Goal: Task Accomplishment & Management: Use online tool/utility

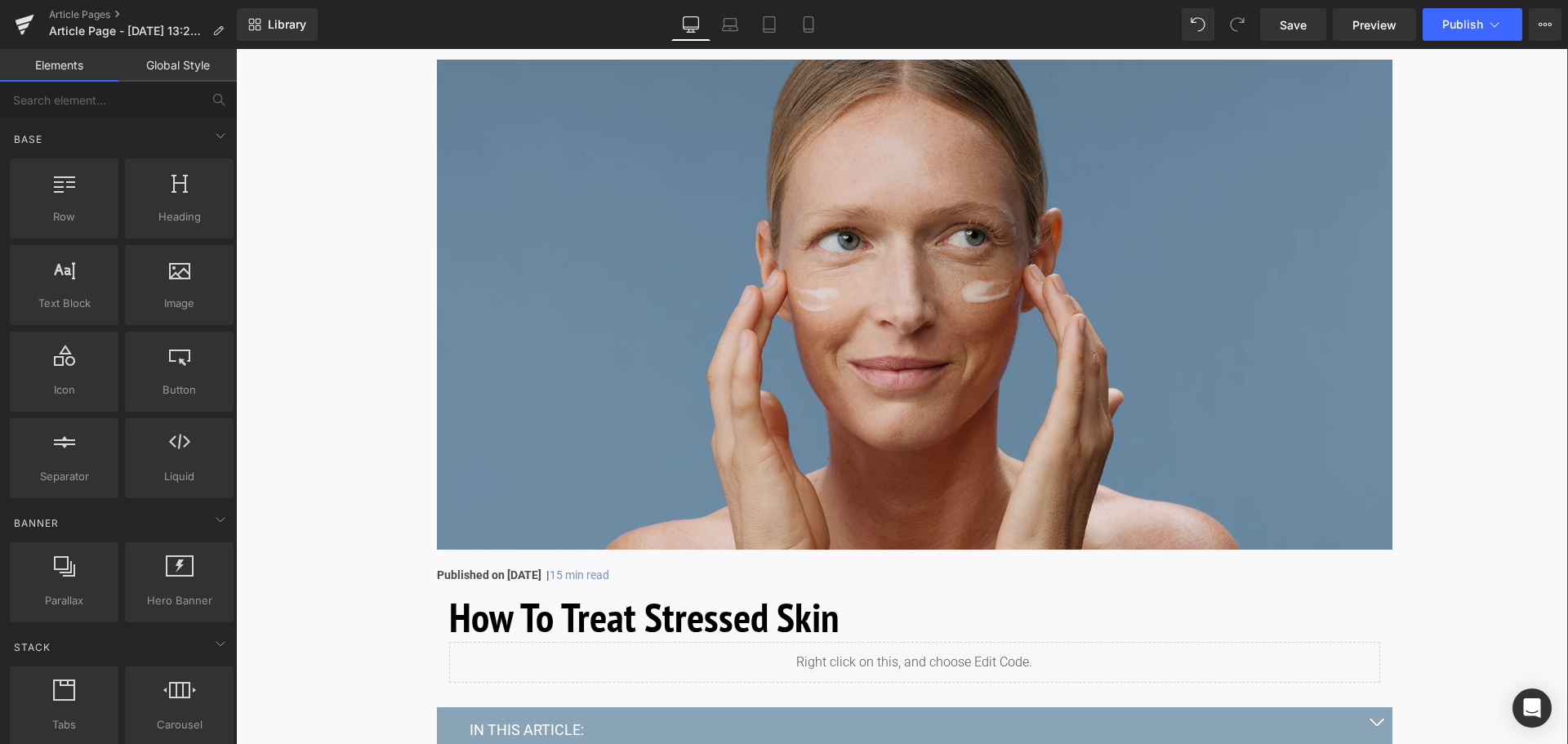
scroll to position [245, 0]
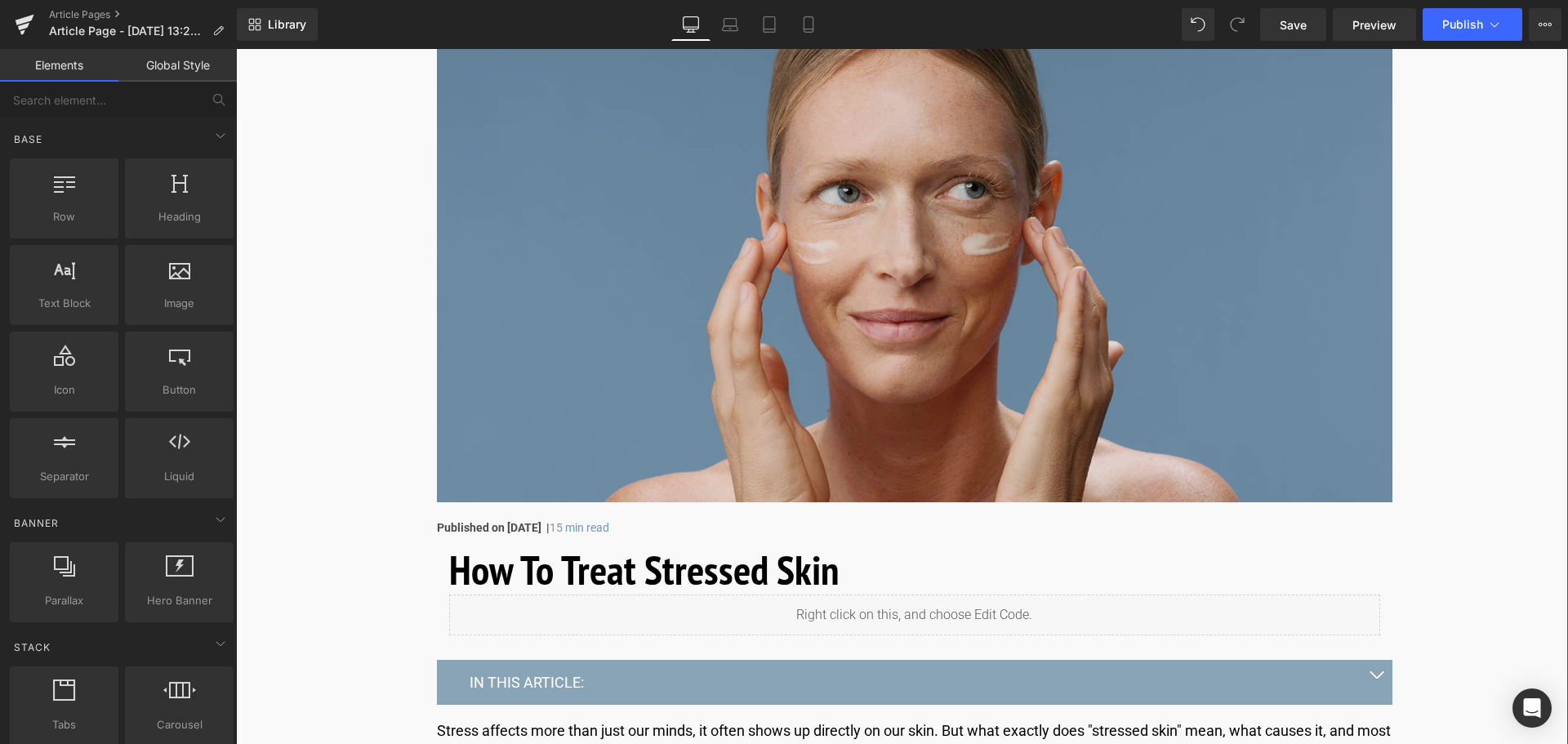
click at [1013, 261] on img at bounding box center [914, 257] width 956 height 490
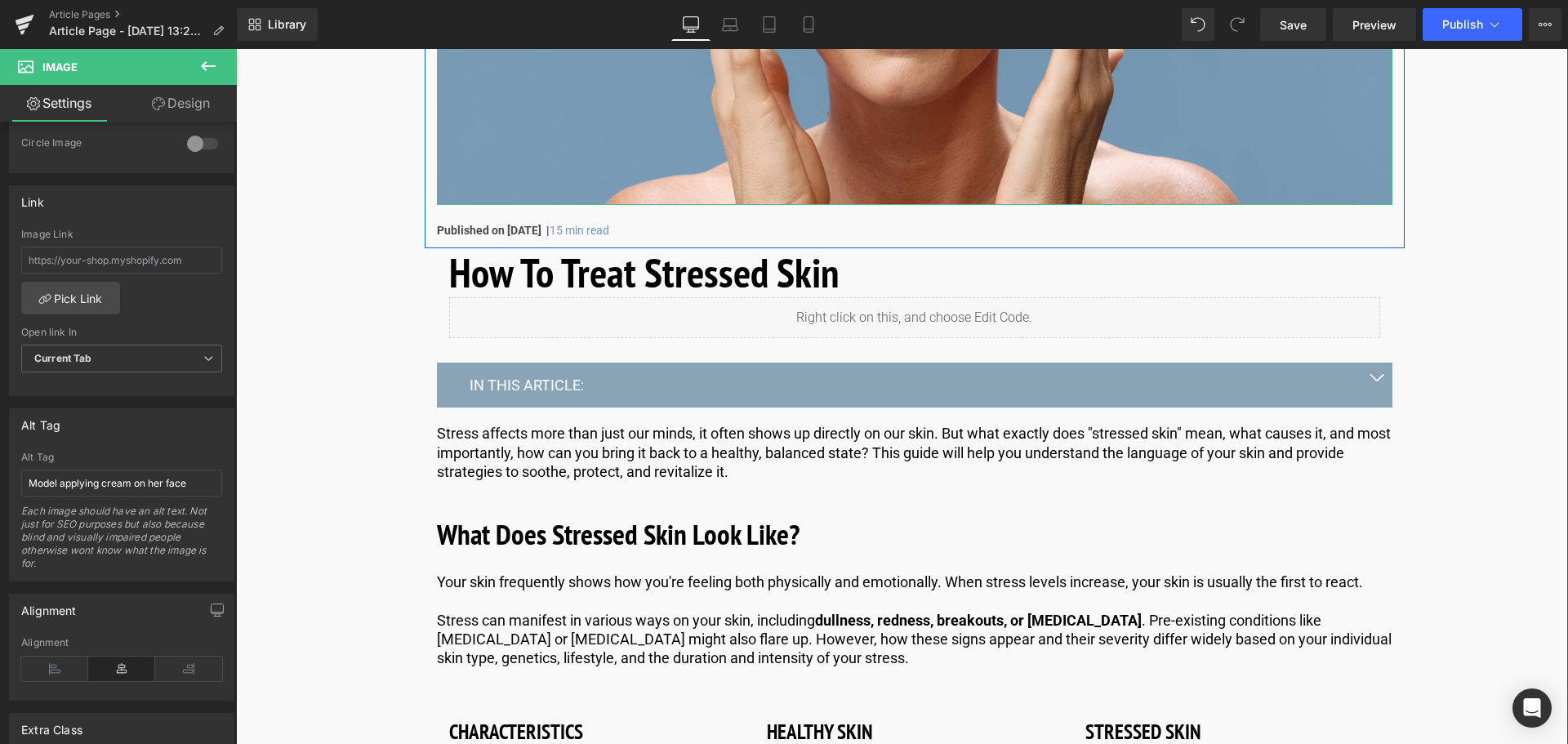
scroll to position [571, 0]
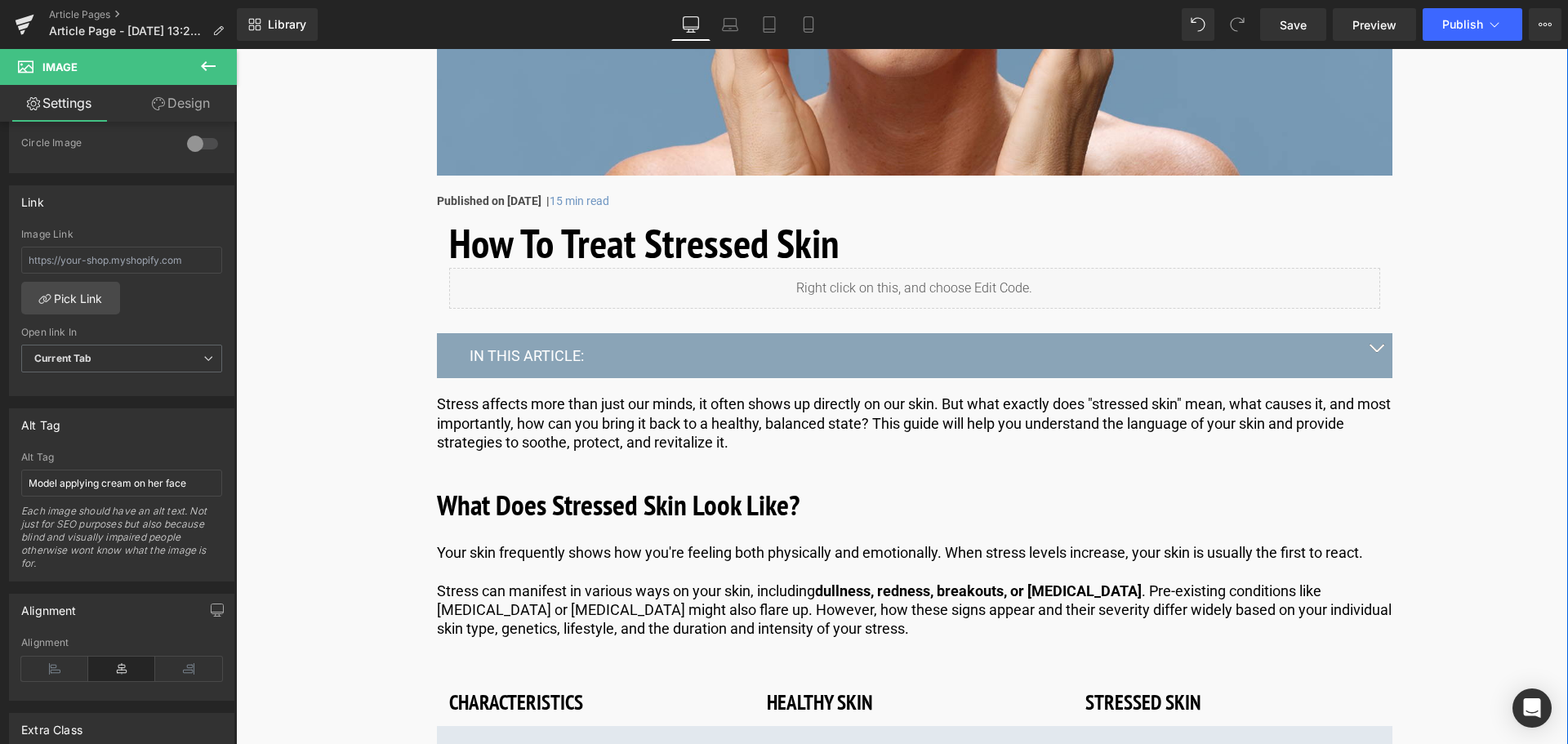
click at [931, 285] on div "Liquid" at bounding box center [914, 288] width 931 height 41
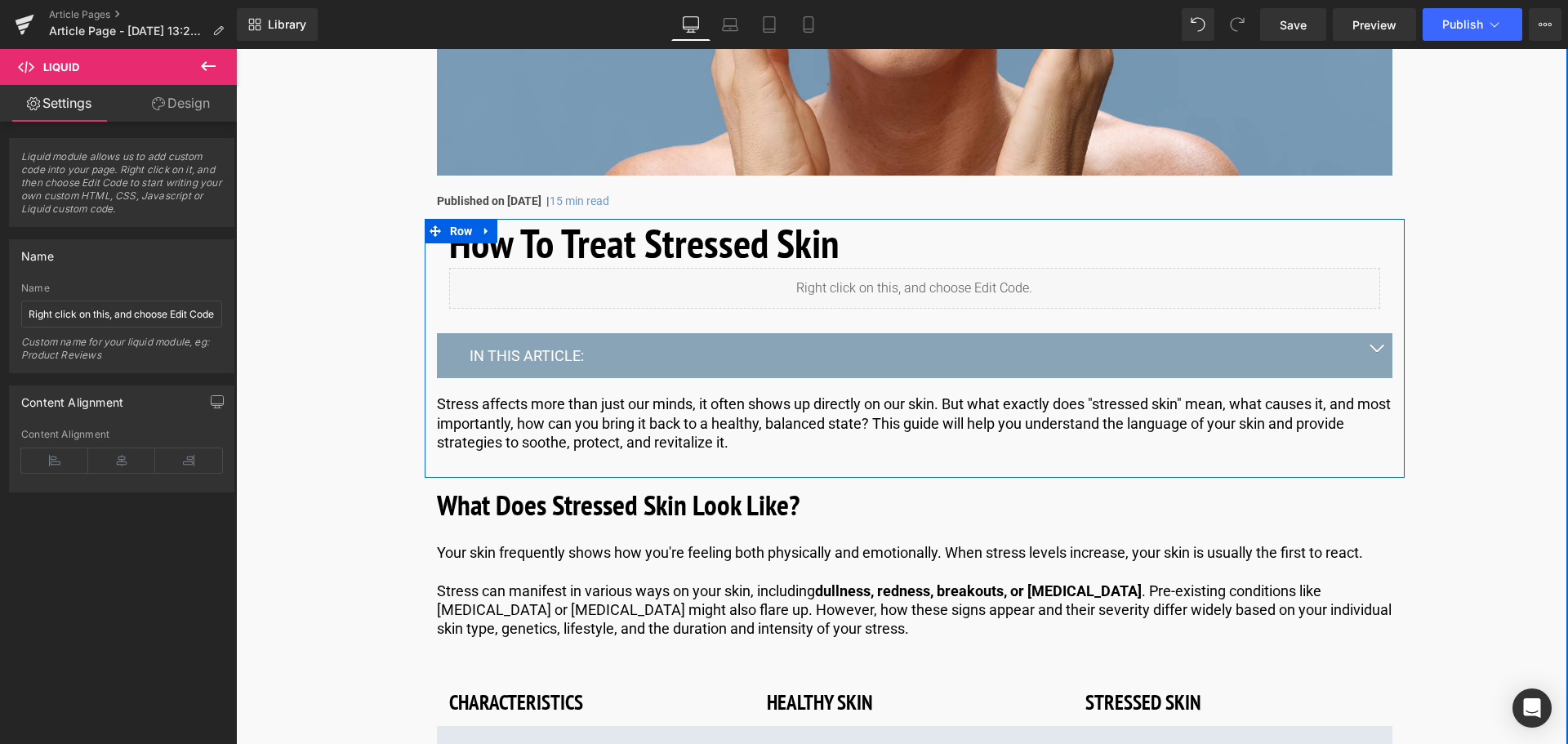
click at [236, 49] on div at bounding box center [236, 49] width 0 height 0
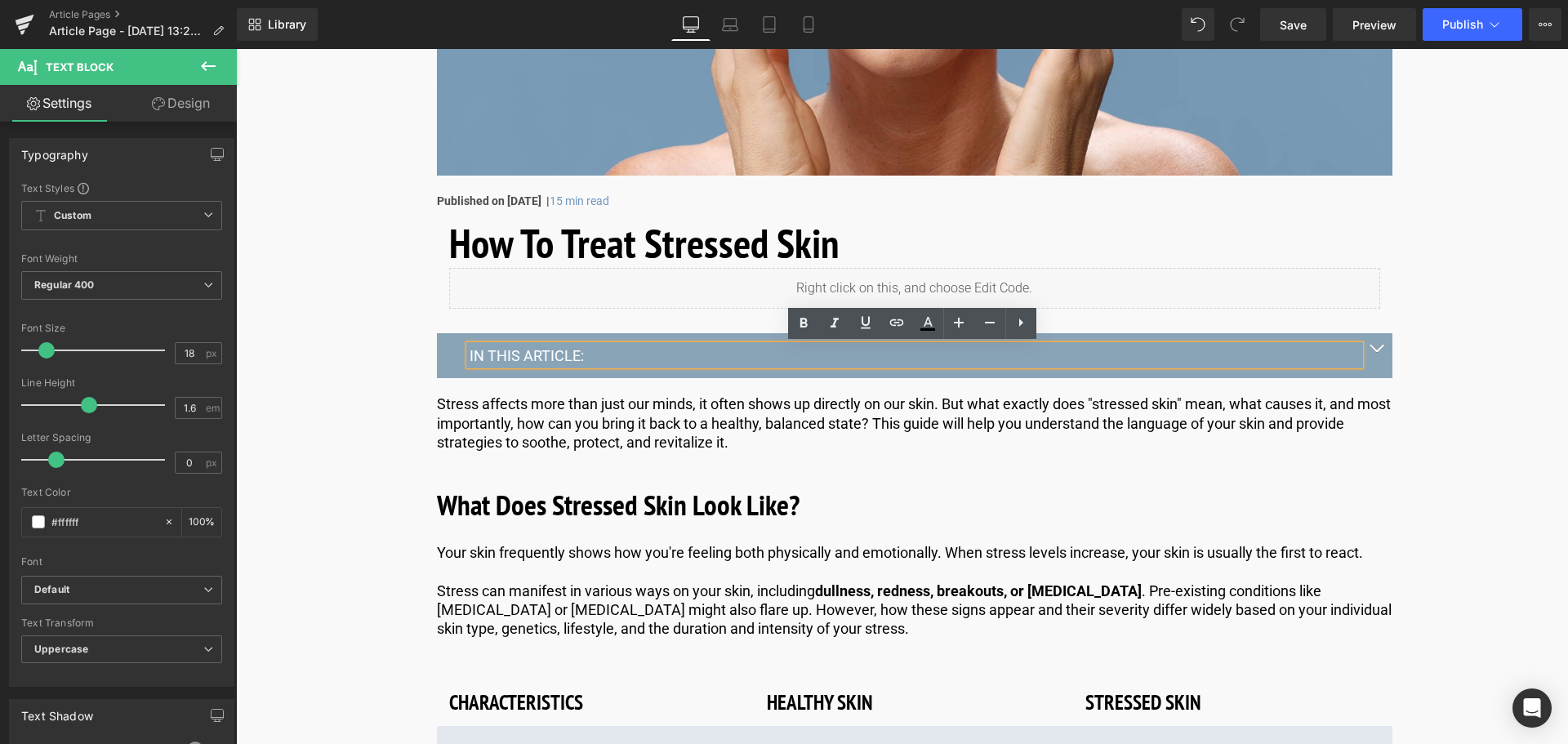
click at [1374, 353] on button "button" at bounding box center [1375, 355] width 32 height 44
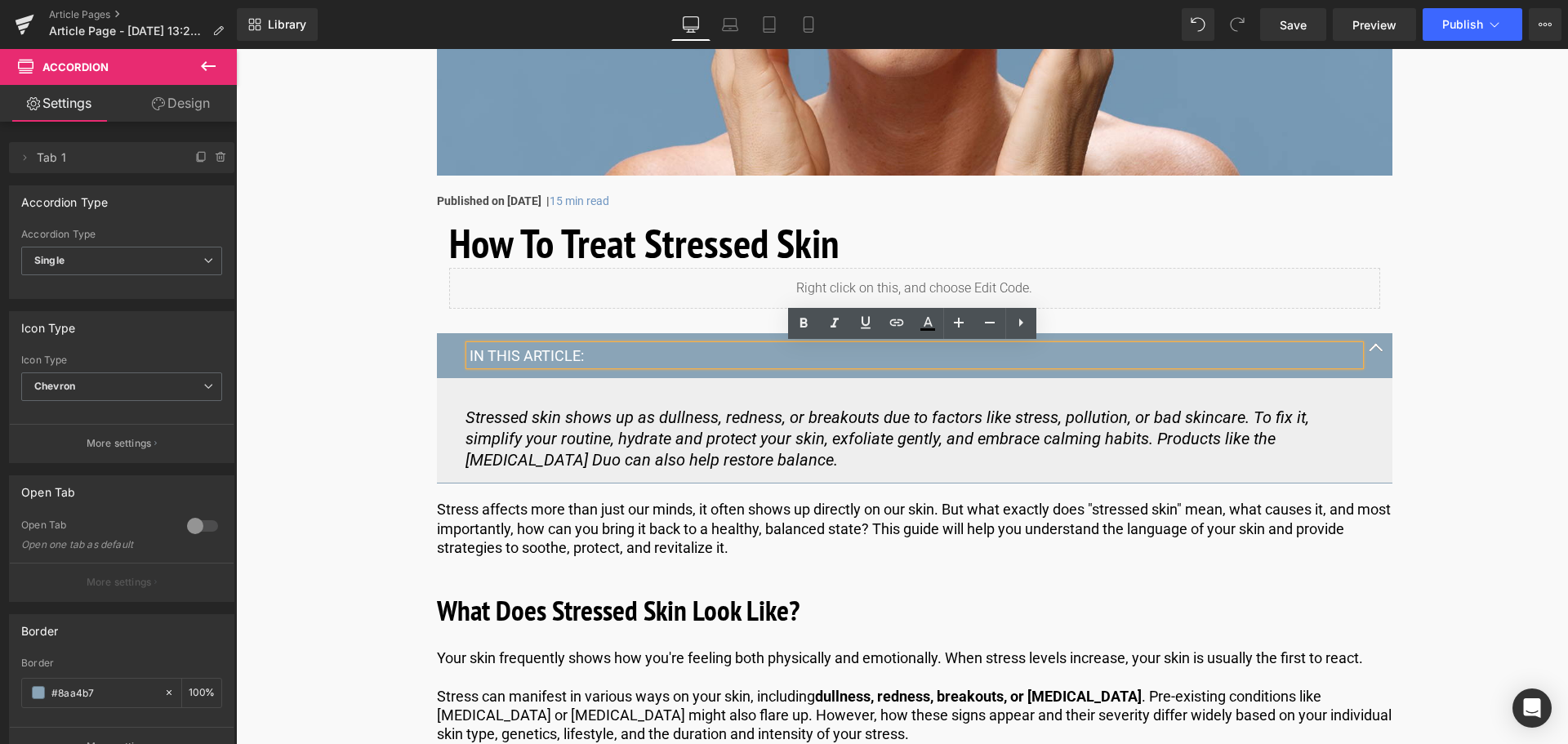
click at [522, 359] on p "IN THIS ARTICLE:" at bounding box center [915, 356] width 890 height 19
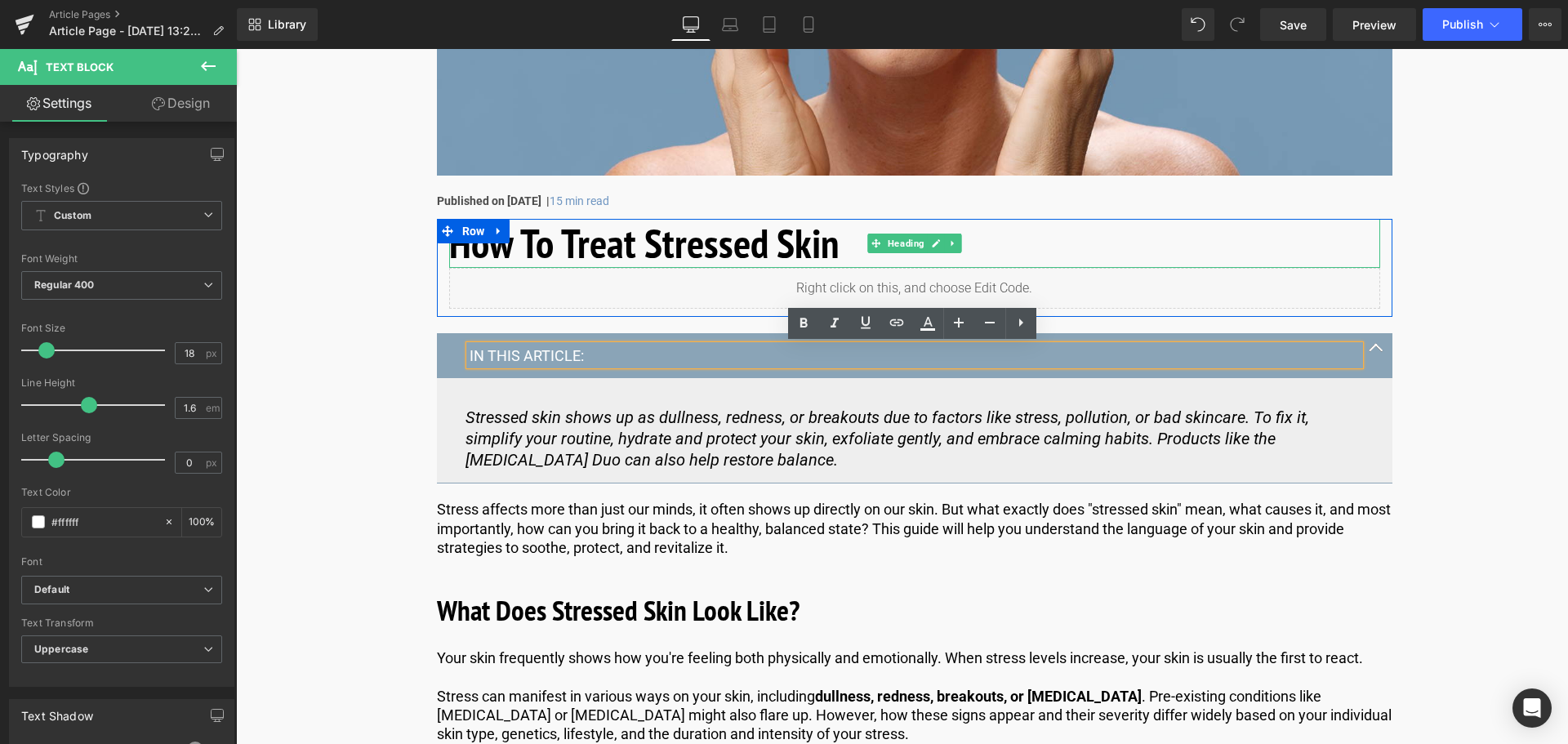
click at [625, 249] on h1 "How To Treat Stressed Skin" at bounding box center [914, 244] width 931 height 49
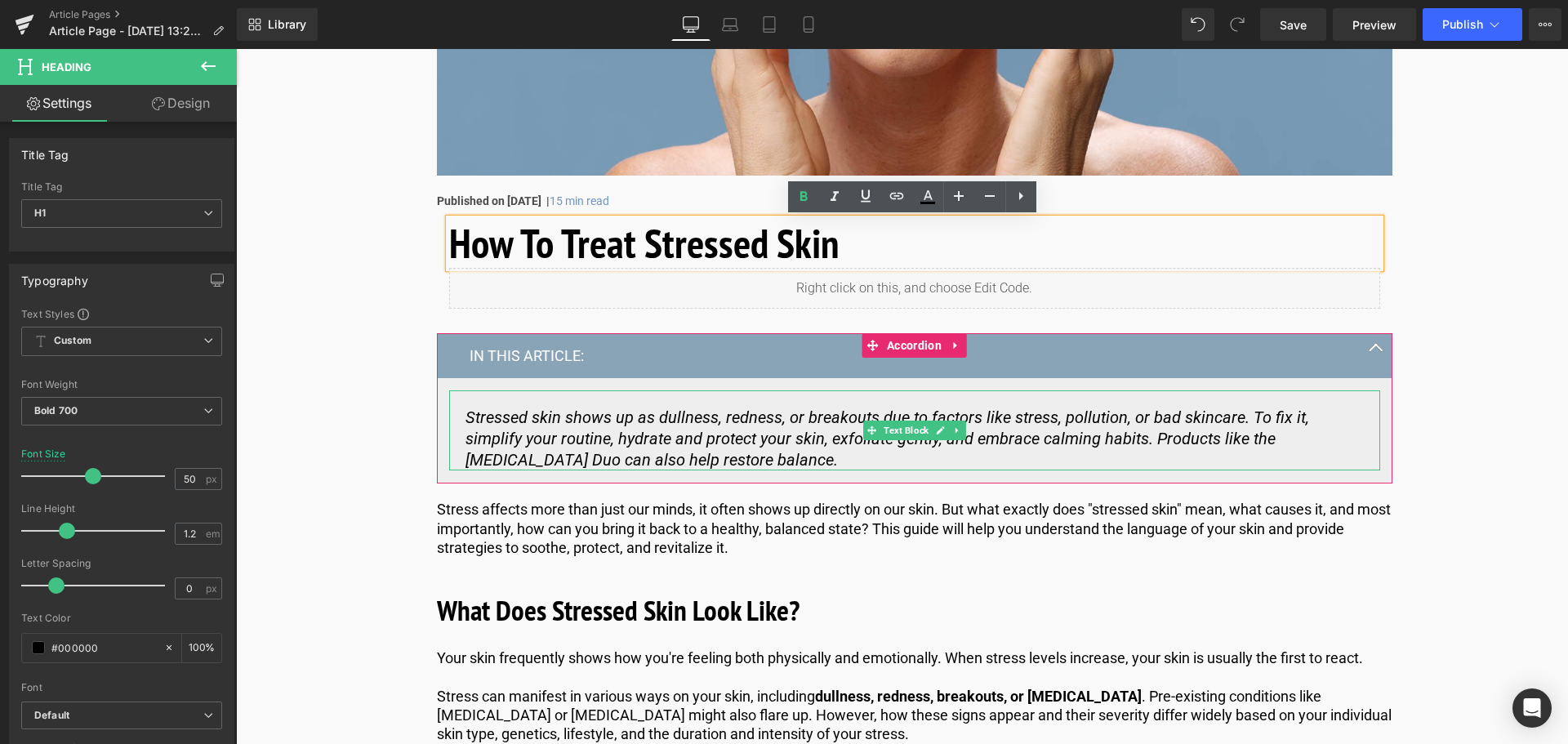
click at [646, 438] on icon "Stressed skin shows up as dullness, redness, or breakouts due to factors like s…" at bounding box center [887, 437] width 844 height 62
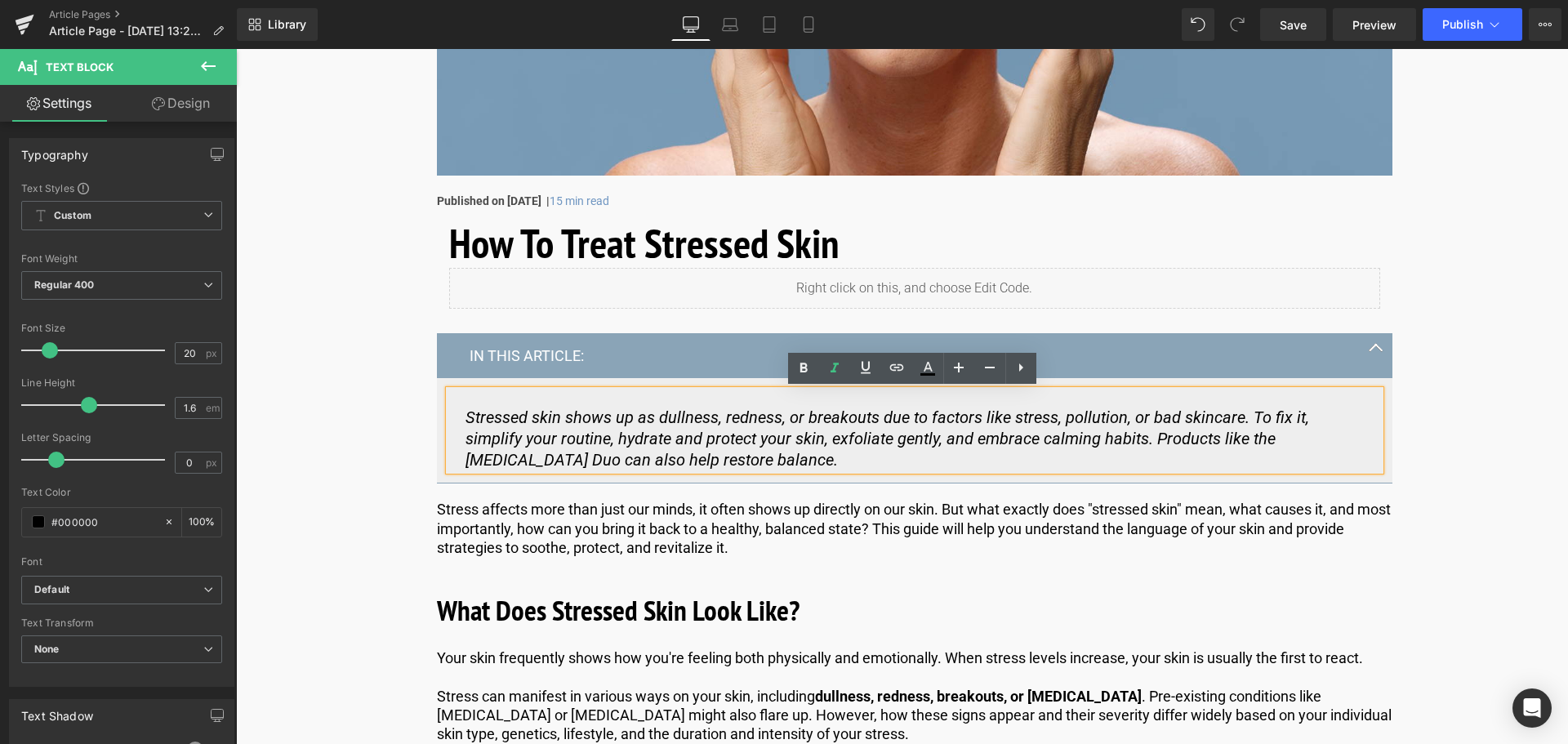
click at [652, 498] on div "How To Treat Stressed Skin Heading Liquid Row IN THIS ARTICLE: Text Block Stres…" at bounding box center [914, 401] width 980 height 365
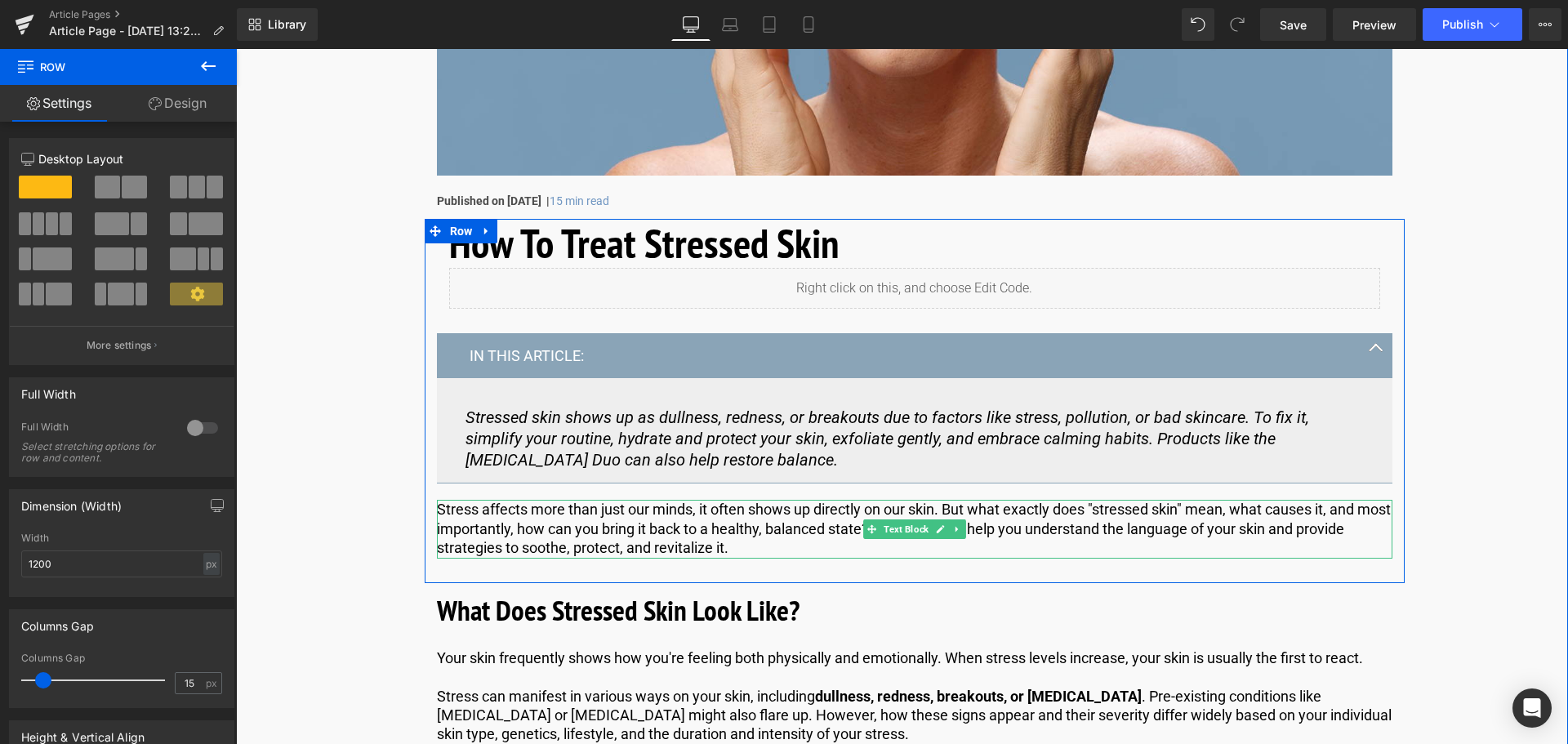
click at [647, 524] on p "Stress affects more than just our minds, it often shows up directly on our skin…" at bounding box center [914, 529] width 956 height 57
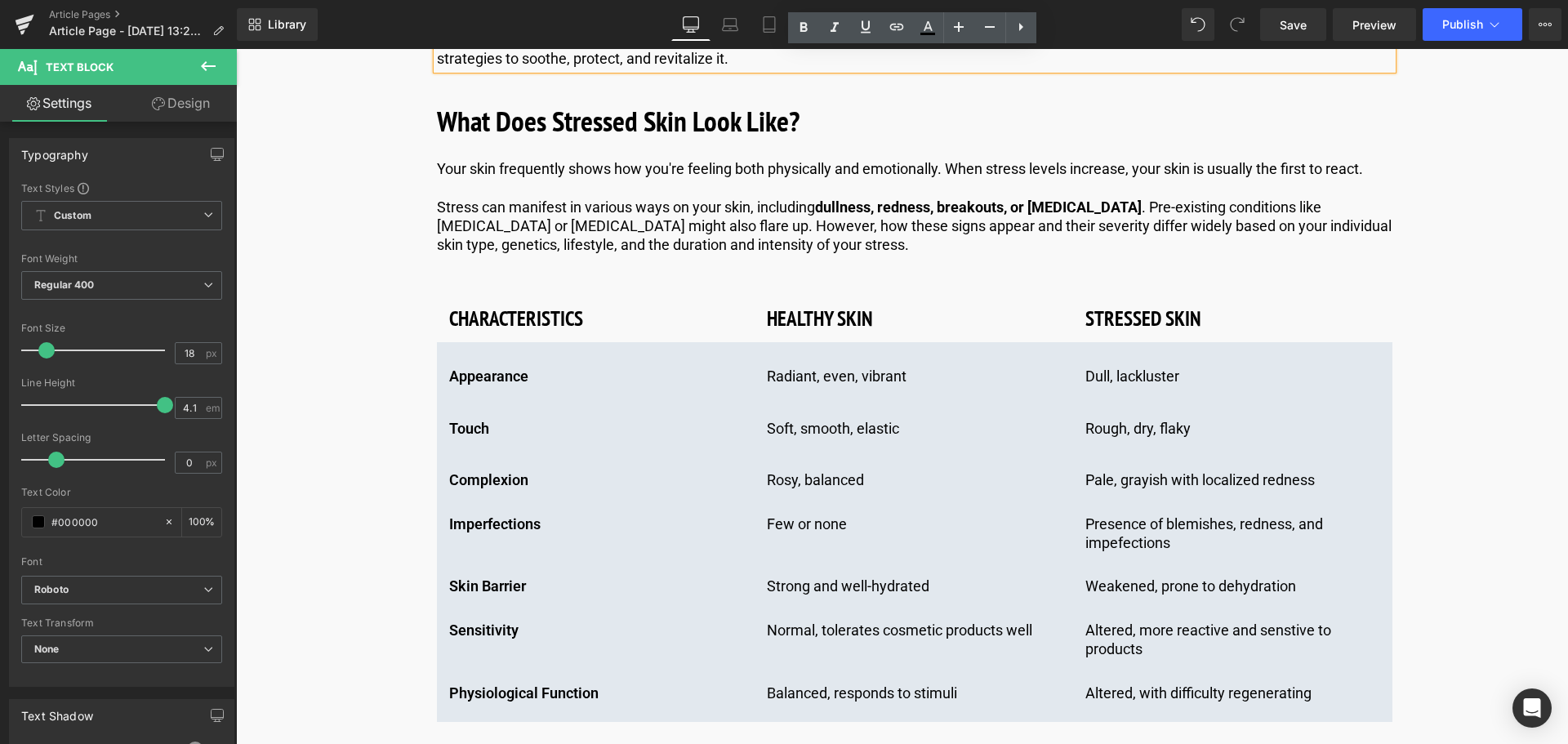
scroll to position [1061, 0]
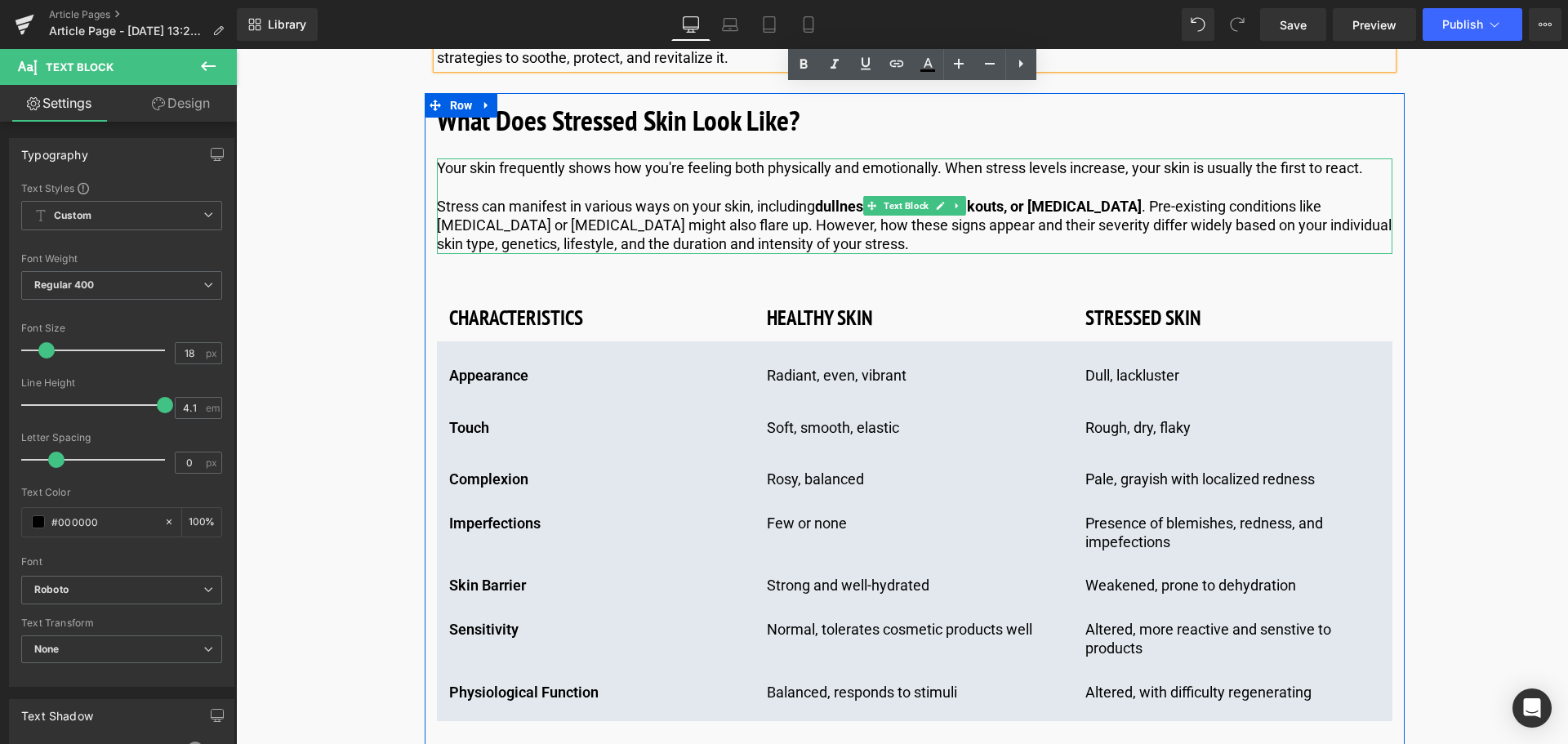
click at [640, 242] on p "Stress can manifest in various ways on your skin, including dullness, redness, …" at bounding box center [914, 225] width 956 height 57
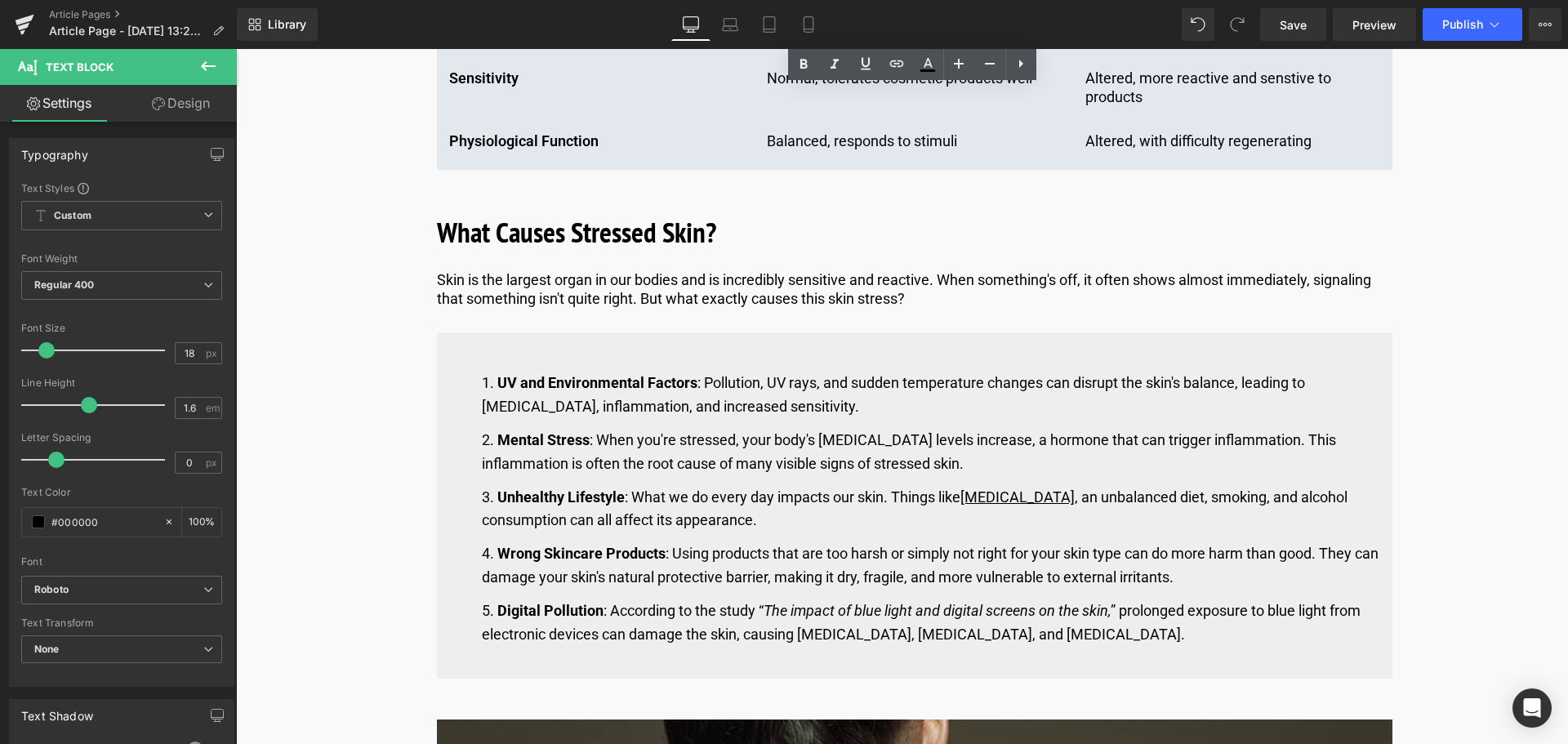
scroll to position [1633, 0]
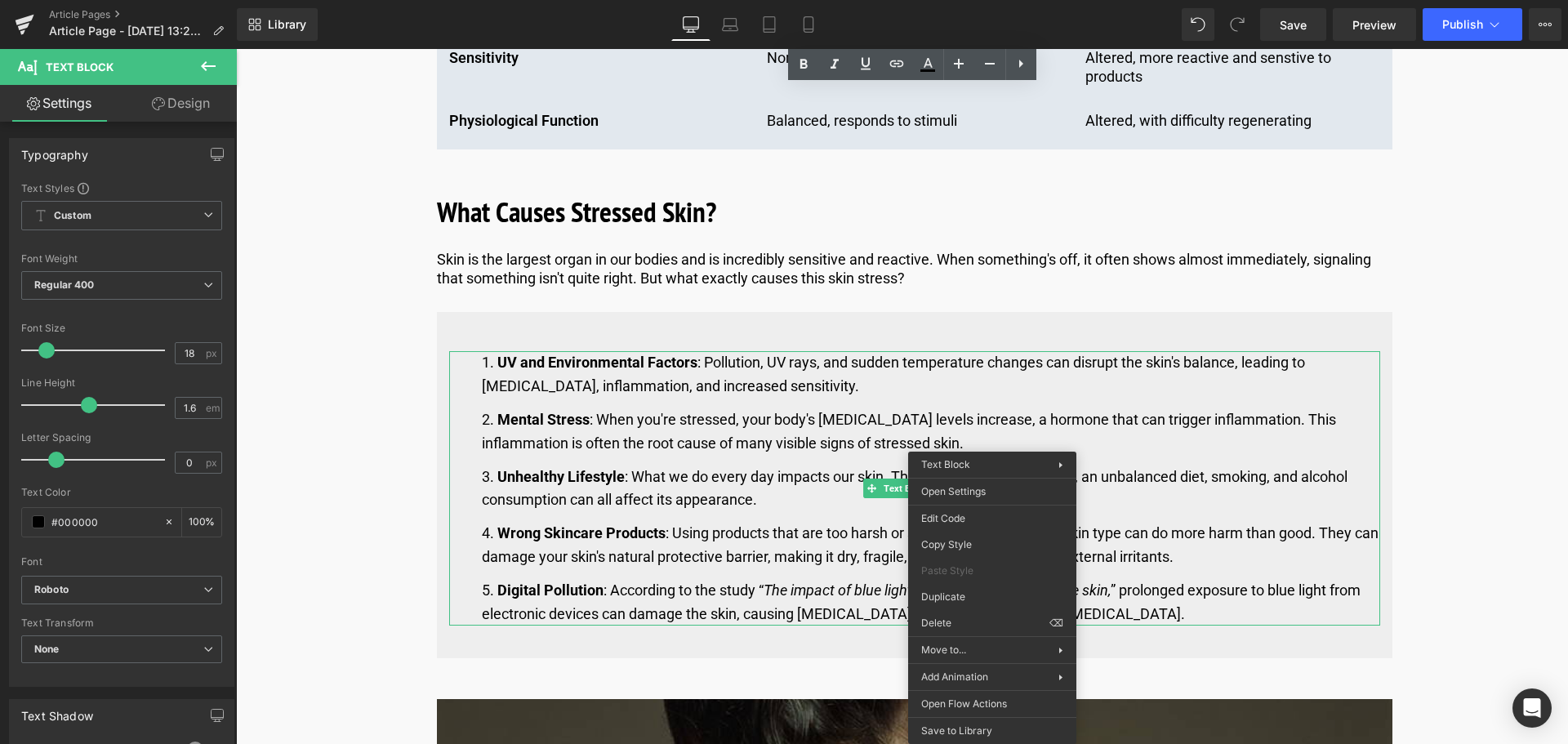
click at [1280, 436] on li "Mental Stress : When you're stressed, your body's [MEDICAL_DATA] levels increas…" at bounding box center [931, 432] width 898 height 47
click at [1229, 459] on ol "UV and Environmental Factors : Pollution, UV rays, and sudden temperature chang…" at bounding box center [914, 488] width 931 height 274
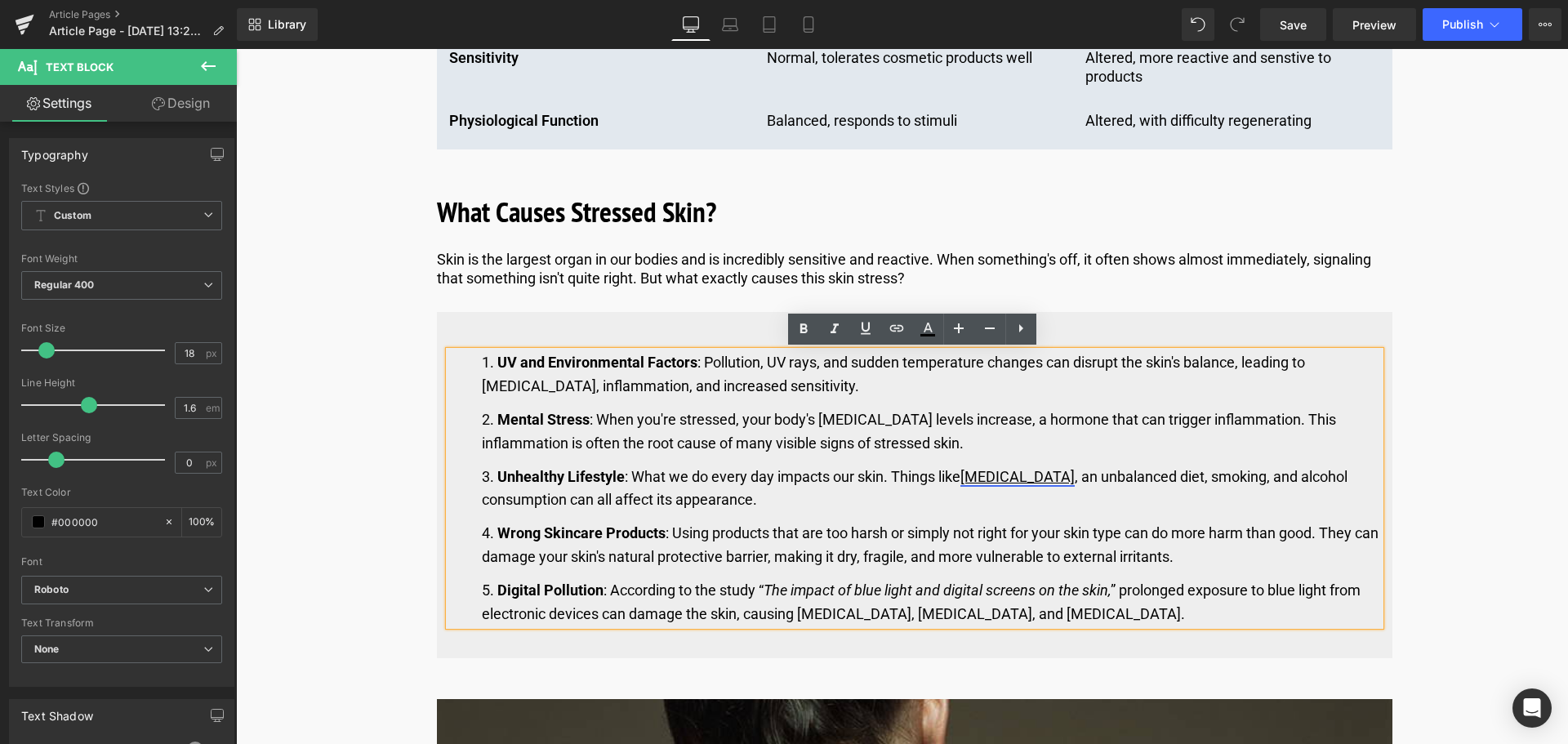
click at [1050, 476] on link "[MEDICAL_DATA]" at bounding box center [1017, 476] width 114 height 17
drag, startPoint x: 1085, startPoint y: 509, endPoint x: 847, endPoint y: 459, distance: 243.2
click at [1085, 509] on span "Edit" at bounding box center [1081, 507] width 19 height 14
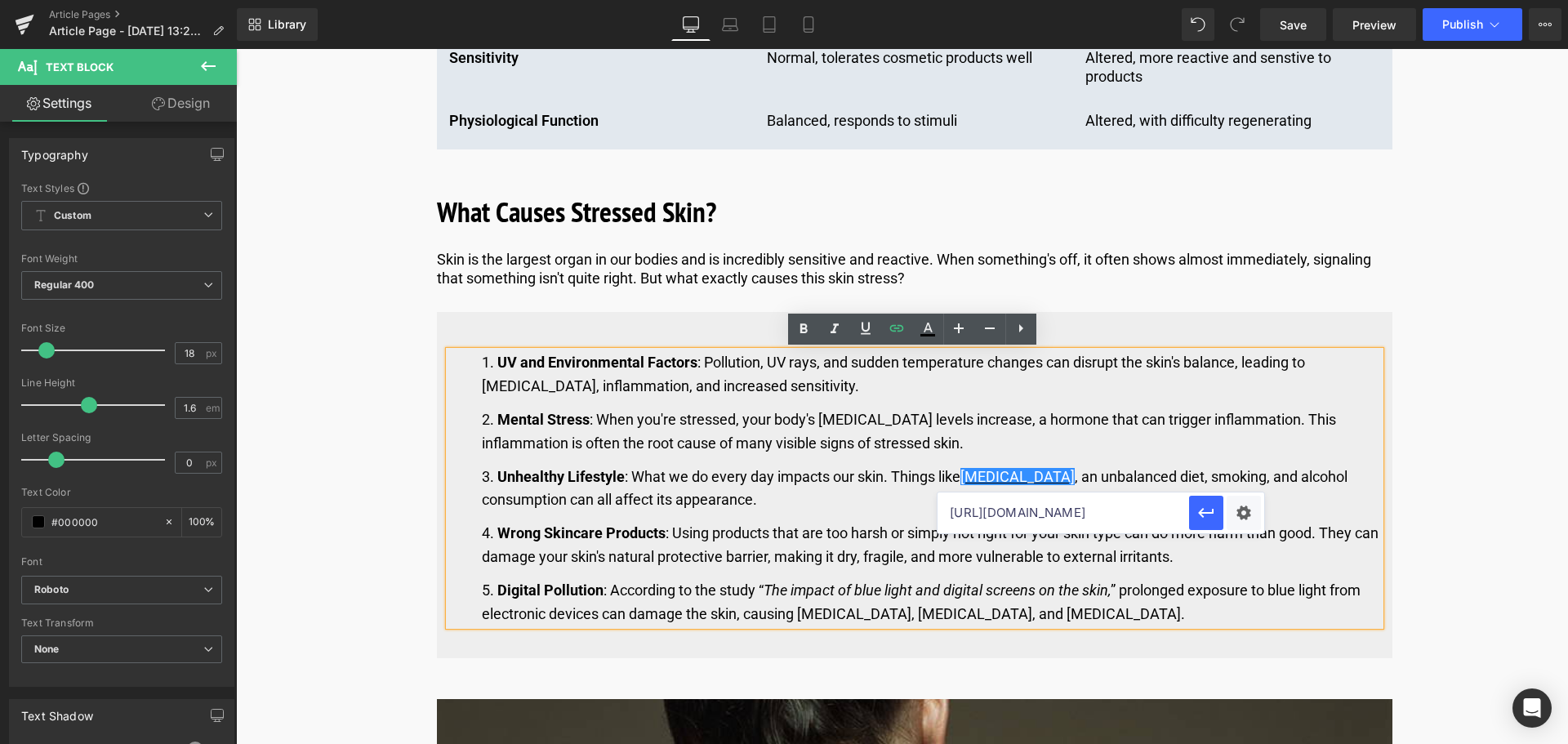
click at [1068, 509] on input "[URL][DOMAIN_NAME]" at bounding box center [1063, 512] width 252 height 41
click at [1047, 508] on input "[URL][DOMAIN_NAME]" at bounding box center [1063, 512] width 252 height 41
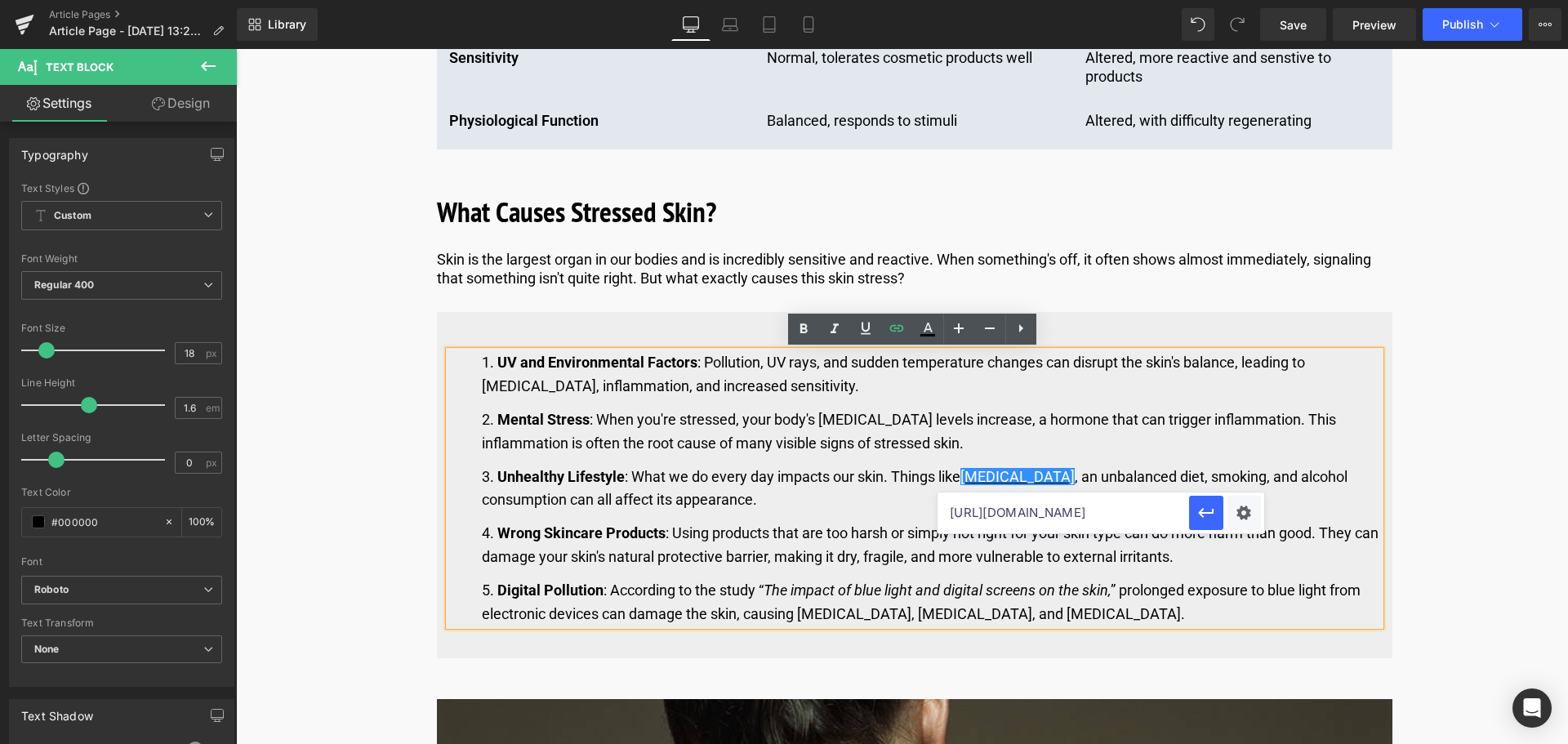
click at [1047, 508] on input "[URL][DOMAIN_NAME]" at bounding box center [1063, 512] width 252 height 41
paste input "us"
type input "[URL][DOMAIN_NAME]"
click at [1223, 449] on li "Mental Stress : When you're stressed, your body's [MEDICAL_DATA] levels increas…" at bounding box center [931, 432] width 898 height 47
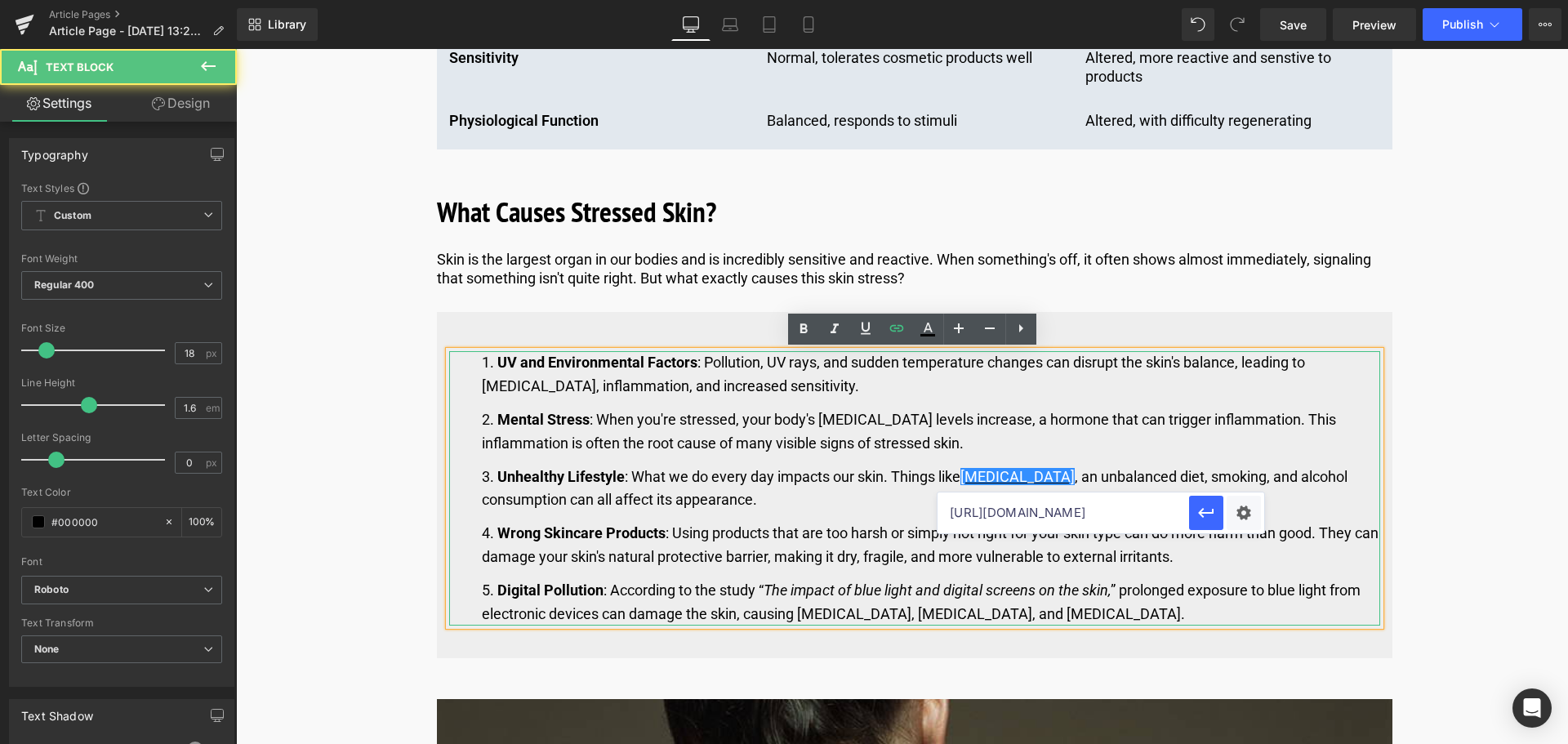
scroll to position [0, 0]
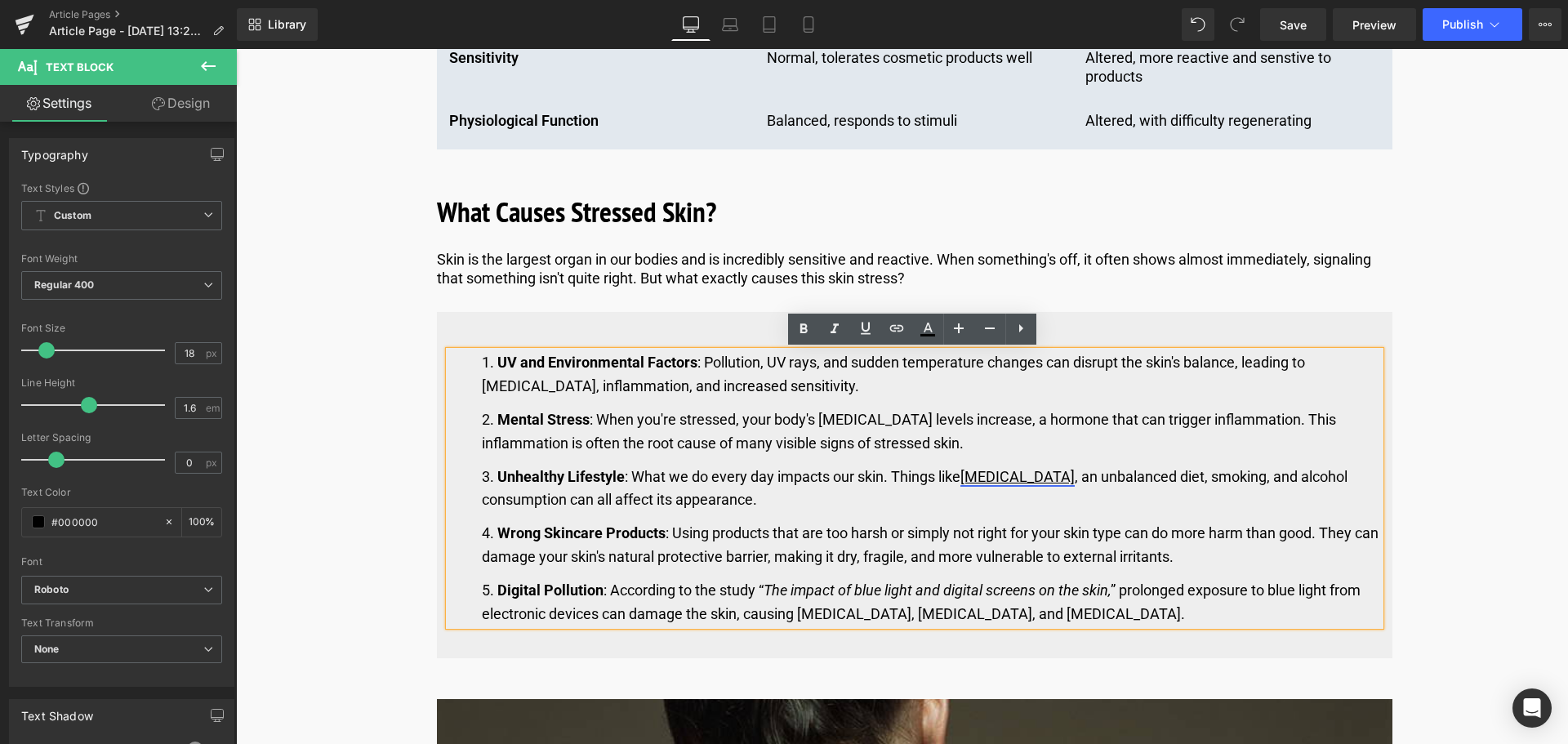
drag, startPoint x: 1073, startPoint y: 477, endPoint x: 964, endPoint y: 481, distance: 109.1
click at [964, 481] on link "[MEDICAL_DATA]" at bounding box center [1017, 476] width 114 height 17
click at [923, 336] on icon at bounding box center [927, 335] width 14 height 3
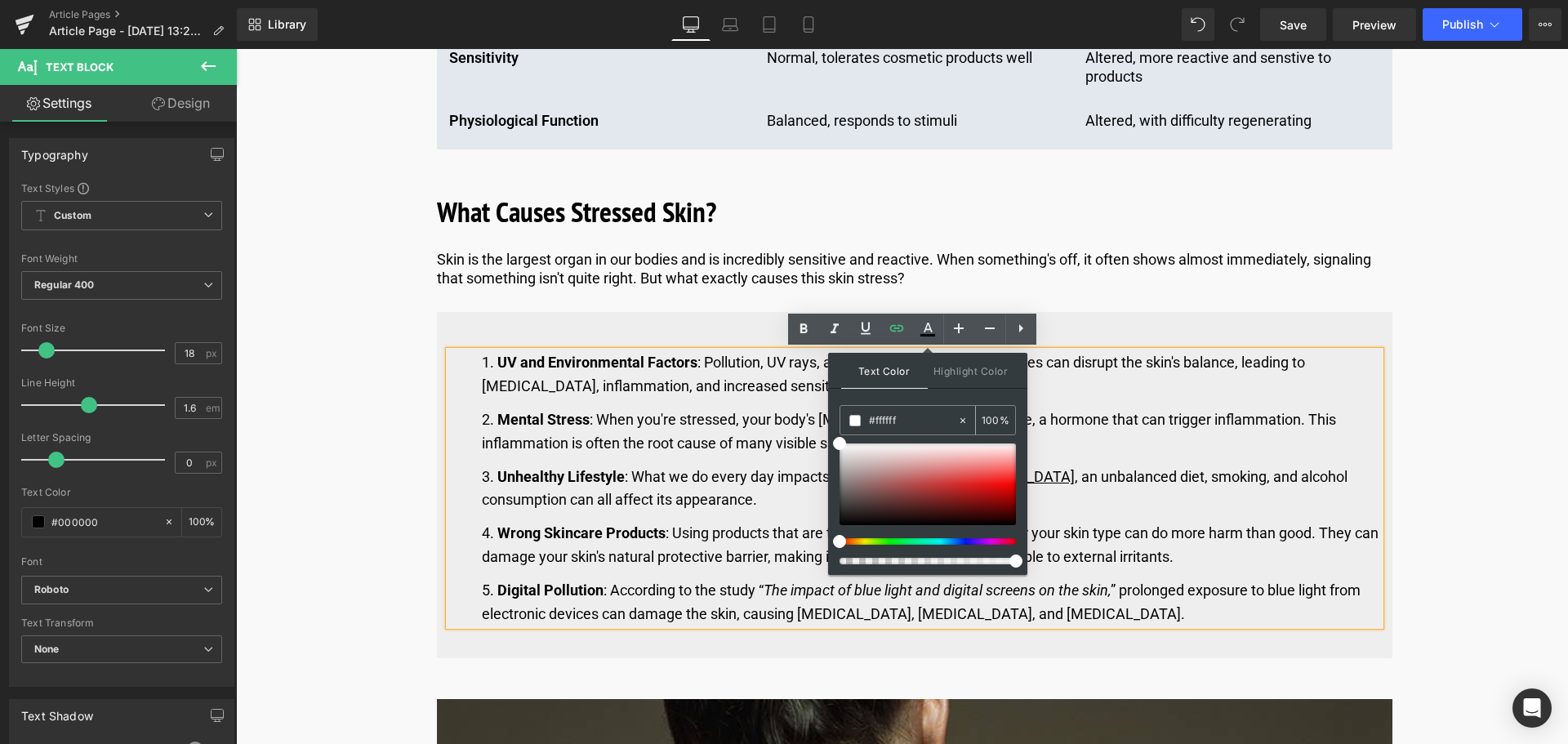
click at [920, 419] on input "#ffffff" at bounding box center [912, 420] width 88 height 18
type input "#fffff"
type input "0"
type input "#ffff"
type input "100"
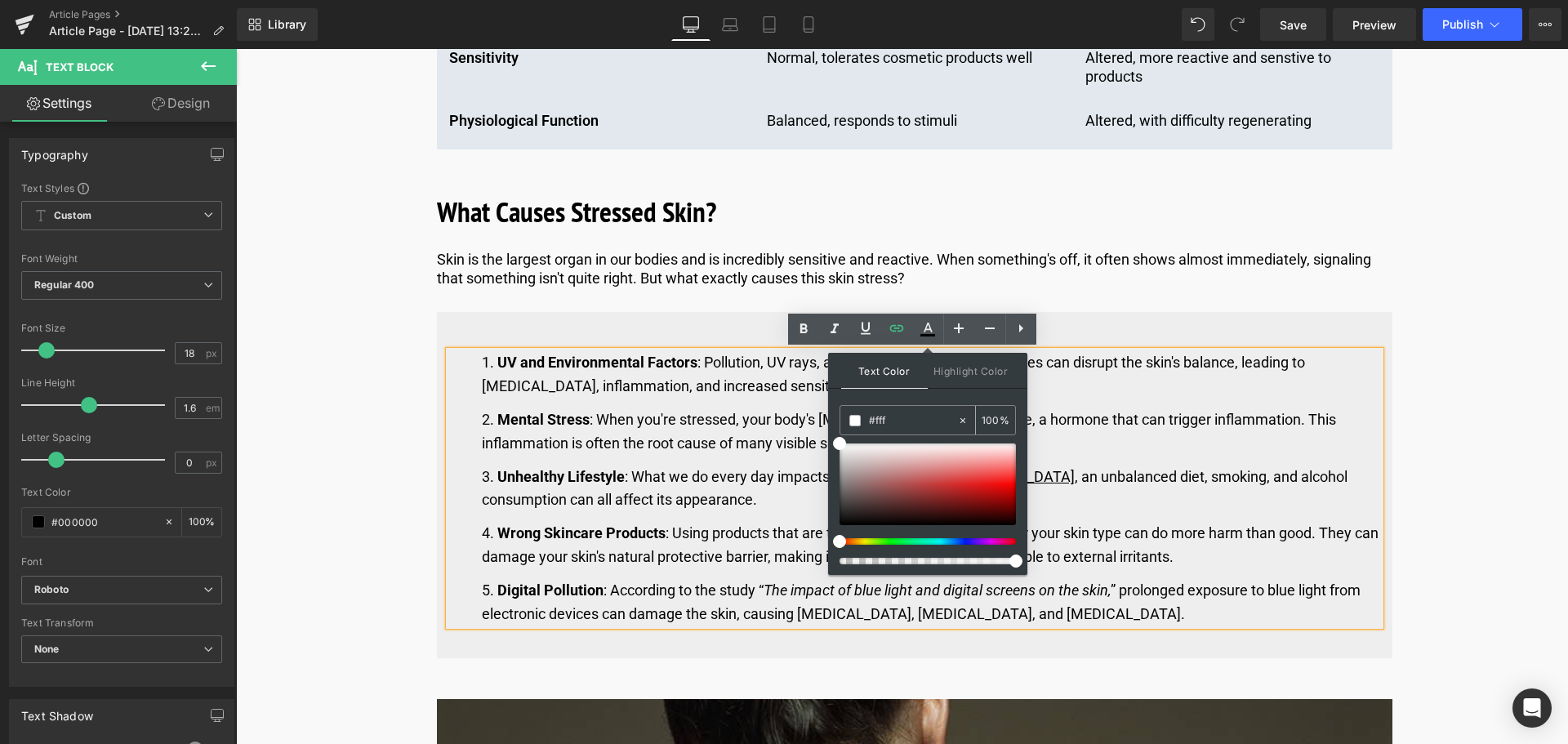
type input "#ff"
type input "0"
type input "#000"
type input "100"
type input "#0000e"
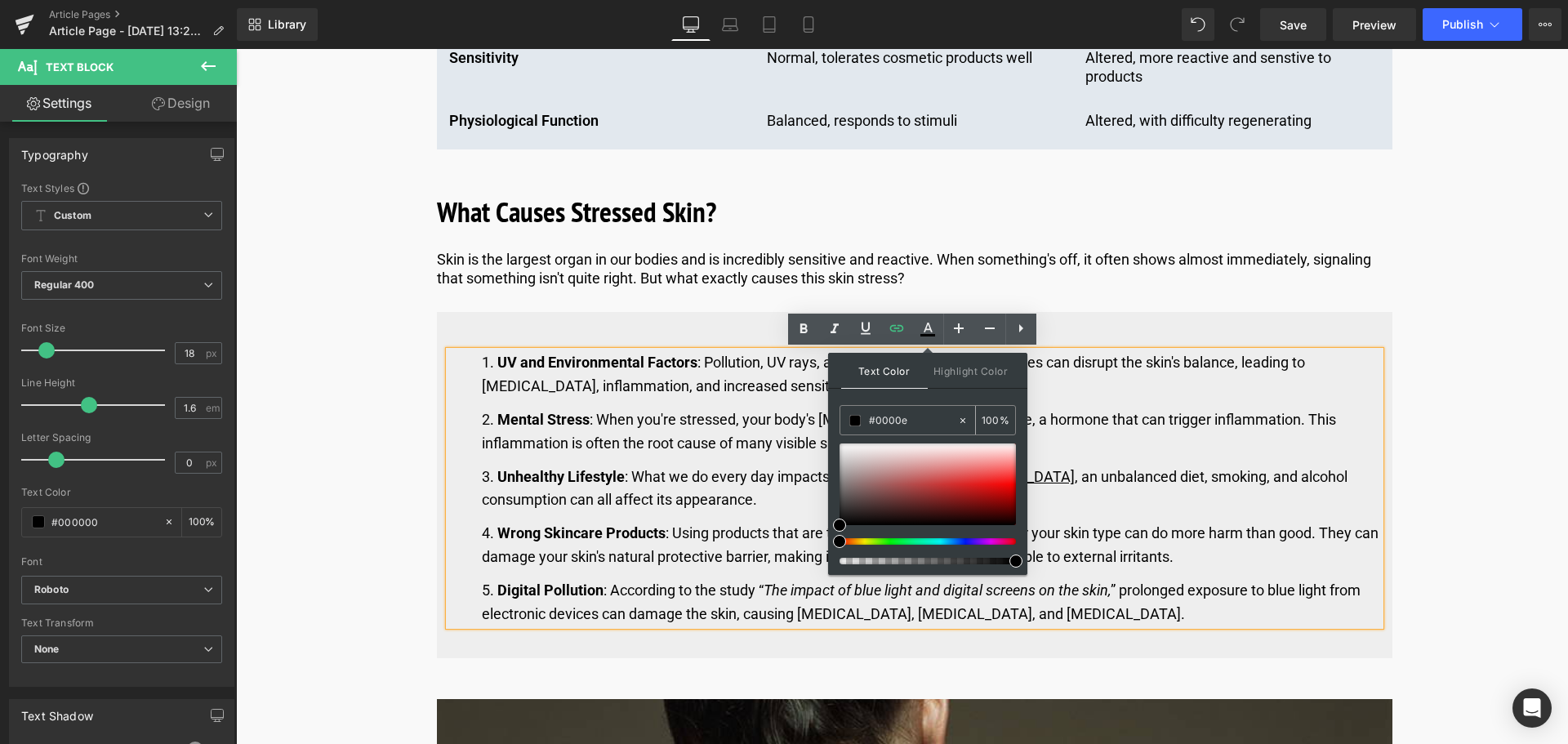
type input "0"
type input "#0000ee"
type input "100"
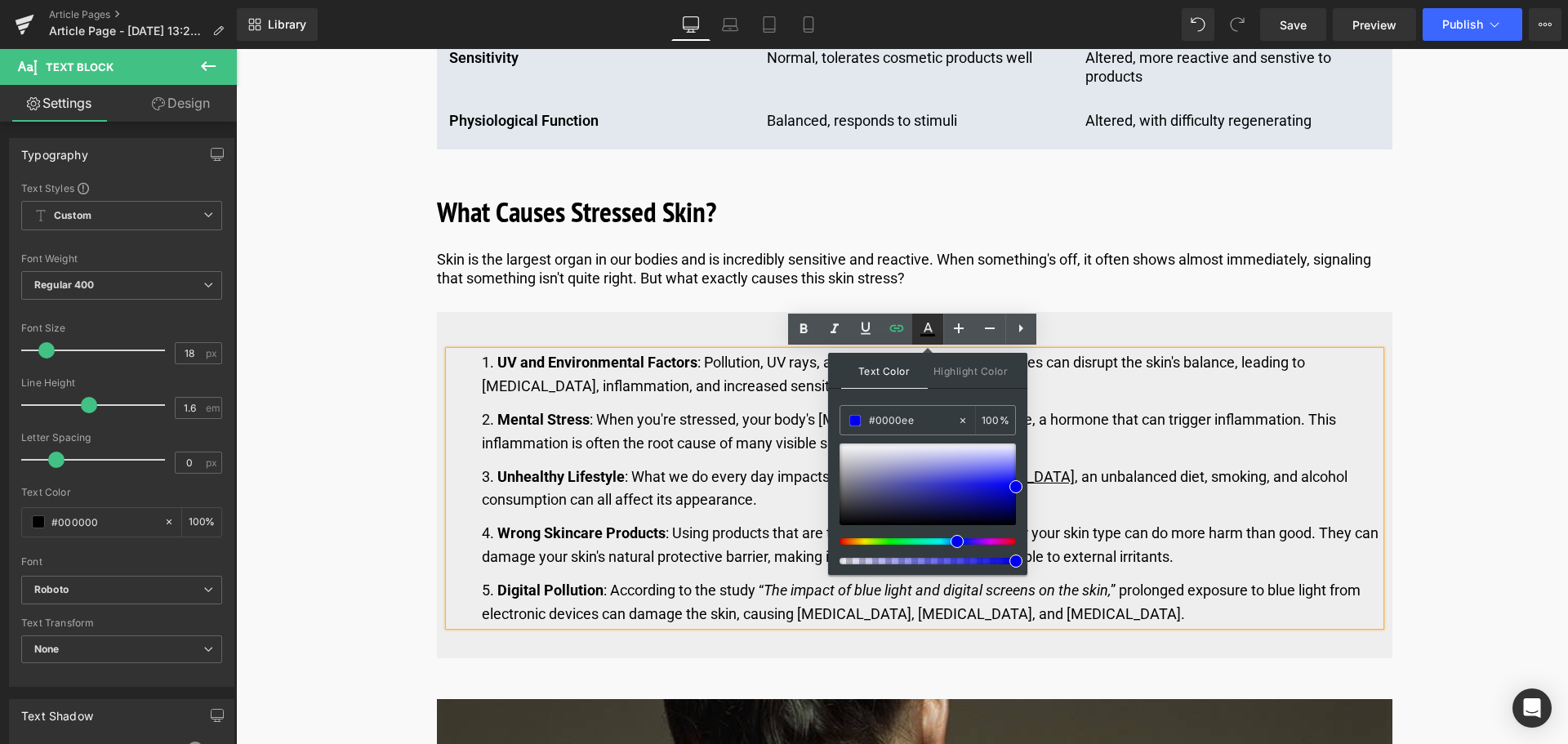
drag, startPoint x: 928, startPoint y: 325, endPoint x: 961, endPoint y: 442, distance: 121.6
click at [928, 325] on icon at bounding box center [927, 327] width 9 height 9
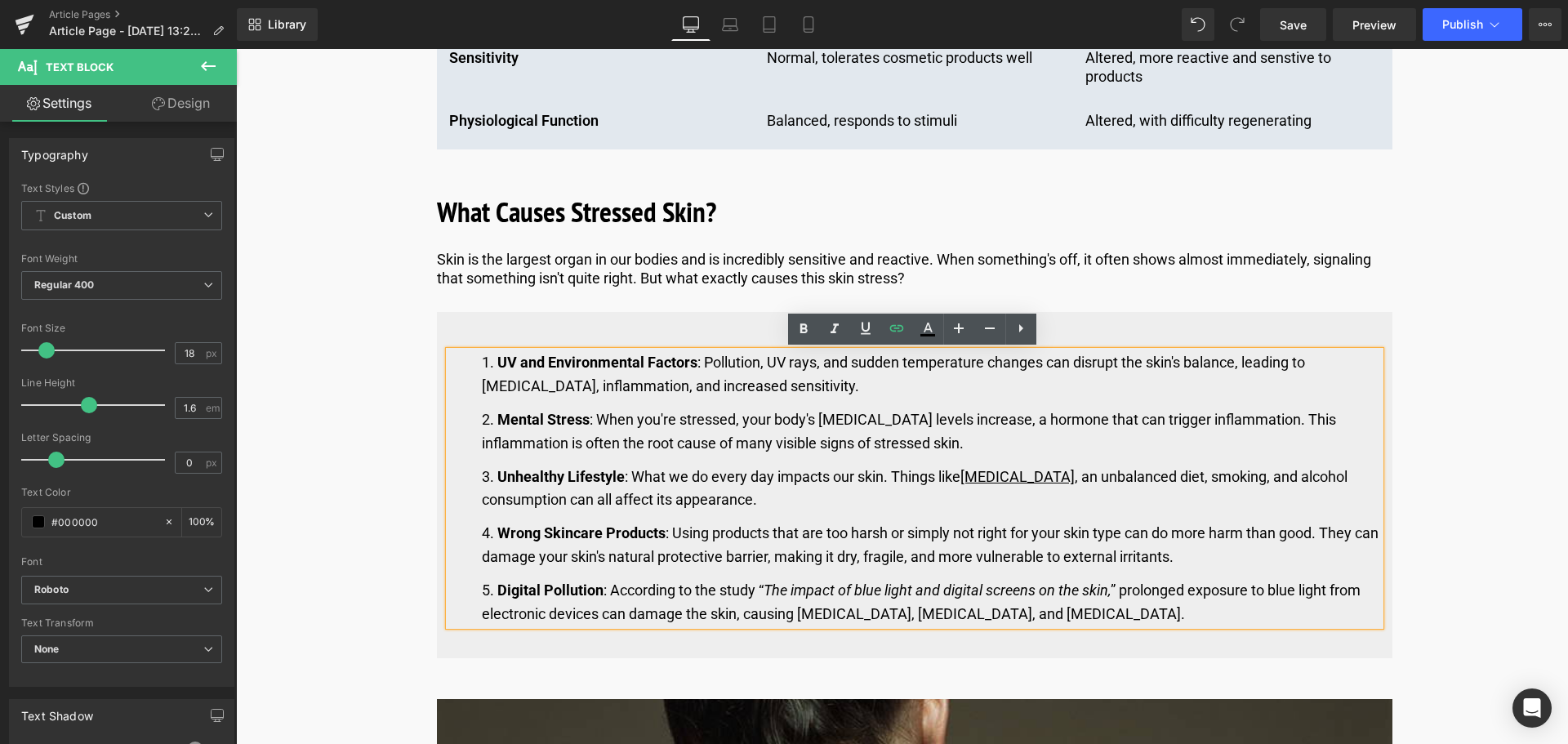
click at [1245, 507] on li "Unhealthy Lifestyle : What we do every day impacts our skin. Things like [MEDIC…" at bounding box center [931, 489] width 898 height 47
drag, startPoint x: 1073, startPoint y: 475, endPoint x: 965, endPoint y: 483, distance: 108.3
click at [965, 483] on link "[MEDICAL_DATA]" at bounding box center [1017, 476] width 114 height 17
click at [922, 323] on icon at bounding box center [927, 328] width 20 height 20
type input "#ffffff"
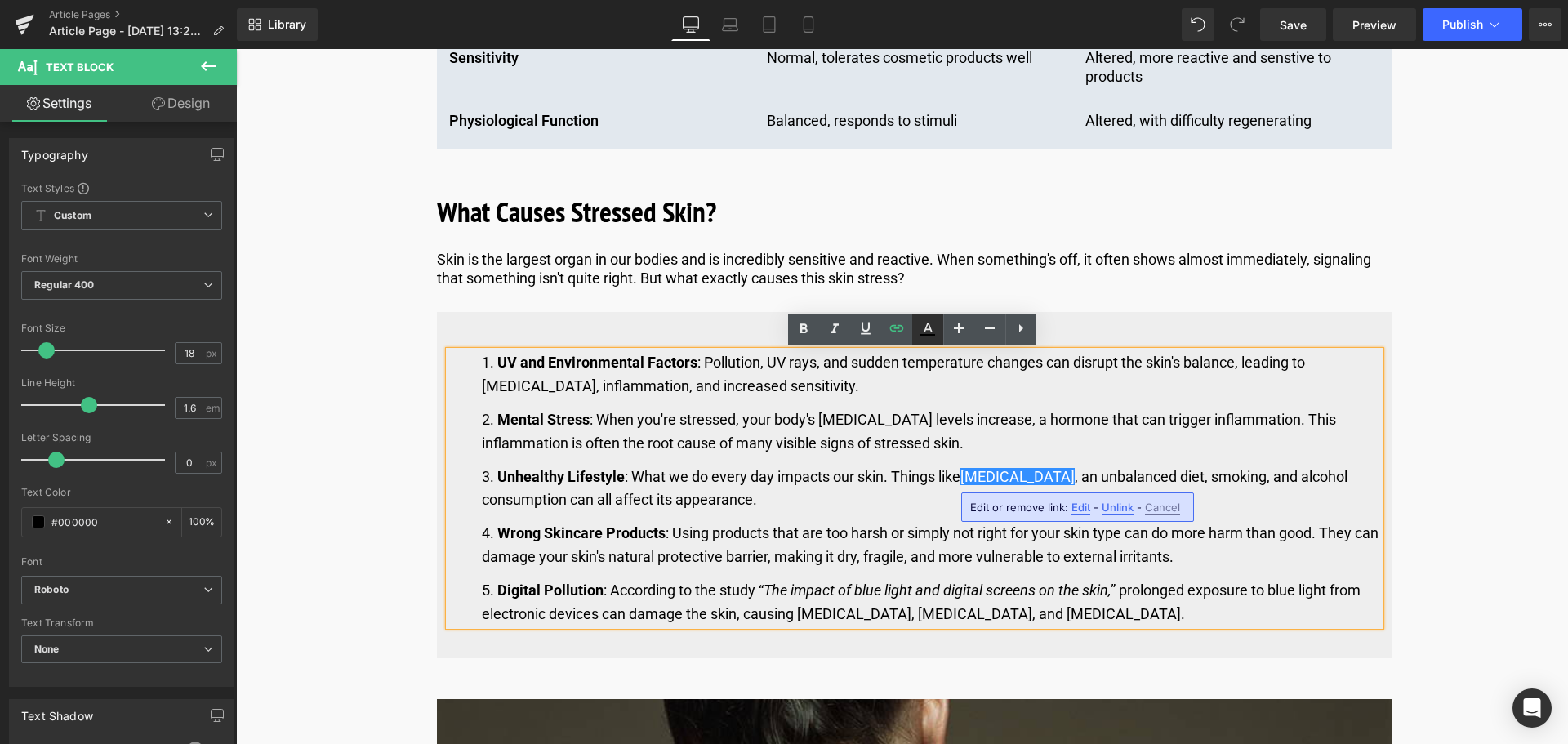
type input "100"
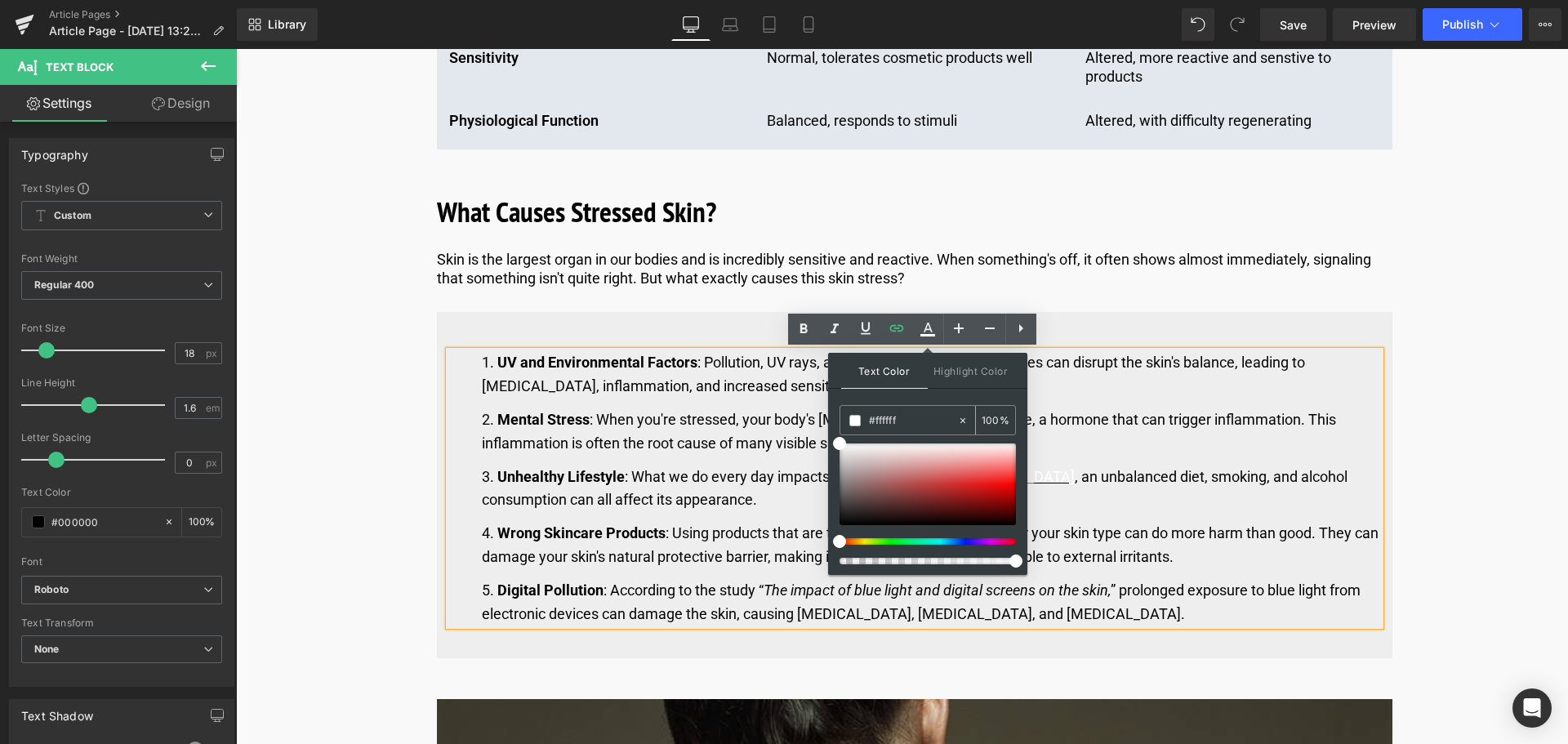
click at [910, 418] on input "#ffffff" at bounding box center [912, 420] width 88 height 18
type input "#fffff"
type input "0"
type input "#ffff"
type input "100"
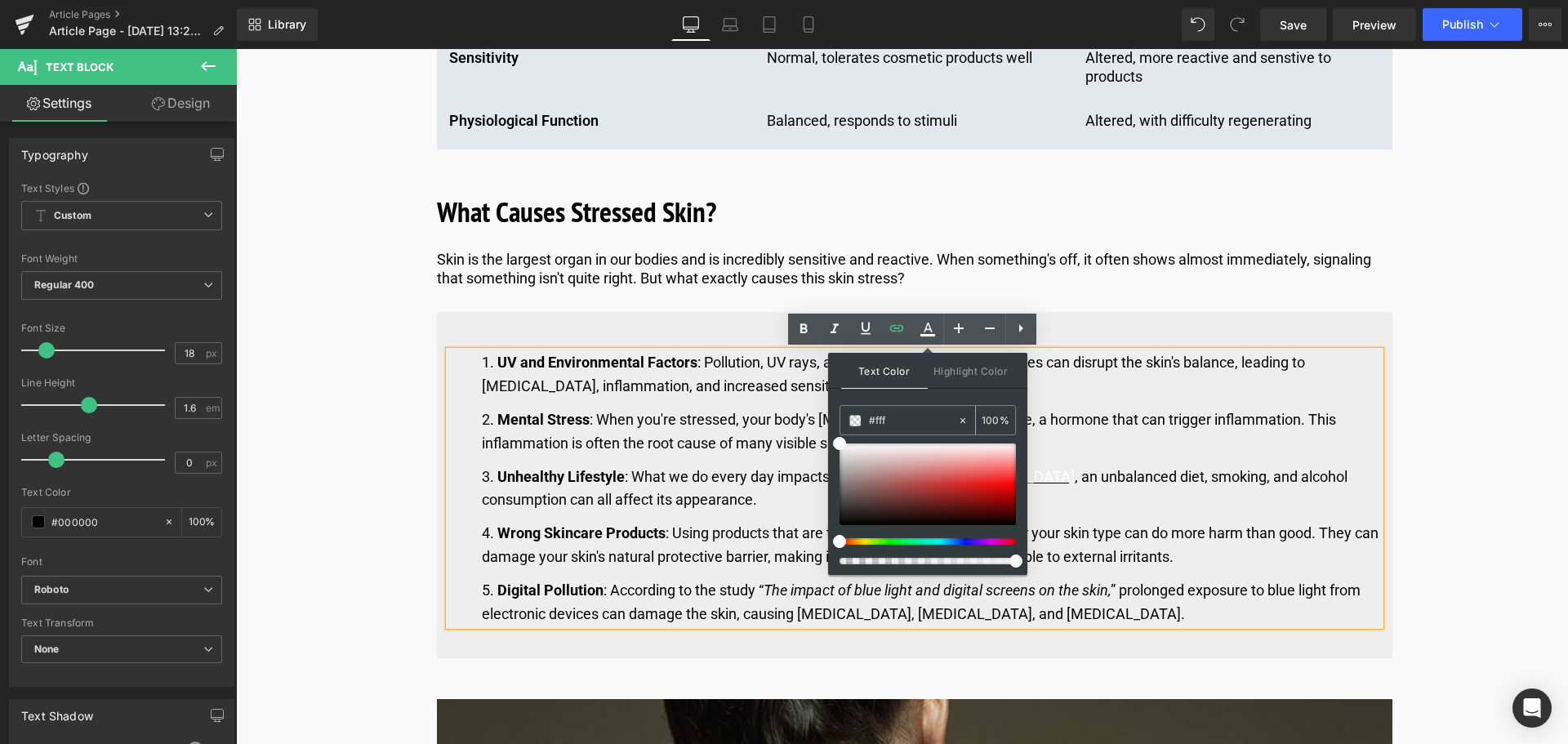
type input "#ff"
type input "0"
type input "#000"
type input "100"
type input "#0000"
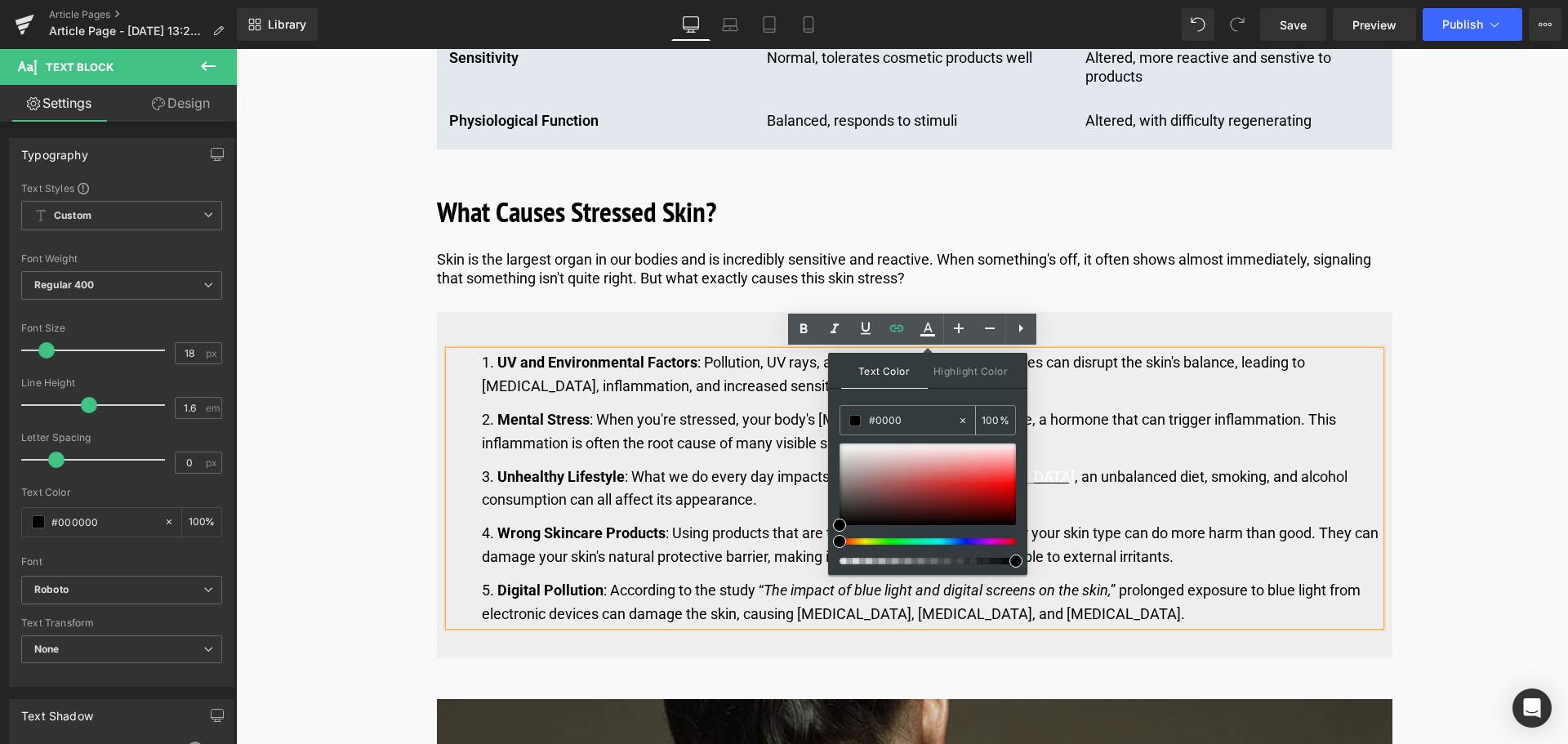
type input "0"
type input "#0000ee"
type input "100"
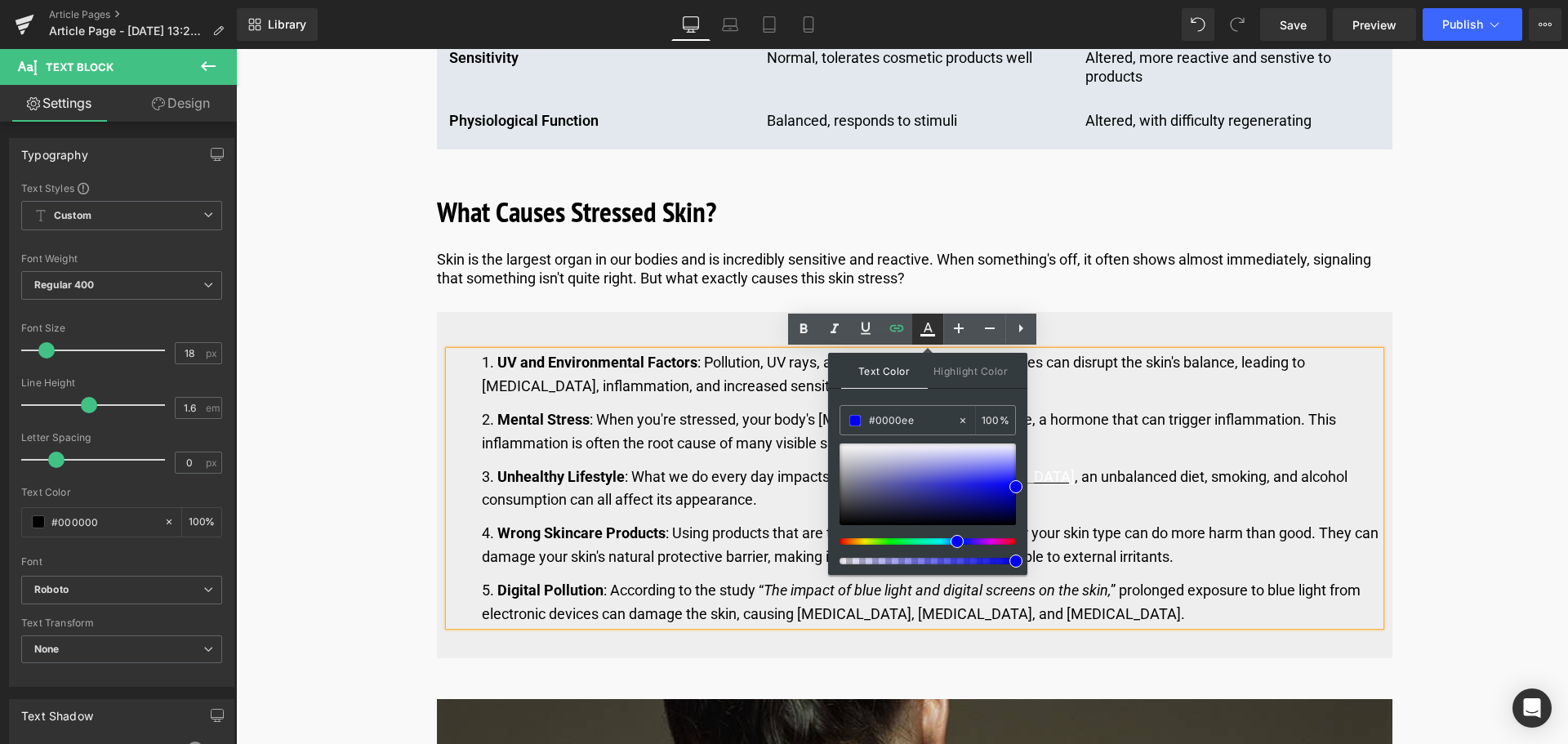
type input "#0000ee"
click at [931, 328] on icon at bounding box center [927, 328] width 20 height 20
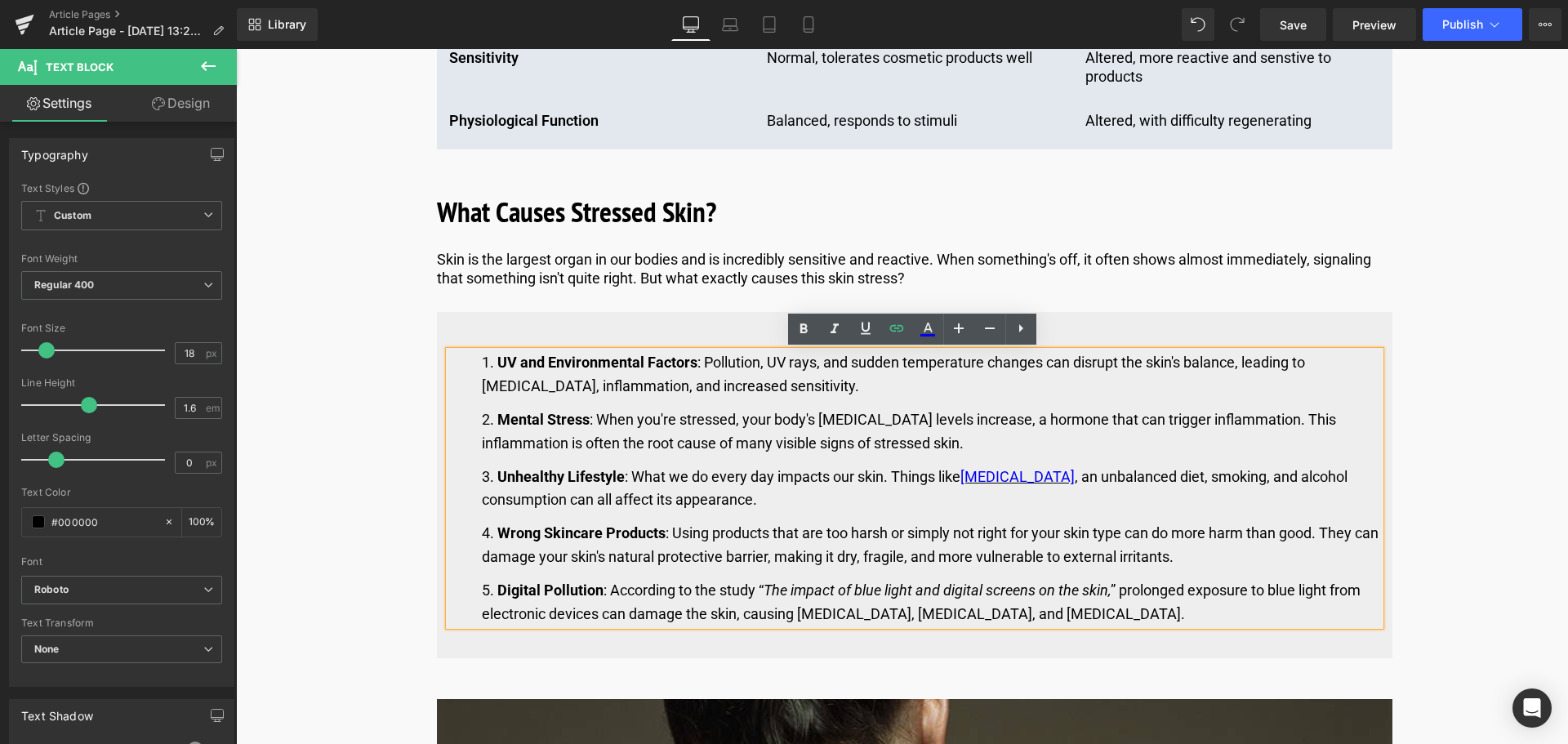
click at [1151, 482] on li "Unhealthy Lifestyle : What we do every day impacts our skin. Things like [MEDIC…" at bounding box center [931, 489] width 898 height 47
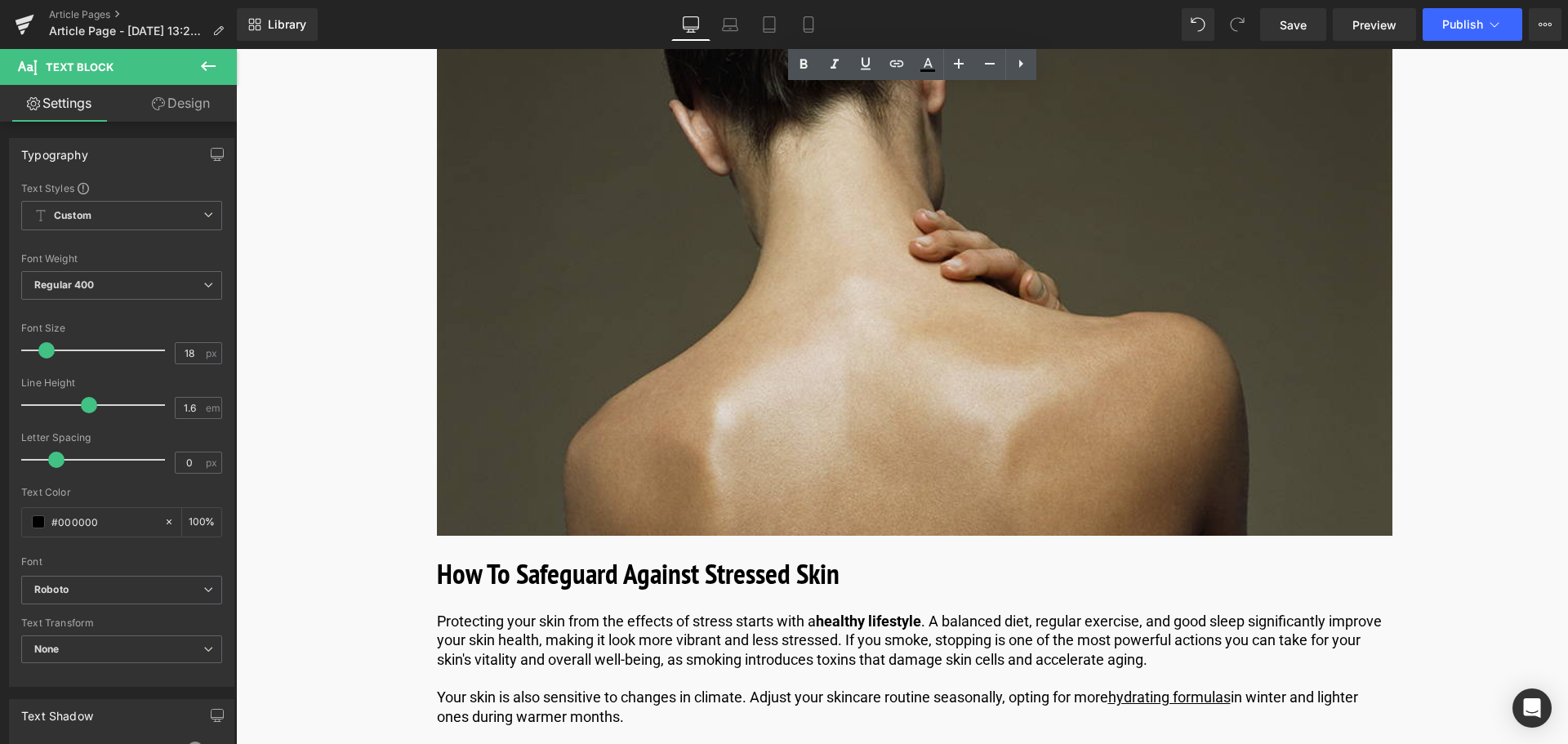
scroll to position [2449, 0]
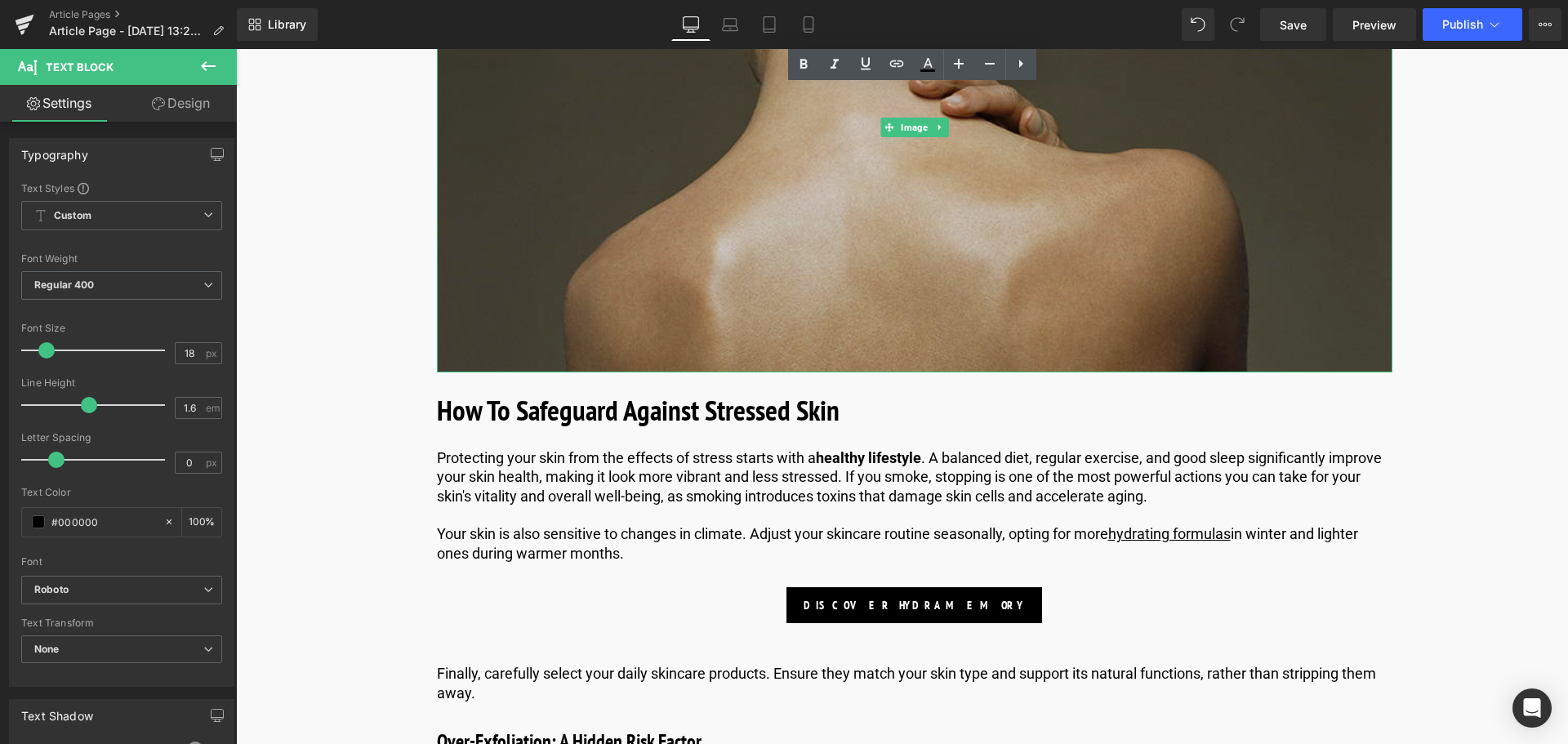
click at [976, 213] on img at bounding box center [914, 127] width 956 height 490
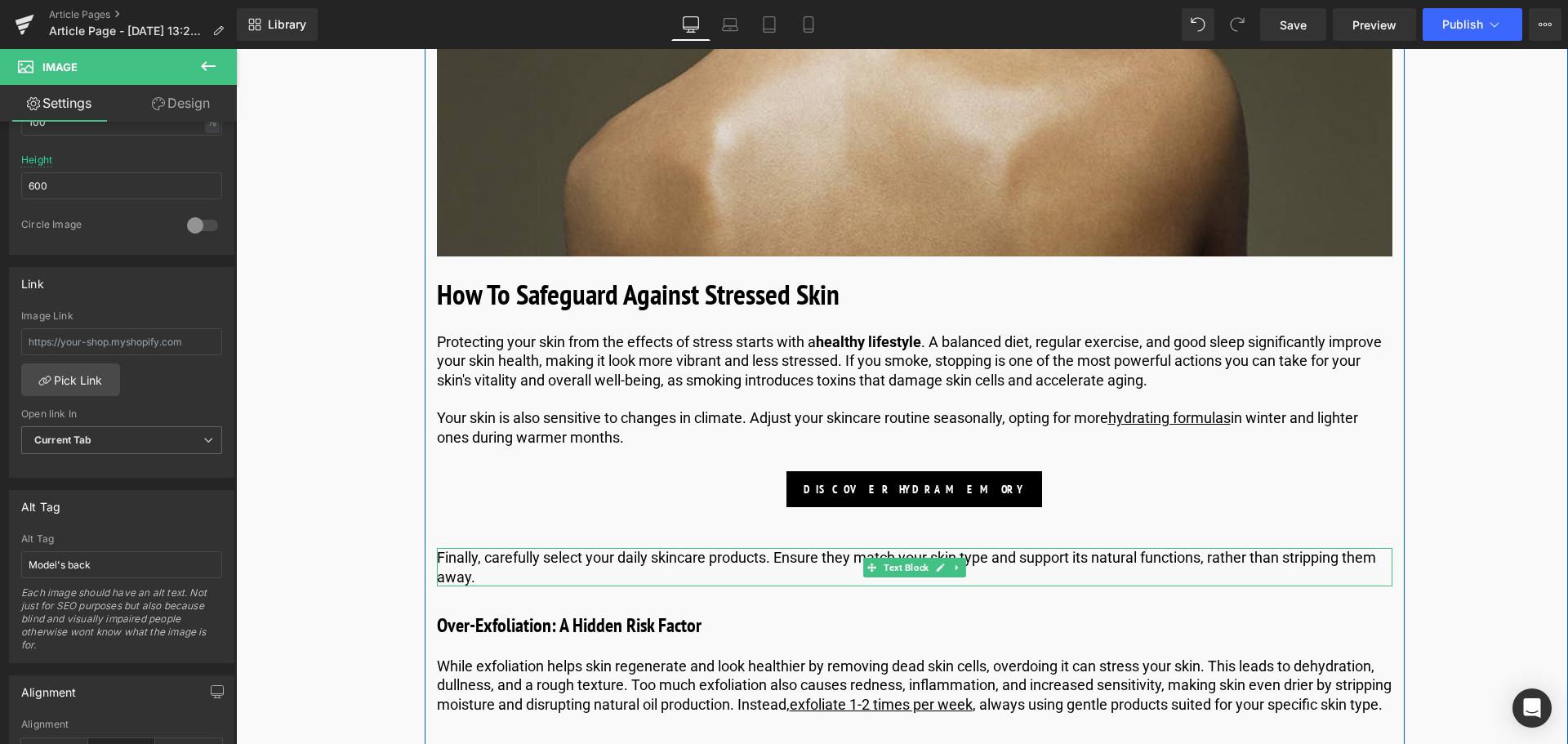
scroll to position [2613, 0]
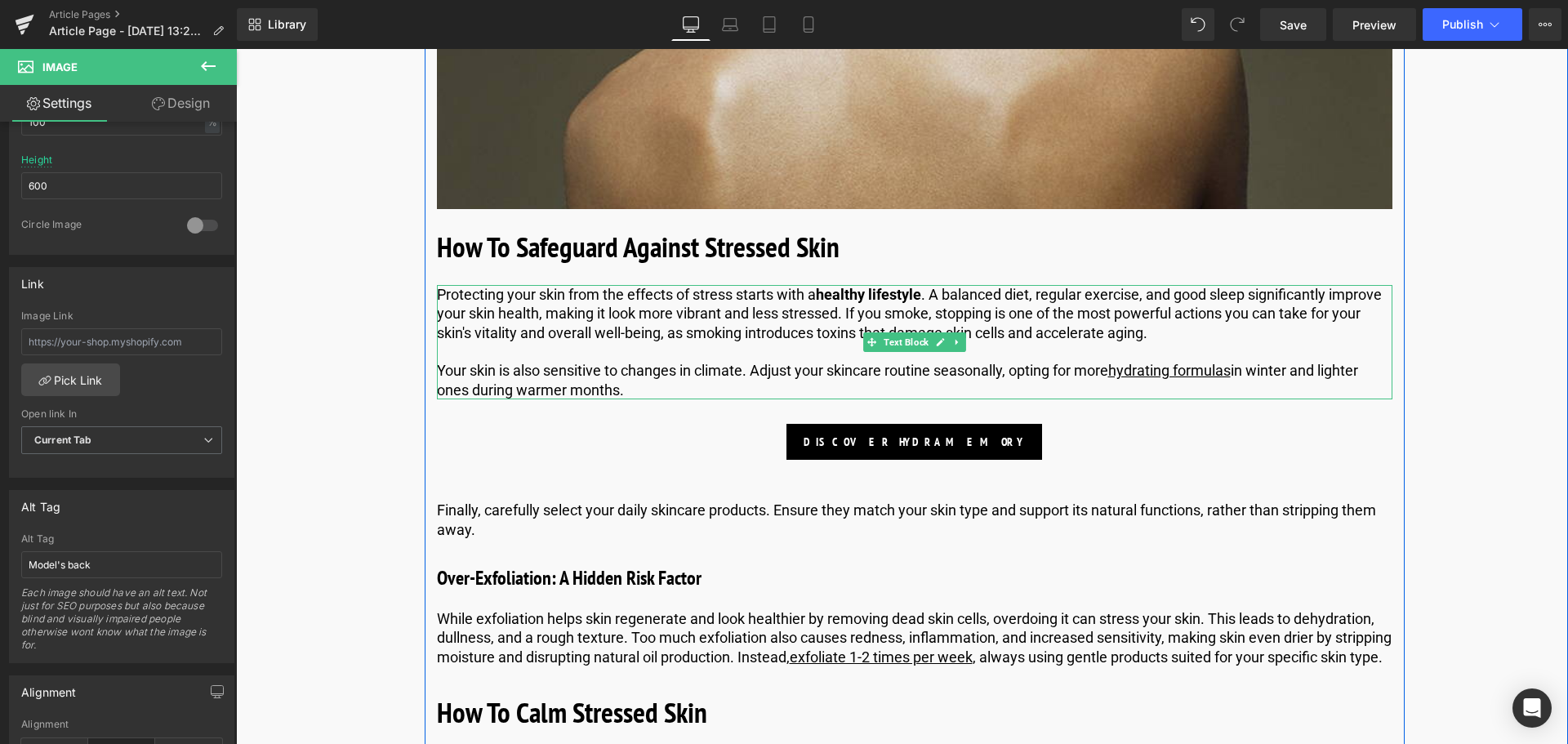
click at [1101, 326] on p "Protecting your skin from the effects of stress starts with a healthy lifestyle…" at bounding box center [914, 313] width 956 height 57
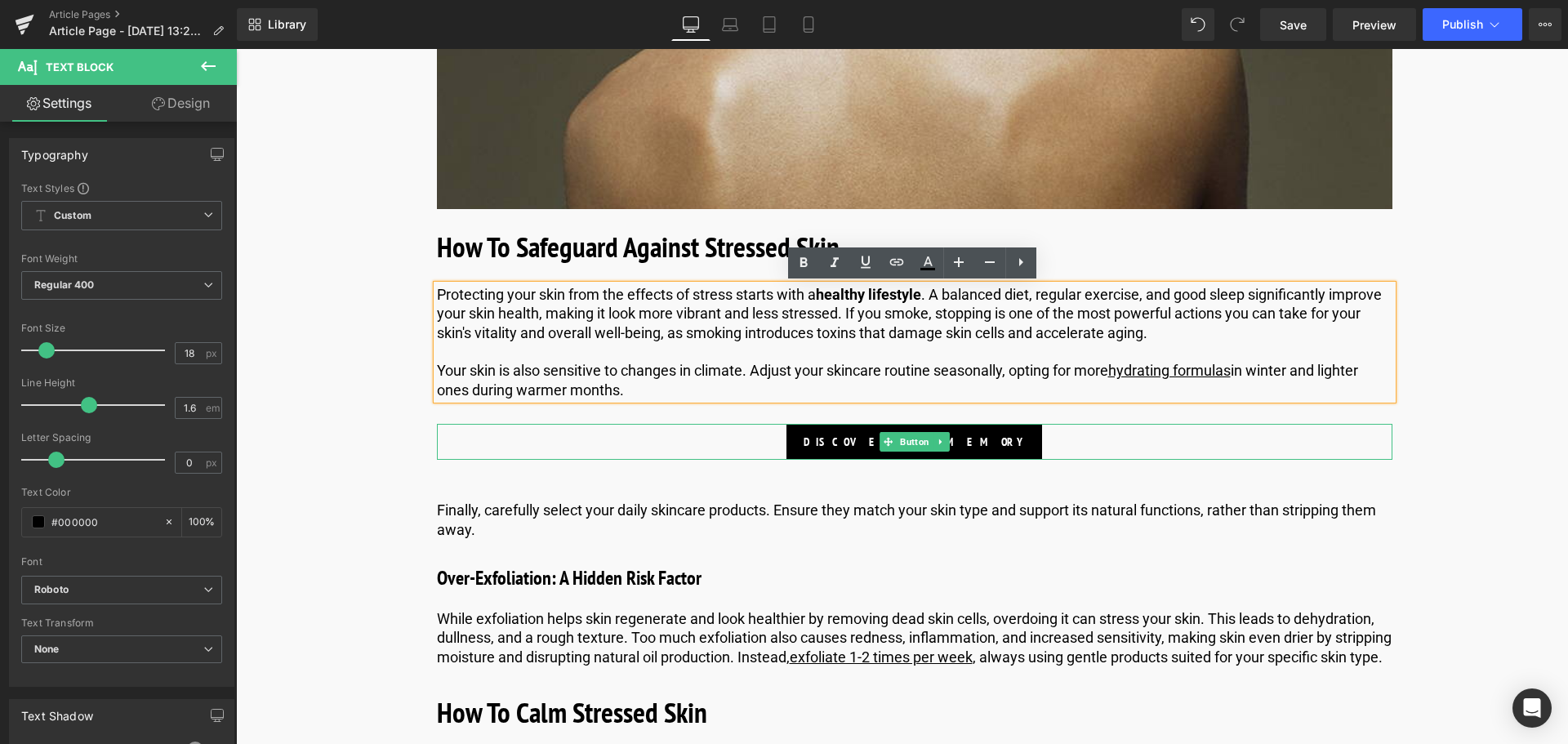
drag, startPoint x: 917, startPoint y: 440, endPoint x: 1449, endPoint y: 359, distance: 538.1
click at [917, 440] on span "Button" at bounding box center [915, 441] width 36 height 20
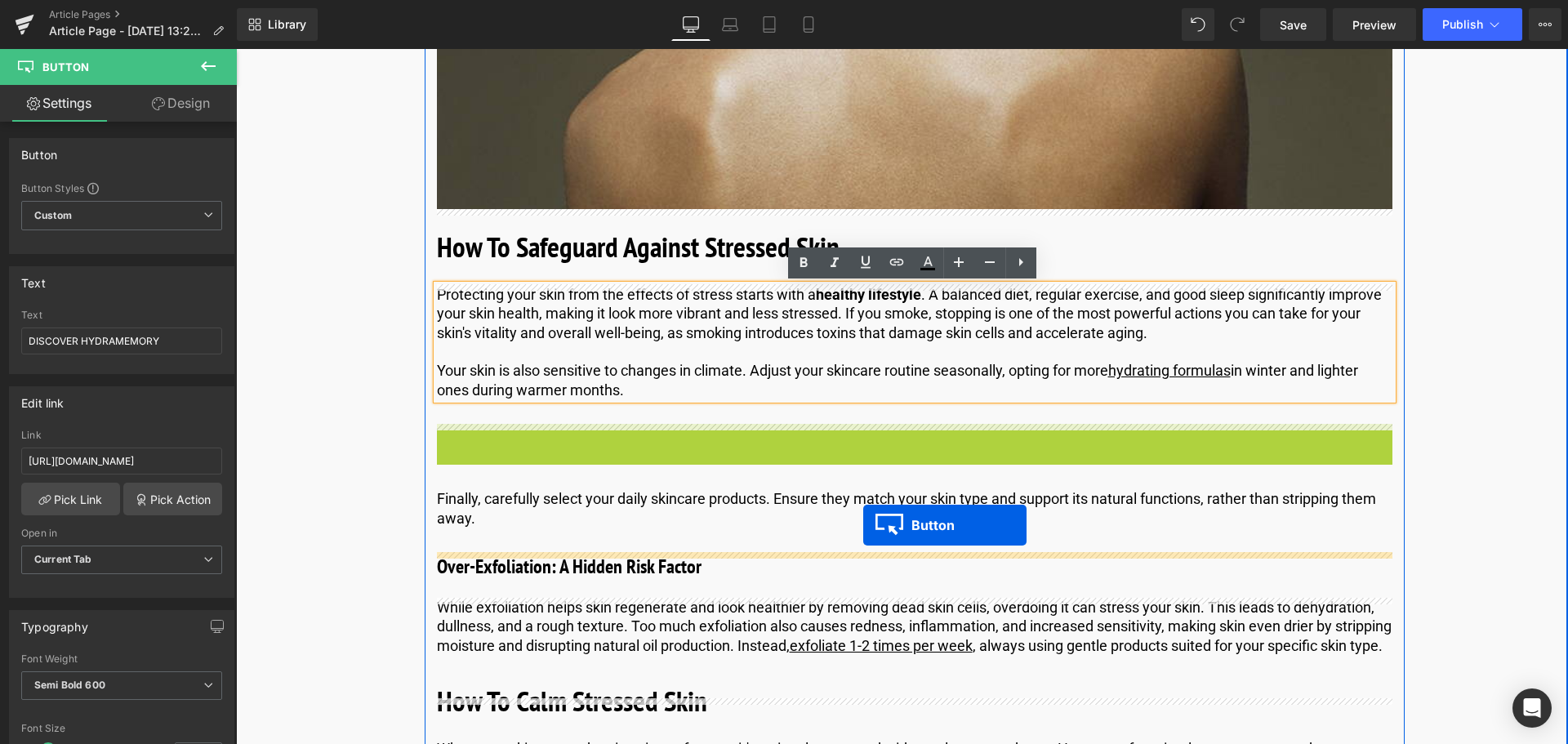
drag, startPoint x: 881, startPoint y: 473, endPoint x: 863, endPoint y: 525, distance: 55.0
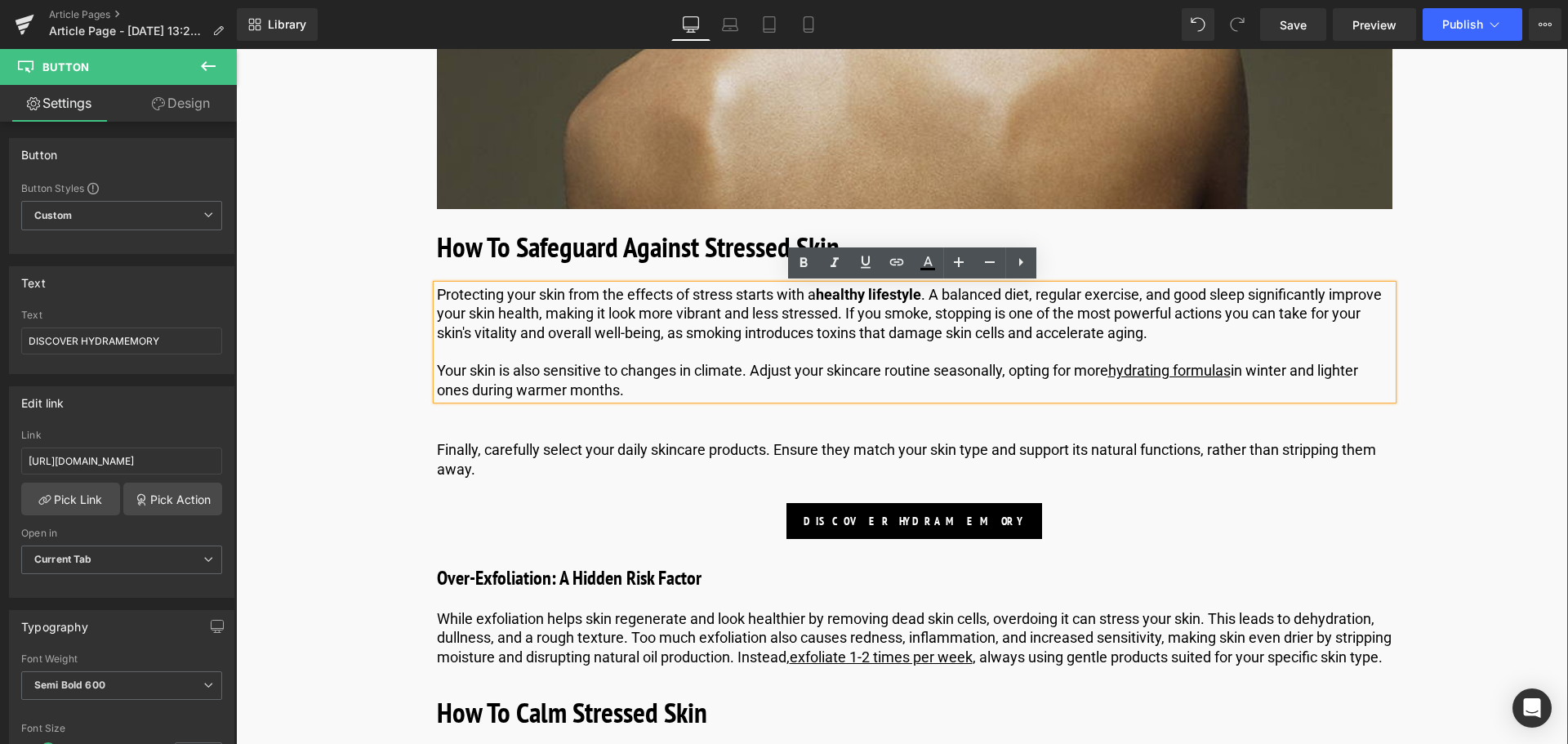
click at [1497, 390] on div "Image Published on [DATE] | 15 min read Text Block Row How To Treat Stressed Sk…" at bounding box center [914, 283] width 1172 height 5408
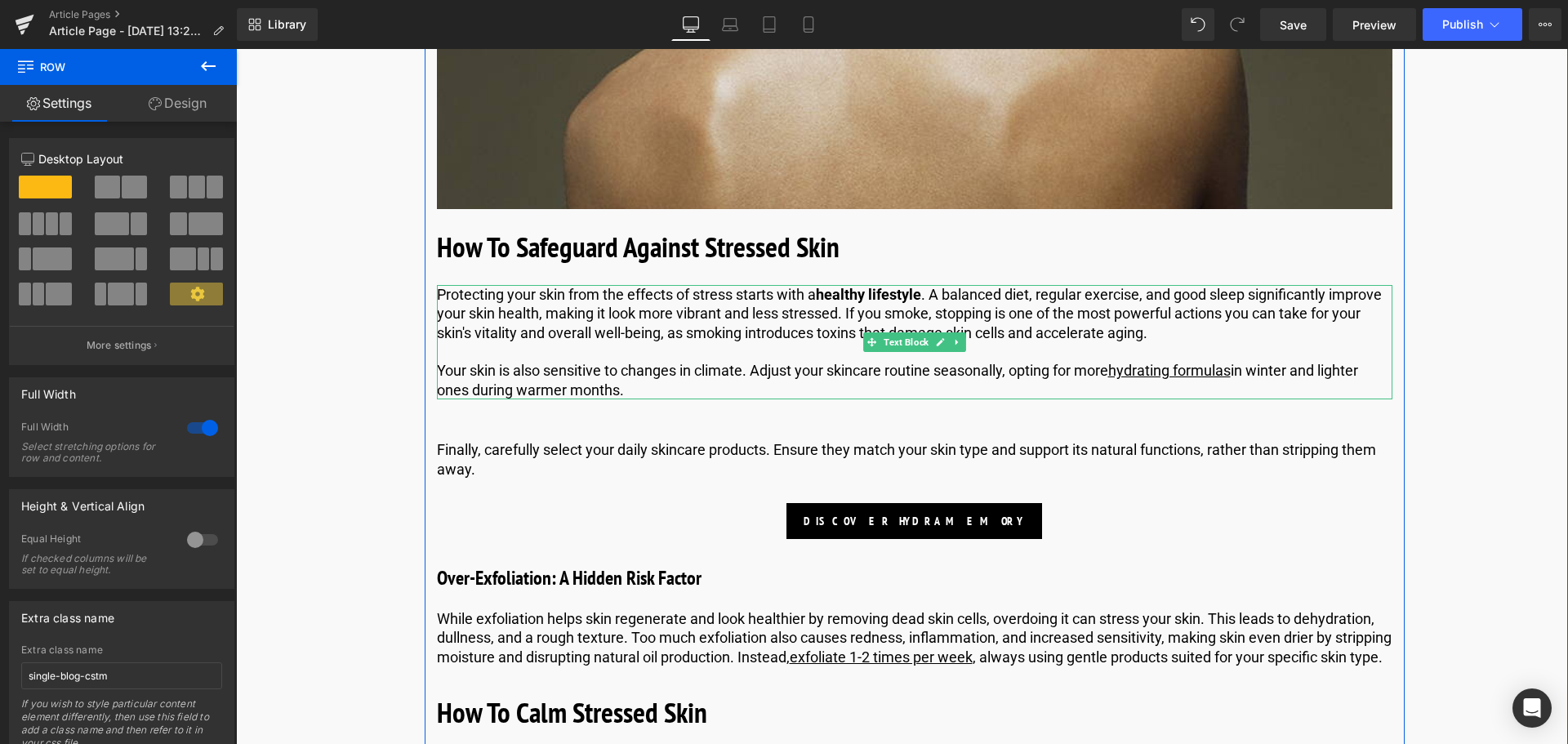
click at [647, 387] on p "Your skin is also sensitive to changes in climate. Adjust your skincare routine…" at bounding box center [914, 380] width 956 height 38
click at [576, 473] on p "Finally, carefully select your daily skincare products. Ensure they match your …" at bounding box center [914, 459] width 956 height 38
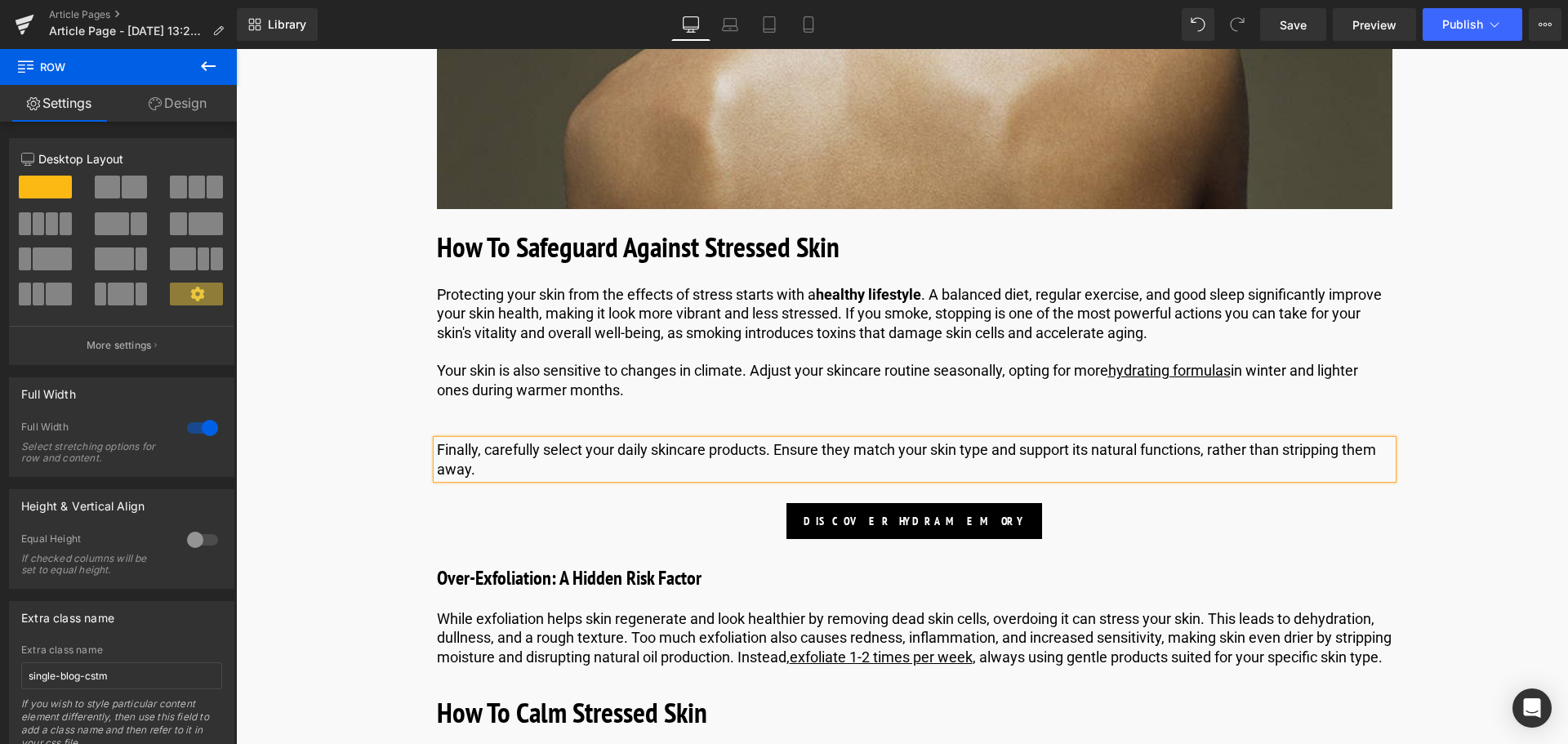
click at [463, 462] on span "Finally, carefully select your daily skincare products. Ensure they match your …" at bounding box center [905, 459] width 939 height 36
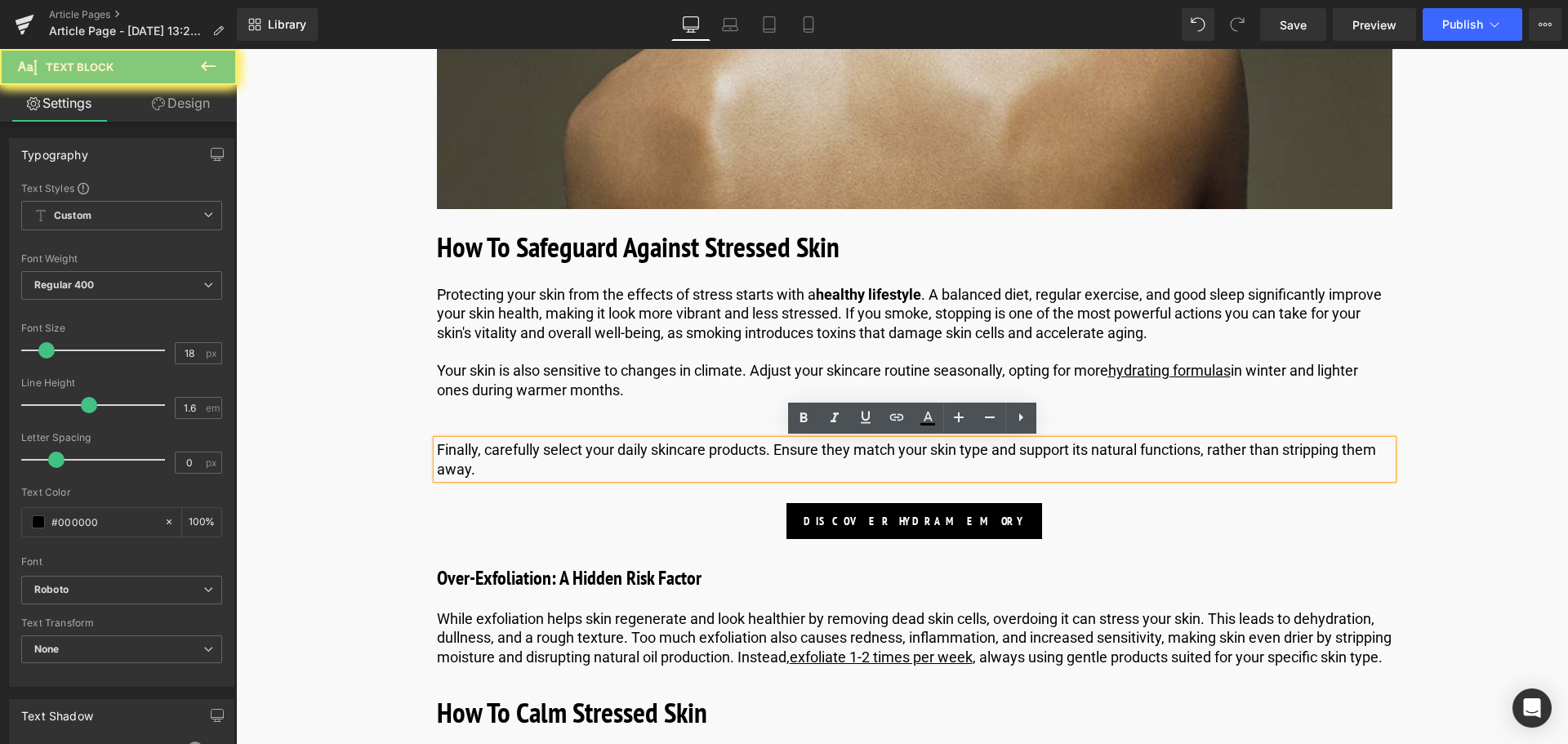
drag, startPoint x: 482, startPoint y: 471, endPoint x: 402, endPoint y: 443, distance: 84.8
click at [402, 443] on div "Image Published on [DATE] | 15 min read Text Block Row How To Treat Stressed Sk…" at bounding box center [914, 283] width 1172 height 5408
copy span "Finally, carefully select your daily skincare products. Ensure they match your …"
click at [650, 391] on p "Your skin is also sensitive to changes in climate. Adjust your skincare routine…" at bounding box center [914, 380] width 956 height 38
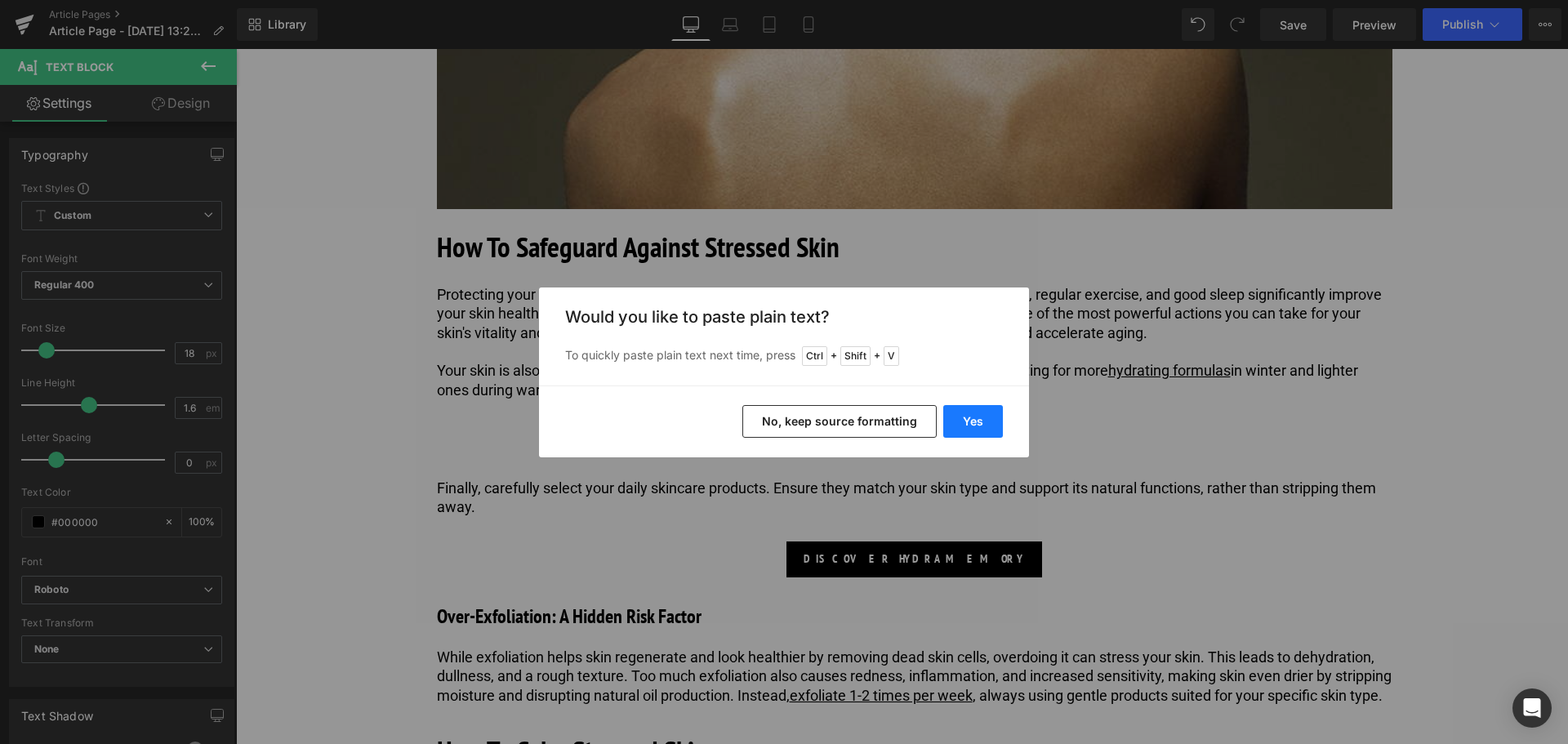
click at [980, 427] on button "Yes" at bounding box center [973, 421] width 60 height 32
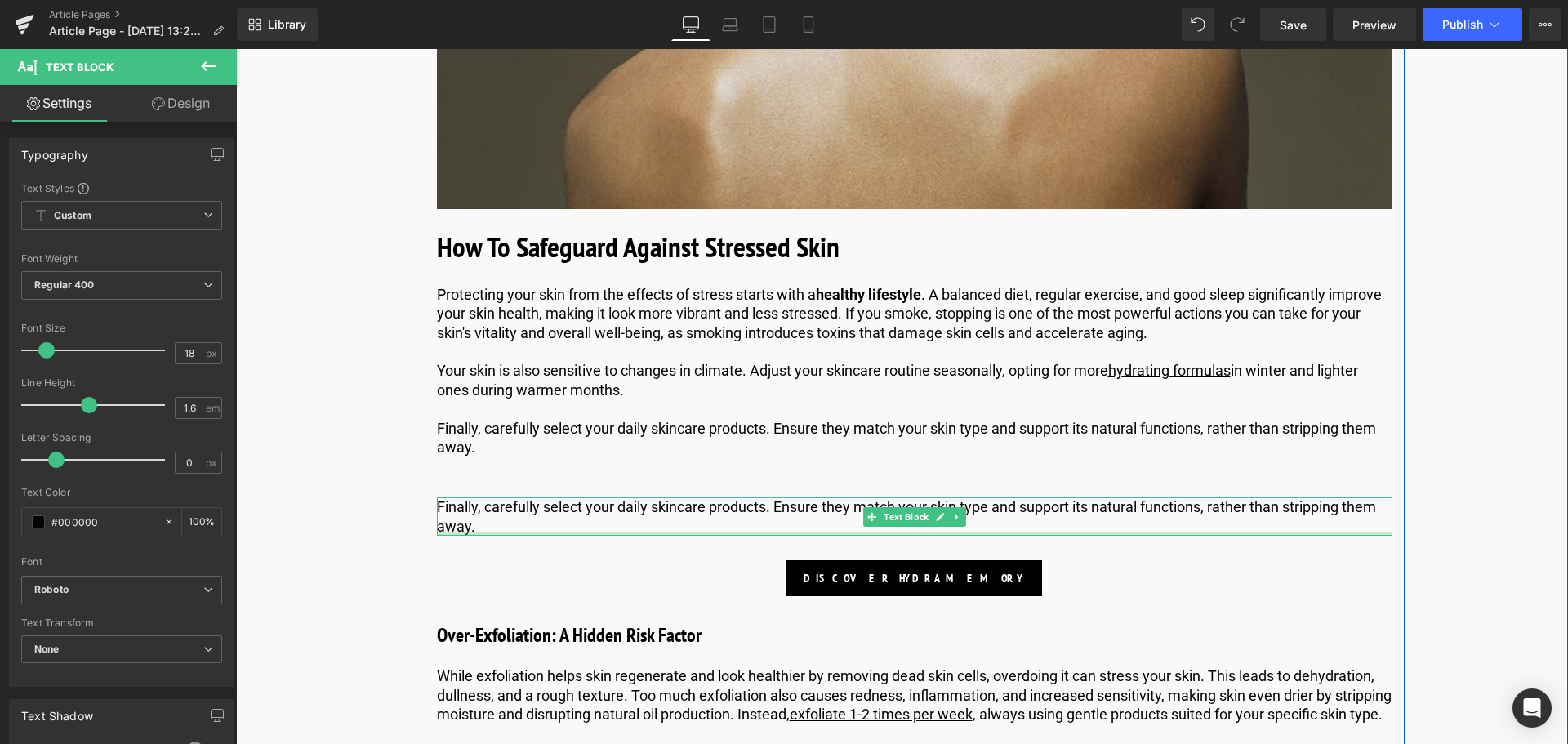
click at [488, 532] on div at bounding box center [914, 533] width 956 height 4
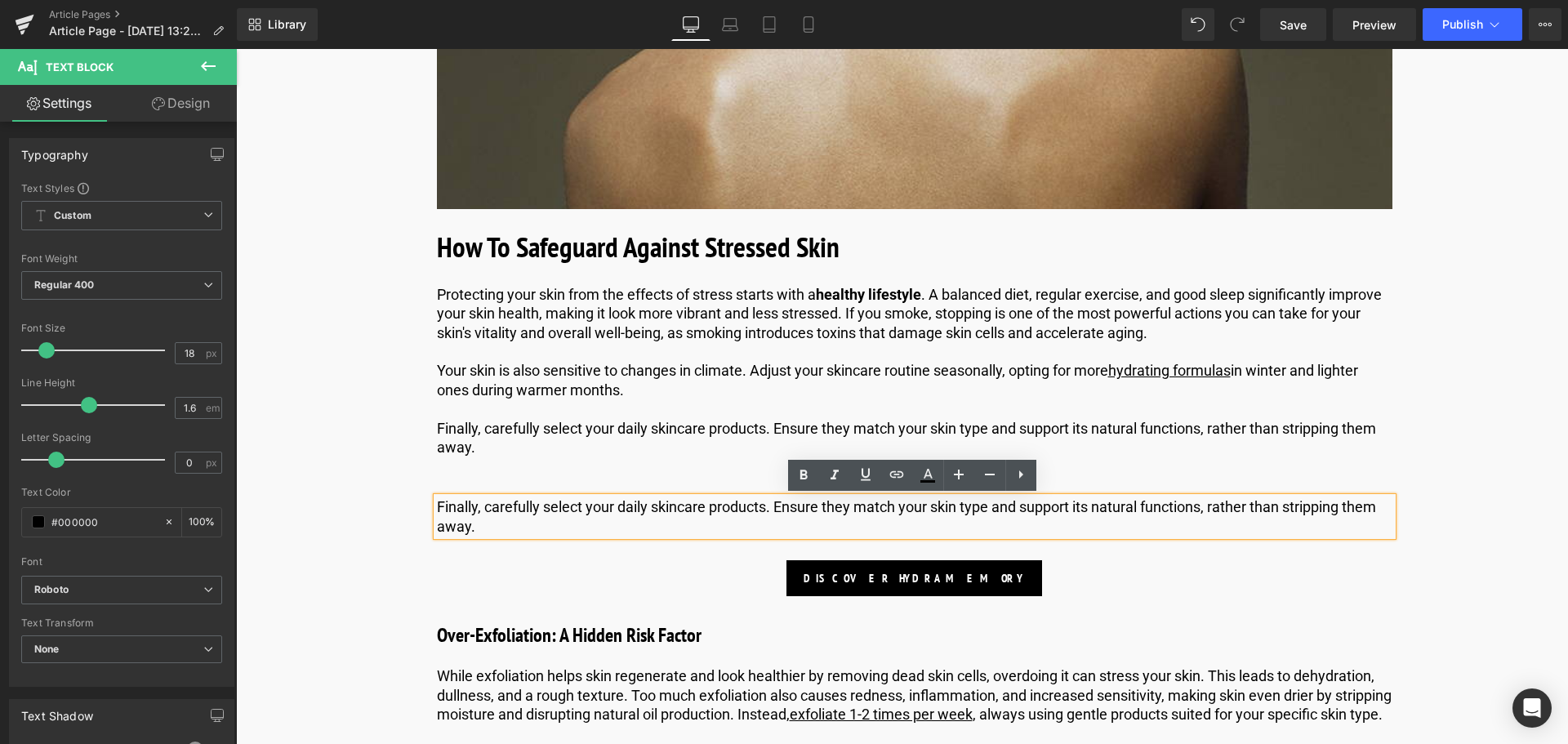
click at [1432, 520] on div "Image Published on [DATE] | 15 min read Text Block Row How To Treat Stressed Sk…" at bounding box center [914, 311] width 1172 height 5465
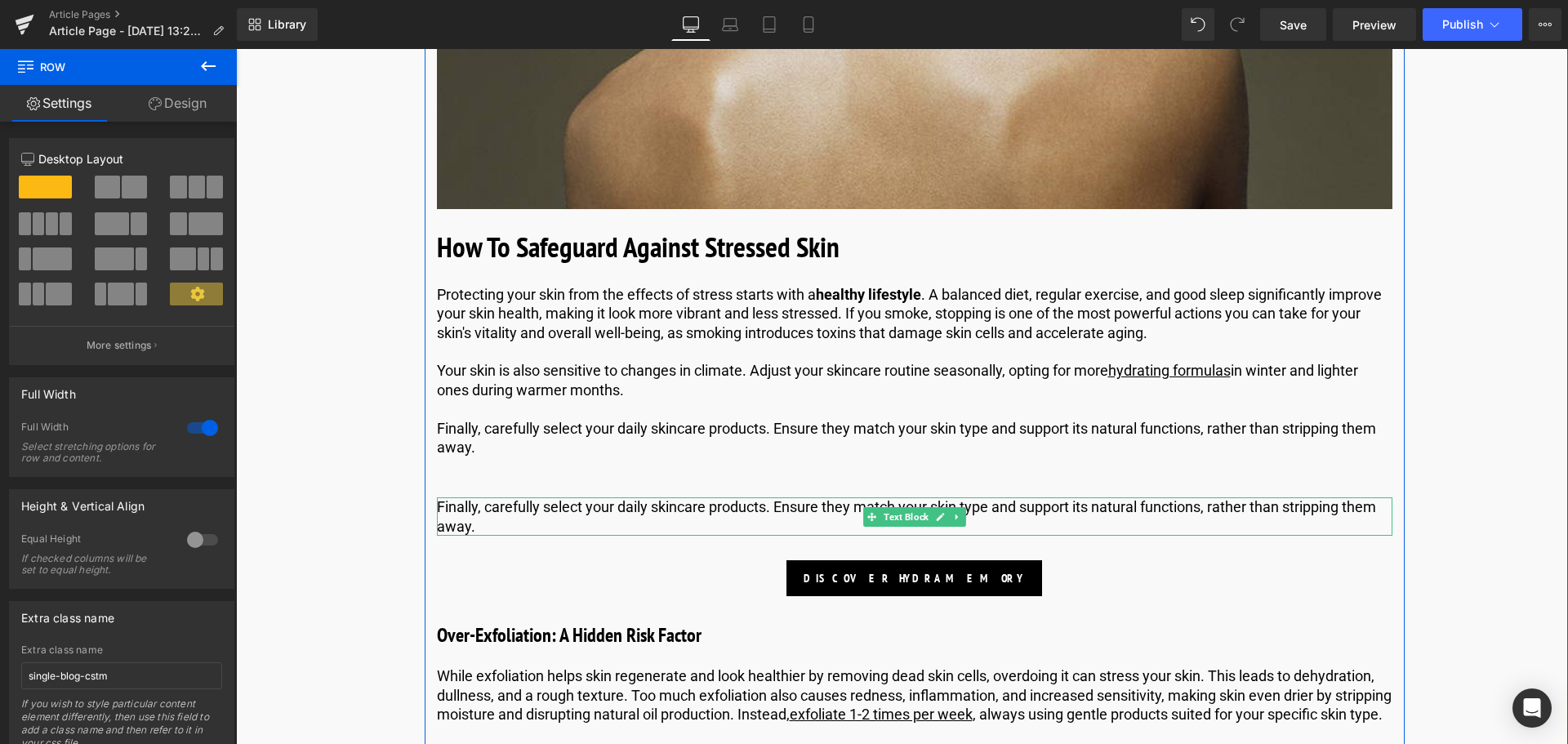
click at [544, 541] on div "What Does Stressed Skin Look Like? Heading Your skin frequently shows how you'r…" at bounding box center [914, 758] width 980 height 4422
click at [953, 512] on icon at bounding box center [956, 516] width 9 height 9
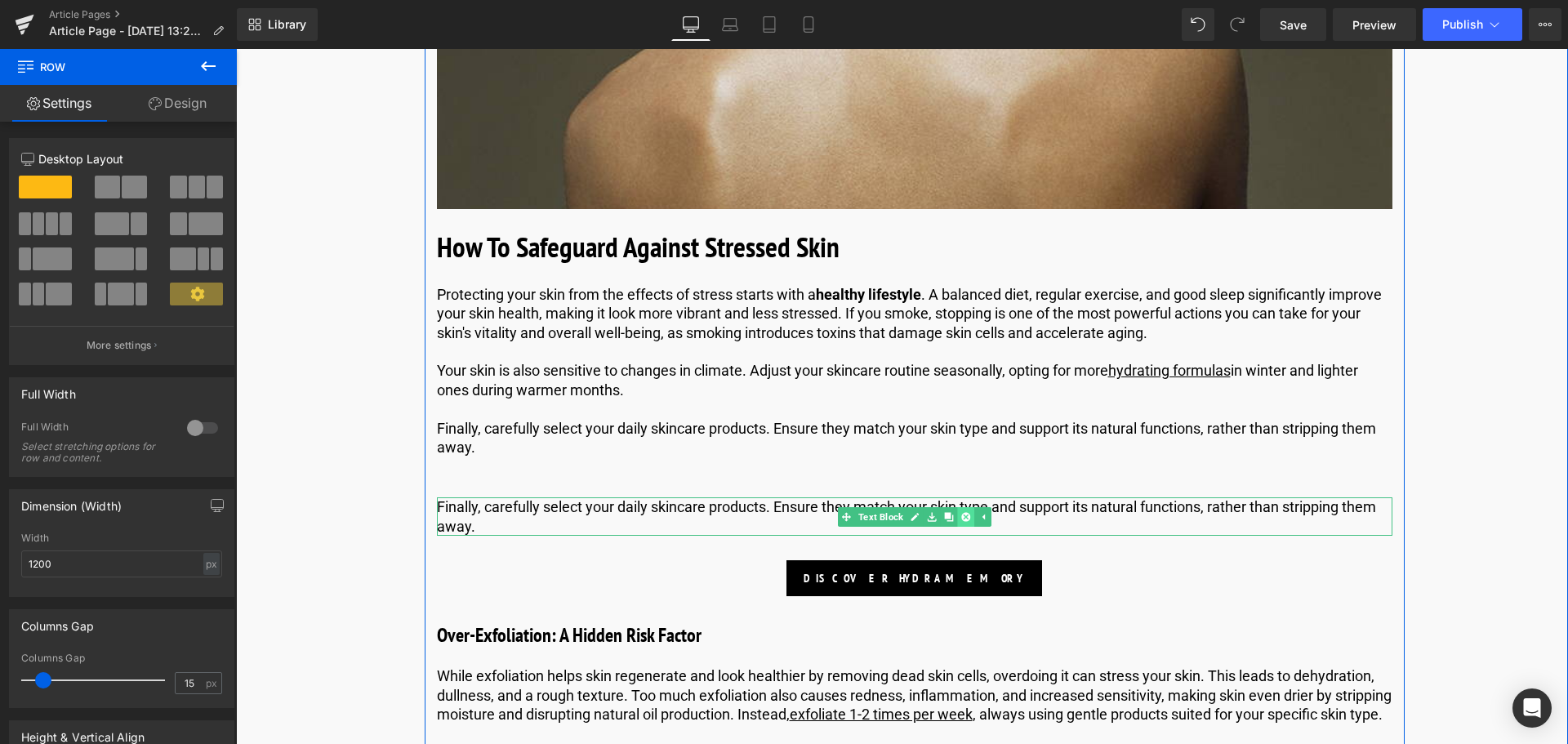
click at [968, 516] on link at bounding box center [965, 516] width 17 height 20
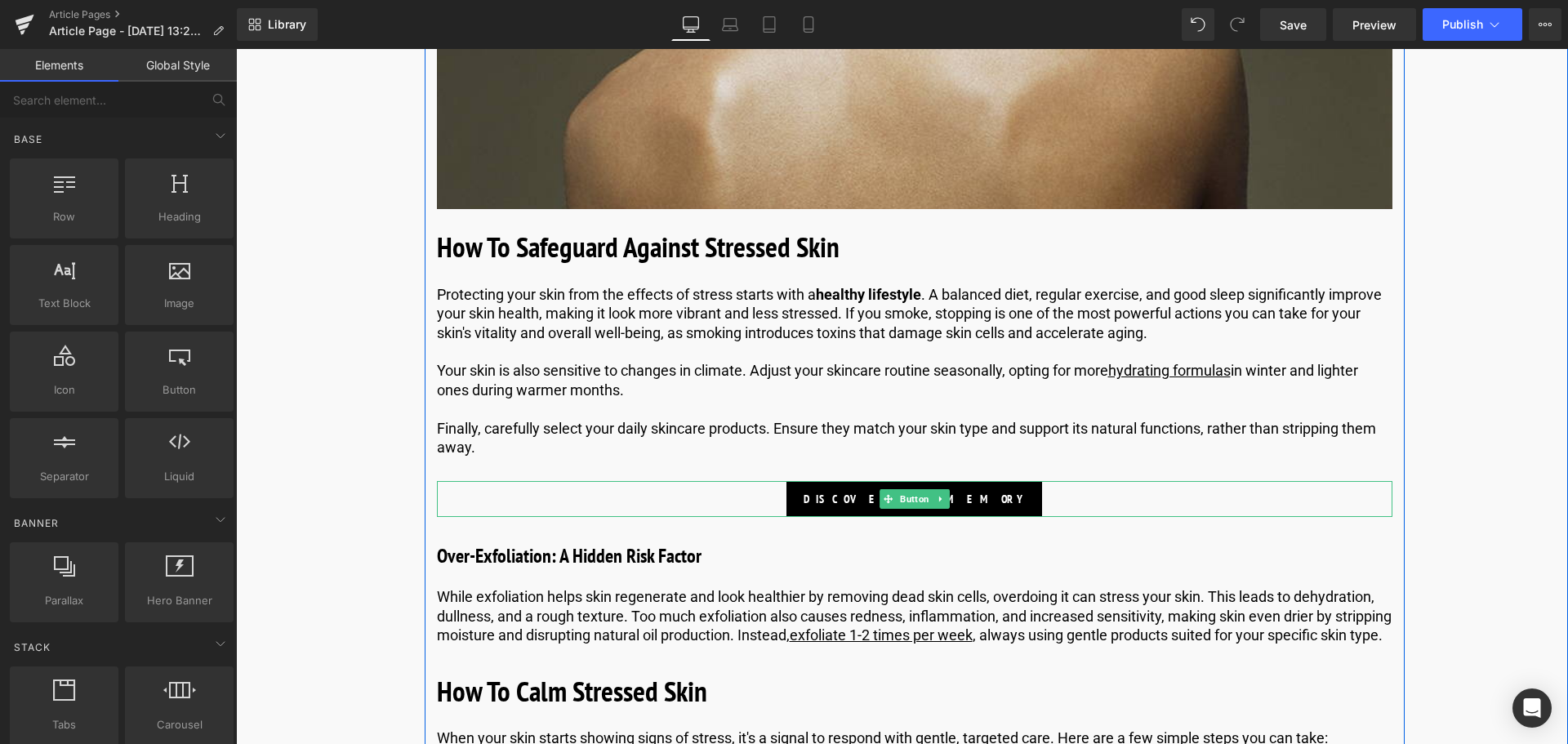
drag, startPoint x: 909, startPoint y: 504, endPoint x: 291, endPoint y: 279, distance: 657.7
click at [909, 504] on span "Button" at bounding box center [915, 498] width 36 height 20
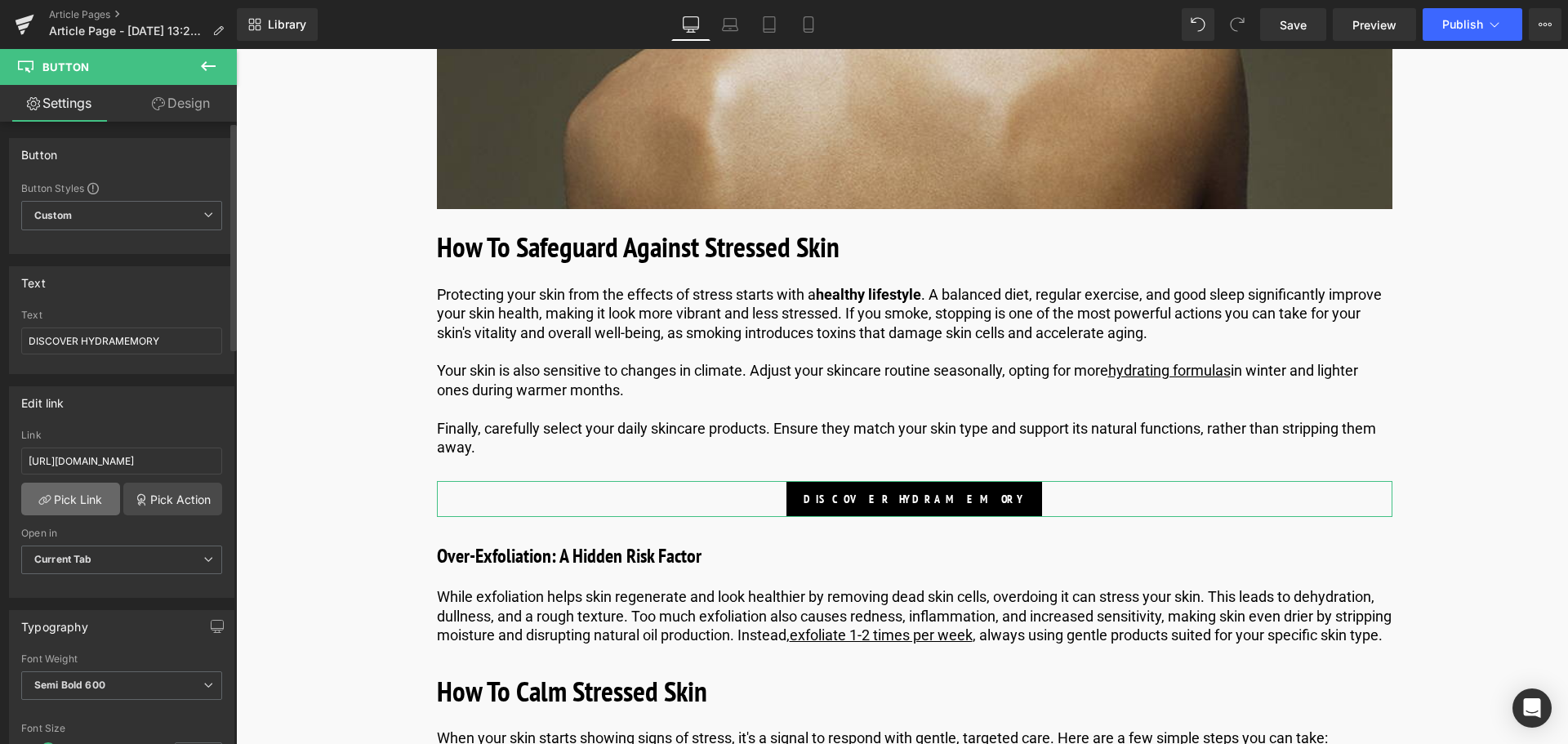
click at [79, 504] on link "Pick Link" at bounding box center [70, 498] width 99 height 32
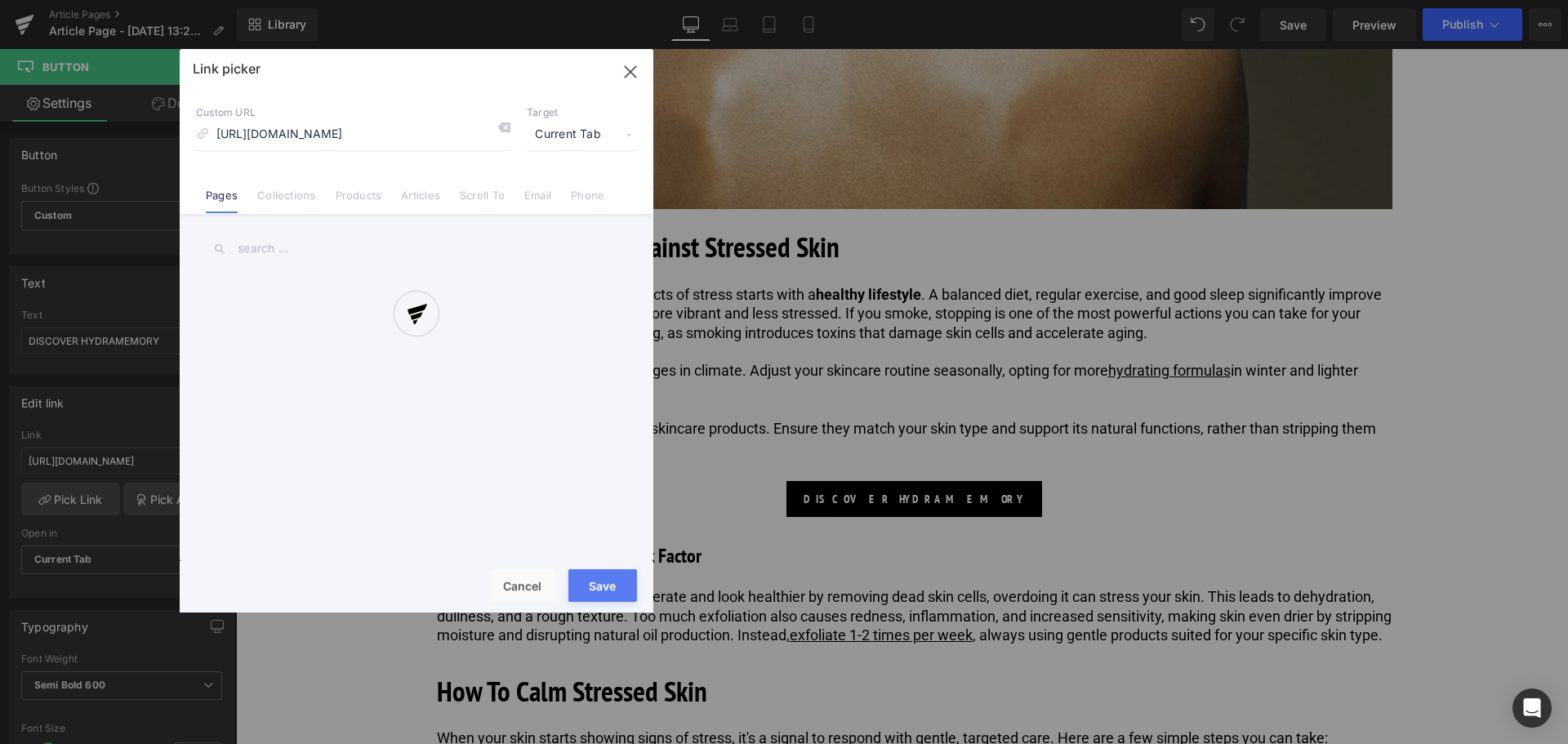
scroll to position [0, 21]
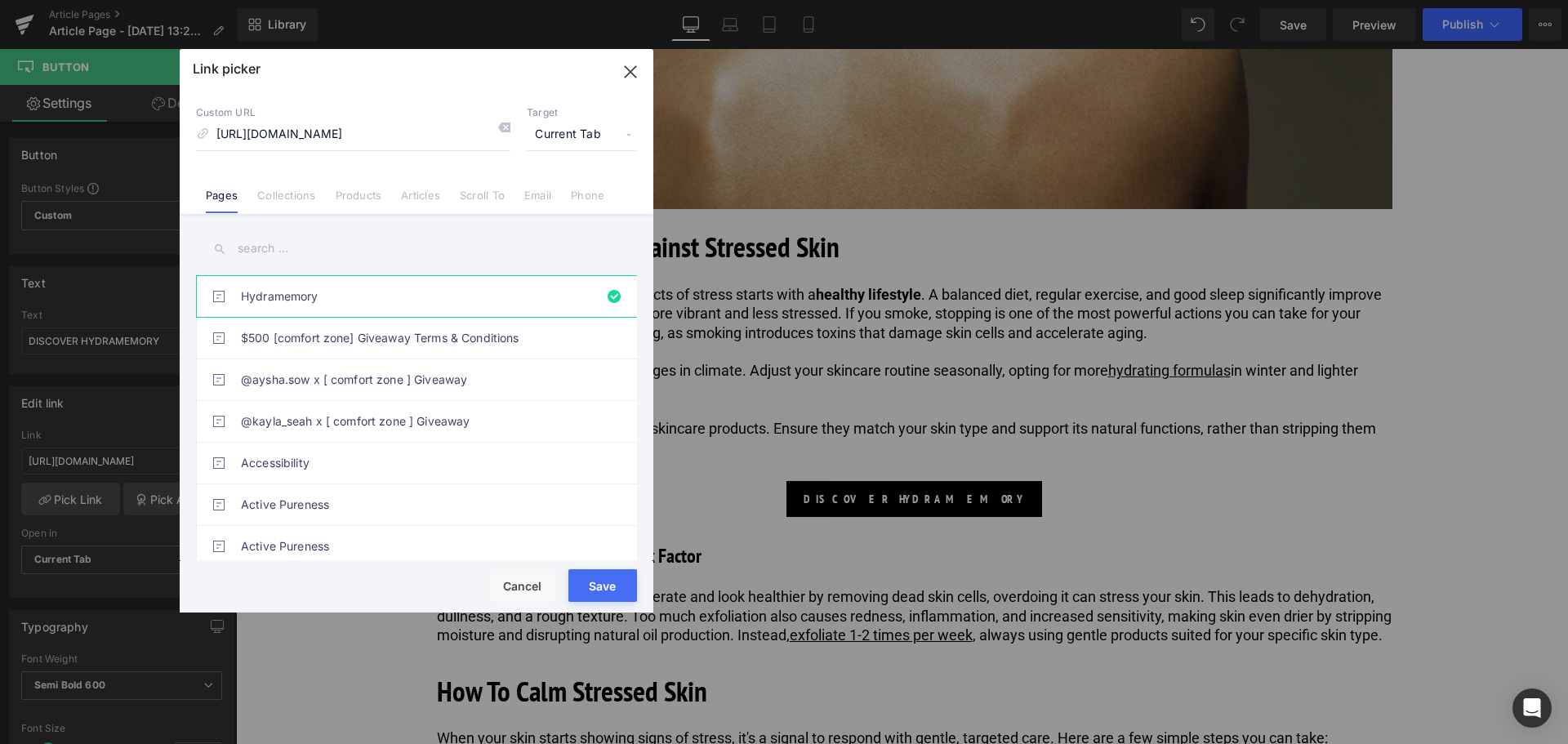
click at [370, 135] on input "[URL][DOMAIN_NAME]" at bounding box center [352, 135] width 314 height 31
click at [498, 132] on icon at bounding box center [504, 127] width 13 height 13
click at [295, 195] on link "Collections" at bounding box center [286, 201] width 58 height 25
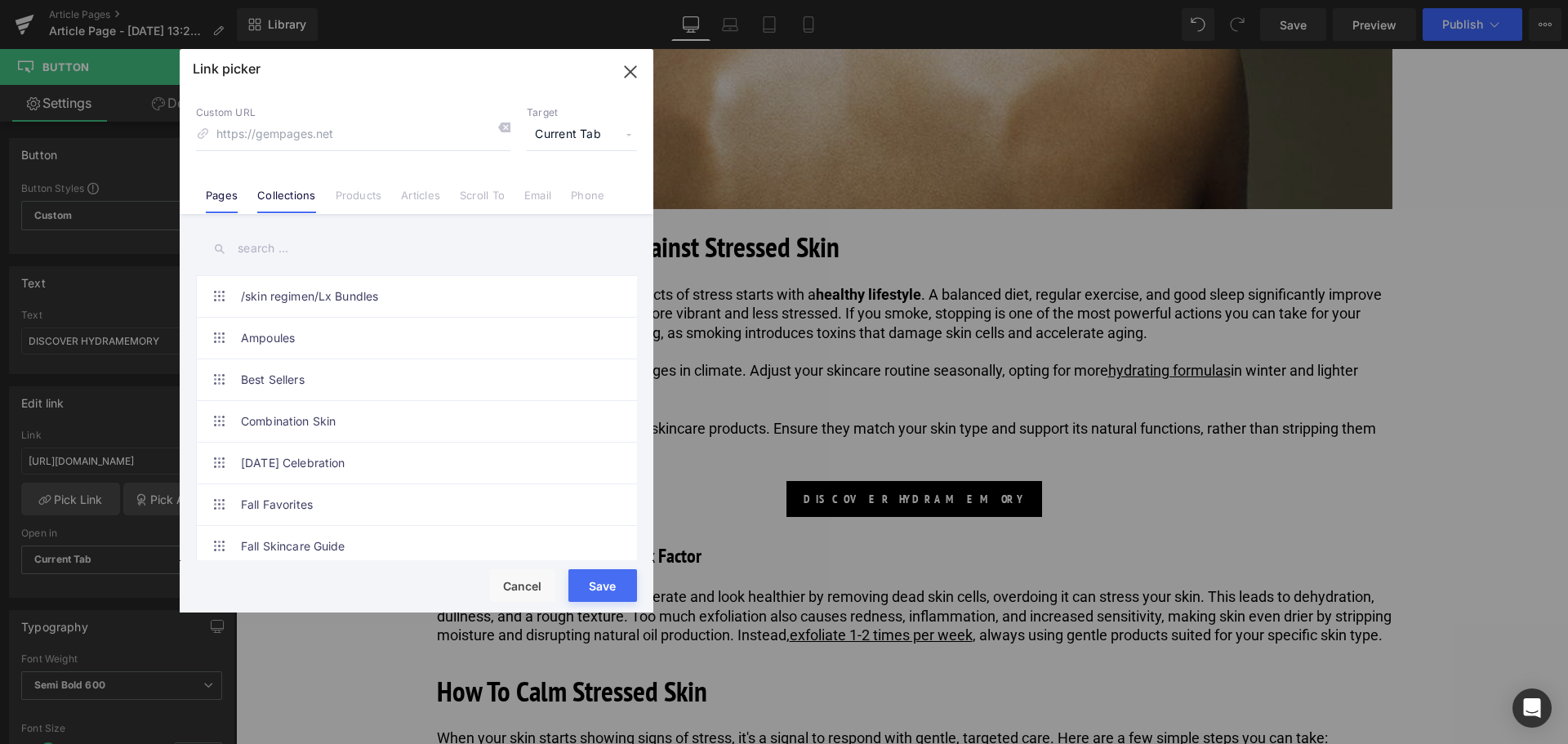
click at [220, 205] on link "Pages" at bounding box center [222, 201] width 32 height 25
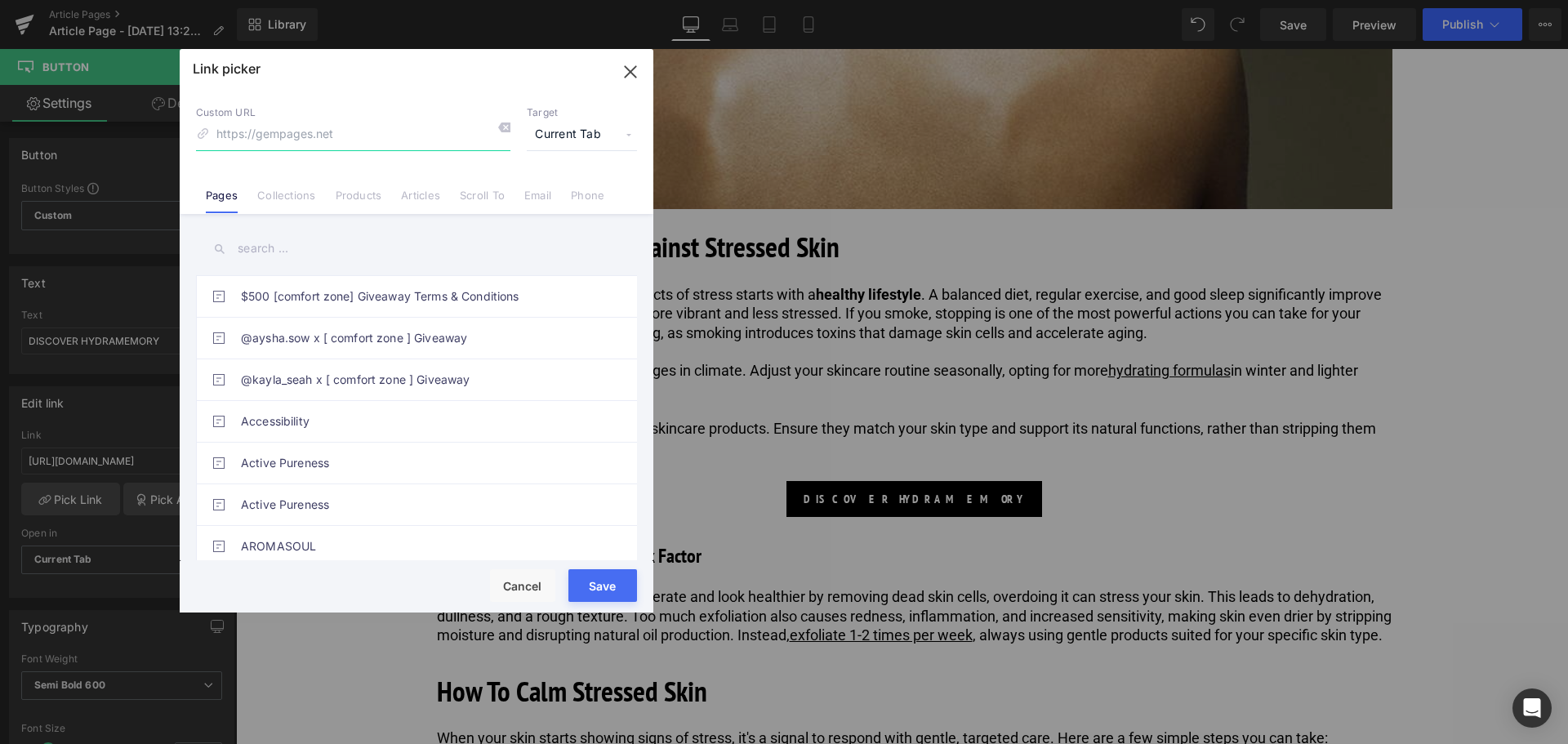
click at [343, 138] on input at bounding box center [352, 135] width 314 height 31
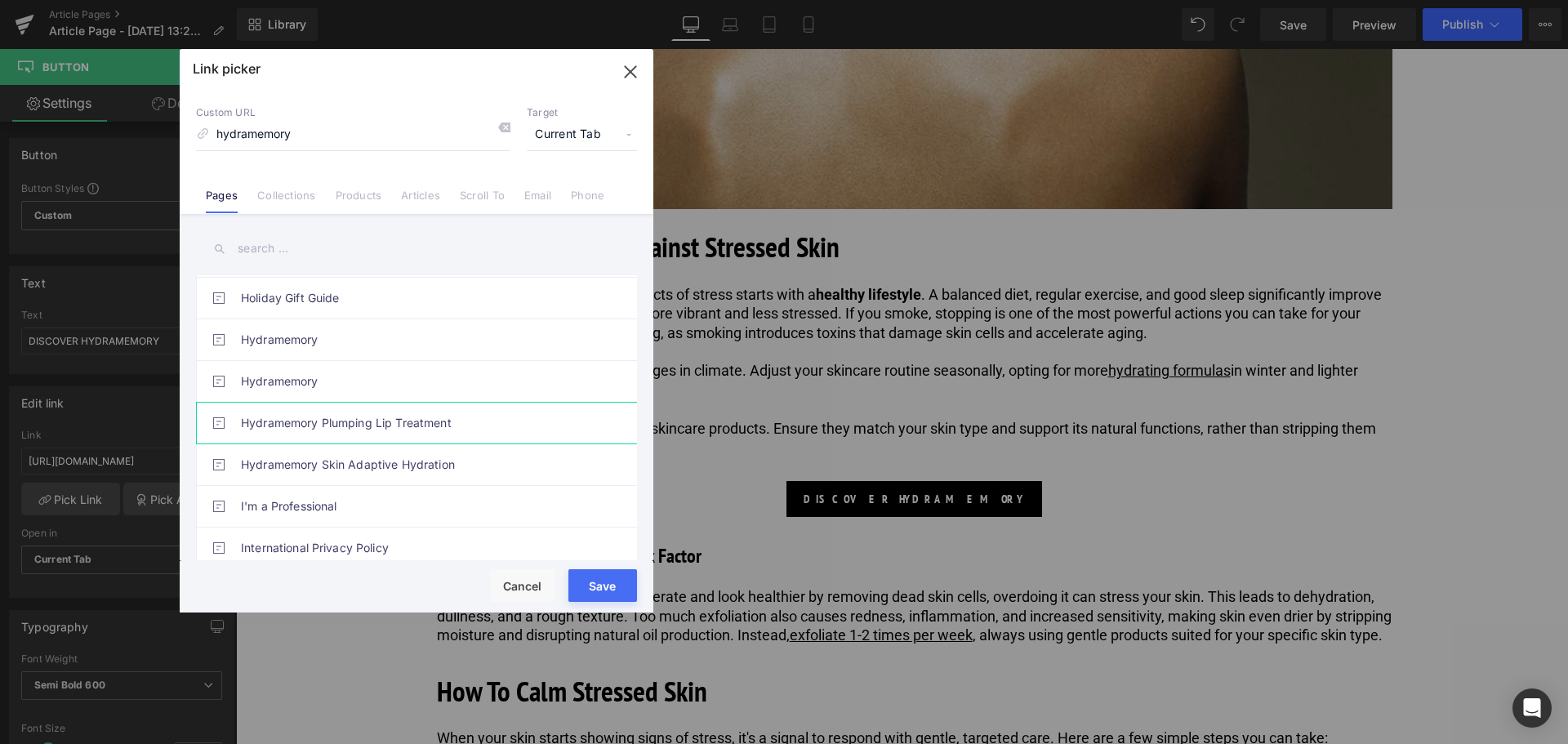
scroll to position [1796, 0]
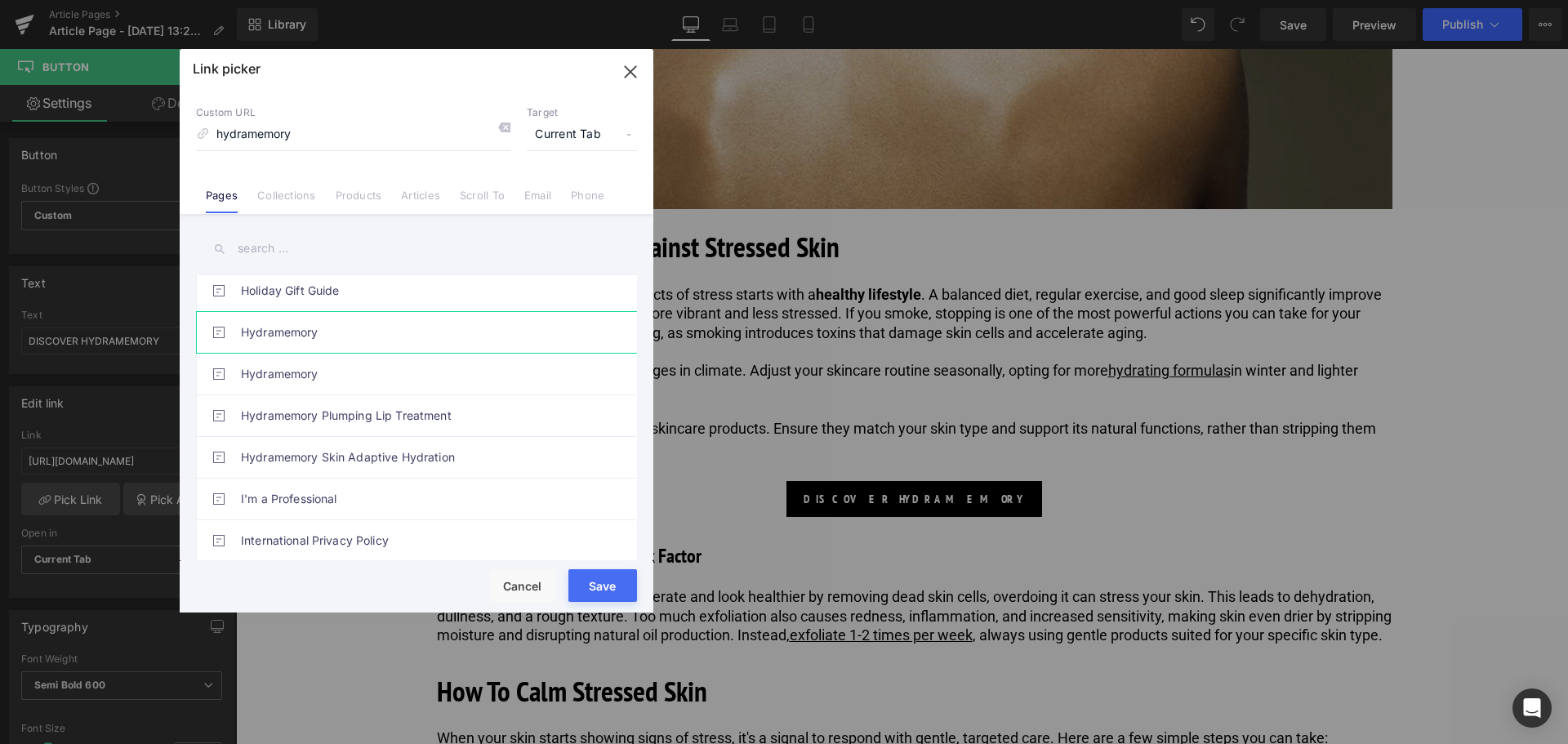
click at [318, 343] on link "Hydramemory" at bounding box center [420, 332] width 360 height 41
type input "/pages/hydramemory-2"
click at [585, 584] on button "Save" at bounding box center [603, 586] width 68 height 32
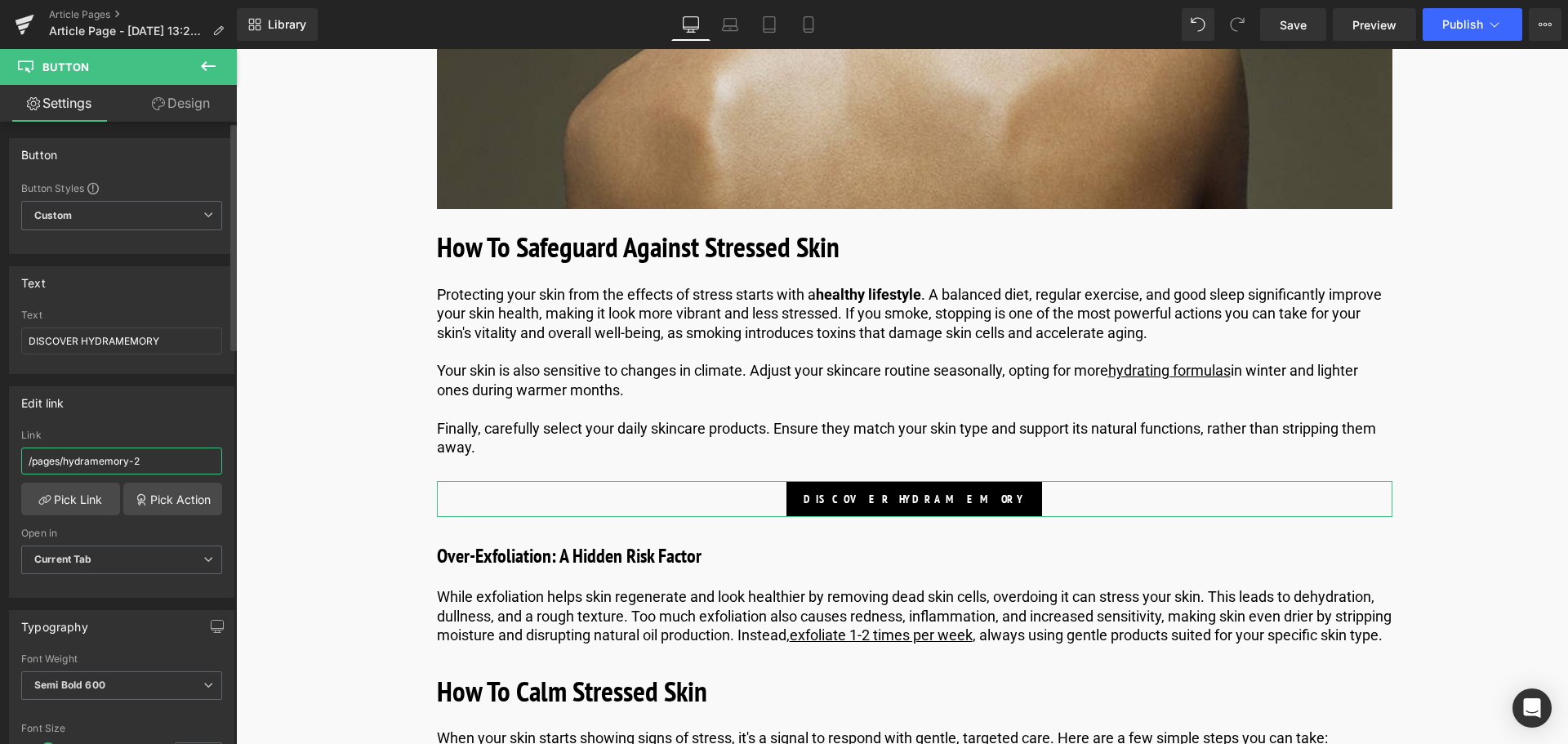
click at [151, 462] on input "/pages/hydramemory-2" at bounding box center [121, 460] width 201 height 27
type input "/pages/hydramemory"
click at [347, 372] on div "Image Published on [DATE] | 15 min read Text Block Row How To Treat Stressed Sk…" at bounding box center [914, 272] width 1172 height 5386
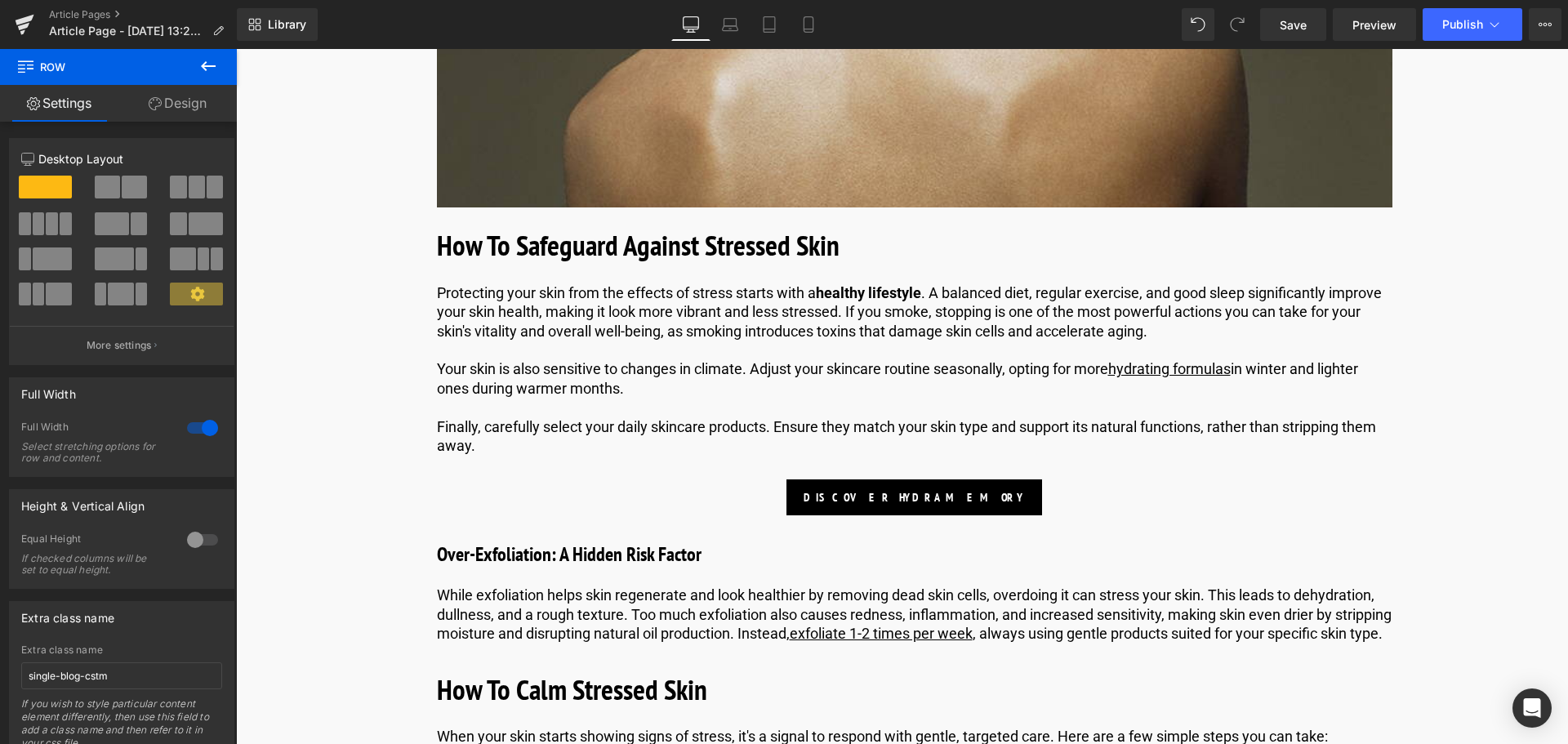
scroll to position [2613, 0]
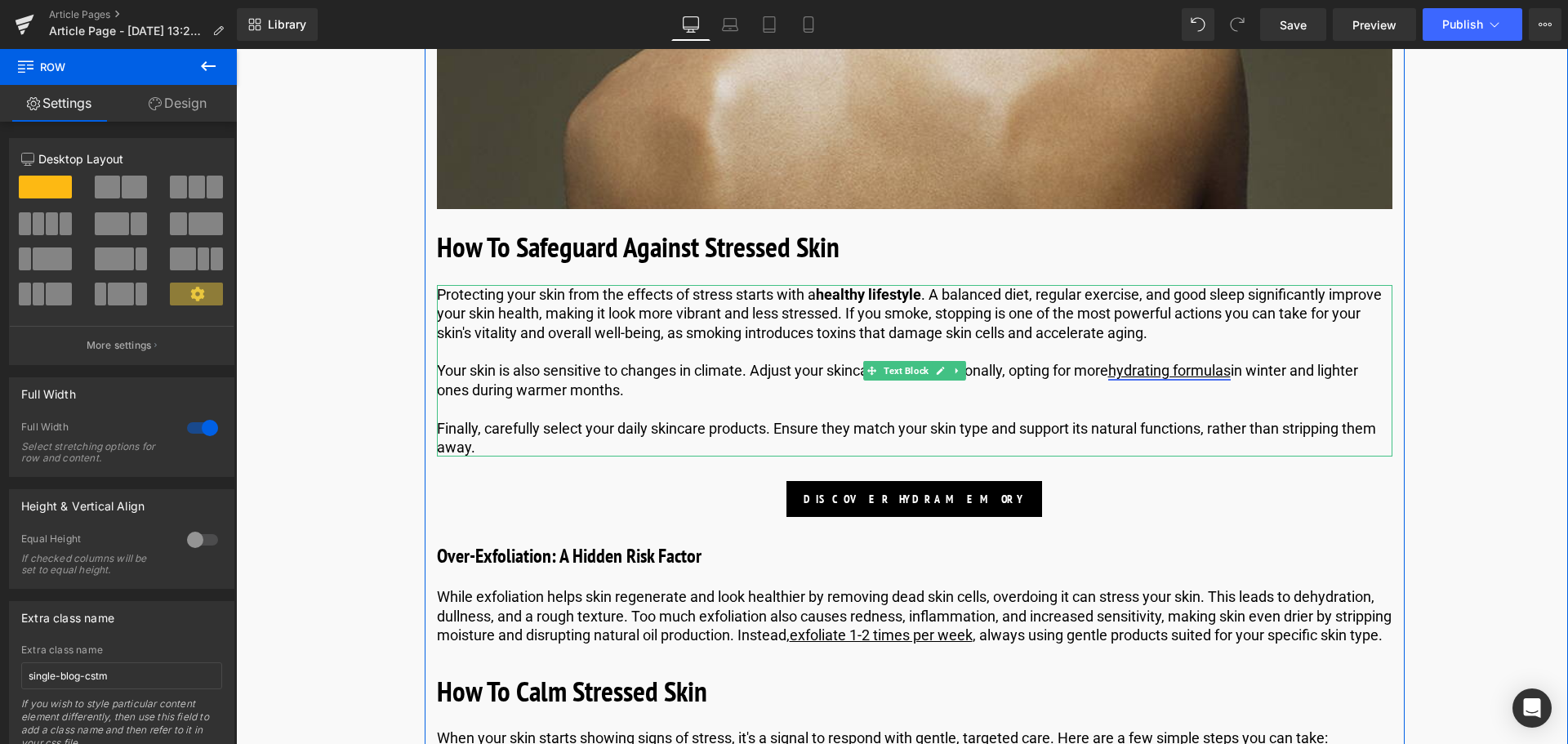
click at [1173, 371] on link "hydrating formulas" at bounding box center [1168, 370] width 122 height 17
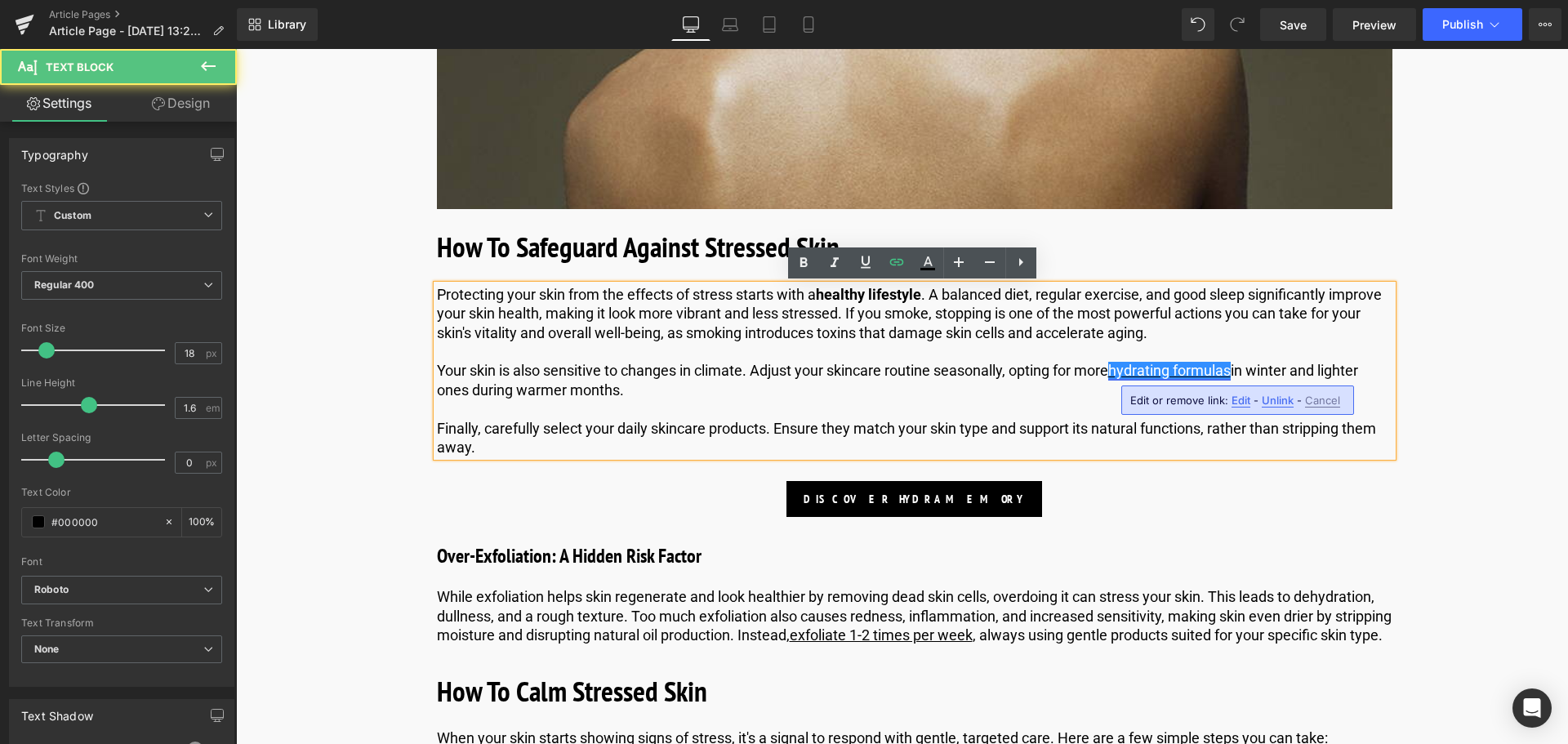
click at [1202, 374] on link "hydrating formulas" at bounding box center [1168, 370] width 122 height 17
click at [1237, 398] on span "Edit" at bounding box center [1241, 400] width 19 height 14
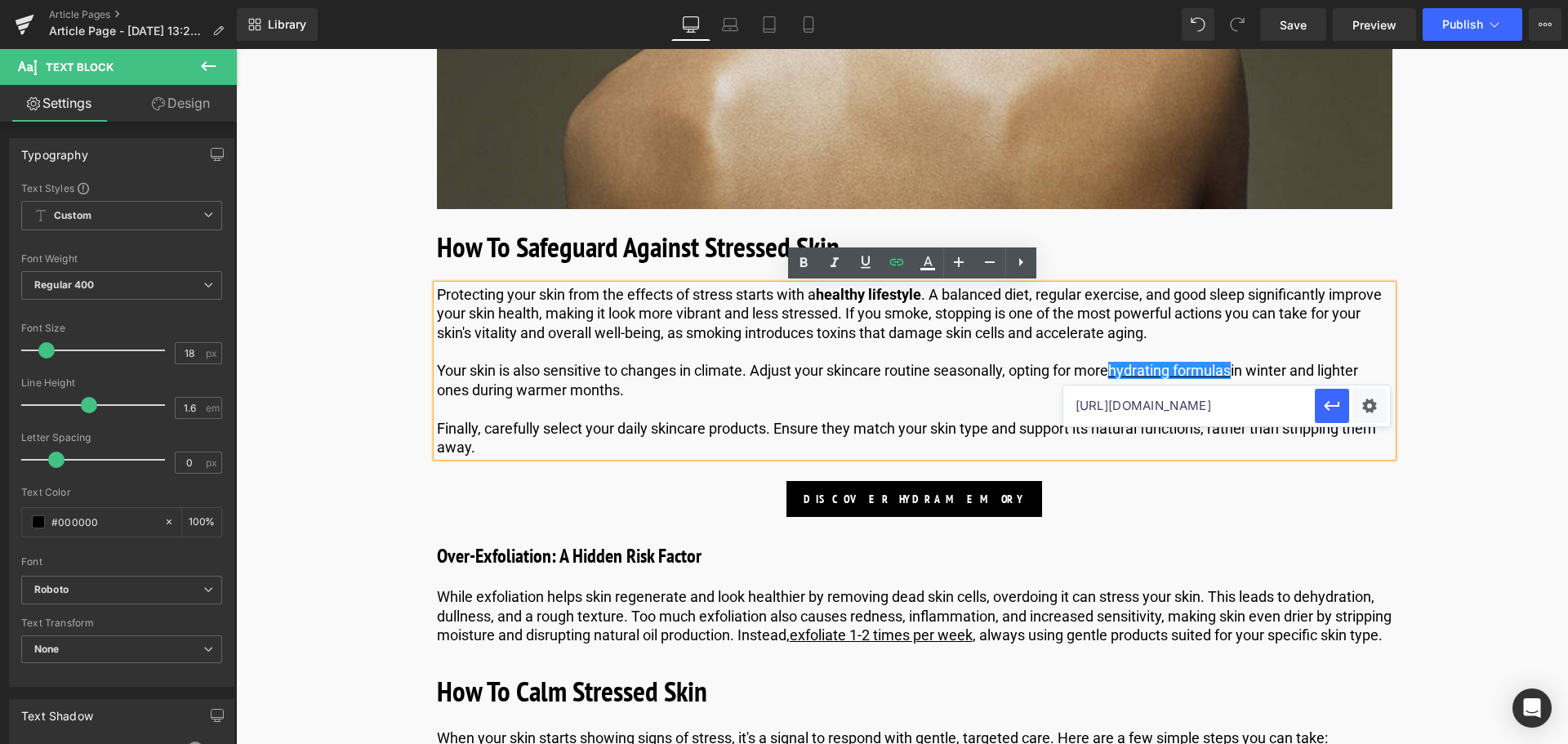
click at [1214, 401] on input "[URL][DOMAIN_NAME]" at bounding box center [1188, 405] width 252 height 41
click at [1244, 408] on input "[URL][DOMAIN_NAME]" at bounding box center [1188, 405] width 252 height 41
click at [1169, 408] on input "[URL][DOMAIN_NAME]" at bounding box center [1188, 405] width 252 height 41
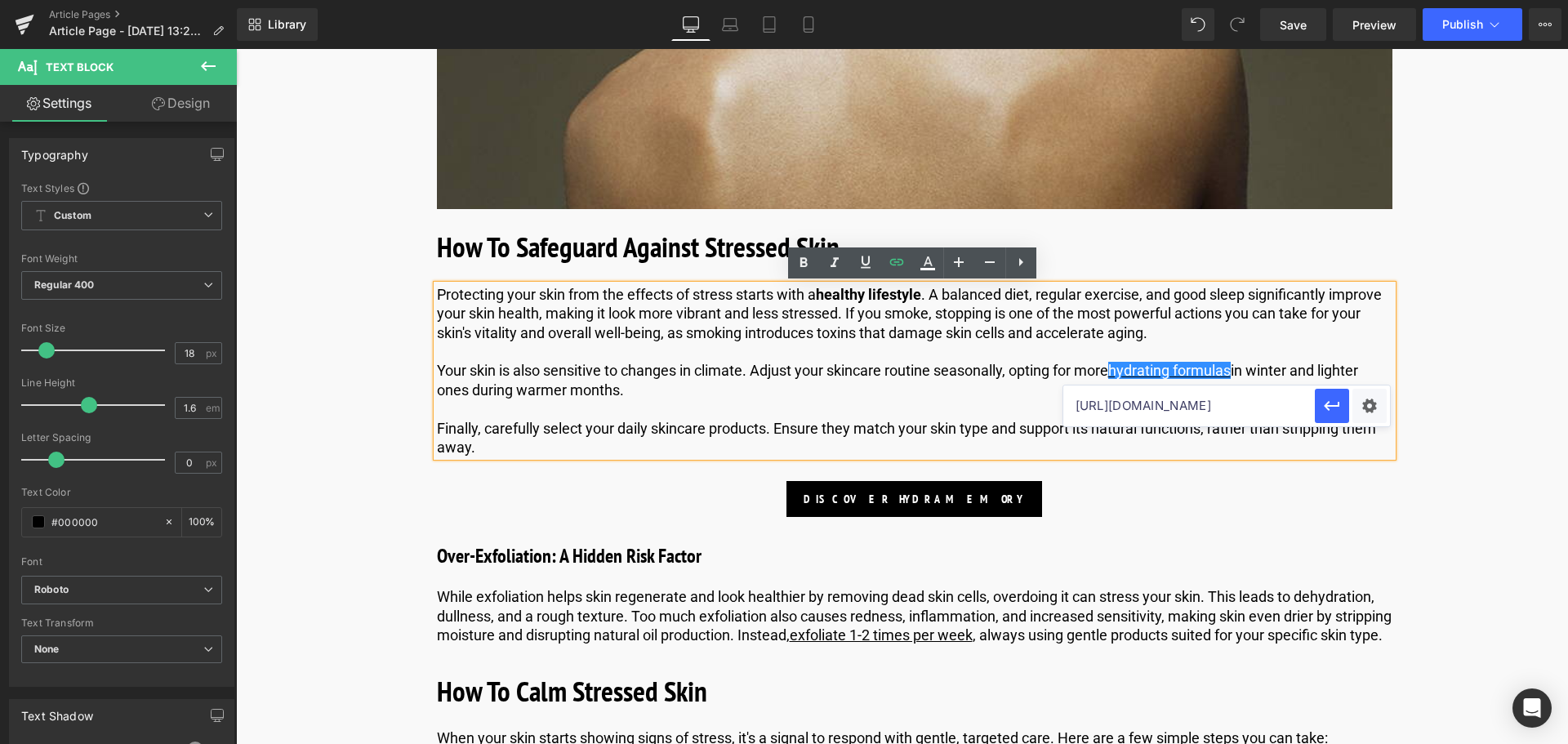
click at [1152, 406] on input "[URL][DOMAIN_NAME]" at bounding box center [1188, 405] width 252 height 41
type input "[URL][DOMAIN_NAME]"
click at [1325, 408] on icon "button" at bounding box center [1332, 405] width 20 height 20
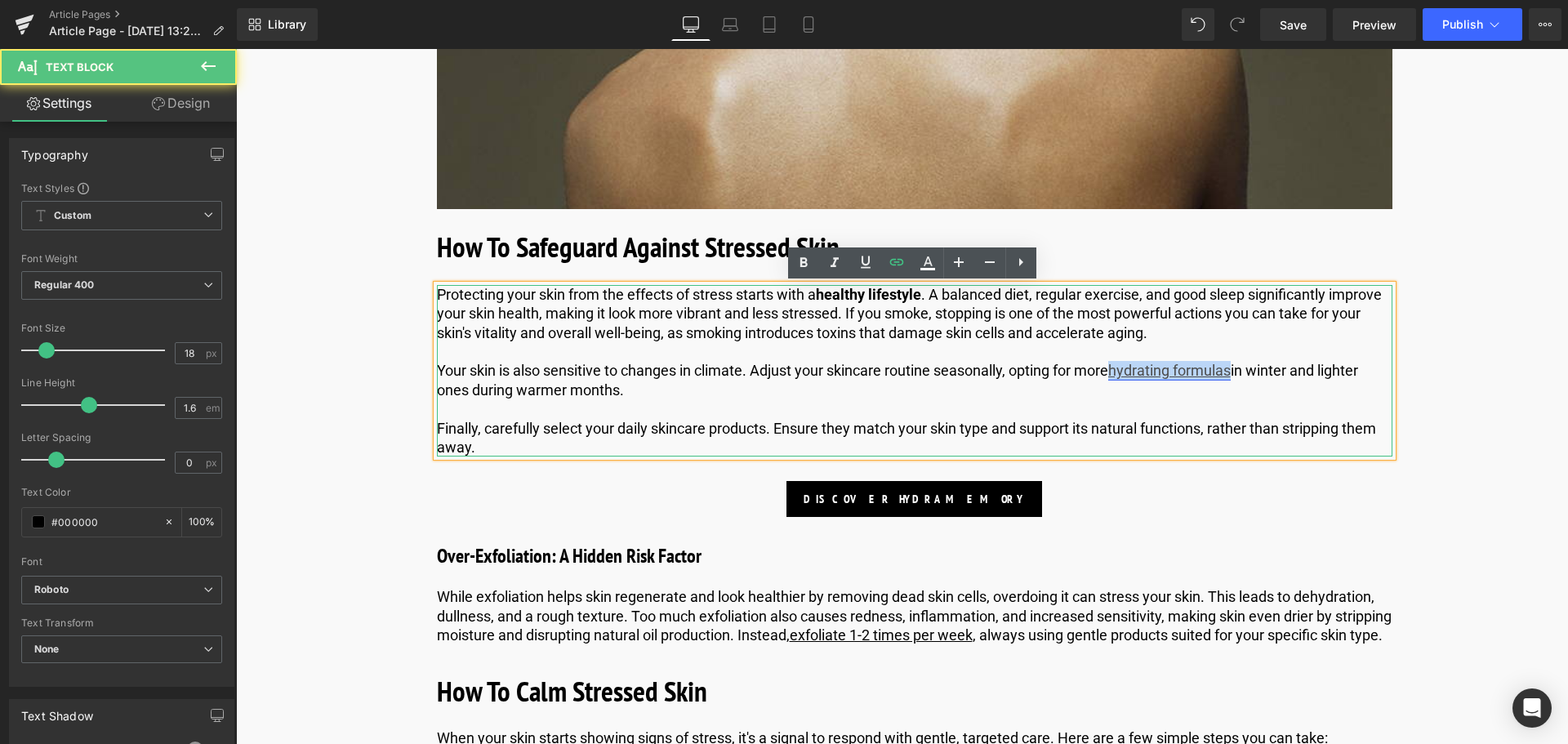
drag, startPoint x: 1238, startPoint y: 371, endPoint x: 1120, endPoint y: 371, distance: 118.0
click at [1120, 371] on link "hydrating formulas" at bounding box center [1168, 370] width 122 height 17
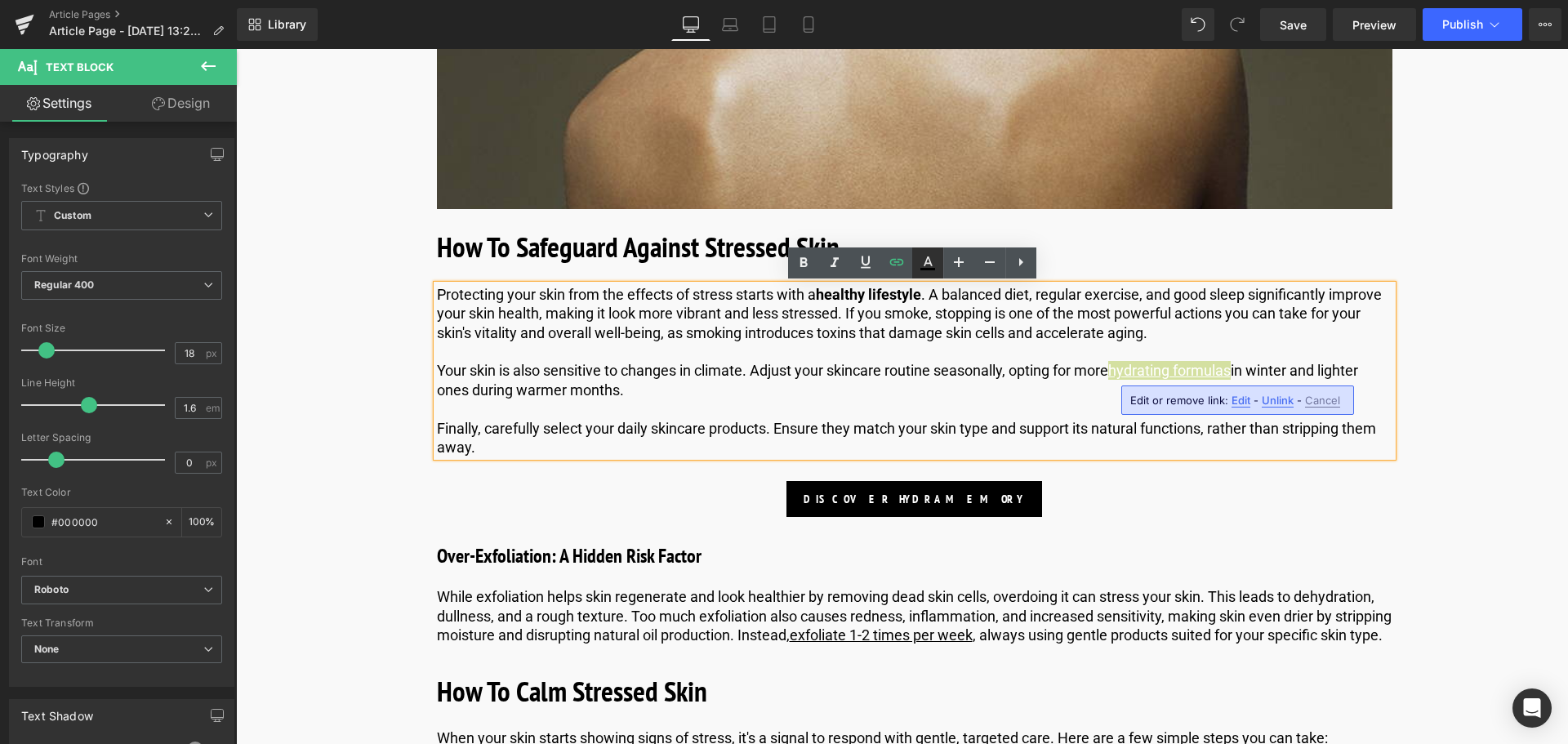
click at [927, 270] on icon at bounding box center [927, 269] width 14 height 3
type input "#ffffff"
type input "100"
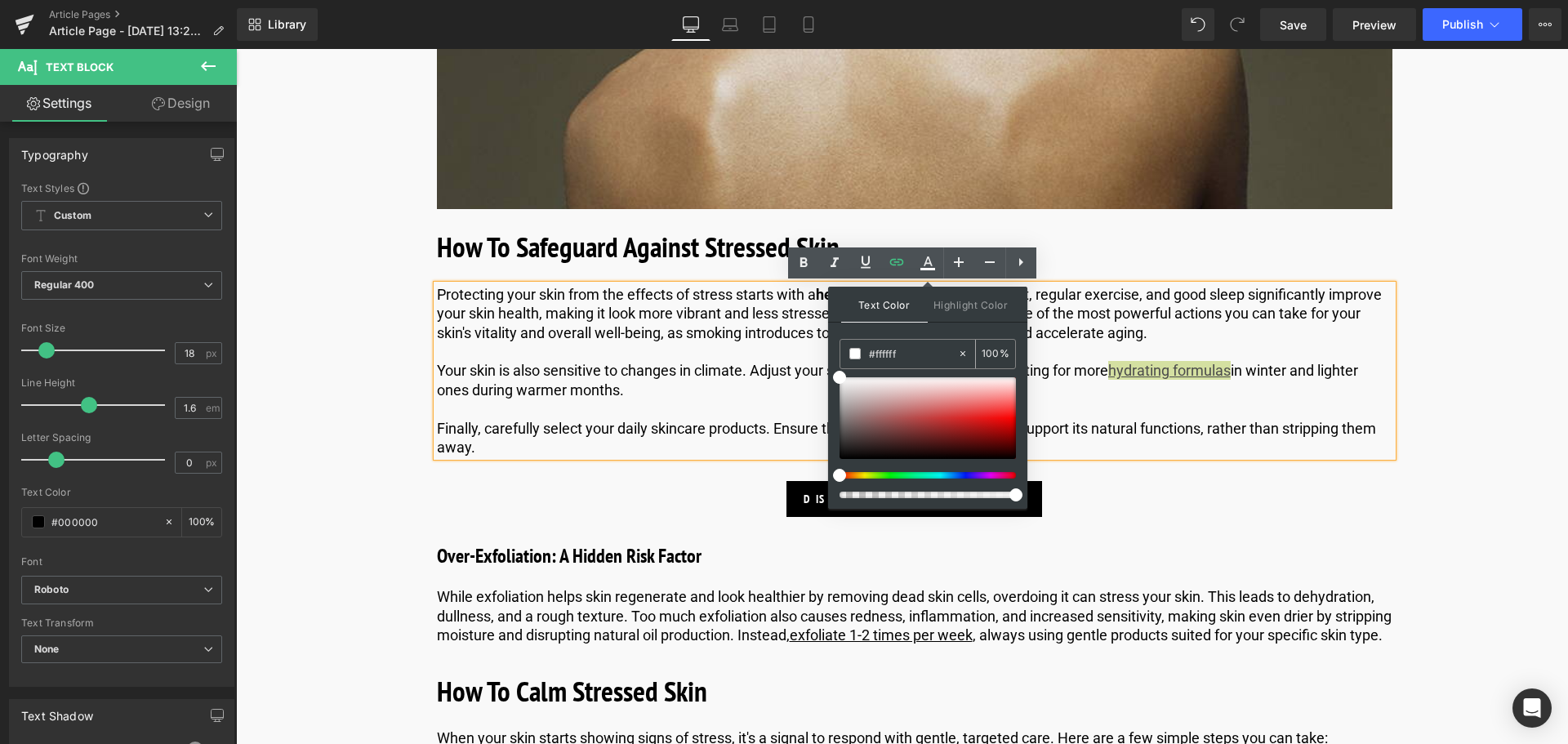
click at [912, 352] on input "#ffffff" at bounding box center [912, 353] width 88 height 18
type input "#fffff"
type input "0"
type input "#ffff"
type input "100"
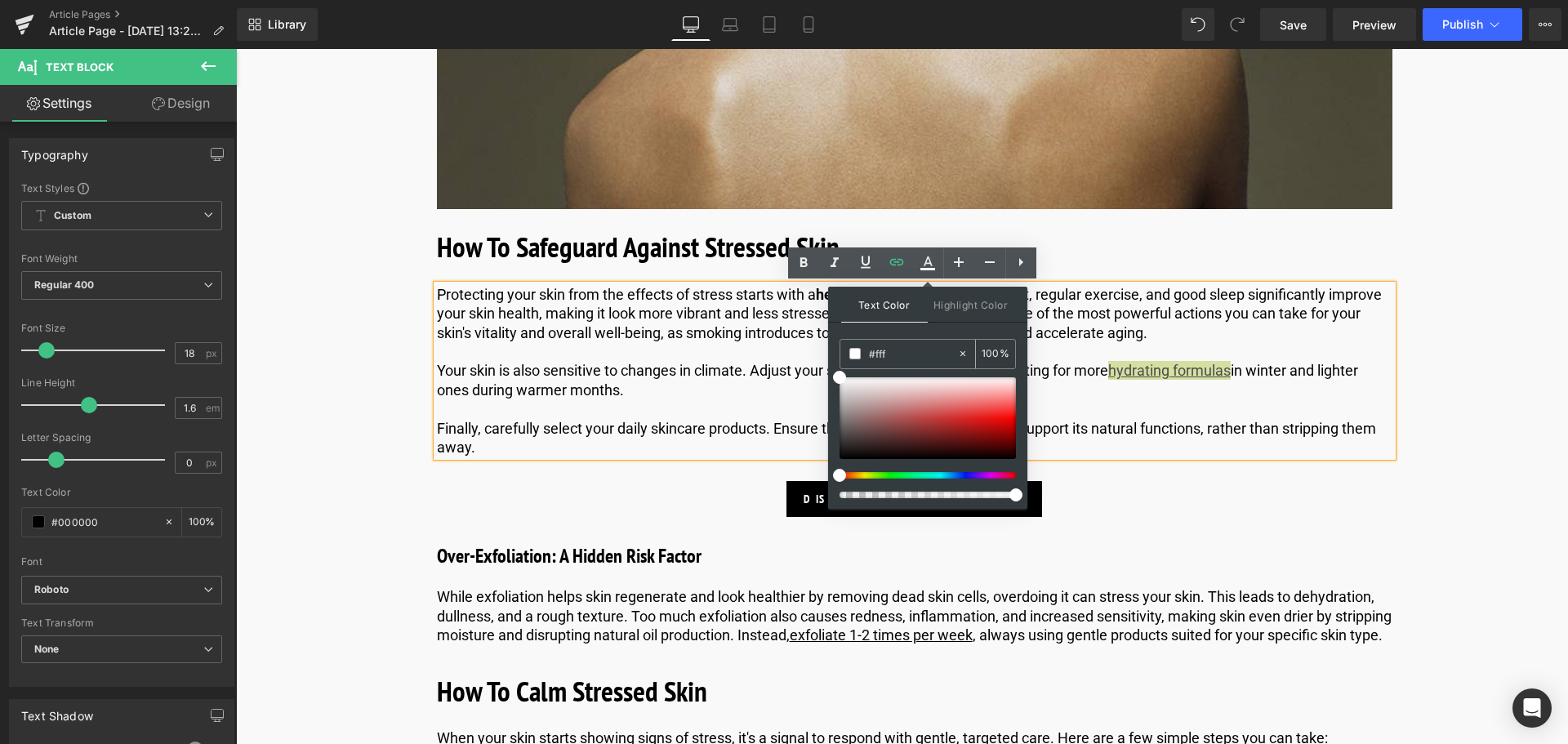
type input "#ff"
type input "0"
type input "#000"
type input "100"
type input "#0000"
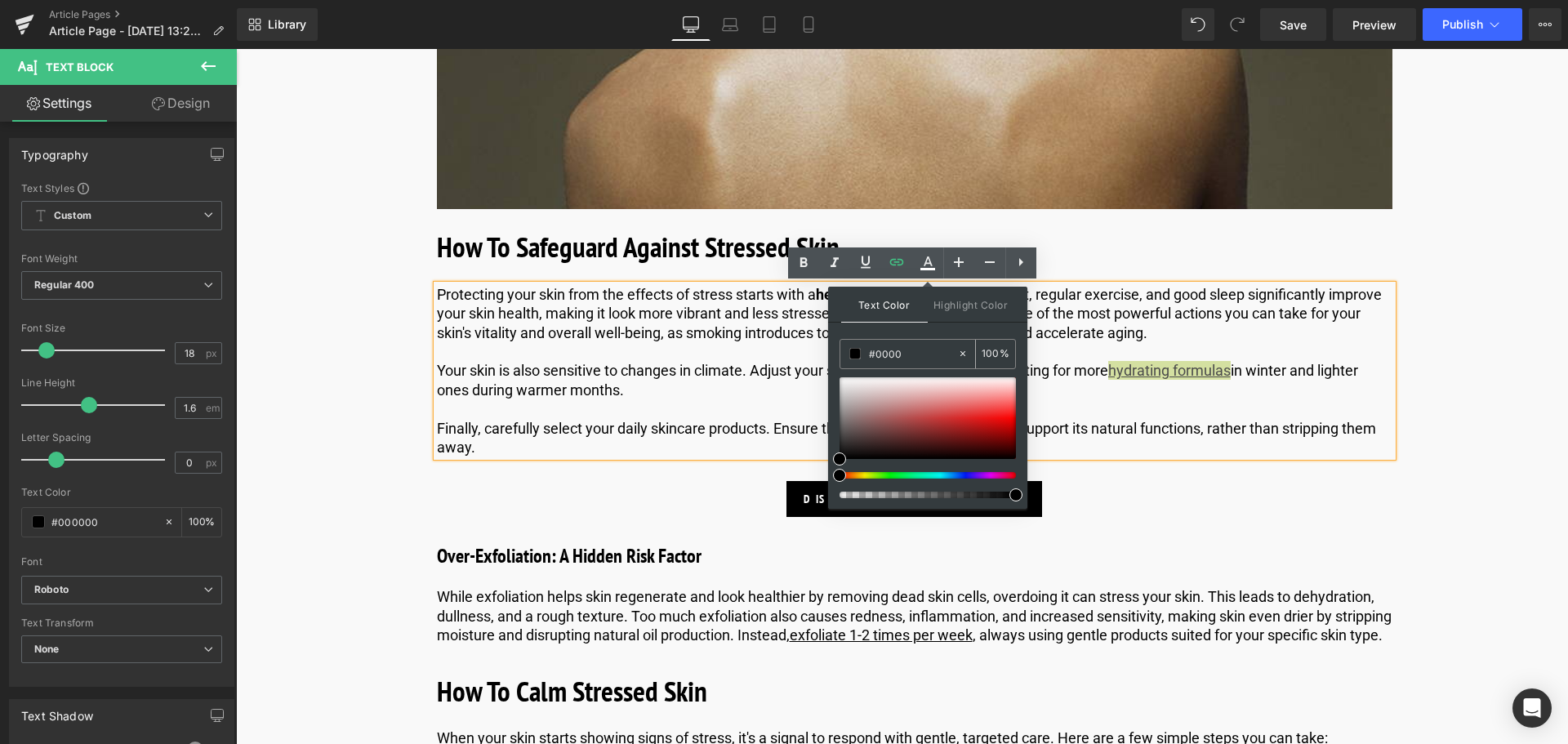
type input "0"
type input "#0000ee"
type input "100"
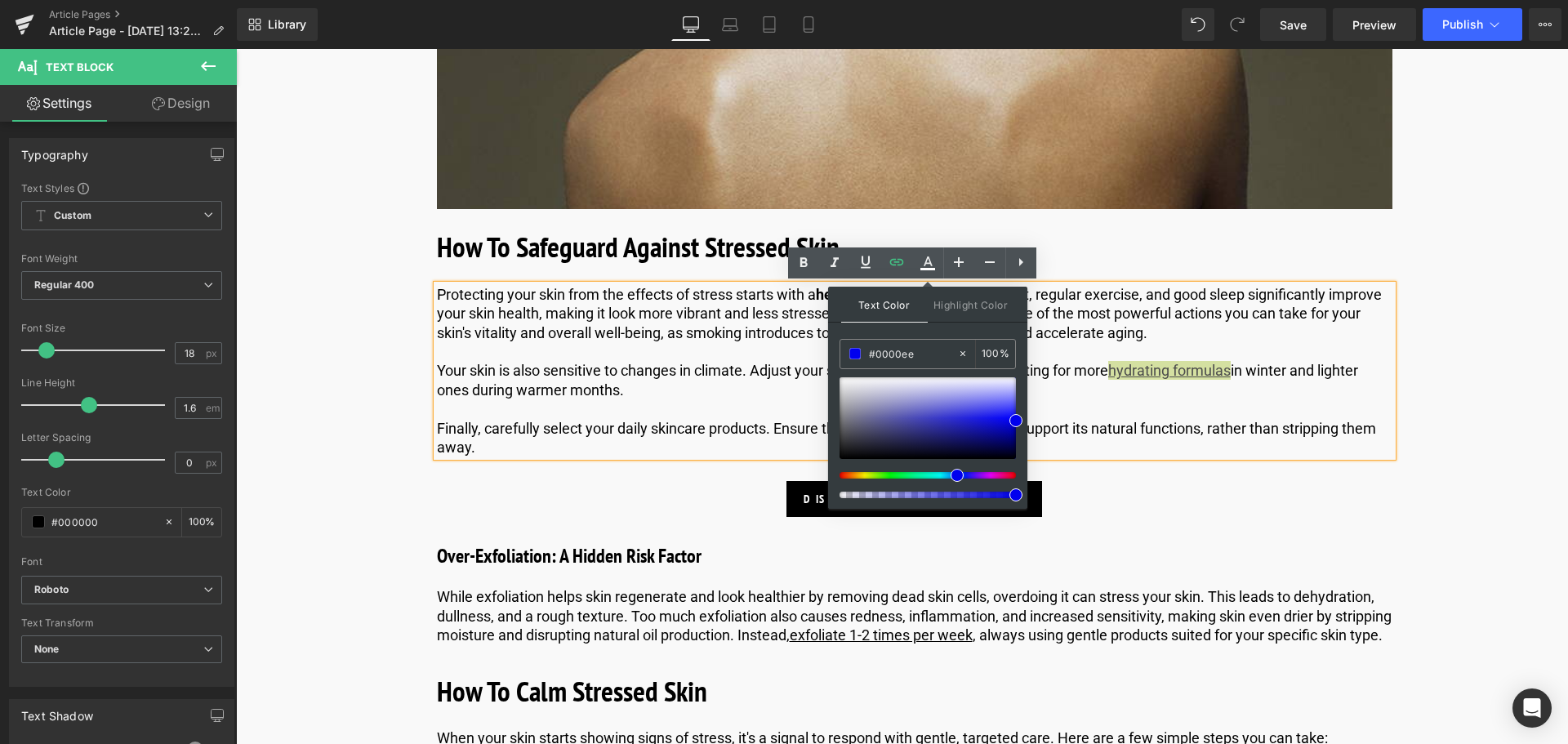
type input "#0000ee"
drag, startPoint x: 925, startPoint y: 286, endPoint x: 931, endPoint y: 320, distance: 34.5
click at [924, 288] on div "Text Color Highlight Color" at bounding box center [927, 305] width 199 height 36
click at [924, 270] on icon at bounding box center [927, 269] width 14 height 3
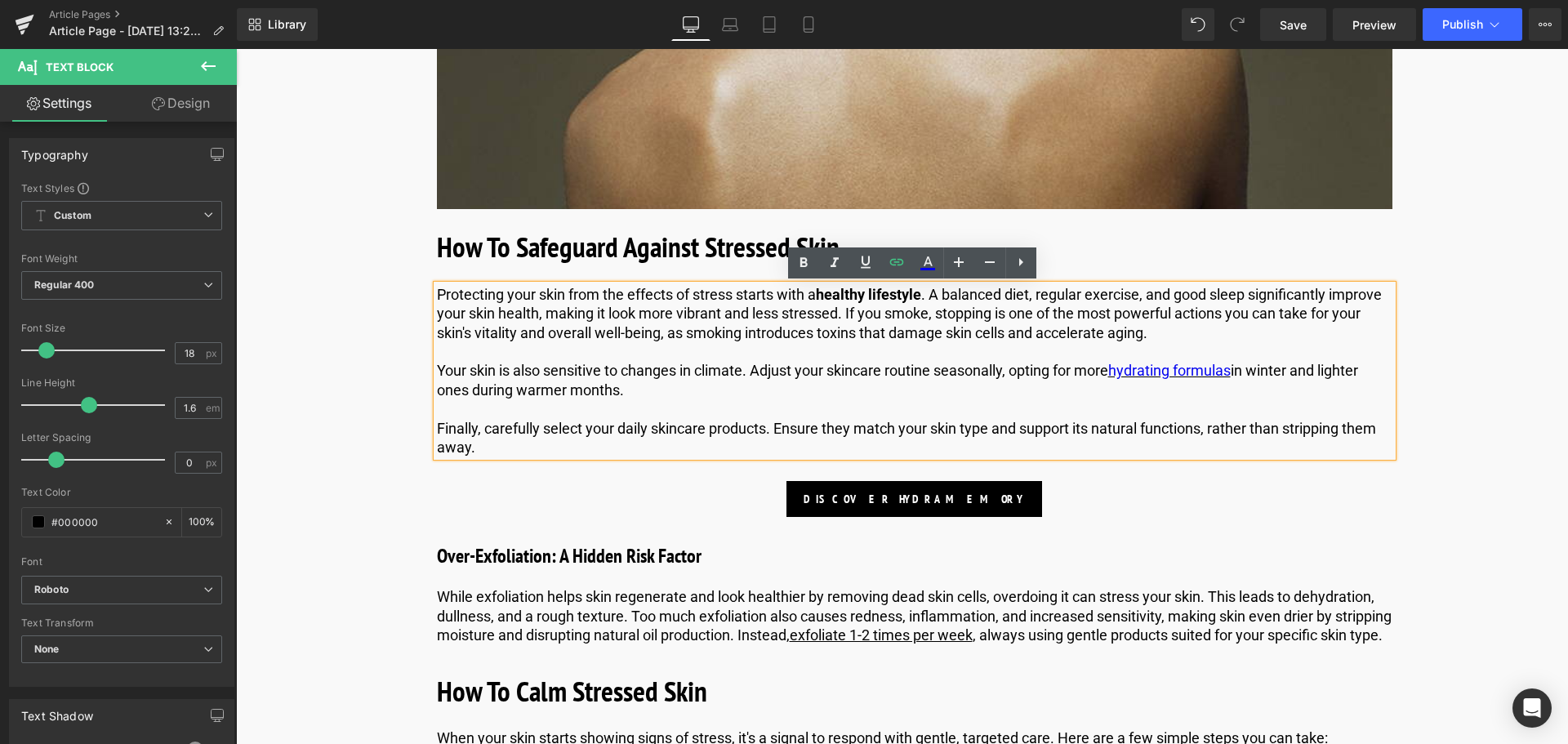
click at [1057, 336] on p "Protecting your skin from the effects of stress starts with a healthy lifestyle…" at bounding box center [914, 313] width 956 height 57
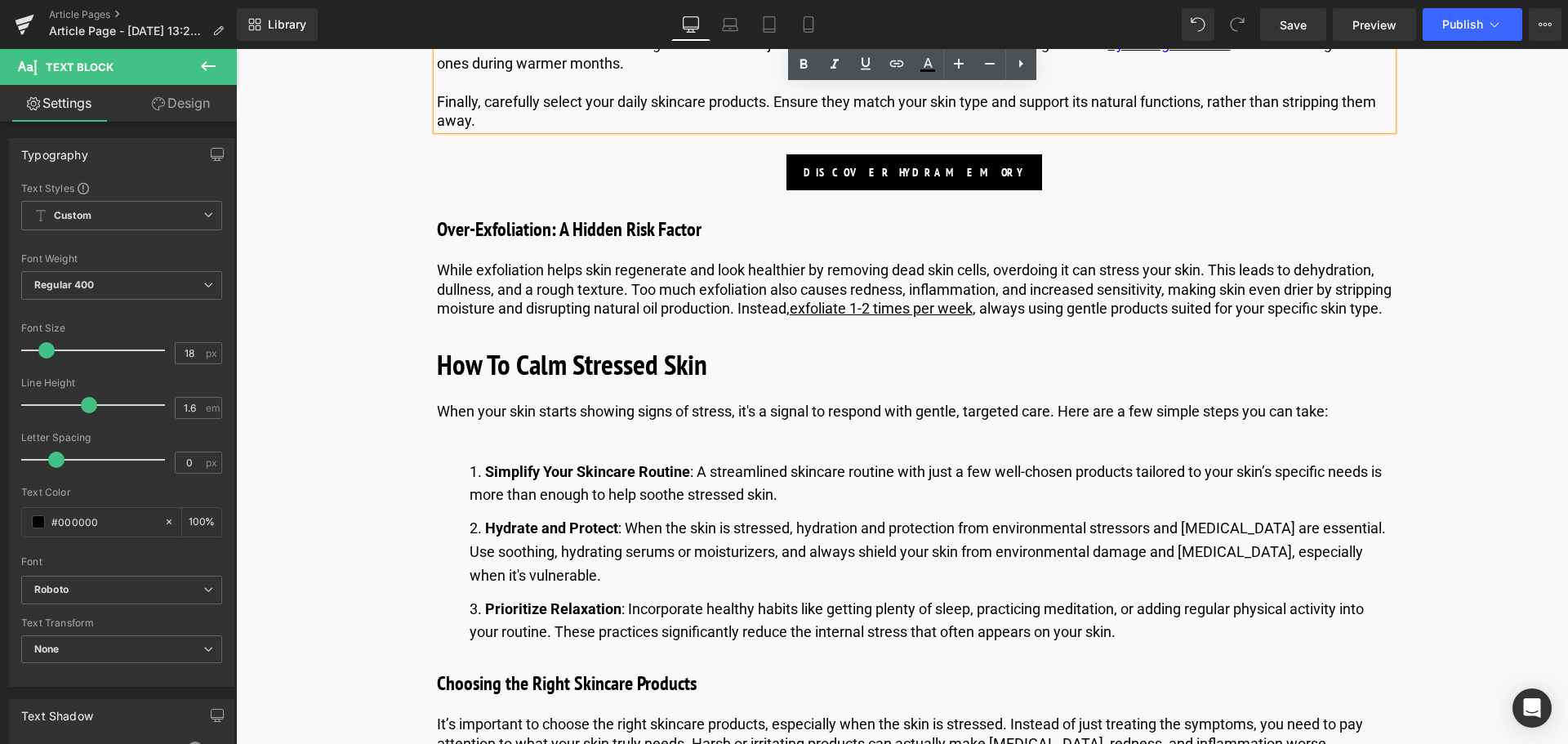
scroll to position [3021, 0]
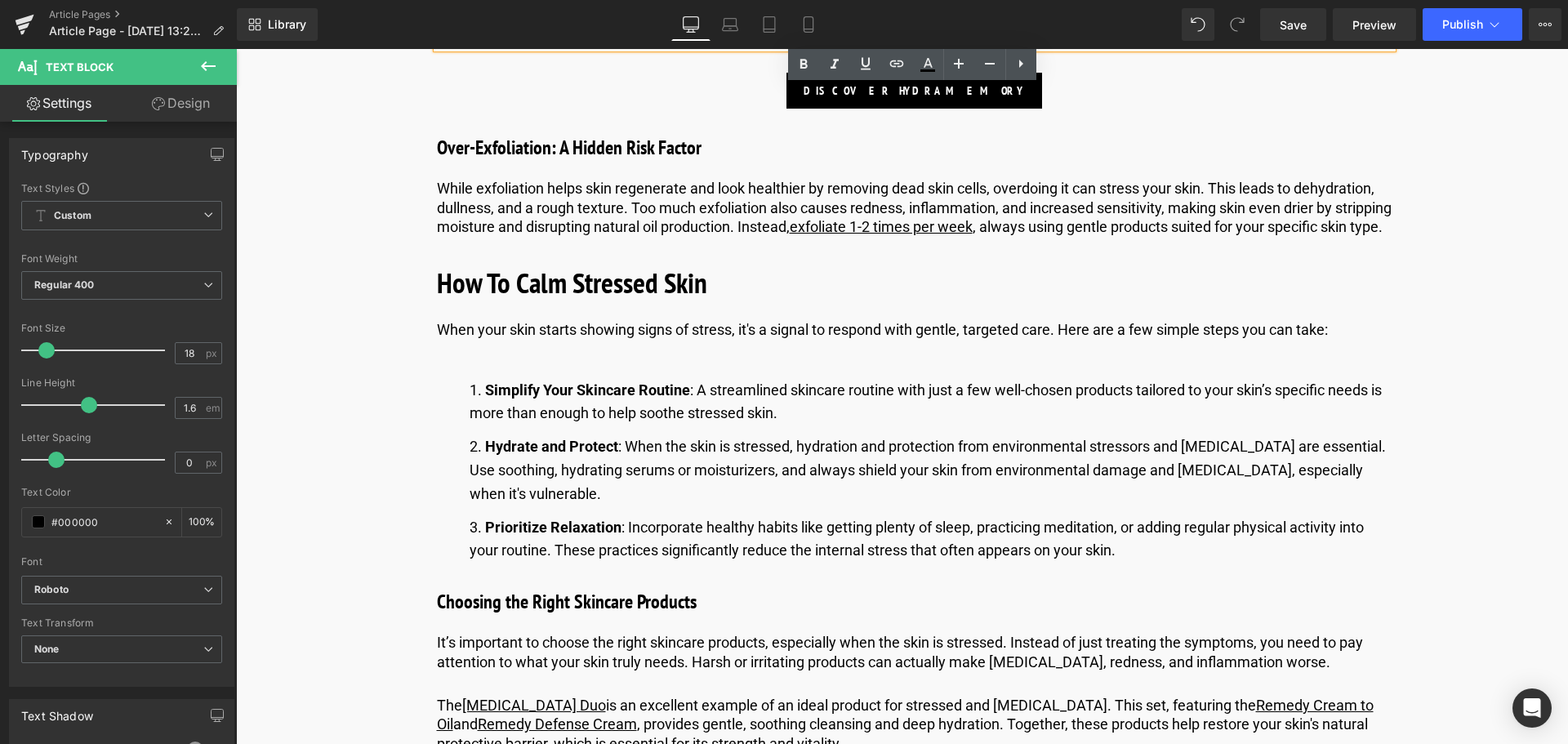
click at [527, 156] on h3 "Over-Exfoliation: A Hidden Risk Factor" at bounding box center [914, 147] width 956 height 29
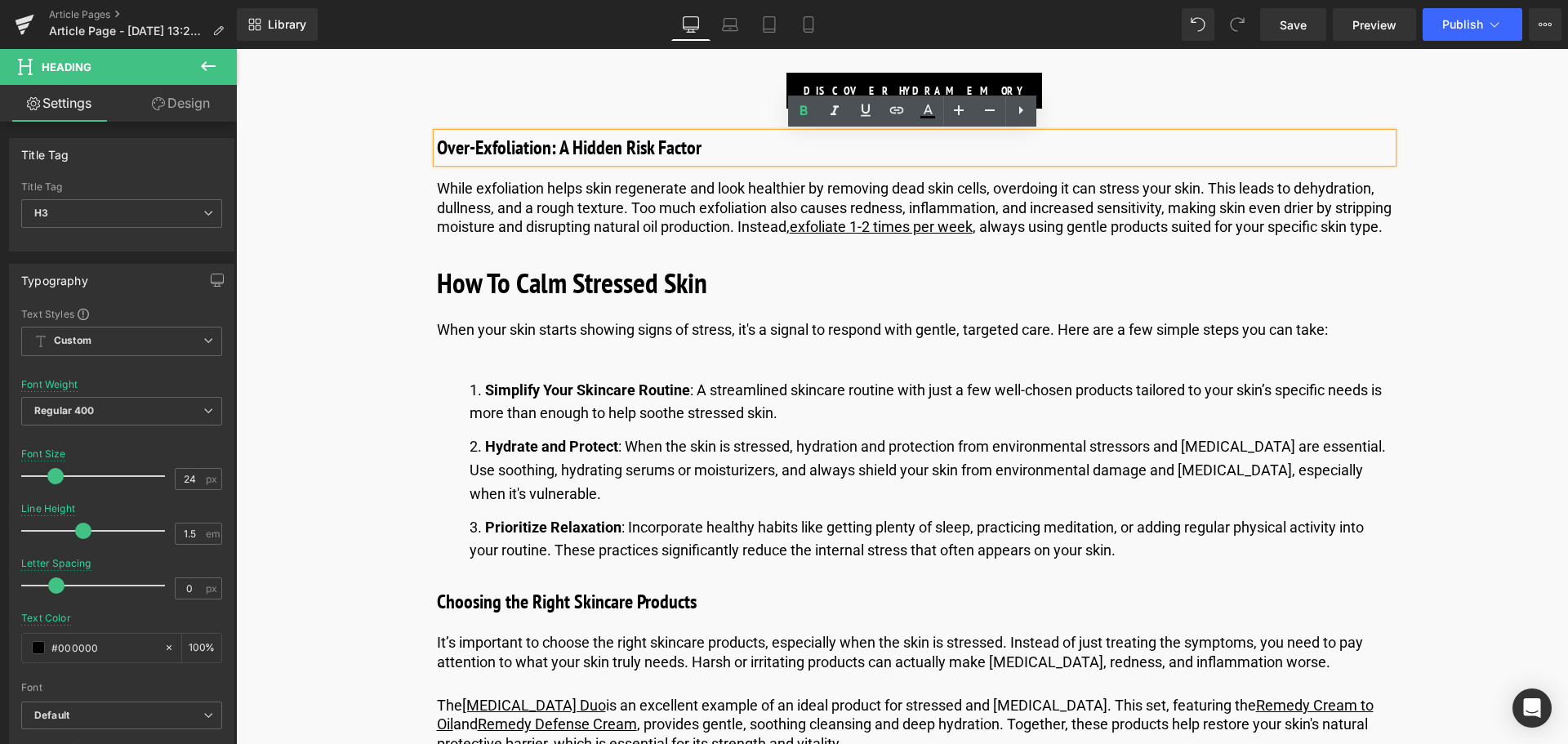
click at [572, 292] on b "How To Calm Stressed Skin" at bounding box center [571, 283] width 271 height 38
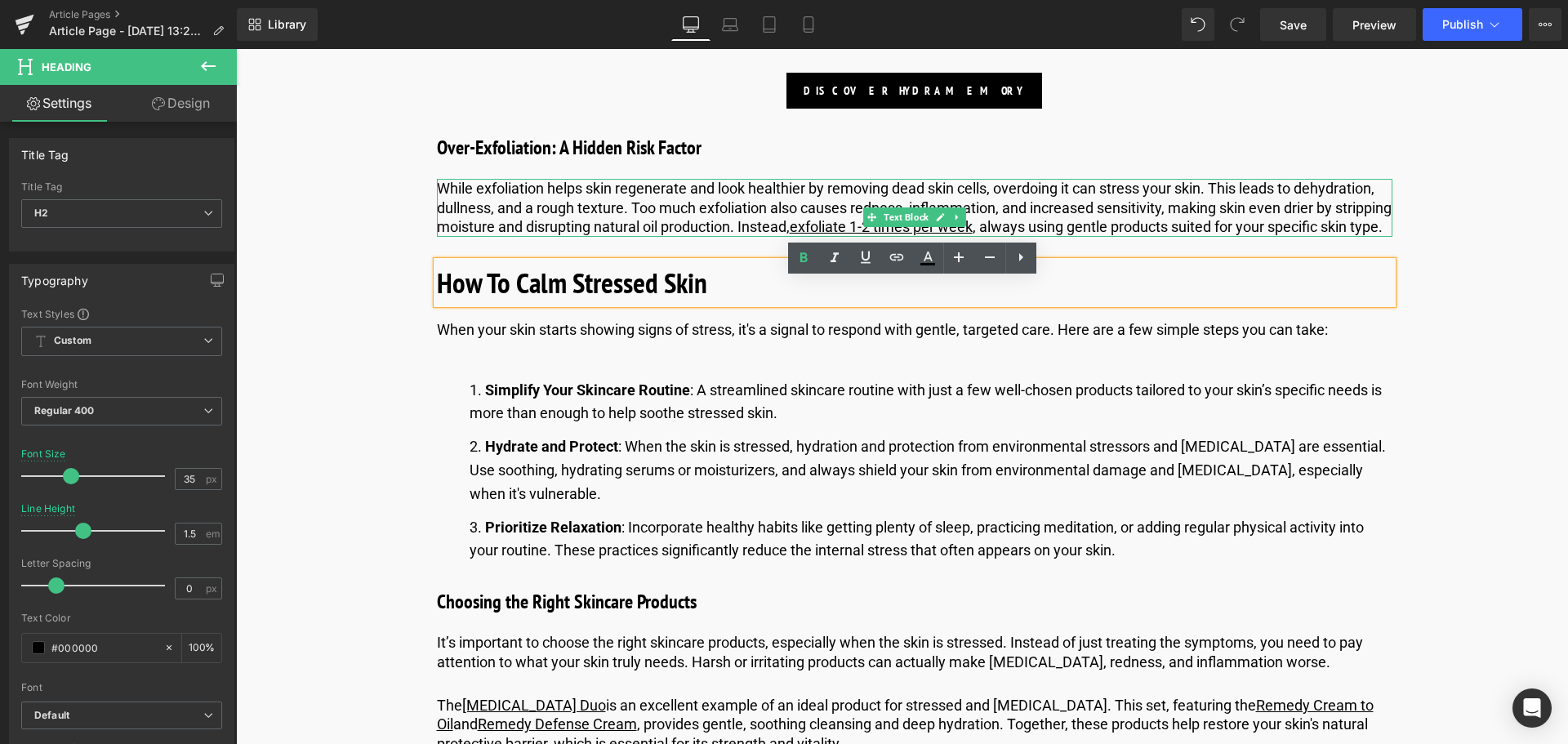
drag, startPoint x: 635, startPoint y: 229, endPoint x: 1181, endPoint y: 227, distance: 546.0
click at [635, 229] on p "While exfoliation helps skin regenerate and look healthier by removing dead ski…" at bounding box center [914, 207] width 956 height 57
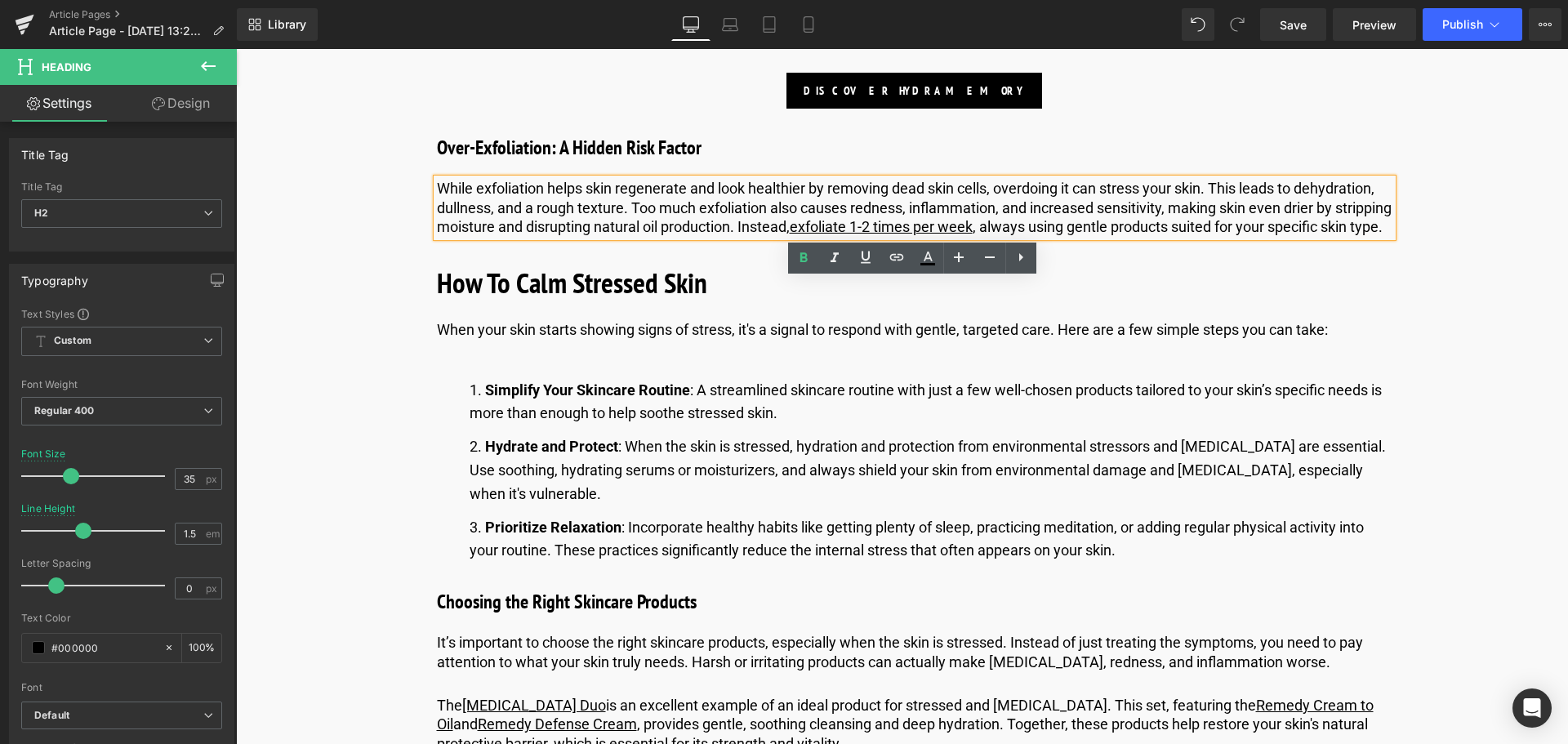
drag, startPoint x: 1181, startPoint y: 227, endPoint x: 1093, endPoint y: 226, distance: 88.0
click at [1178, 226] on p "While exfoliation helps skin regenerate and look healthier by removing dead ski…" at bounding box center [914, 207] width 956 height 57
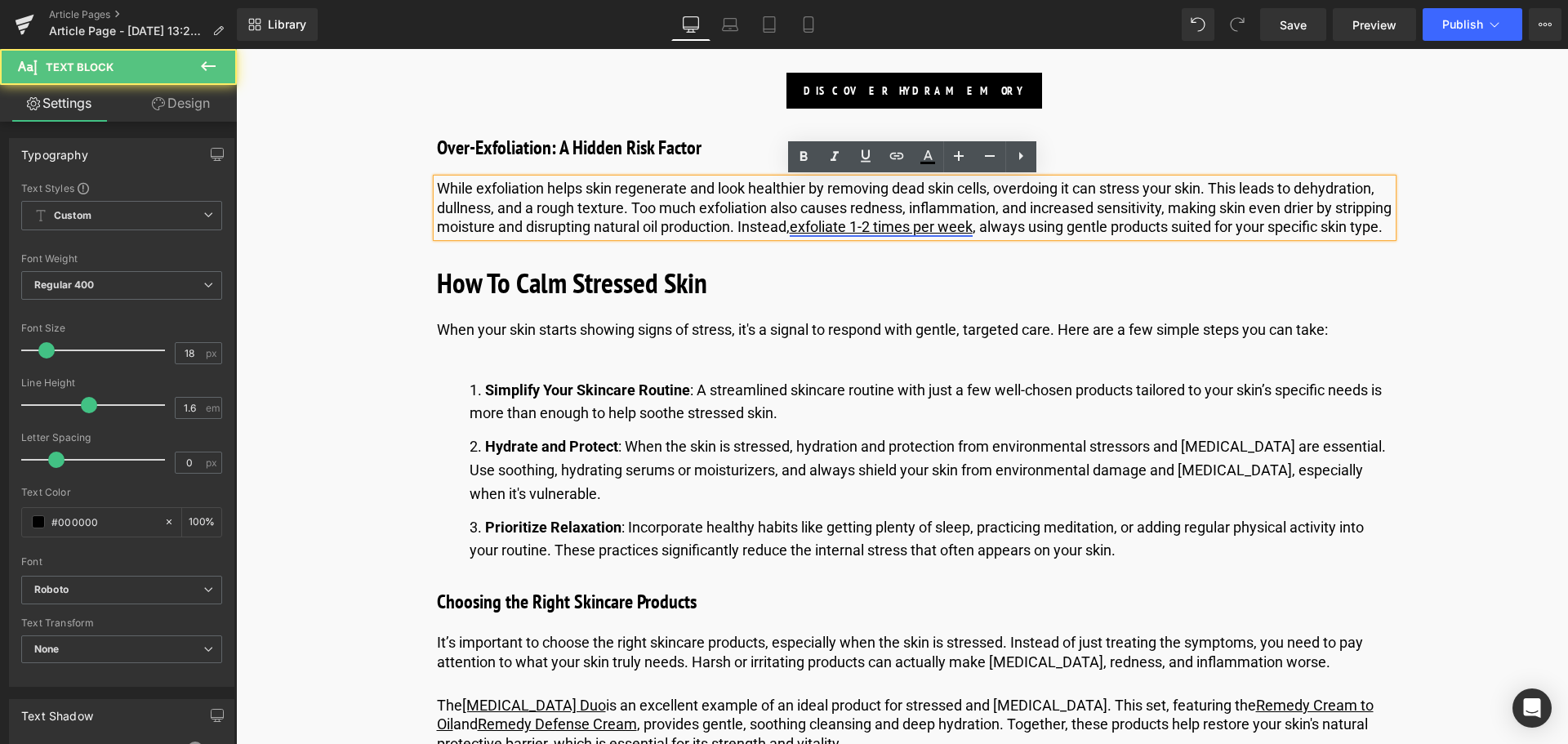
click at [973, 228] on link "exfoliate 1-2 times per week" at bounding box center [881, 227] width 183 height 17
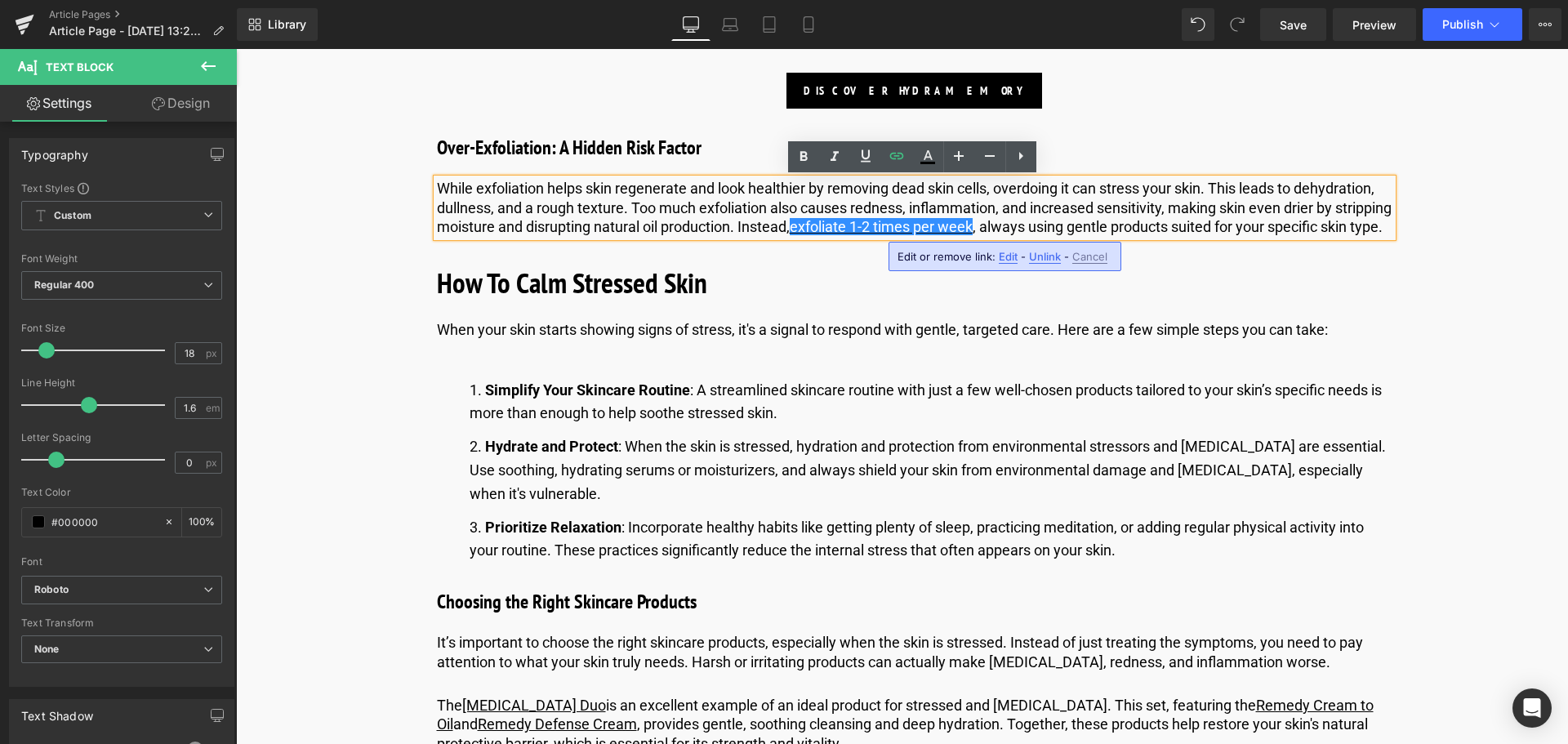
click at [1003, 256] on span "Edit" at bounding box center [1008, 256] width 19 height 14
click at [1063, 264] on input "[URL][DOMAIN_NAME]" at bounding box center [990, 262] width 252 height 41
click at [991, 253] on input "[URL][DOMAIN_NAME]" at bounding box center [990, 262] width 252 height 41
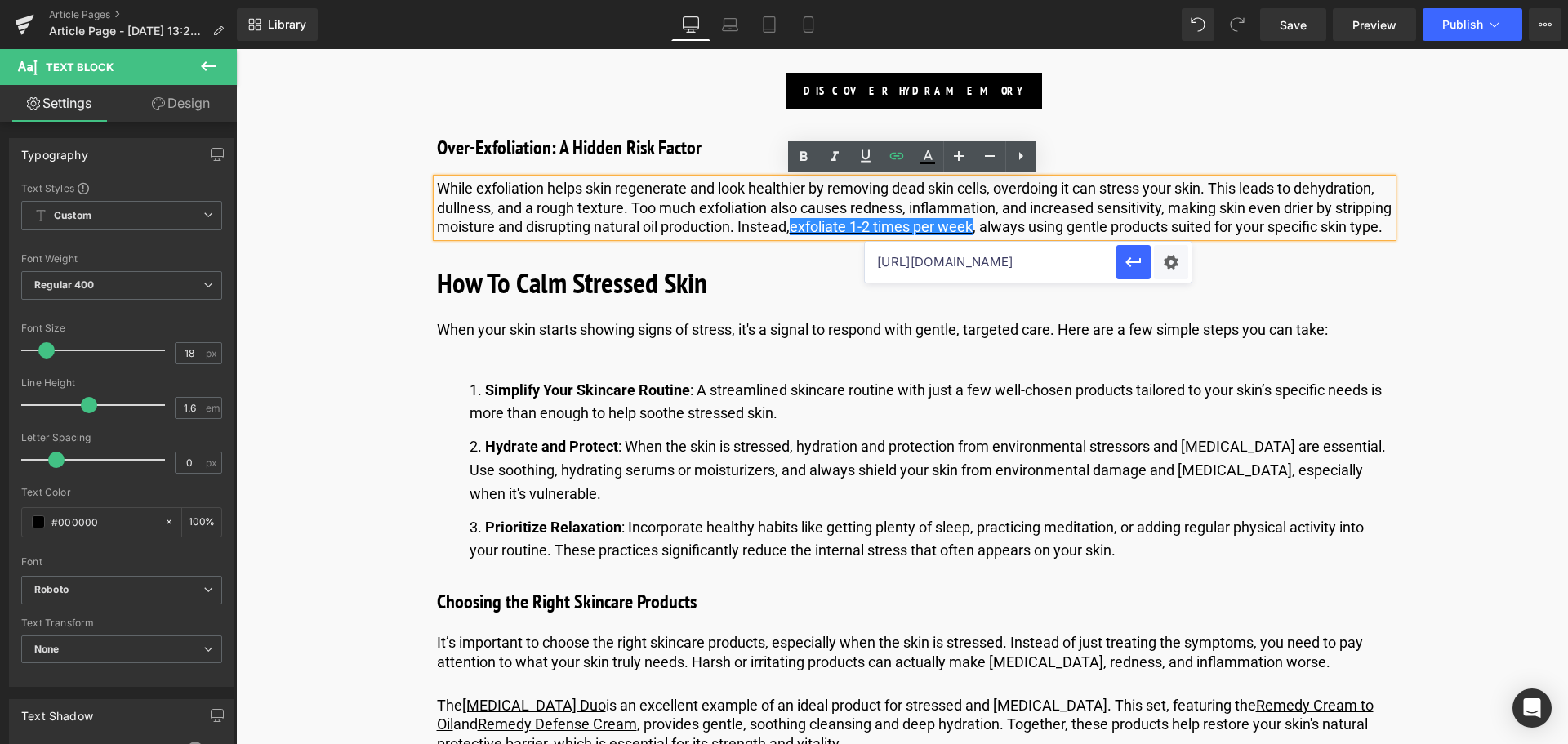
click at [991, 253] on input "[URL][DOMAIN_NAME]" at bounding box center [990, 262] width 252 height 41
paste input "[DOMAIN_NAME][URL]"
type input "[URL][DOMAIN_NAME]"
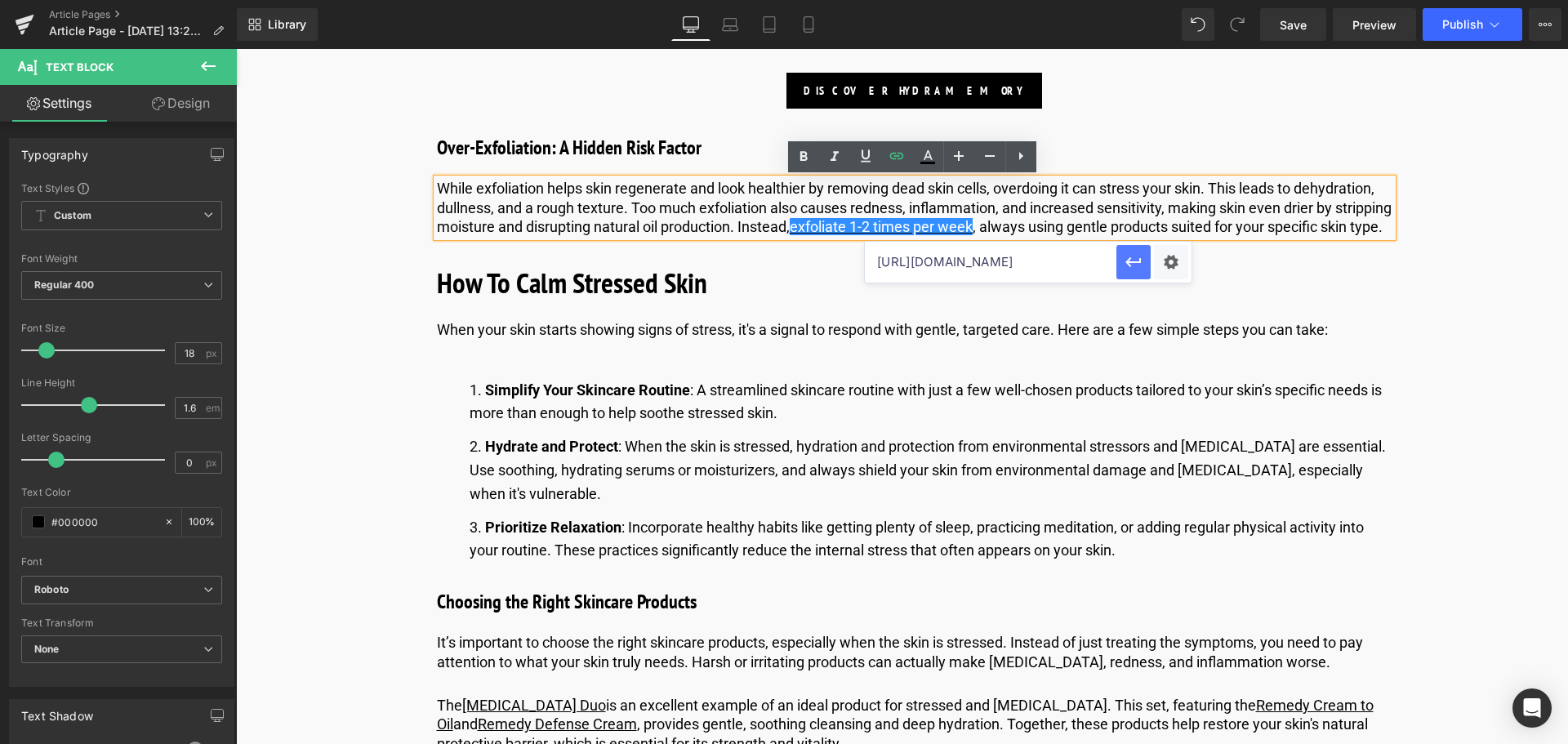
click at [1130, 266] on icon "button" at bounding box center [1133, 262] width 15 height 9
drag, startPoint x: 856, startPoint y: 229, endPoint x: 1037, endPoint y: 231, distance: 181.0
click at [973, 231] on link "exfoliate 1-2 times per week" at bounding box center [881, 227] width 183 height 17
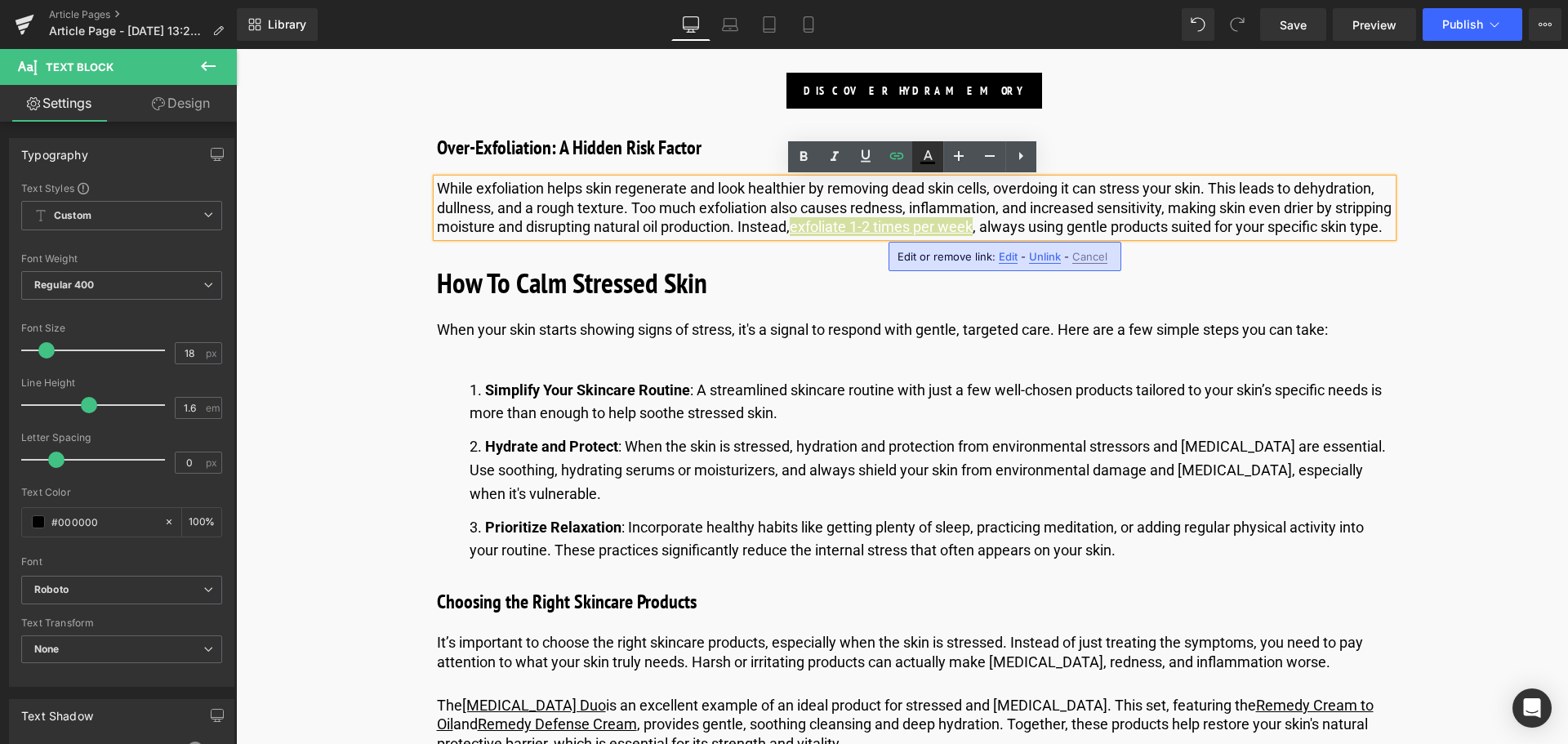
click at [932, 157] on icon at bounding box center [927, 157] width 20 height 20
type input "#ffffff"
type input "100"
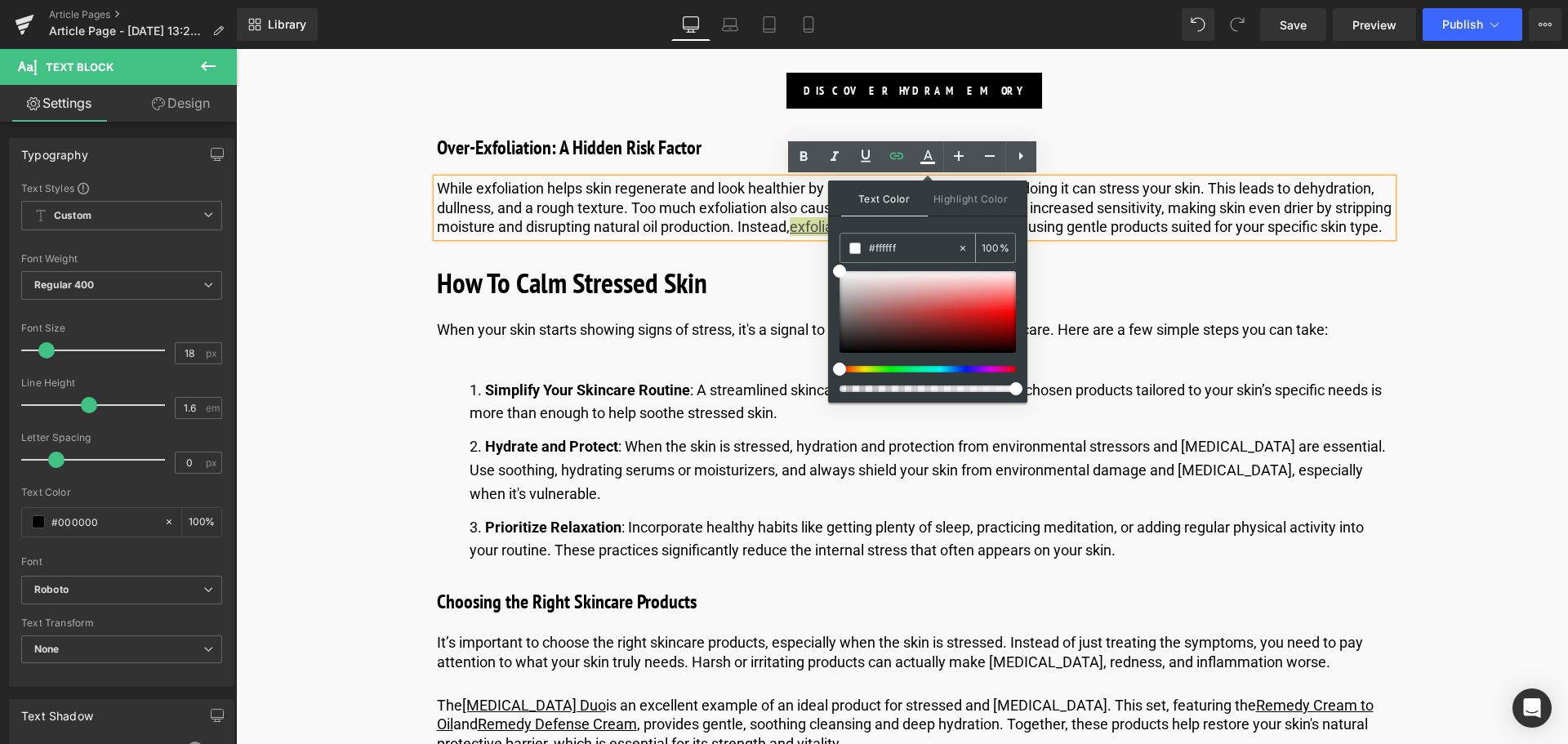
click at [925, 248] on input "#ffffff" at bounding box center [912, 248] width 88 height 18
type input "#fffff"
type input "0"
type input "#ffff"
type input "100"
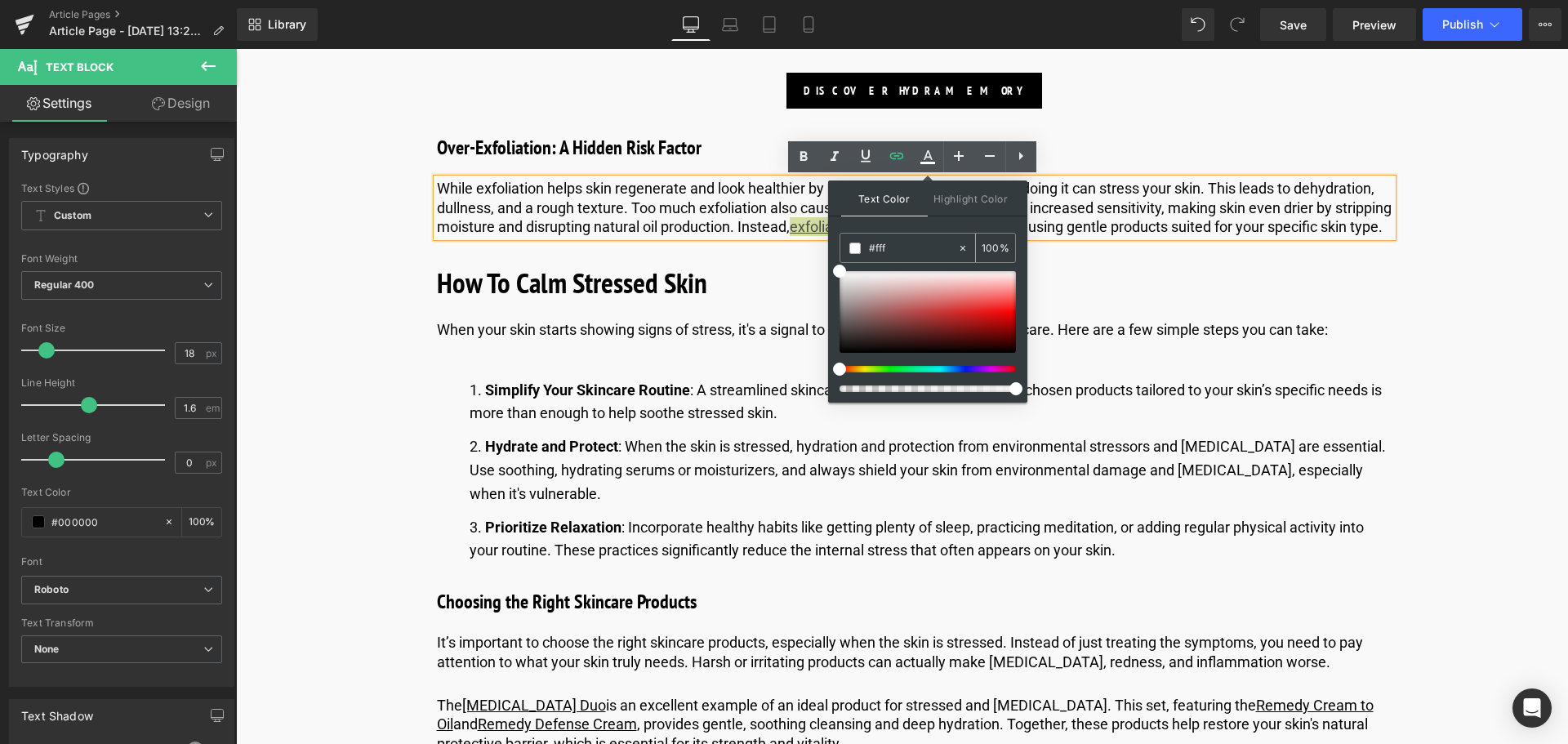
type input "#ff"
type input "0"
type input "#000"
type input "100"
type input "#0000"
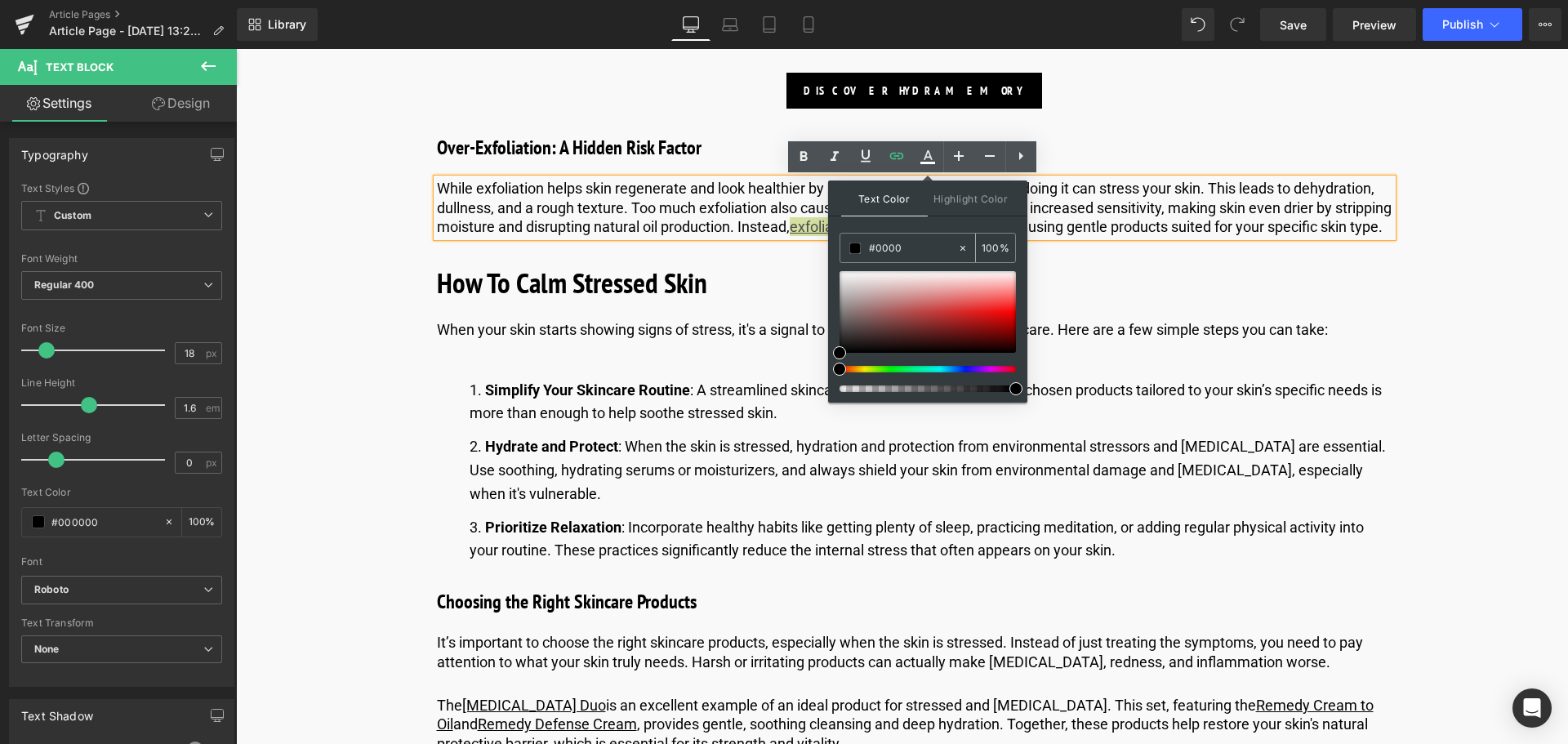
type input "0"
type input "#0000ee"
type input "100"
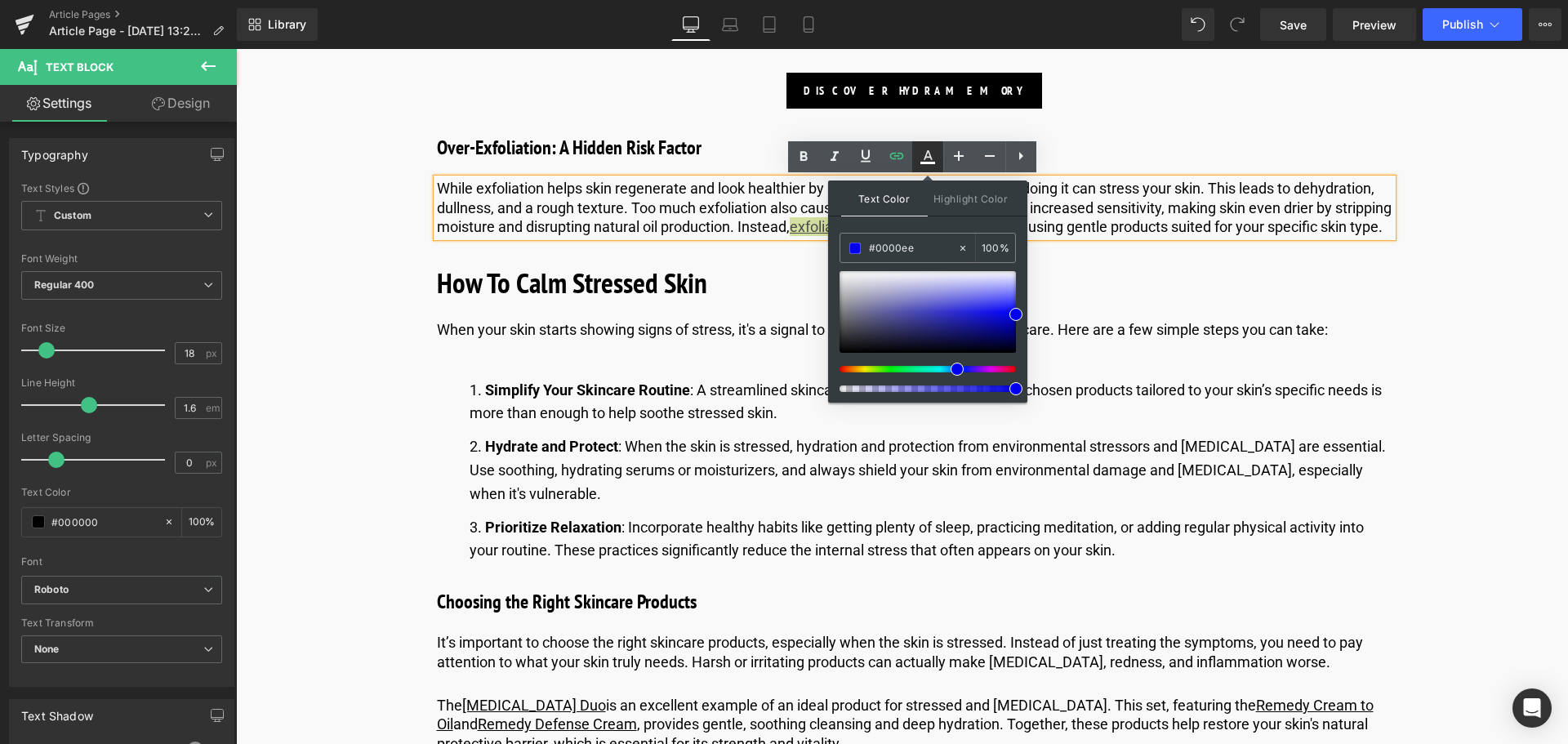
type input "#0000ee"
click at [929, 158] on icon at bounding box center [927, 157] width 20 height 20
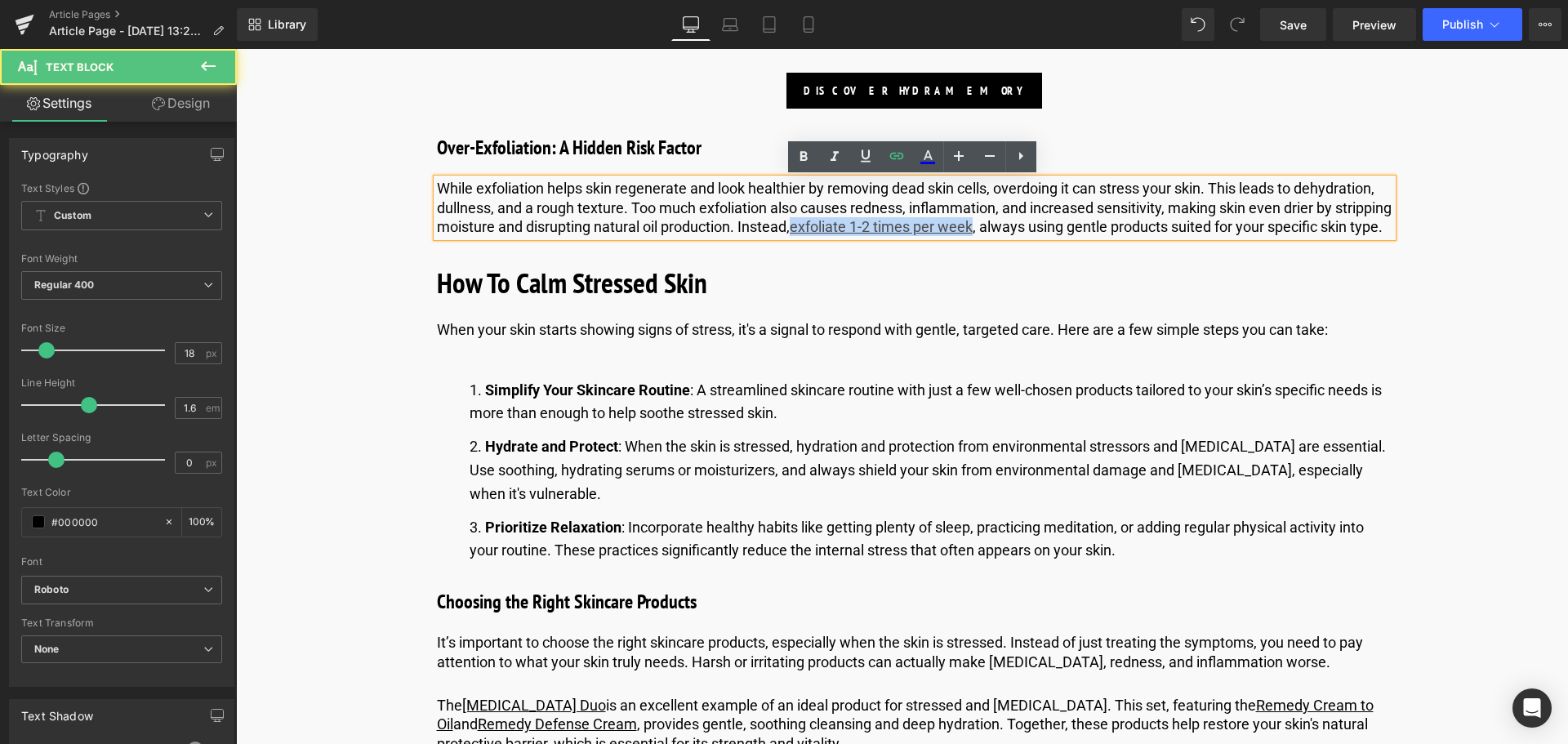
click at [1226, 214] on p "While exfoliation helps skin regenerate and look healthier by removing dead ski…" at bounding box center [914, 207] width 956 height 57
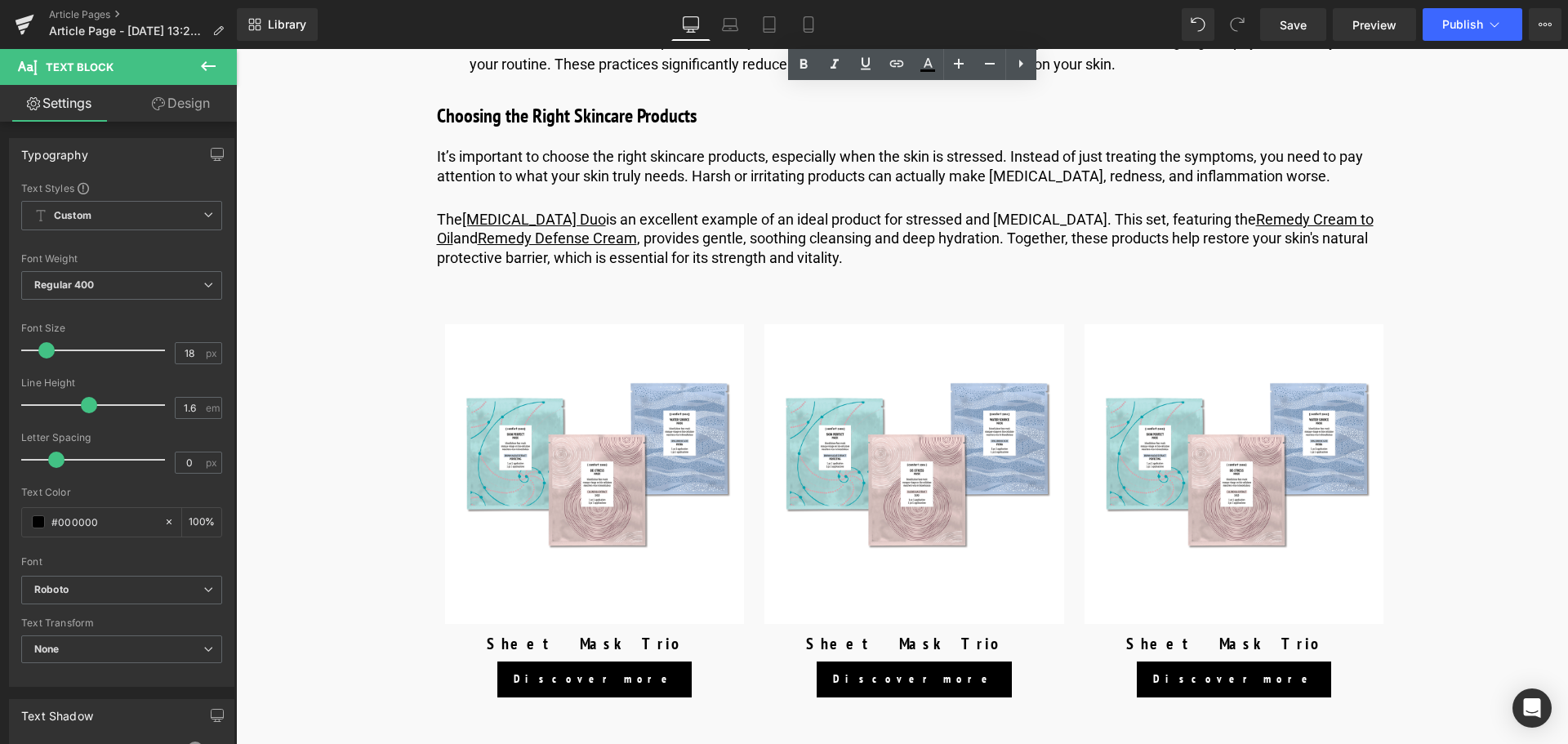
scroll to position [3510, 0]
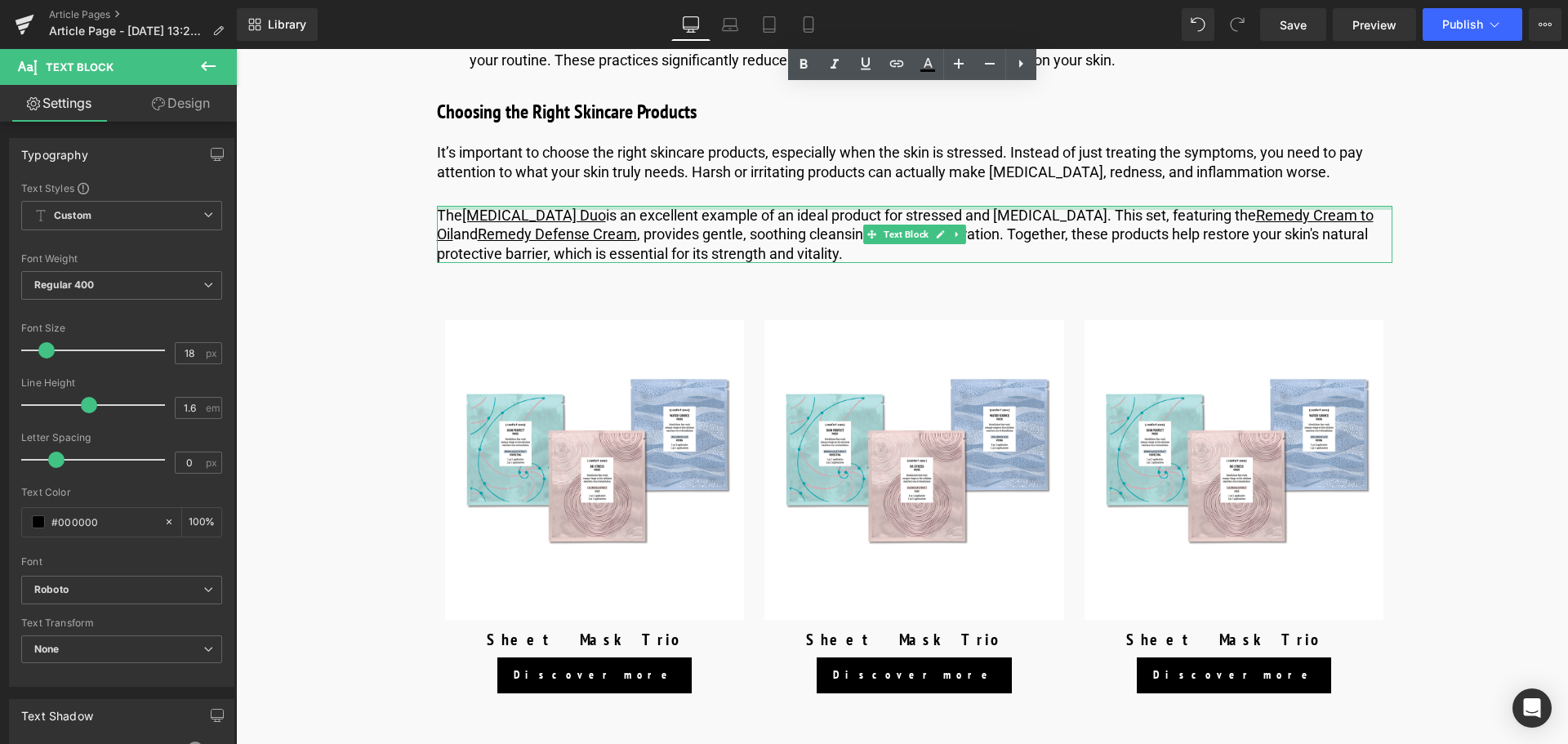
drag, startPoint x: 588, startPoint y: 227, endPoint x: 652, endPoint y: 254, distance: 69.5
click at [588, 227] on div "The [MEDICAL_DATA] Duo is an excellent example of an ideal product for stressed…" at bounding box center [914, 234] width 956 height 57
click at [588, 232] on p "The [MEDICAL_DATA] Duo is an excellent example of an ideal product for stressed…" at bounding box center [914, 234] width 956 height 57
click at [676, 251] on p "The [MEDICAL_DATA] Duo is an excellent example of an ideal product for stressed…" at bounding box center [914, 234] width 956 height 57
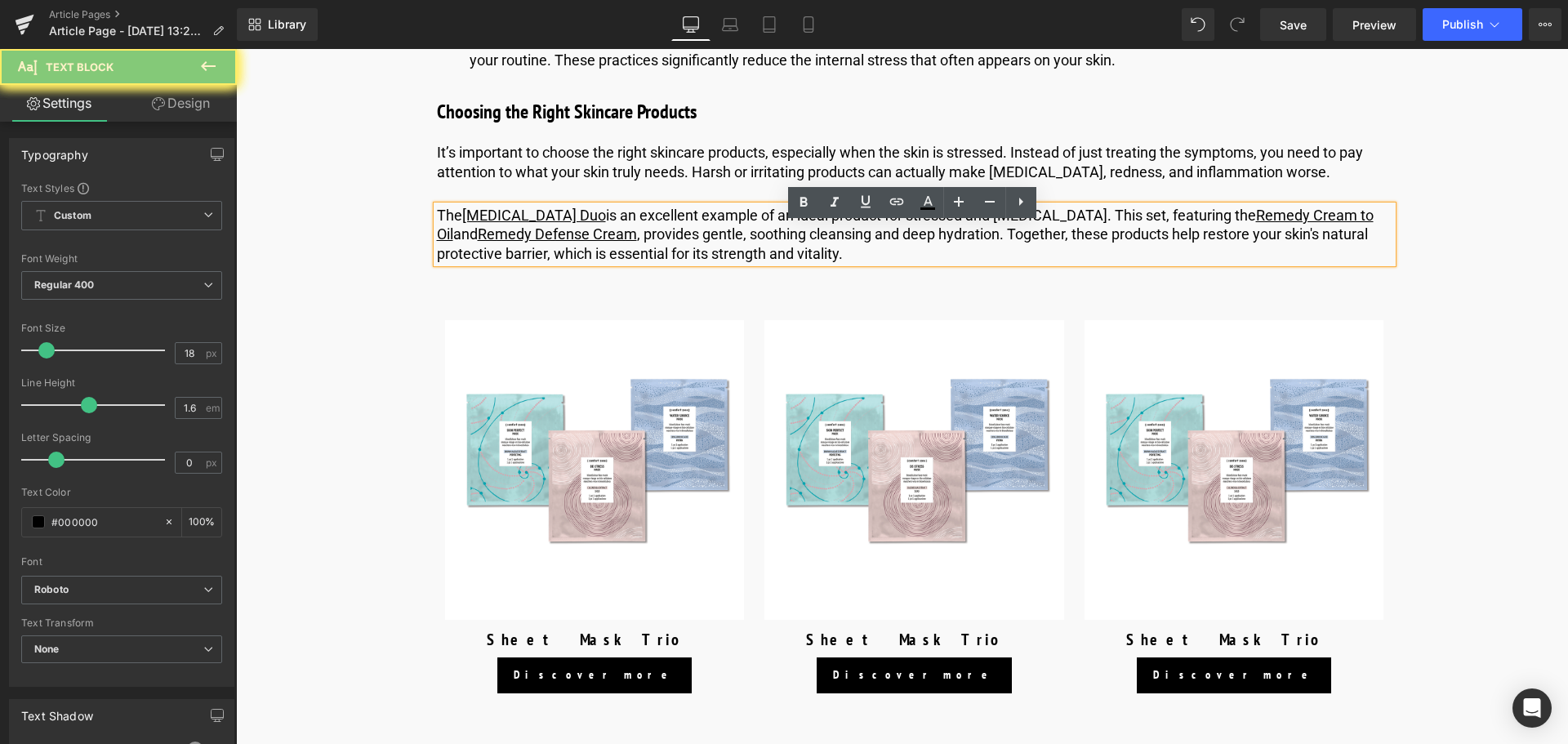
click at [584, 232] on p "The [MEDICAL_DATA] Duo is an excellent example of an ideal product for stressed…" at bounding box center [914, 234] width 956 height 57
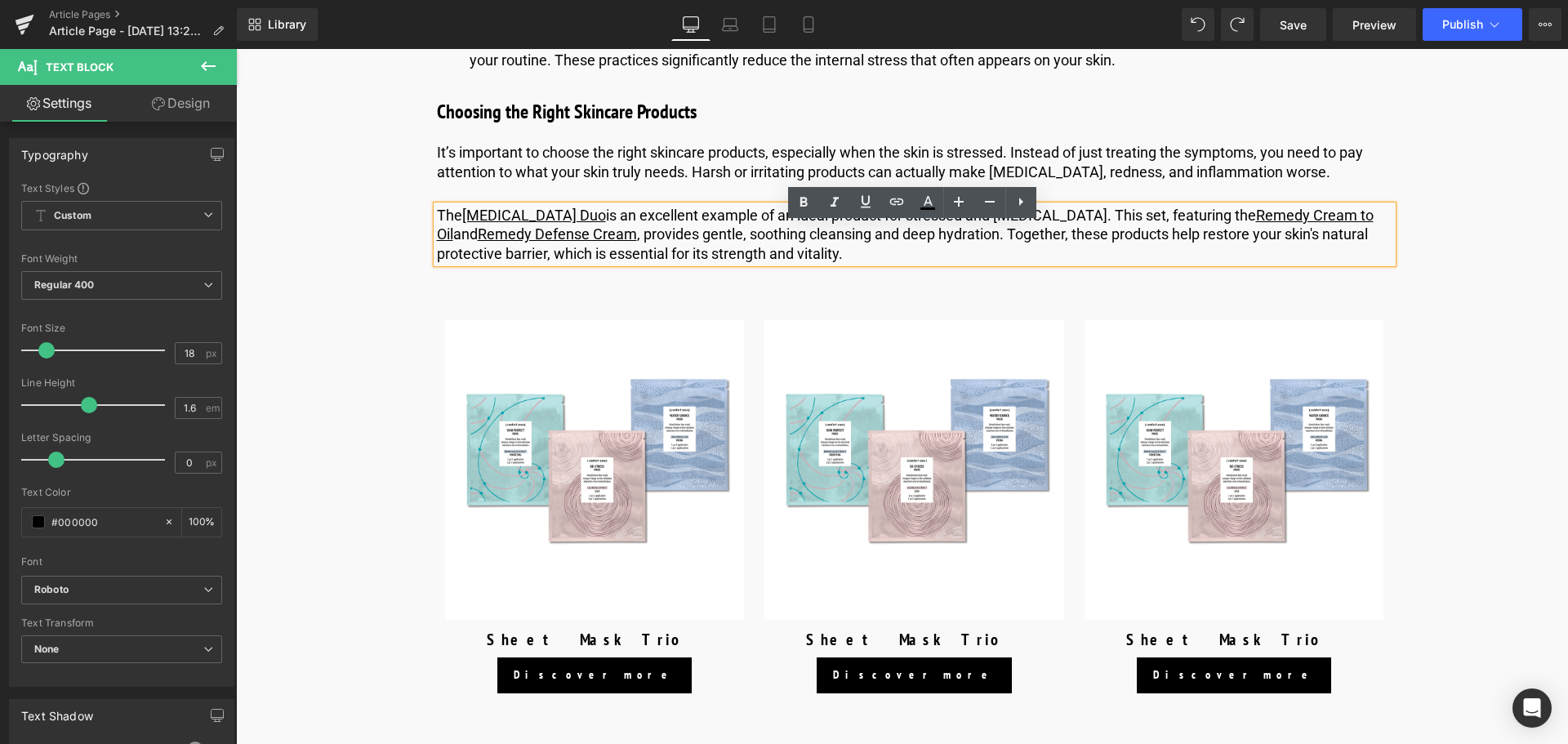
click at [588, 232] on p "The [MEDICAL_DATA] Duo is an excellent example of an ideal product for stressed…" at bounding box center [914, 234] width 956 height 57
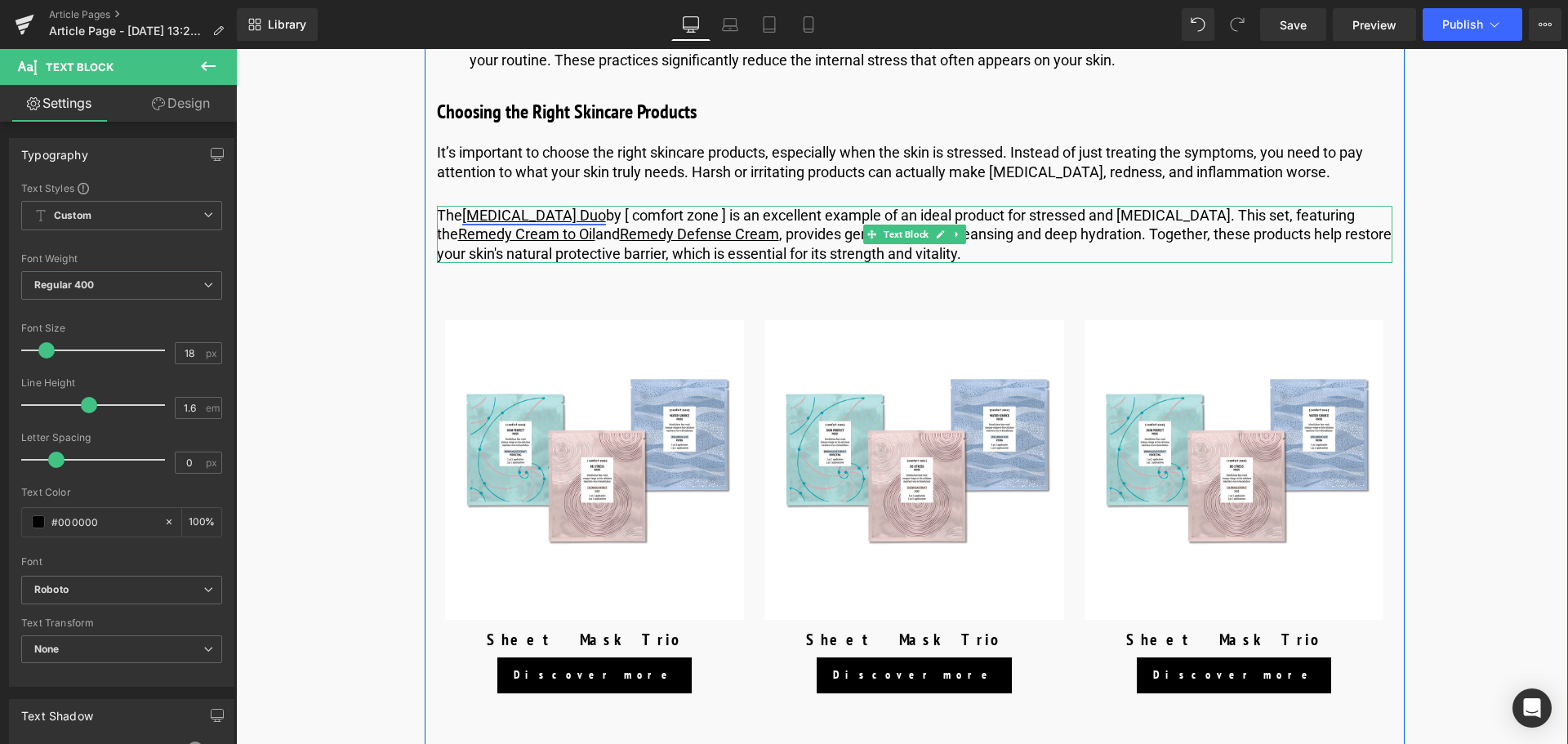
click at [528, 224] on link "[MEDICAL_DATA] Duo" at bounding box center [533, 215] width 143 height 17
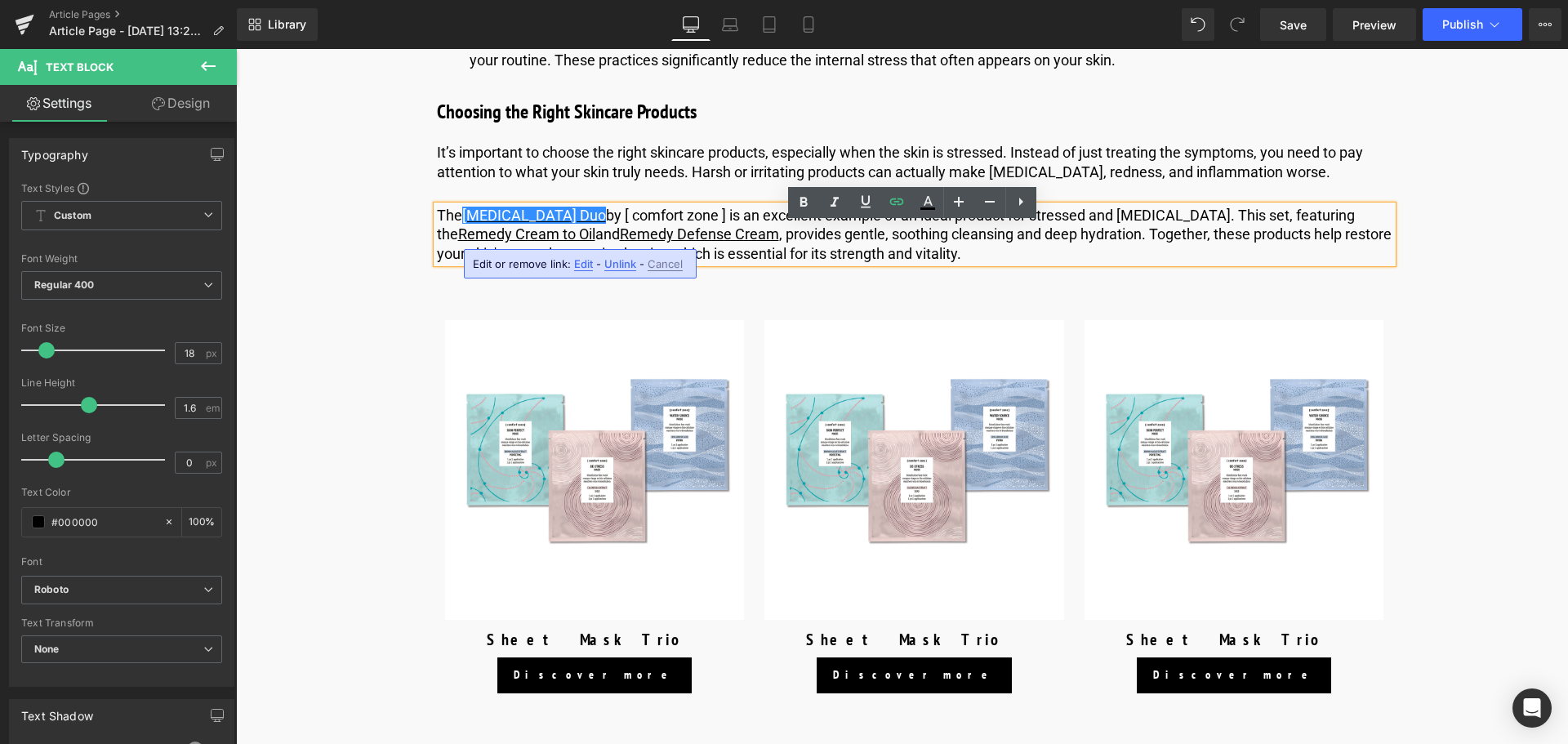
click at [582, 264] on span "Edit" at bounding box center [584, 264] width 19 height 14
click at [583, 272] on input "[URL][DOMAIN_NAME]" at bounding box center [567, 269] width 252 height 41
paste input "us"
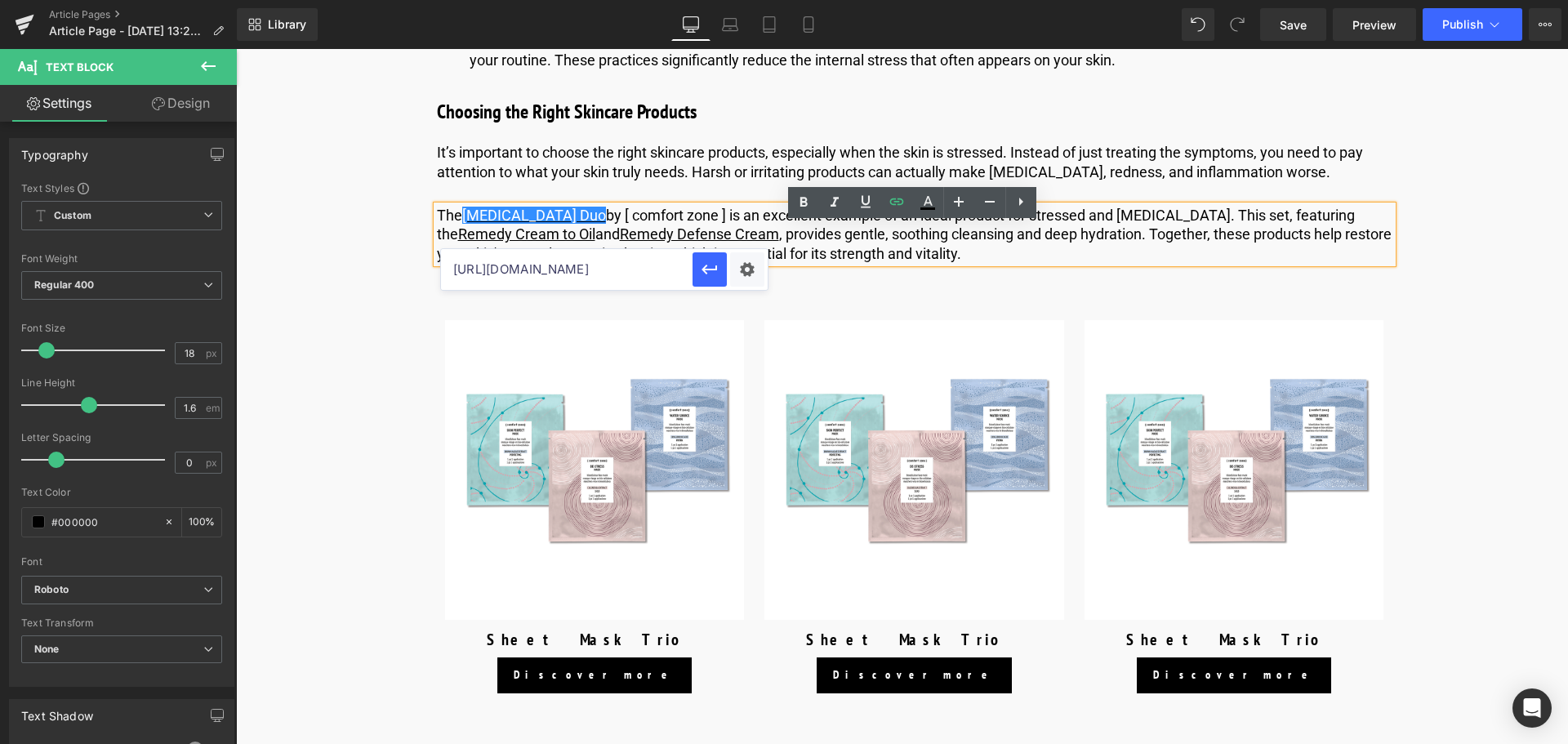
scroll to position [0, 140]
type input "[URL][DOMAIN_NAME]"
drag, startPoint x: 457, startPoint y: 214, endPoint x: 703, endPoint y: 266, distance: 251.4
click at [703, 266] on icon "button" at bounding box center [709, 270] width 20 height 20
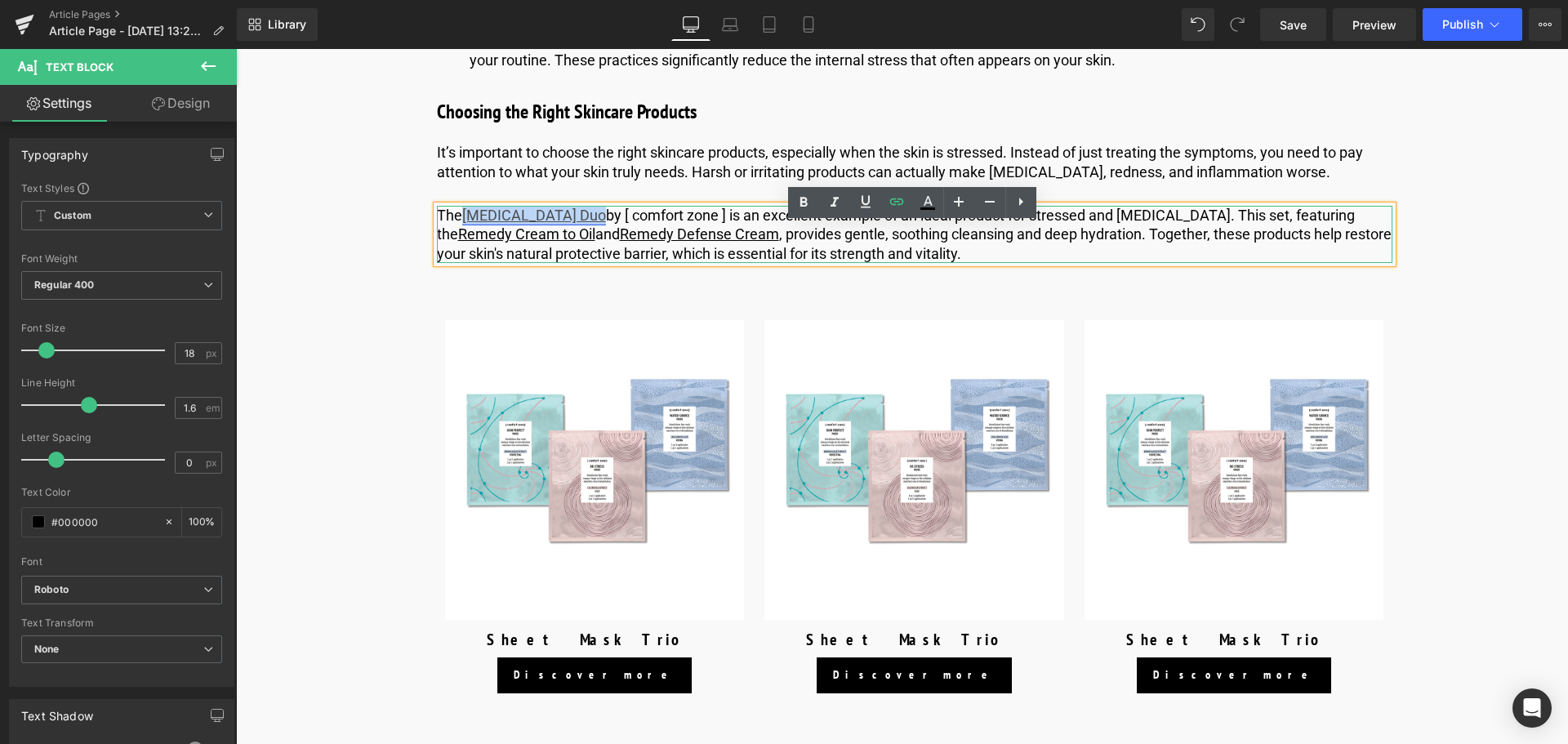
drag, startPoint x: 582, startPoint y: 232, endPoint x: 465, endPoint y: 236, distance: 117.1
click at [465, 224] on link "[MEDICAL_DATA] Duo" at bounding box center [533, 215] width 143 height 17
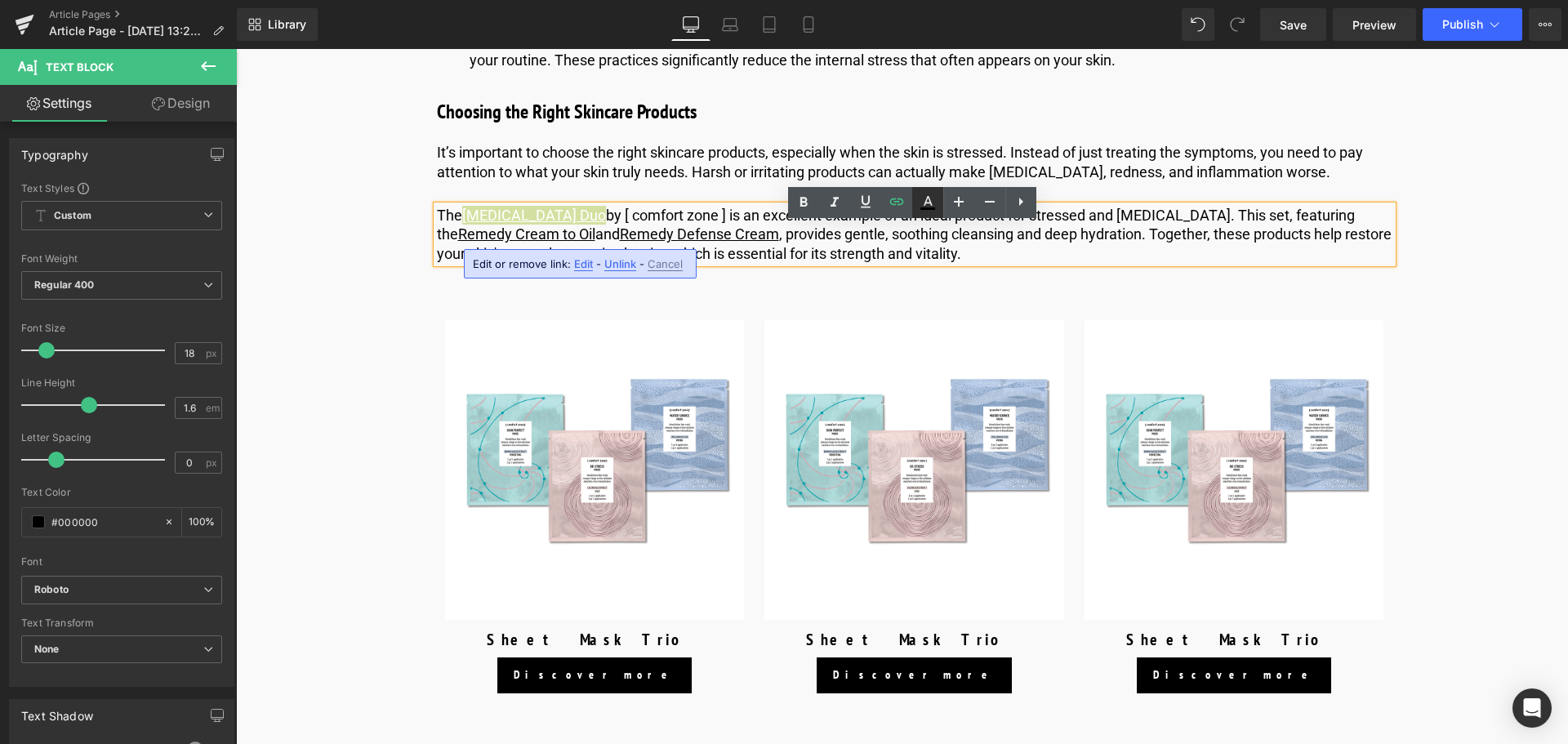
click at [924, 203] on icon at bounding box center [927, 202] width 20 height 20
type input "#ffffff"
type input "100"
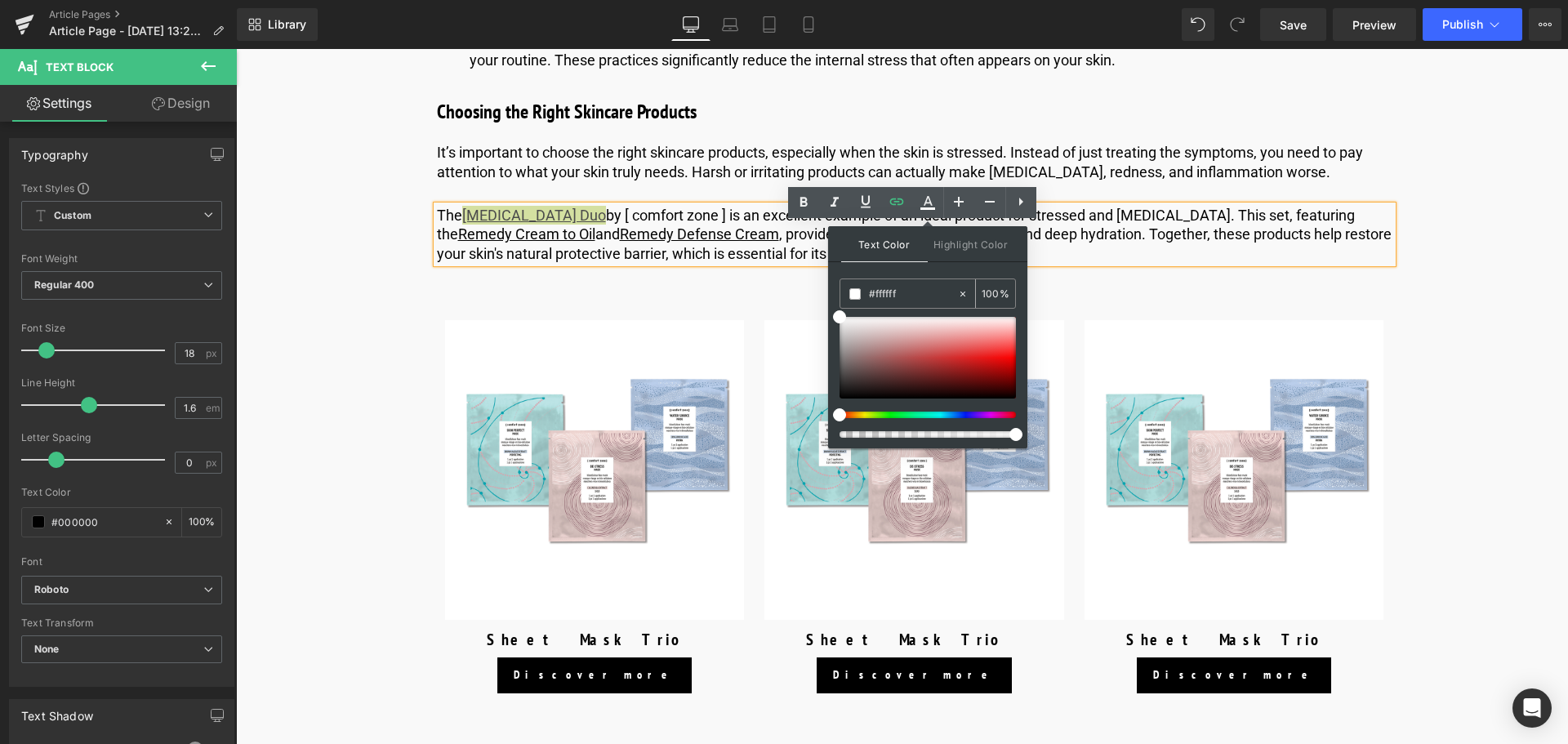
drag, startPoint x: 933, startPoint y: 292, endPoint x: 873, endPoint y: 289, distance: 60.1
click at [873, 289] on input "#ffffff" at bounding box center [912, 293] width 88 height 18
type input "#"
type input "0"
type input "#000"
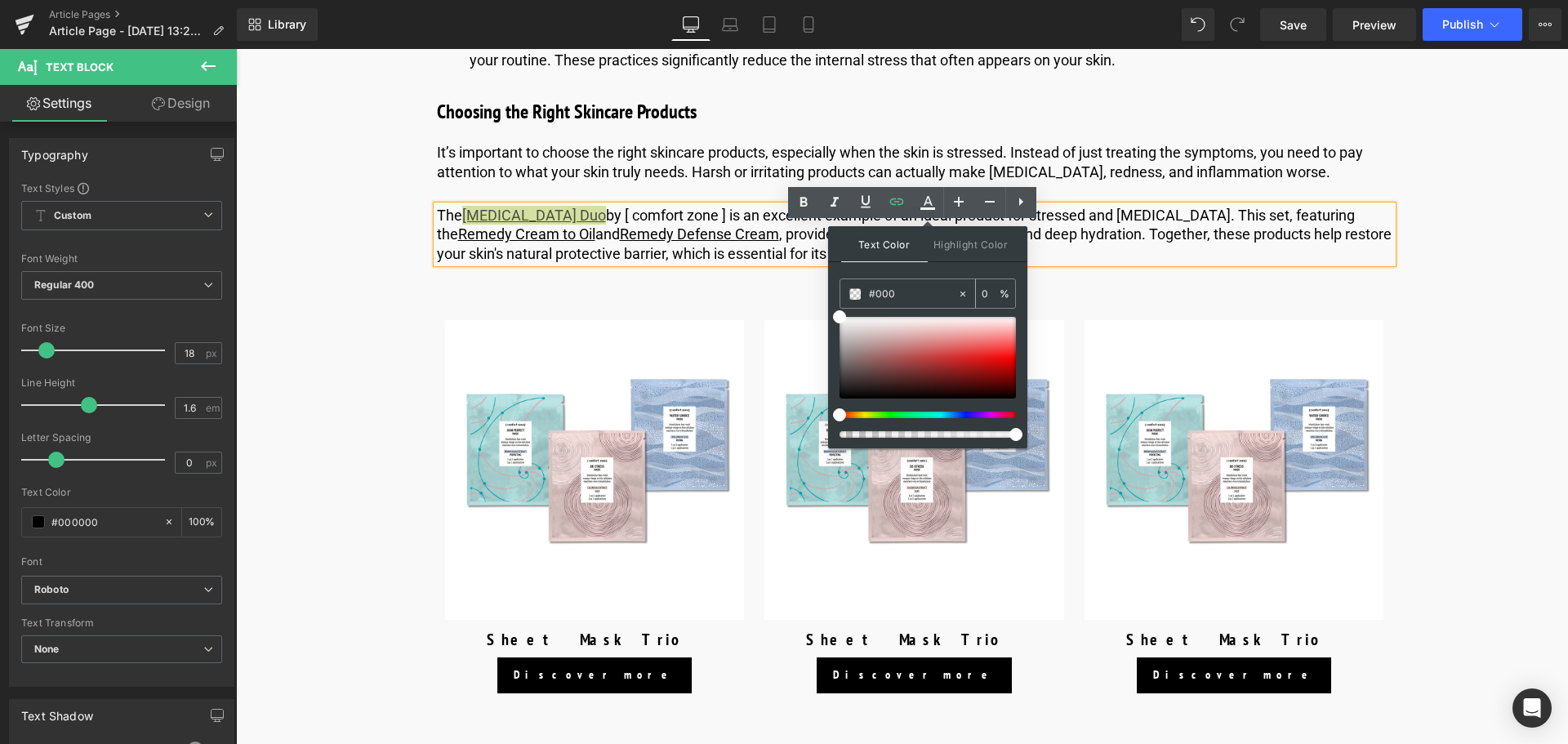
type input "100"
type input "#0000"
type input "0"
type input "#0000ee"
type input "100"
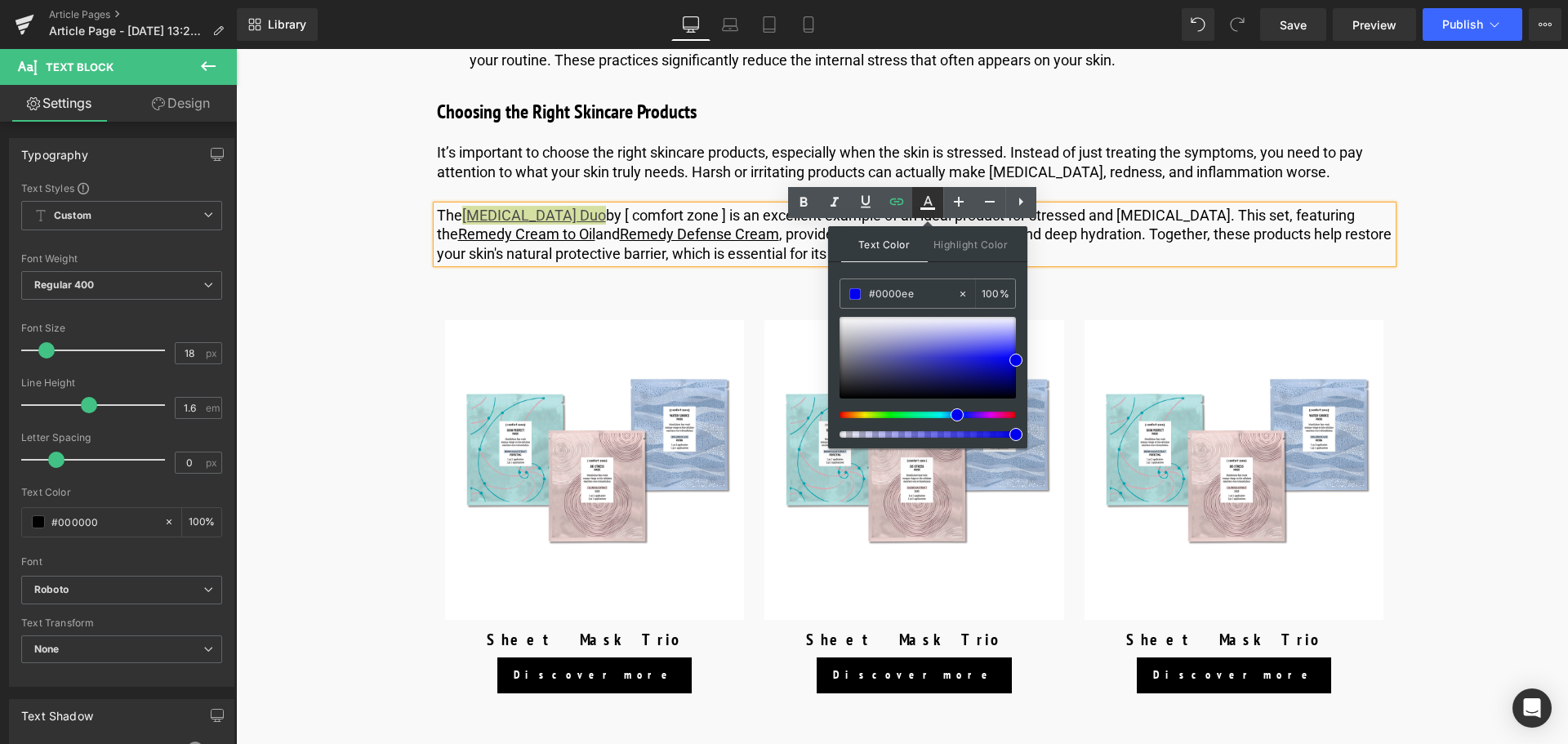
click at [926, 204] on icon at bounding box center [927, 202] width 20 height 20
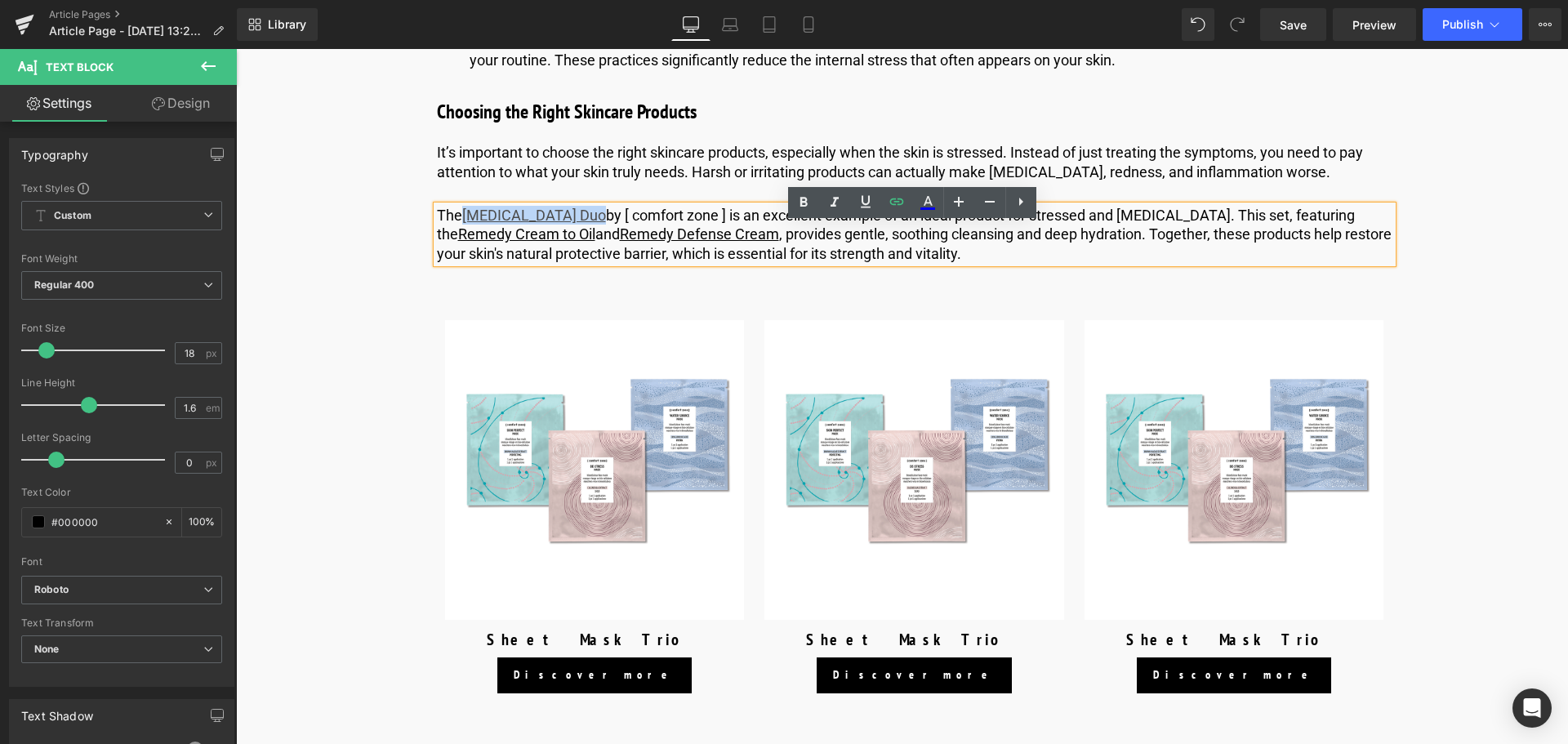
click at [785, 231] on p "The [MEDICAL_DATA] Duo by [ comfort zone ] is an excellent example of an ideal …" at bounding box center [914, 234] width 956 height 57
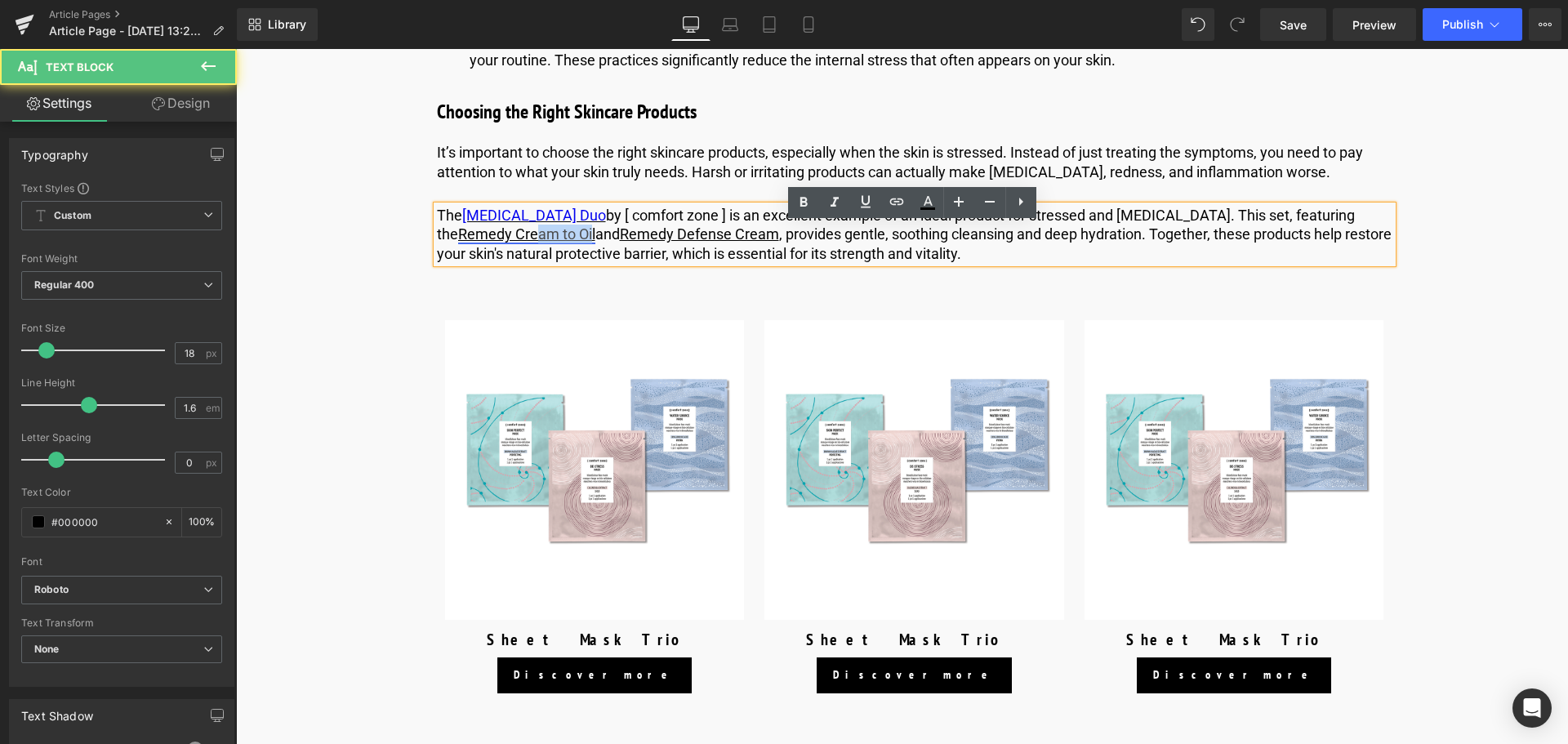
drag, startPoint x: 569, startPoint y: 255, endPoint x: 511, endPoint y: 259, distance: 58.1
click at [511, 243] on link "Remedy Cream to Oil" at bounding box center [527, 233] width 138 height 17
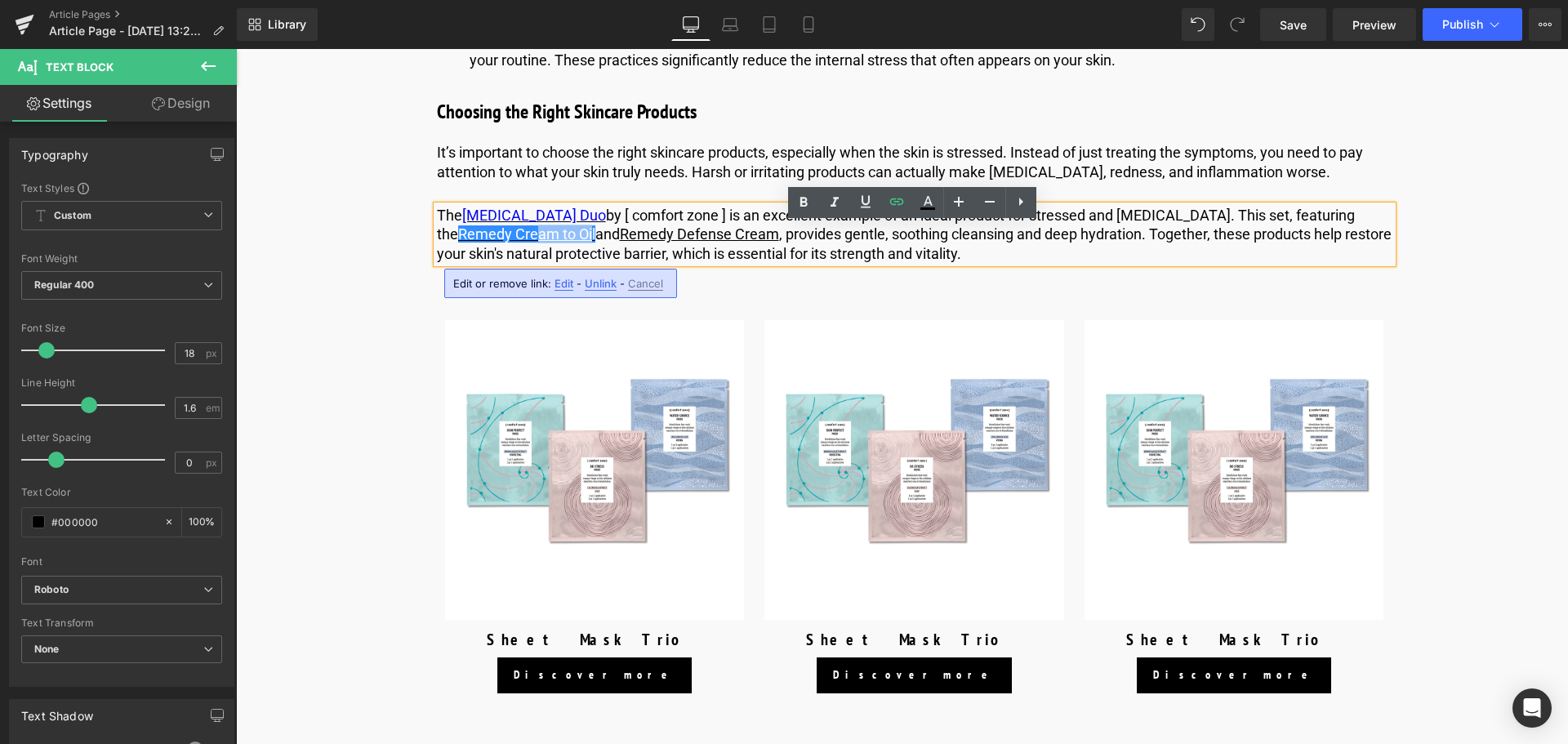
click at [576, 252] on p "The [MEDICAL_DATA] Duo by [ comfort zone ] is an excellent example of an ideal …" at bounding box center [914, 234] width 956 height 57
drag, startPoint x: 570, startPoint y: 252, endPoint x: 439, endPoint y: 254, distance: 131.0
click at [458, 243] on link "Remedy Cream to Oil" at bounding box center [527, 233] width 138 height 17
click at [922, 208] on icon at bounding box center [927, 209] width 14 height 3
type input "#ffffff"
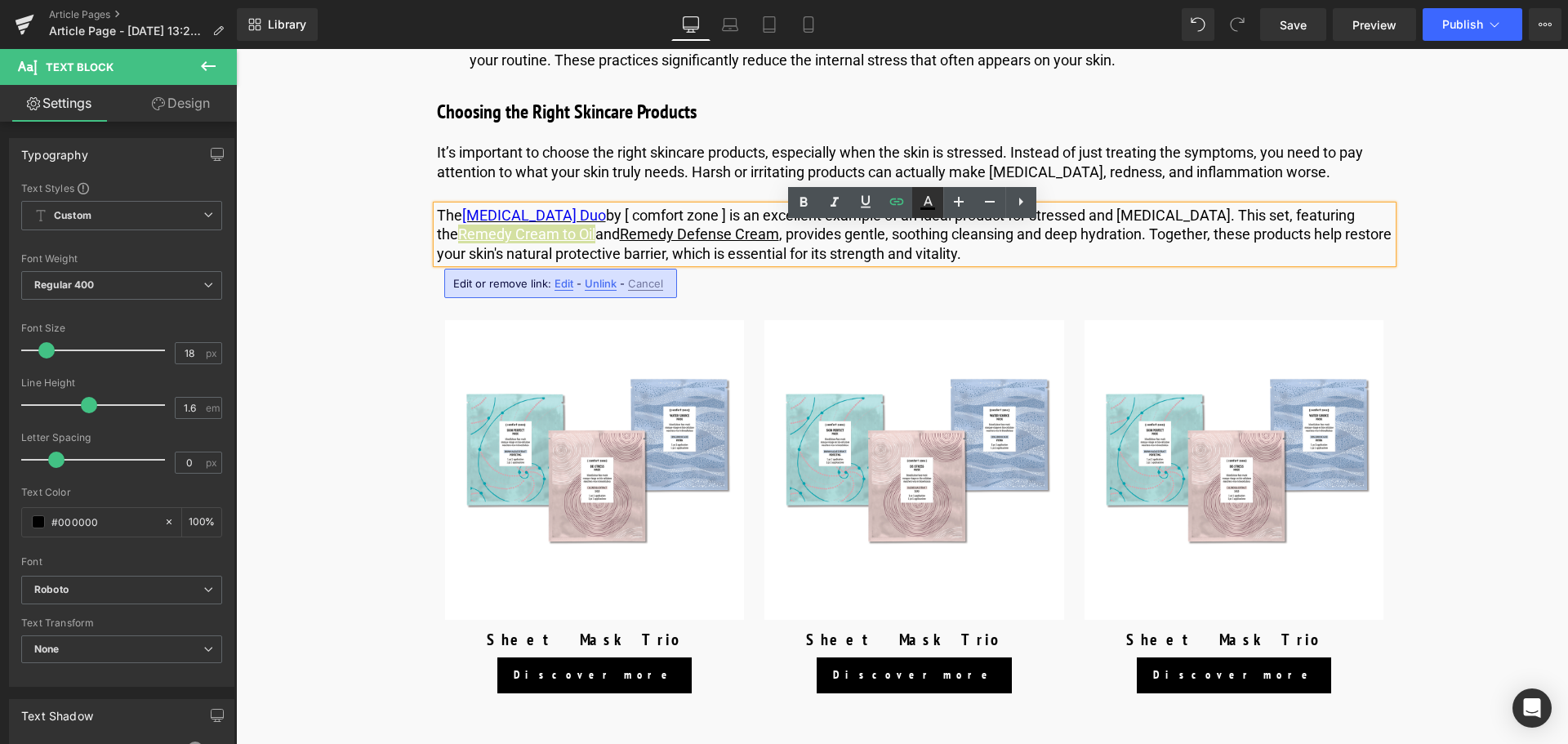
type input "100"
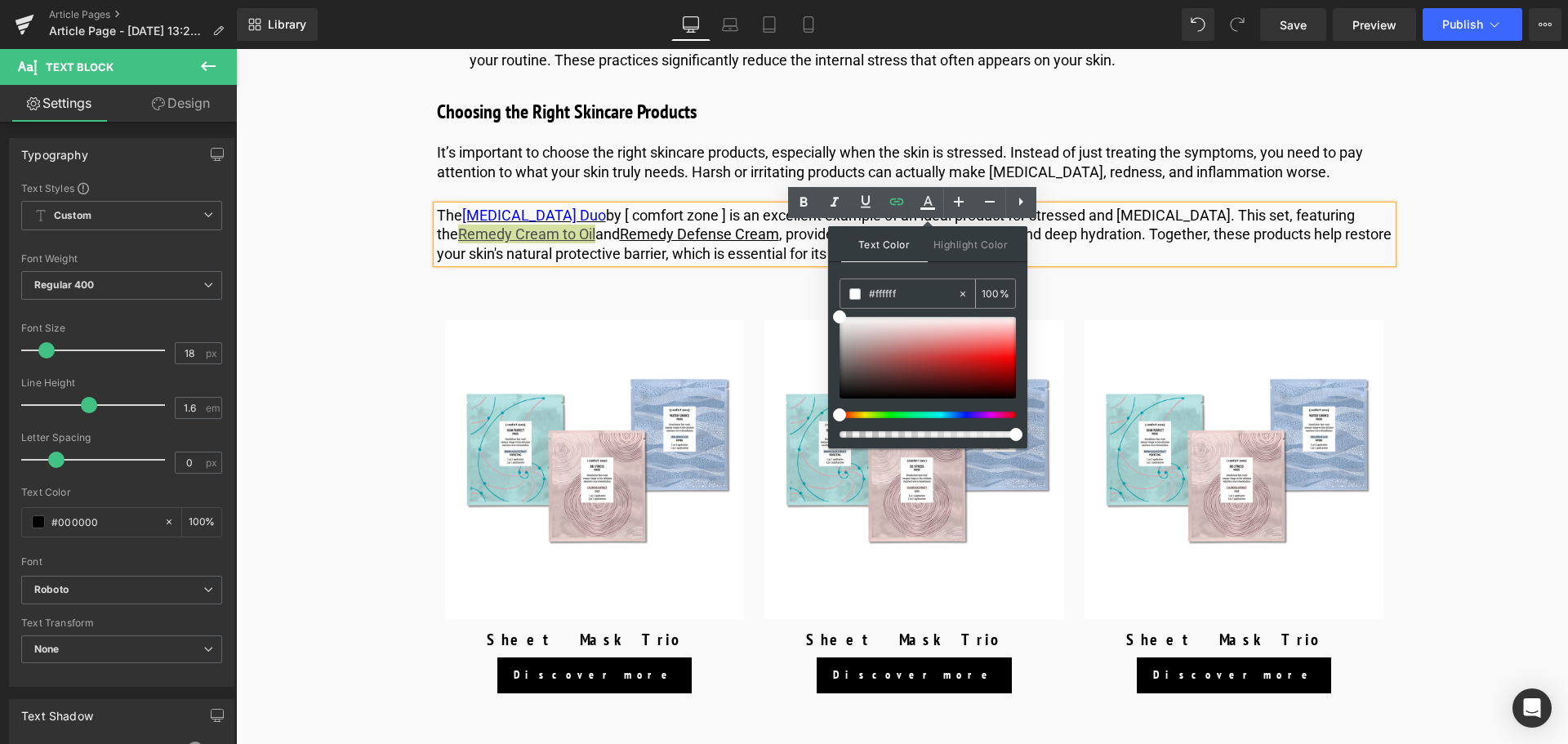
click at [920, 289] on input "#ffffff" at bounding box center [912, 293] width 88 height 18
type input "#fffff"
type input "0"
type input "#ffff"
type input "100"
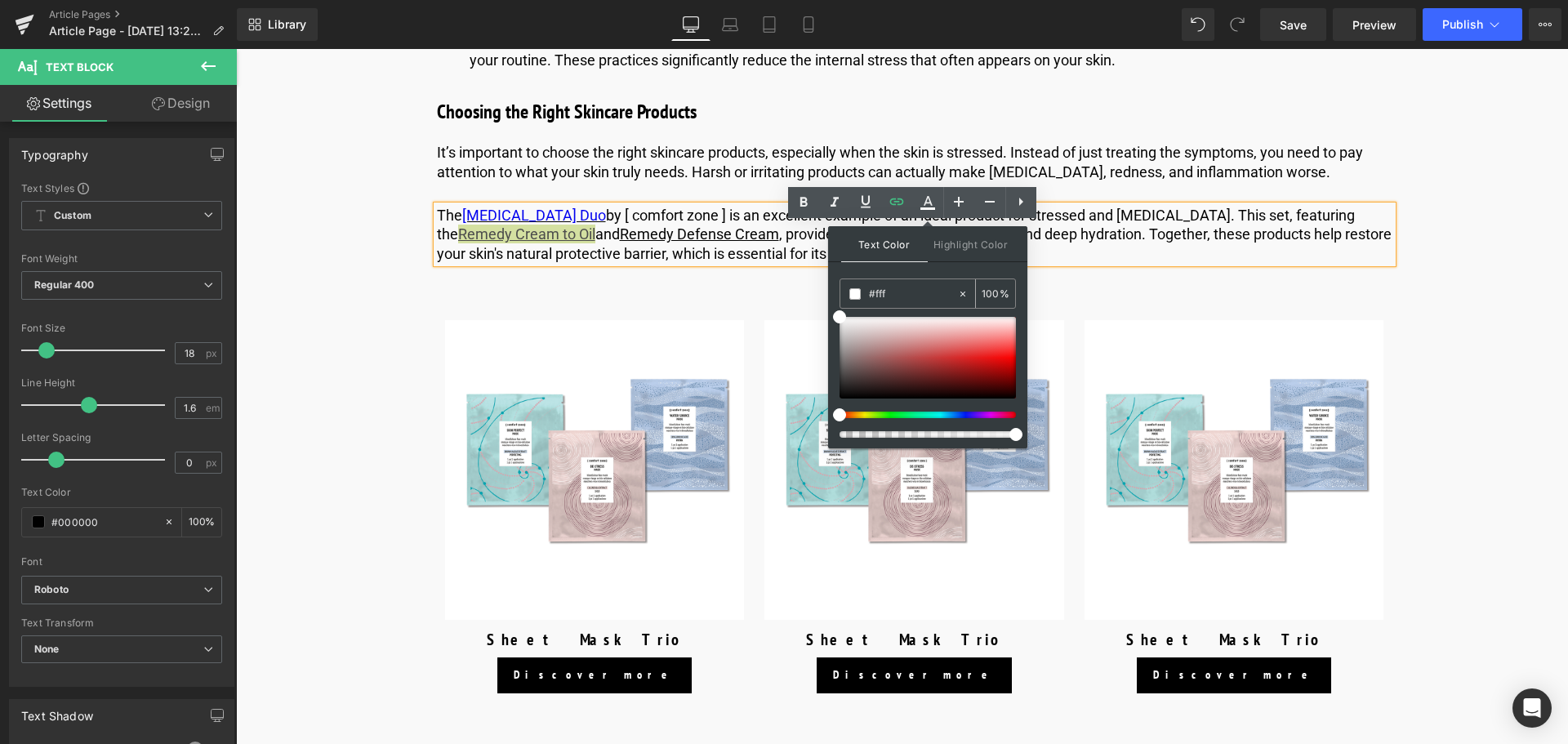
type input "#ff"
type input "0"
type input "#000"
type input "100"
type input "#0000"
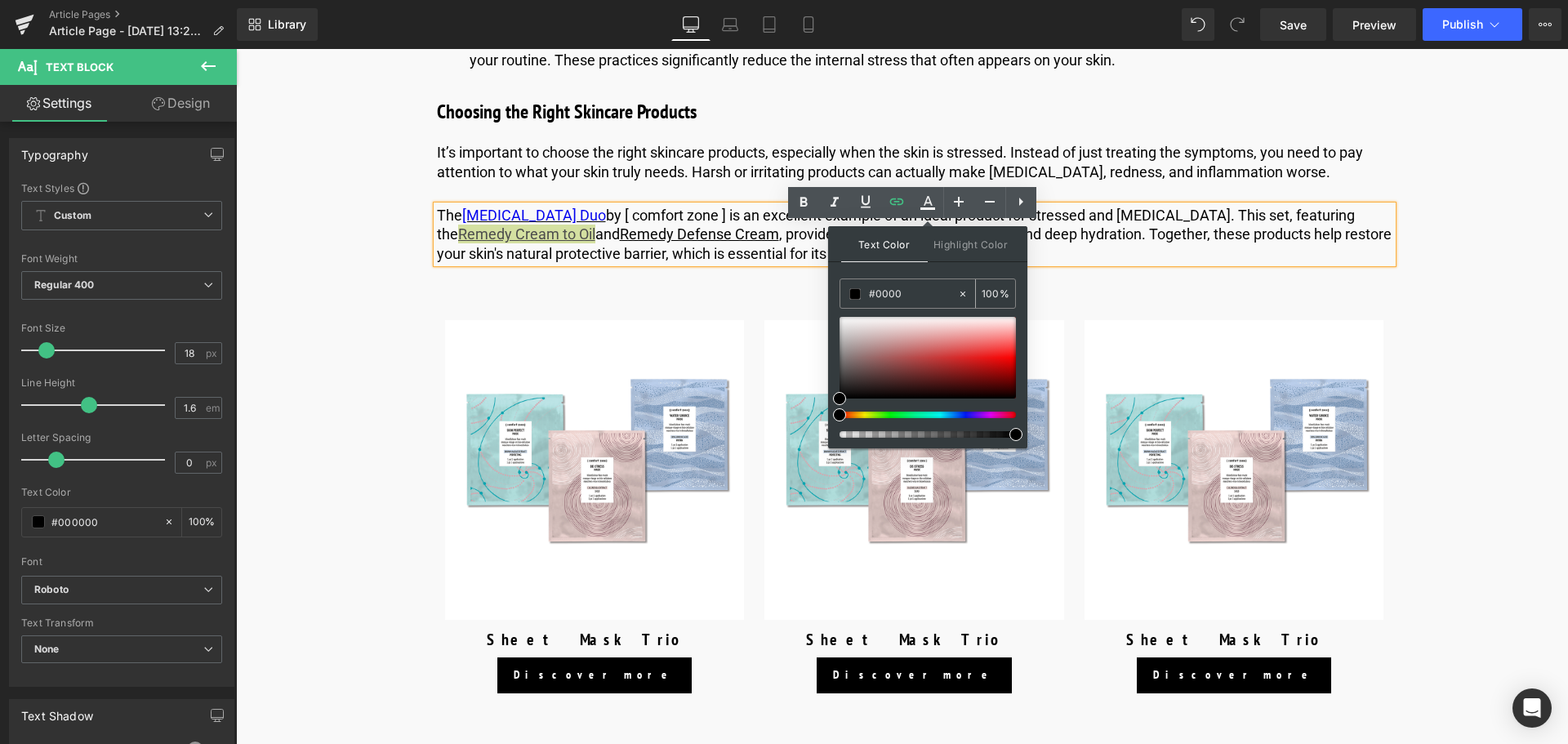
type input "0"
type input "#0000ee"
type input "100"
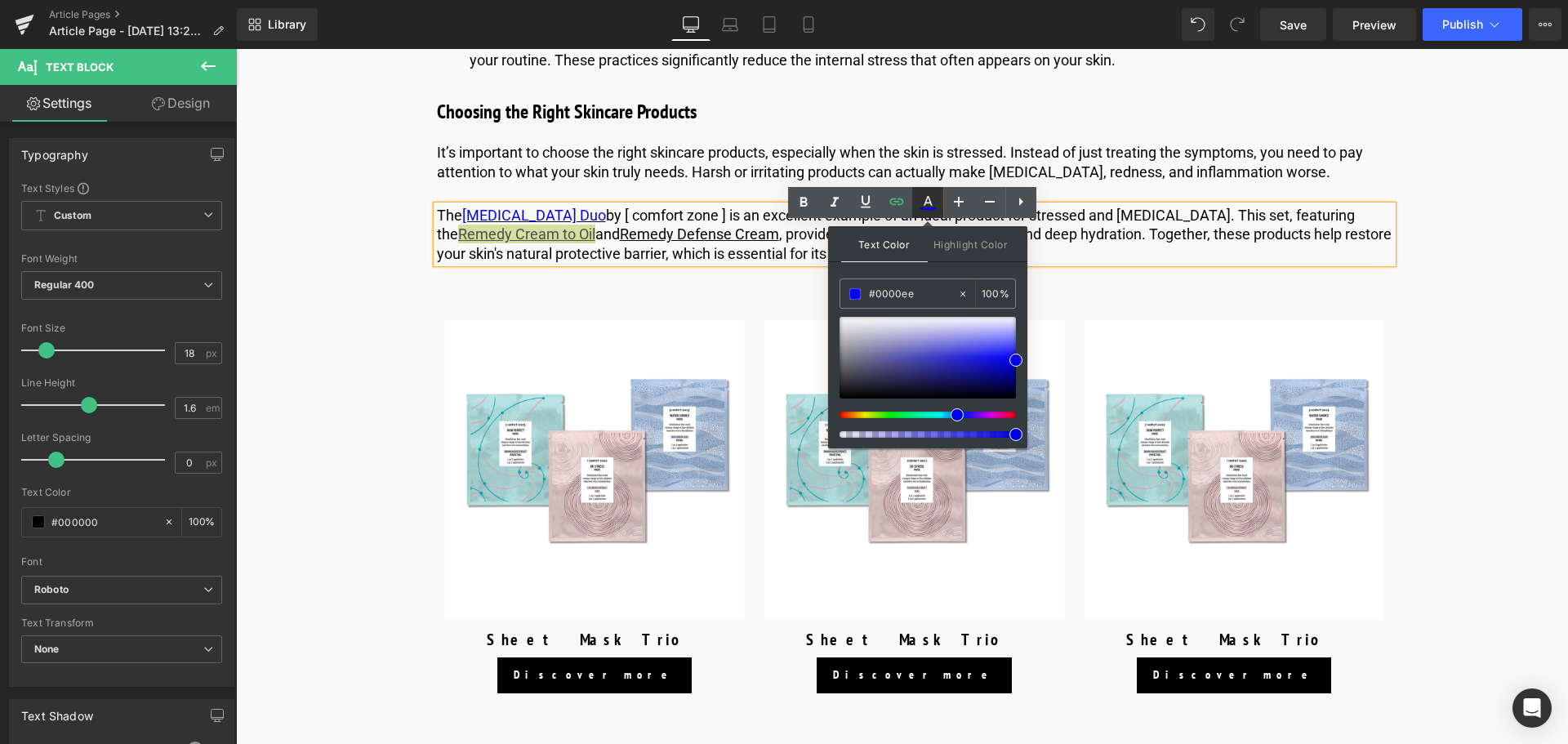
drag, startPoint x: 924, startPoint y: 197, endPoint x: 584, endPoint y: 202, distance: 340.0
click at [924, 197] on icon at bounding box center [927, 202] width 20 height 20
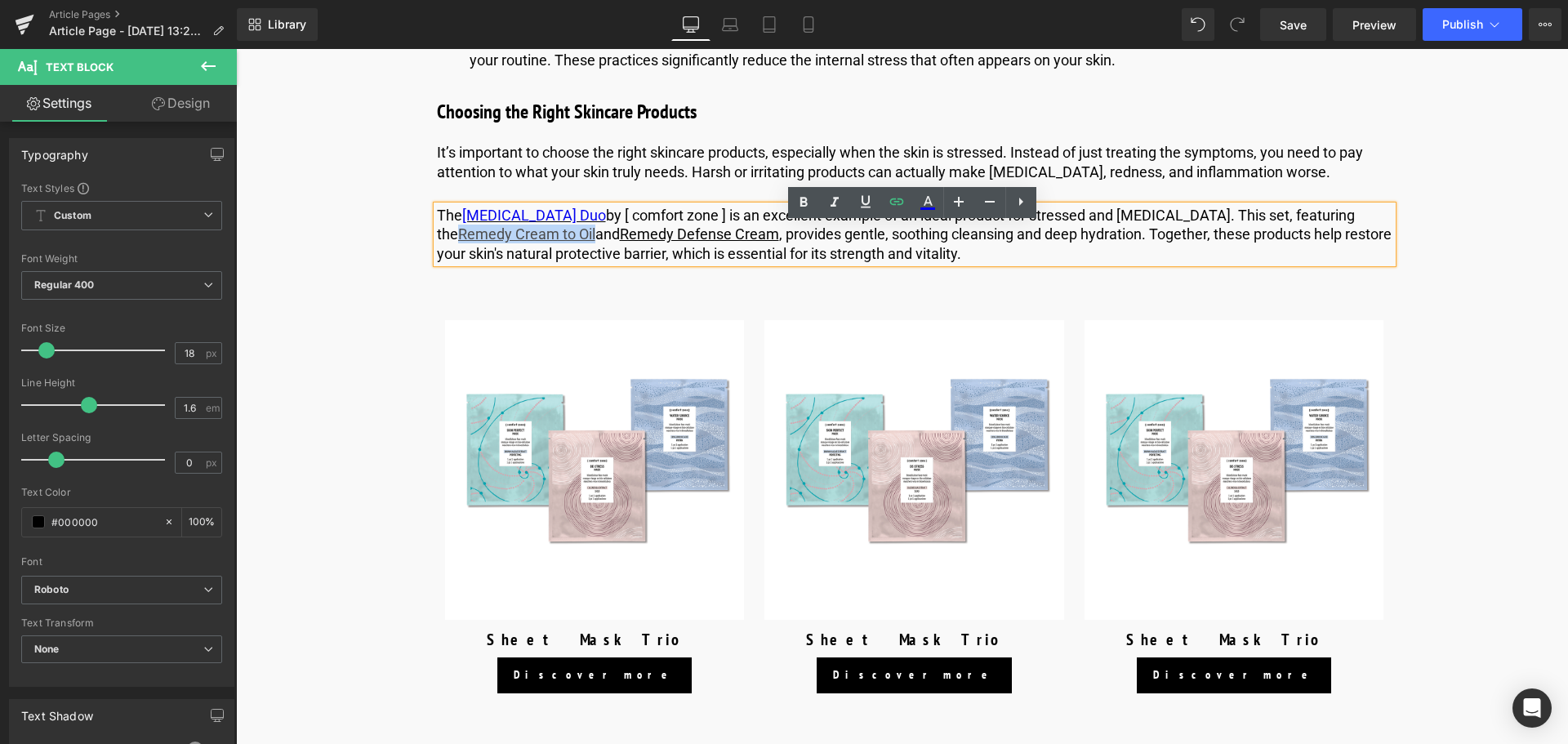
click at [715, 263] on p "The [MEDICAL_DATA] Duo by [ comfort zone ] is an excellent example of an ideal …" at bounding box center [914, 234] width 956 height 57
drag, startPoint x: 759, startPoint y: 254, endPoint x: 606, endPoint y: 254, distance: 153.0
click at [606, 254] on p "The [MEDICAL_DATA] Duo by [ comfort zone ] is an excellent example of an ideal …" at bounding box center [914, 234] width 956 height 57
click at [930, 205] on icon at bounding box center [927, 202] width 20 height 20
type input "#000000"
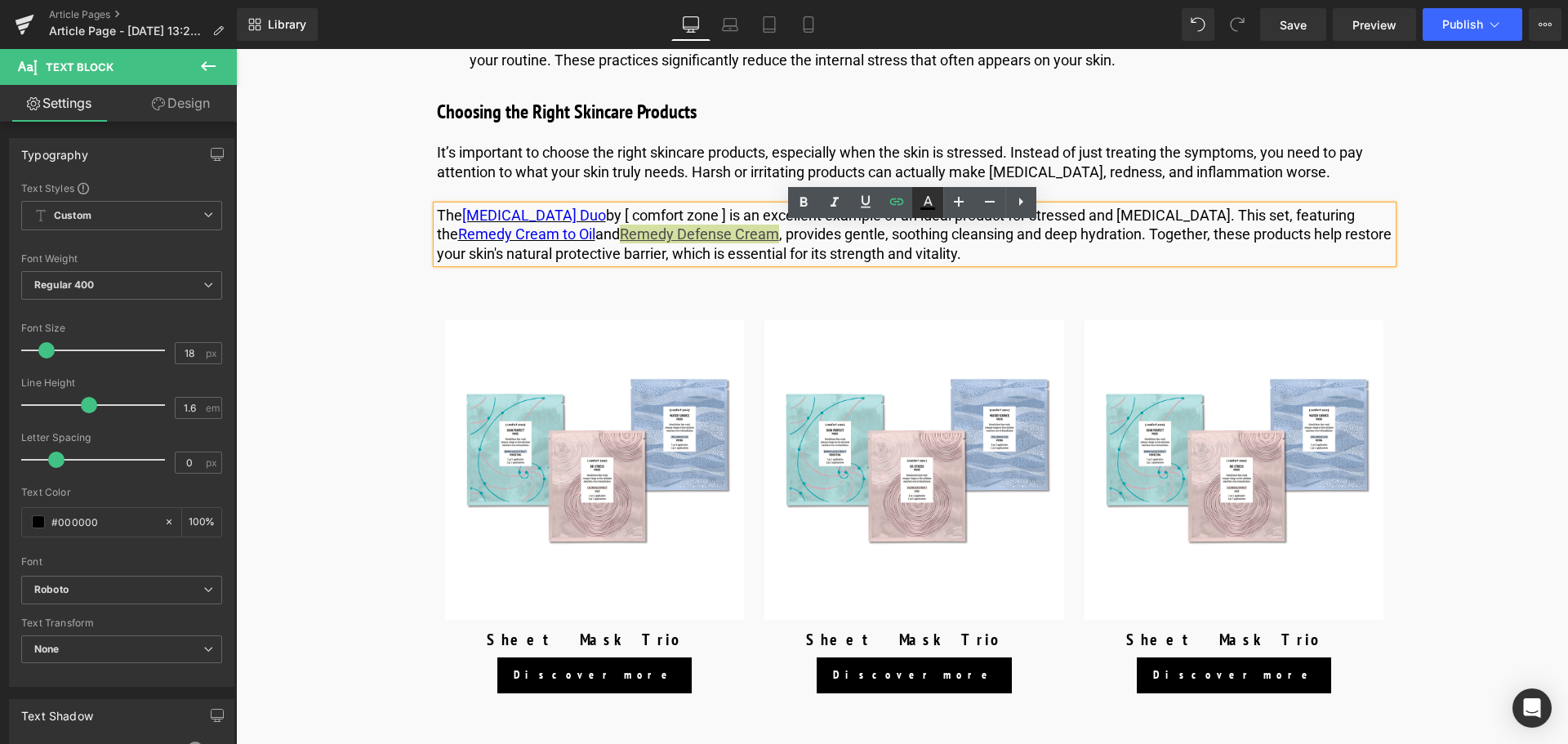
type input "100"
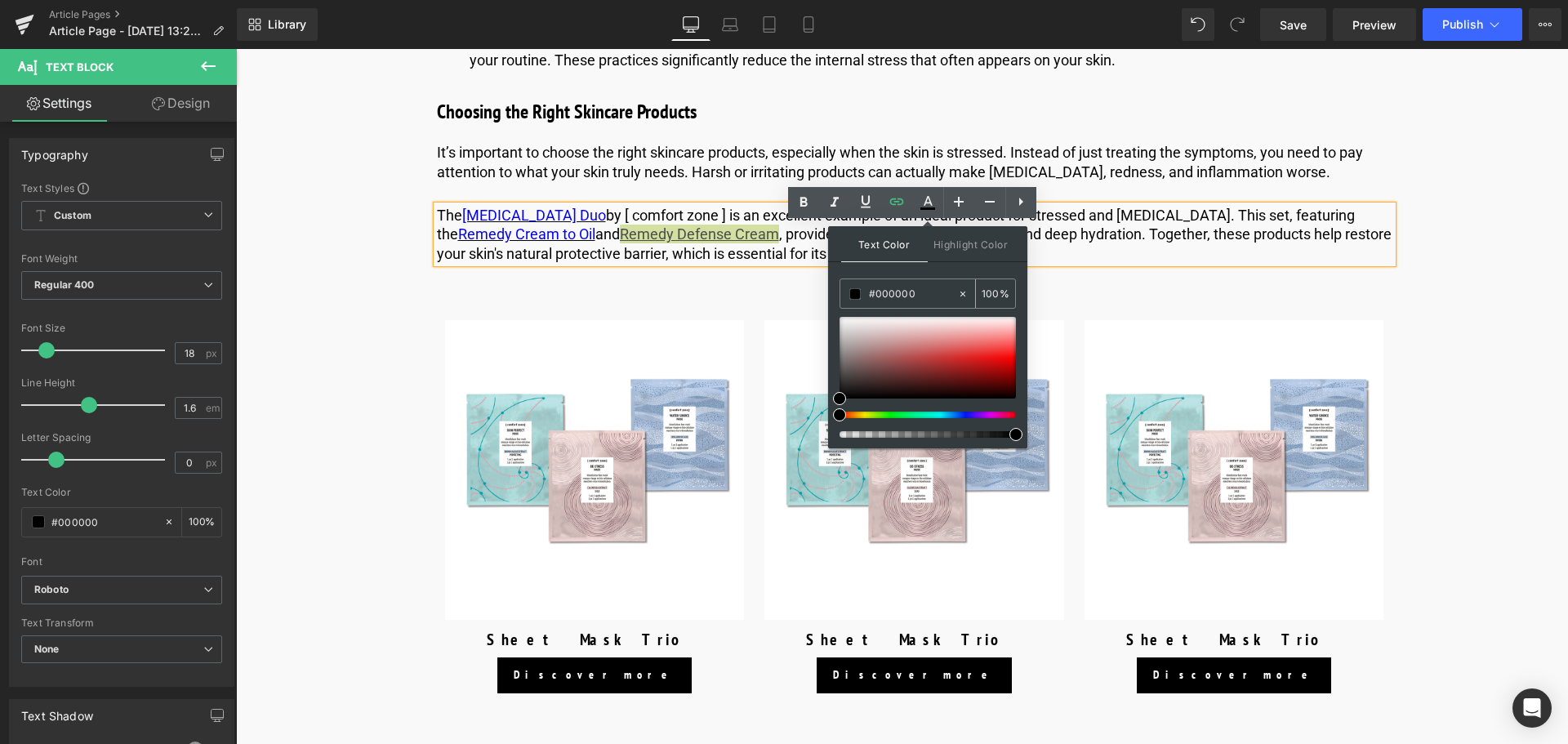
click at [935, 296] on input "#000000" at bounding box center [912, 293] width 88 height 18
type input "#00000"
type input "0"
type input "#0000ee"
type input "100"
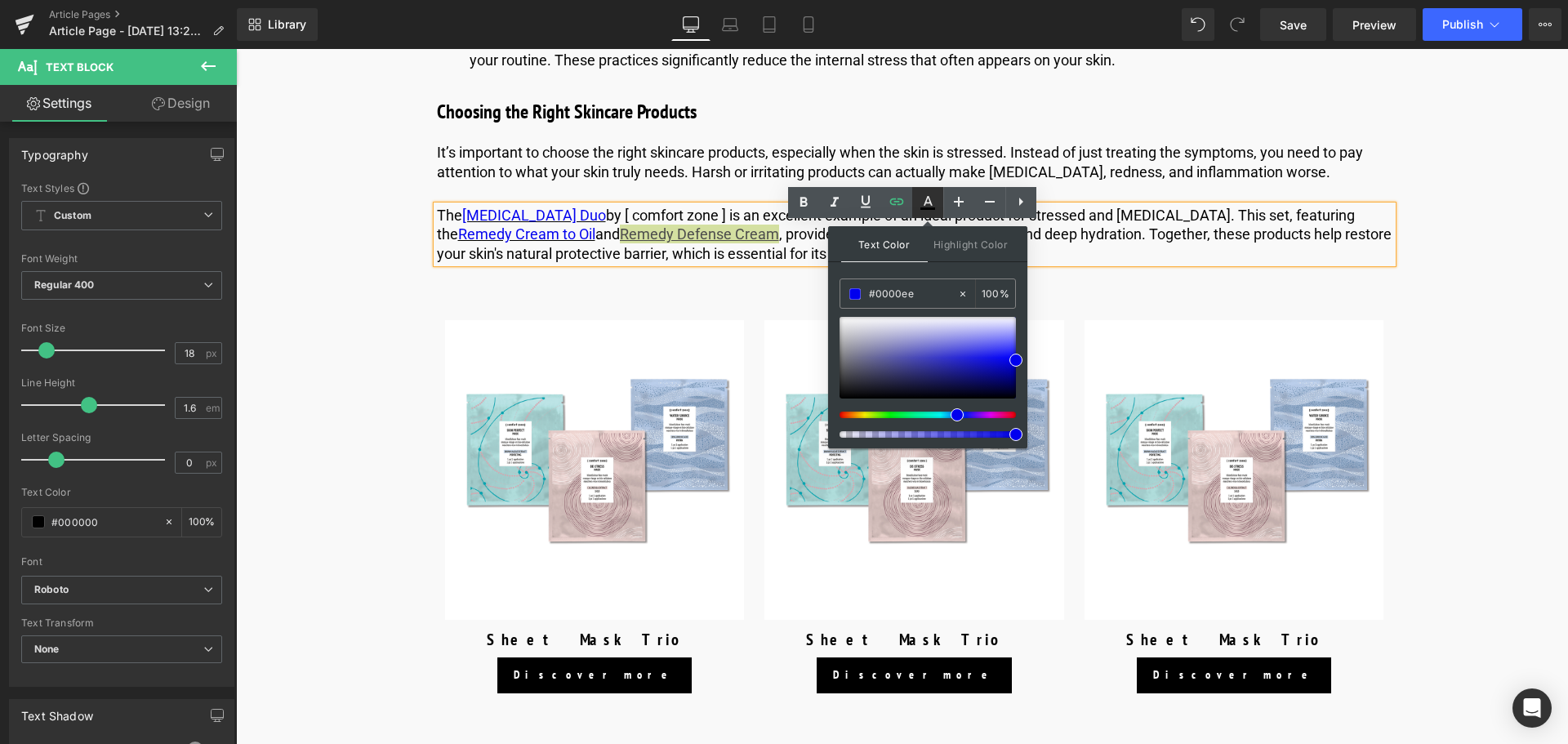
type input "#0000ee"
click at [935, 199] on icon at bounding box center [927, 202] width 20 height 20
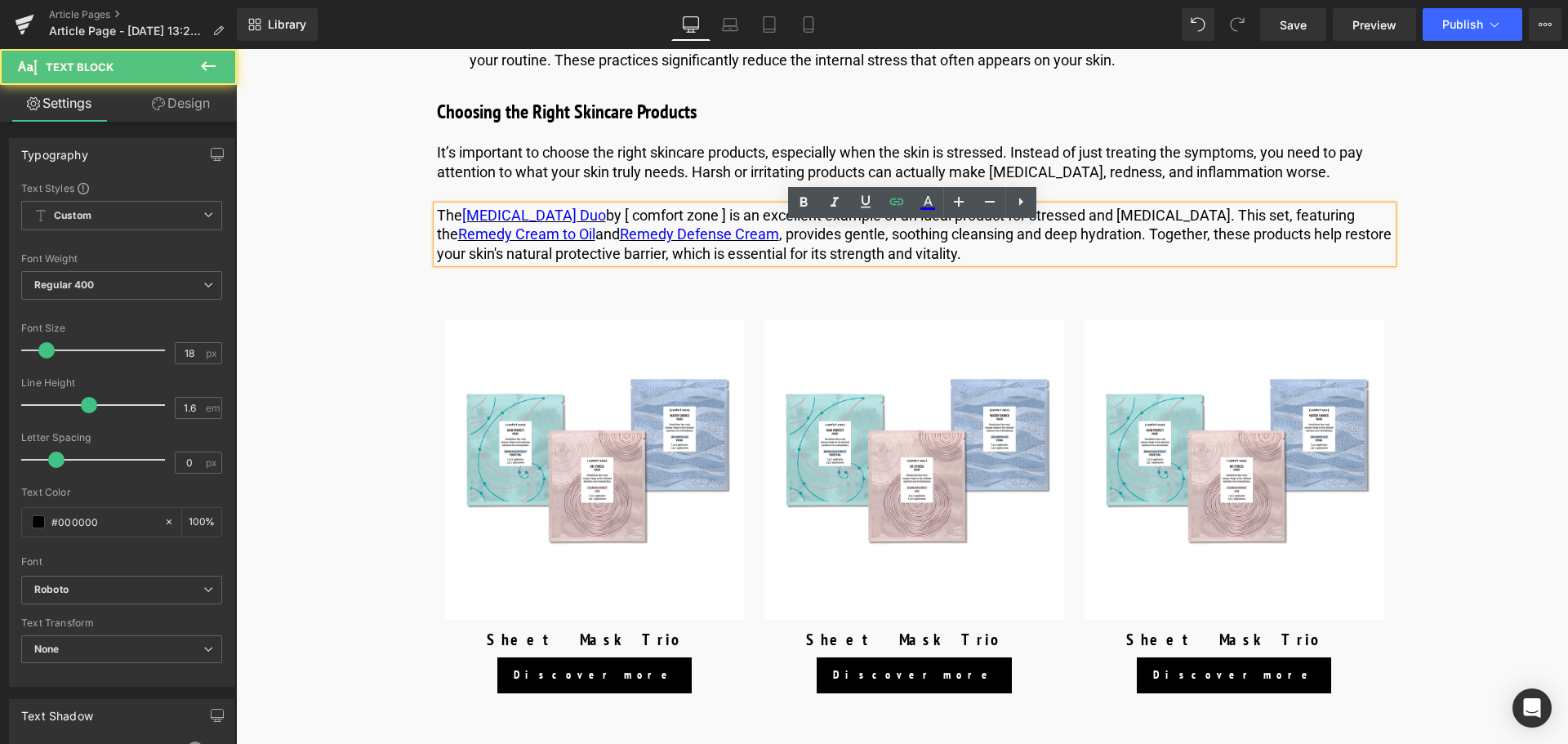
click at [925, 254] on p "The [MEDICAL_DATA] Duo by [ comfort zone ] is an excellent example of an ideal …" at bounding box center [914, 234] width 956 height 57
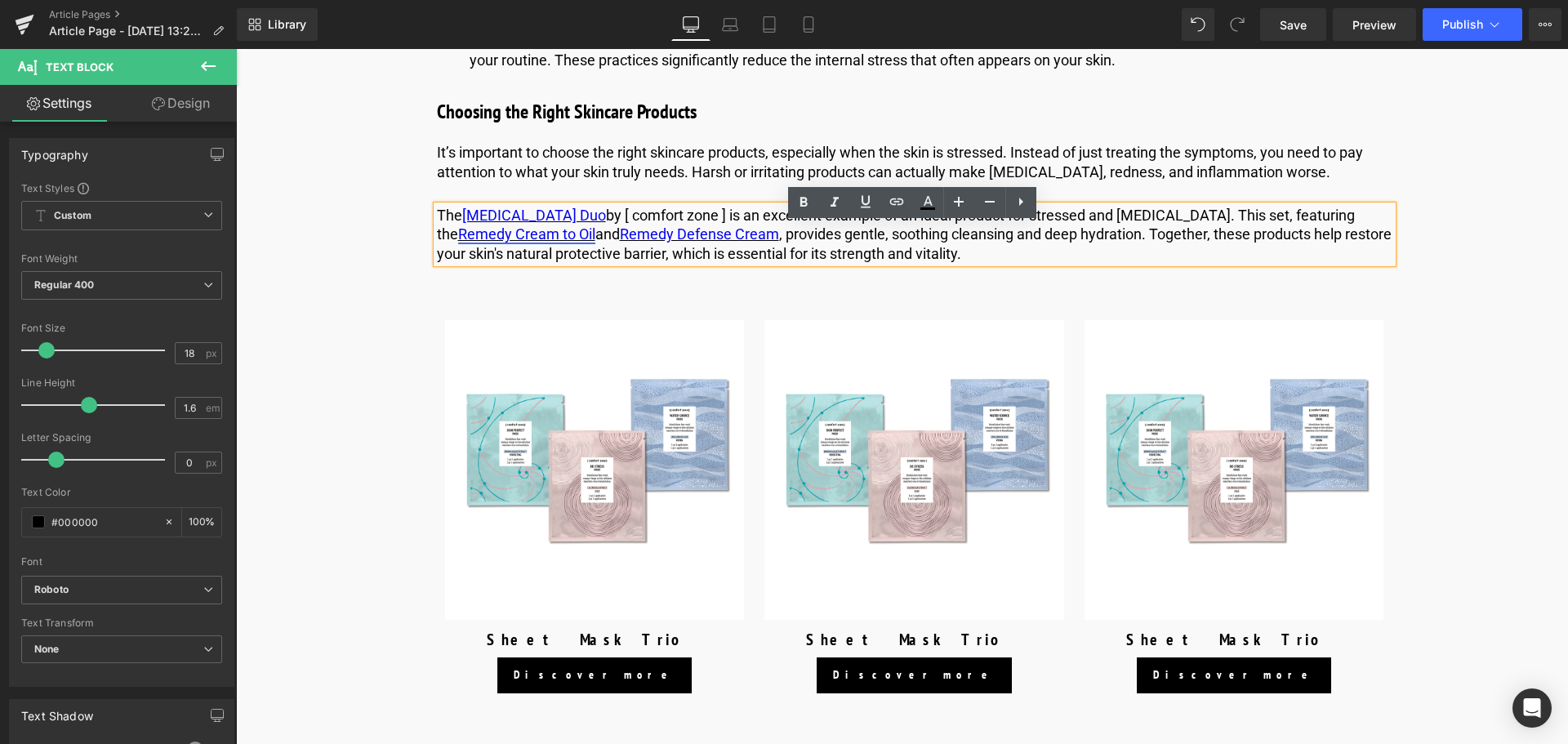
click at [517, 243] on link "Remedy Cream to Oil" at bounding box center [527, 233] width 138 height 17
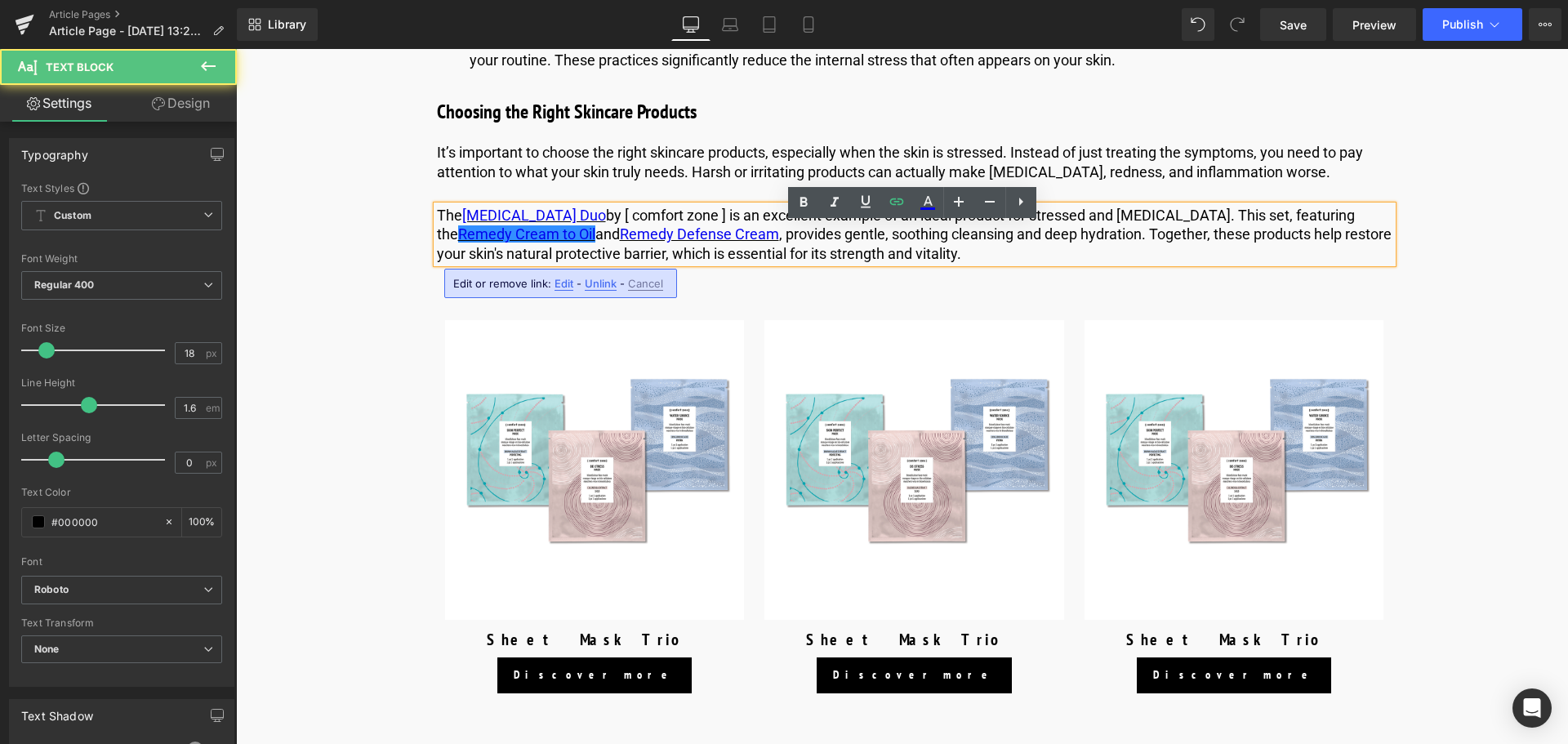
click at [559, 284] on span "Edit" at bounding box center [564, 284] width 19 height 14
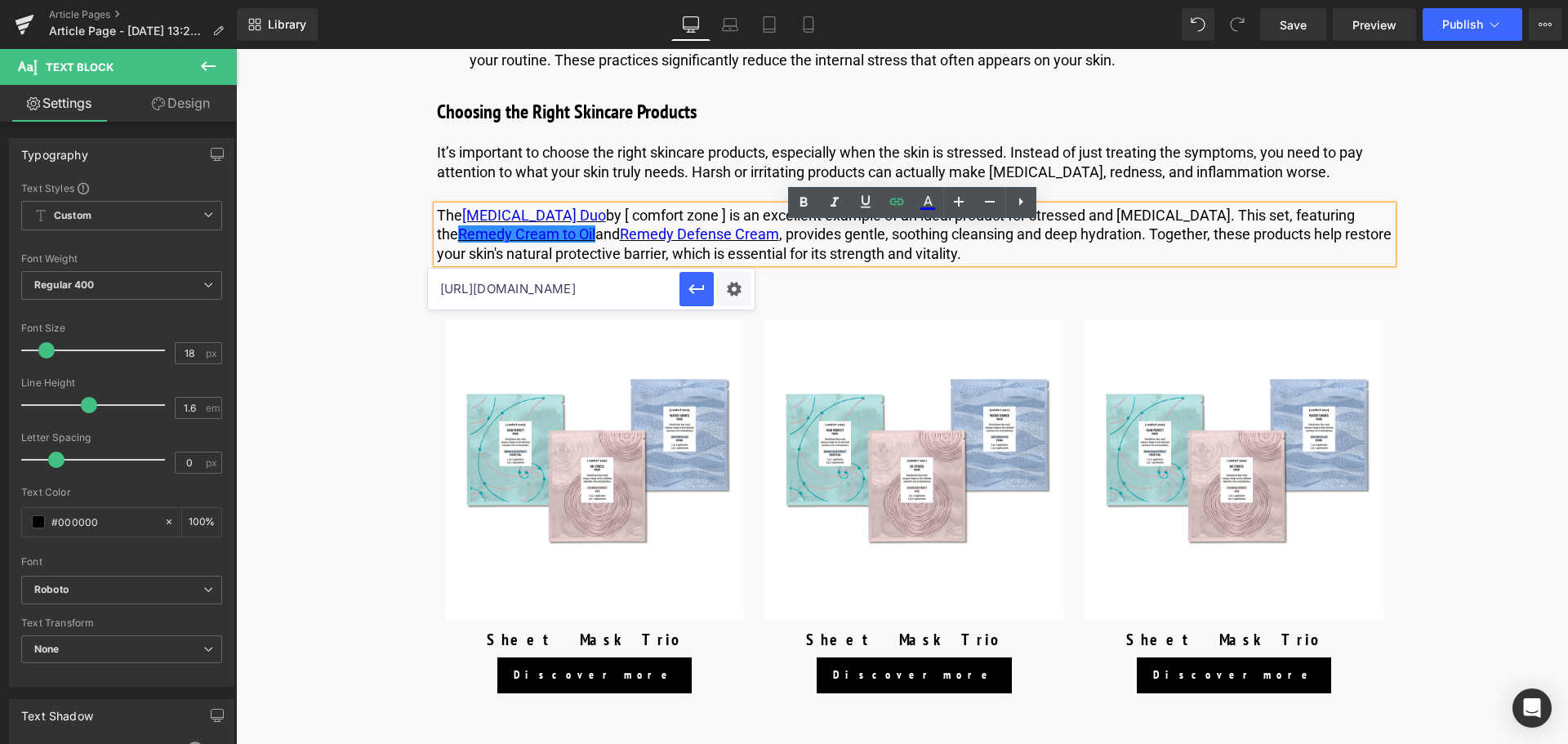
click at [542, 291] on input "[URL][DOMAIN_NAME]" at bounding box center [553, 288] width 252 height 41
paste input "us"
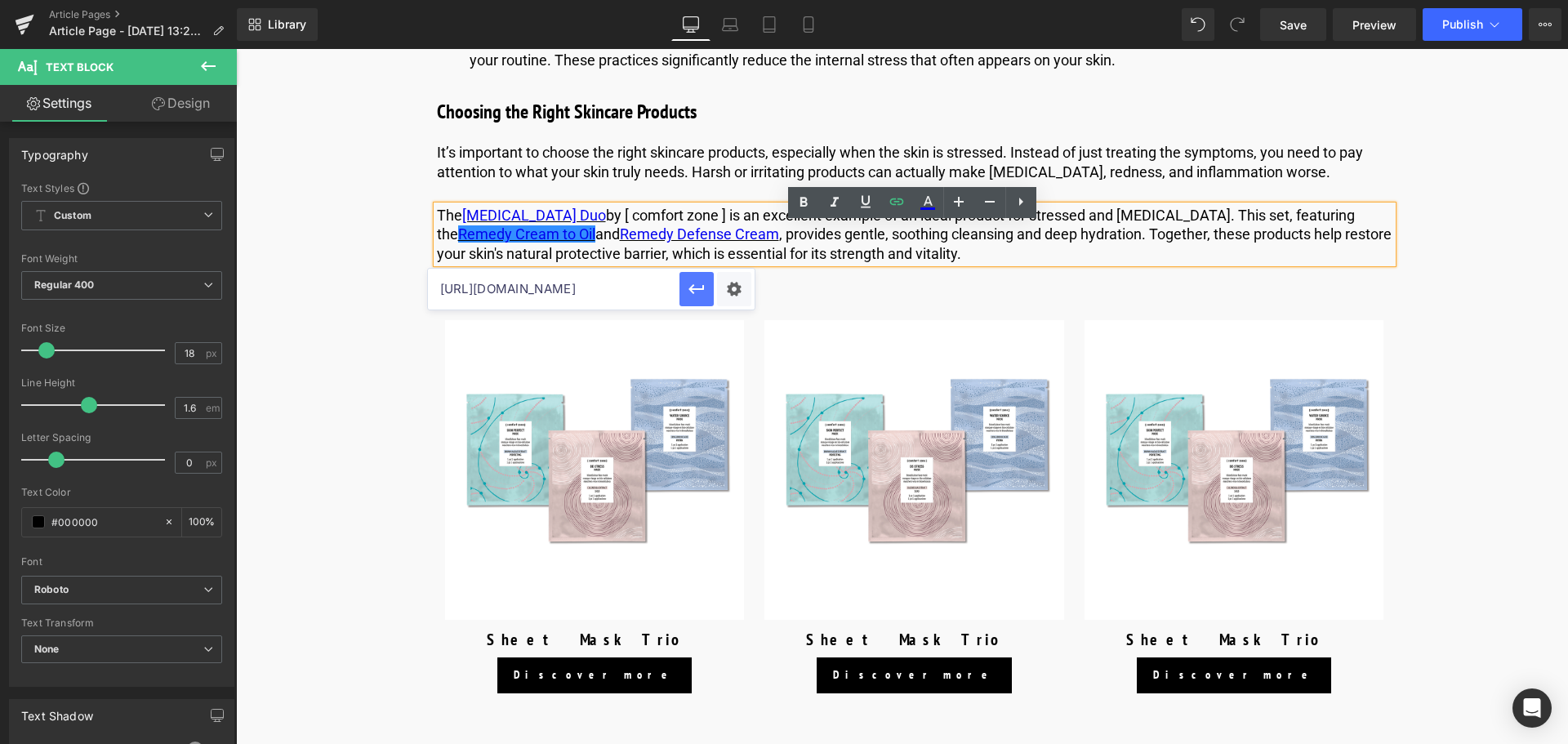
click at [692, 298] on icon "button" at bounding box center [697, 288] width 20 height 20
click at [680, 243] on link "Remedy Defense Cream" at bounding box center [700, 233] width 159 height 17
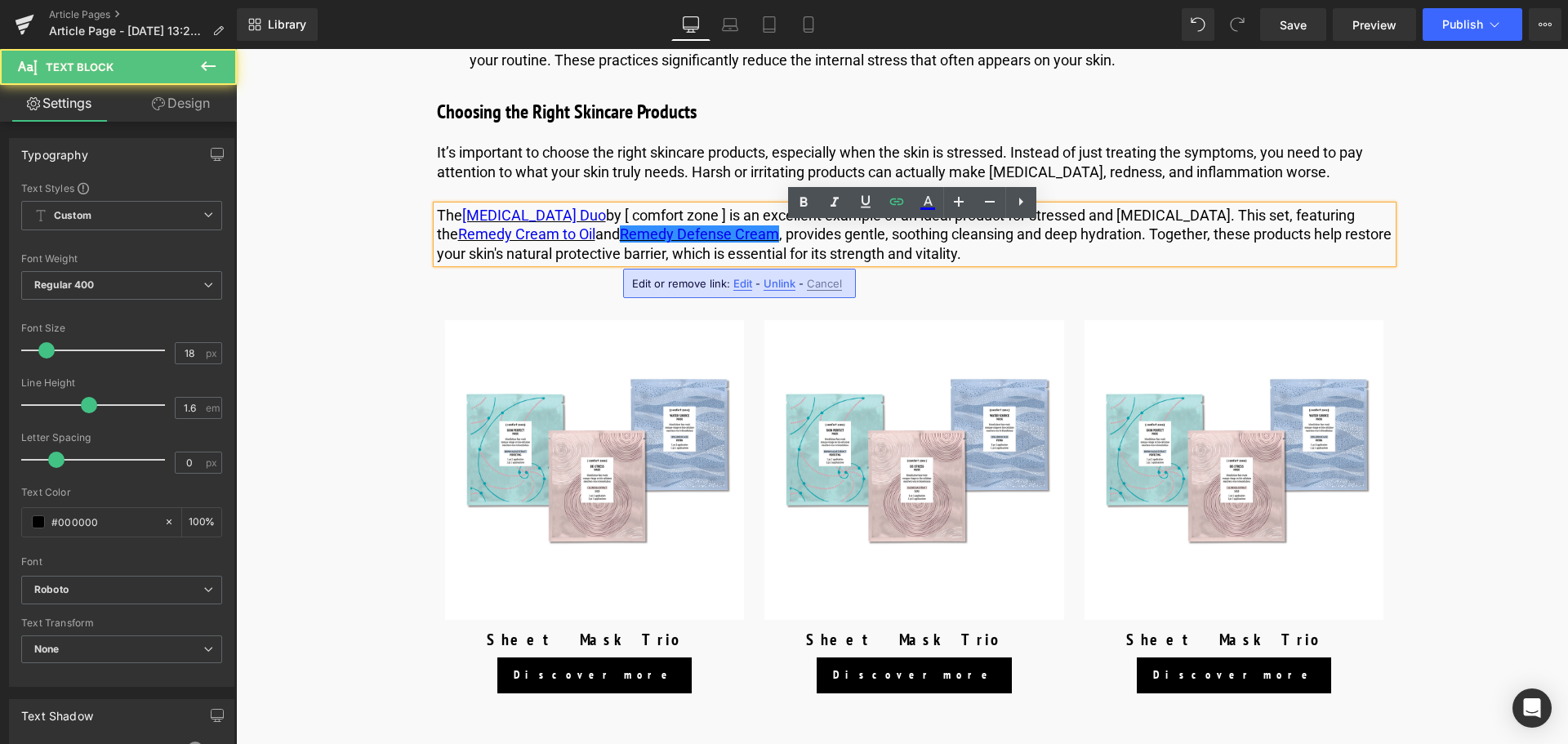
drag, startPoint x: 738, startPoint y: 288, endPoint x: 472, endPoint y: 231, distance: 272.0
click at [738, 288] on span "Edit" at bounding box center [743, 284] width 19 height 14
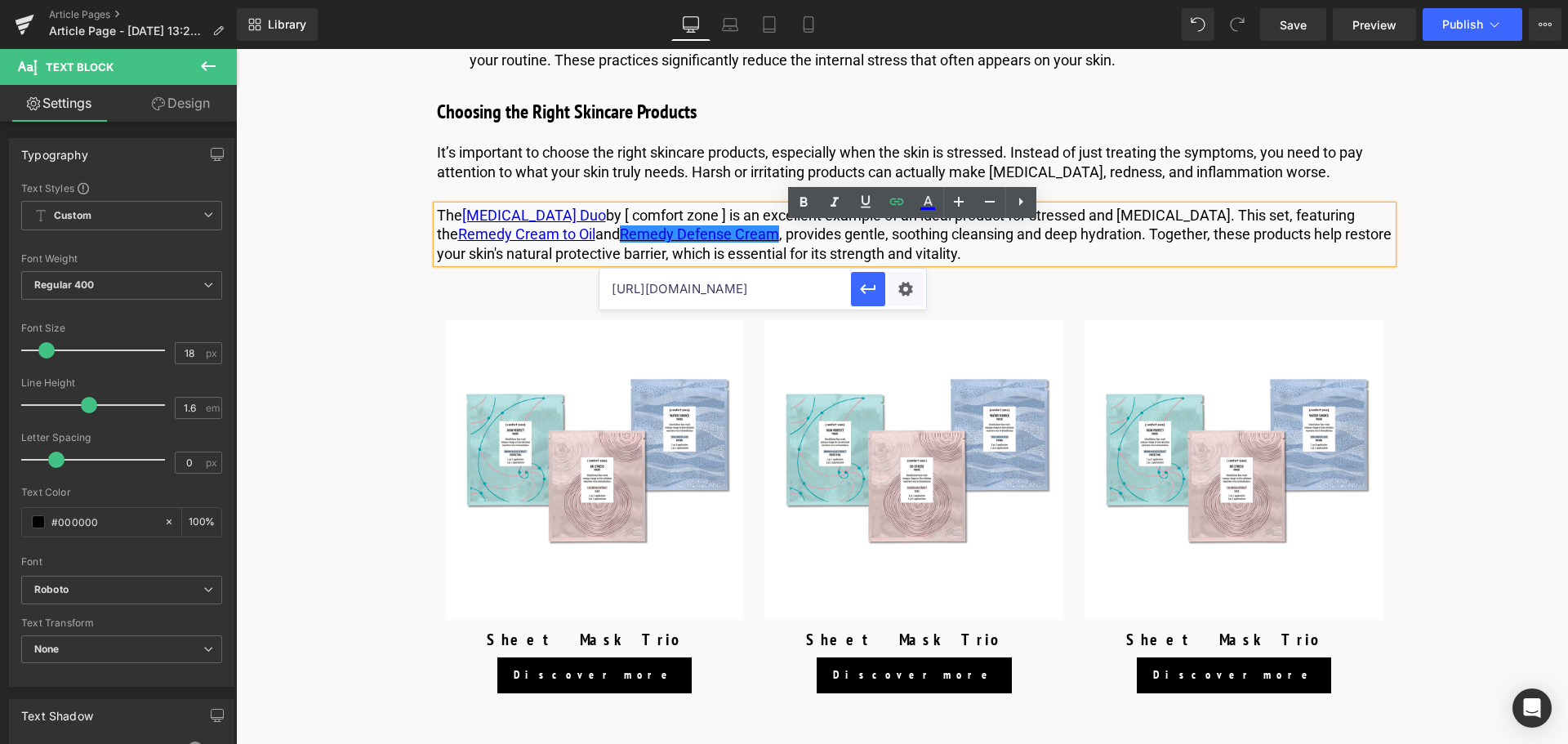
click at [671, 283] on input "[URL][DOMAIN_NAME]" at bounding box center [724, 288] width 252 height 41
click at [672, 284] on input "[URL][DOMAIN_NAME]" at bounding box center [724, 288] width 252 height 41
paste input "us"
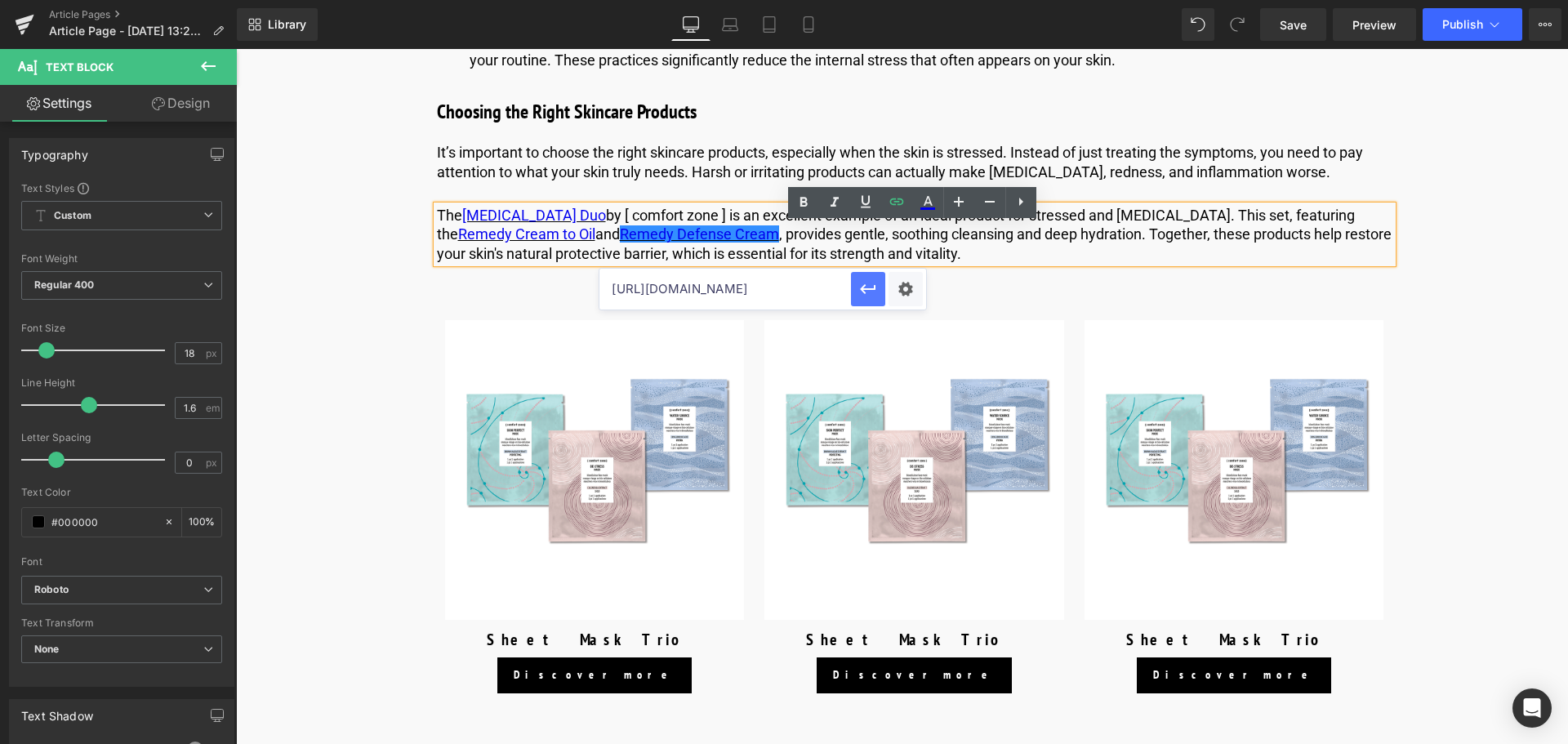
type input "[URL][DOMAIN_NAME]"
drag, startPoint x: 873, startPoint y: 292, endPoint x: 472, endPoint y: 208, distance: 409.7
click at [873, 292] on icon "button" at bounding box center [868, 288] width 20 height 20
click at [829, 263] on p "The [MEDICAL_DATA] Duo by [ comfort zone ] is an excellent example of an ideal …" at bounding box center [914, 234] width 956 height 57
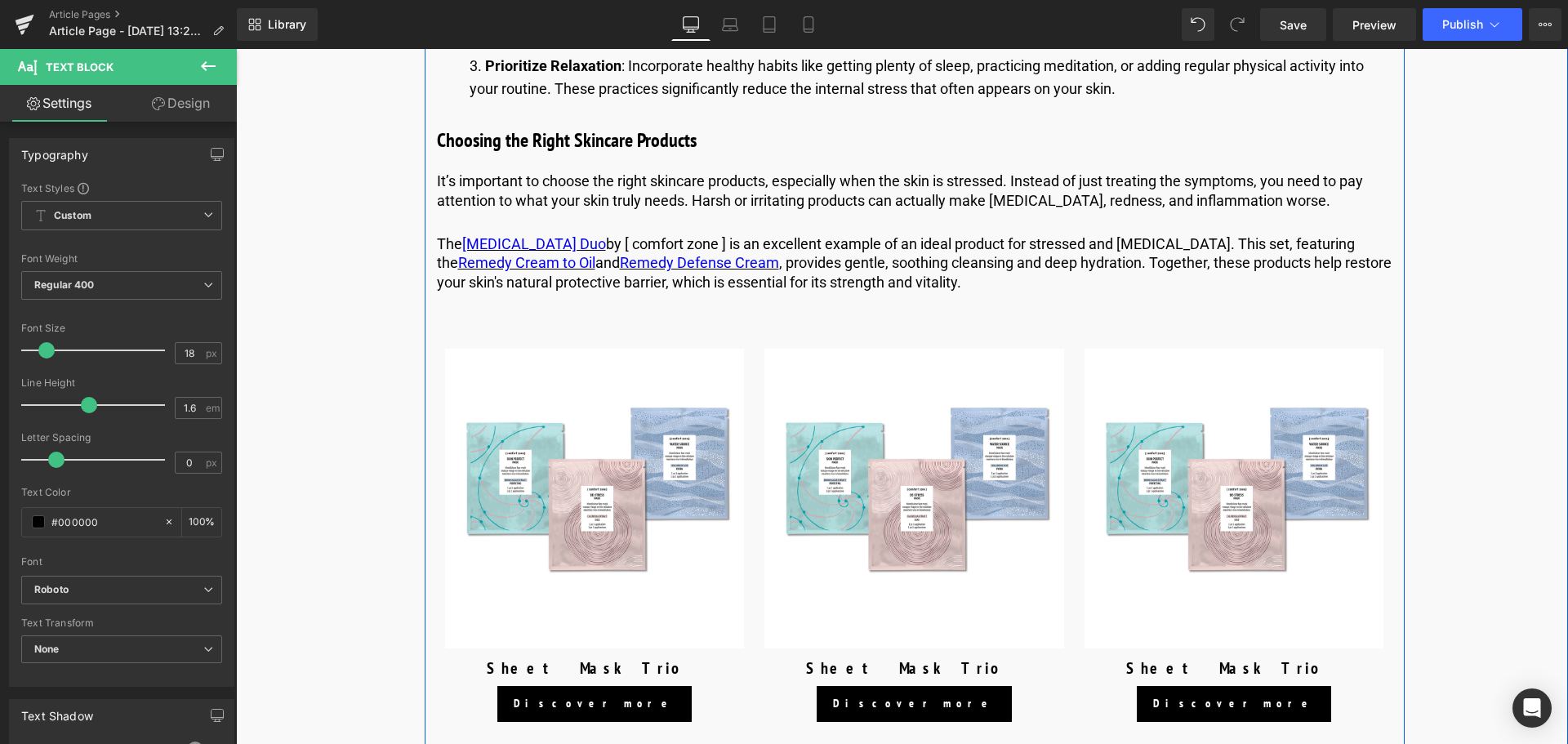
scroll to position [3510, 0]
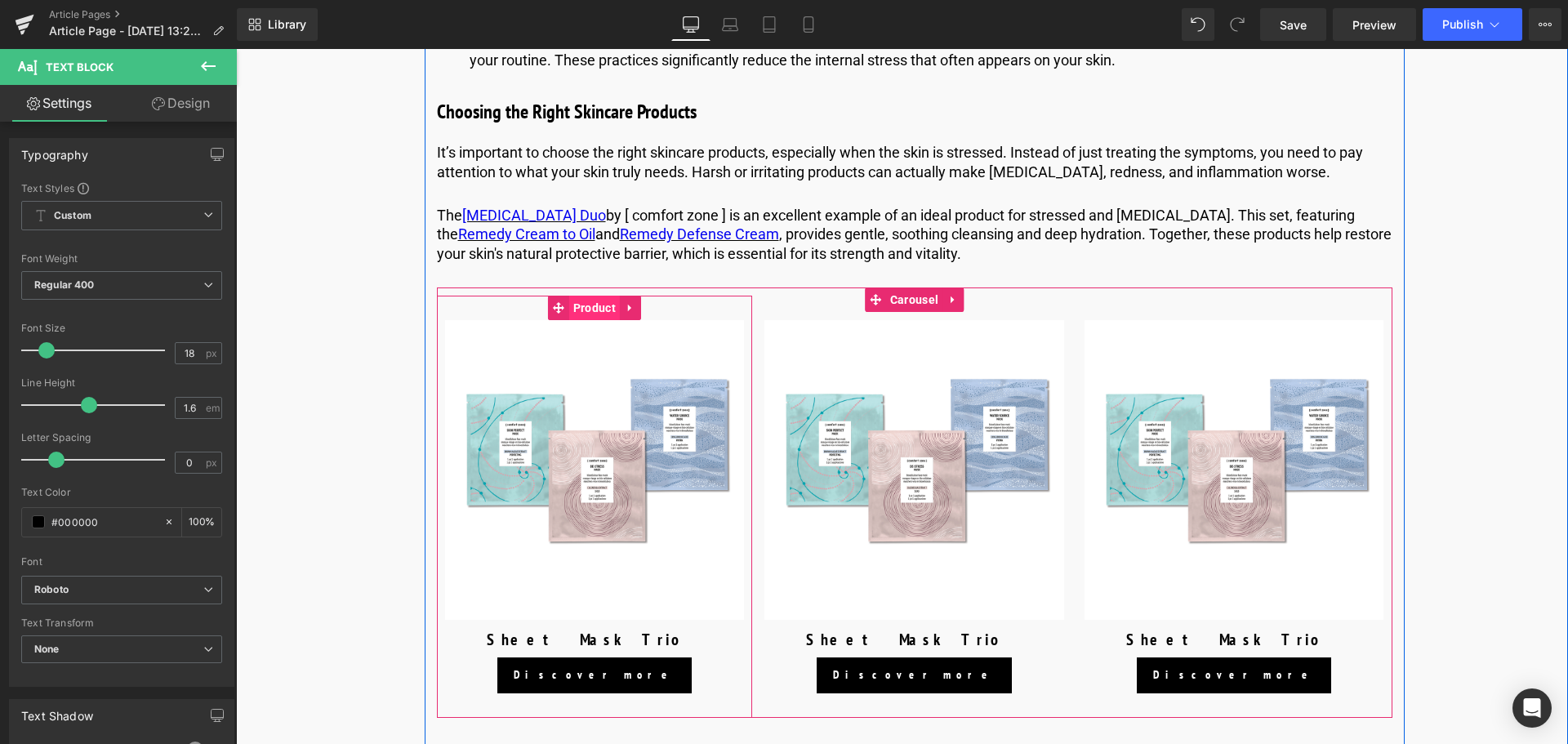
click at [599, 320] on span "Product" at bounding box center [594, 307] width 50 height 25
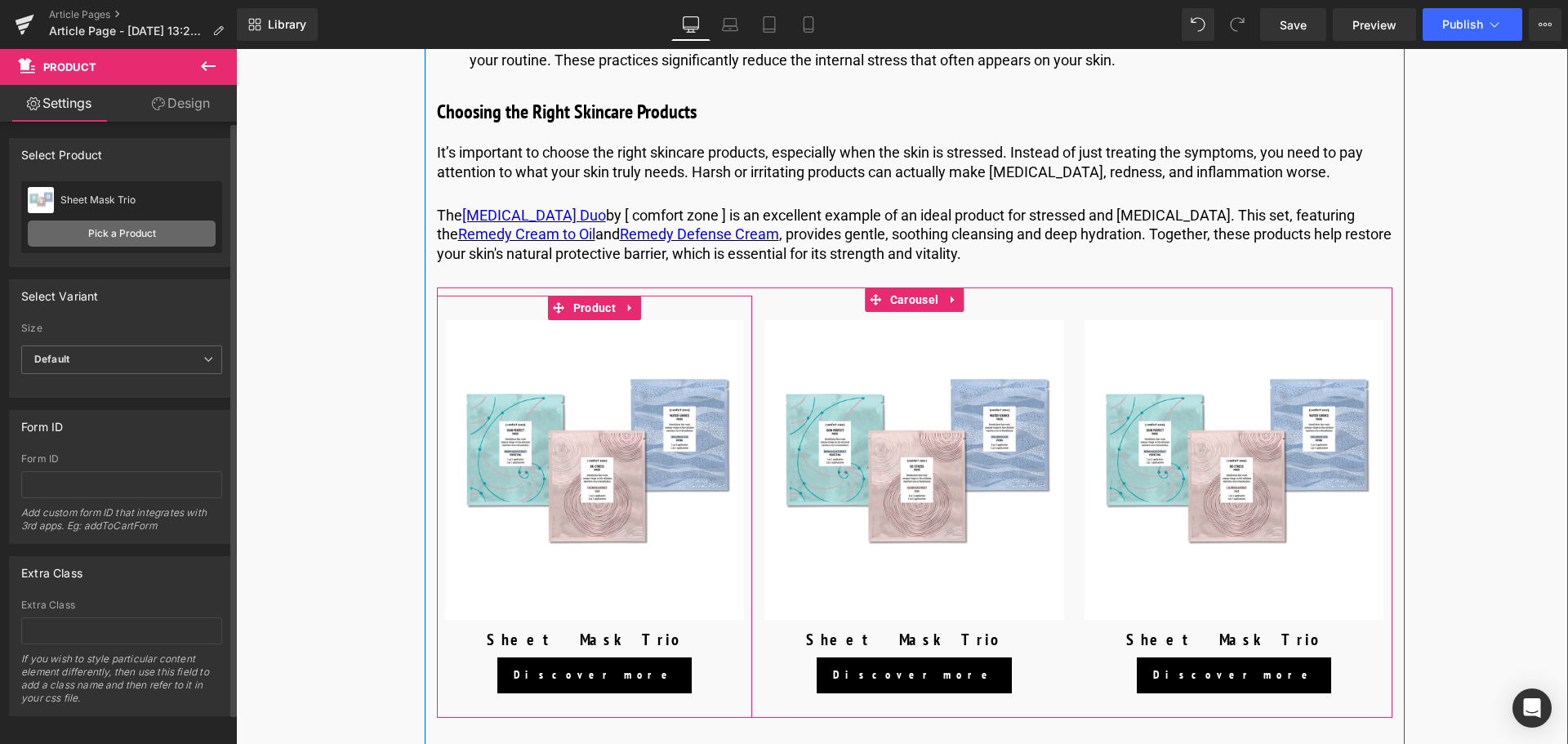
click at [120, 225] on link "Pick a Product" at bounding box center [121, 233] width 188 height 27
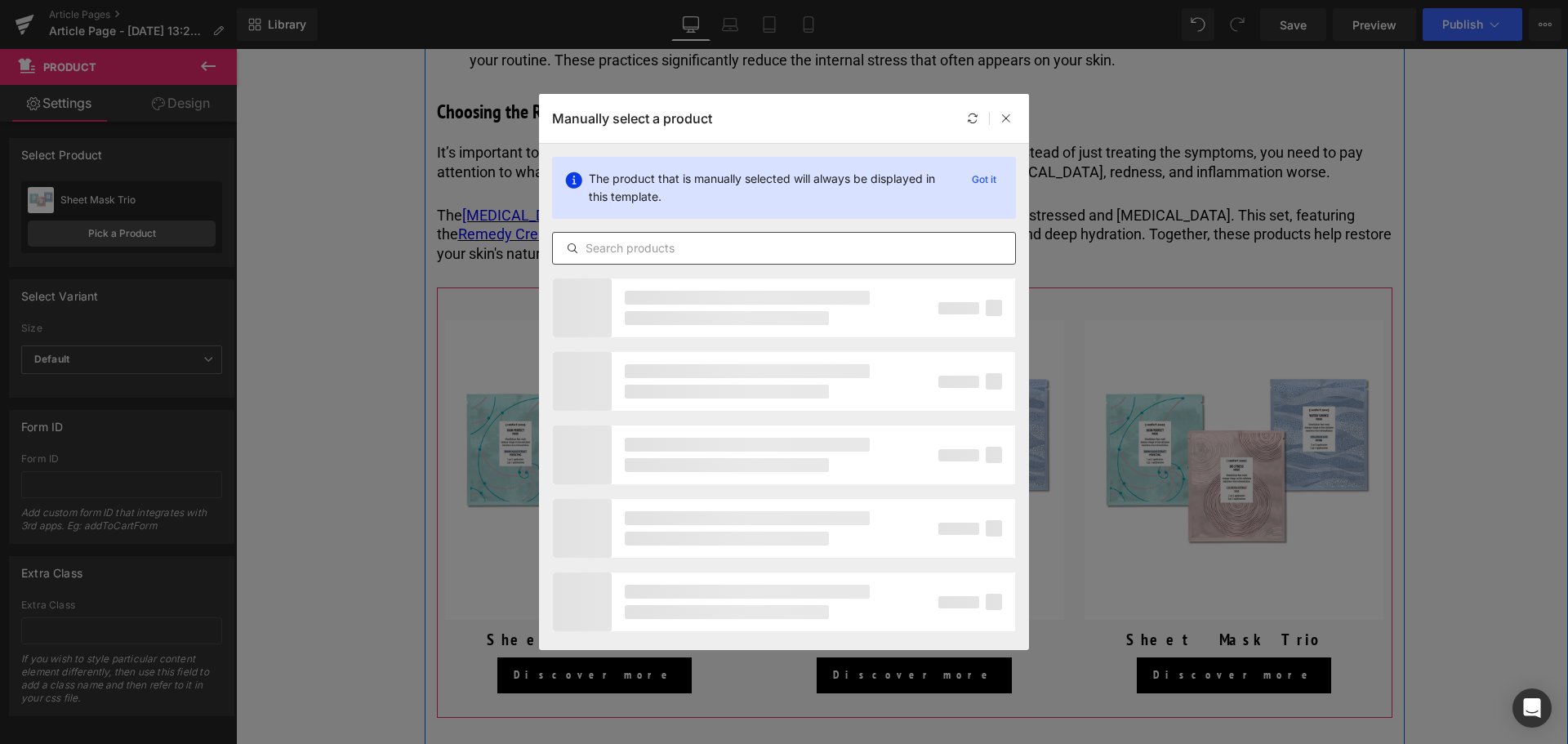
click at [680, 244] on input "text" at bounding box center [783, 248] width 462 height 20
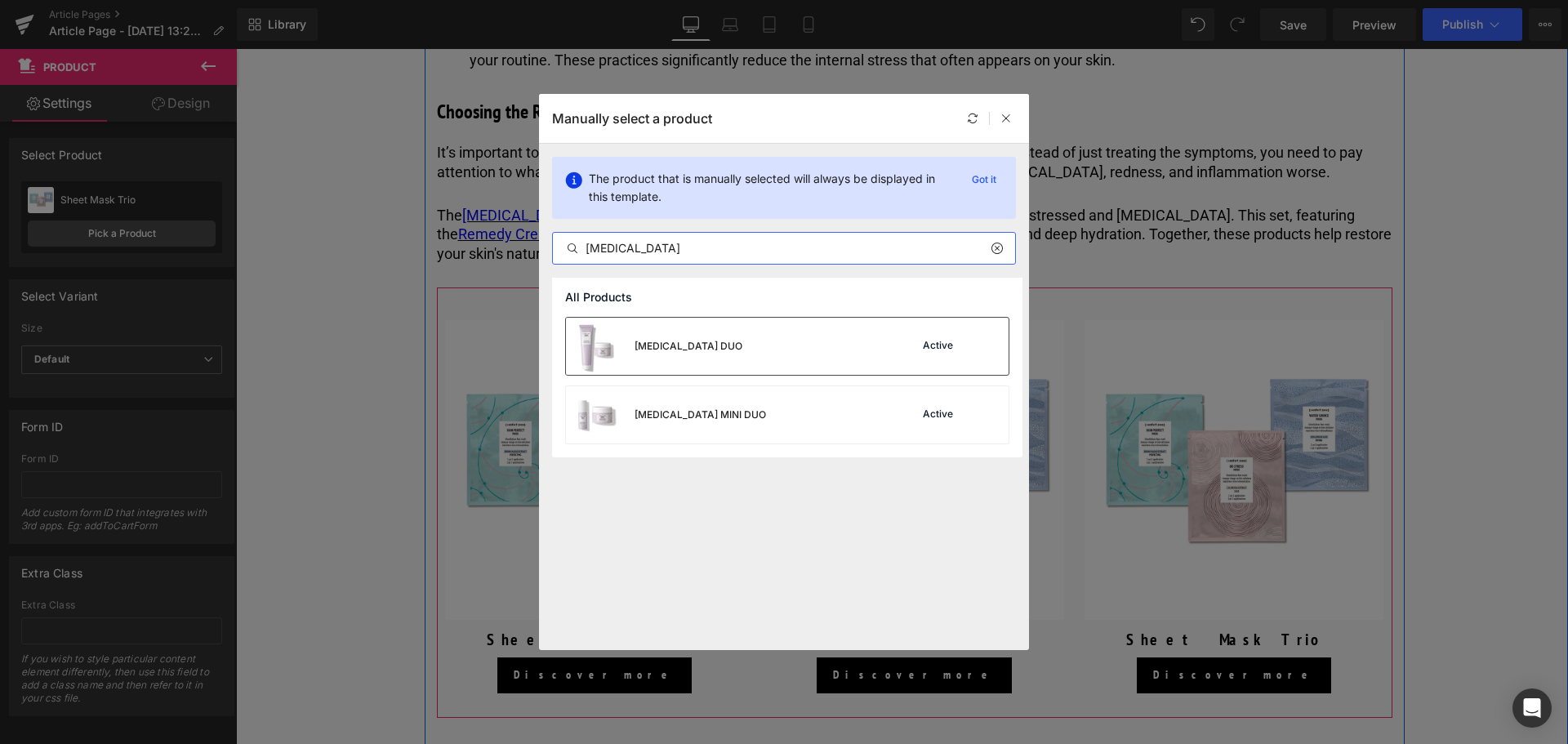
type input "[MEDICAL_DATA]"
drag, startPoint x: 681, startPoint y: 346, endPoint x: 681, endPoint y: 331, distance: 15.0
click at [681, 346] on div "[MEDICAL_DATA] DUO" at bounding box center [688, 345] width 108 height 14
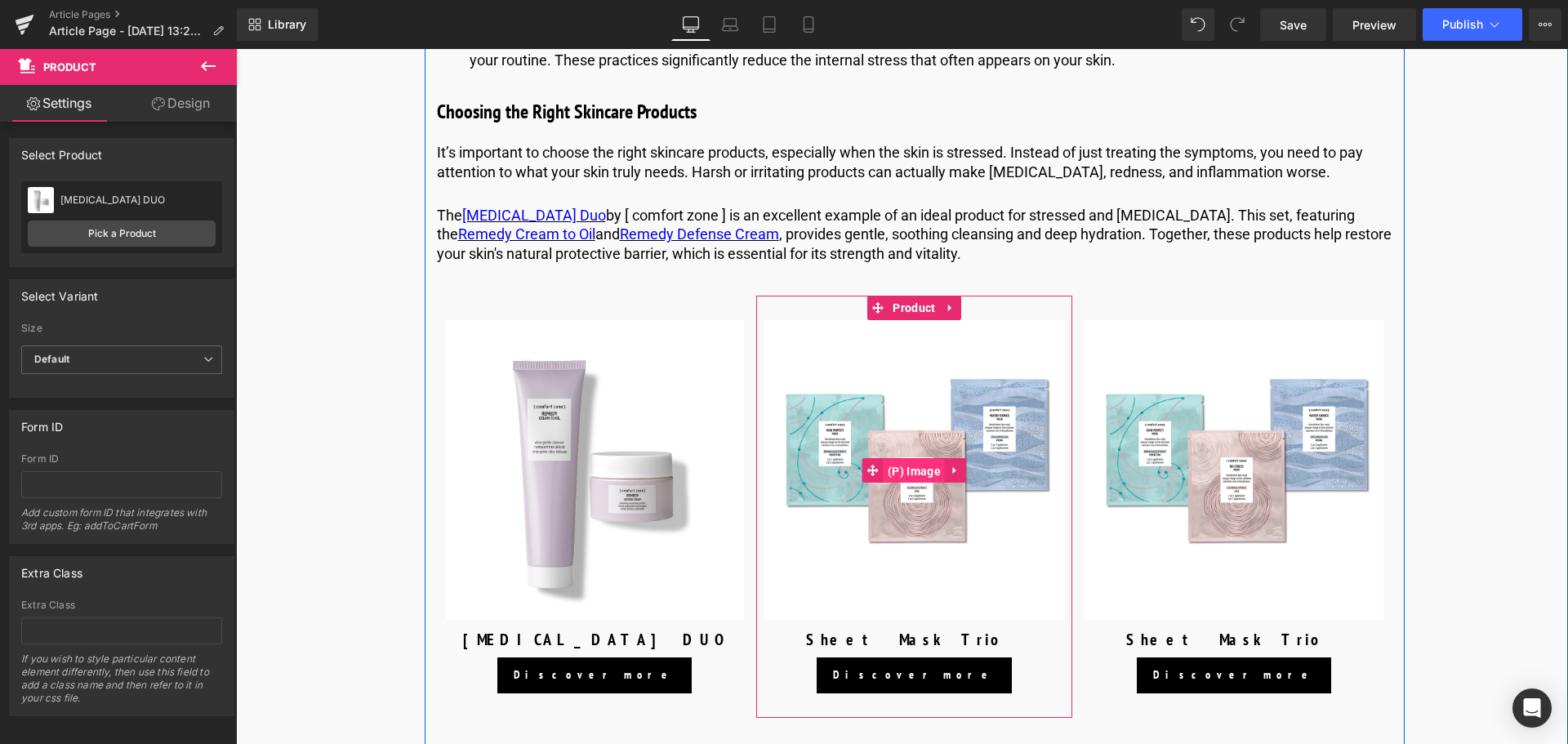
click at [918, 480] on span "(P) Image" at bounding box center [914, 472] width 62 height 25
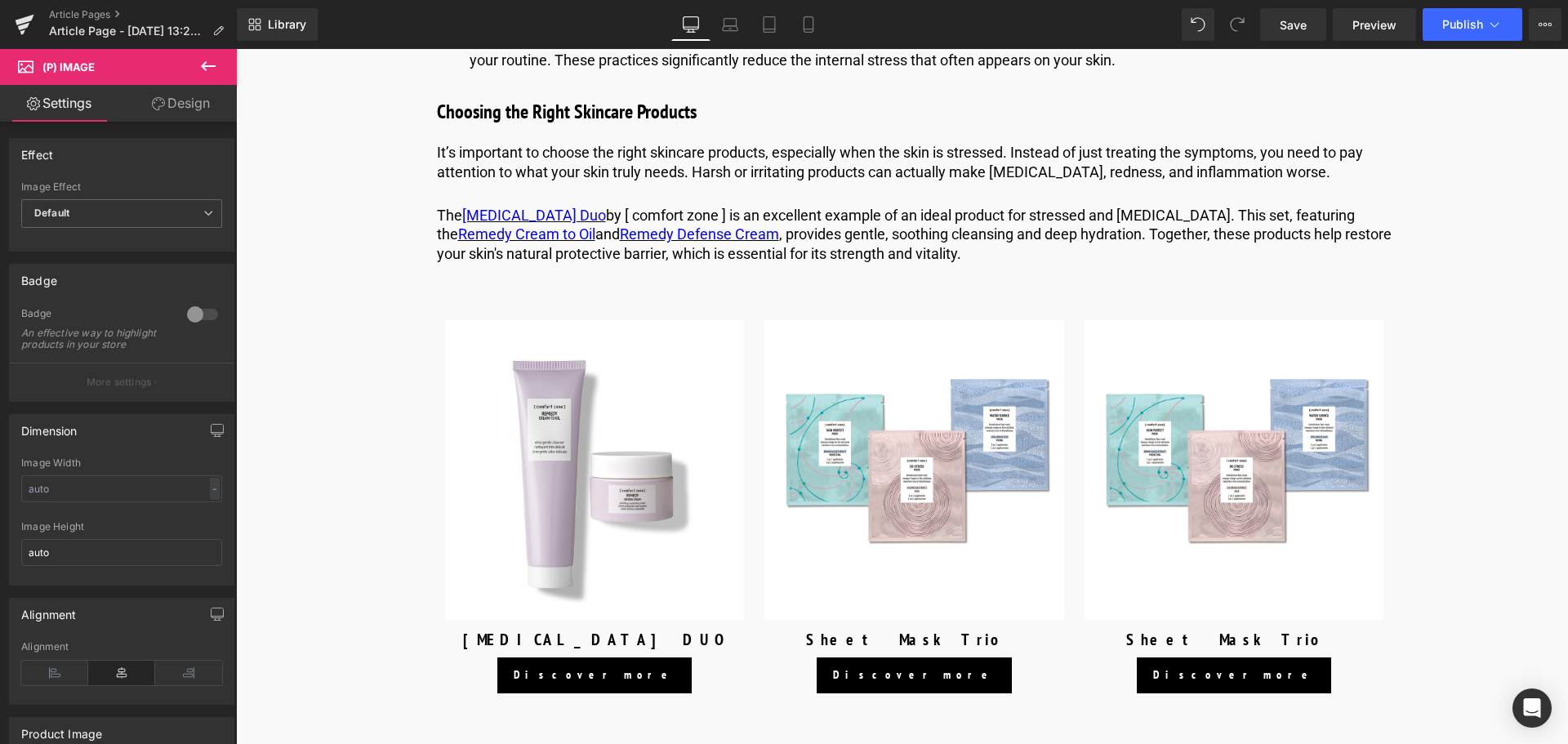
click at [891, 478] on span "(P) Image" at bounding box center [915, 470] width 49 height 20
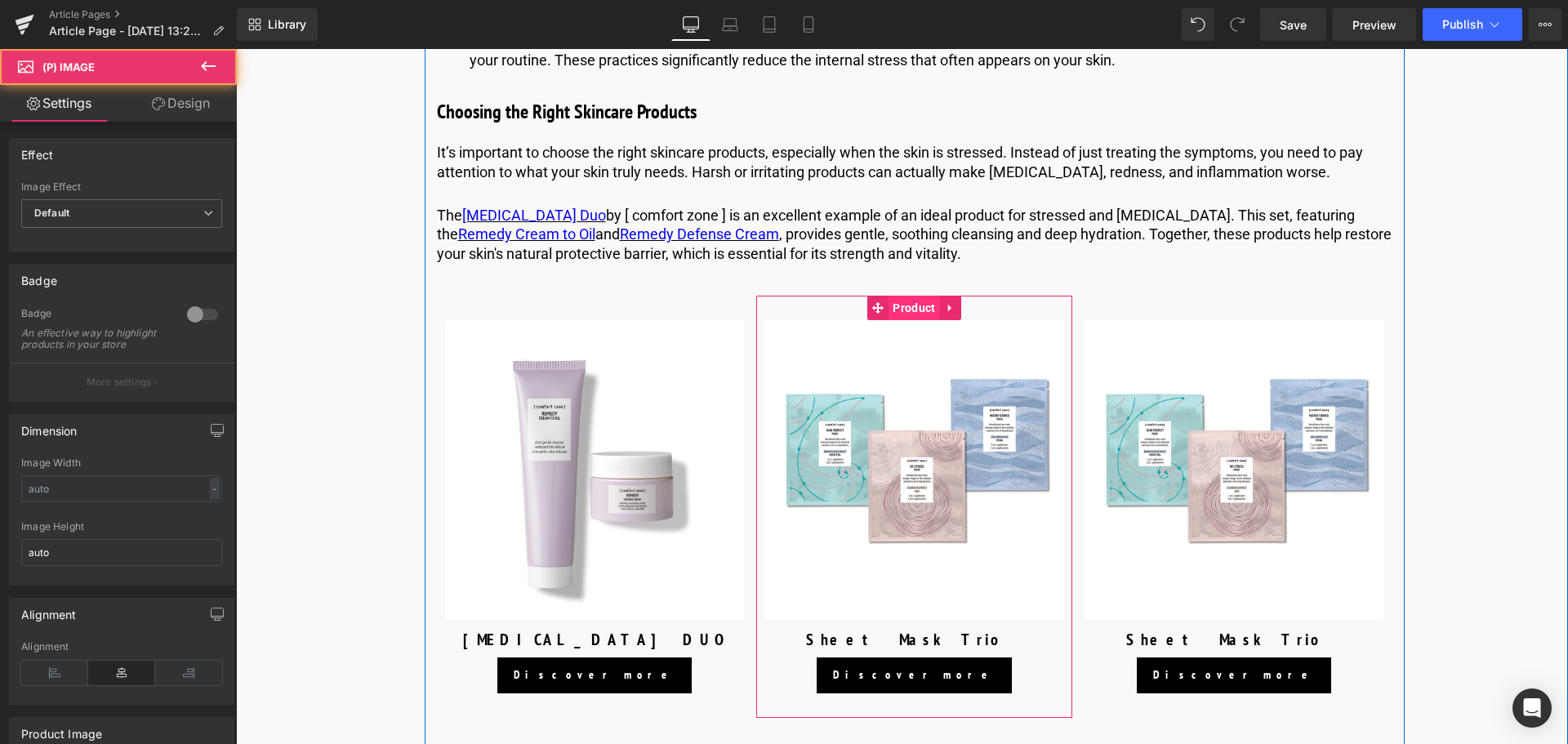
click at [900, 309] on span "Carousel" at bounding box center [914, 299] width 46 height 20
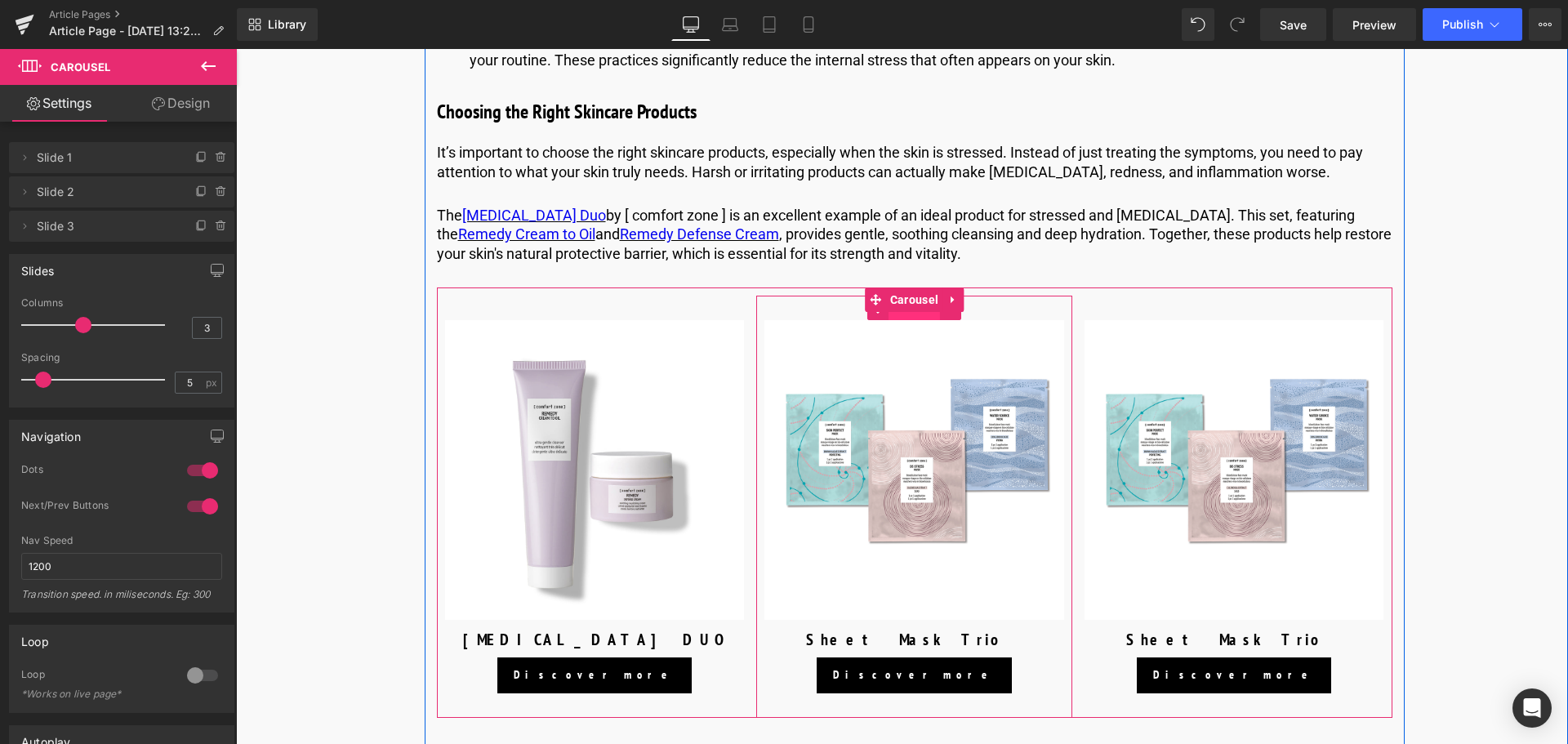
click at [907, 320] on span "Product" at bounding box center [913, 307] width 50 height 25
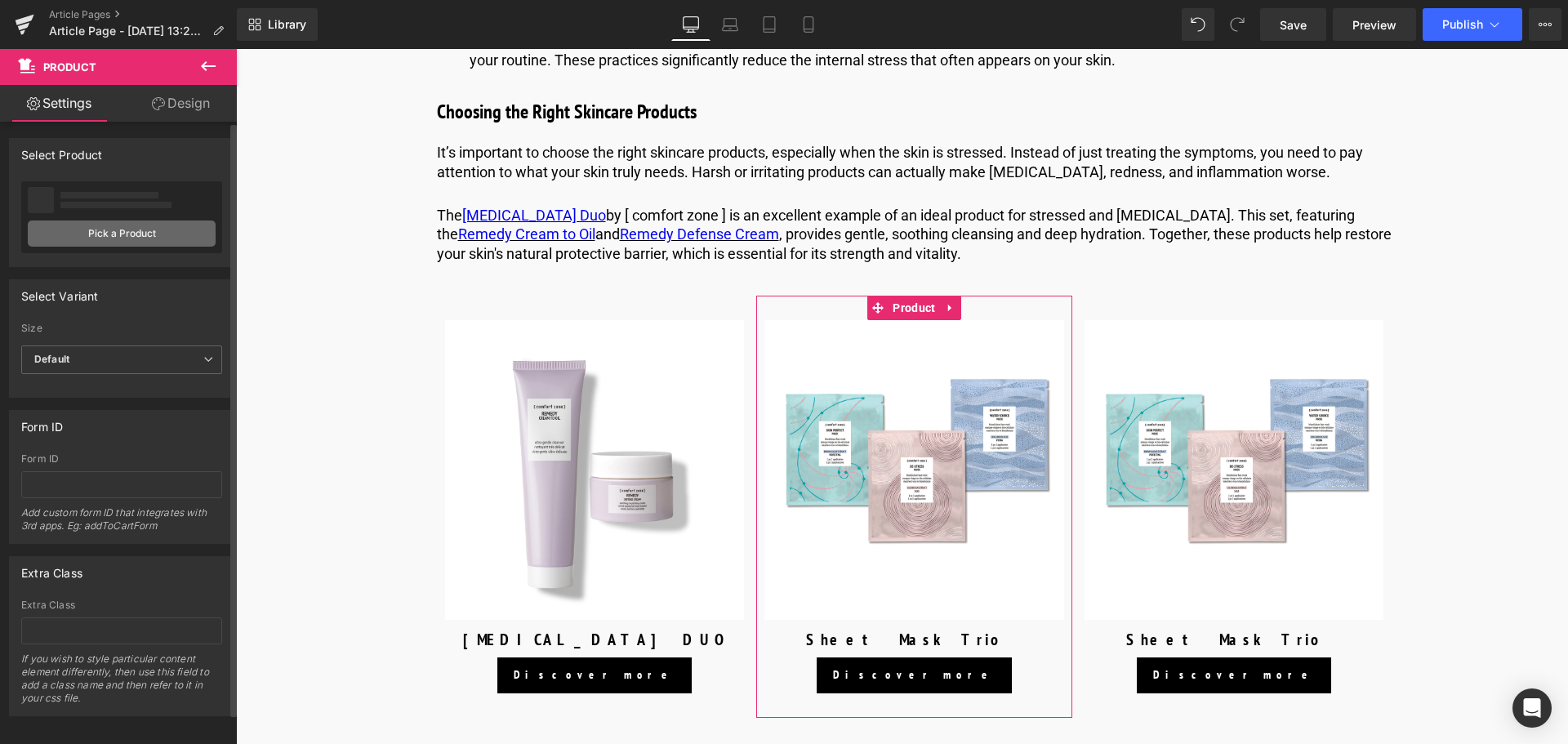
click at [133, 236] on link "Pick a Product" at bounding box center [121, 233] width 188 height 27
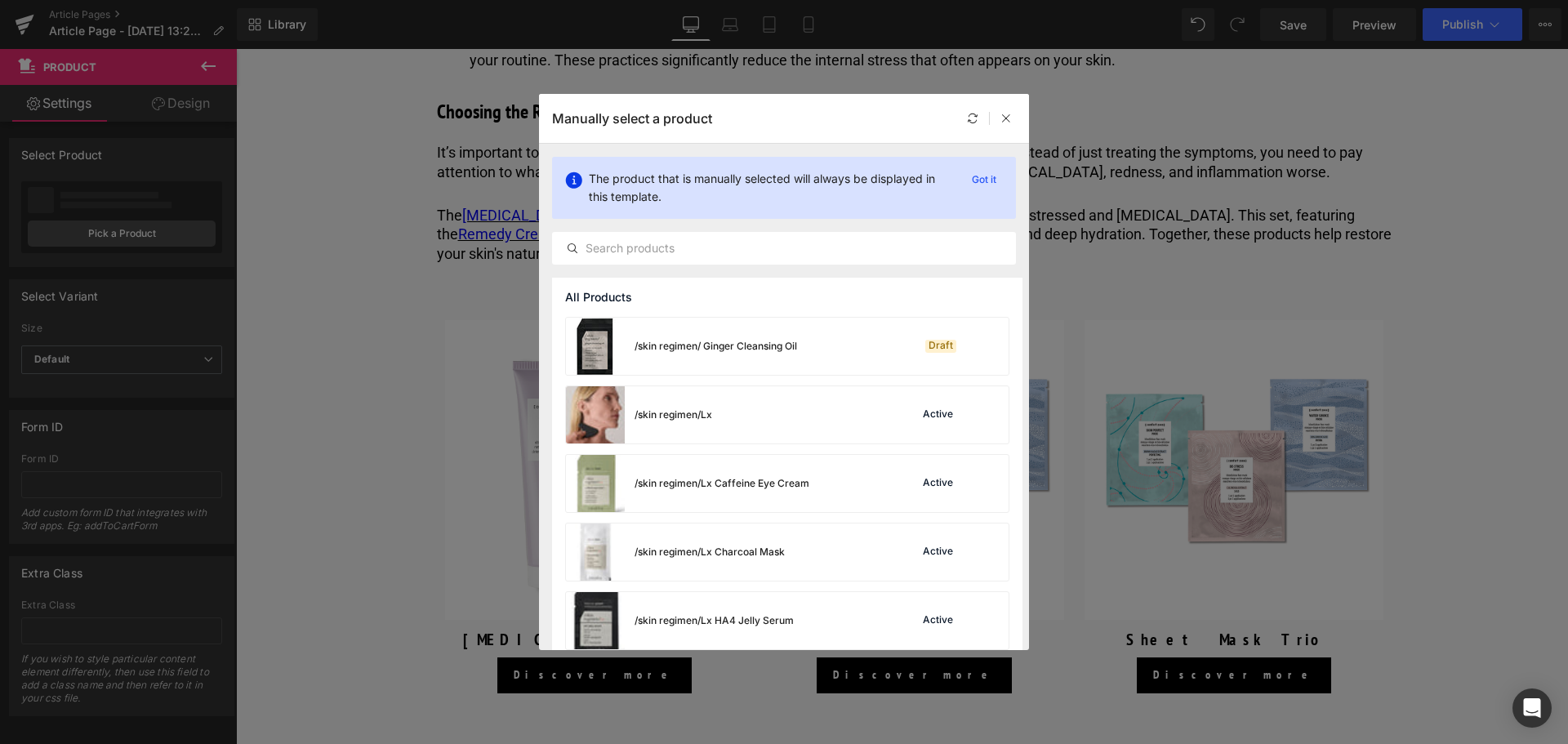
drag, startPoint x: 875, startPoint y: 119, endPoint x: 981, endPoint y: 137, distance: 107.5
click at [895, 127] on div "Manually select a product" at bounding box center [784, 119] width 490 height 49
click at [998, 126] on div at bounding box center [1006, 118] width 20 height 20
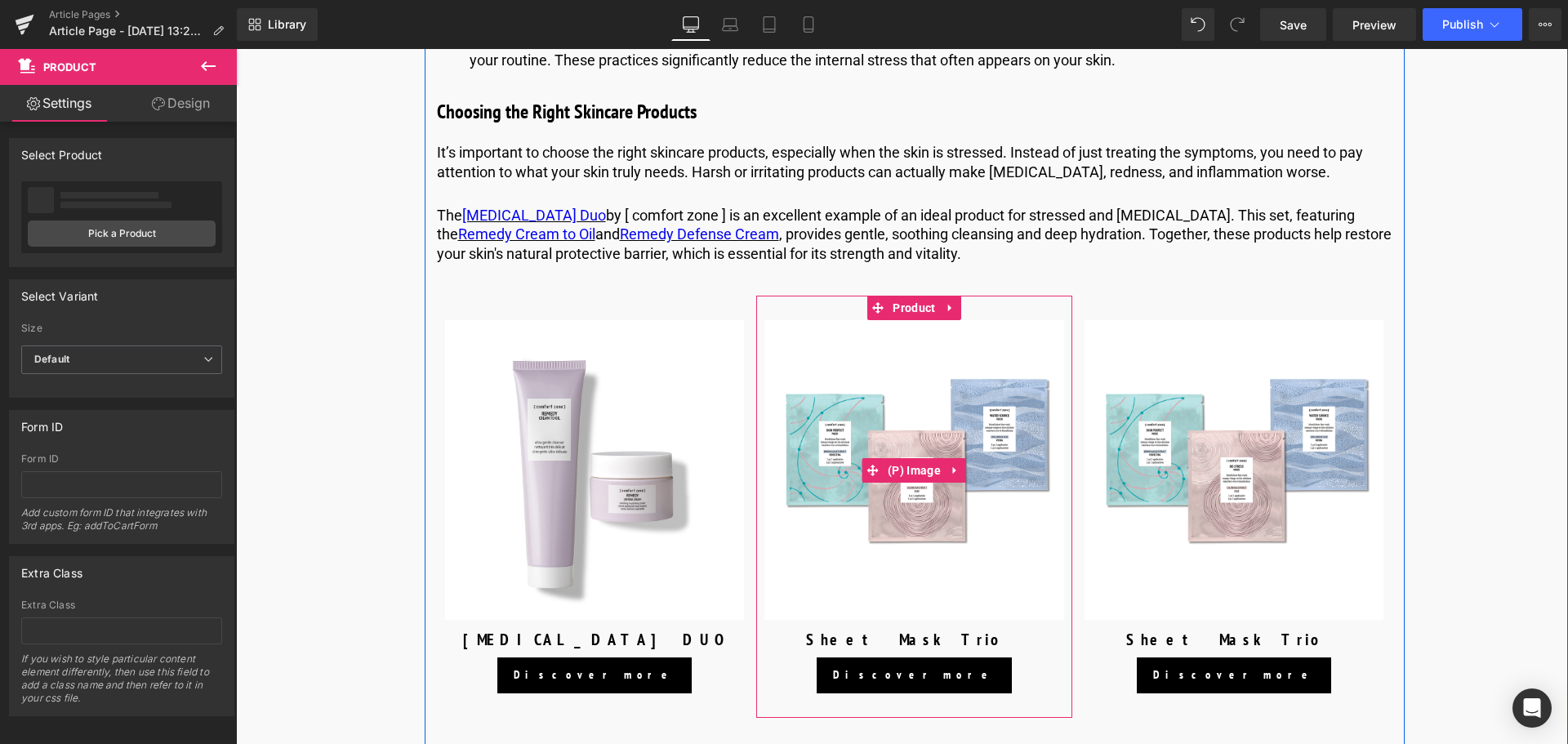
click at [916, 340] on img at bounding box center [914, 470] width 300 height 300
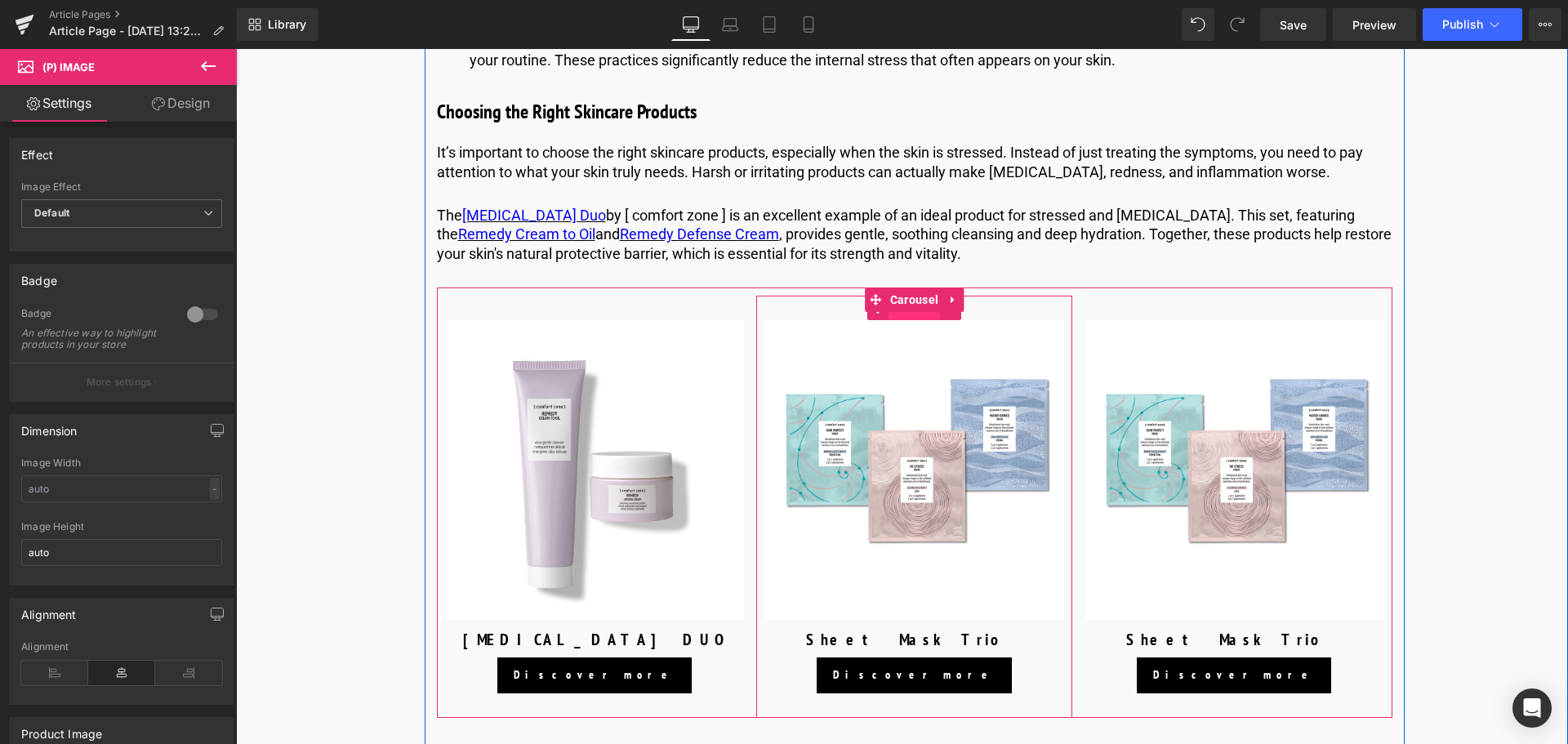
click at [917, 320] on span "Product" at bounding box center [913, 307] width 50 height 25
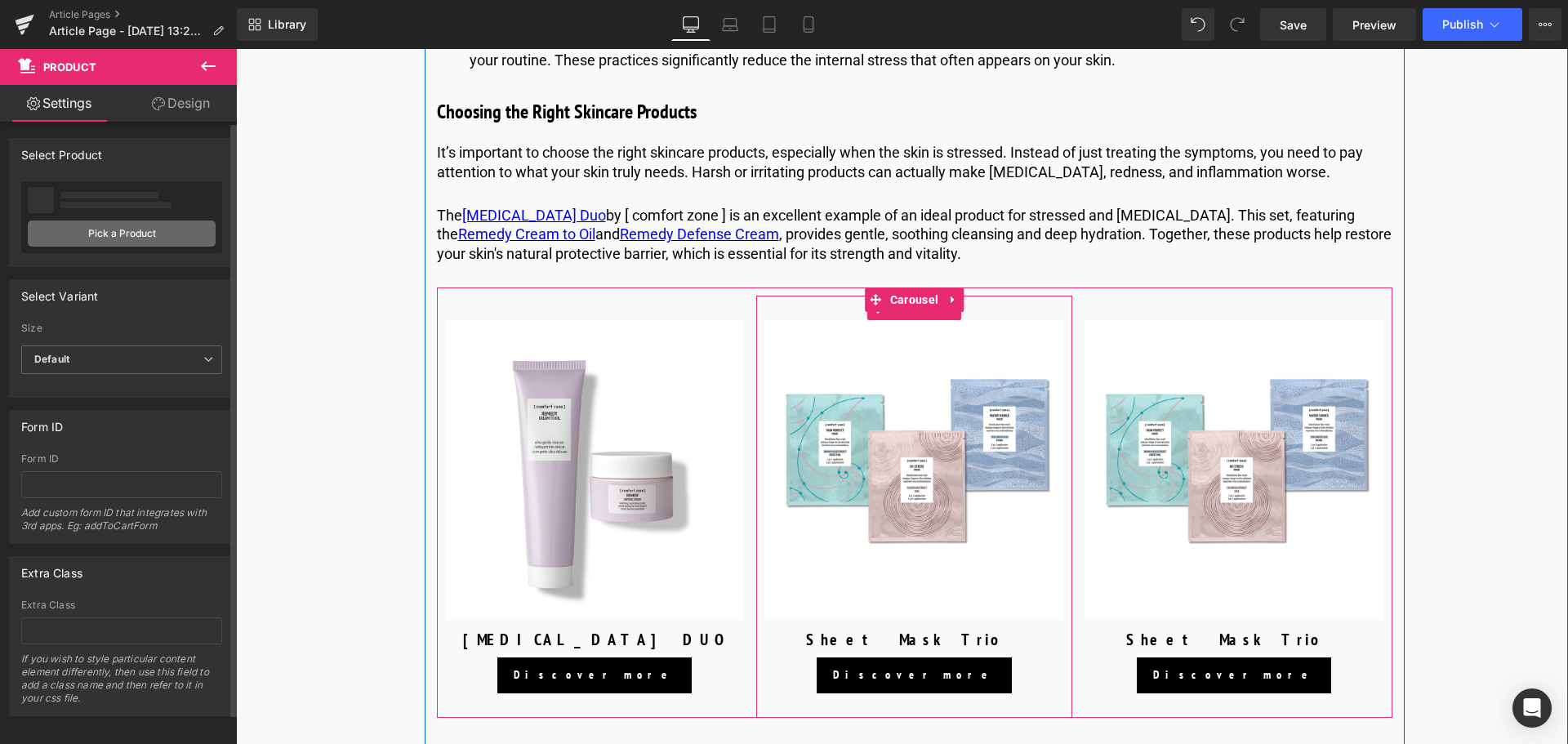
click at [120, 235] on link "Pick a Product" at bounding box center [121, 233] width 188 height 27
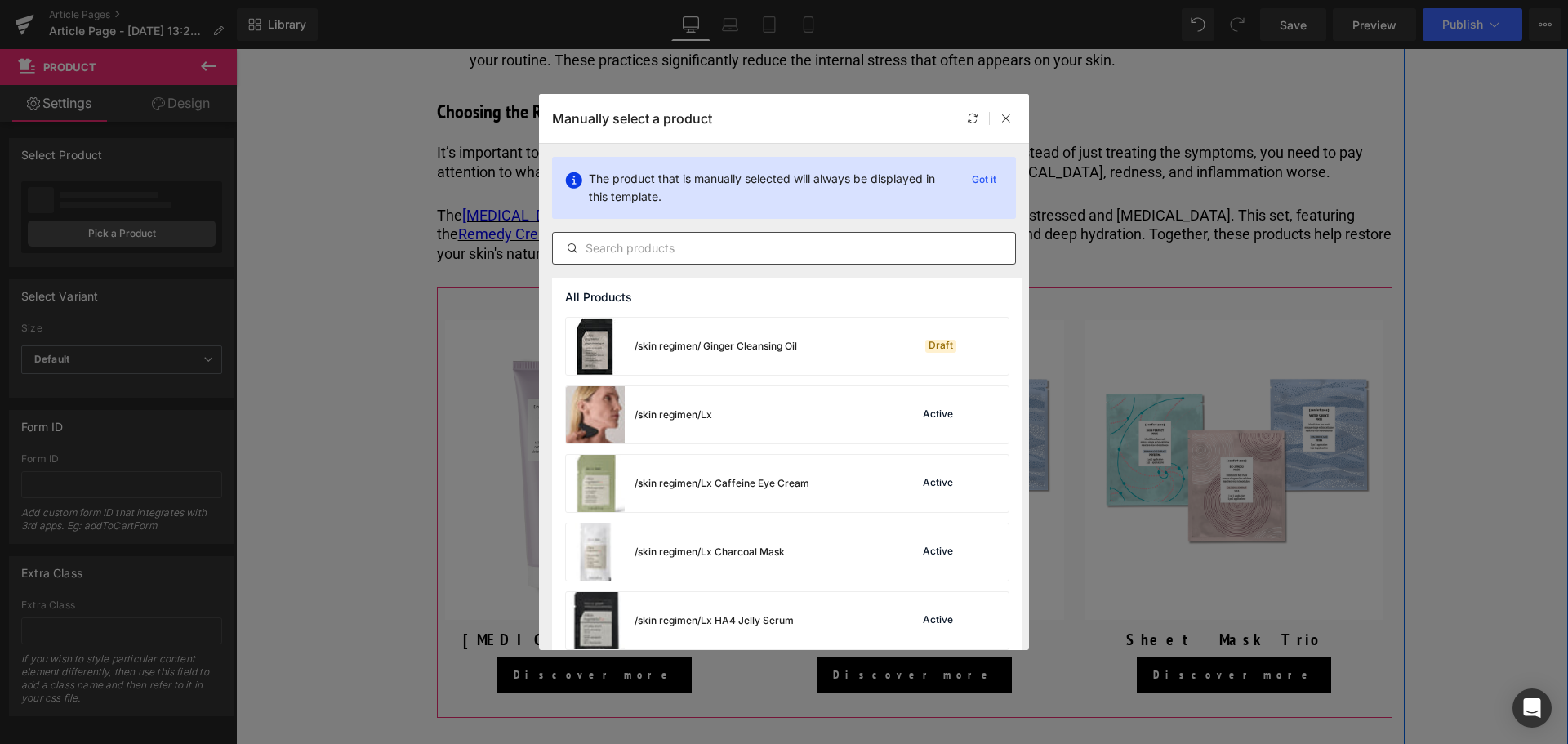
click at [654, 254] on input "text" at bounding box center [783, 248] width 462 height 20
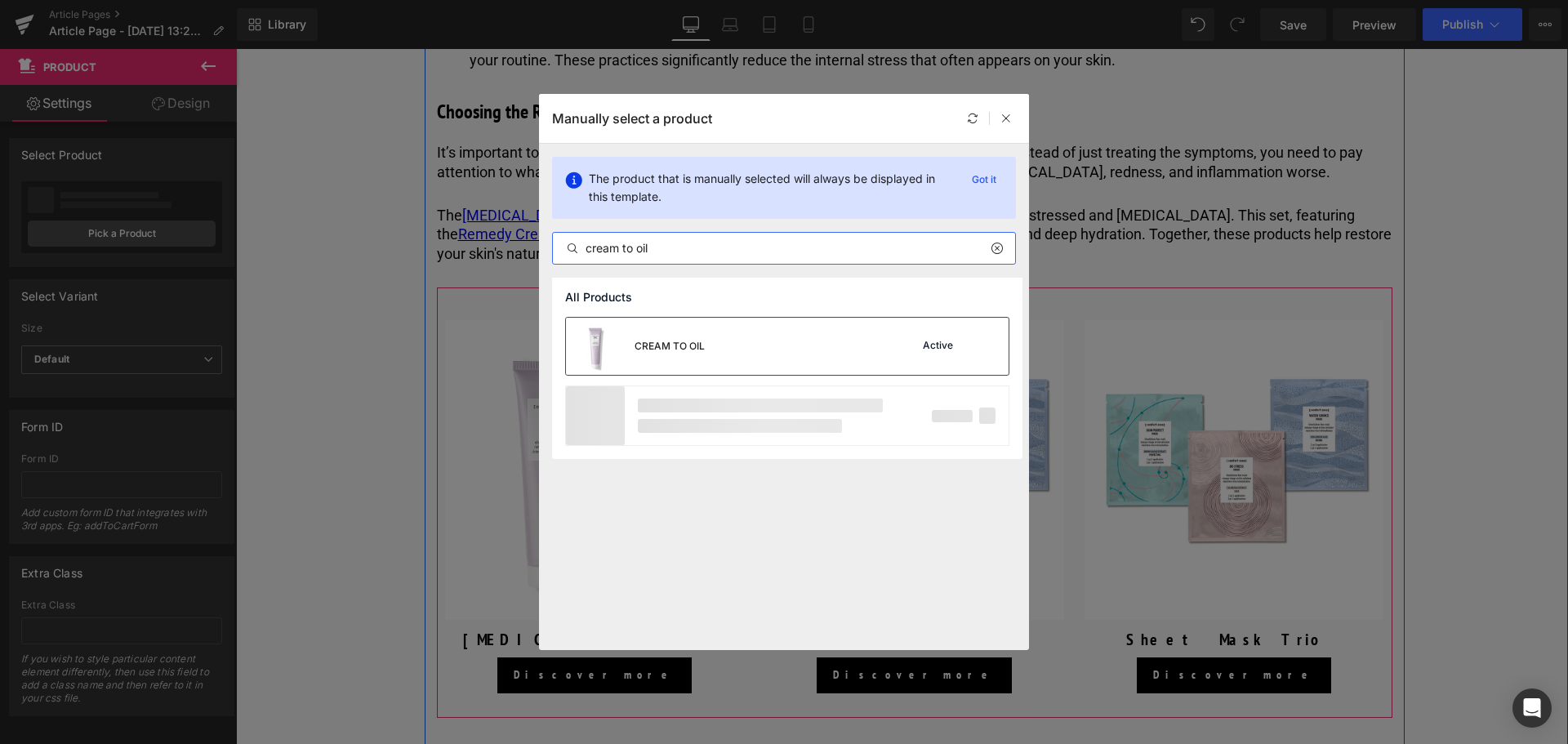
type input "cream to oil"
drag, startPoint x: 675, startPoint y: 342, endPoint x: 1002, endPoint y: 343, distance: 327.0
click at [675, 342] on div "CREAM TO OIL" at bounding box center [669, 345] width 70 height 14
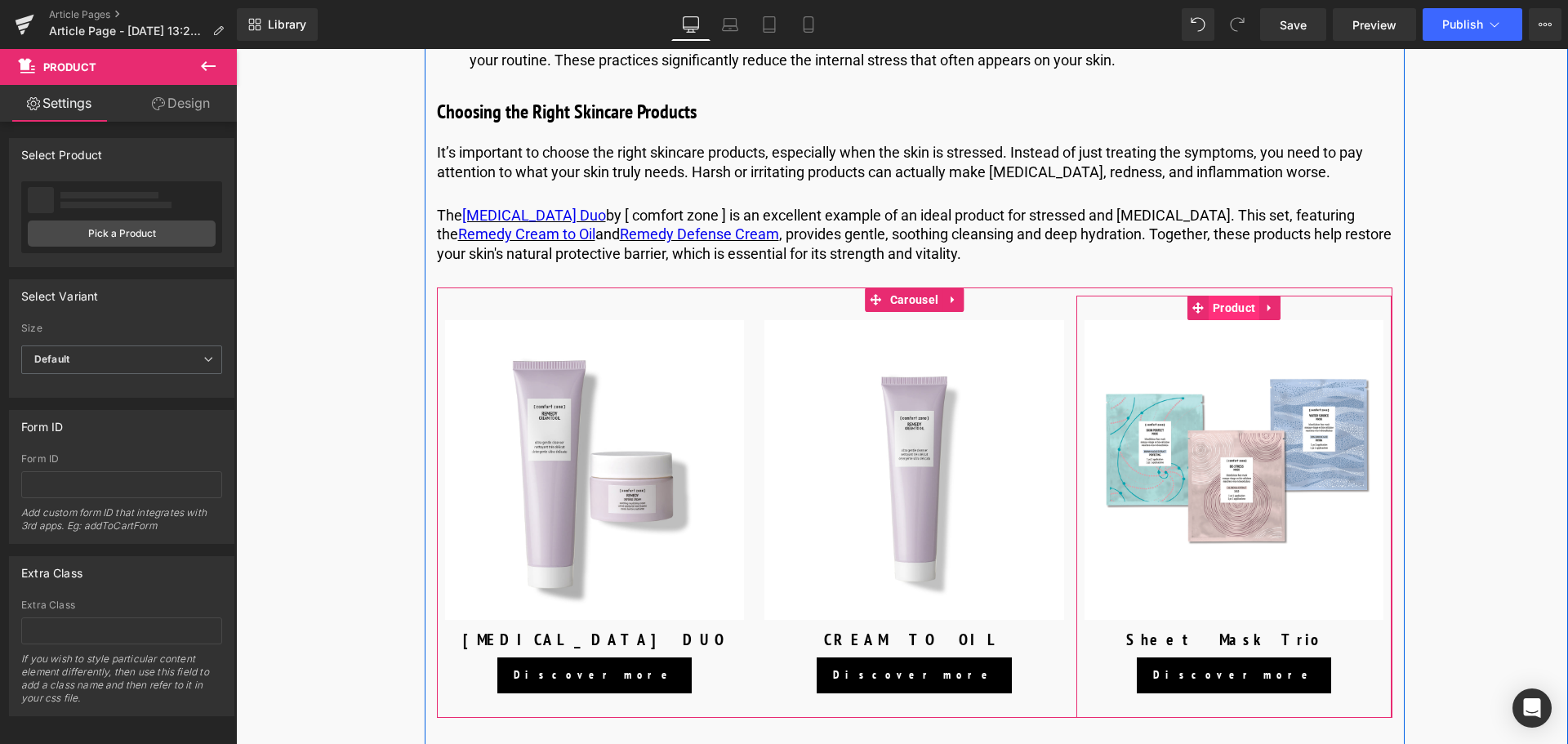
click at [1235, 320] on span "Product" at bounding box center [1233, 307] width 50 height 25
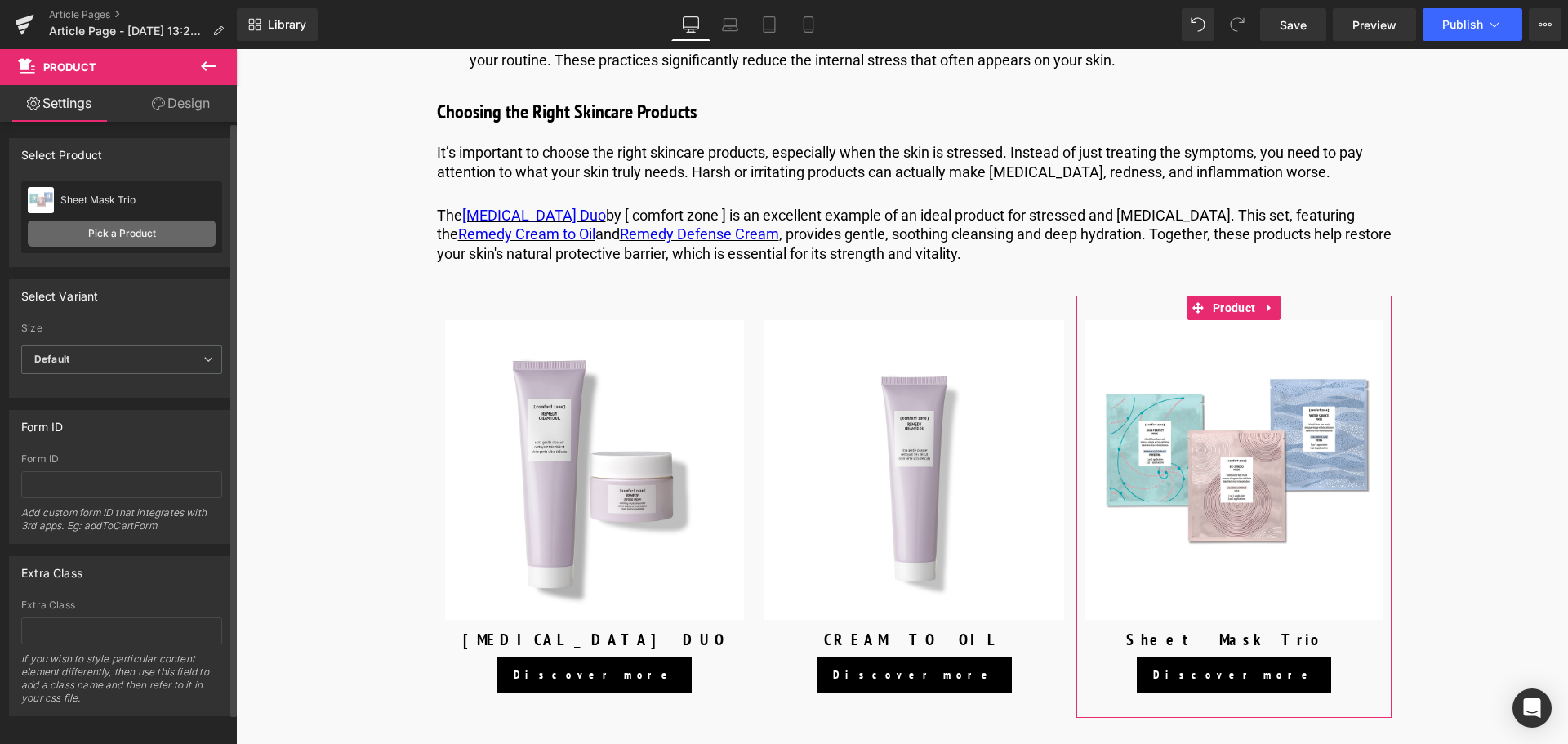
click at [83, 235] on link "Pick a Product" at bounding box center [121, 233] width 188 height 27
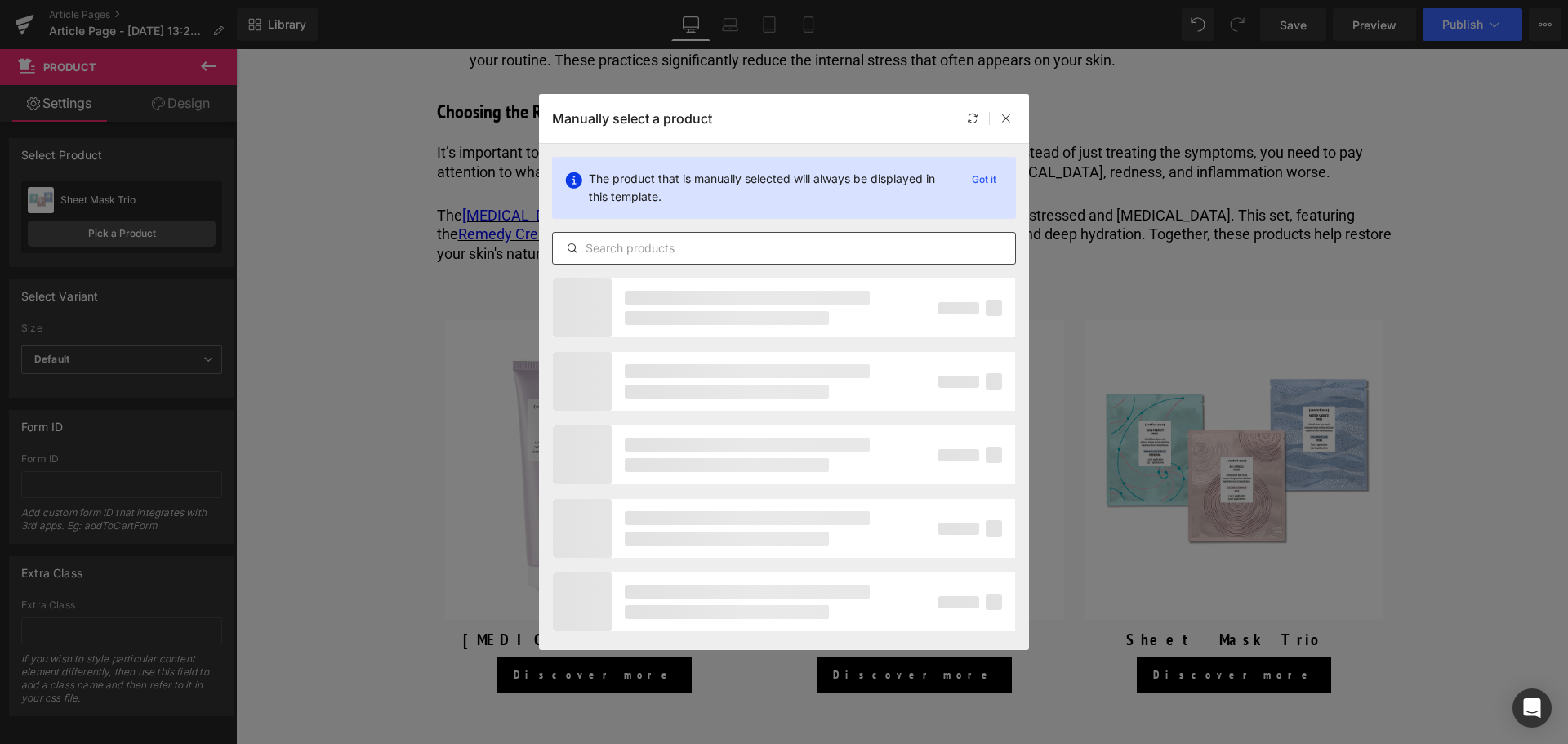
click at [636, 257] on input "text" at bounding box center [783, 248] width 462 height 20
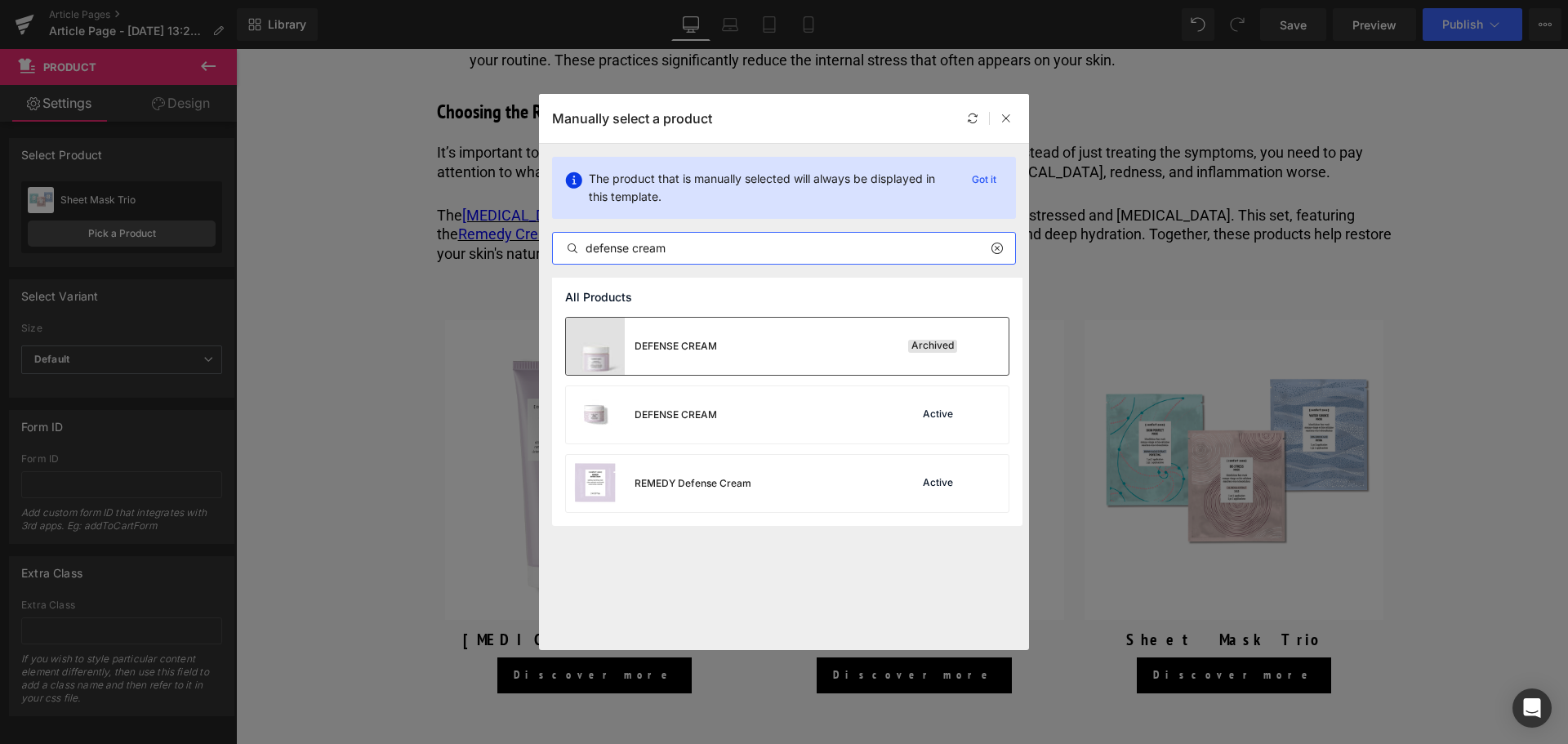
type input "defense cream"
click at [670, 334] on div "DEFENSE CREAM" at bounding box center [641, 346] width 151 height 57
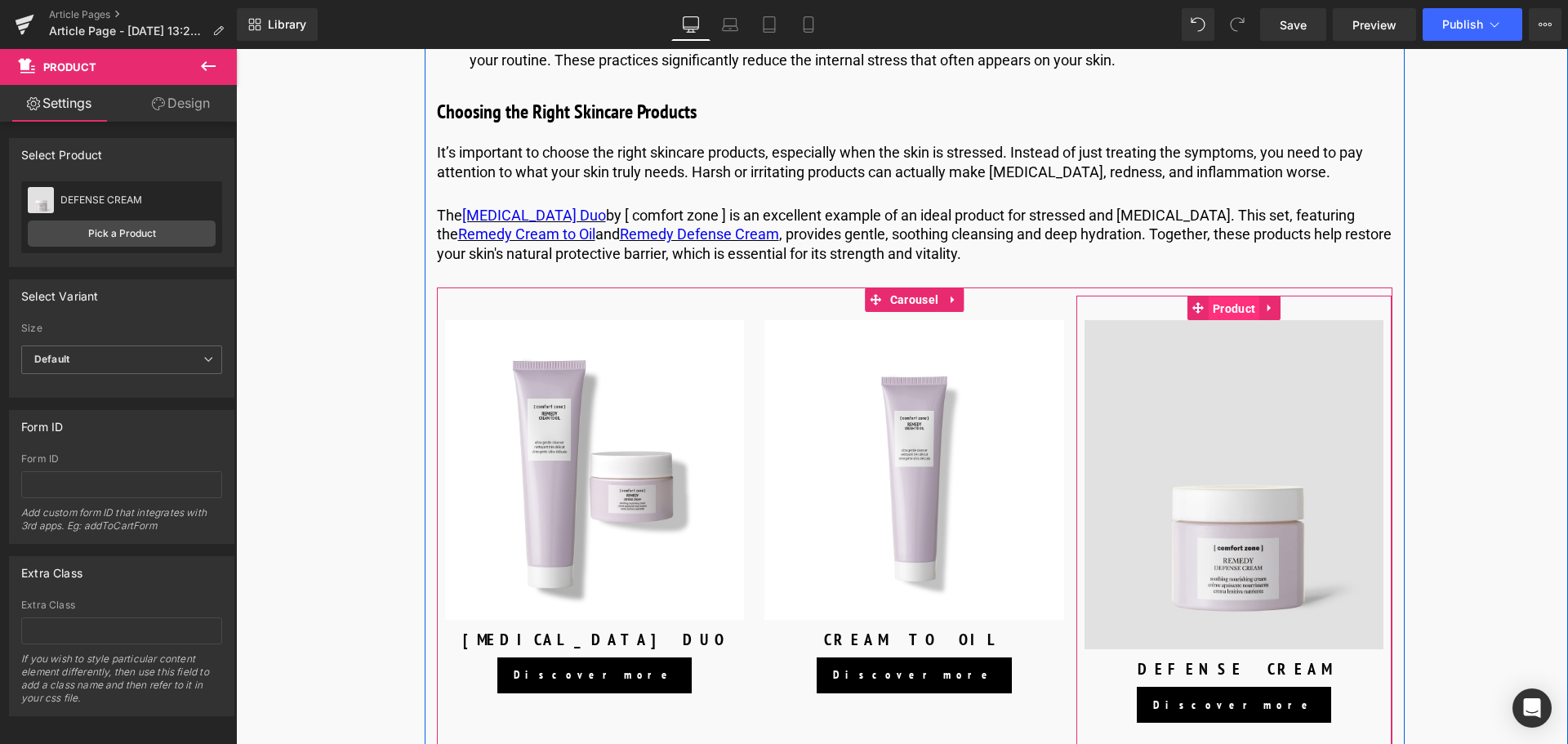
click at [1224, 321] on span "Product" at bounding box center [1233, 308] width 50 height 25
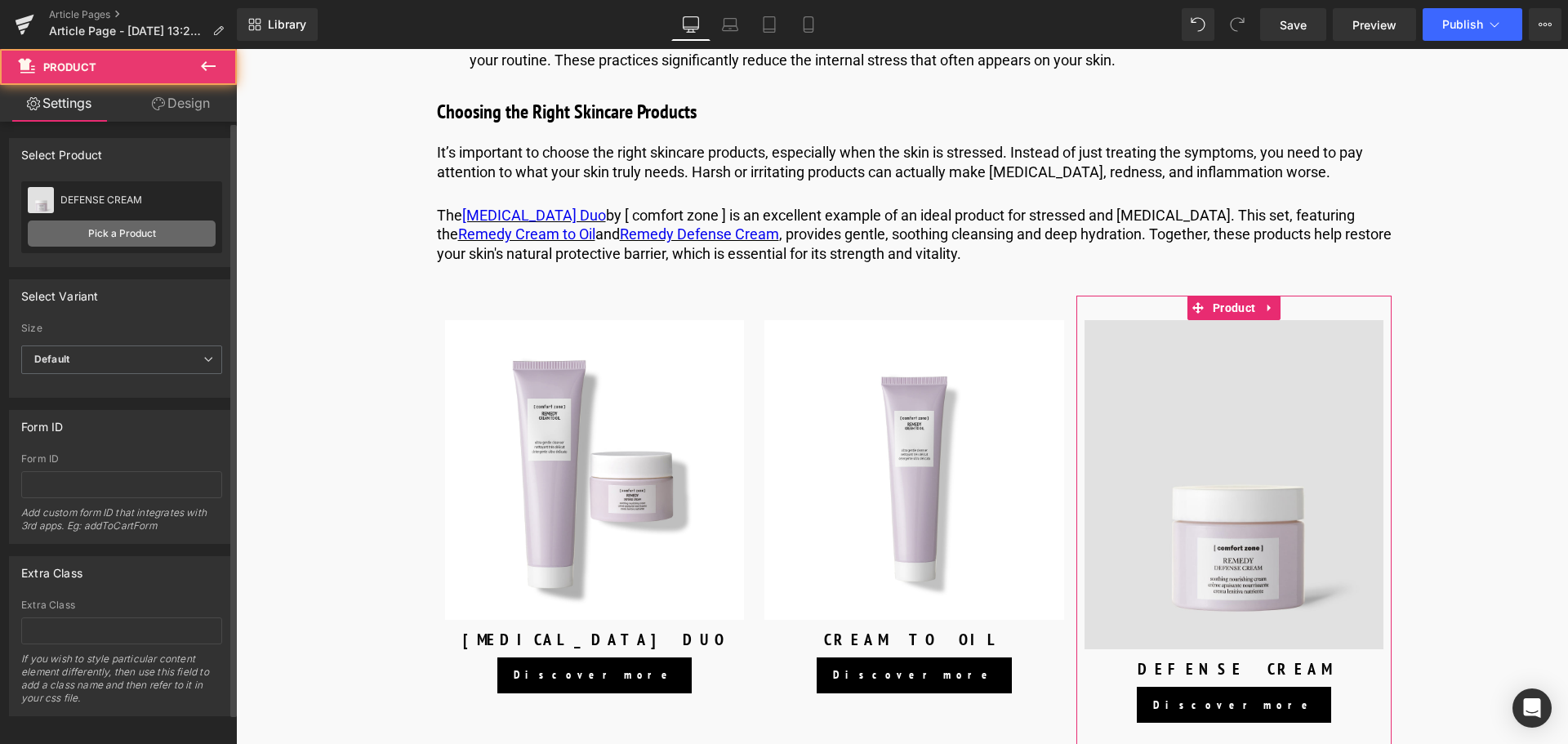
click at [141, 229] on link "Pick a Product" at bounding box center [121, 233] width 188 height 27
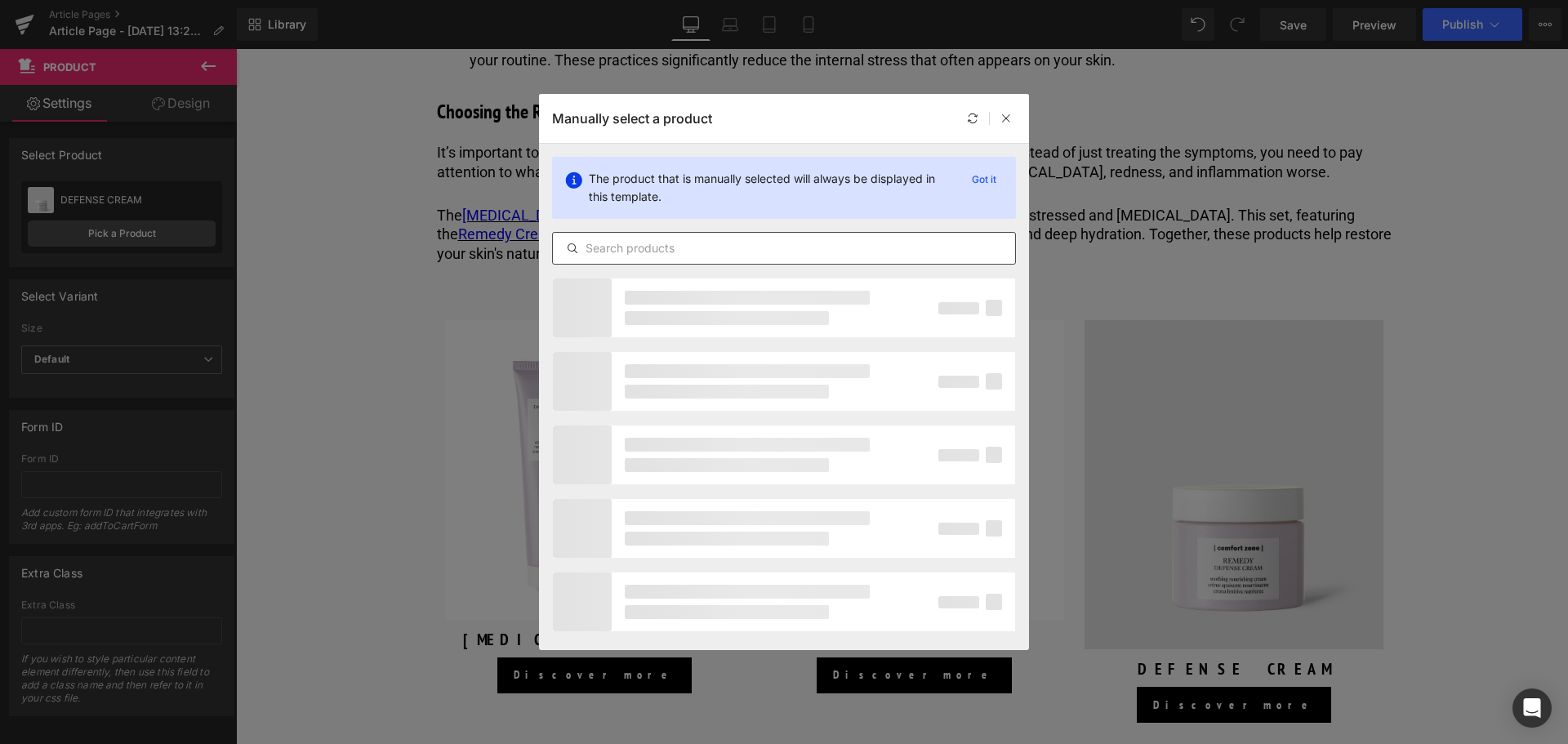
click at [646, 249] on input "text" at bounding box center [783, 248] width 462 height 20
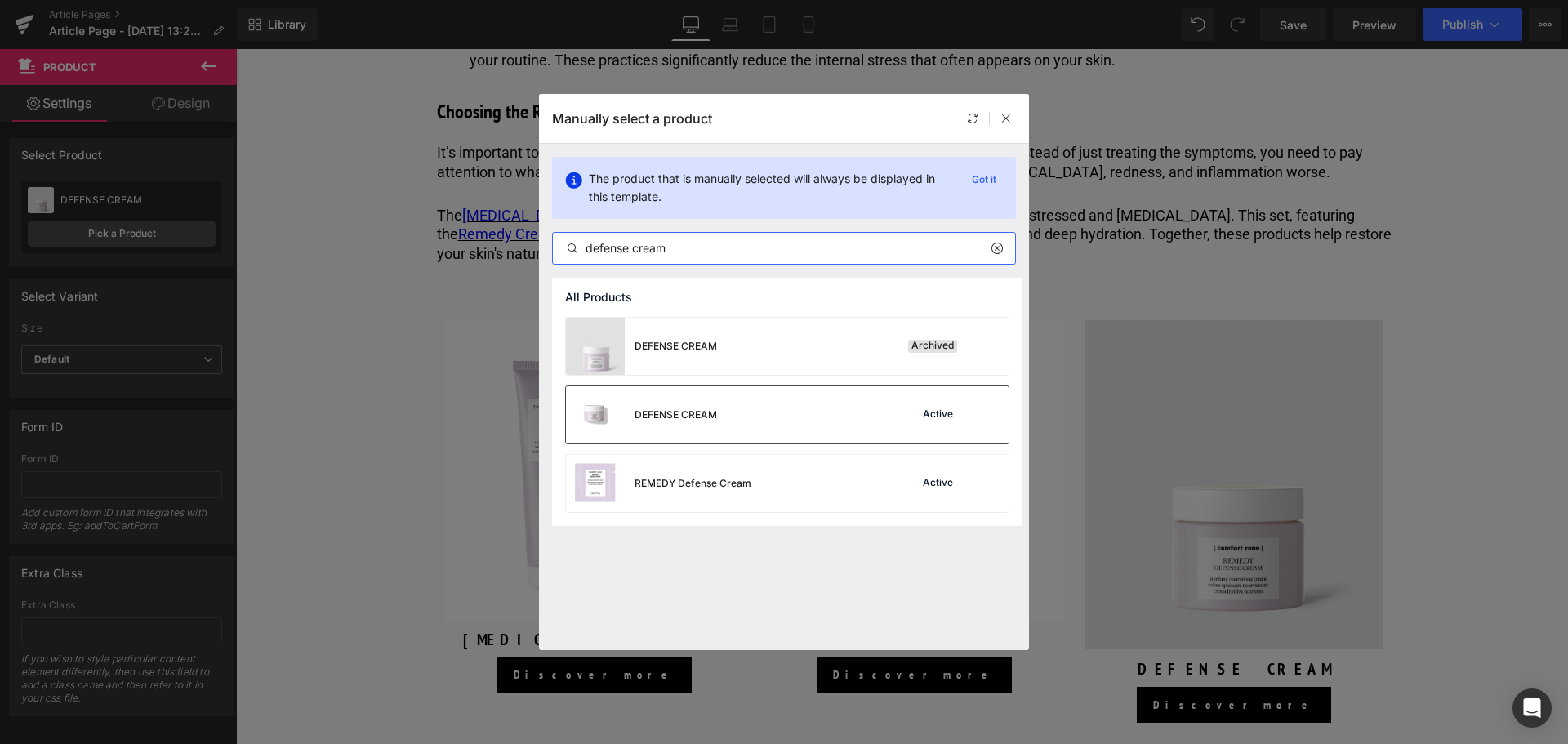
type input "defense cream"
drag, startPoint x: 686, startPoint y: 435, endPoint x: 438, endPoint y: 379, distance: 254.2
click at [686, 435] on div "DEFENSE CREAM" at bounding box center [641, 415] width 151 height 57
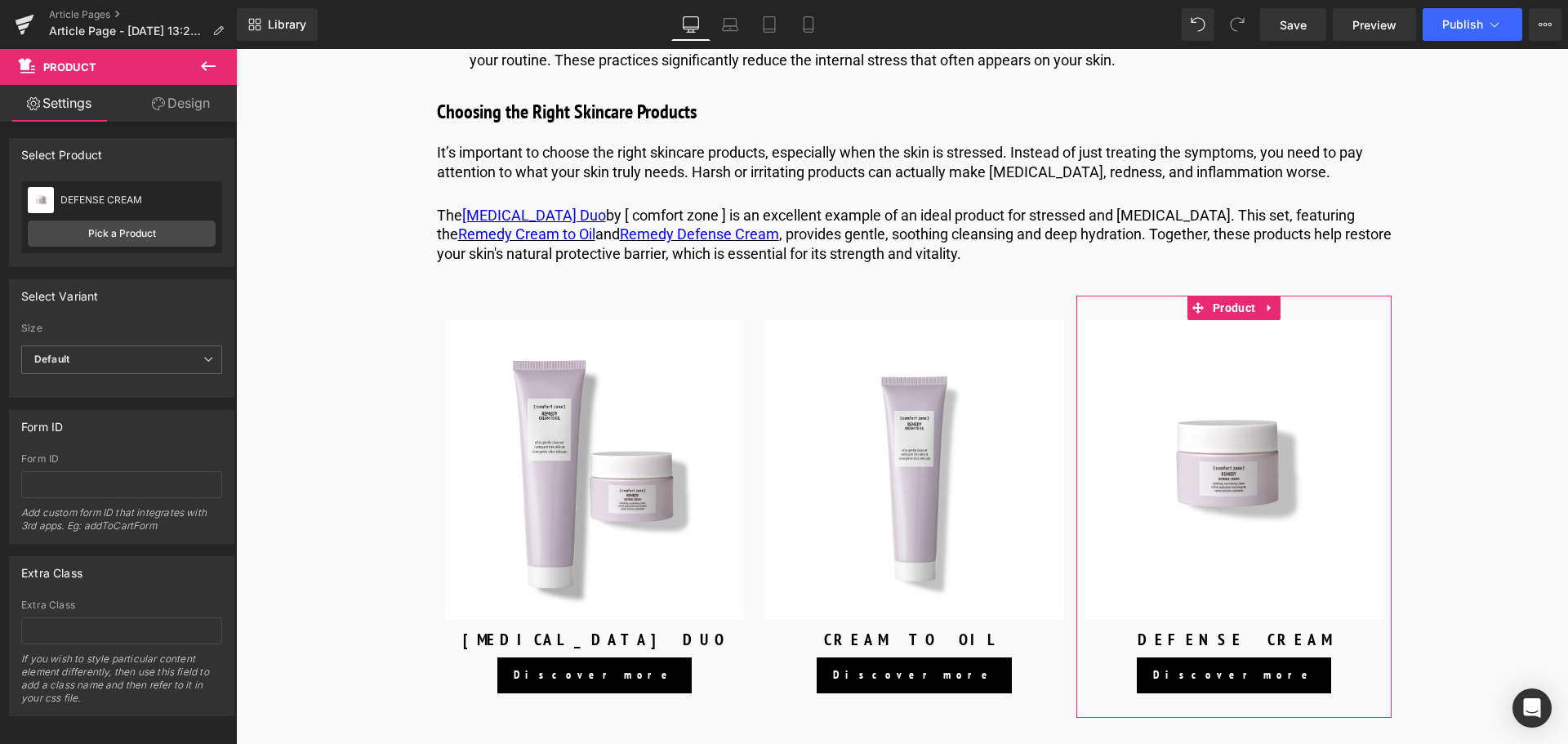
click at [182, 102] on link "Design" at bounding box center [180, 102] width 119 height 37
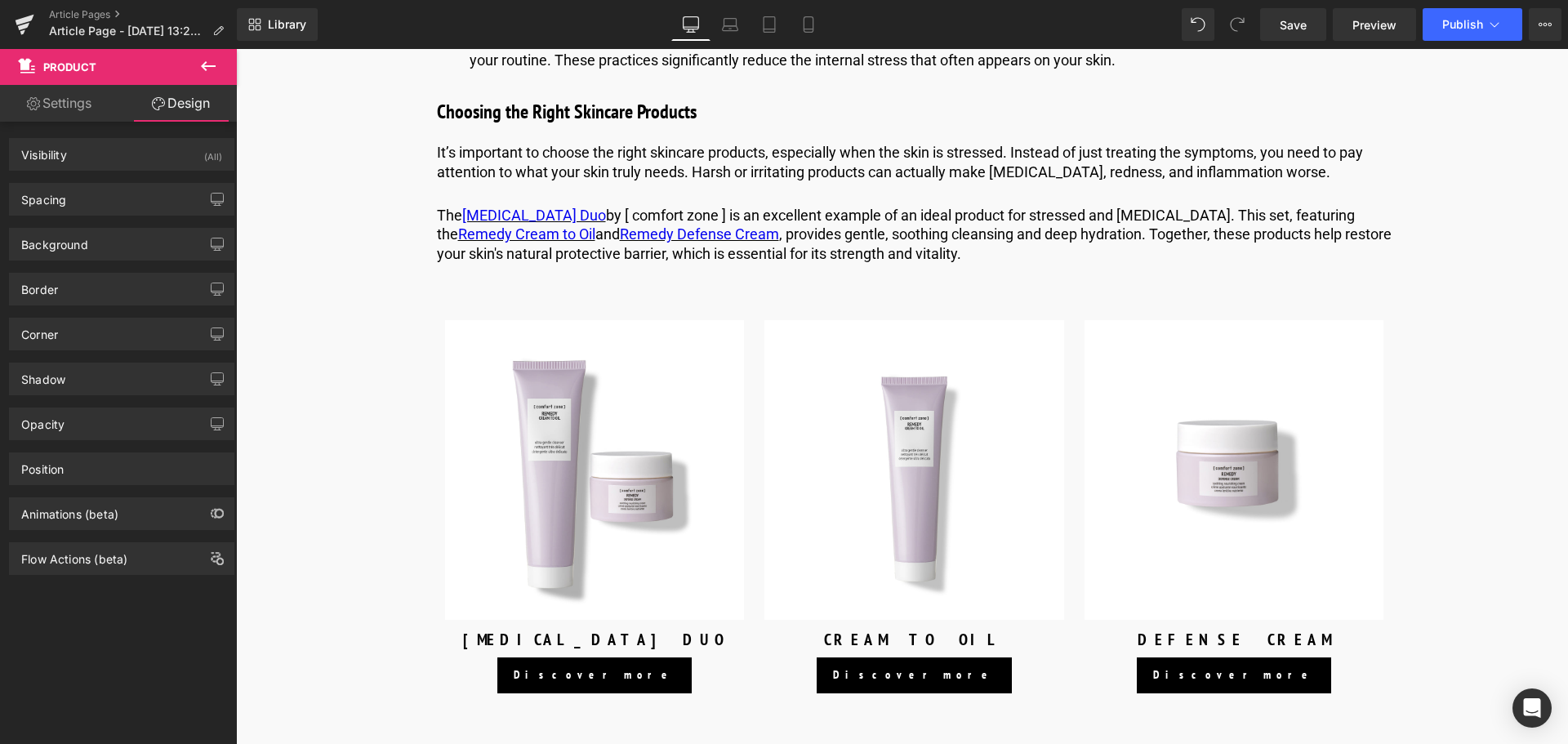
click at [214, 76] on button at bounding box center [208, 67] width 57 height 36
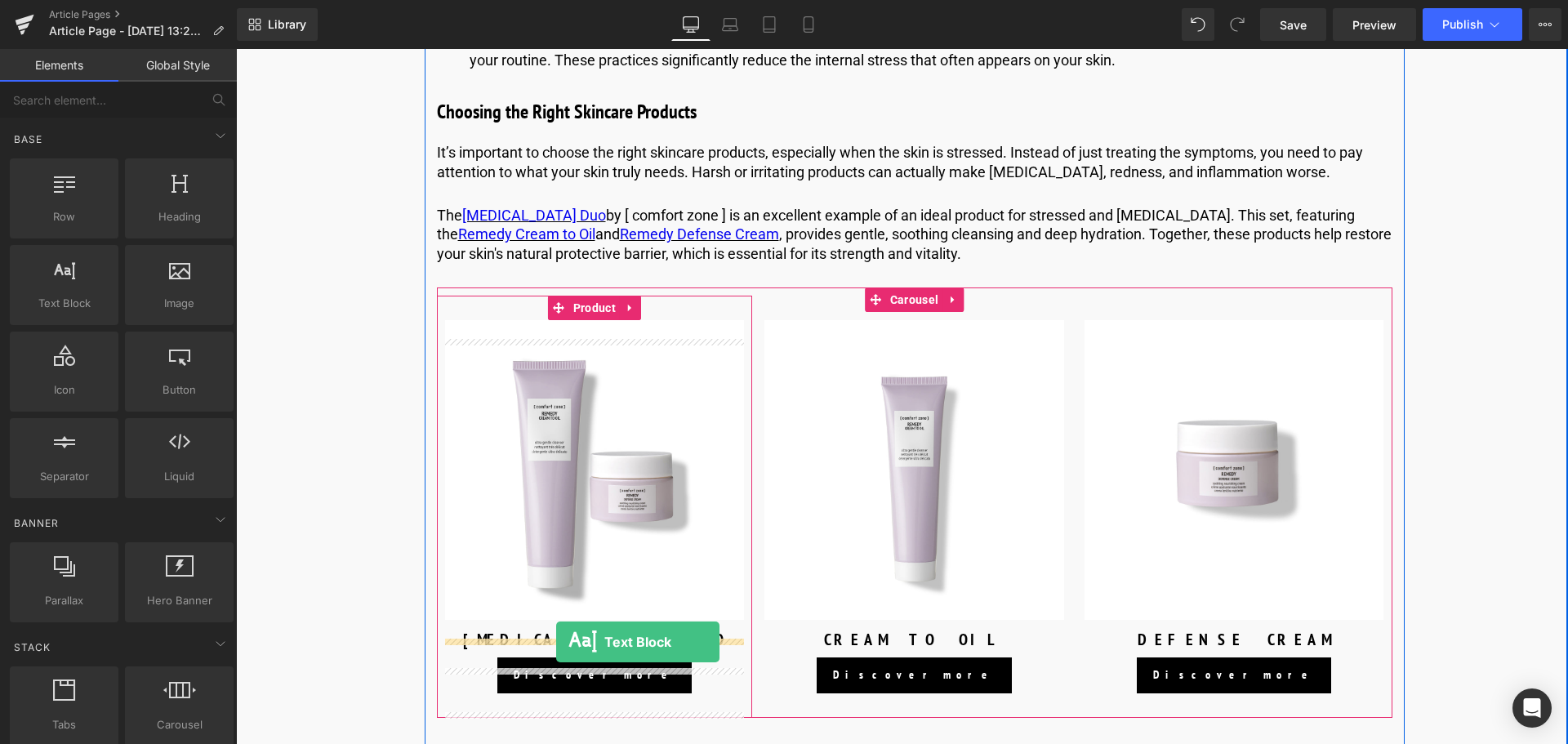
drag, startPoint x: 307, startPoint y: 333, endPoint x: 556, endPoint y: 642, distance: 396.8
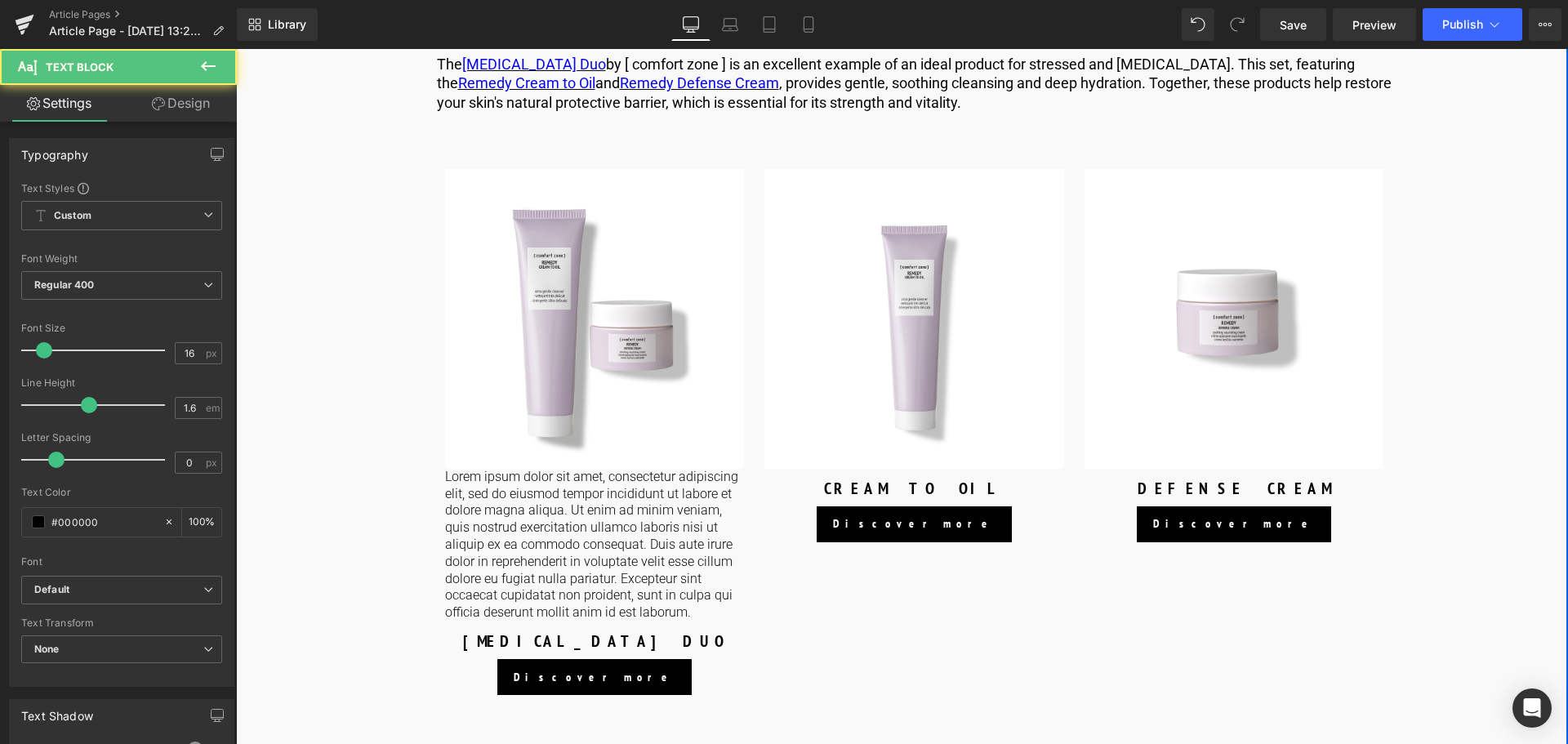
scroll to position [3674, 0]
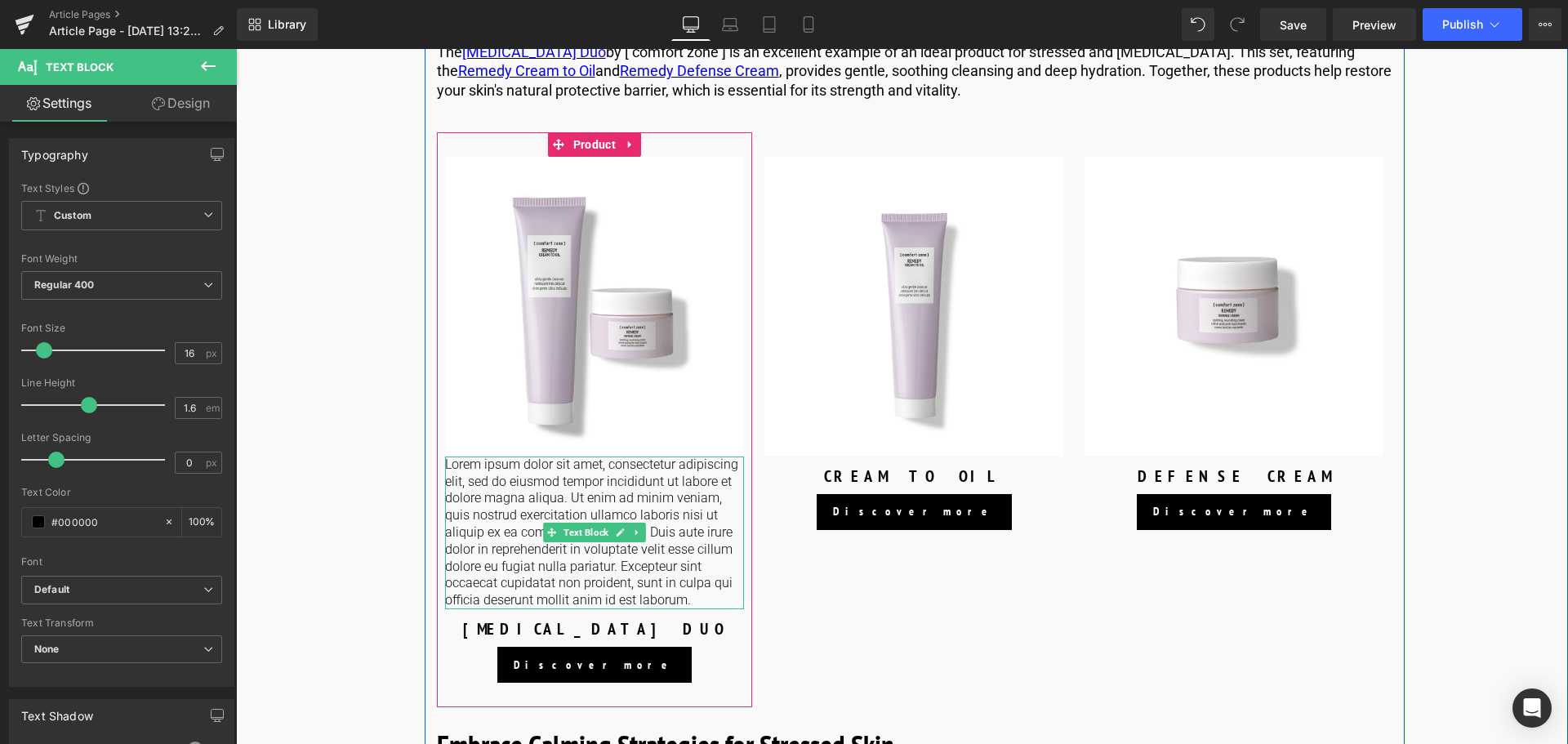
click at [570, 571] on p "Lorem ipsum dolor sit amet, consectetur adipiscing elit, sed do eiusmod tempor …" at bounding box center [595, 532] width 300 height 153
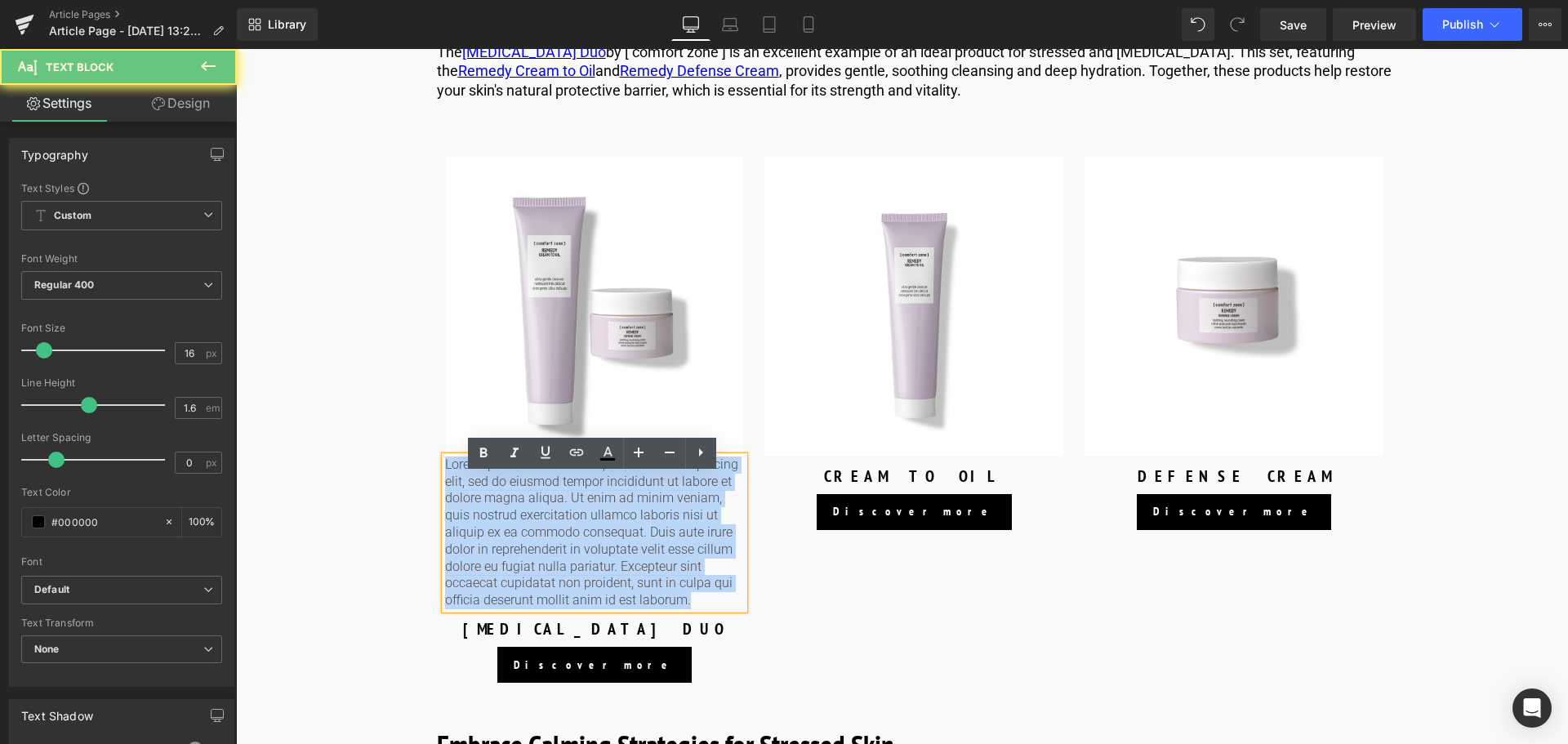
click at [570, 571] on p "Lorem ipsum dolor sit amet, consectetur adipiscing elit, sed do eiusmod tempor …" at bounding box center [595, 532] width 300 height 153
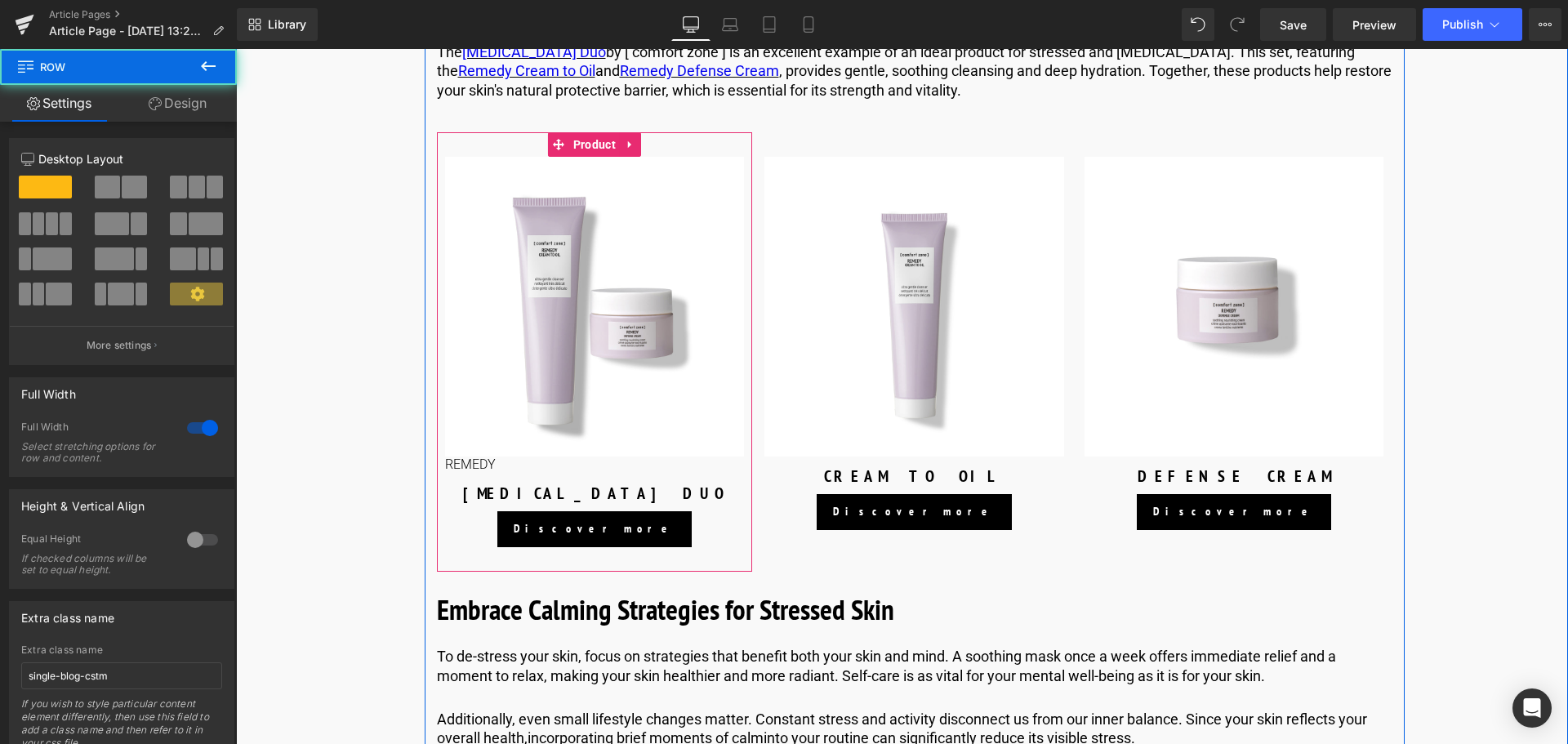
click at [488, 474] on p "REMEDY" at bounding box center [595, 465] width 300 height 17
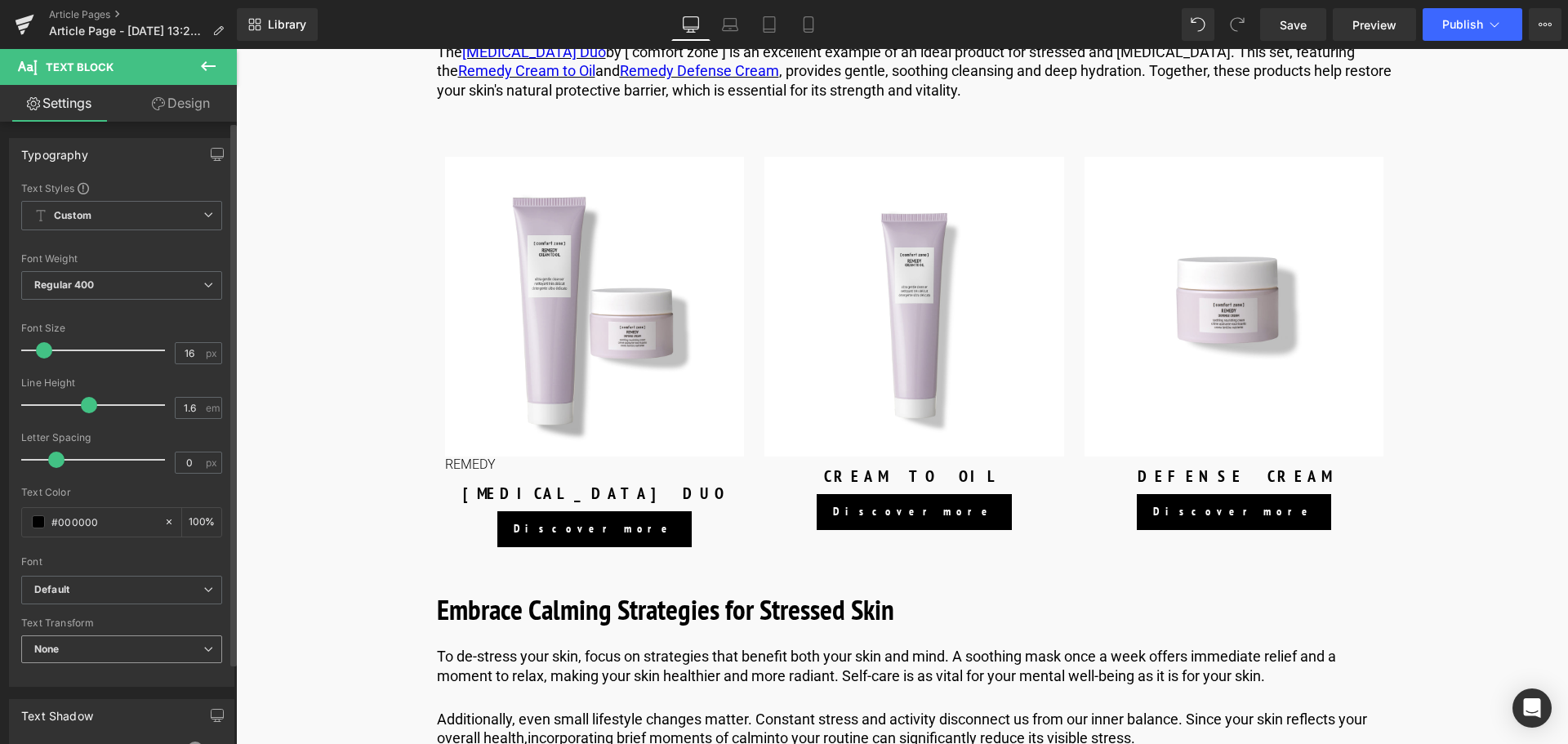
click at [194, 642] on span "None" at bounding box center [121, 649] width 201 height 28
click at [187, 592] on b "Default" at bounding box center [115, 589] width 162 height 14
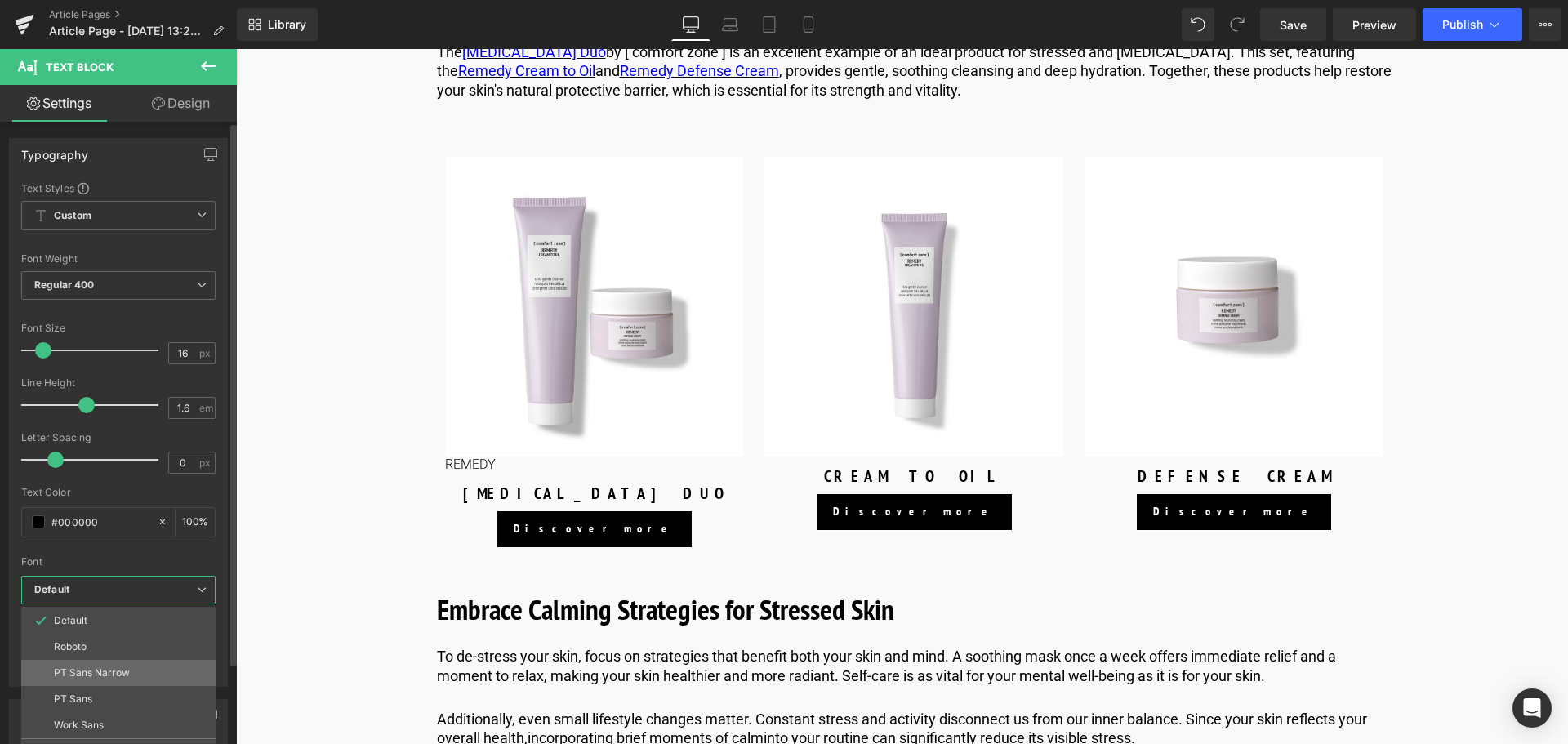
click at [164, 675] on li "PT Sans Narrow" at bounding box center [118, 673] width 195 height 27
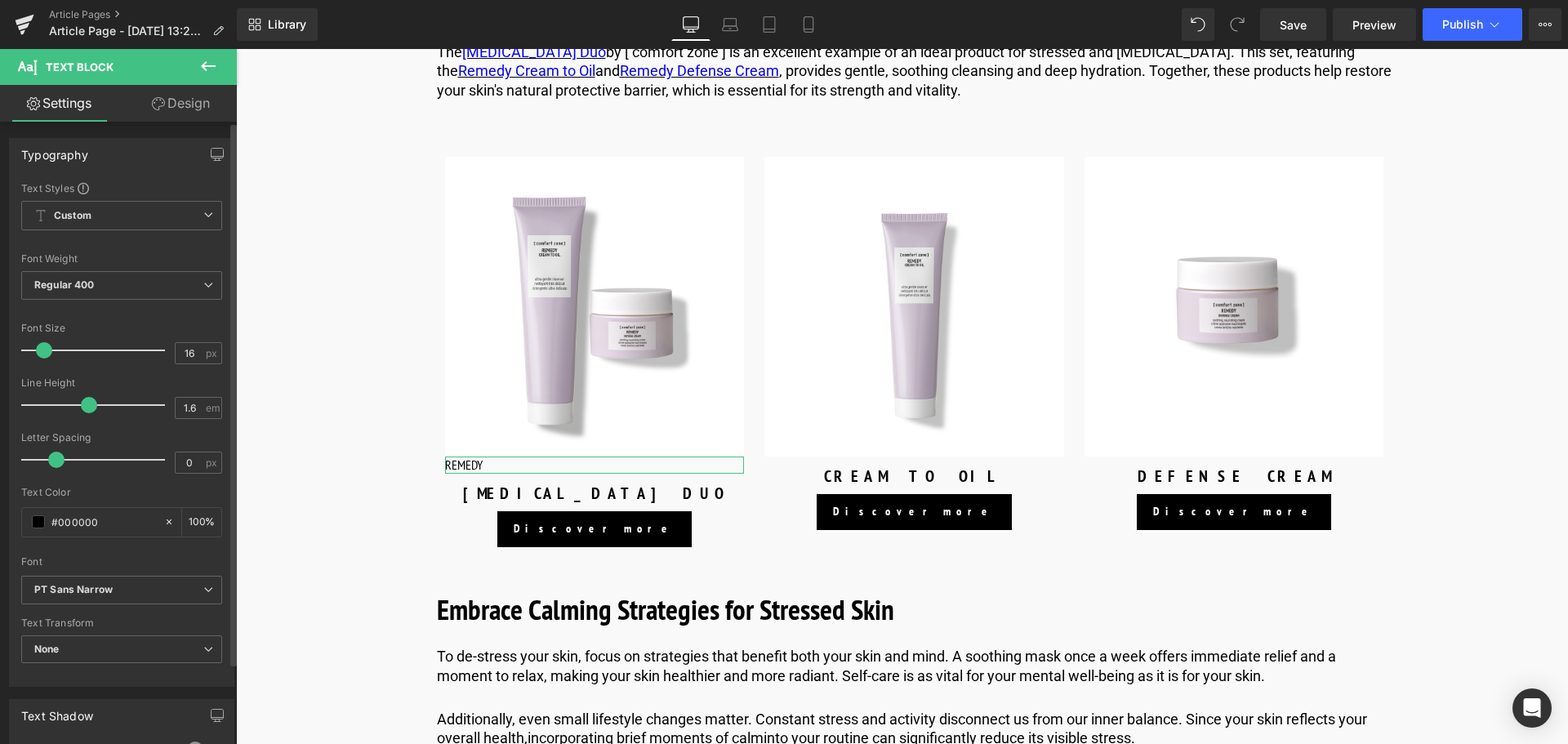
click at [216, 288] on div "Text Styles Custom Custom Setup Global Style Custom Setup Global Style Thin 100…" at bounding box center [121, 434] width 224 height 505
click at [174, 284] on span "Regular 400" at bounding box center [121, 286] width 201 height 28
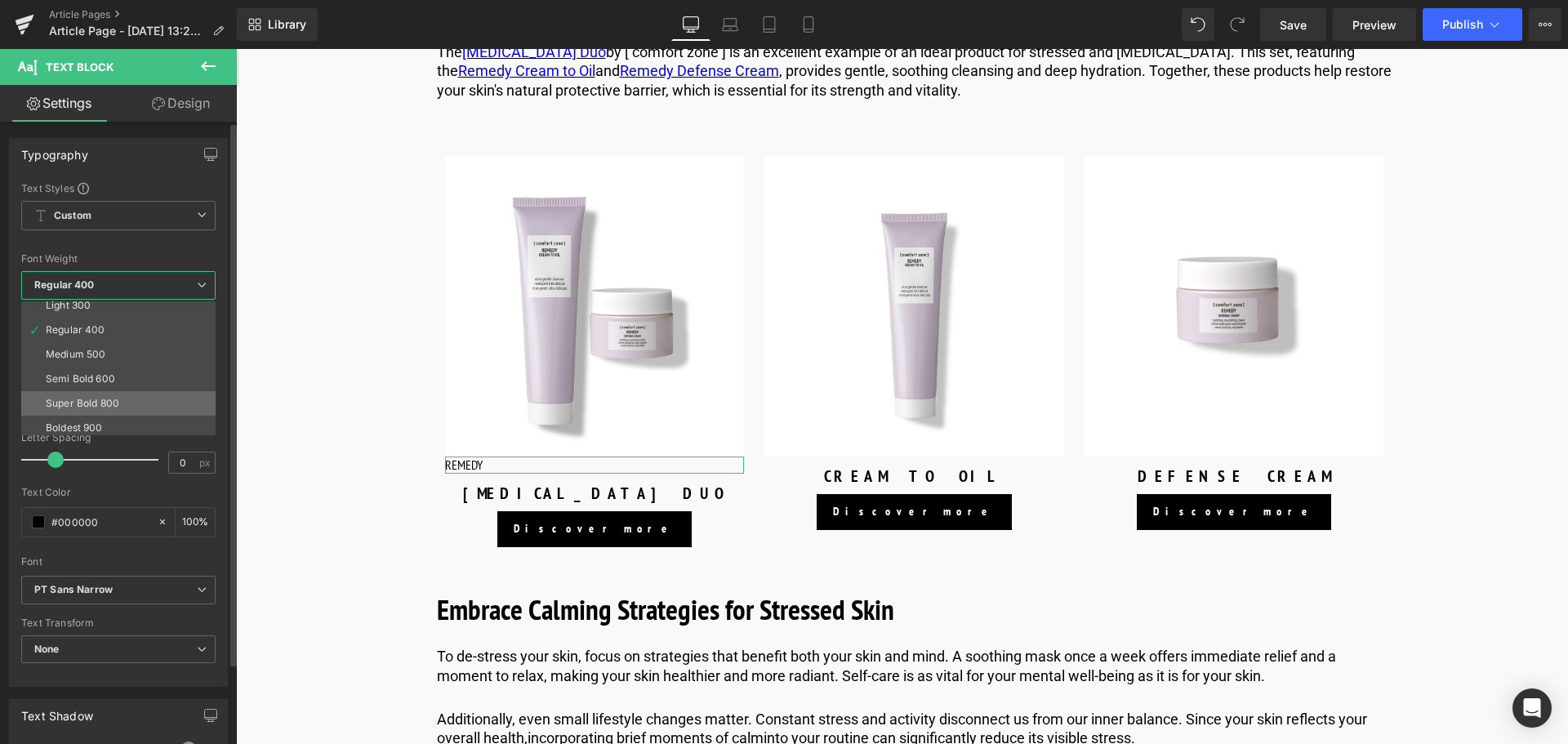
scroll to position [82, 0]
click at [107, 418] on li "Bold 700" at bounding box center [121, 428] width 202 height 25
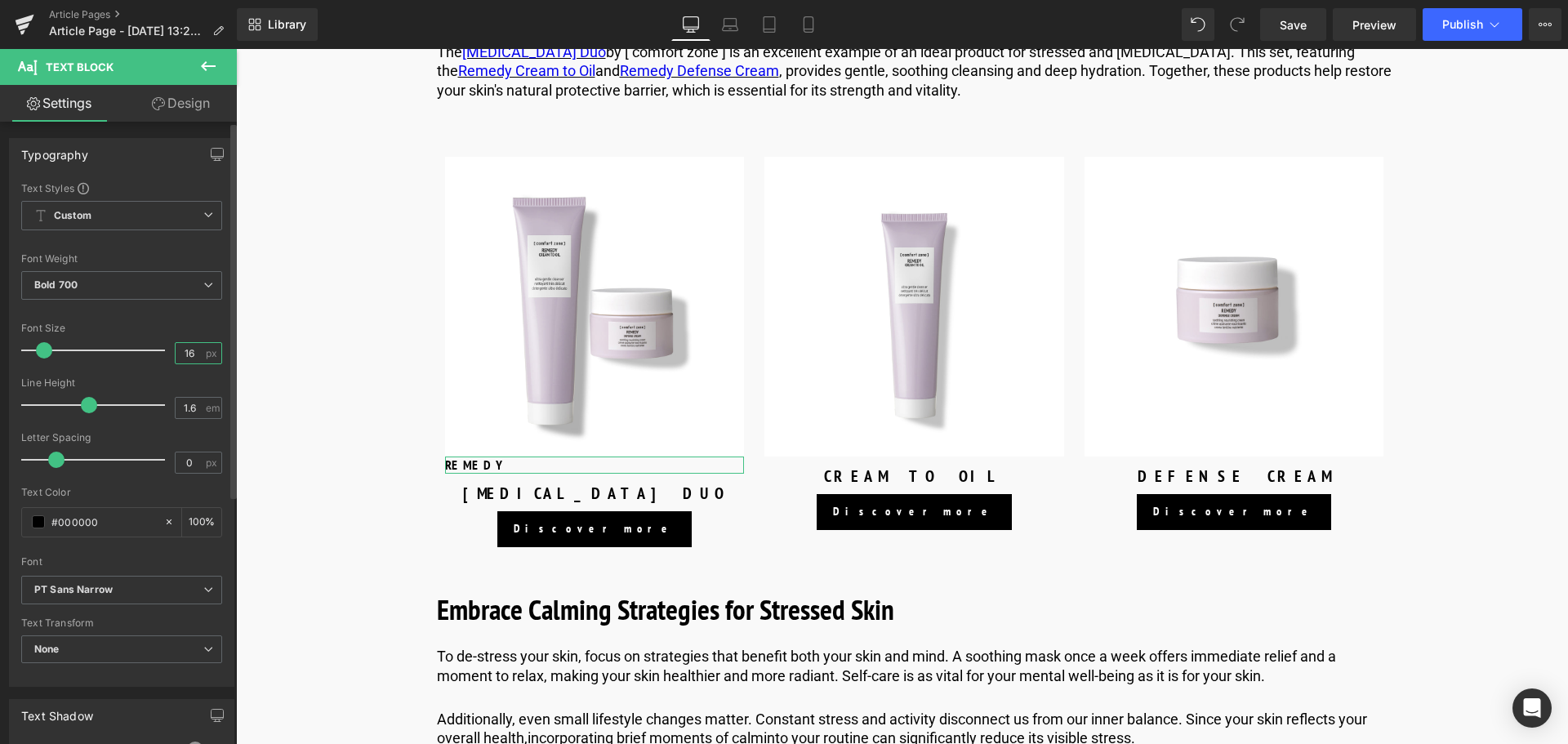
click at [186, 354] on input "16" at bounding box center [190, 353] width 28 height 21
type input "1"
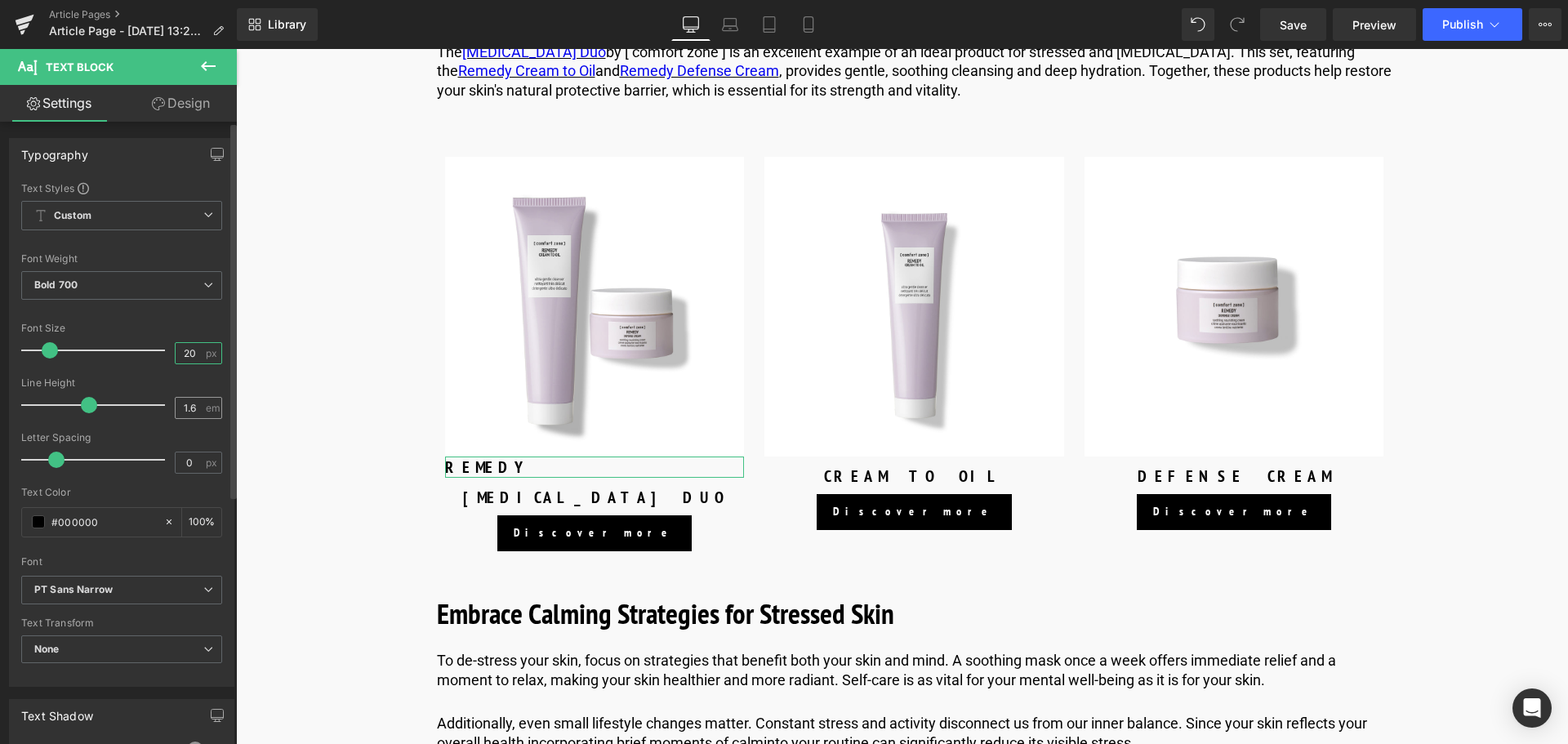
type input "20"
click at [190, 405] on input "1.6" at bounding box center [190, 408] width 28 height 21
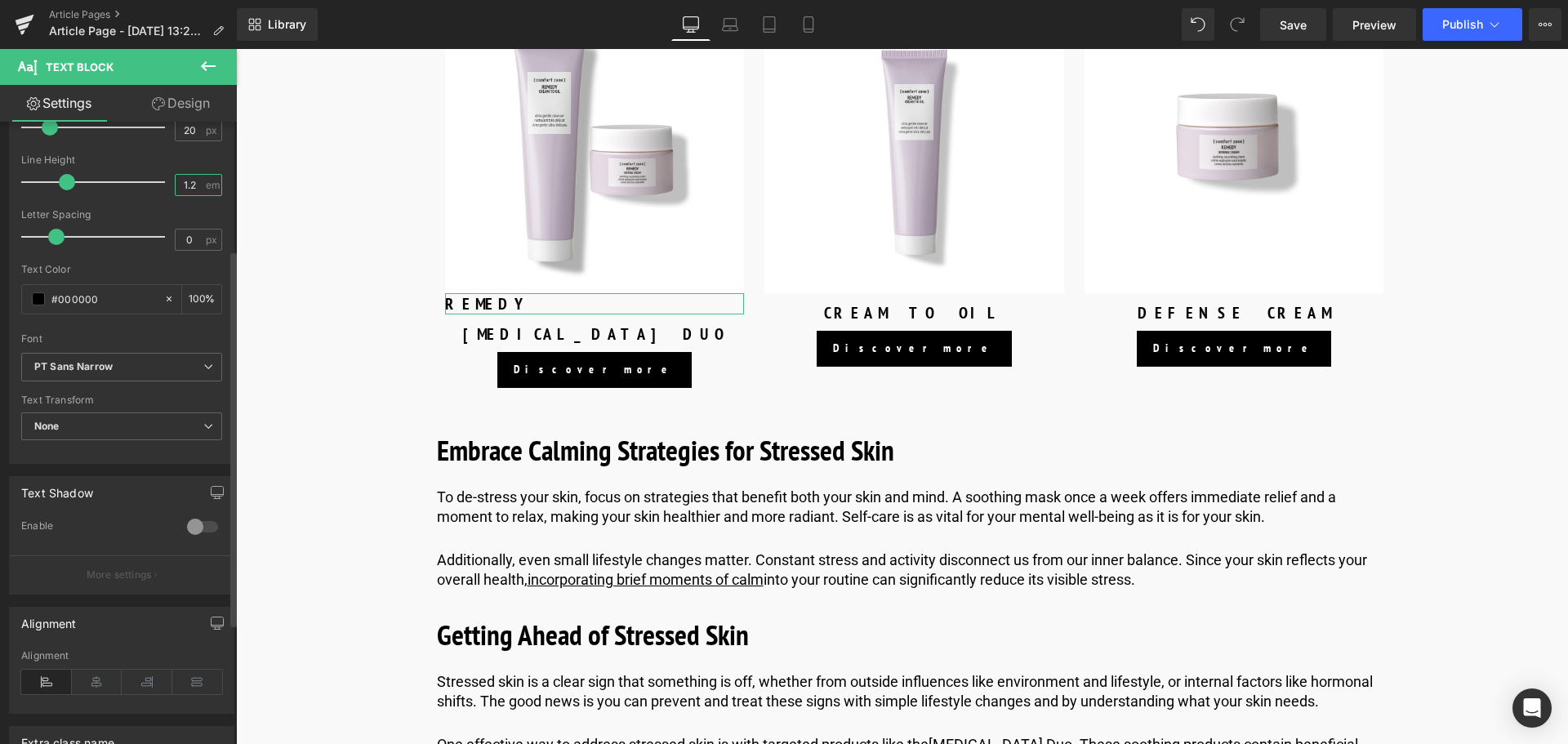
scroll to position [245, 0]
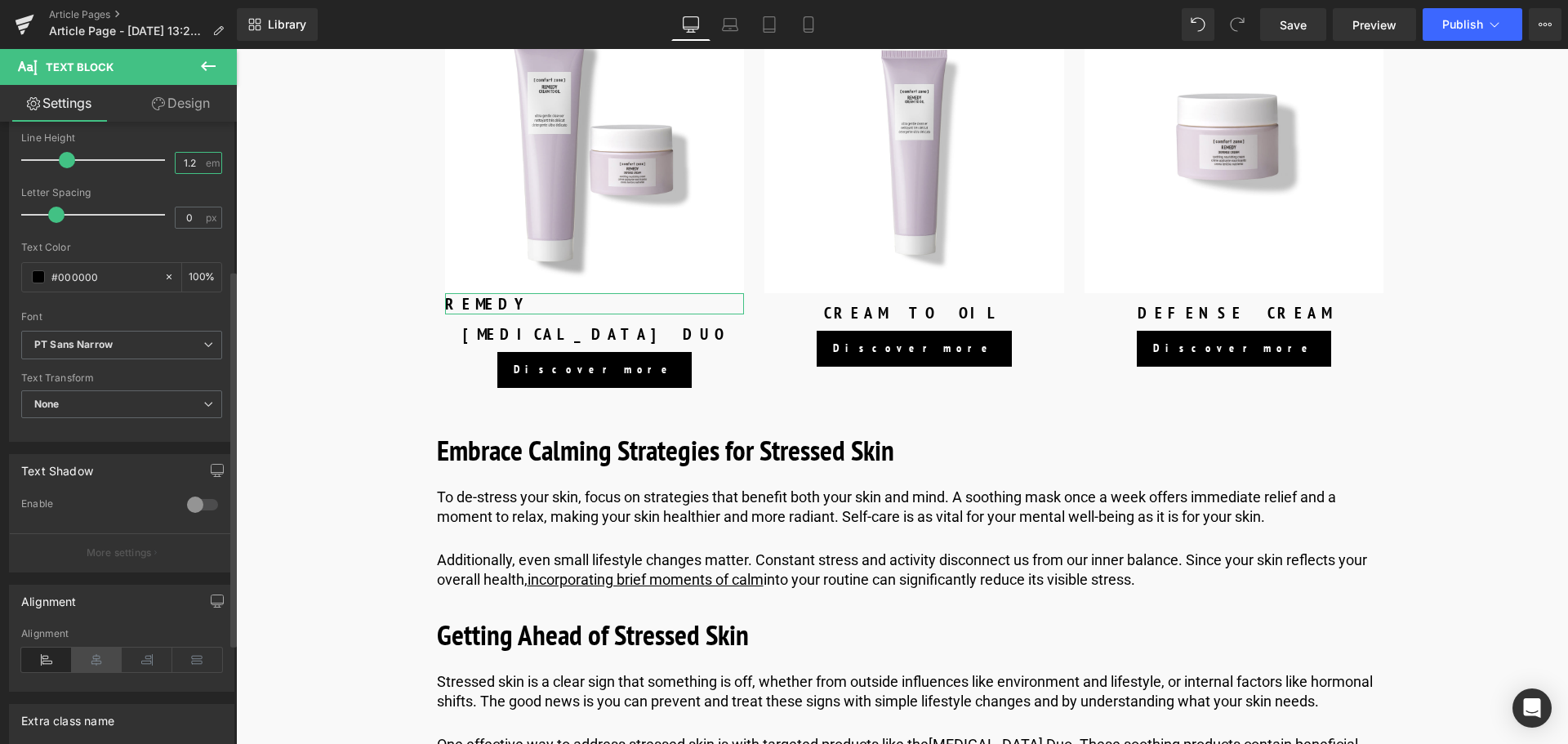
type input "1.2"
click at [106, 659] on icon at bounding box center [97, 660] width 50 height 25
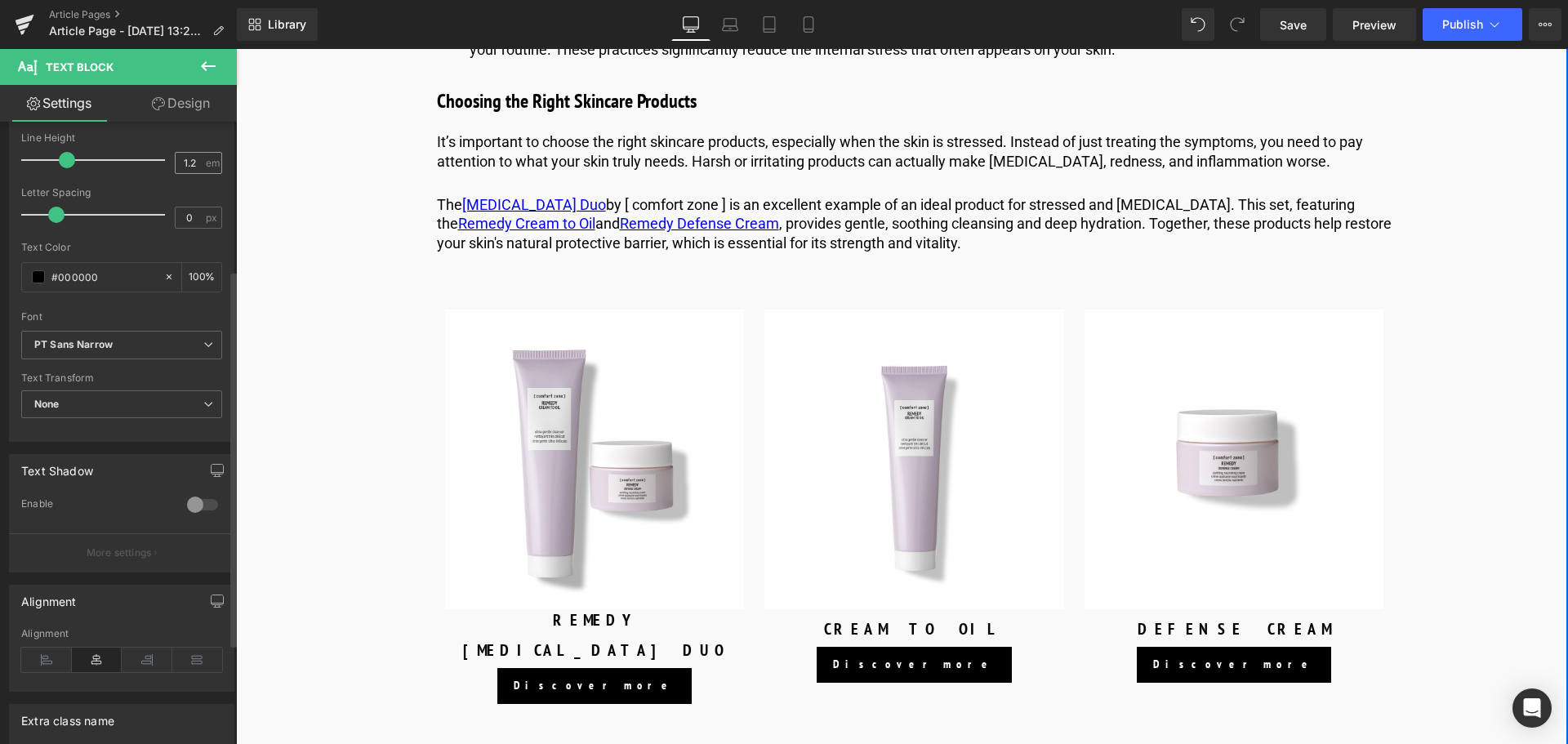
scroll to position [3510, 0]
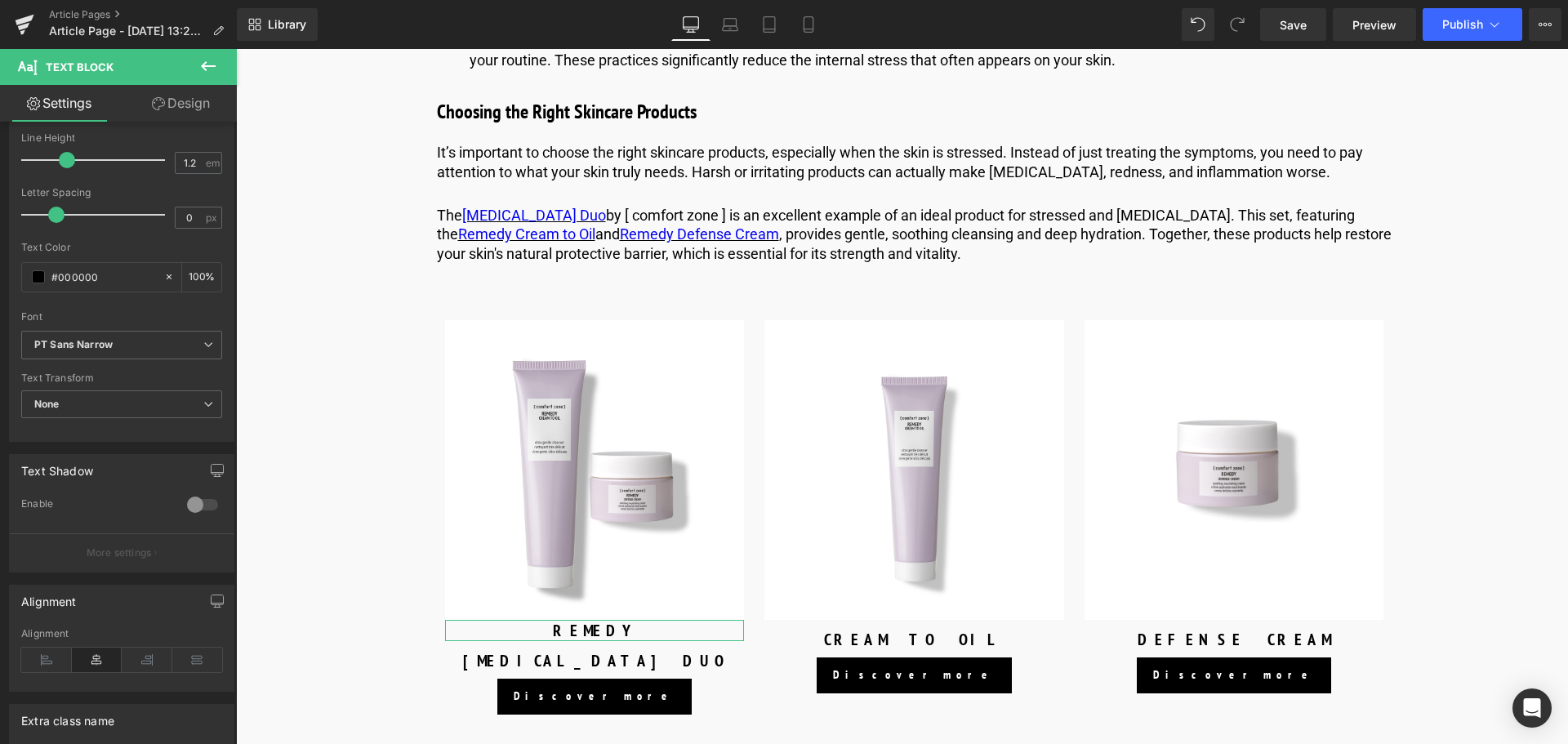
click at [196, 102] on link "Design" at bounding box center [180, 102] width 119 height 37
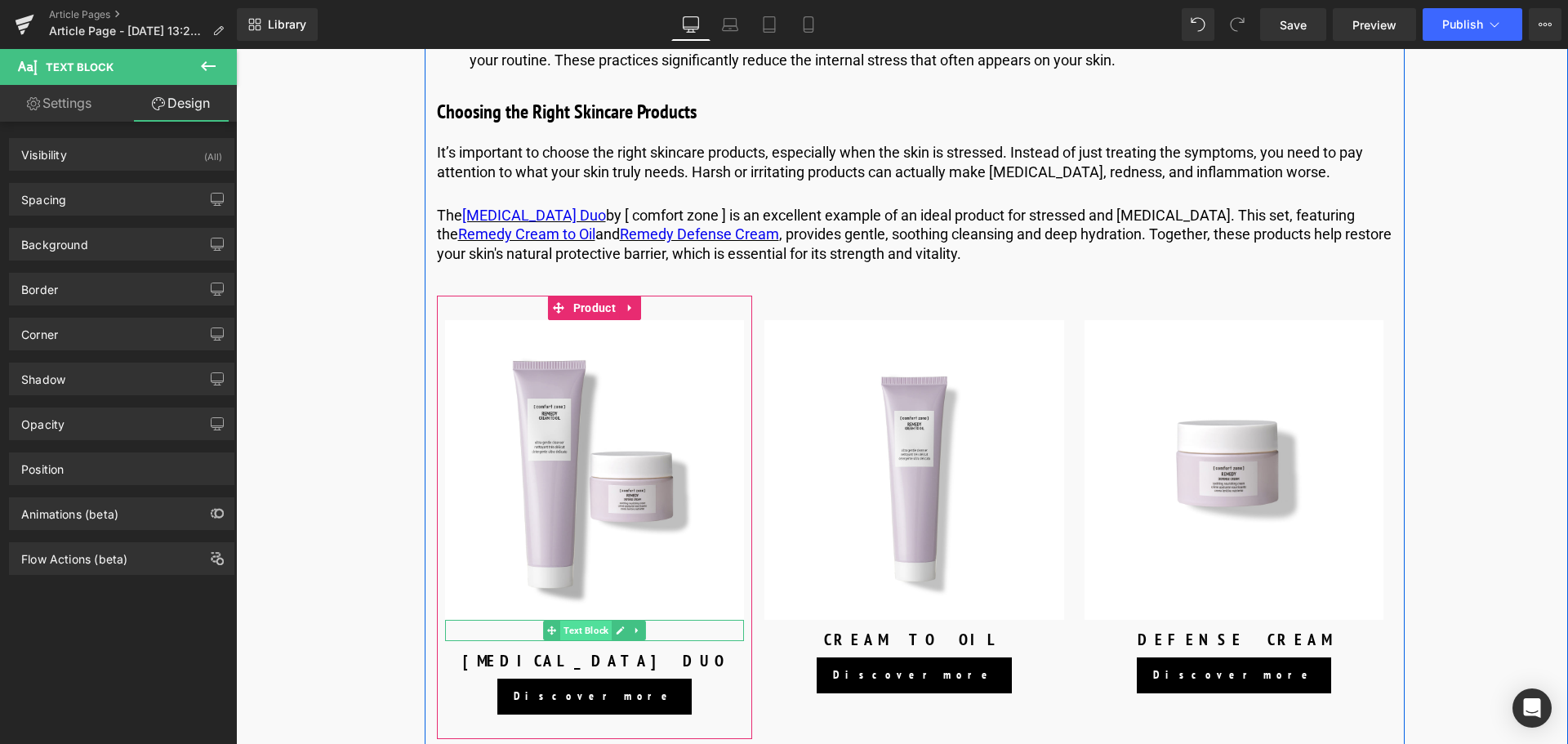
click at [583, 641] on span "Text Block" at bounding box center [586, 630] width 51 height 20
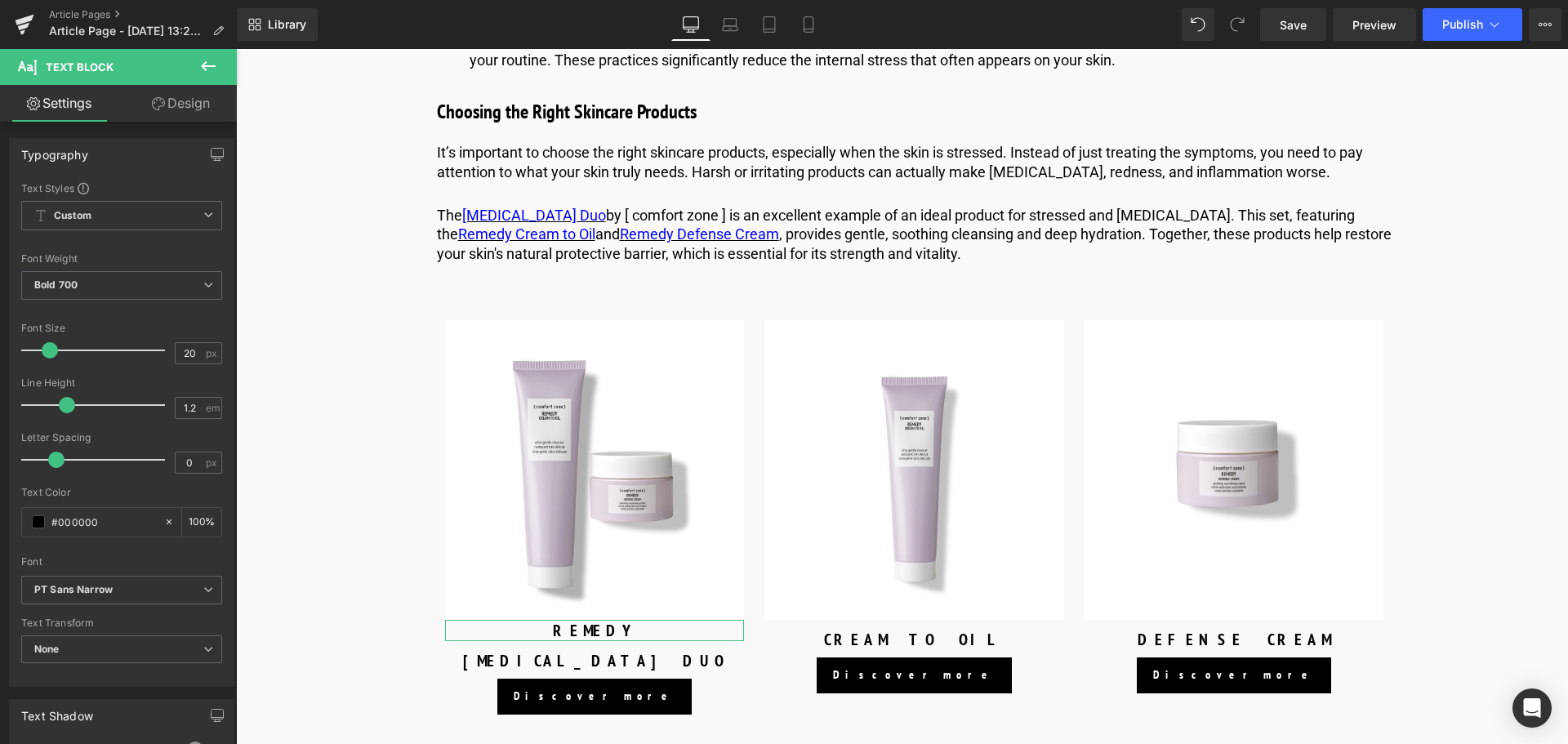
click at [184, 105] on link "Design" at bounding box center [180, 102] width 119 height 37
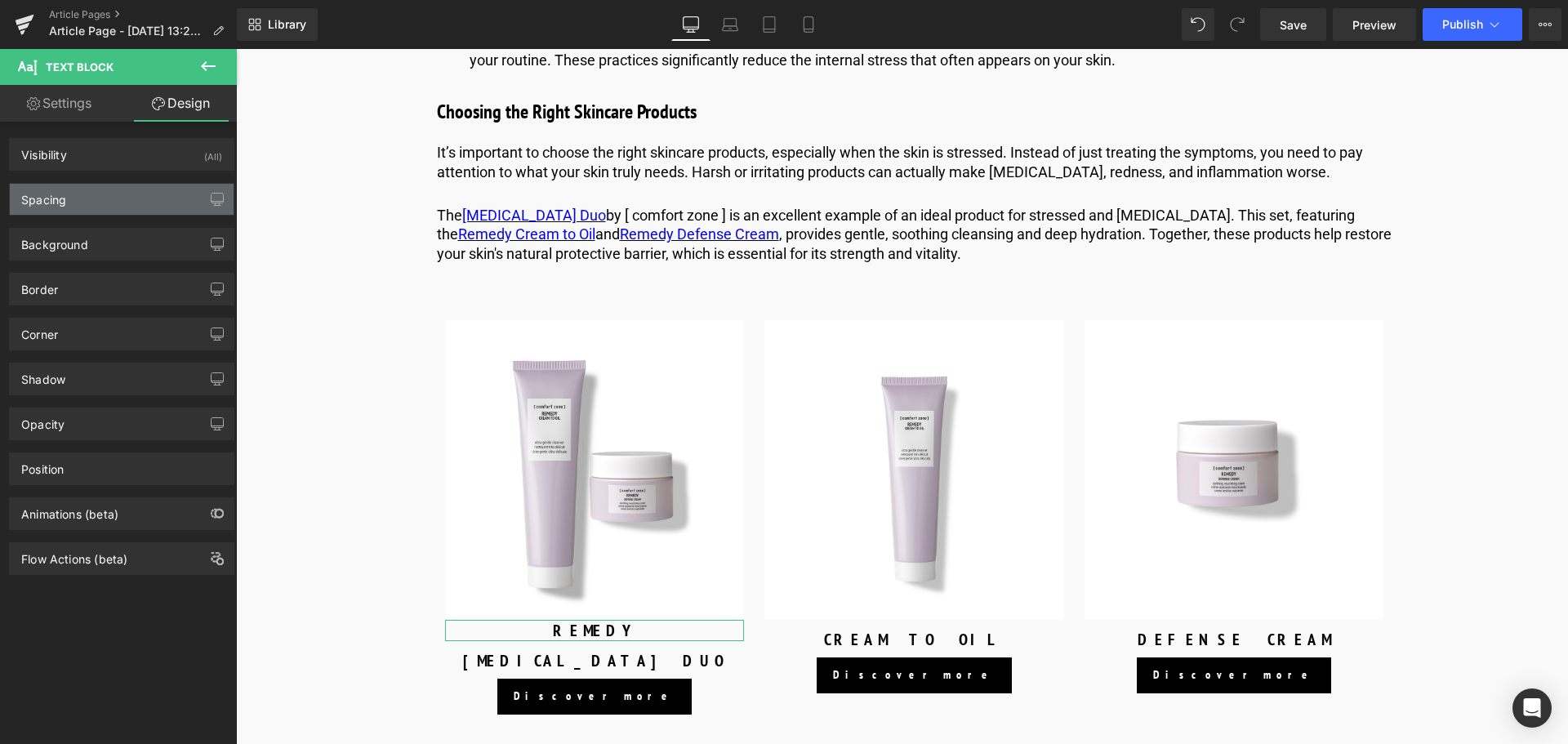
click at [139, 192] on div "Spacing" at bounding box center [121, 199] width 224 height 31
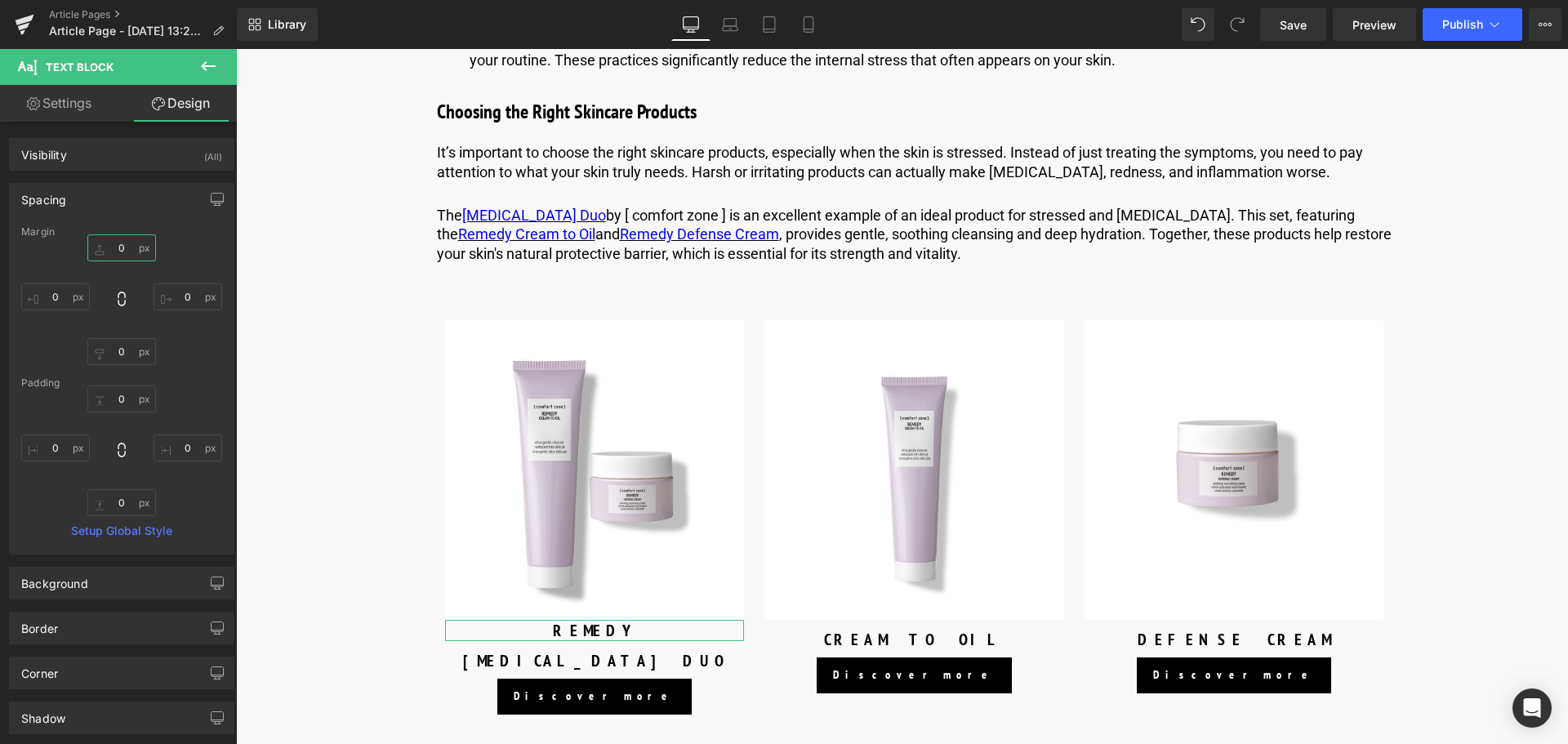
click at [125, 247] on input "0" at bounding box center [121, 248] width 68 height 27
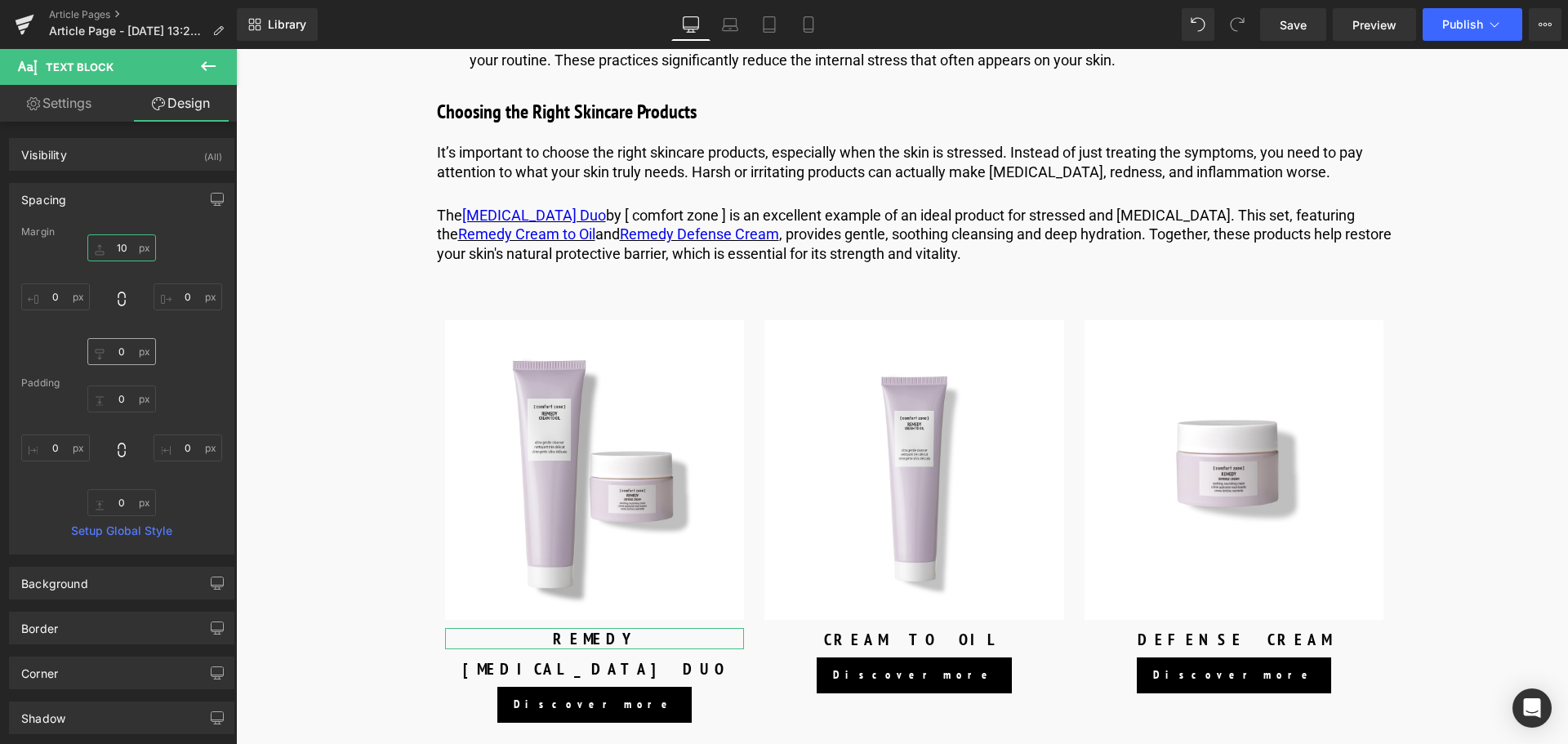
type input "10"
click at [120, 354] on input "0" at bounding box center [121, 351] width 68 height 27
type input "-10"
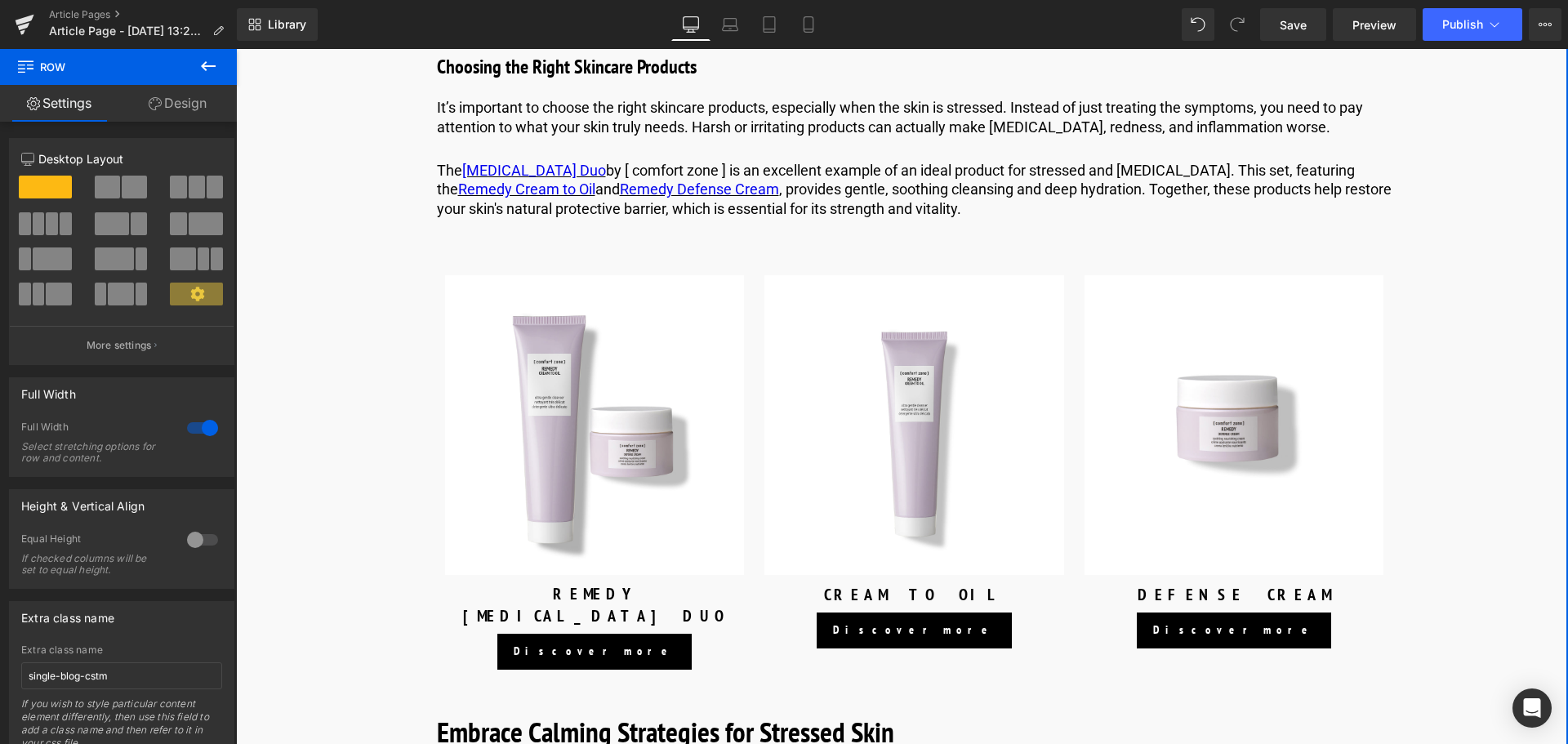
scroll to position [3593, 0]
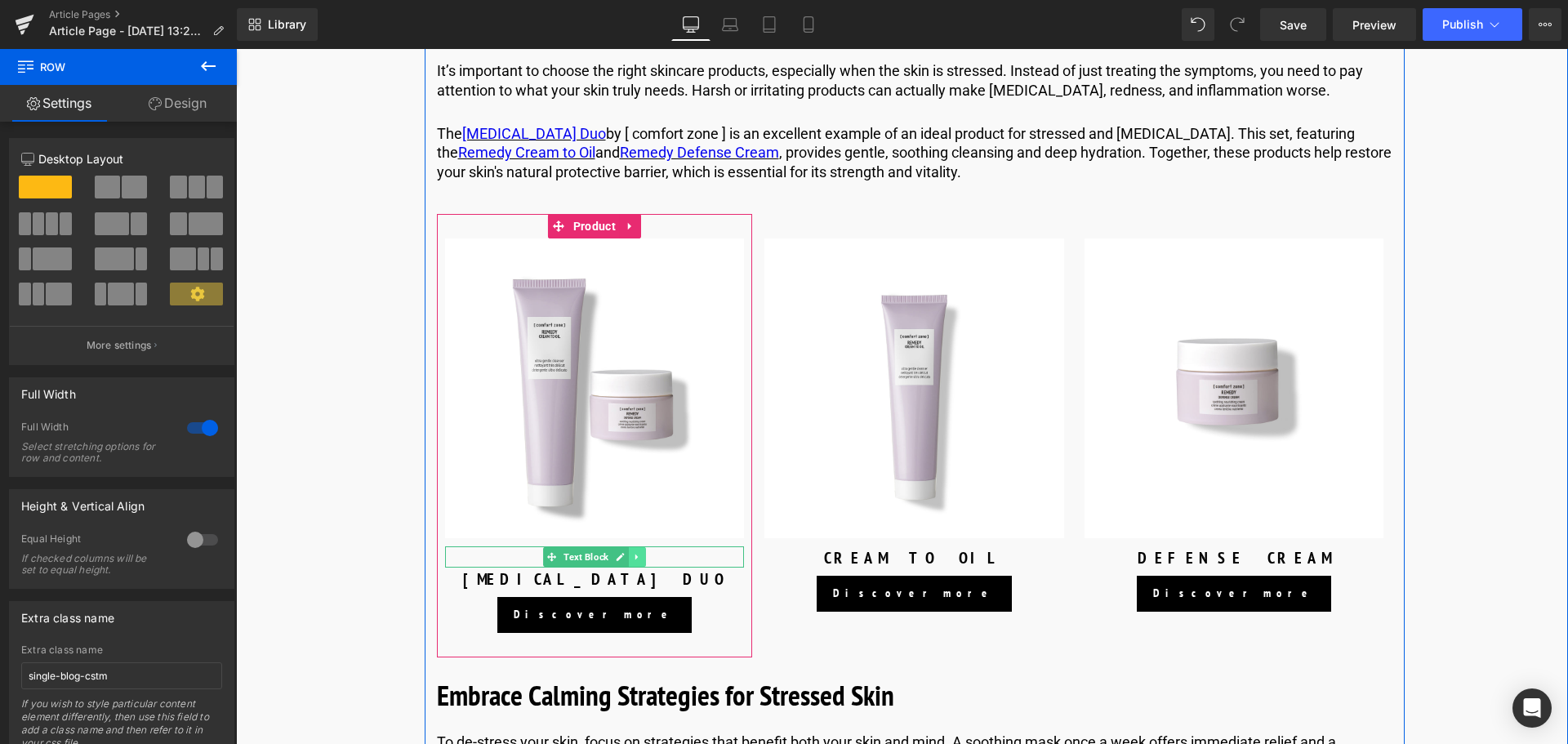
click at [628, 567] on link at bounding box center [637, 556] width 17 height 20
click at [627, 567] on link at bounding box center [628, 556] width 17 height 20
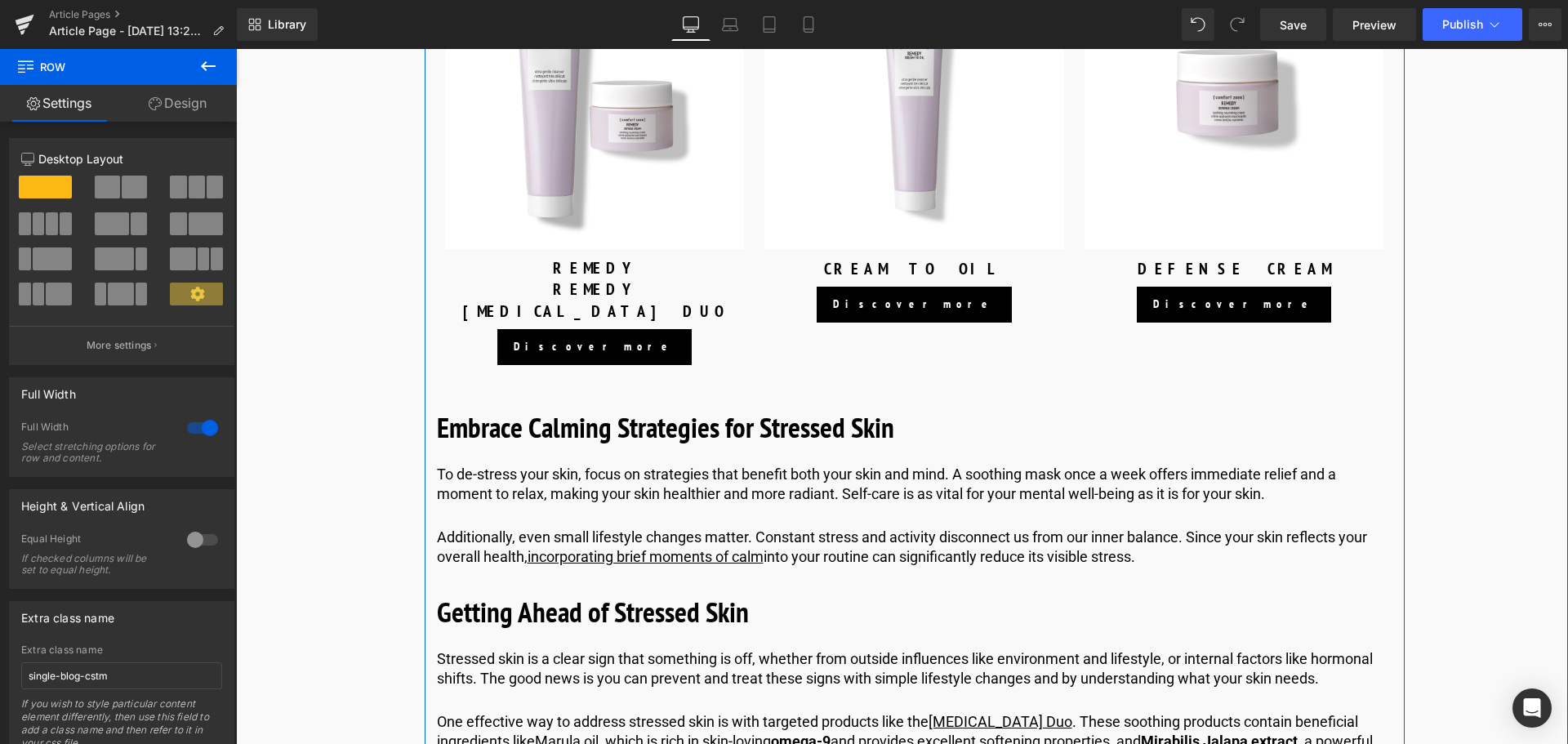
scroll to position [3739, 0]
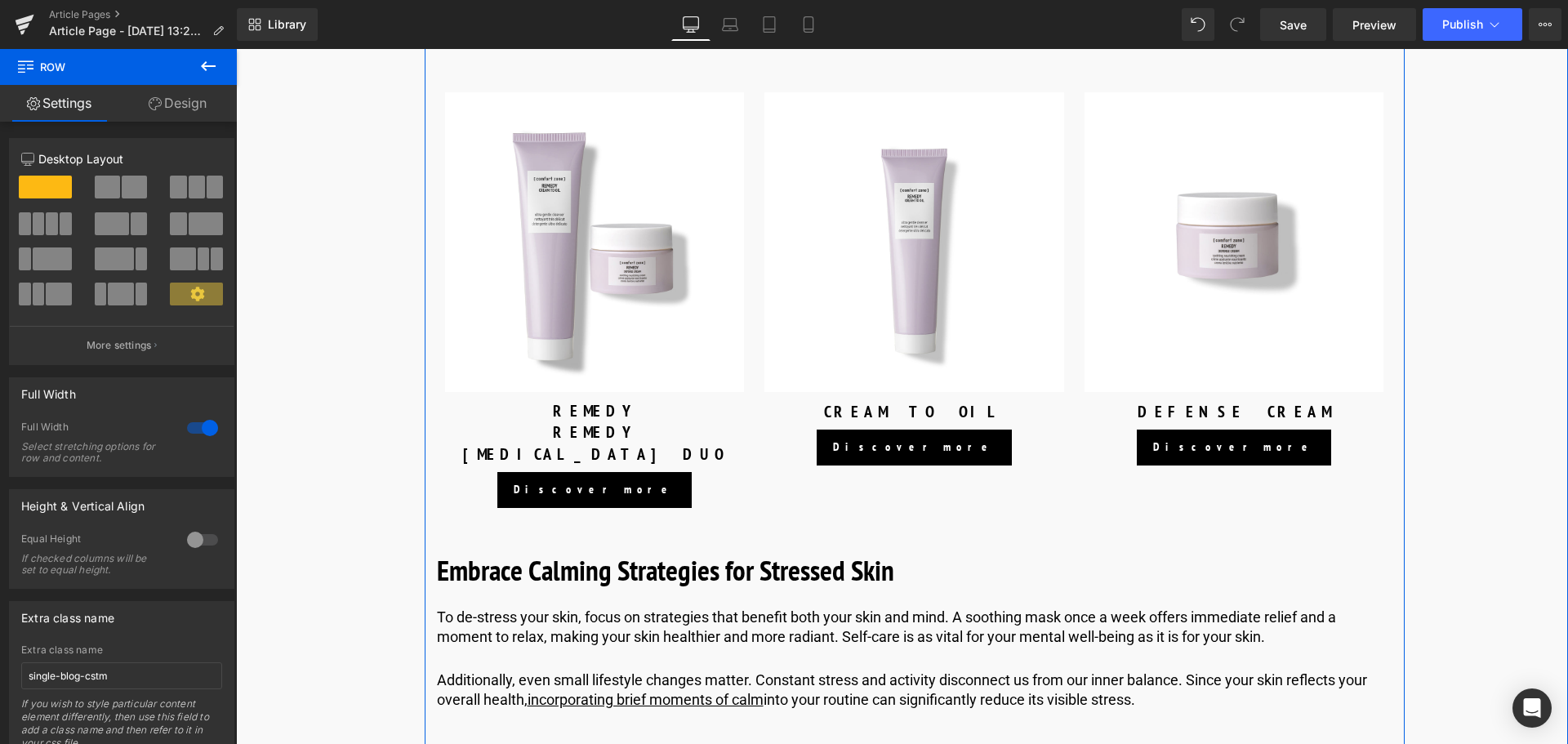
click at [589, 442] on div "REMEDY Text Block" at bounding box center [595, 432] width 300 height 21
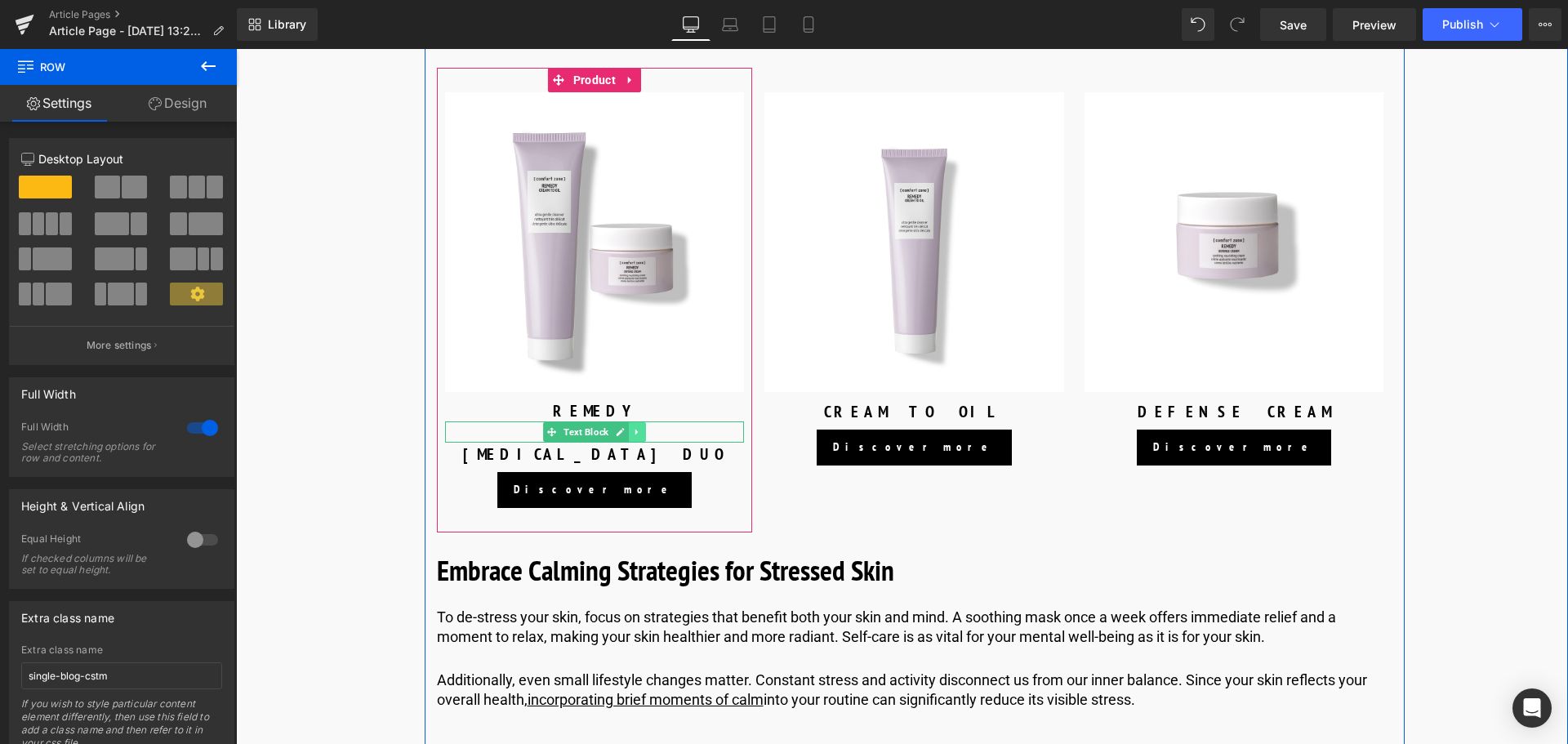
click at [633, 437] on icon at bounding box center [637, 432] width 9 height 9
click at [628, 436] on icon at bounding box center [627, 431] width 9 height 9
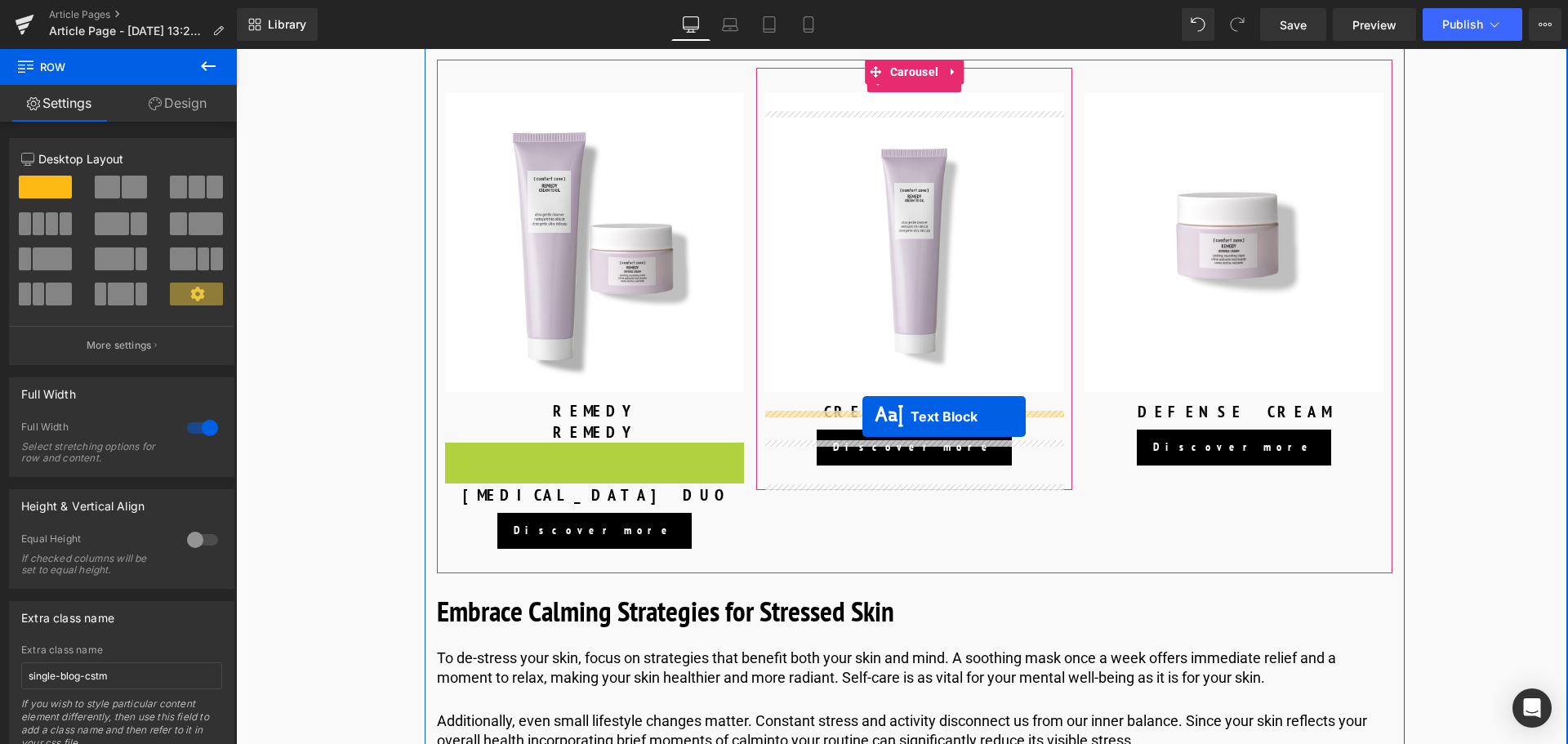
drag, startPoint x: 552, startPoint y: 471, endPoint x: 860, endPoint y: 417, distance: 312.7
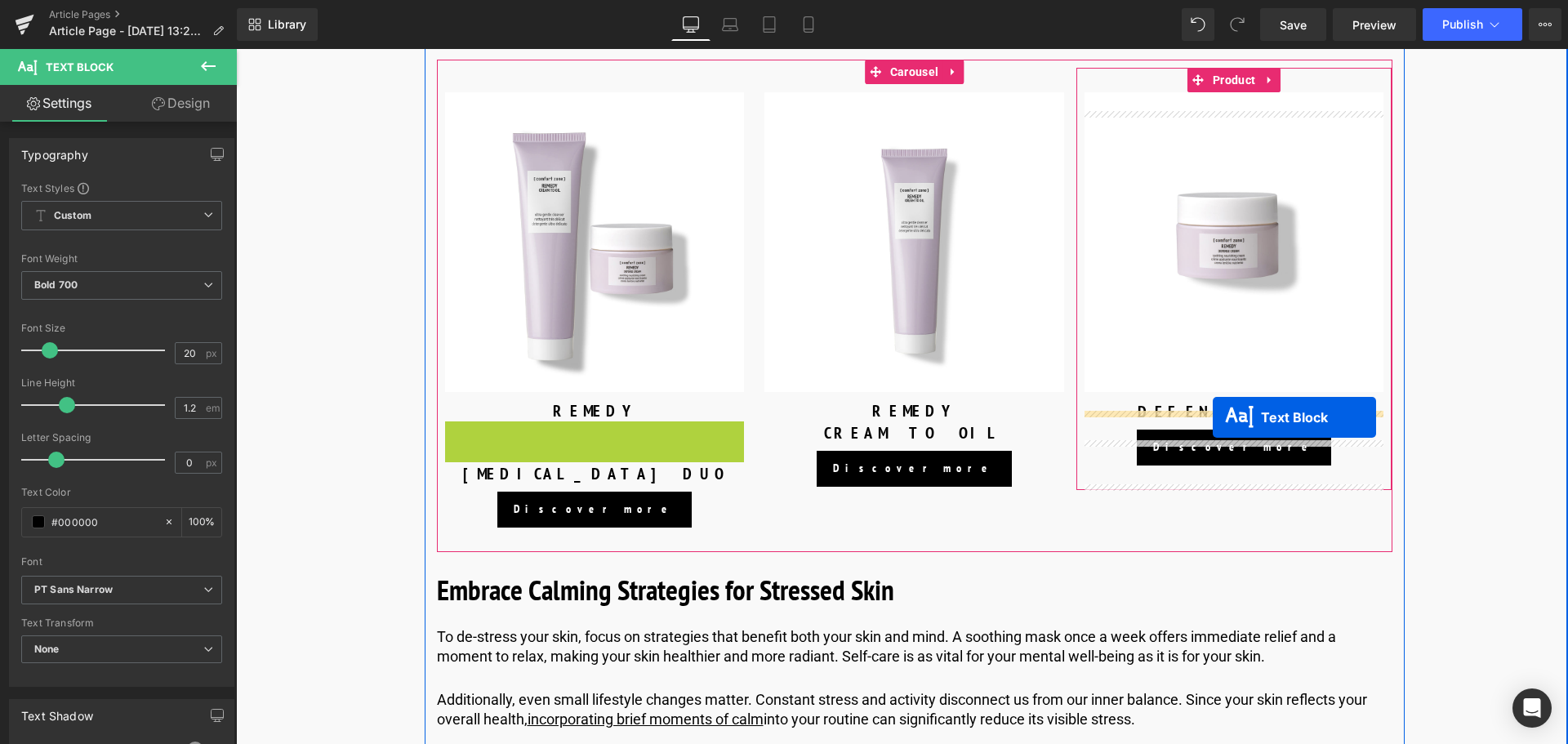
drag, startPoint x: 530, startPoint y: 453, endPoint x: 1213, endPoint y: 418, distance: 683.9
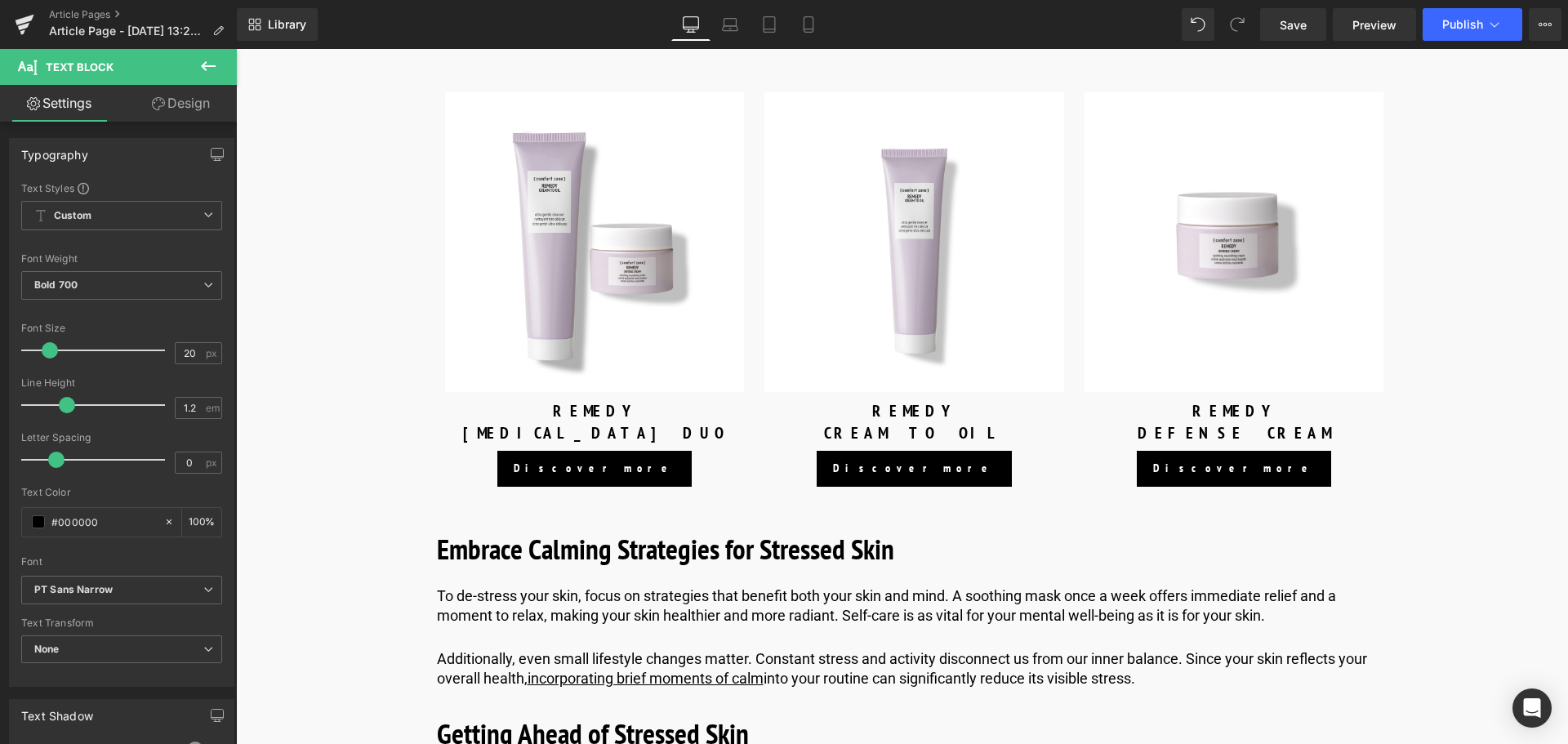
click at [208, 77] on button at bounding box center [208, 67] width 57 height 36
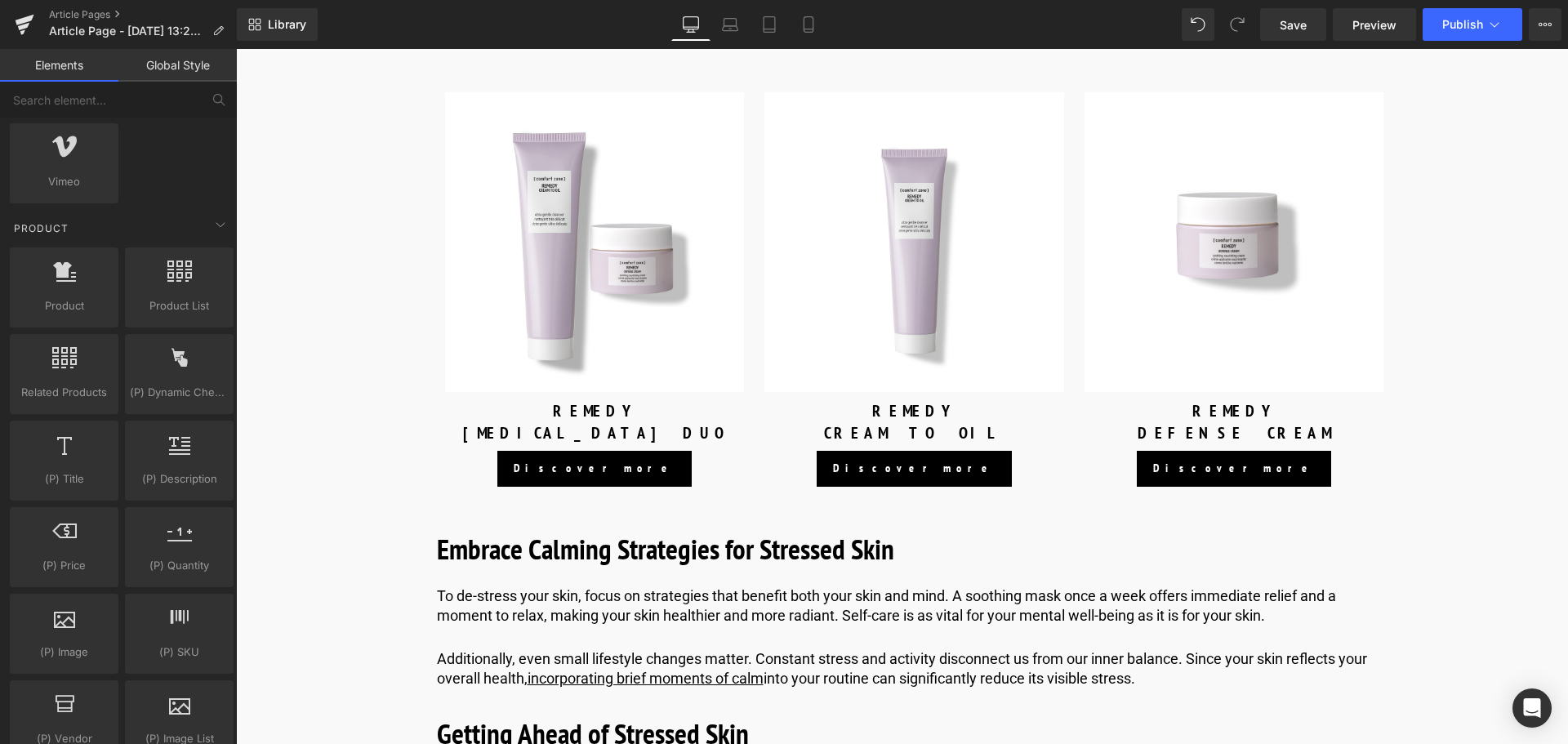
scroll to position [1307, 0]
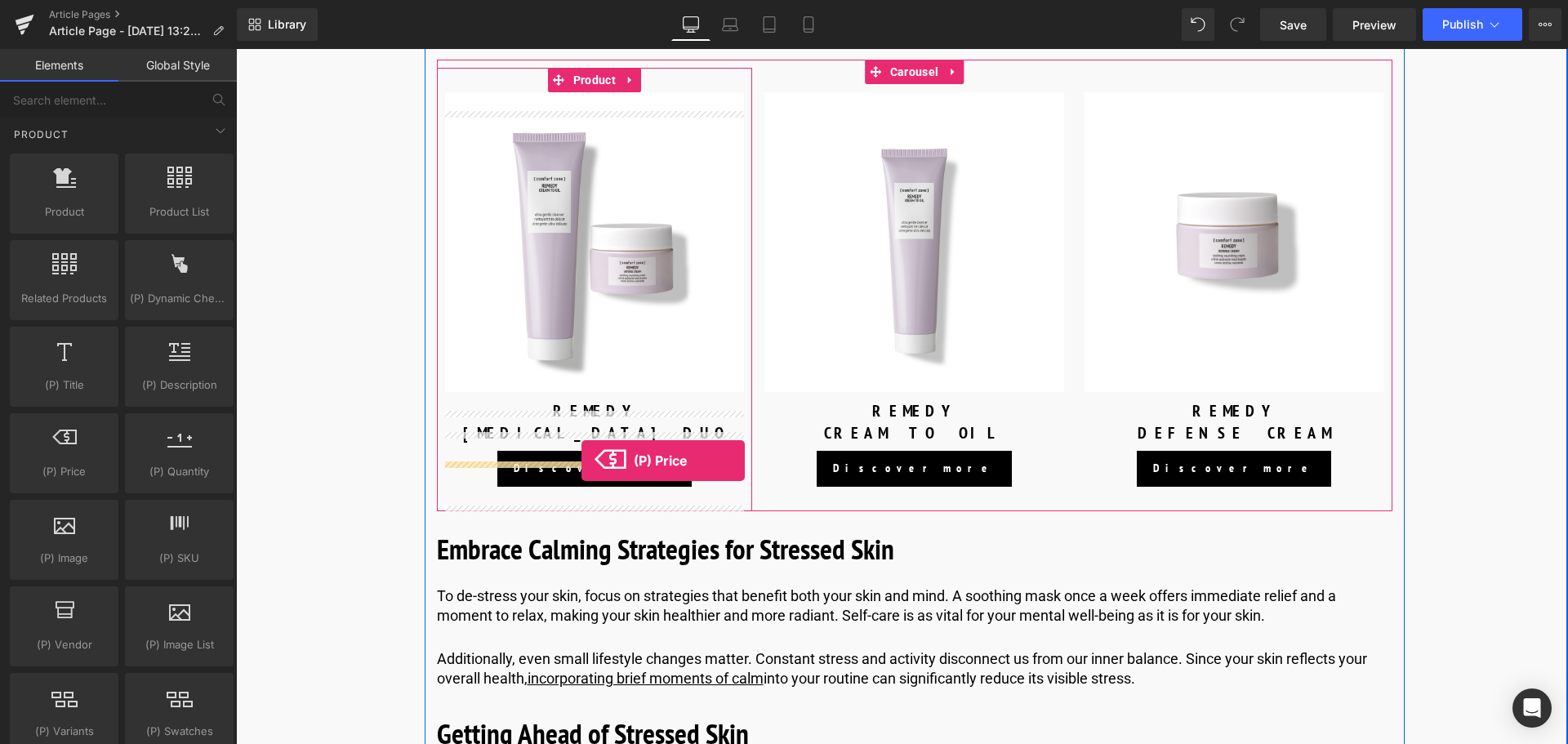
drag, startPoint x: 400, startPoint y: 484, endPoint x: 582, endPoint y: 460, distance: 183.6
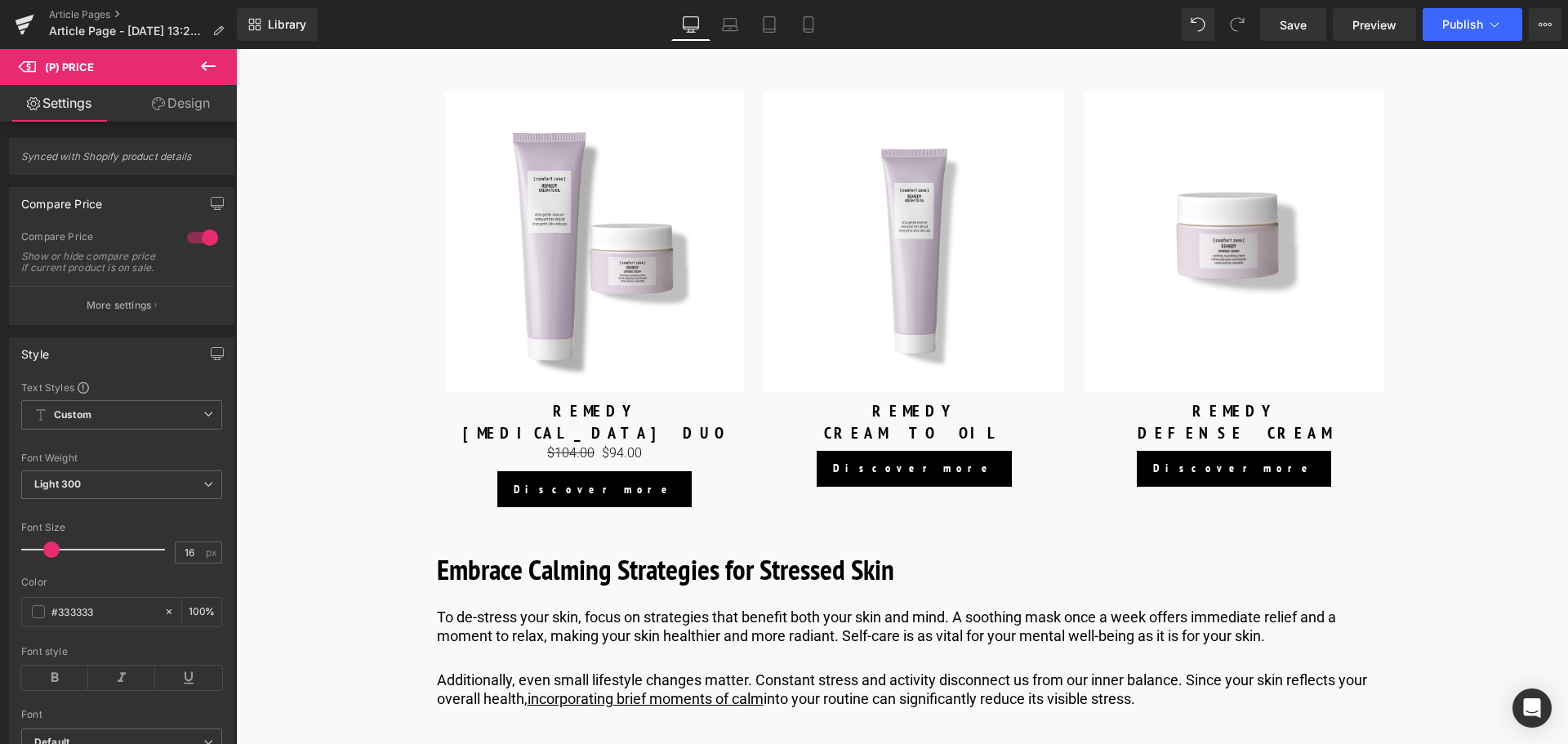
click at [209, 73] on icon at bounding box center [208, 65] width 20 height 20
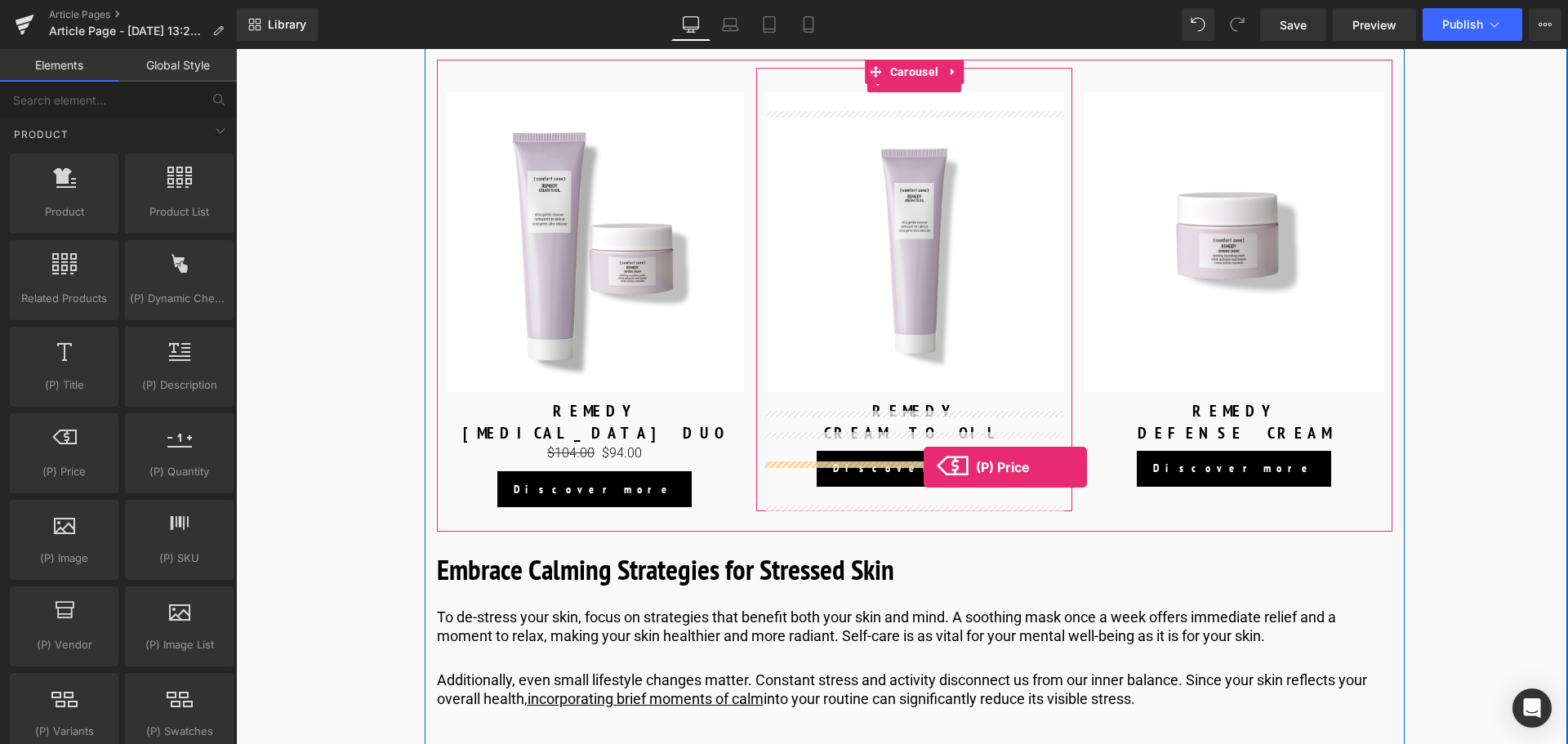
drag, startPoint x: 415, startPoint y: 557, endPoint x: 924, endPoint y: 467, distance: 516.9
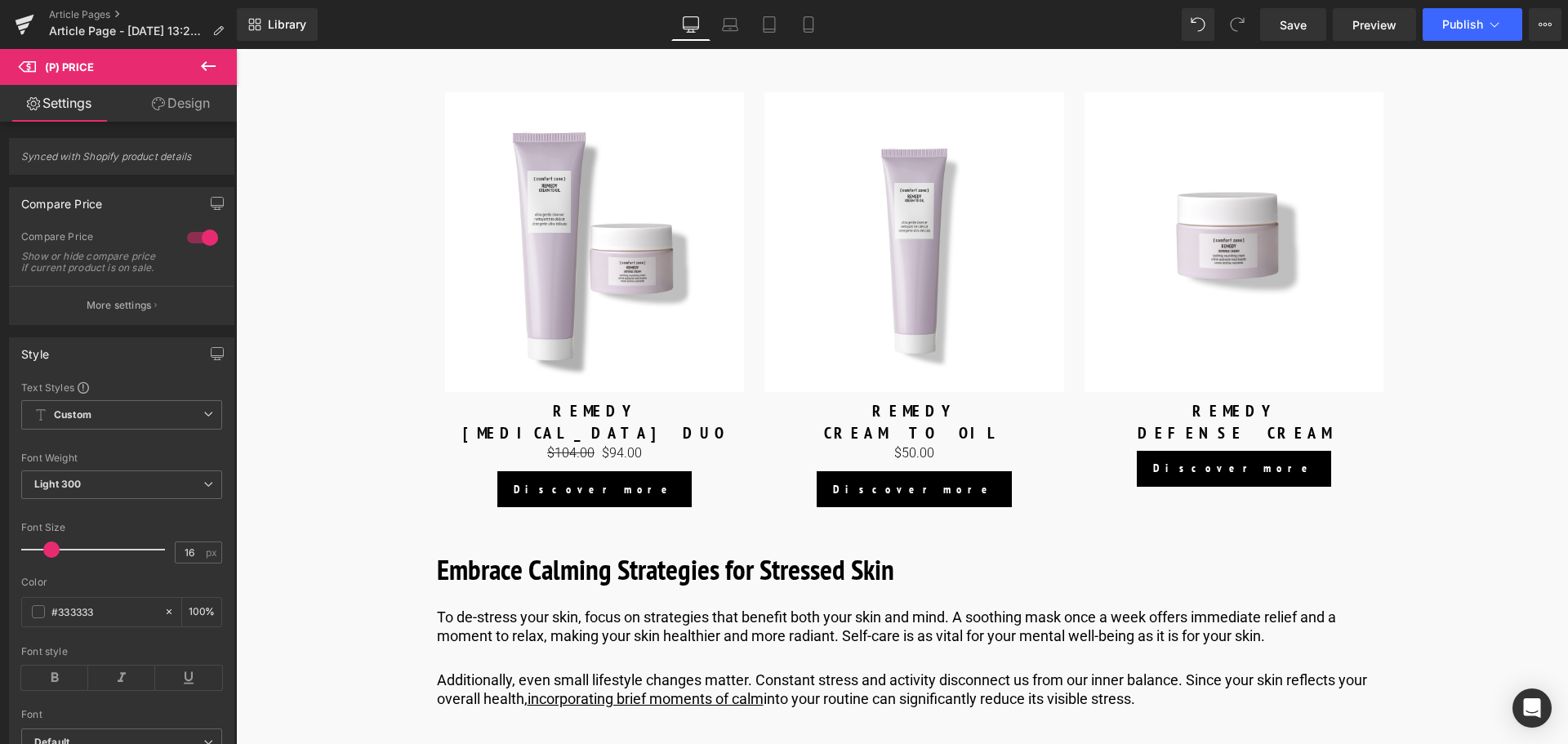
click at [206, 86] on link "Design" at bounding box center [180, 102] width 119 height 37
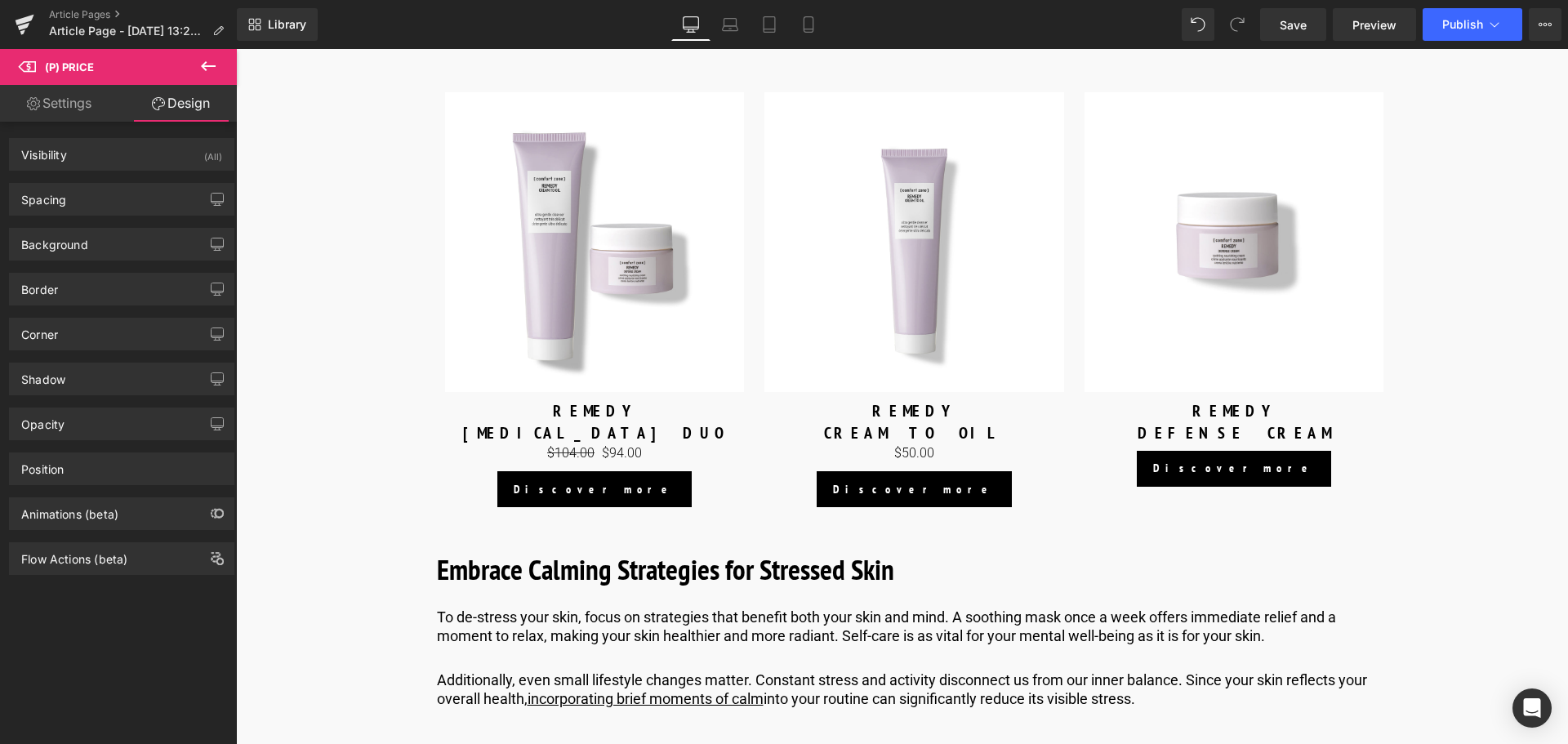
click at [214, 65] on icon at bounding box center [208, 65] width 20 height 20
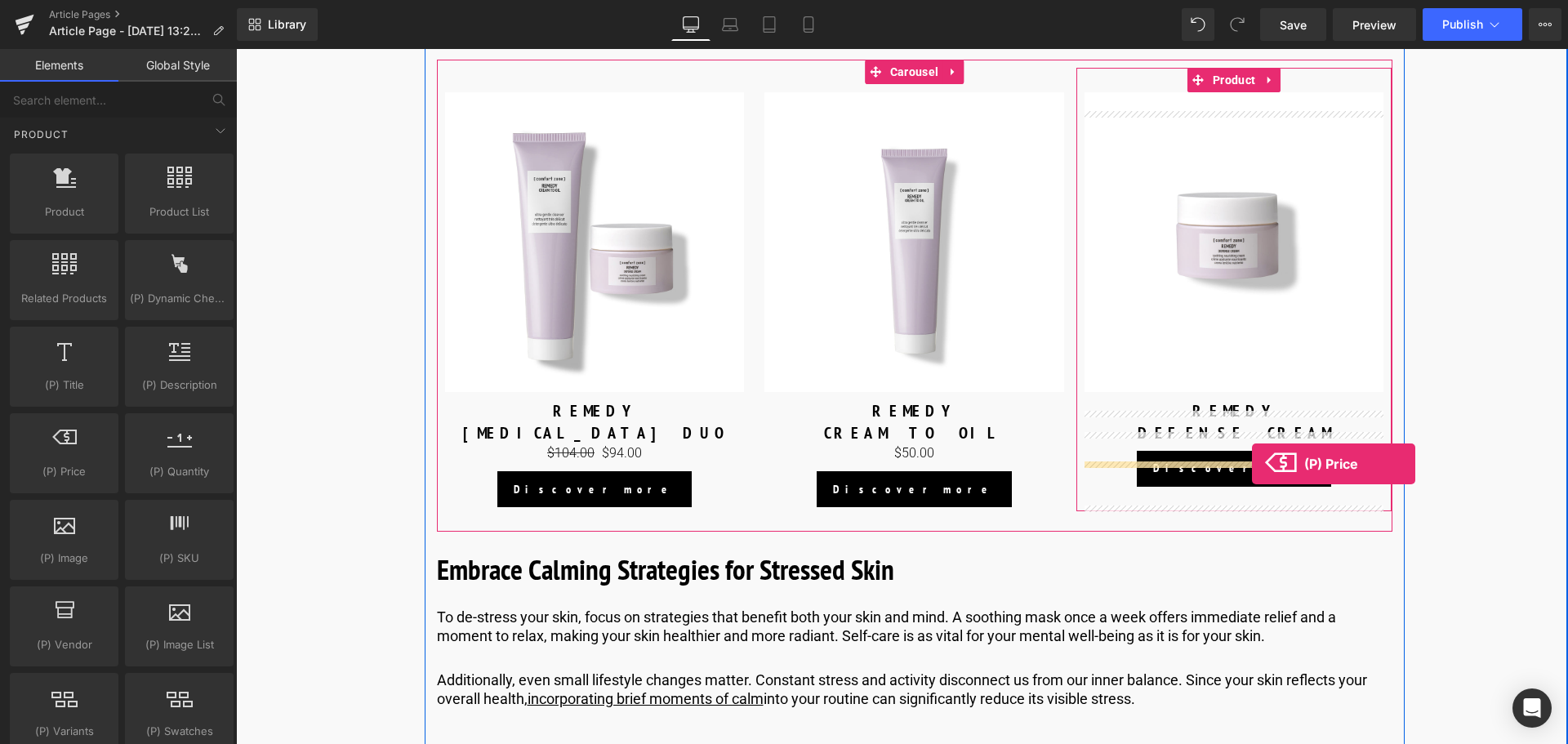
drag, startPoint x: 728, startPoint y: 541, endPoint x: 1252, endPoint y: 464, distance: 529.6
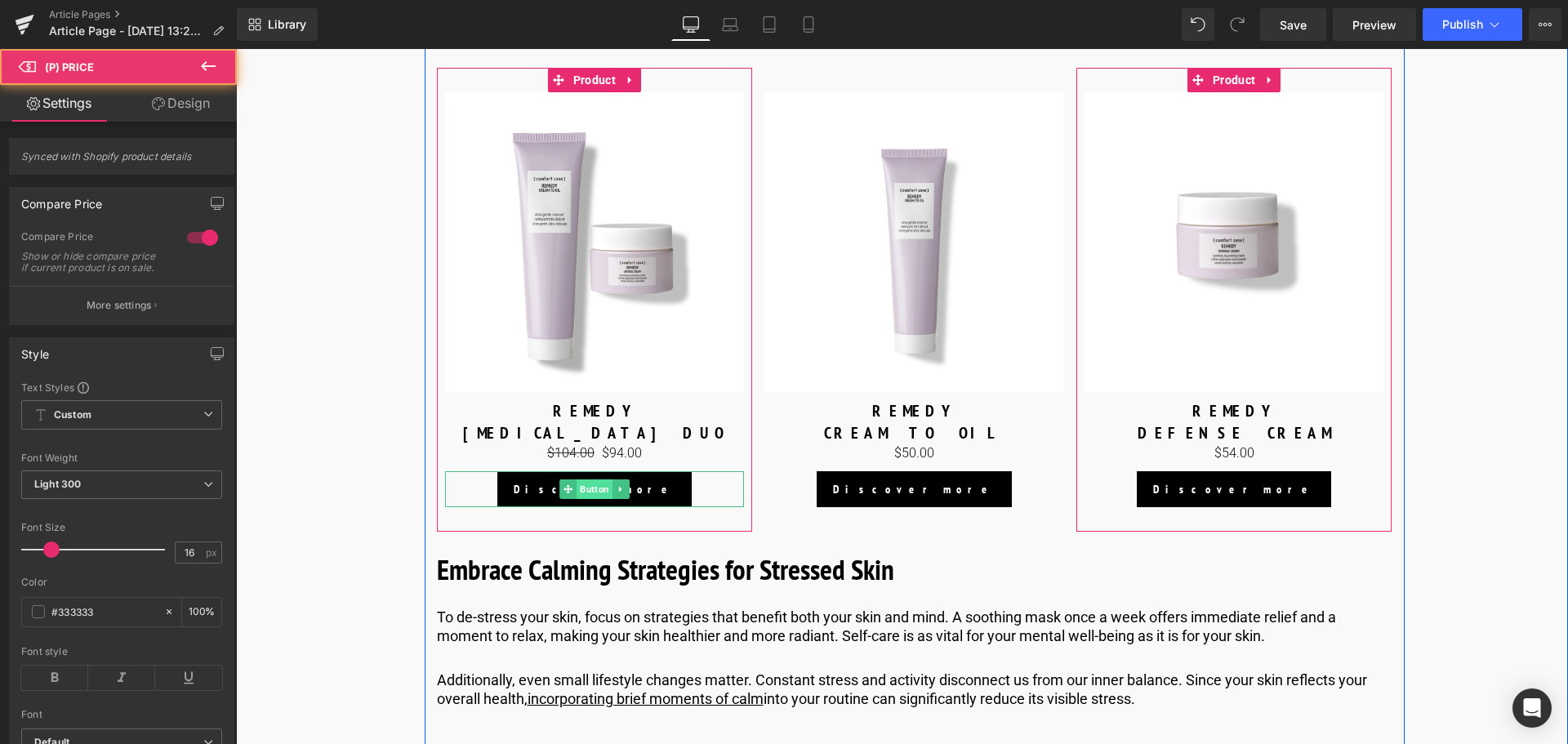
click at [589, 499] on span "Button" at bounding box center [594, 489] width 36 height 20
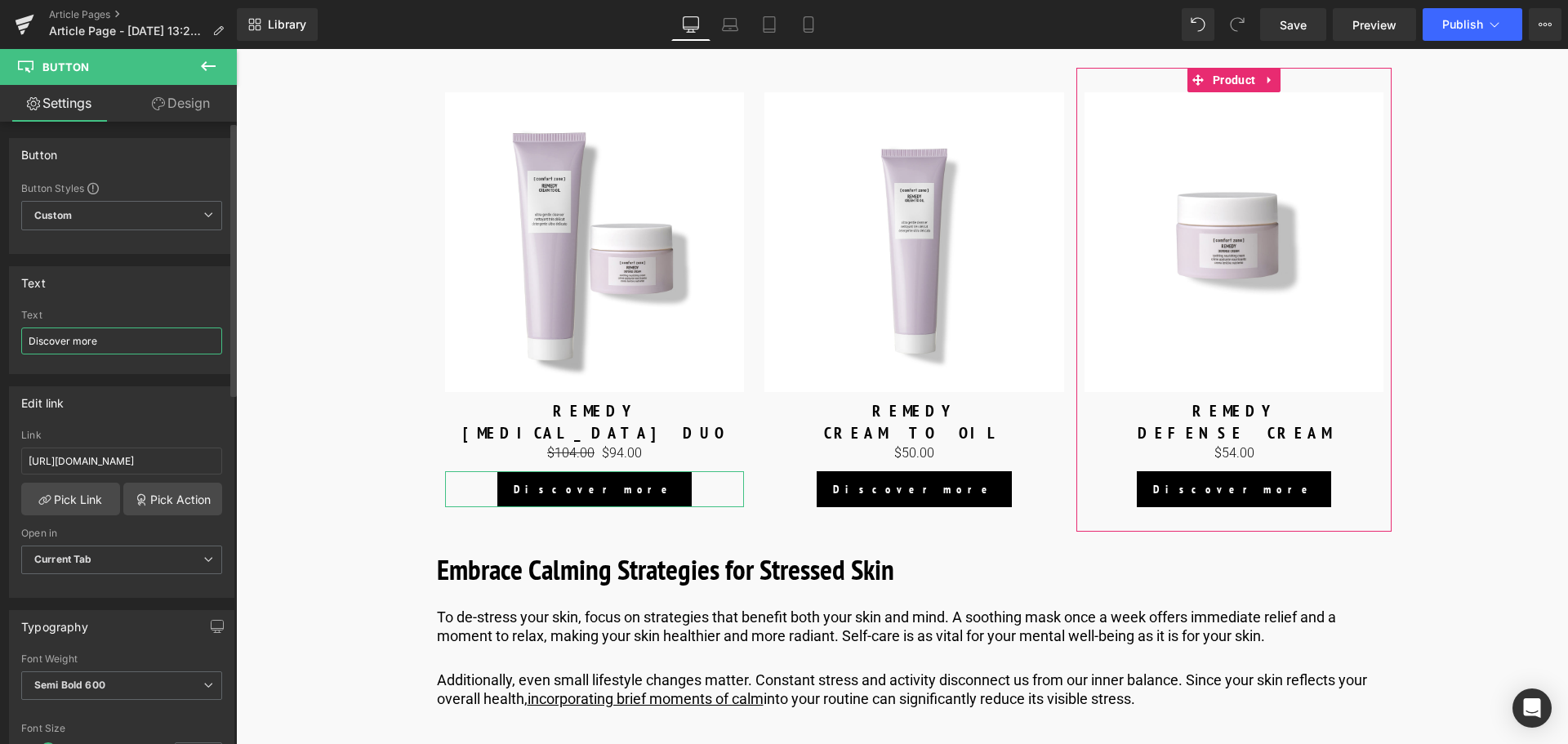
click at [125, 339] on input "Discover more" at bounding box center [121, 341] width 201 height 27
type input "s"
type input "SHOP NOW"
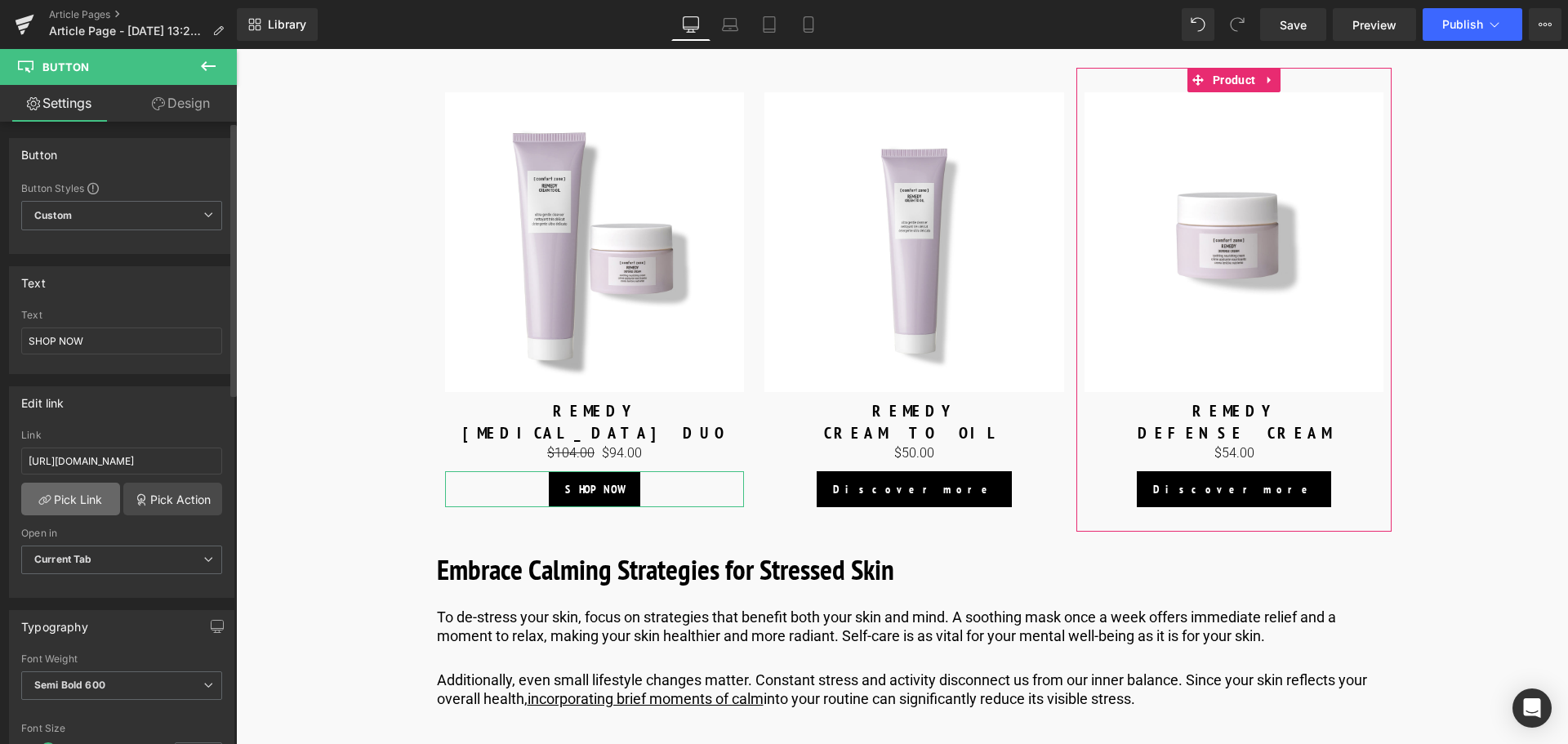
click at [81, 503] on link "Pick Link" at bounding box center [70, 498] width 99 height 32
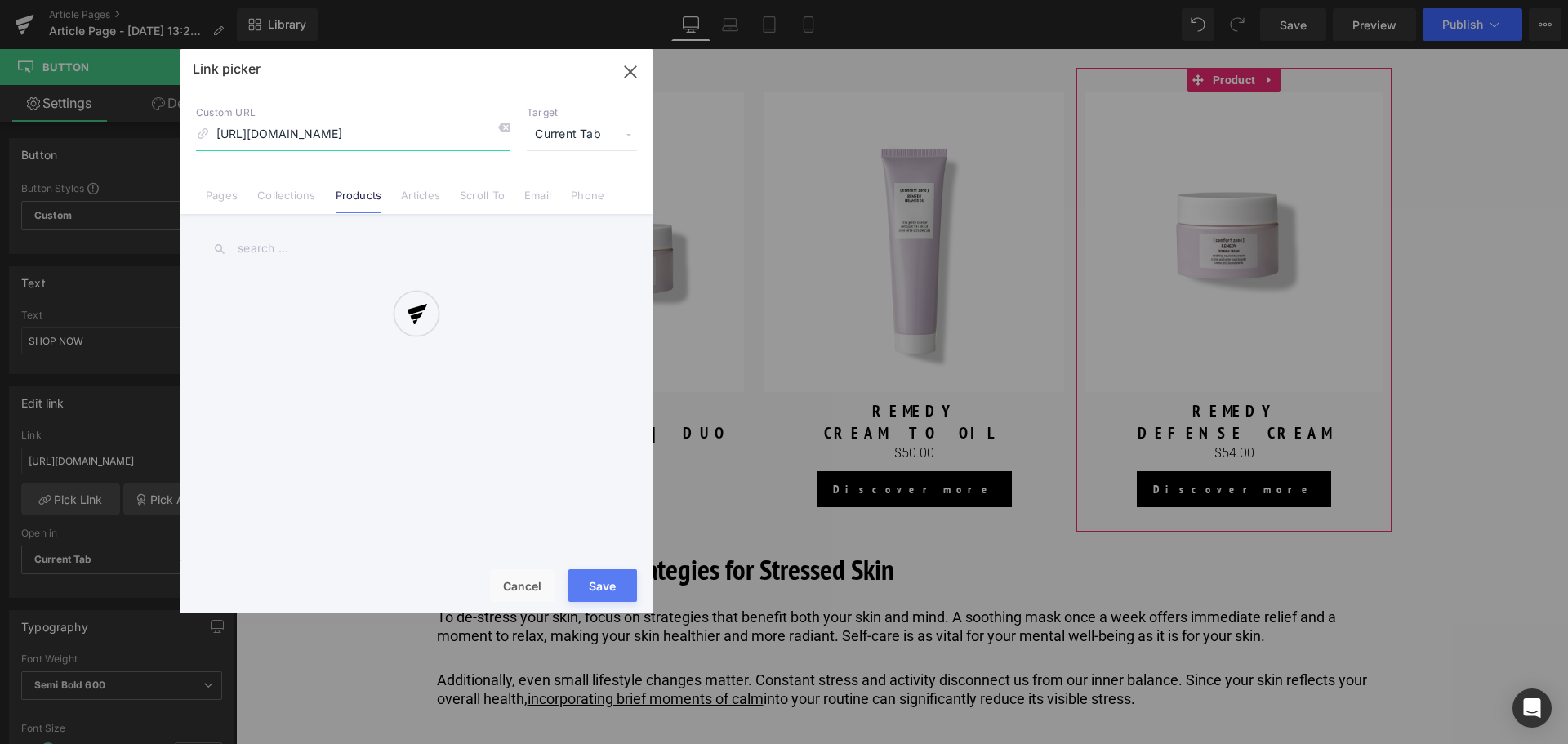
scroll to position [0, 61]
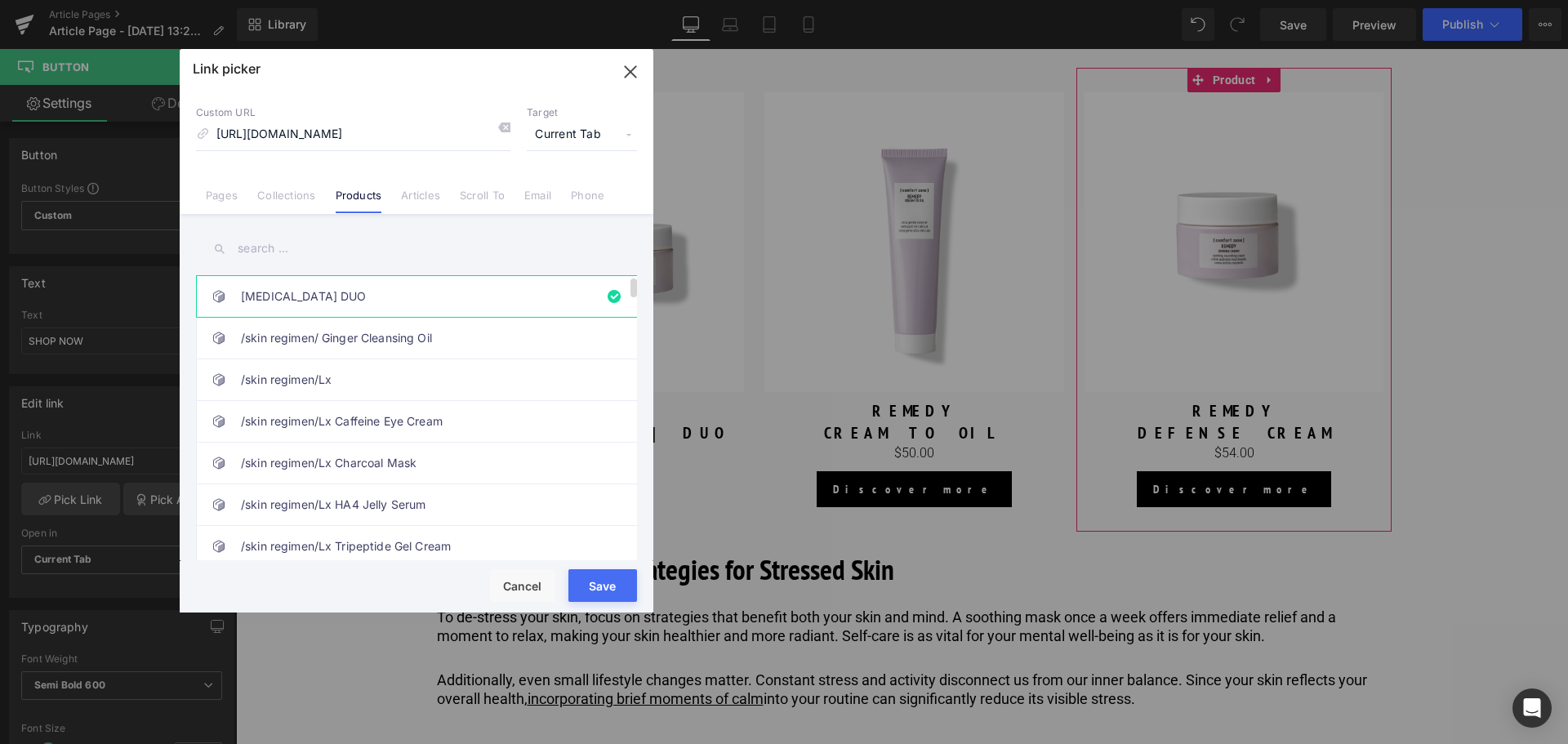
click at [396, 297] on link "[MEDICAL_DATA] DUO" at bounding box center [420, 296] width 360 height 41
drag, startPoint x: 606, startPoint y: 582, endPoint x: 532, endPoint y: 535, distance: 87.7
click at [606, 582] on button "Save" at bounding box center [603, 586] width 68 height 32
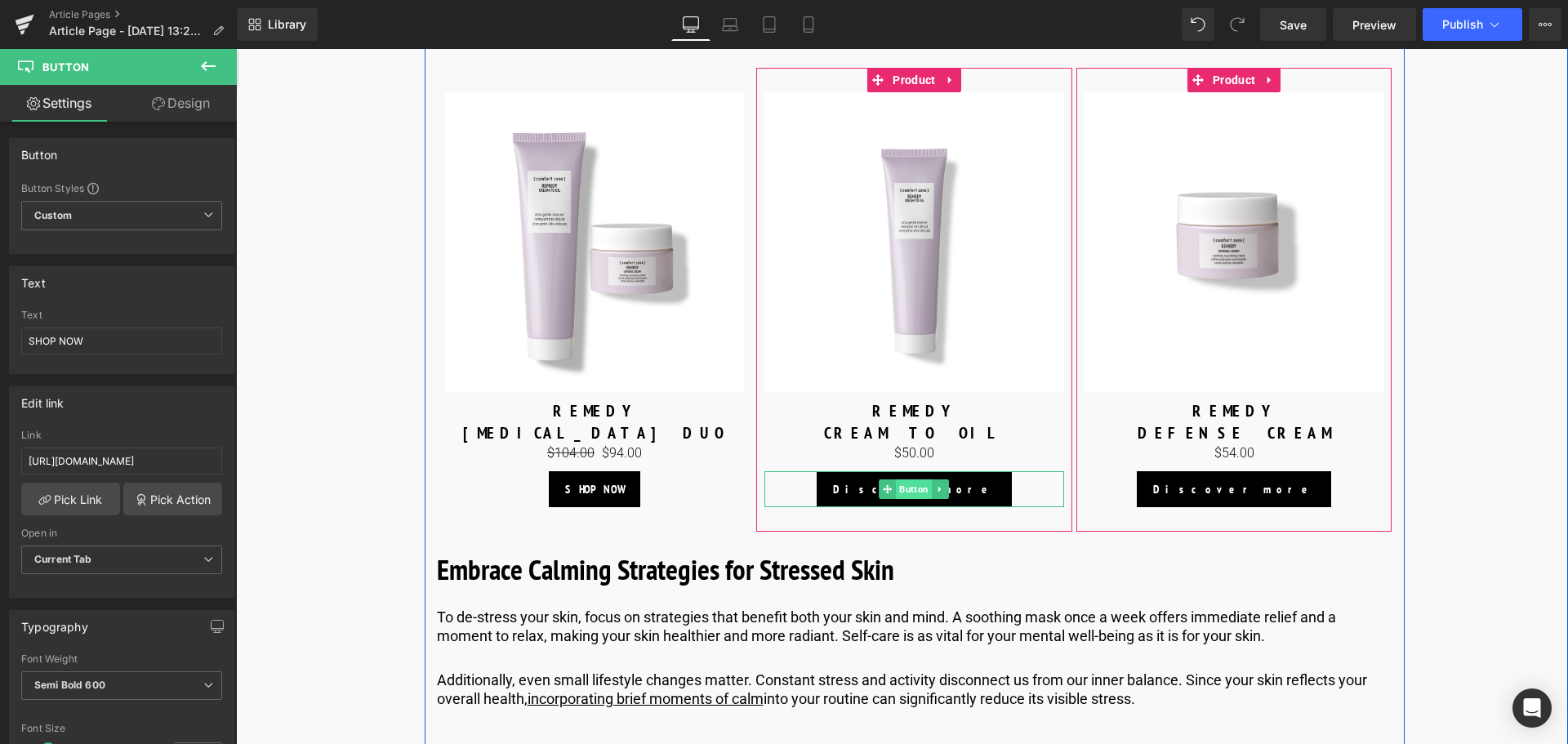
click at [900, 499] on span "Button" at bounding box center [915, 489] width 36 height 20
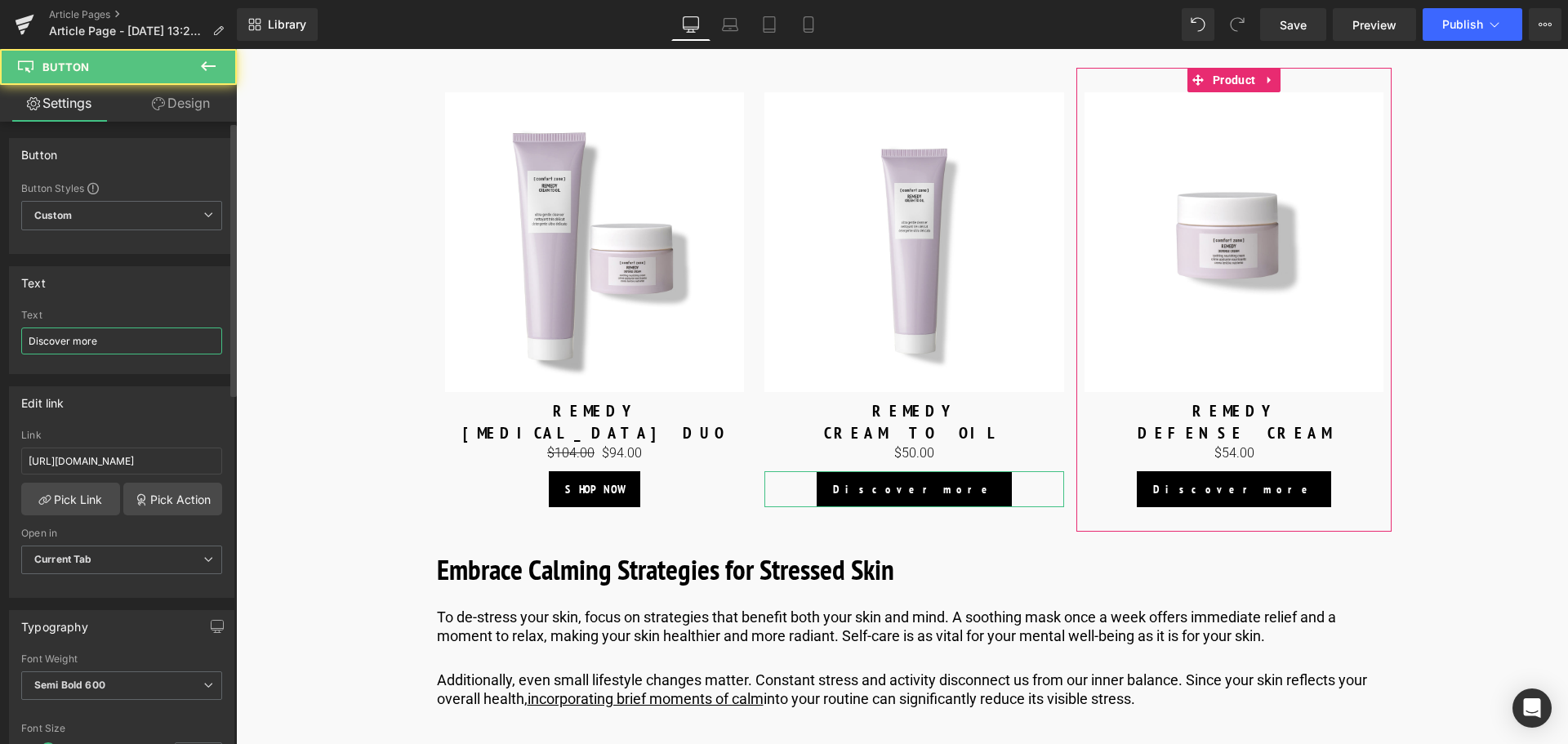
drag, startPoint x: 145, startPoint y: 351, endPoint x: 0, endPoint y: 328, distance: 146.8
click at [0, 328] on div "Text Discover more Text Discover more" at bounding box center [121, 314] width 244 height 120
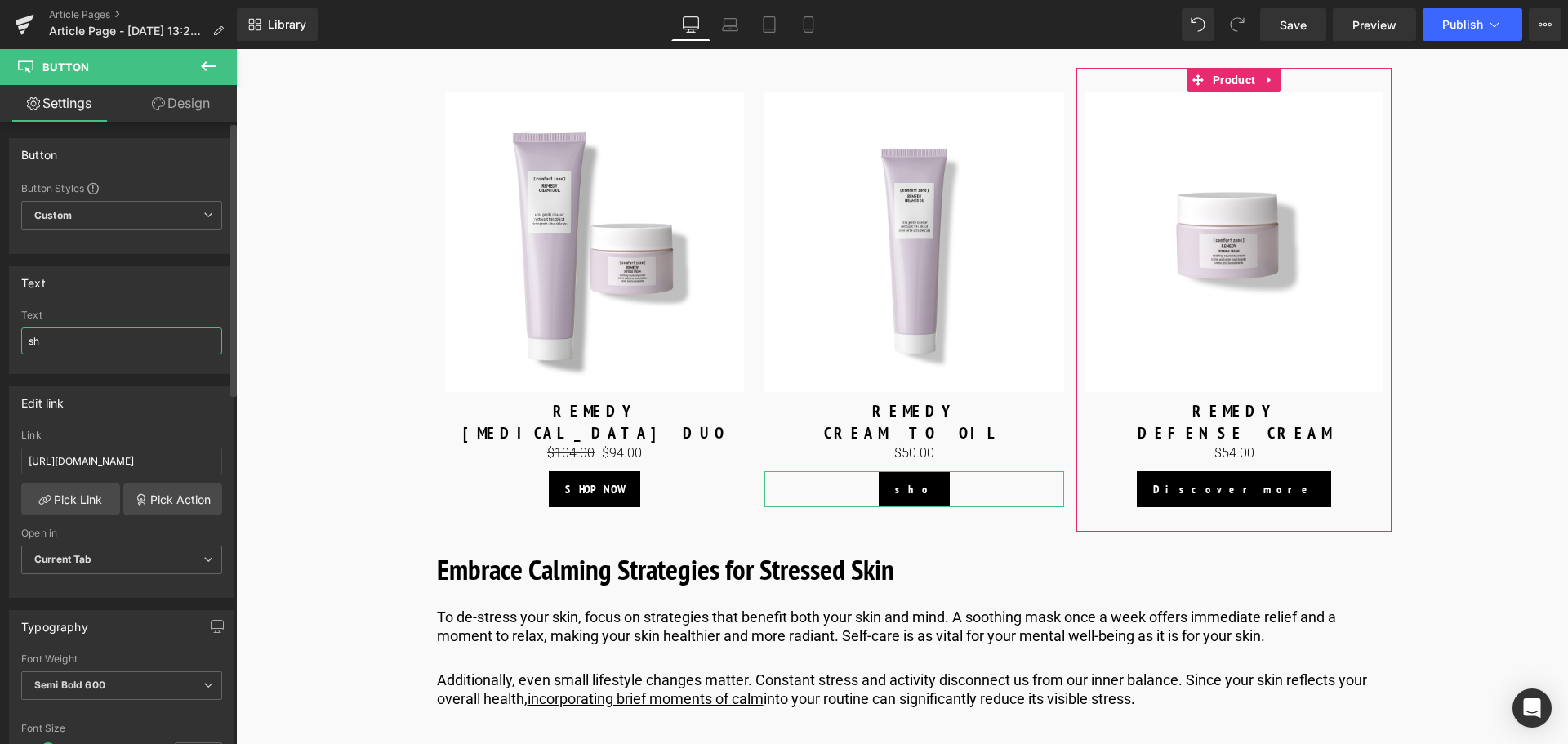
type input "s"
click at [43, 339] on input "SGOP NOW" at bounding box center [121, 341] width 201 height 27
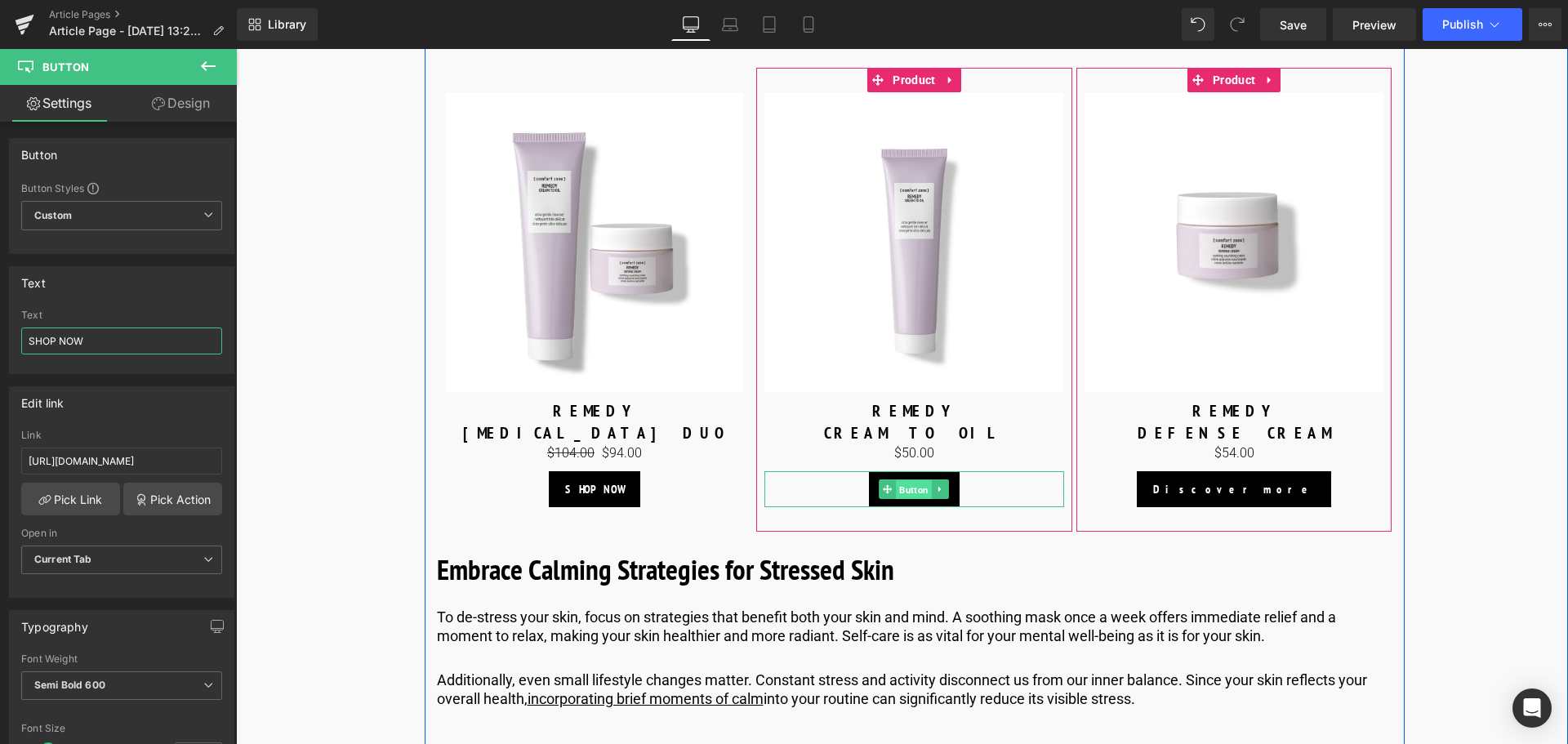
click at [907, 500] on span "Button" at bounding box center [915, 490] width 36 height 20
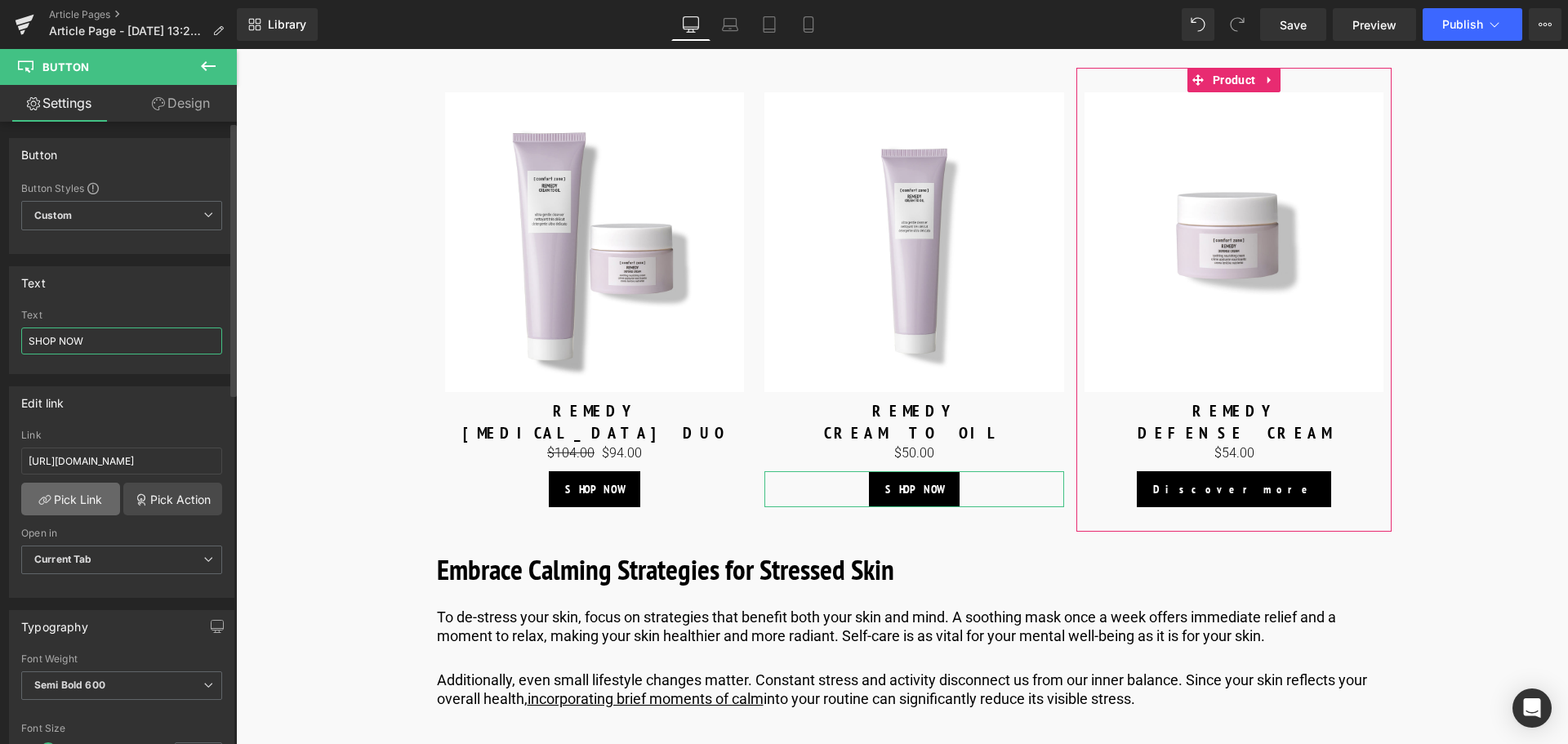
type input "SHOP NOW"
click at [90, 509] on link "Pick Link" at bounding box center [70, 498] width 99 height 32
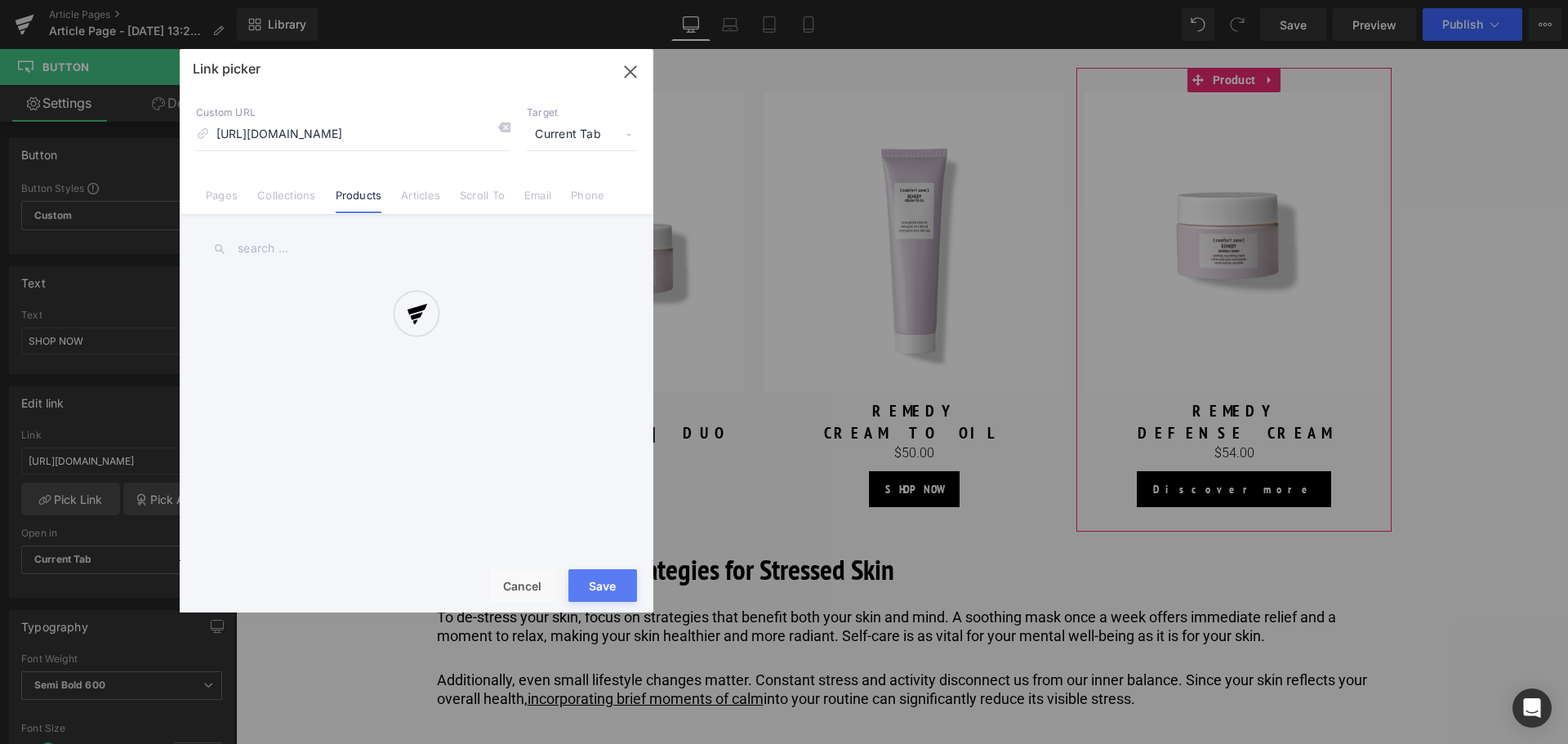
scroll to position [0, 73]
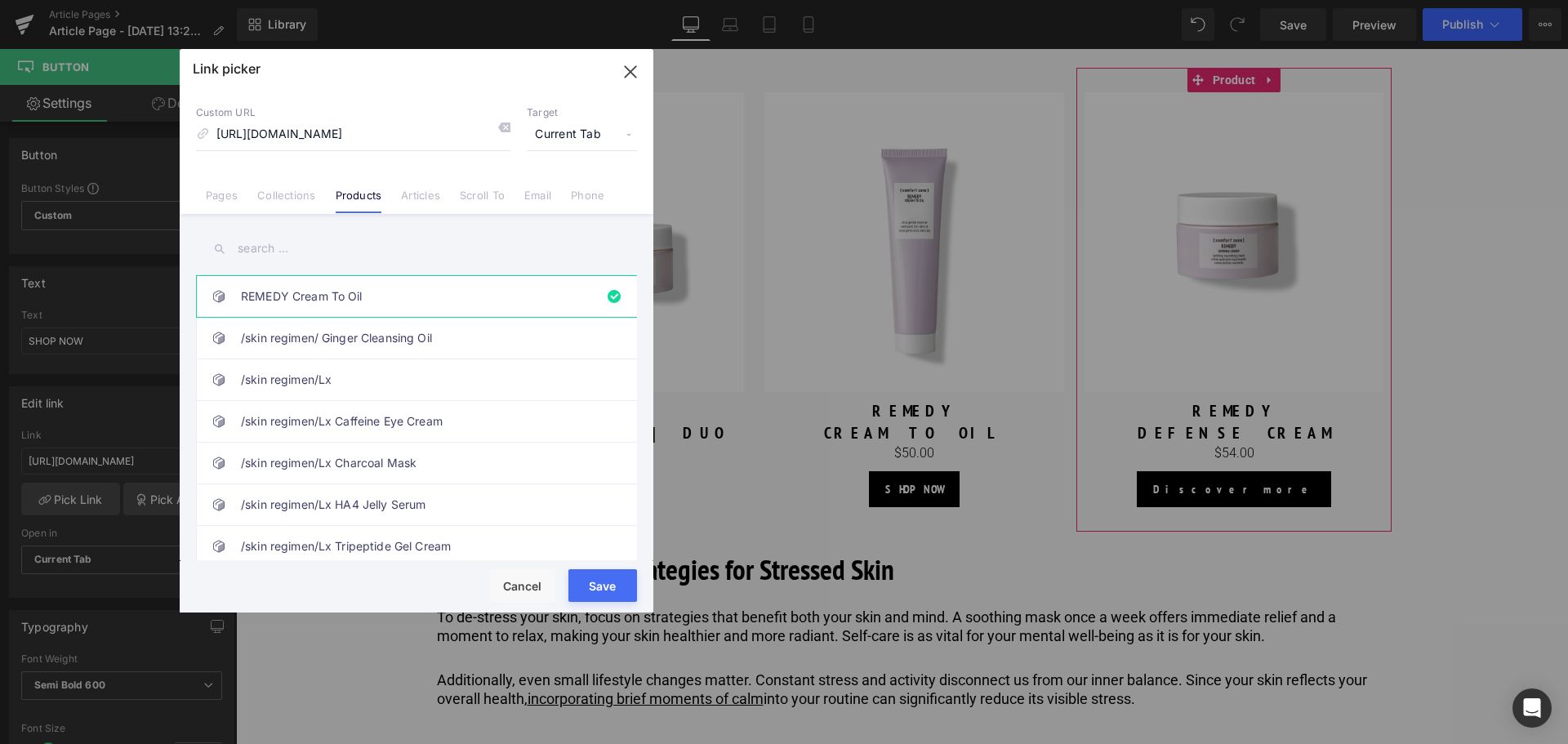
drag, startPoint x: 602, startPoint y: 582, endPoint x: 436, endPoint y: 529, distance: 174.3
click at [602, 582] on button "Save" at bounding box center [603, 586] width 68 height 32
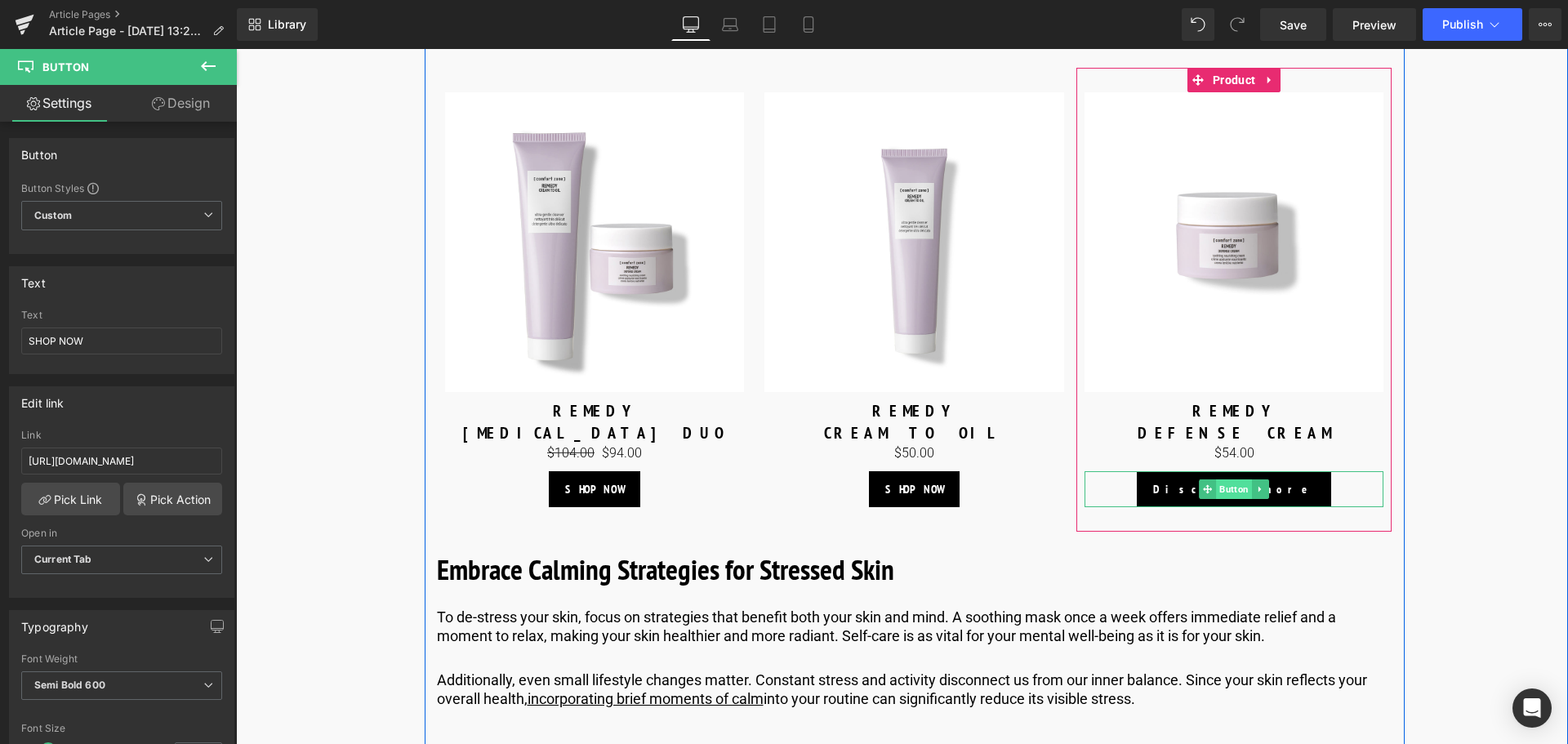
click at [1240, 499] on span "Button" at bounding box center [1234, 489] width 36 height 20
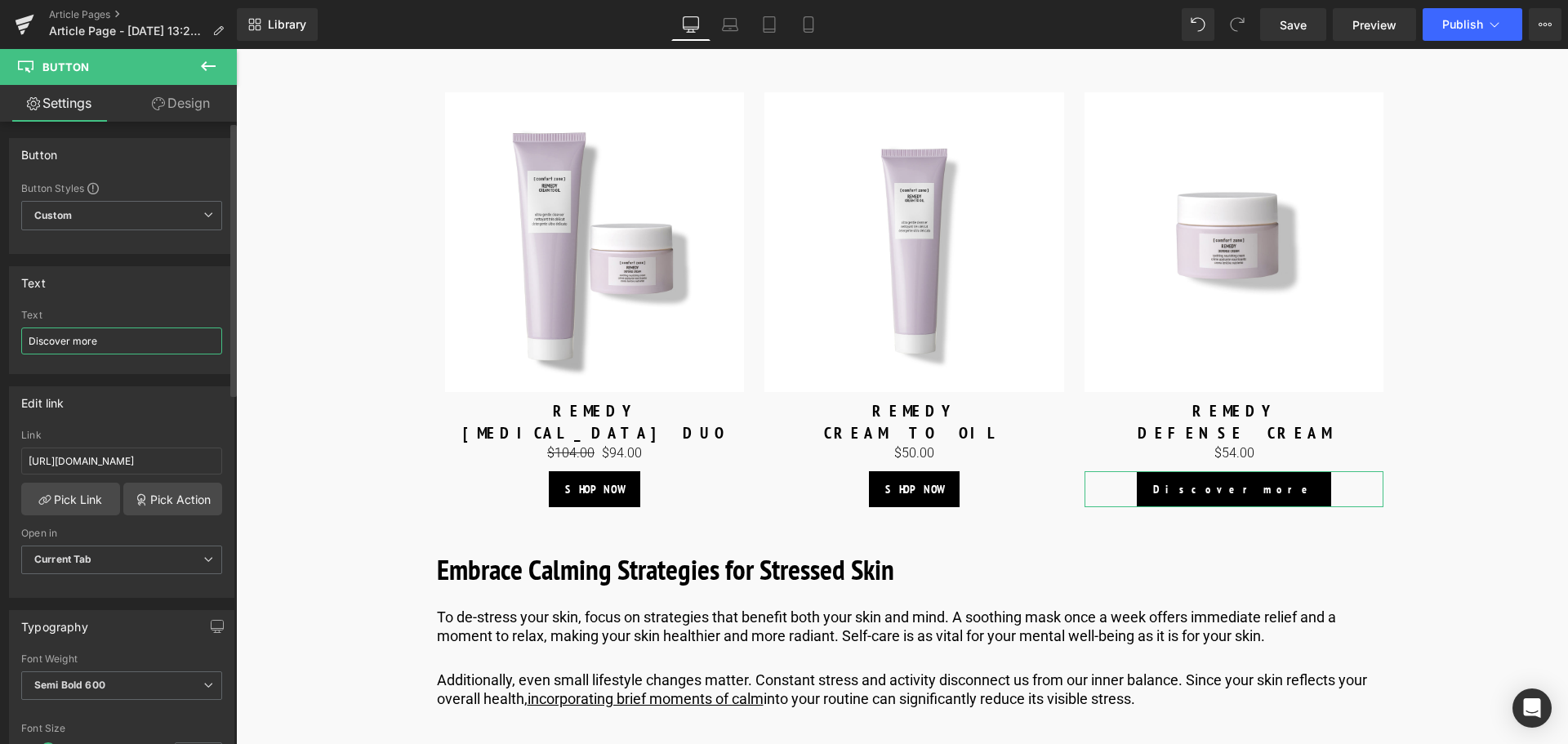
drag, startPoint x: 143, startPoint y: 342, endPoint x: 0, endPoint y: 331, distance: 143.4
click at [0, 331] on div "Text Discover more Text Discover more" at bounding box center [121, 314] width 244 height 120
type input "SHOP NOW"
click at [92, 487] on link "Pick Link" at bounding box center [70, 498] width 99 height 32
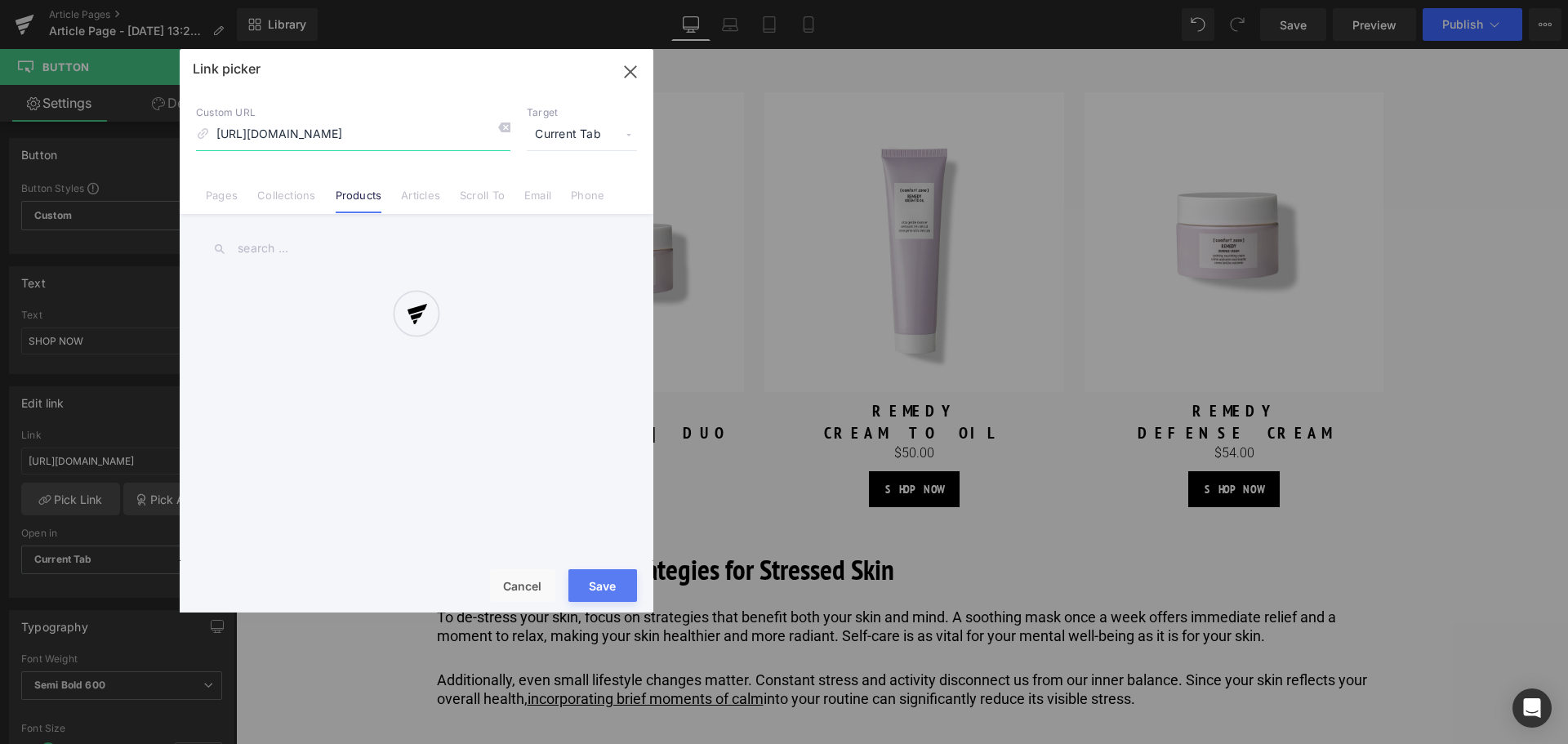
scroll to position [0, 89]
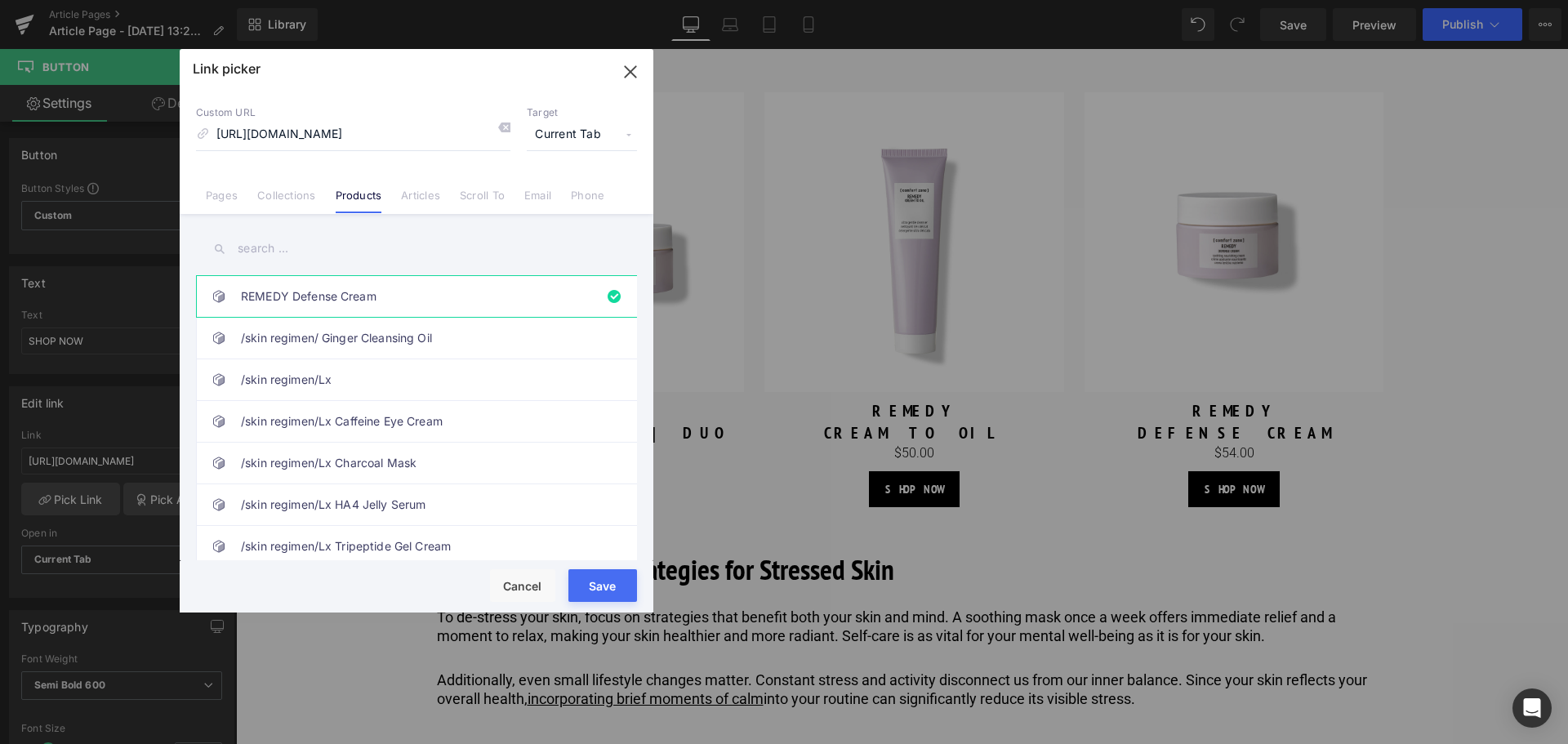
click at [599, 578] on button "Save" at bounding box center [603, 586] width 68 height 32
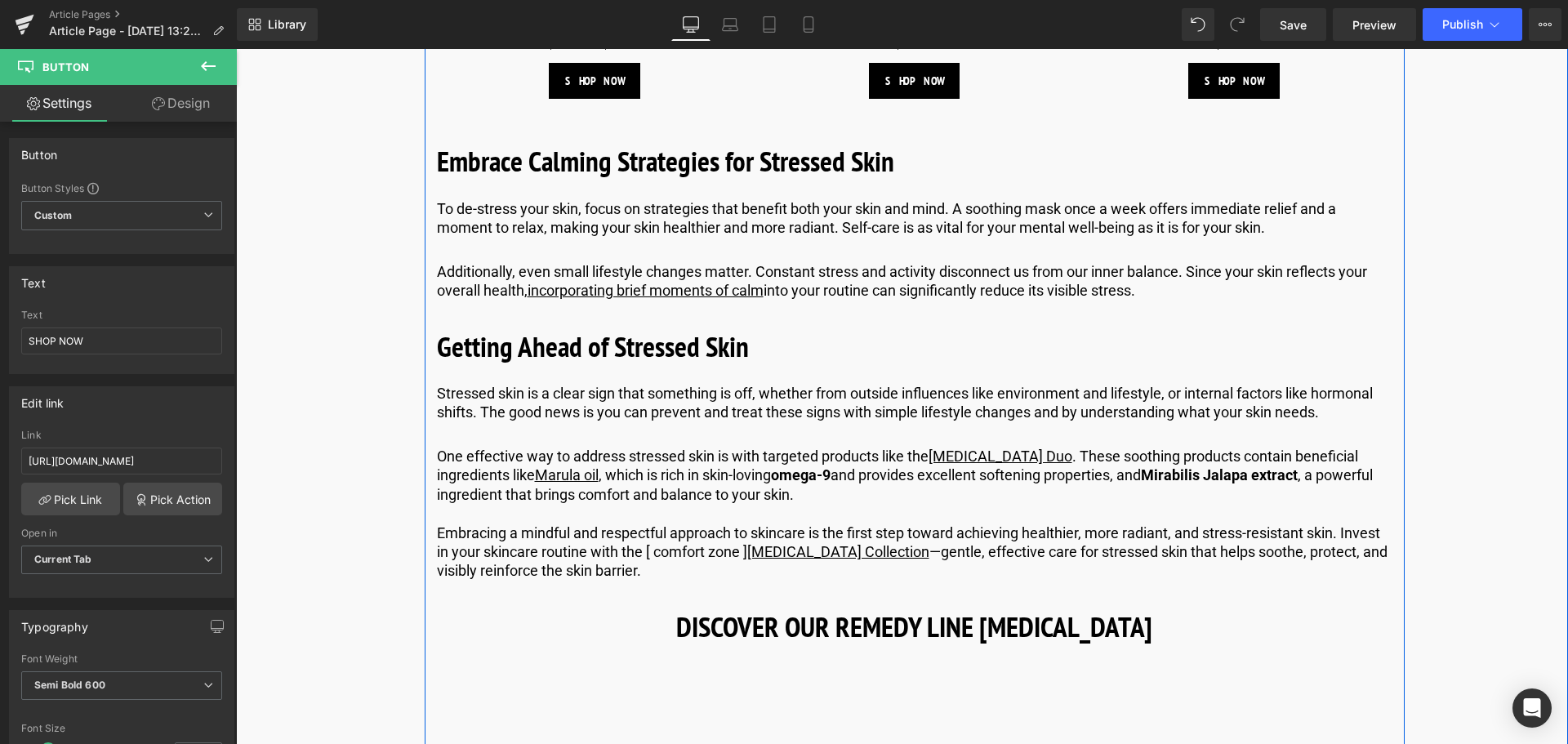
scroll to position [4392, 0]
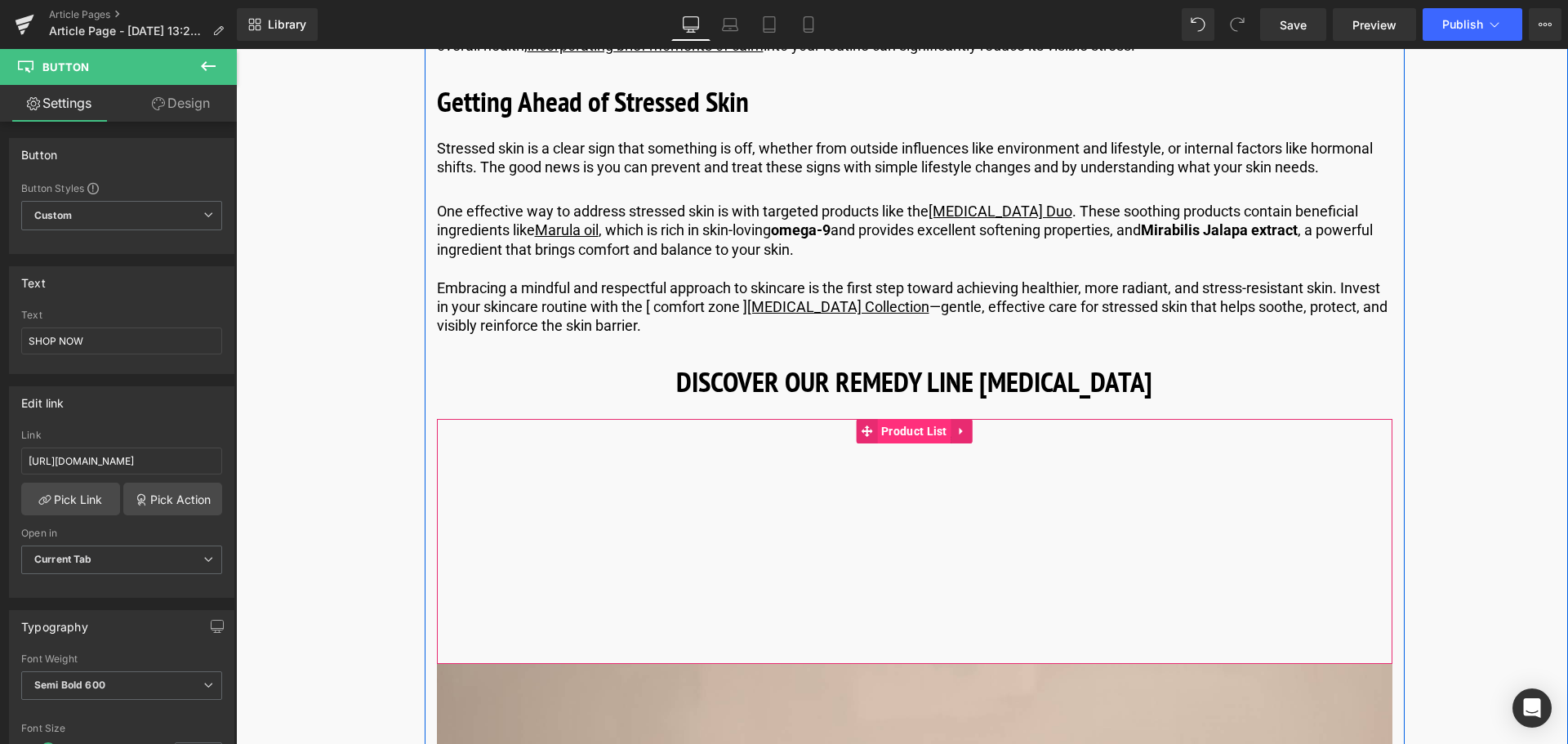
click at [913, 443] on span "Product List" at bounding box center [914, 431] width 74 height 25
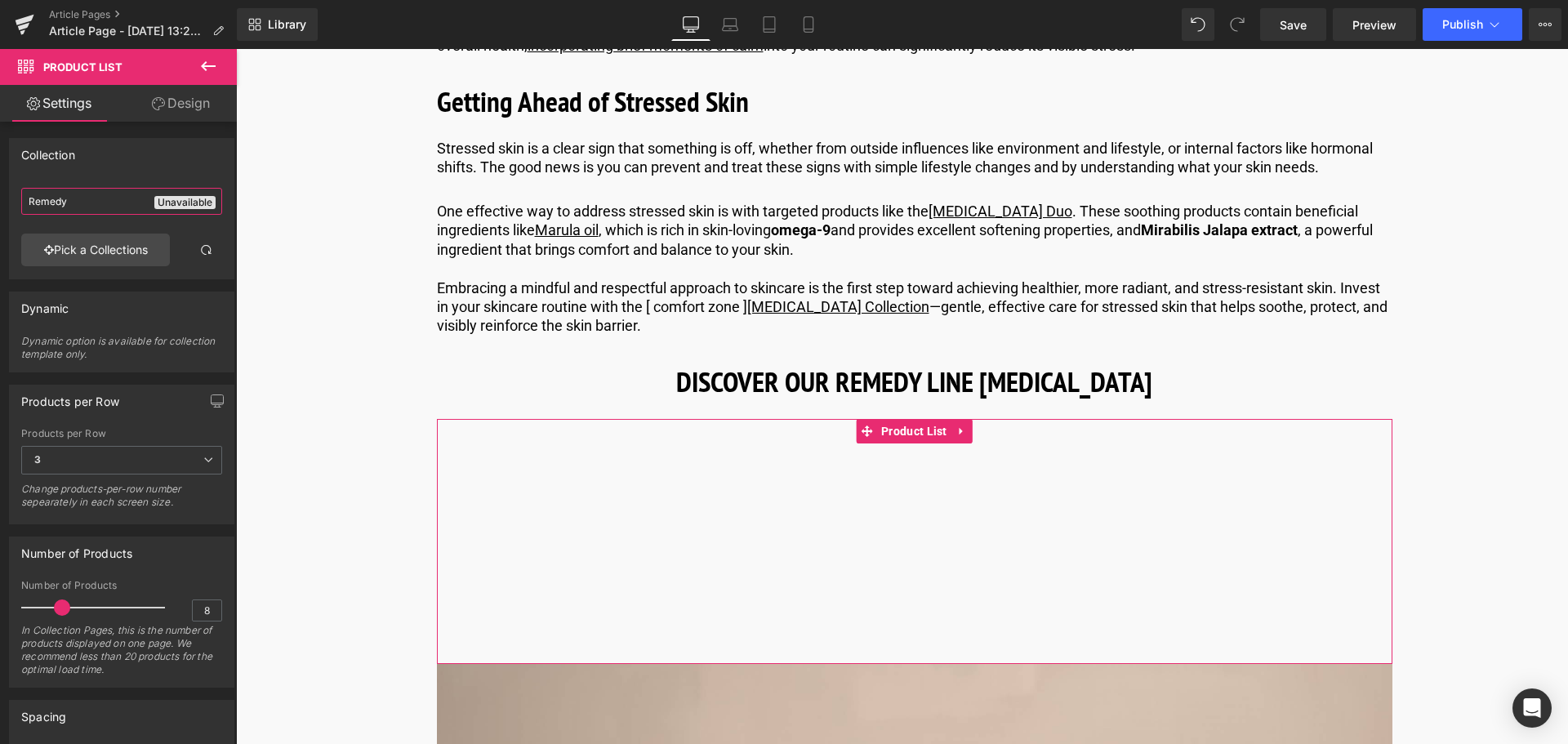
click at [132, 202] on input "Remedy" at bounding box center [121, 201] width 201 height 27
click at [140, 243] on link "Pick a Collections" at bounding box center [95, 250] width 149 height 32
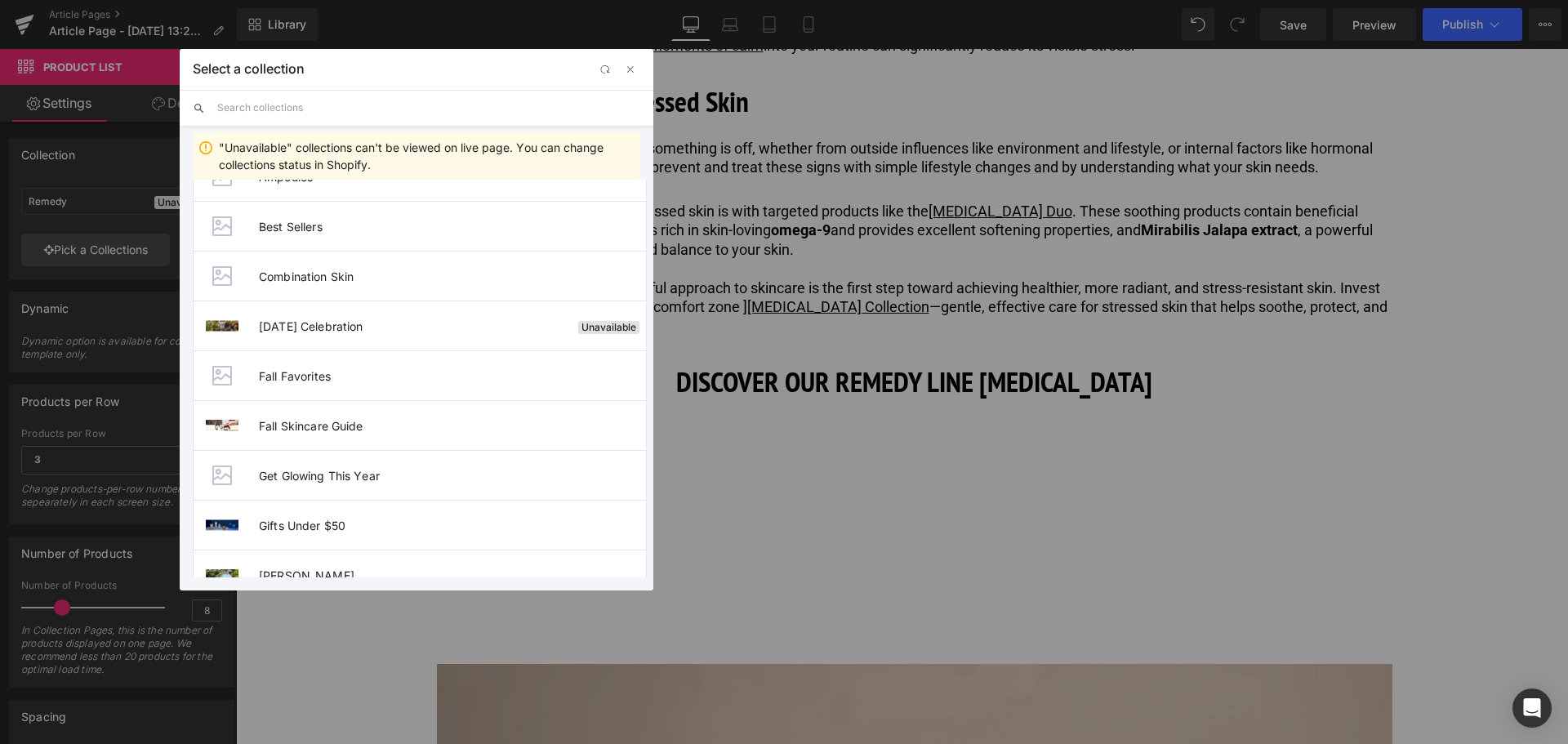
scroll to position [163, 0]
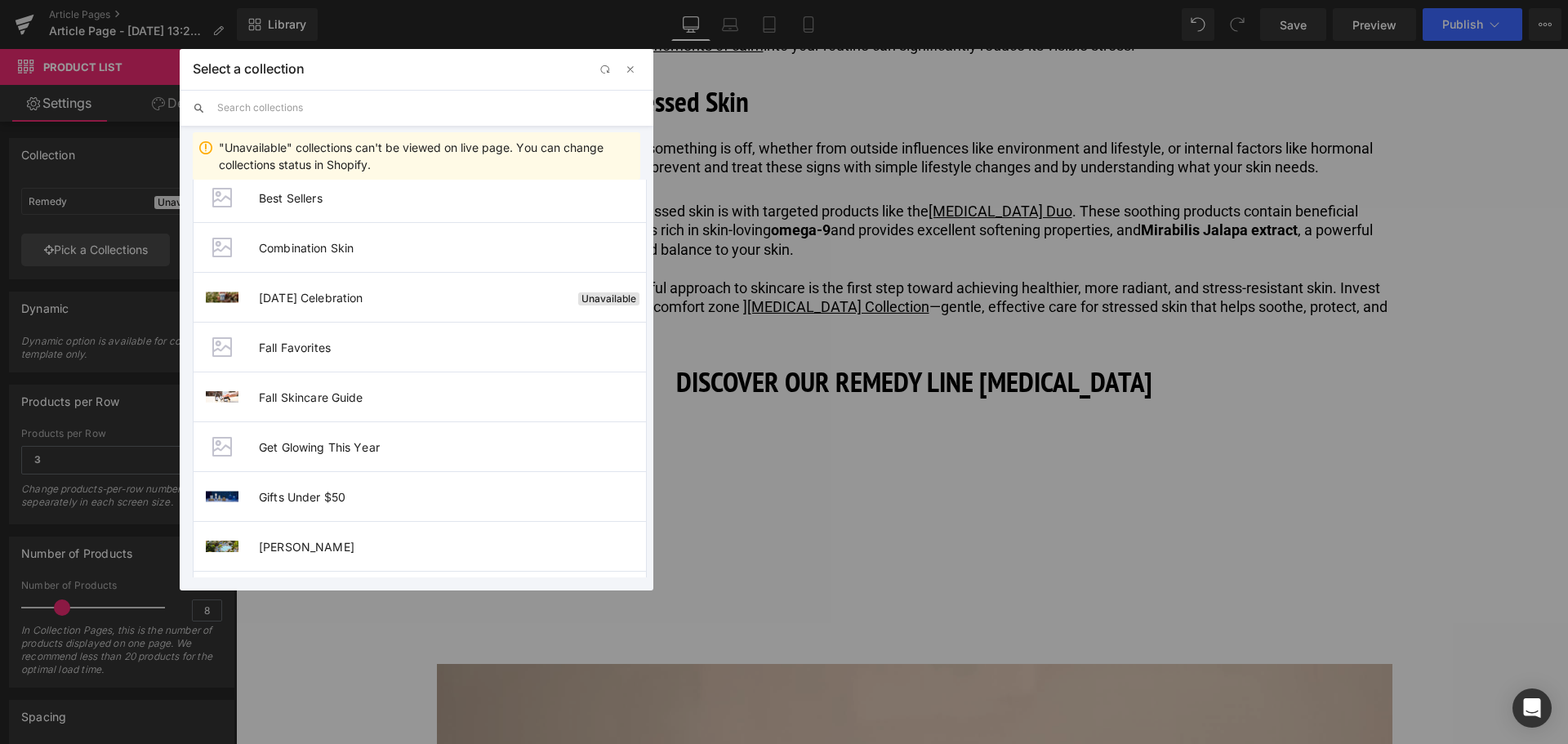
click at [308, 118] on input "text" at bounding box center [429, 108] width 423 height 36
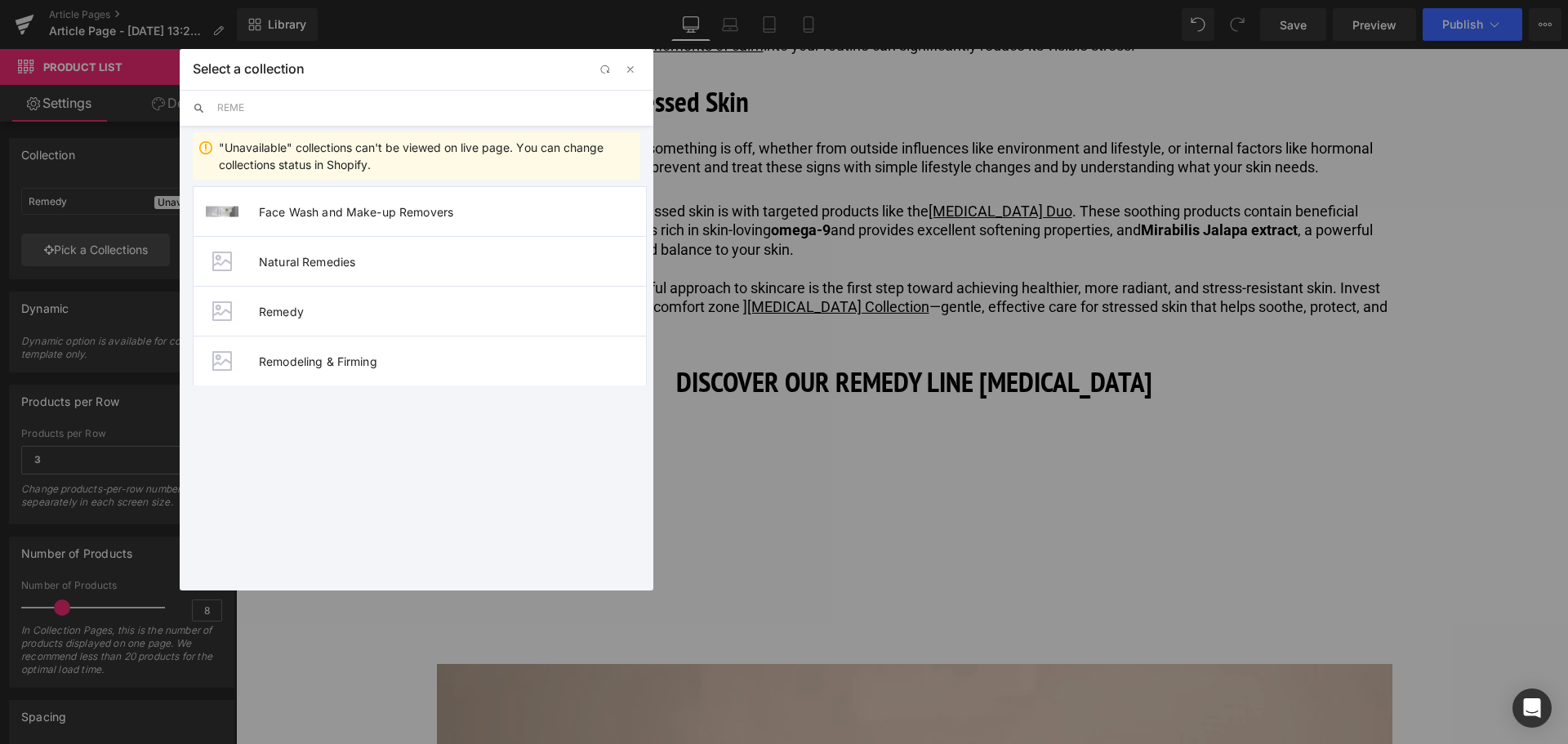
scroll to position [0, 0]
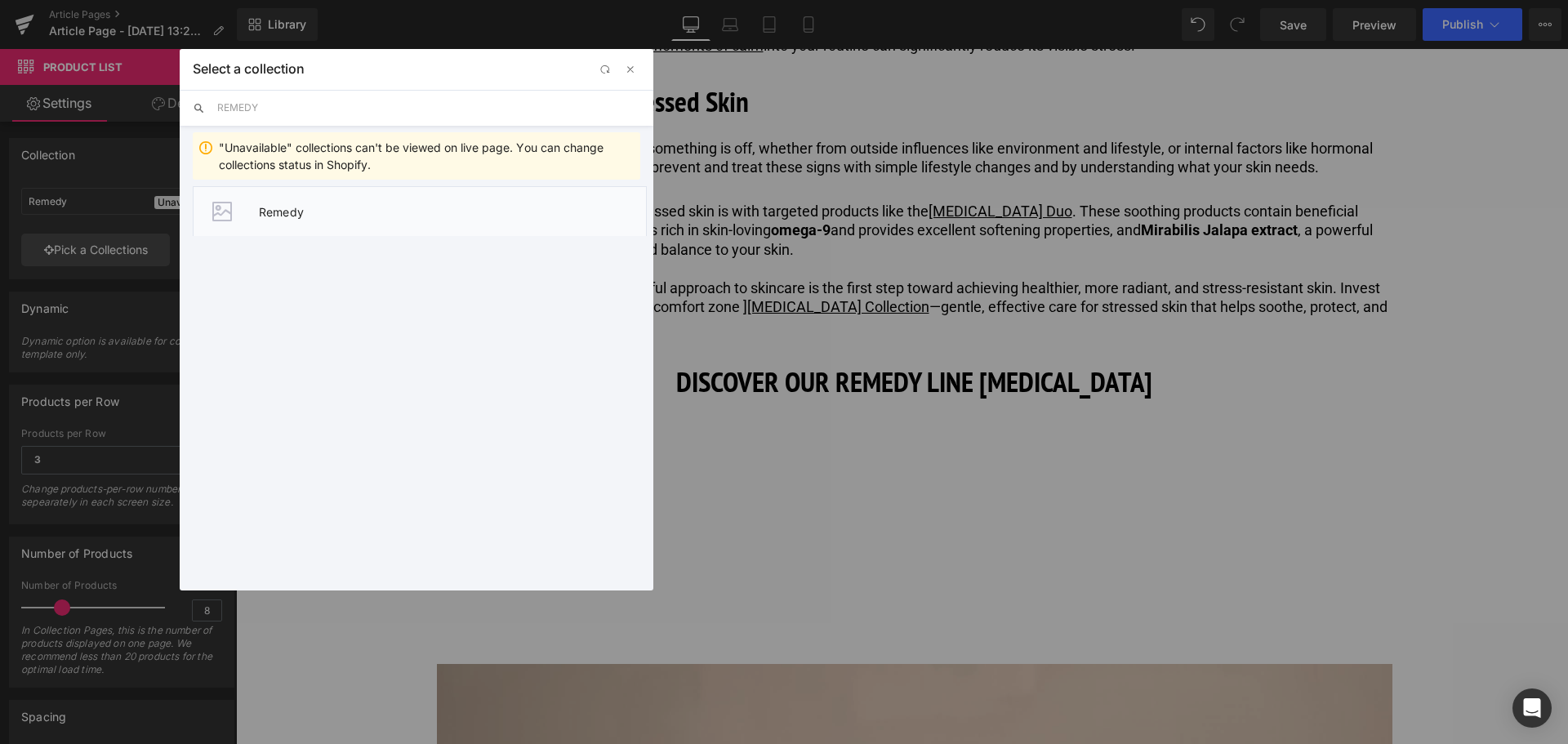
type input "REMEDY"
click at [308, 198] on li "Remedy" at bounding box center [420, 211] width 454 height 49
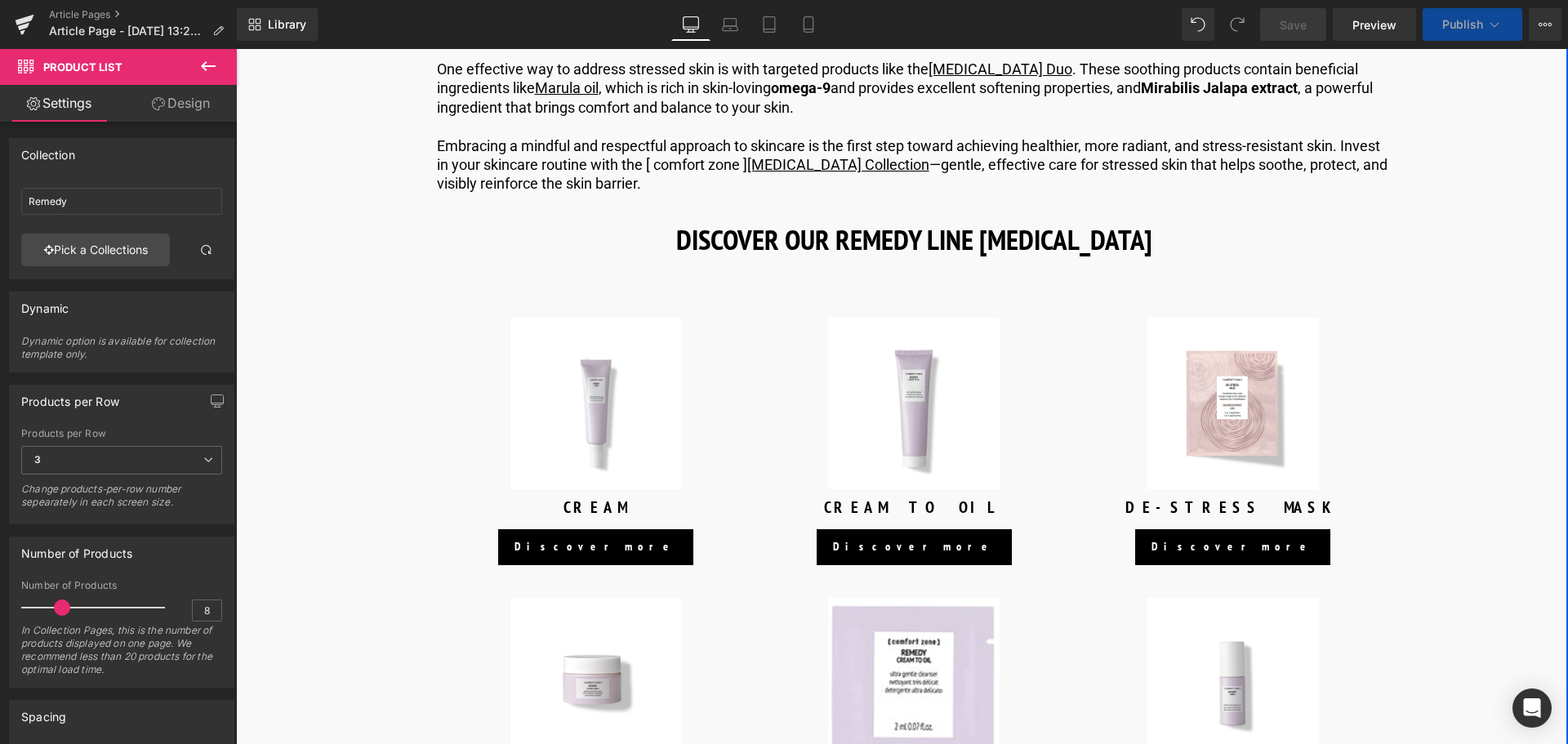
scroll to position [4637, 0]
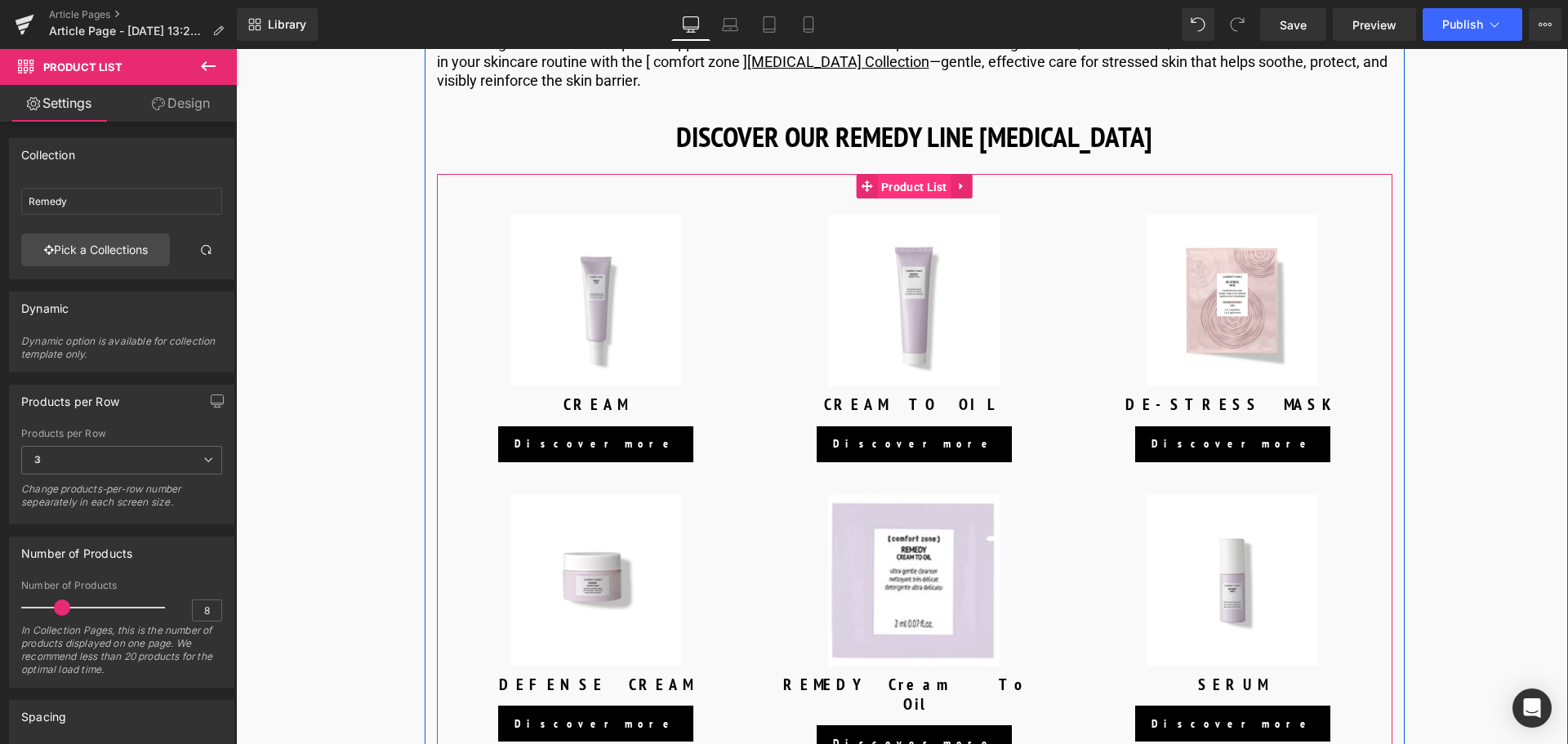
click at [899, 199] on span "Product List" at bounding box center [914, 187] width 74 height 25
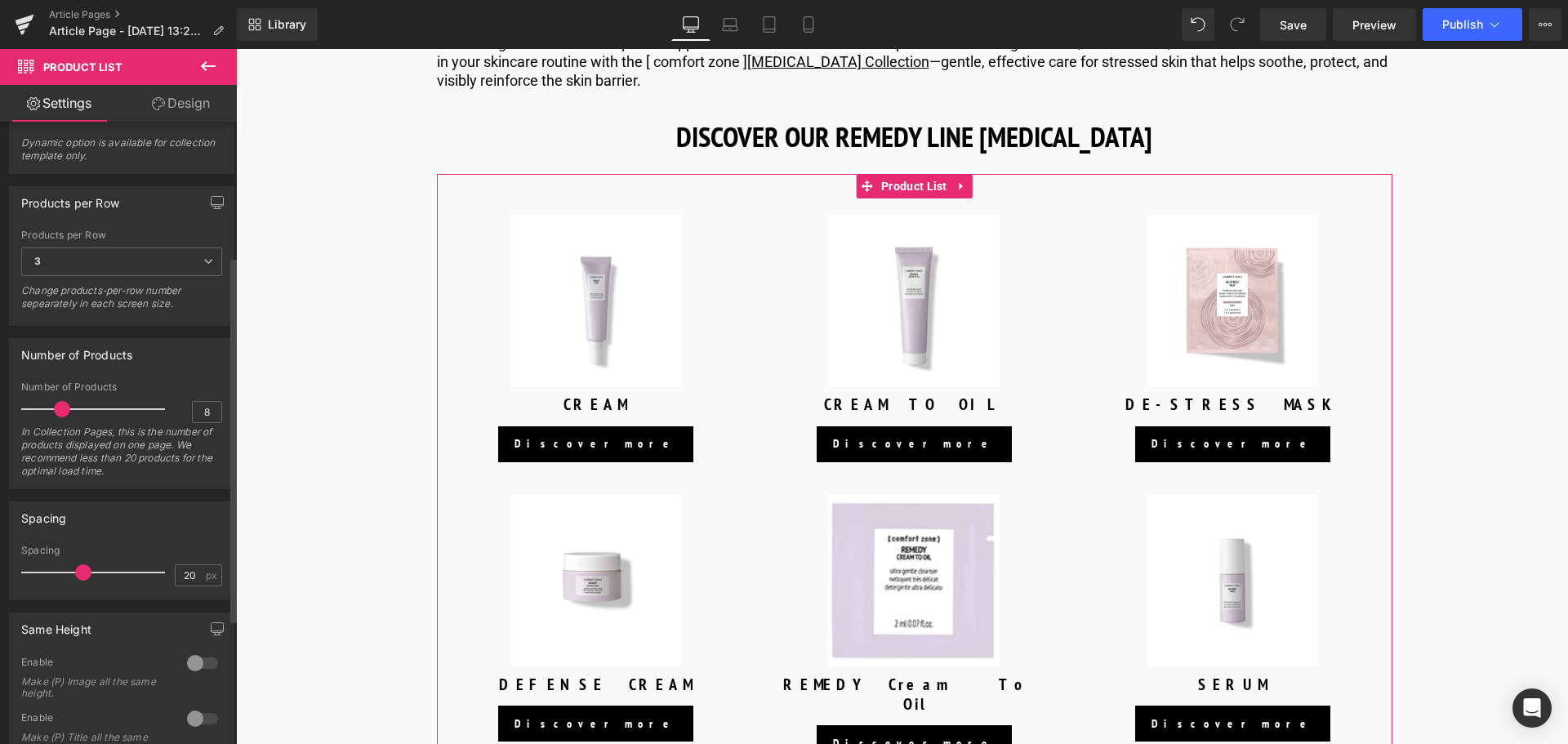
scroll to position [195, 0]
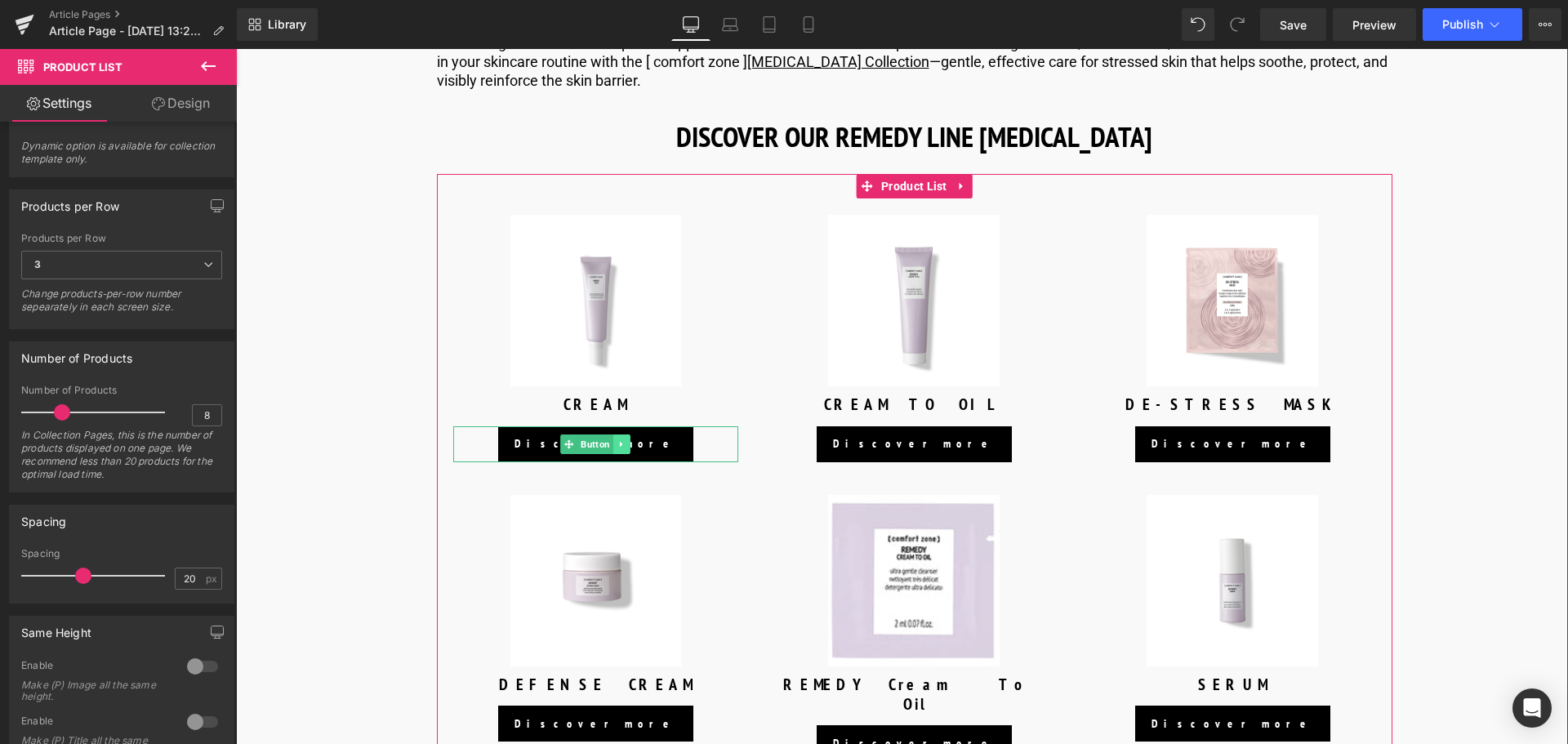
click at [617, 449] on icon at bounding box center [621, 444] width 9 height 9
click at [626, 449] on icon at bounding box center [630, 444] width 9 height 9
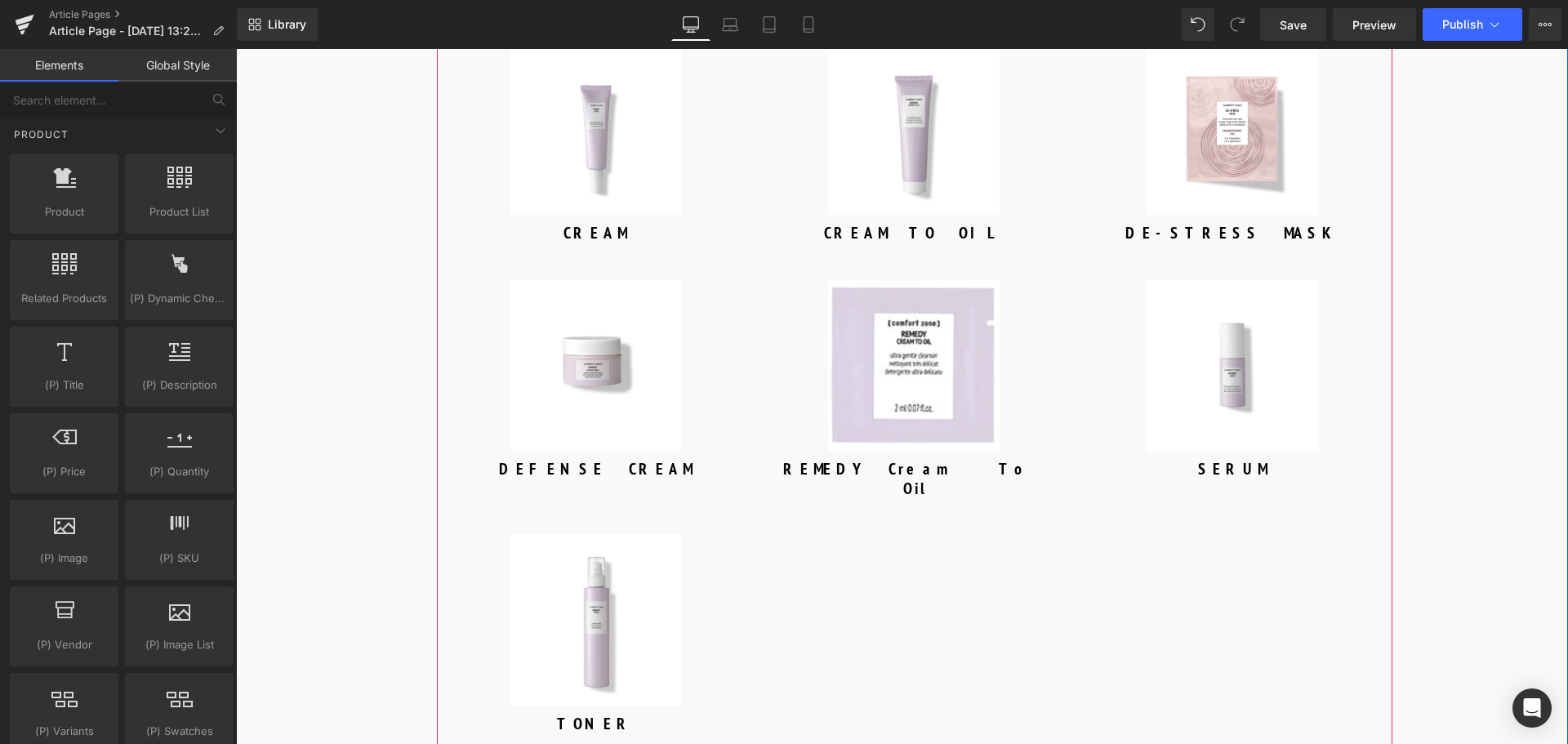
scroll to position [4800, 0]
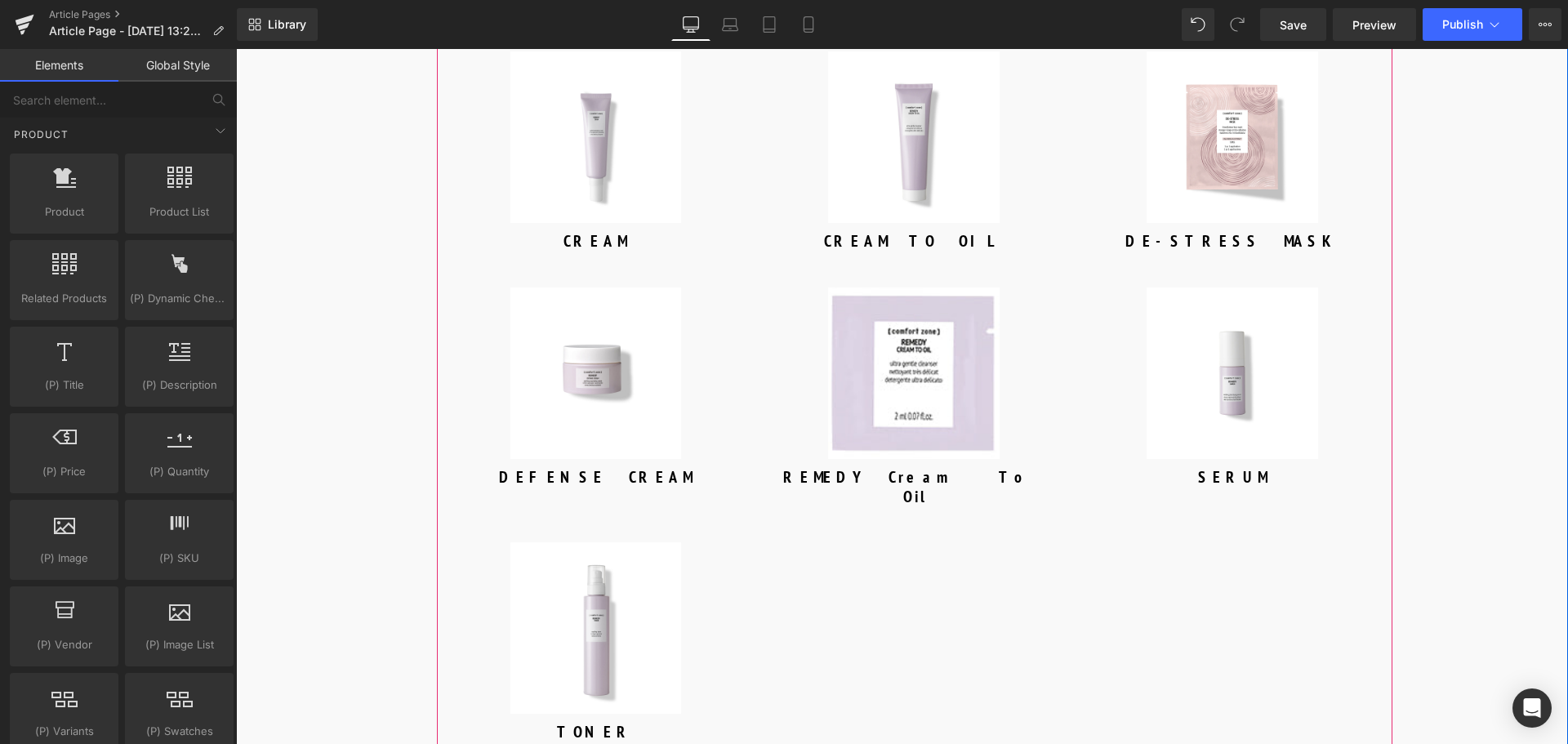
click at [939, 377] on img at bounding box center [913, 373] width 172 height 172
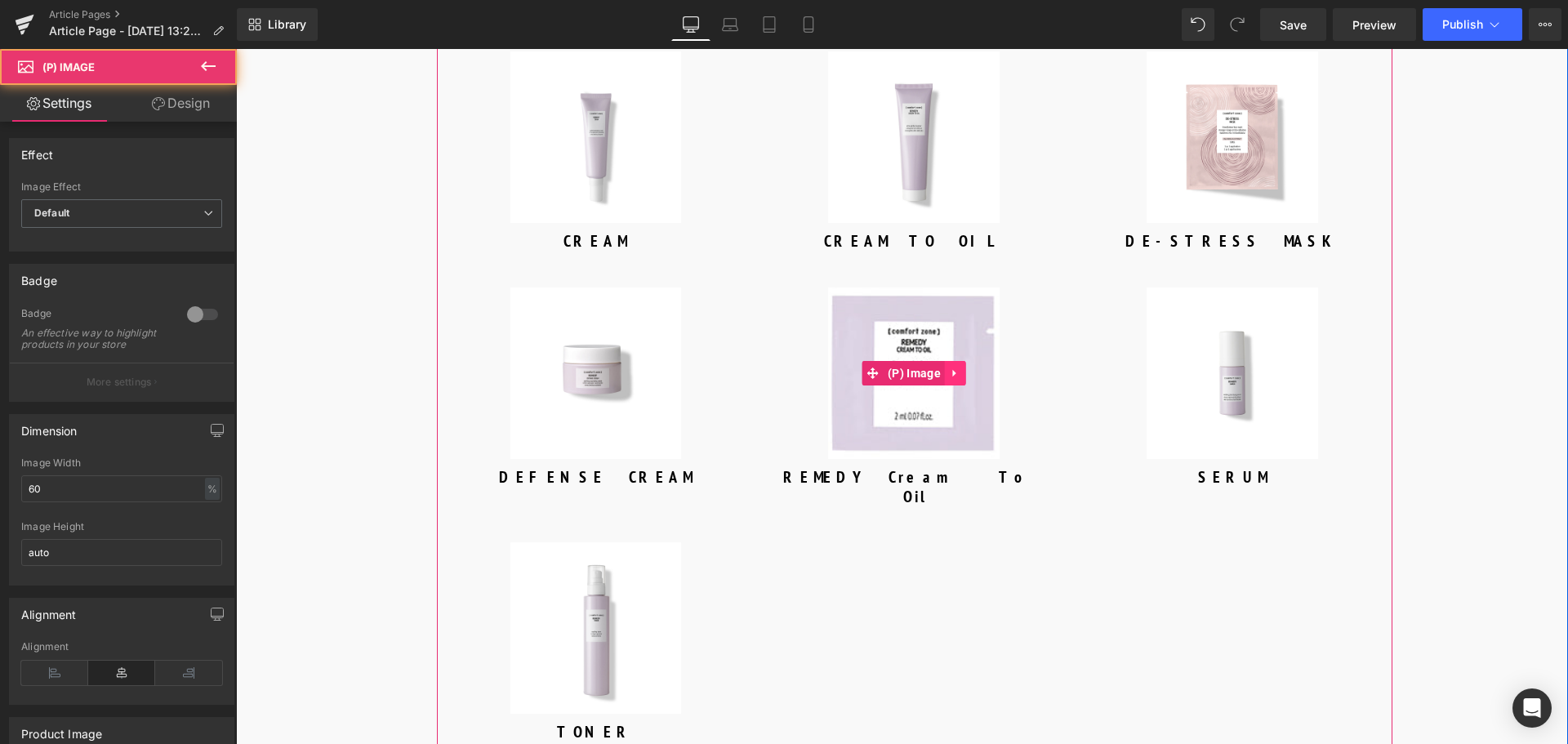
click at [953, 377] on icon at bounding box center [954, 373] width 3 height 8
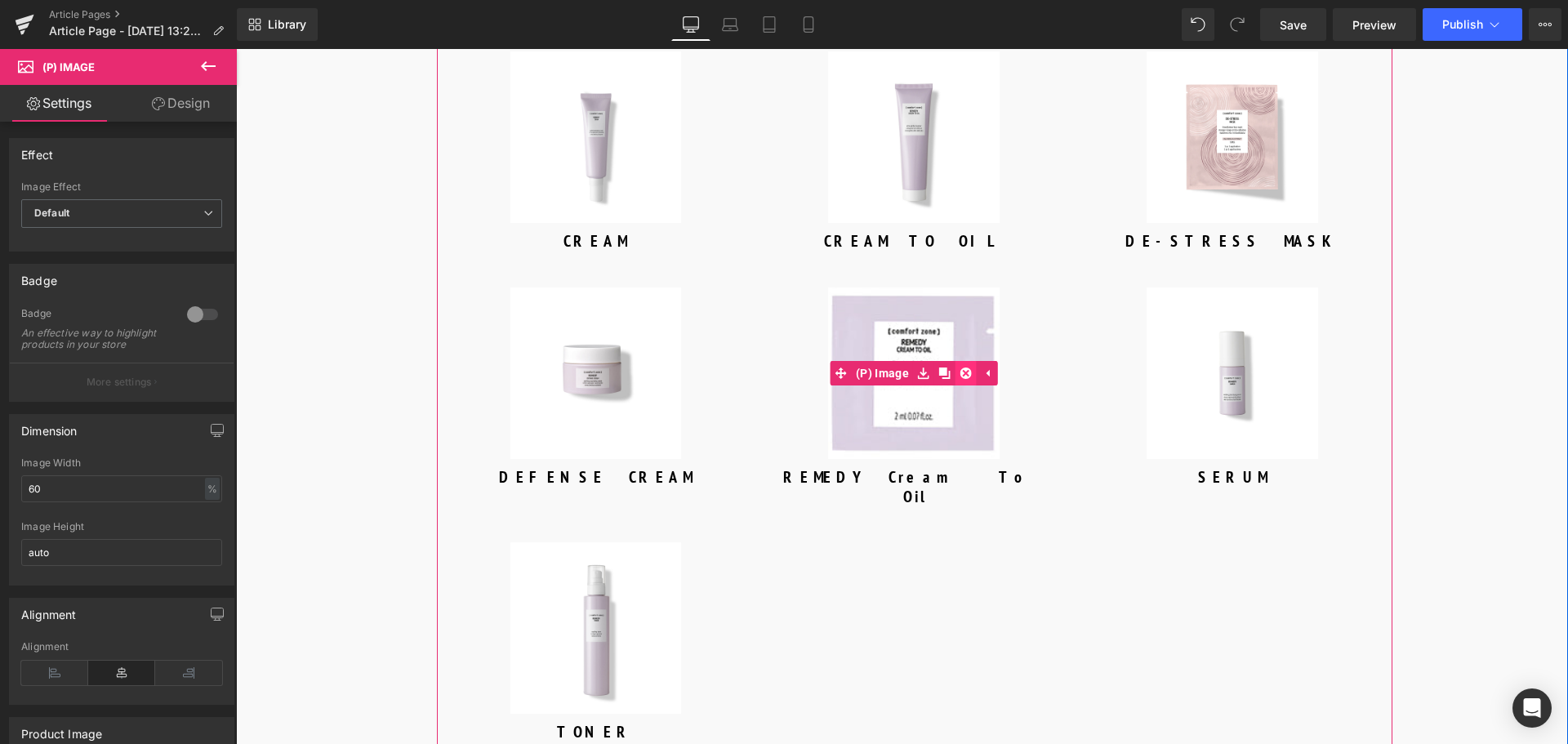
click at [966, 379] on icon at bounding box center [966, 373] width 11 height 11
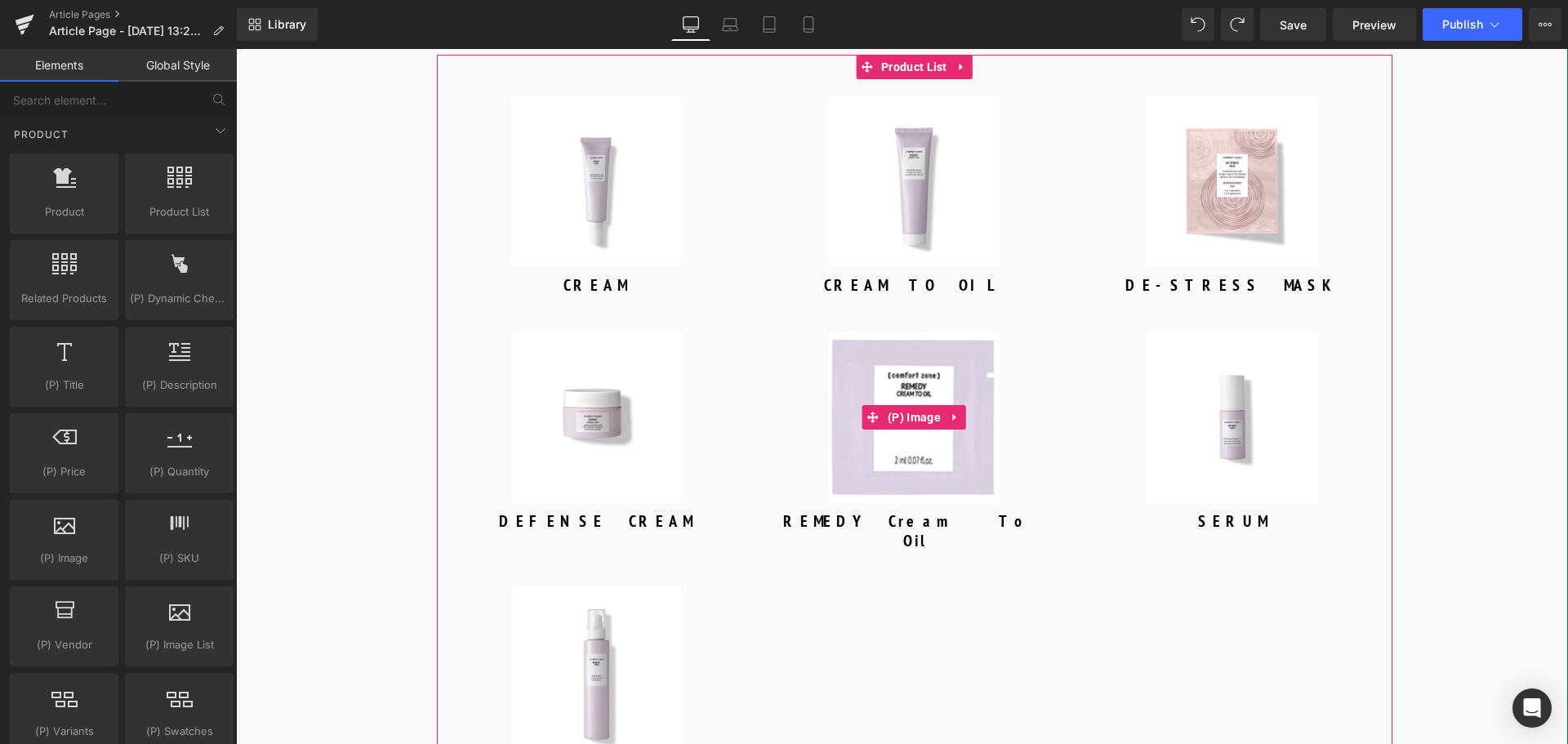
scroll to position [4718, 0]
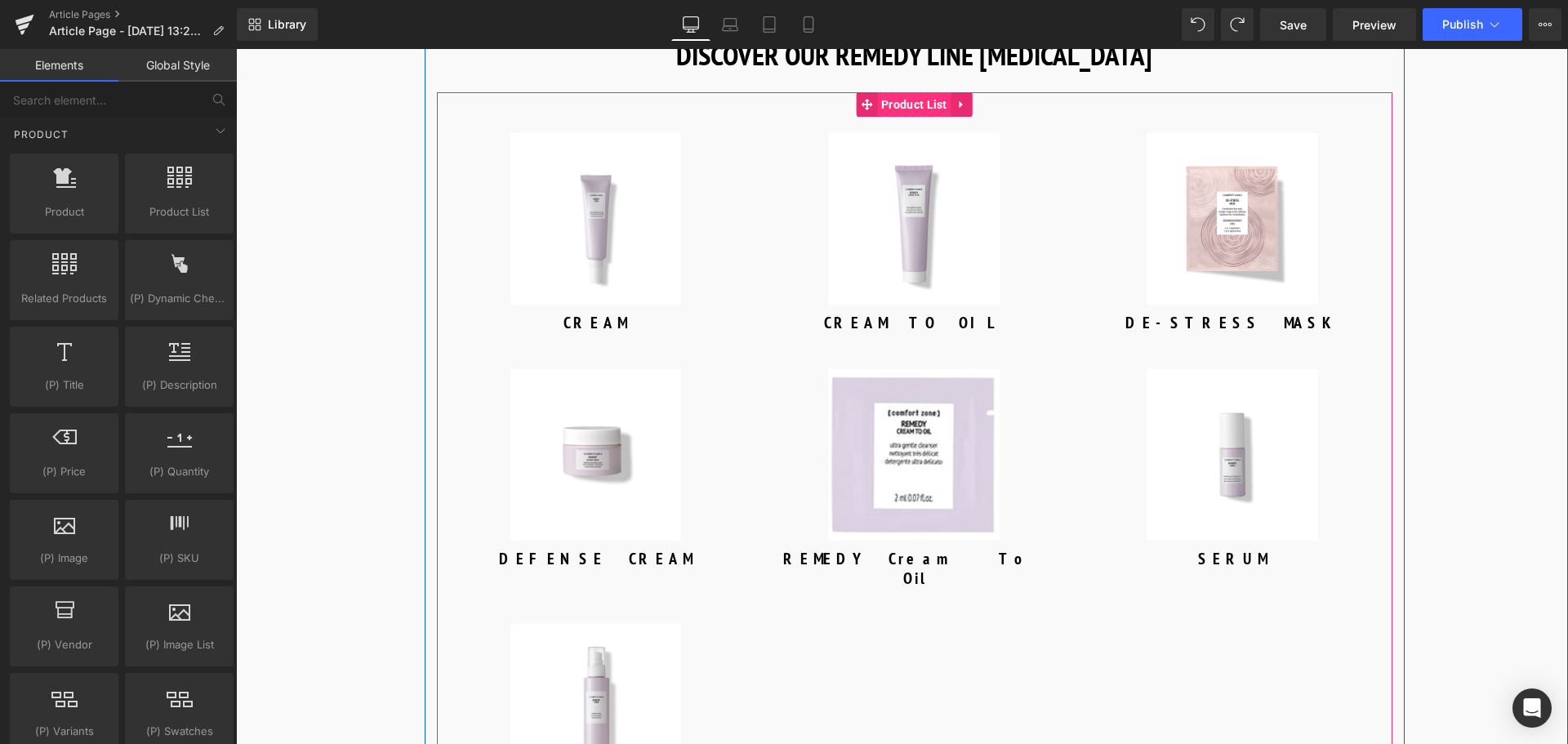
click at [906, 117] on span "Product List" at bounding box center [914, 104] width 74 height 25
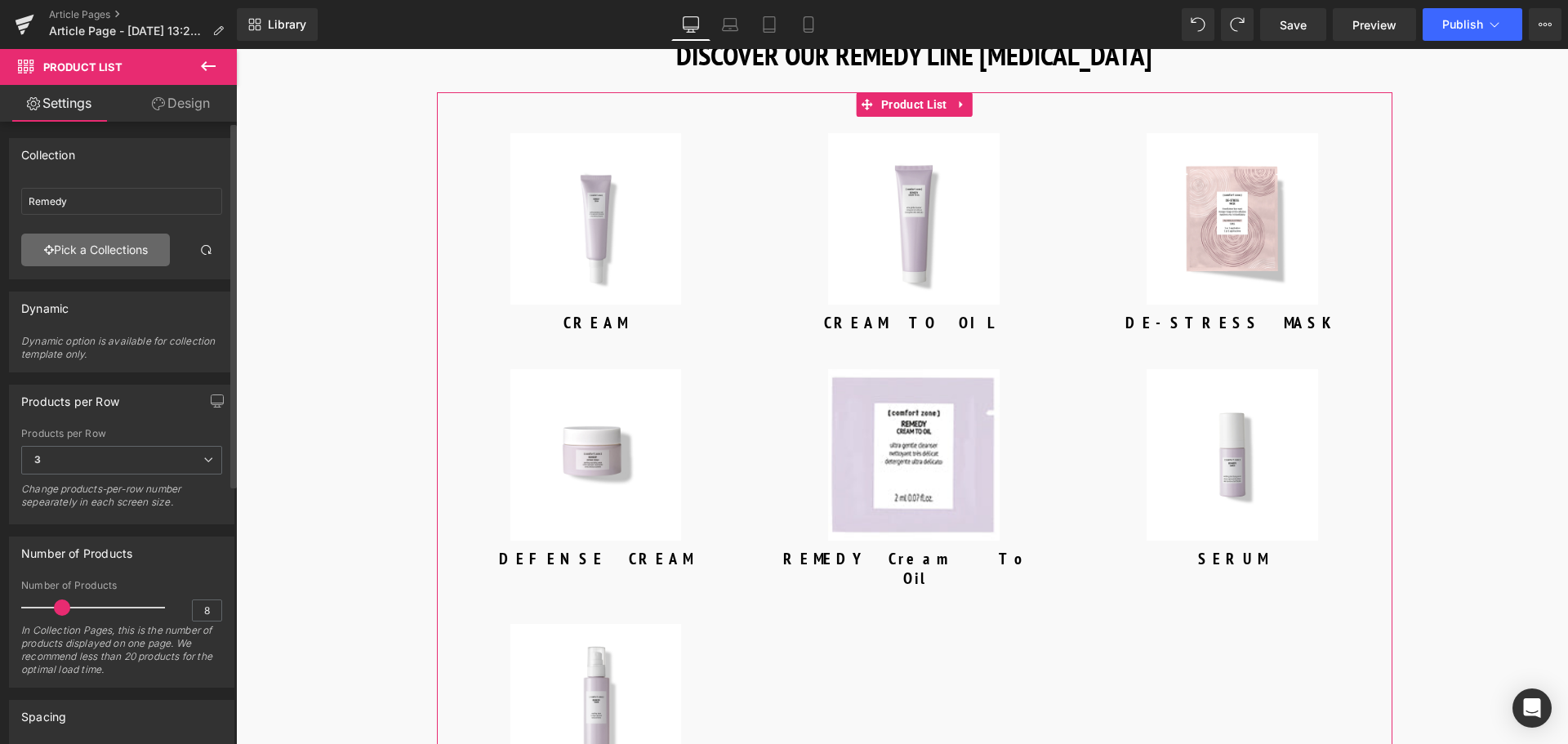
click at [128, 254] on link "Pick a Collections" at bounding box center [95, 250] width 149 height 32
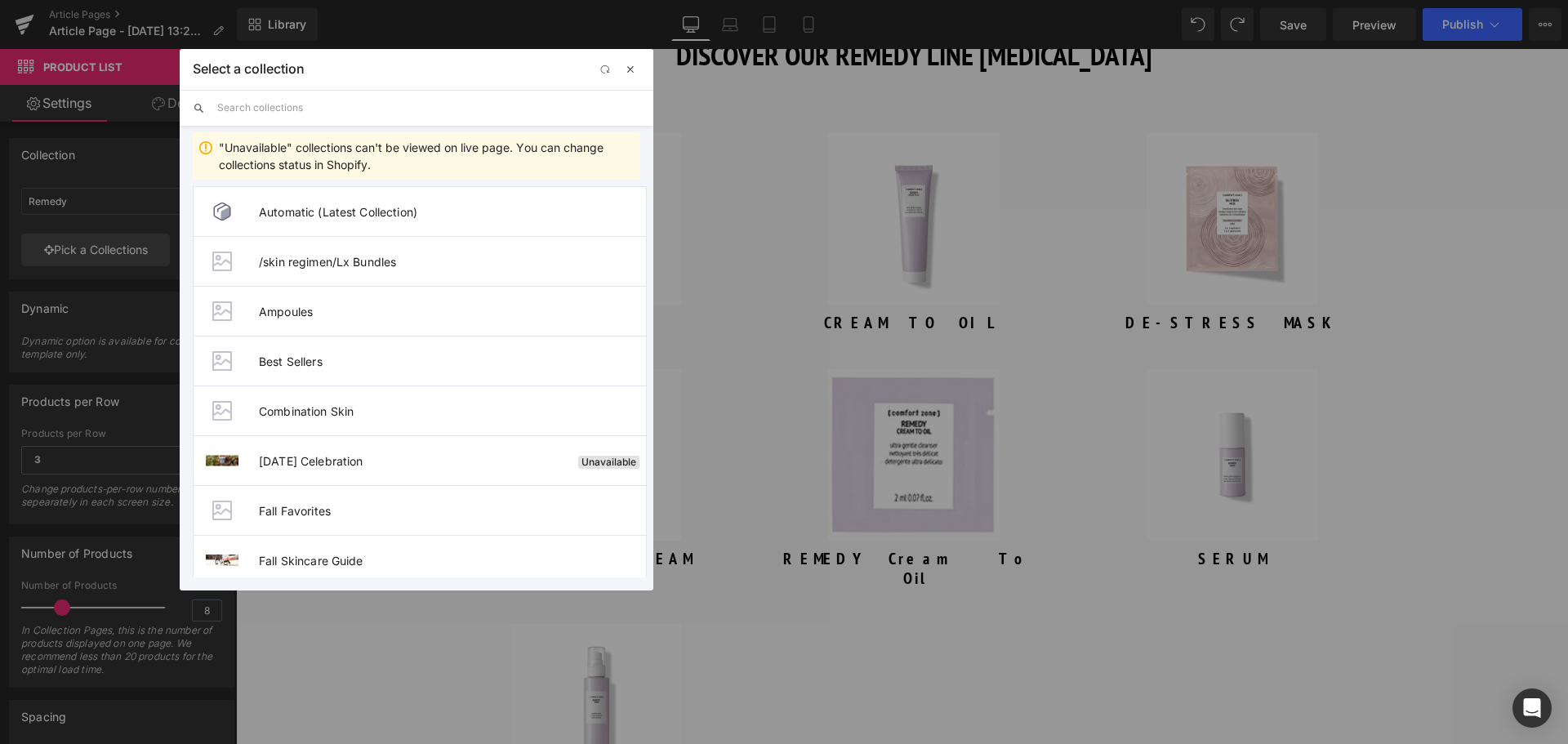
click at [631, 78] on button "button" at bounding box center [630, 69] width 20 height 20
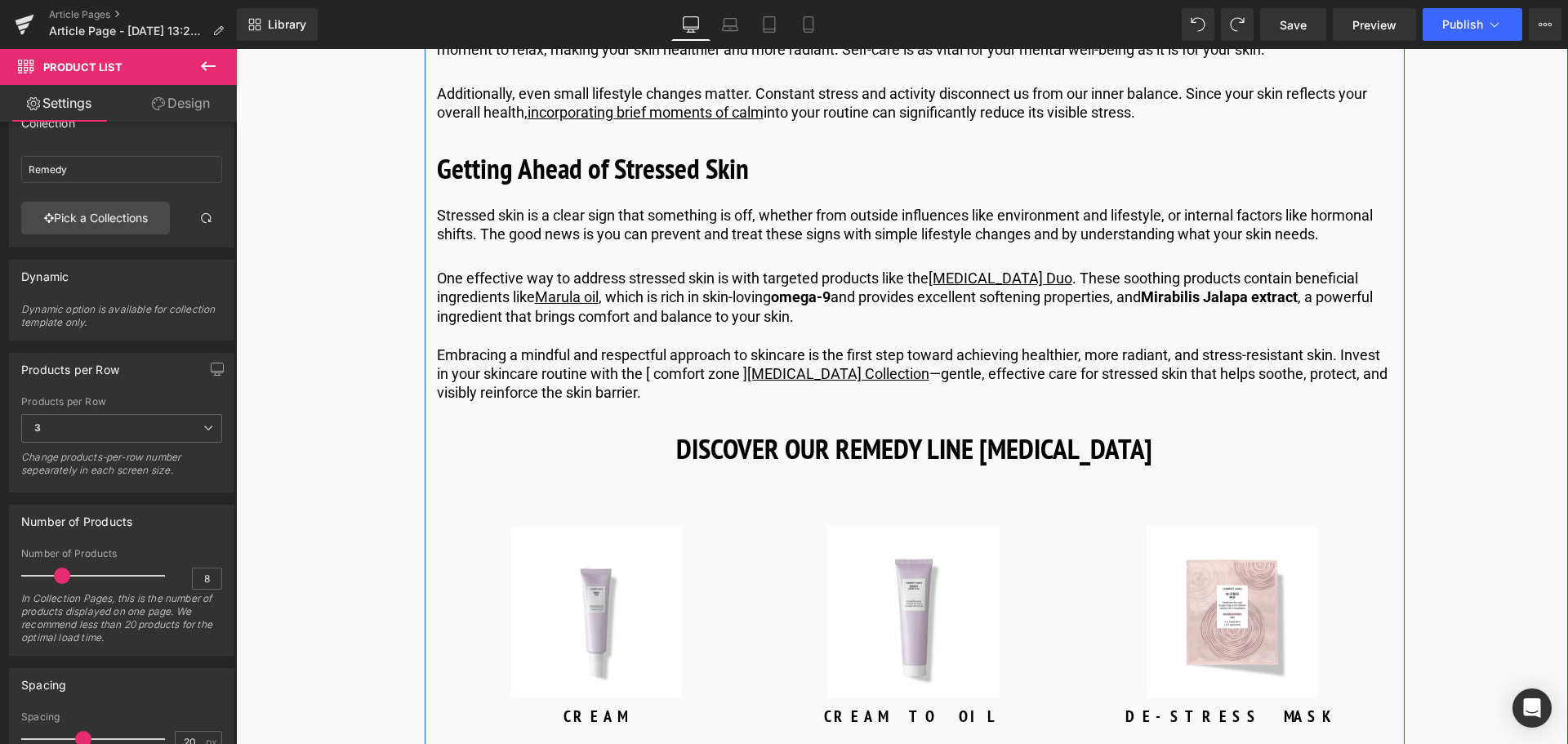
scroll to position [4473, 0]
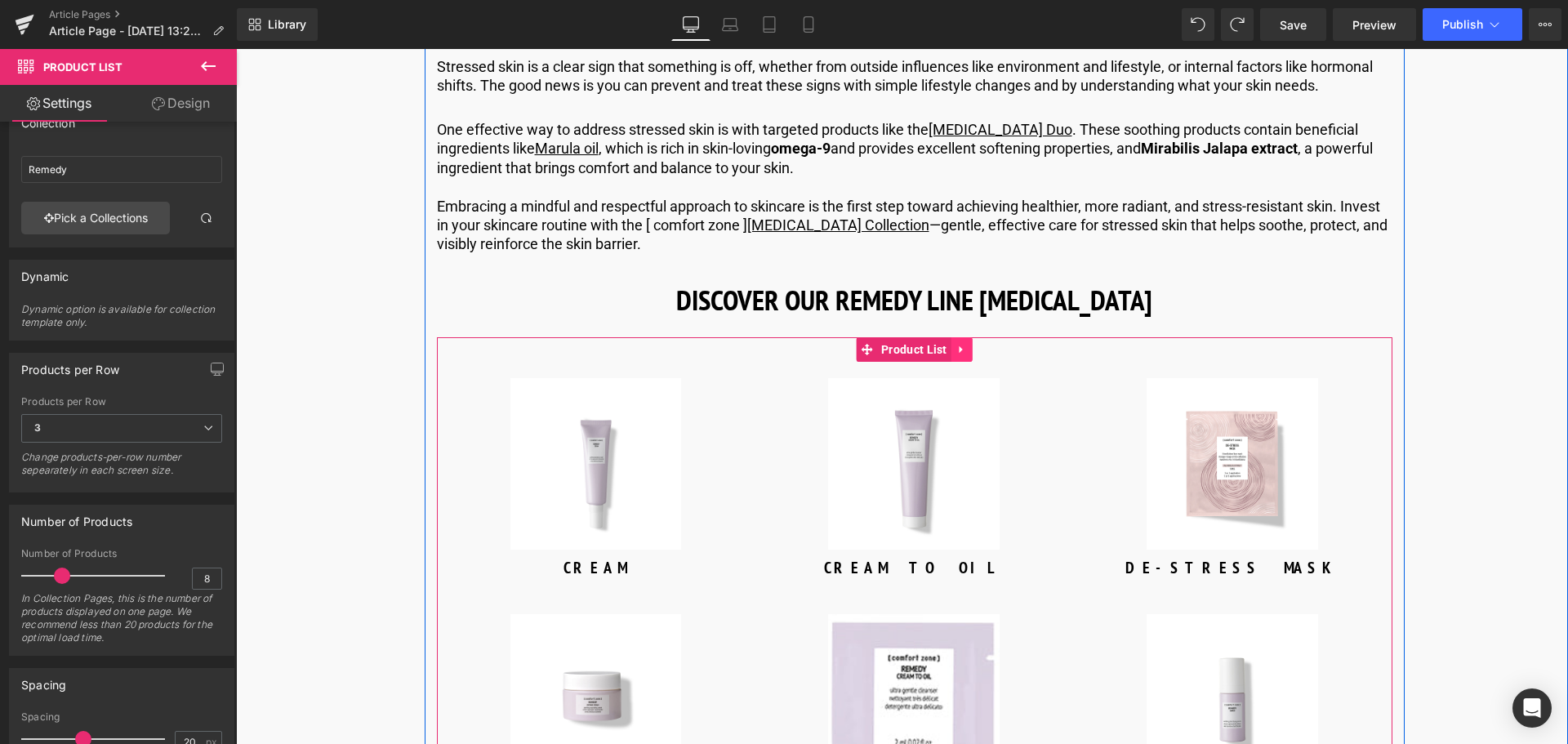
click at [956, 356] on icon at bounding box center [961, 349] width 11 height 12
click at [972, 355] on icon at bounding box center [973, 349] width 11 height 11
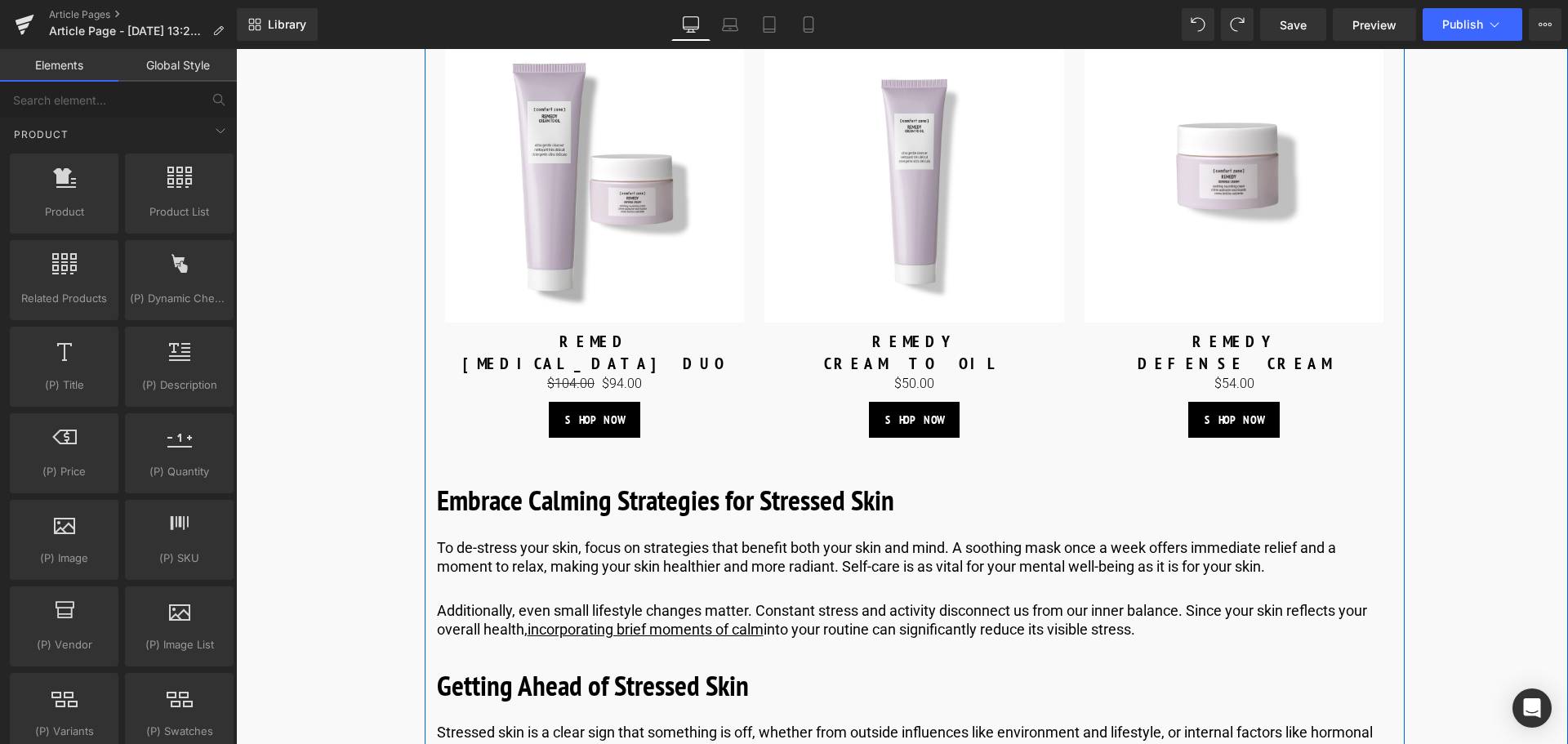
scroll to position [3656, 0]
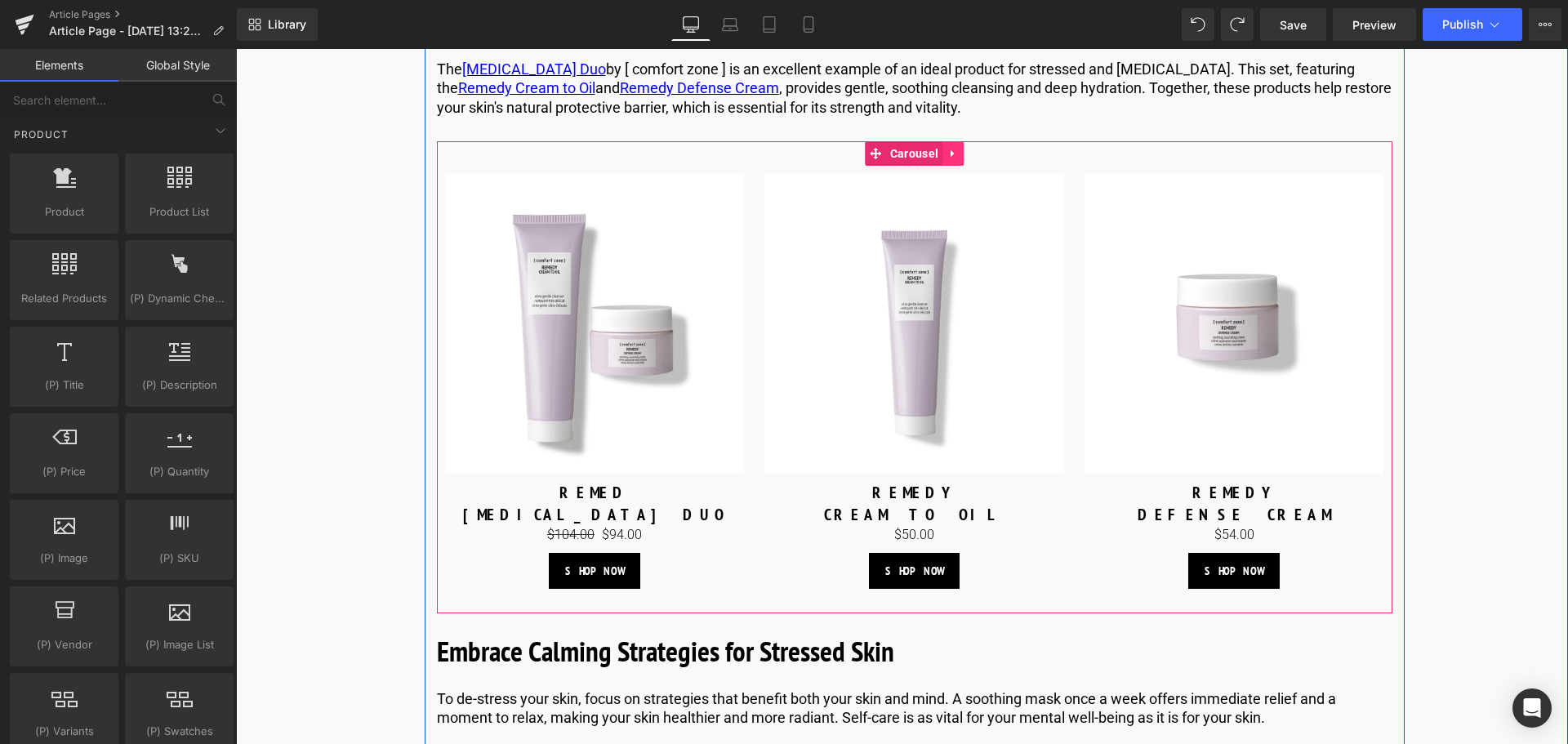
click at [949, 160] on icon at bounding box center [953, 154] width 11 height 12
click at [937, 159] on icon at bounding box center [943, 154] width 11 height 11
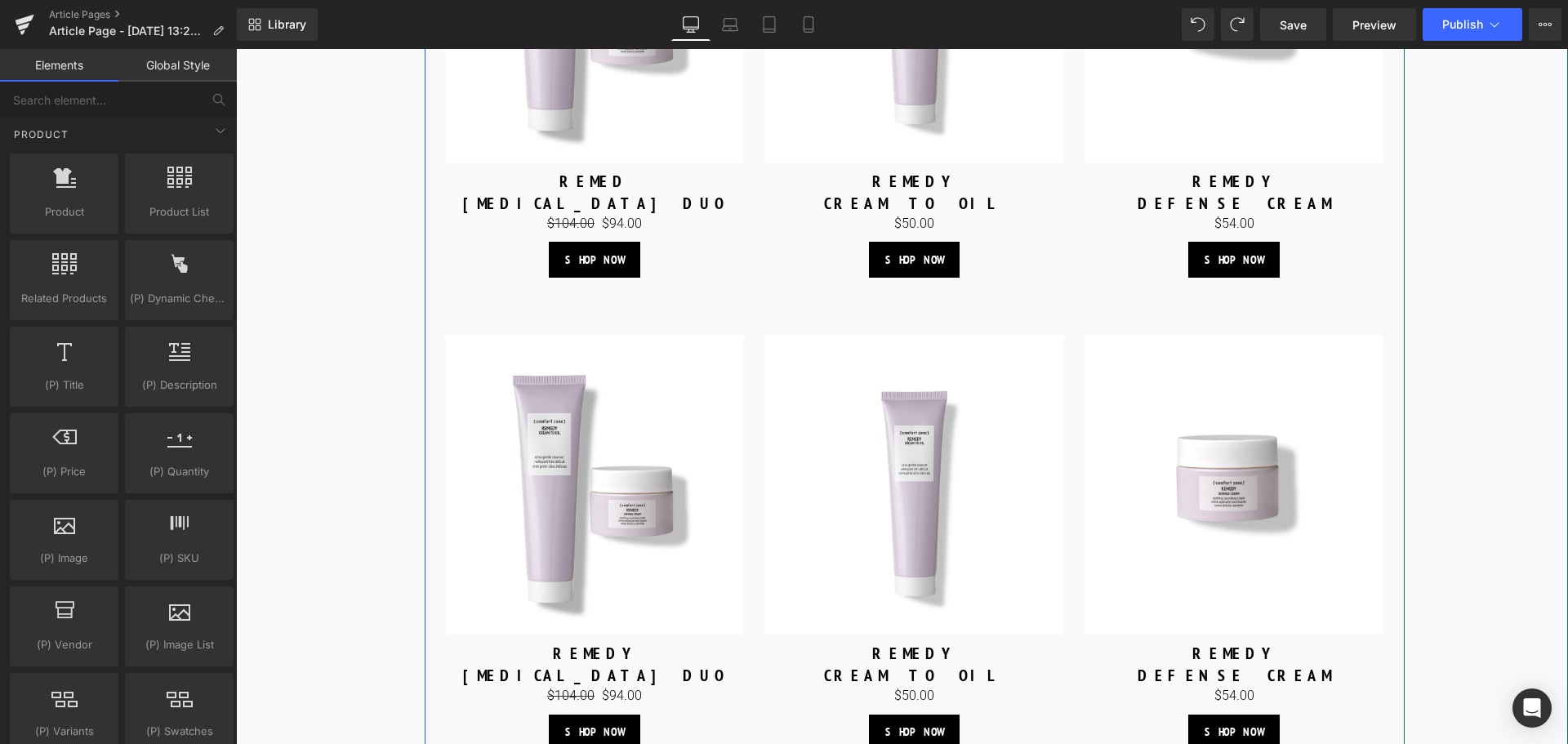
scroll to position [3954, 0]
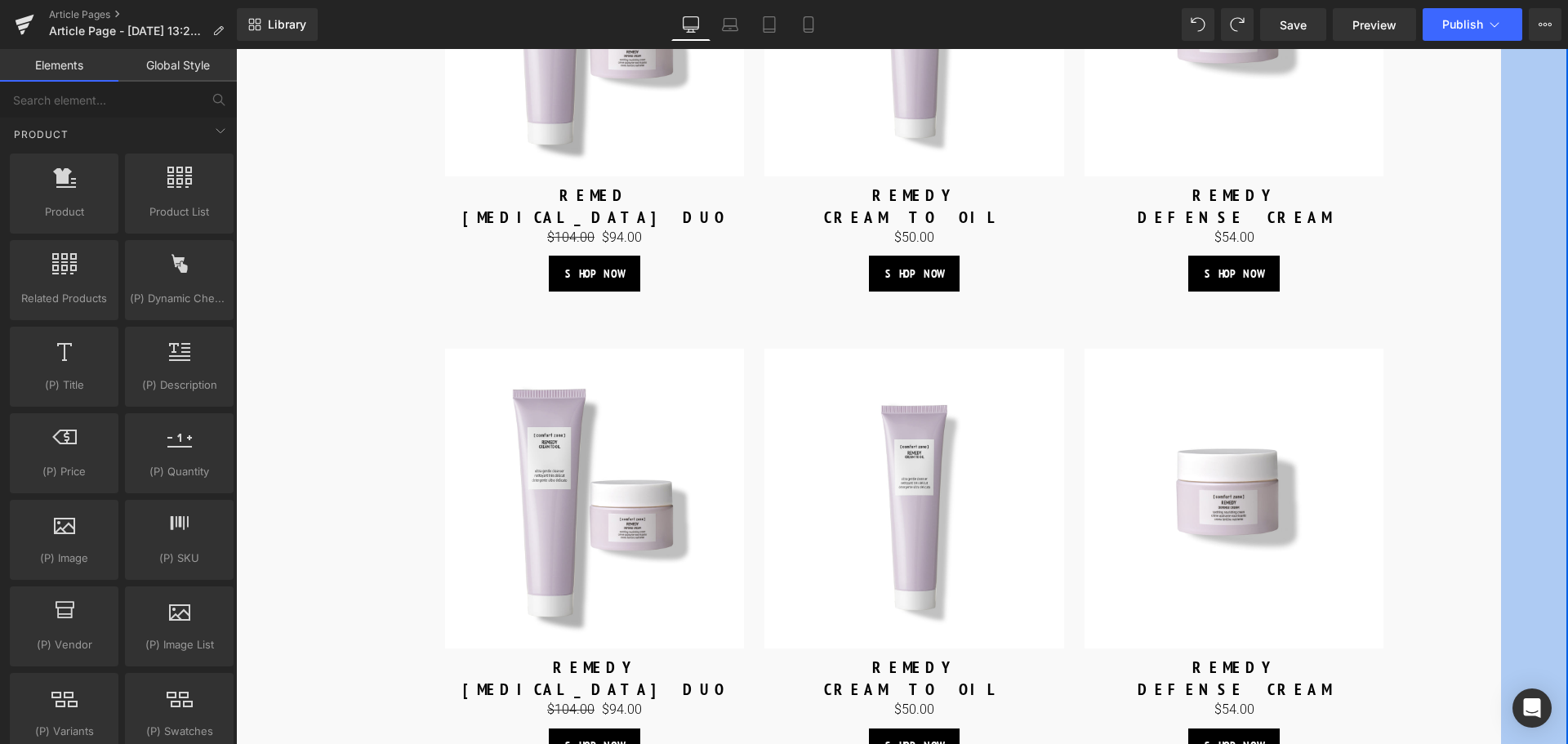
drag, startPoint x: 1521, startPoint y: 317, endPoint x: 1352, endPoint y: 347, distance: 171.6
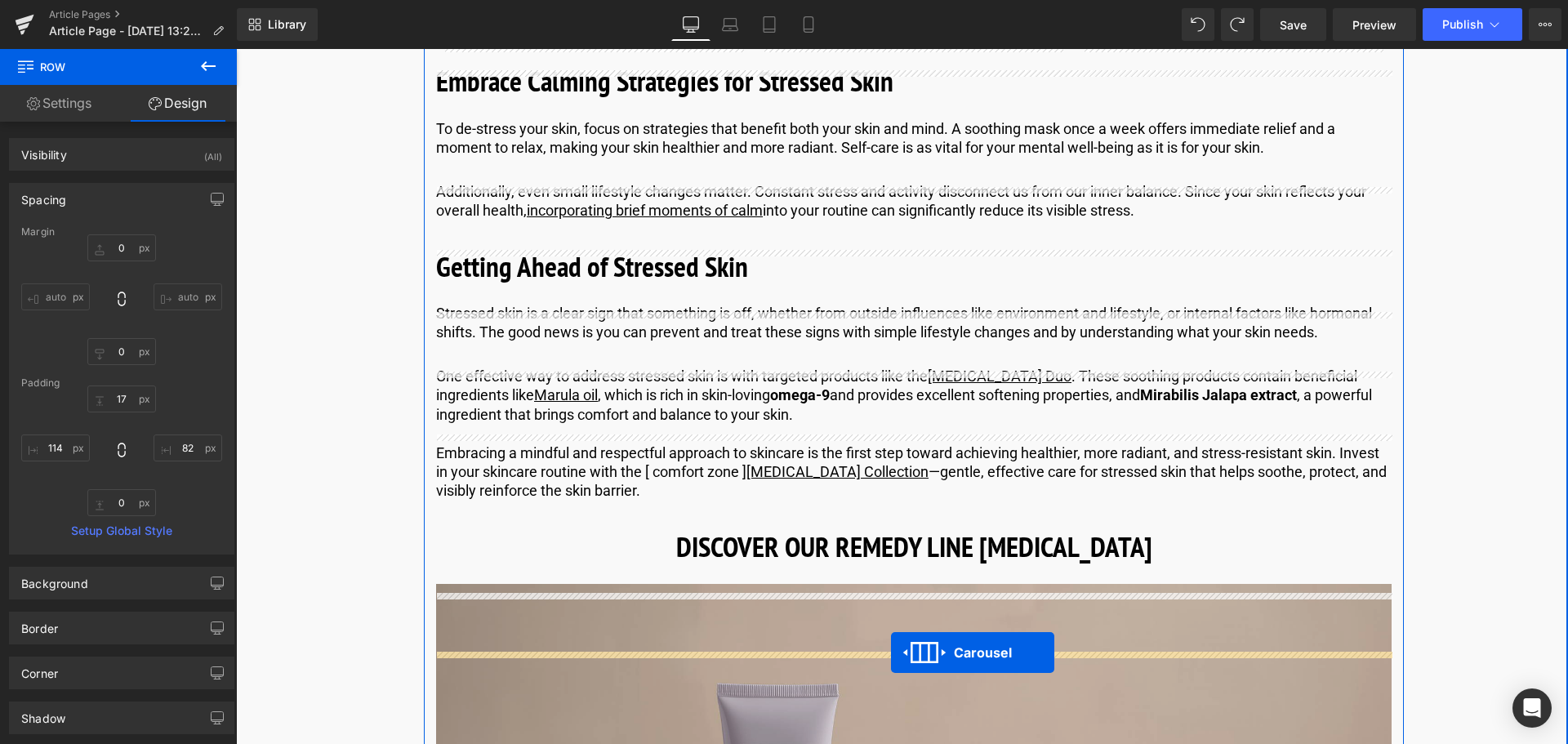
scroll to position [4362, 0]
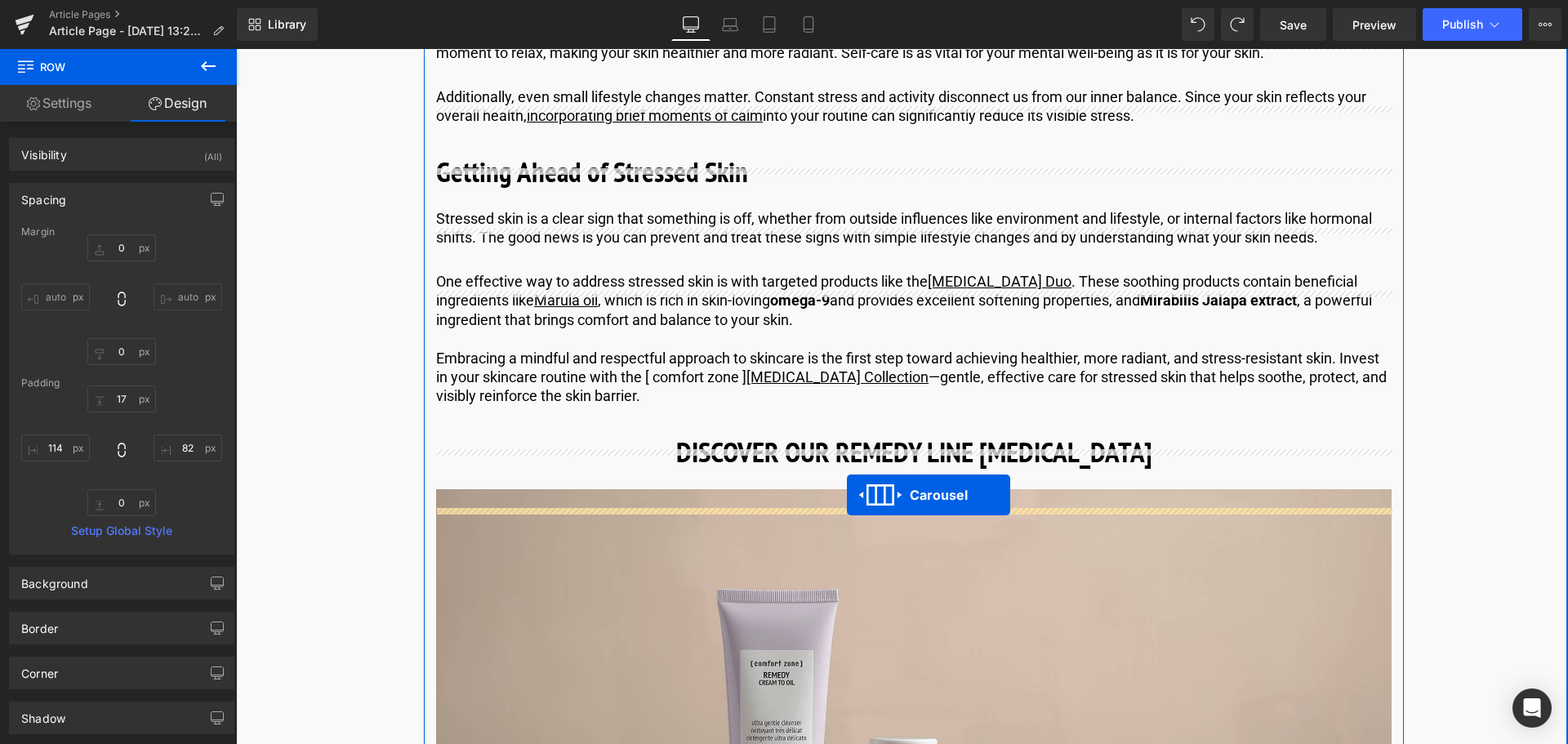
drag, startPoint x: 874, startPoint y: 348, endPoint x: 847, endPoint y: 494, distance: 148.5
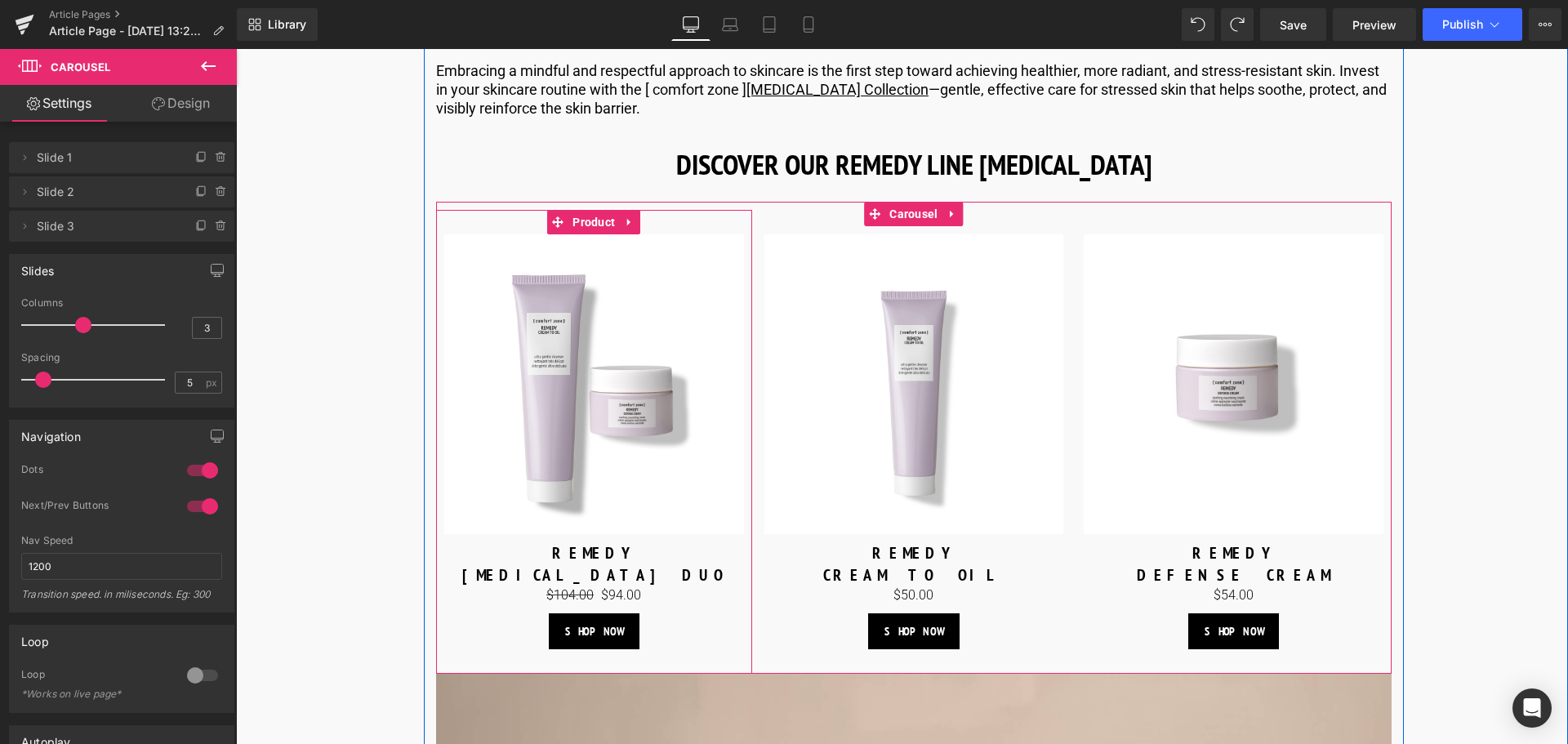
scroll to position [4566, 0]
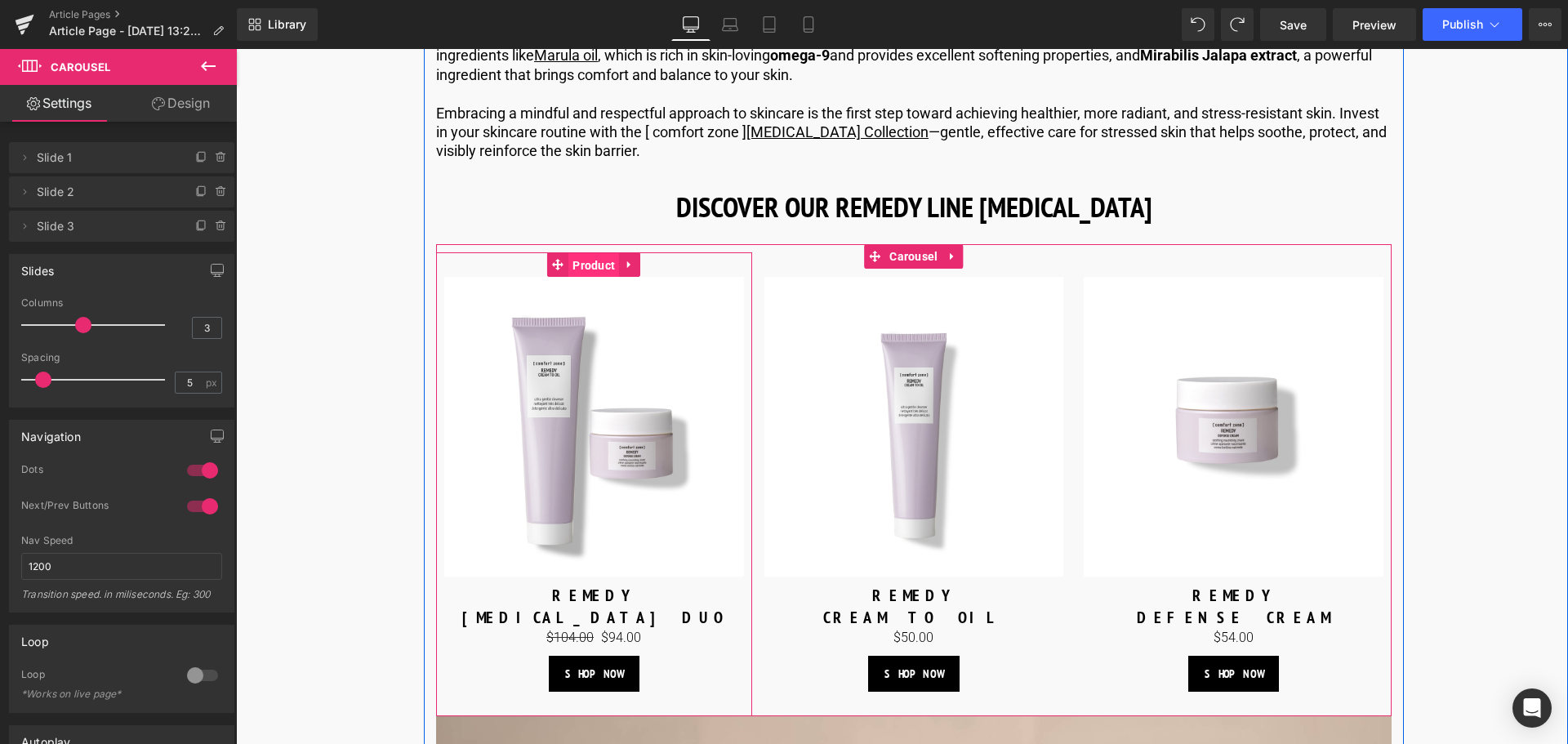
click at [591, 278] on span "Product" at bounding box center [593, 266] width 50 height 25
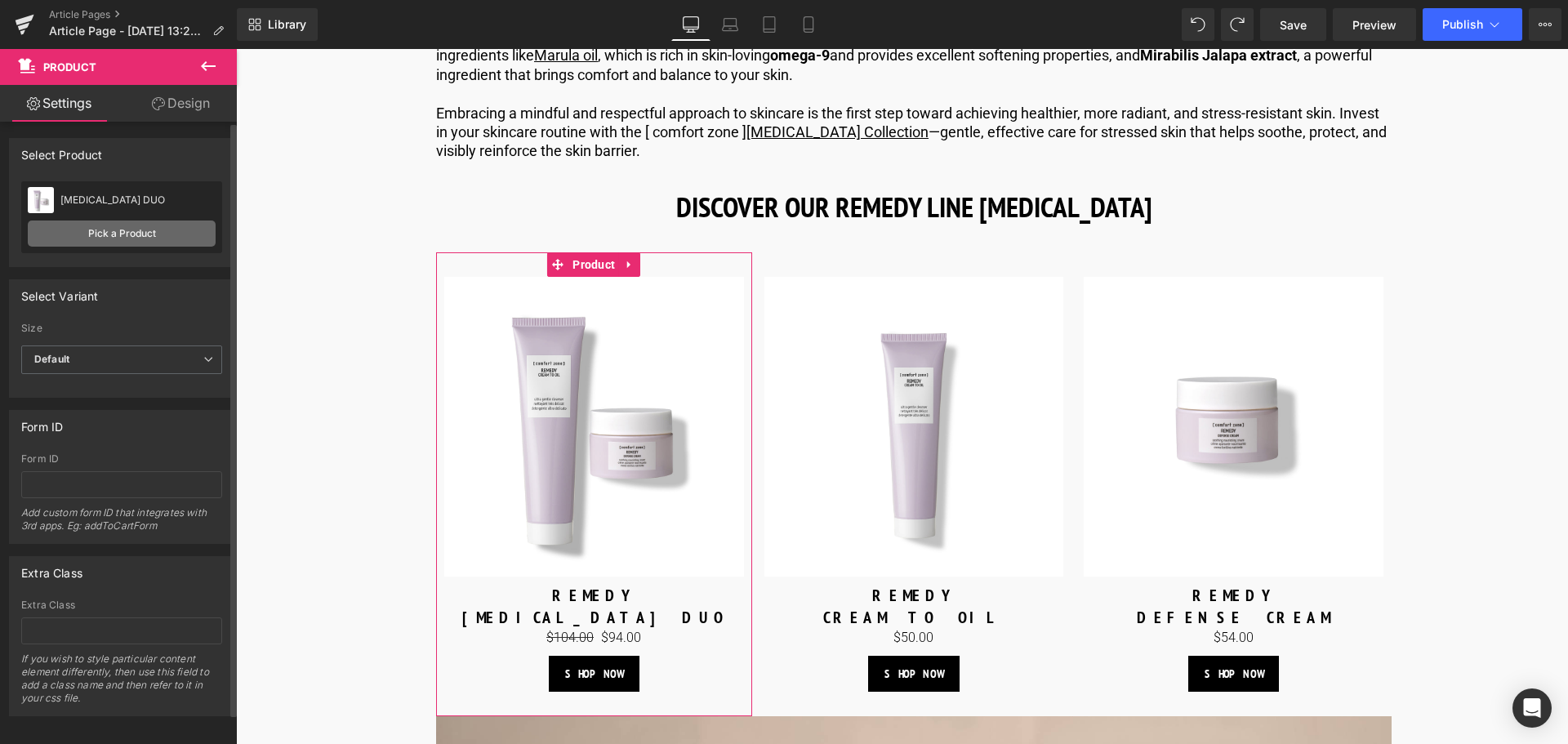
click at [155, 231] on link "Pick a Product" at bounding box center [121, 233] width 188 height 27
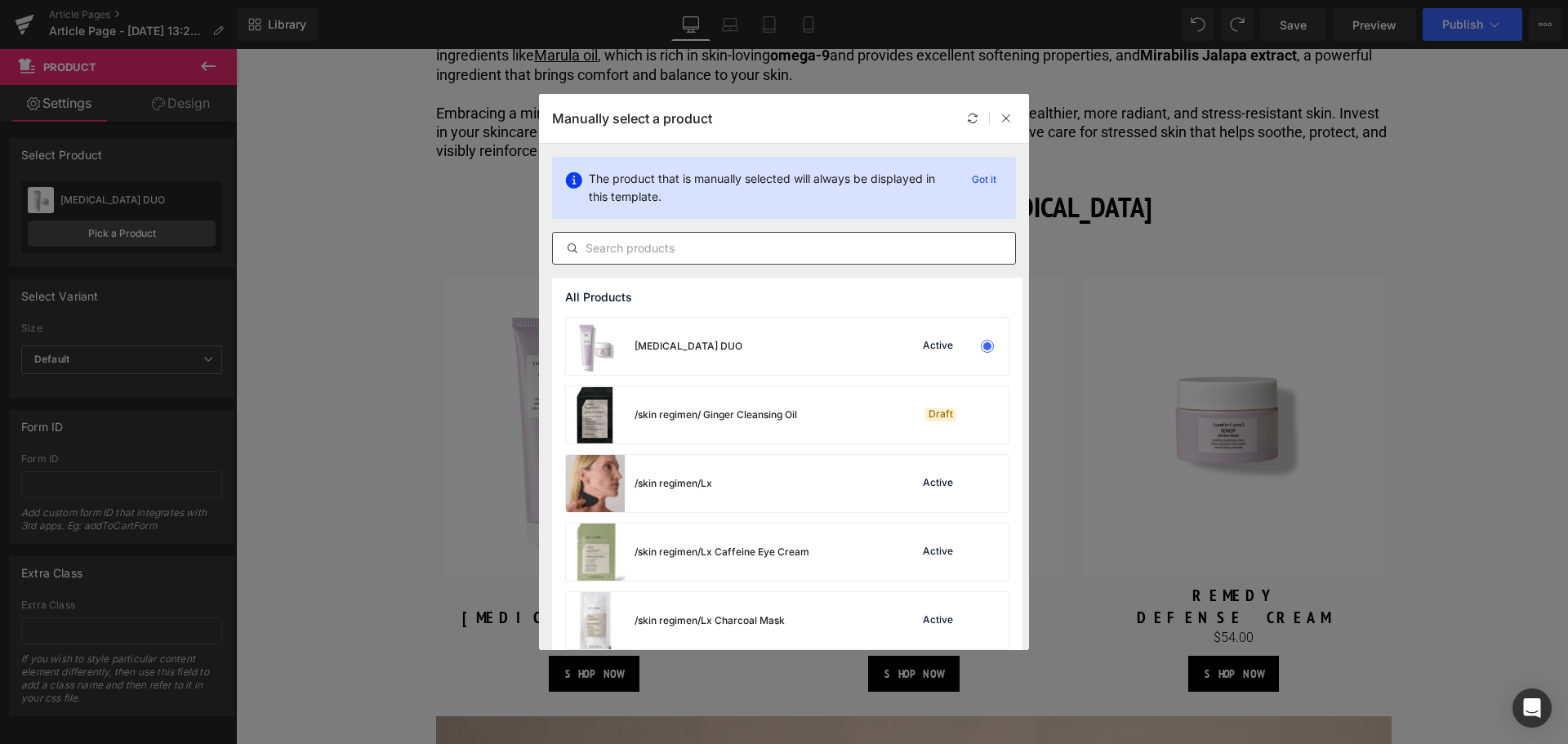
click at [728, 251] on input "text" at bounding box center [783, 248] width 462 height 20
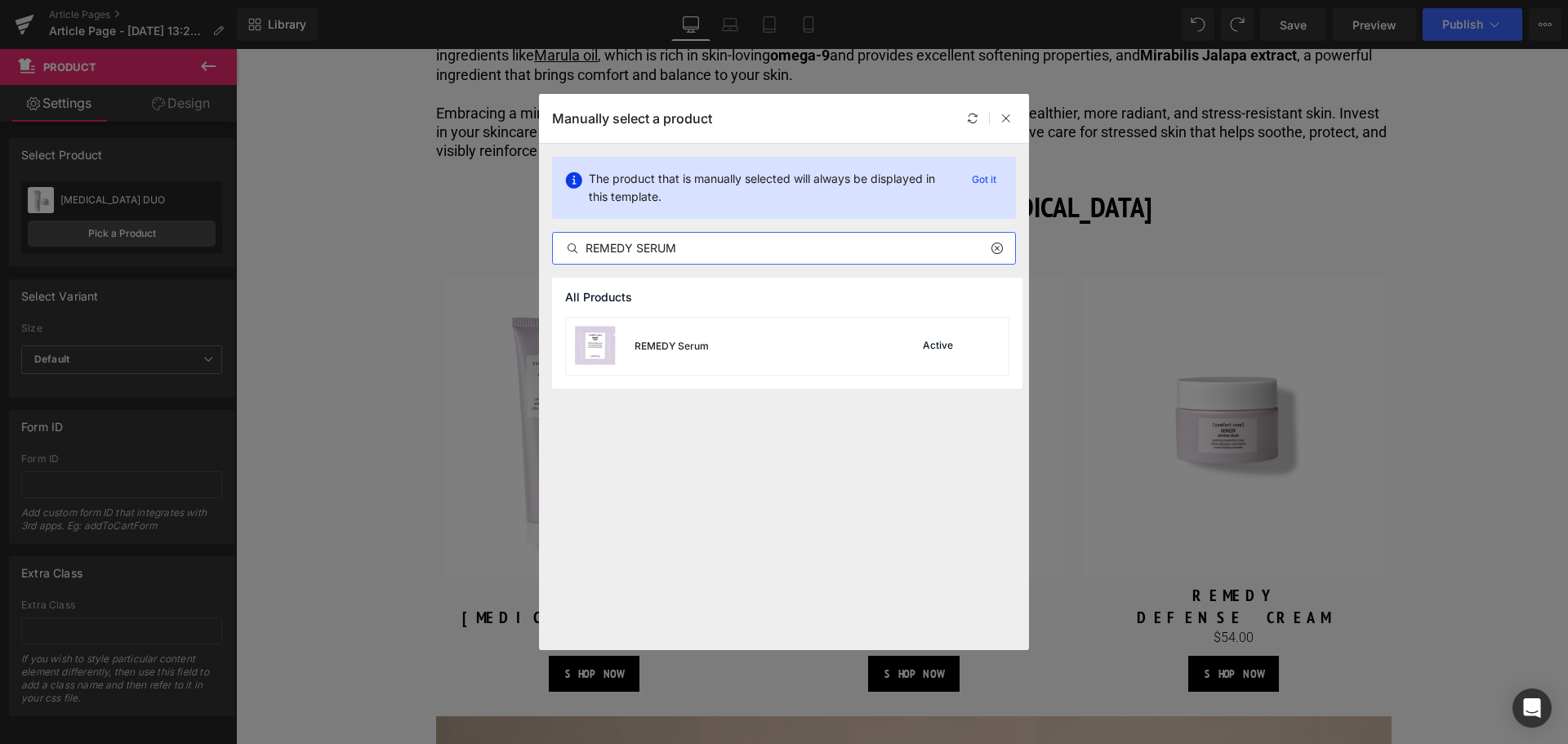
drag, startPoint x: 638, startPoint y: 248, endPoint x: 504, endPoint y: 236, distance: 134.5
click at [504, 236] on div "Manually select a product The product that is manually selected will always be …" at bounding box center [784, 372] width 1568 height 744
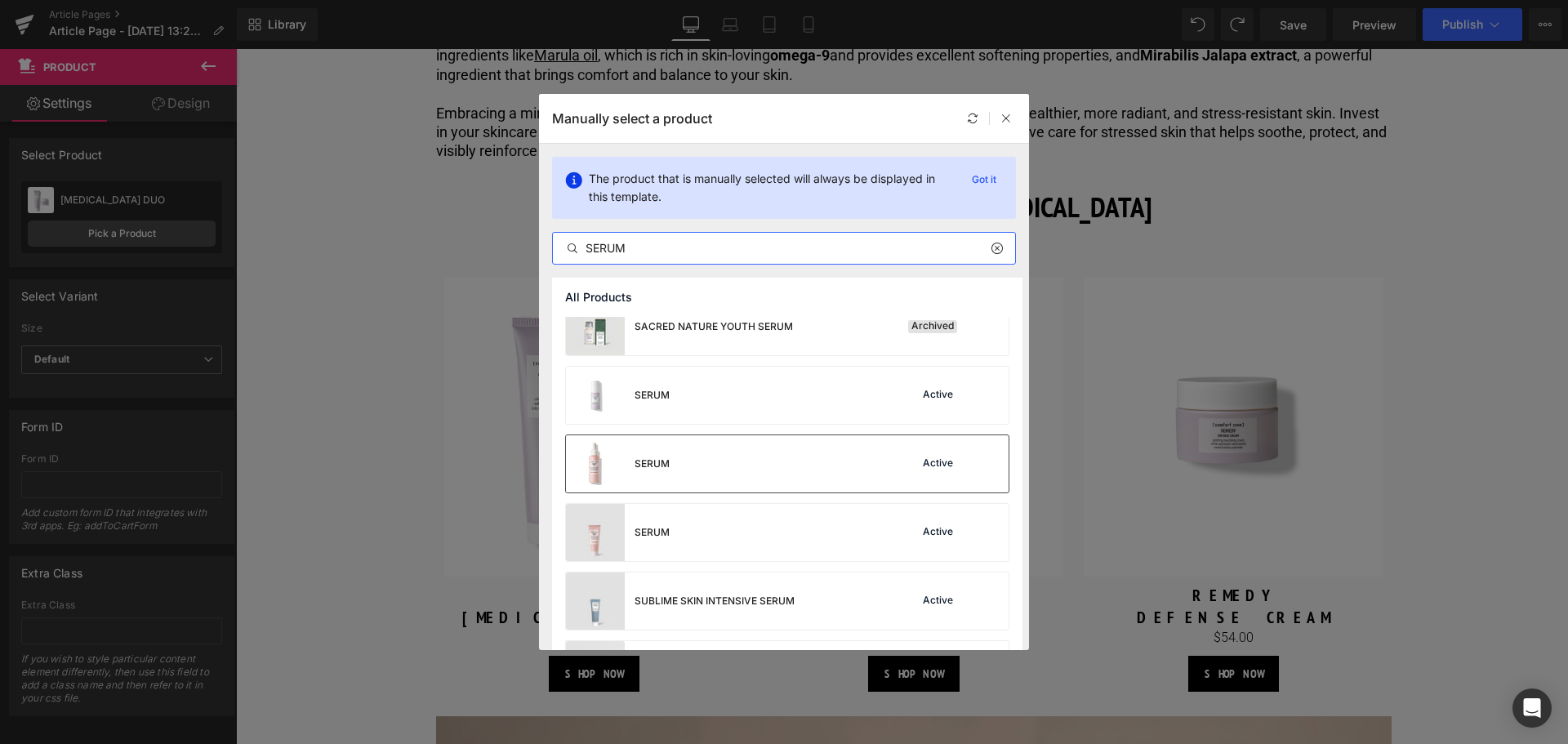
scroll to position [1061, 0]
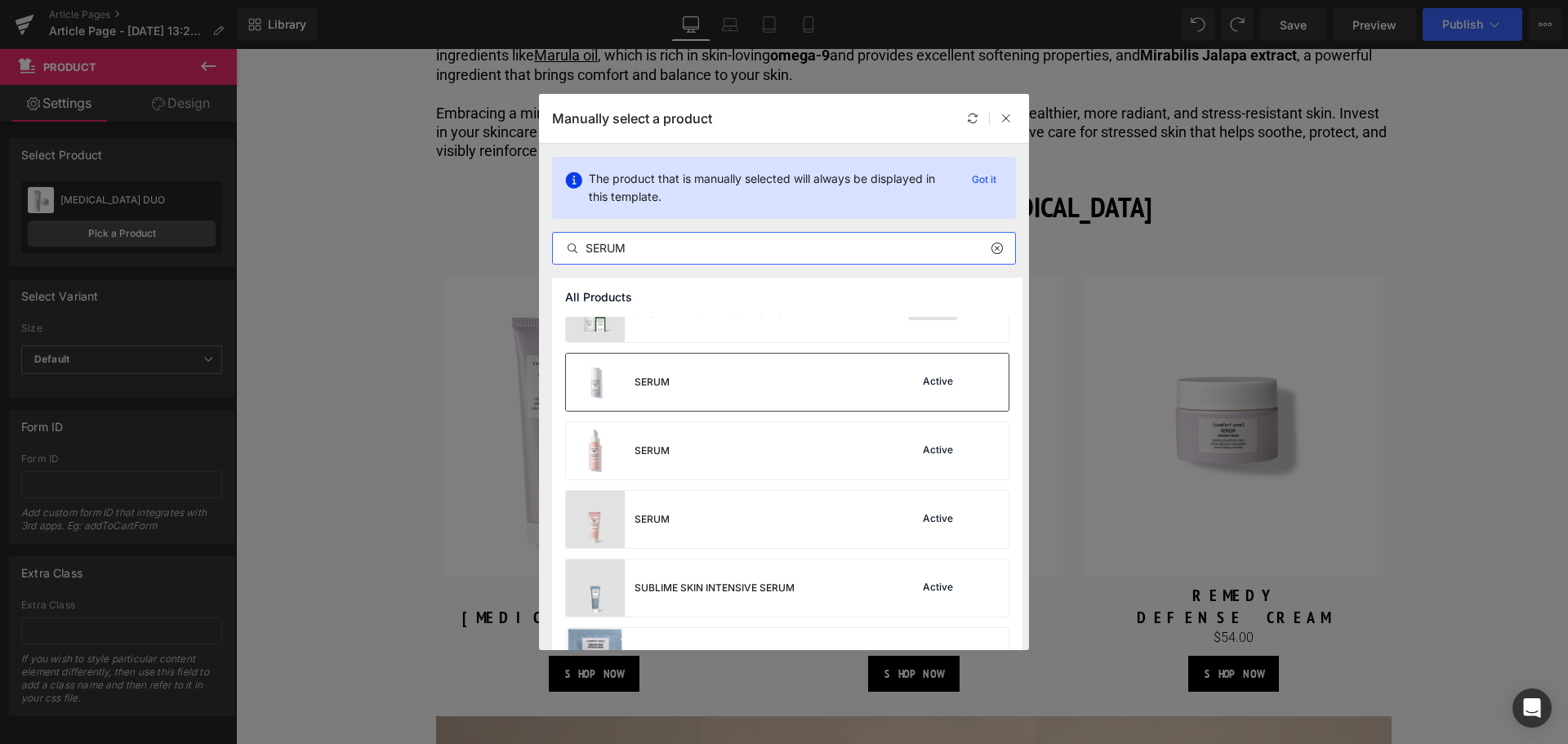
type input "SERUM"
click at [693, 386] on div "SERUM Active" at bounding box center [787, 382] width 442 height 57
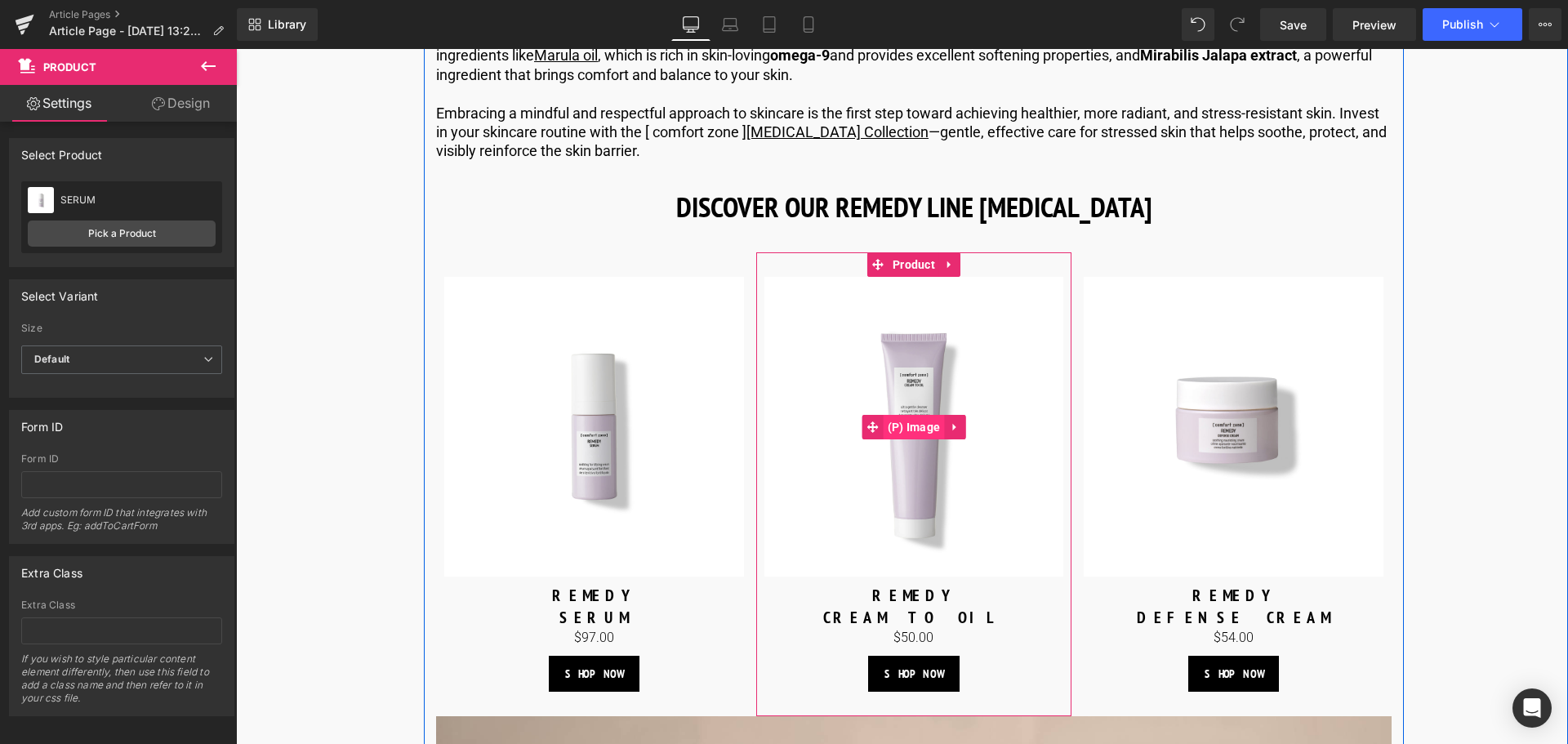
click at [911, 439] on span "(P) Image" at bounding box center [914, 427] width 62 height 25
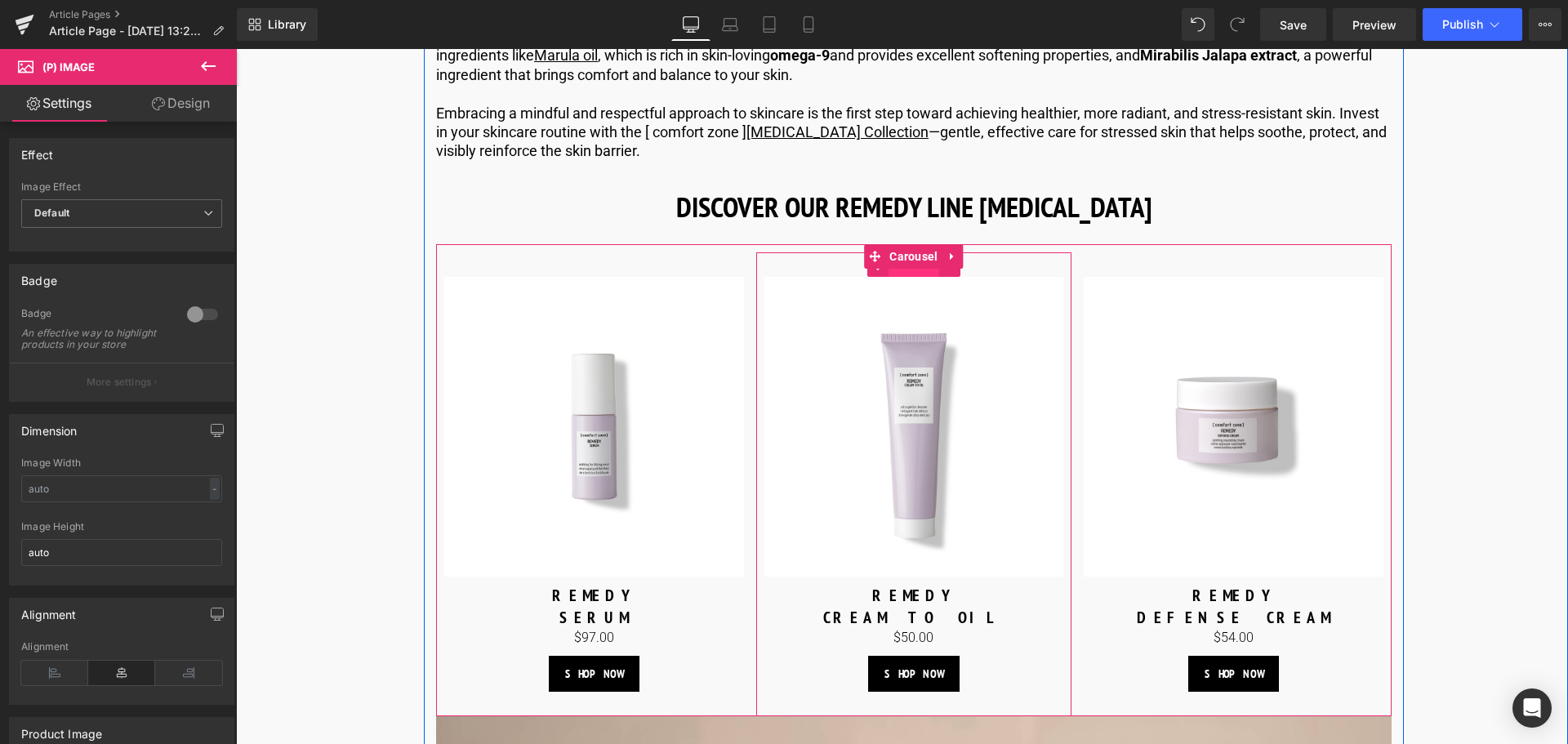
click at [909, 277] on span "Product" at bounding box center [913, 265] width 50 height 25
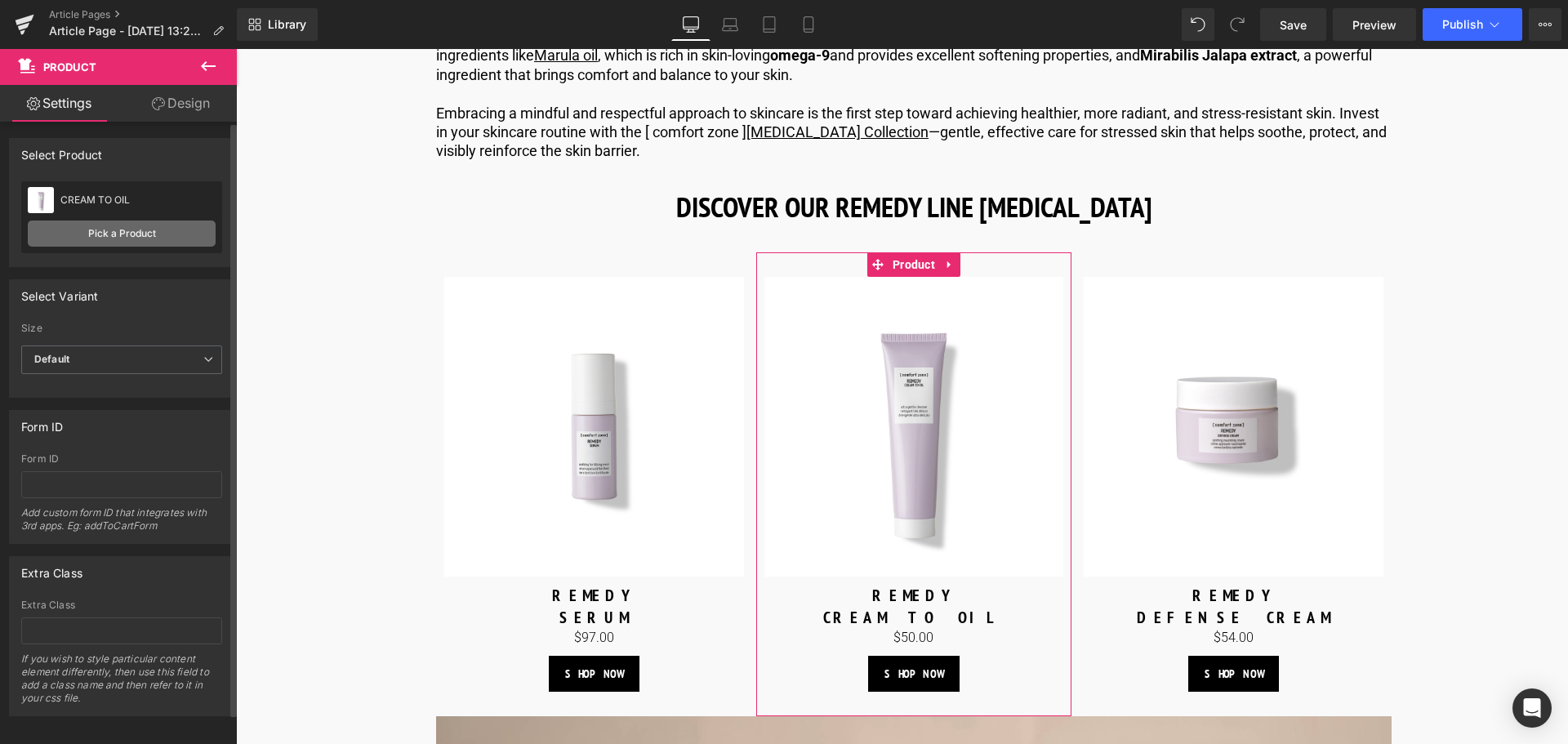
click at [108, 232] on link "Pick a Product" at bounding box center [121, 233] width 188 height 27
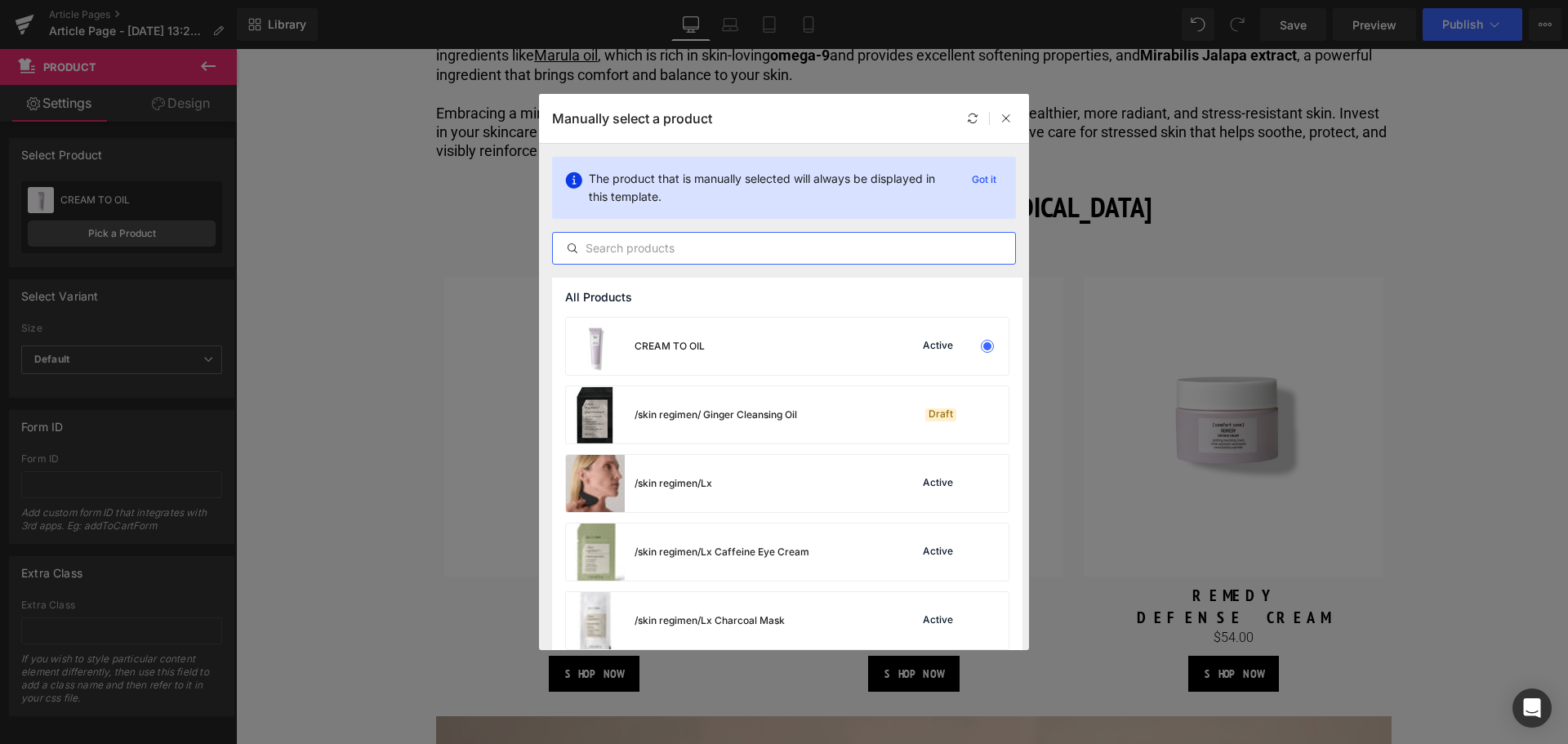
click at [688, 255] on input "text" at bounding box center [783, 248] width 462 height 20
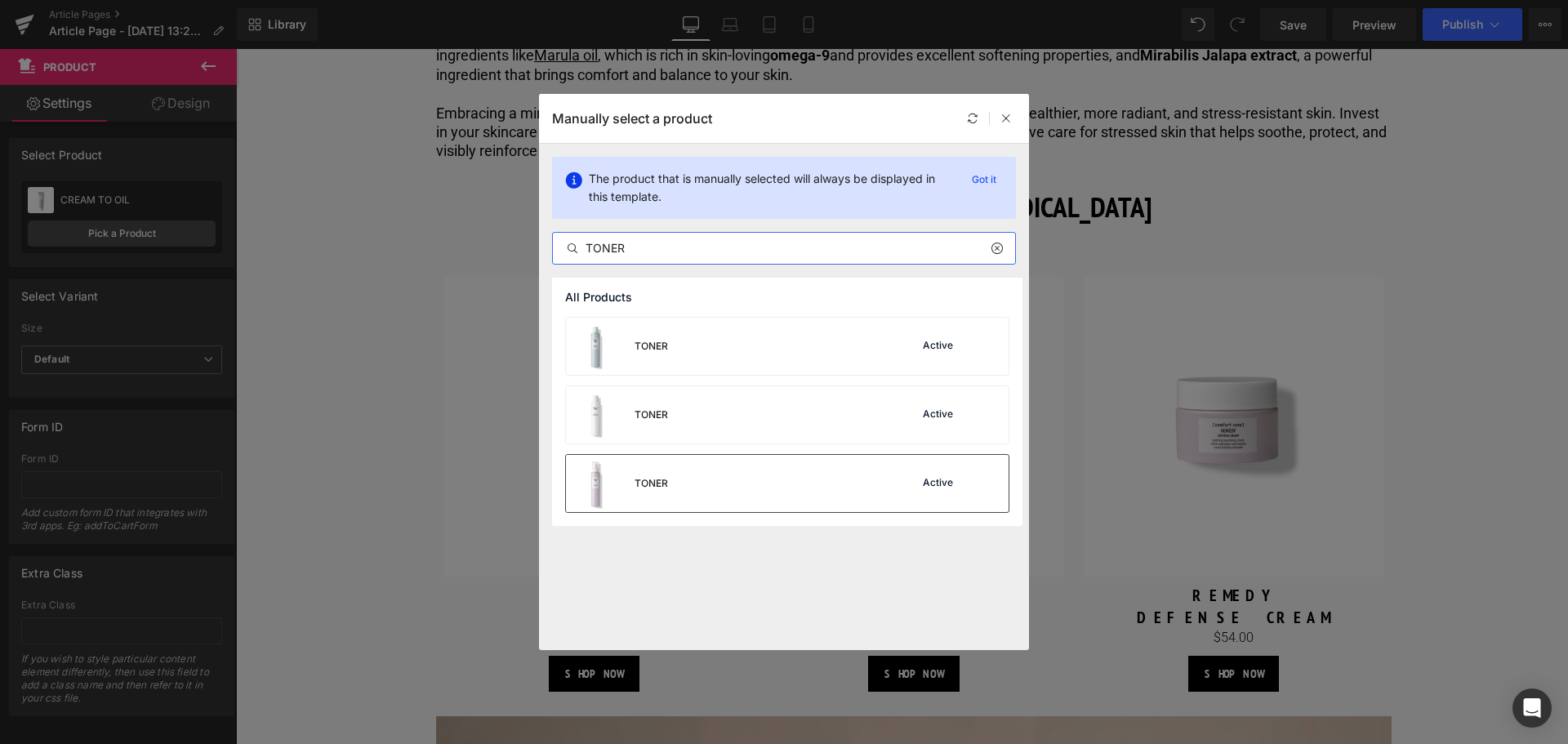
type input "TONER"
drag, startPoint x: 674, startPoint y: 476, endPoint x: 523, endPoint y: 432, distance: 157.3
click at [674, 476] on div "TONER Active" at bounding box center [787, 483] width 442 height 57
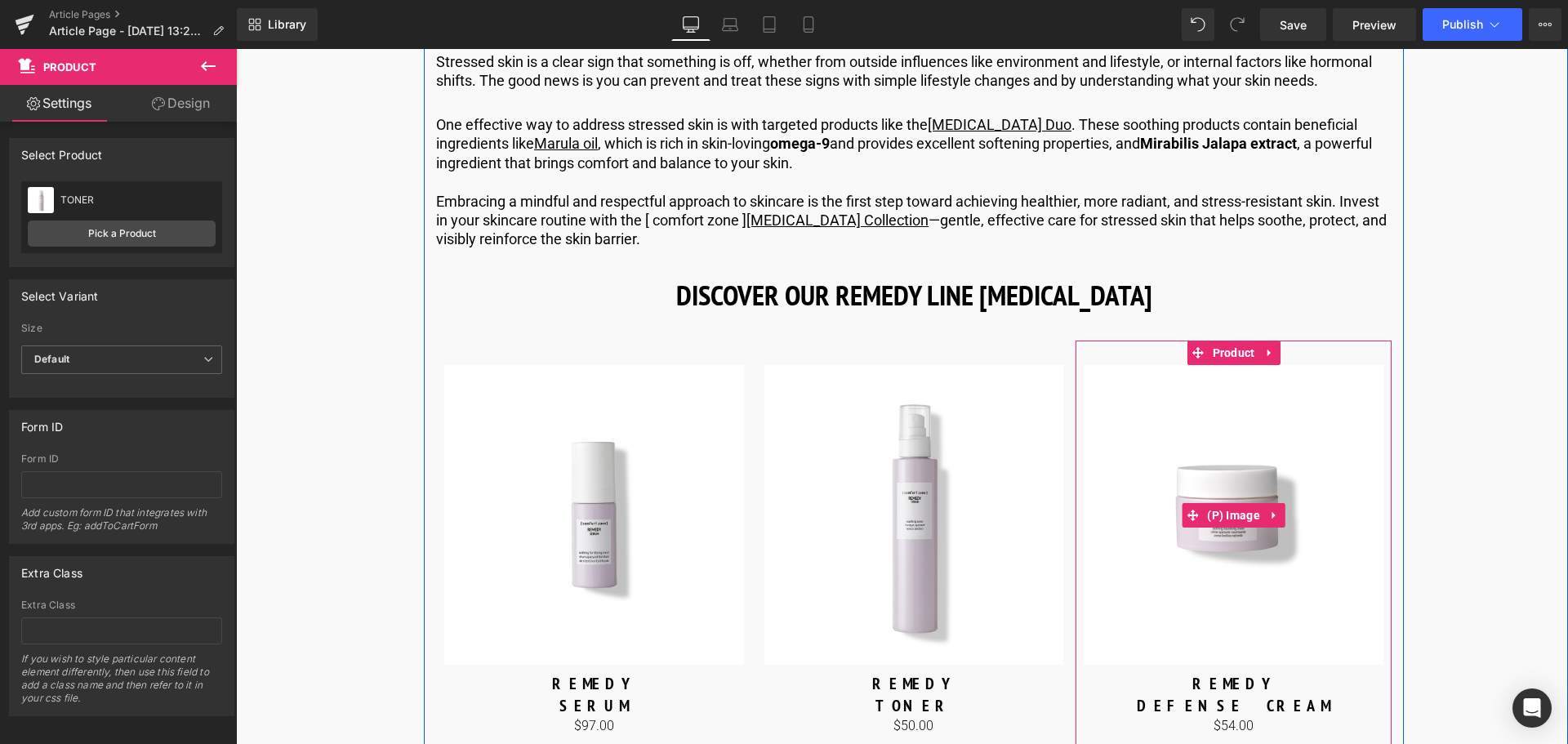
scroll to position [4485, 0]
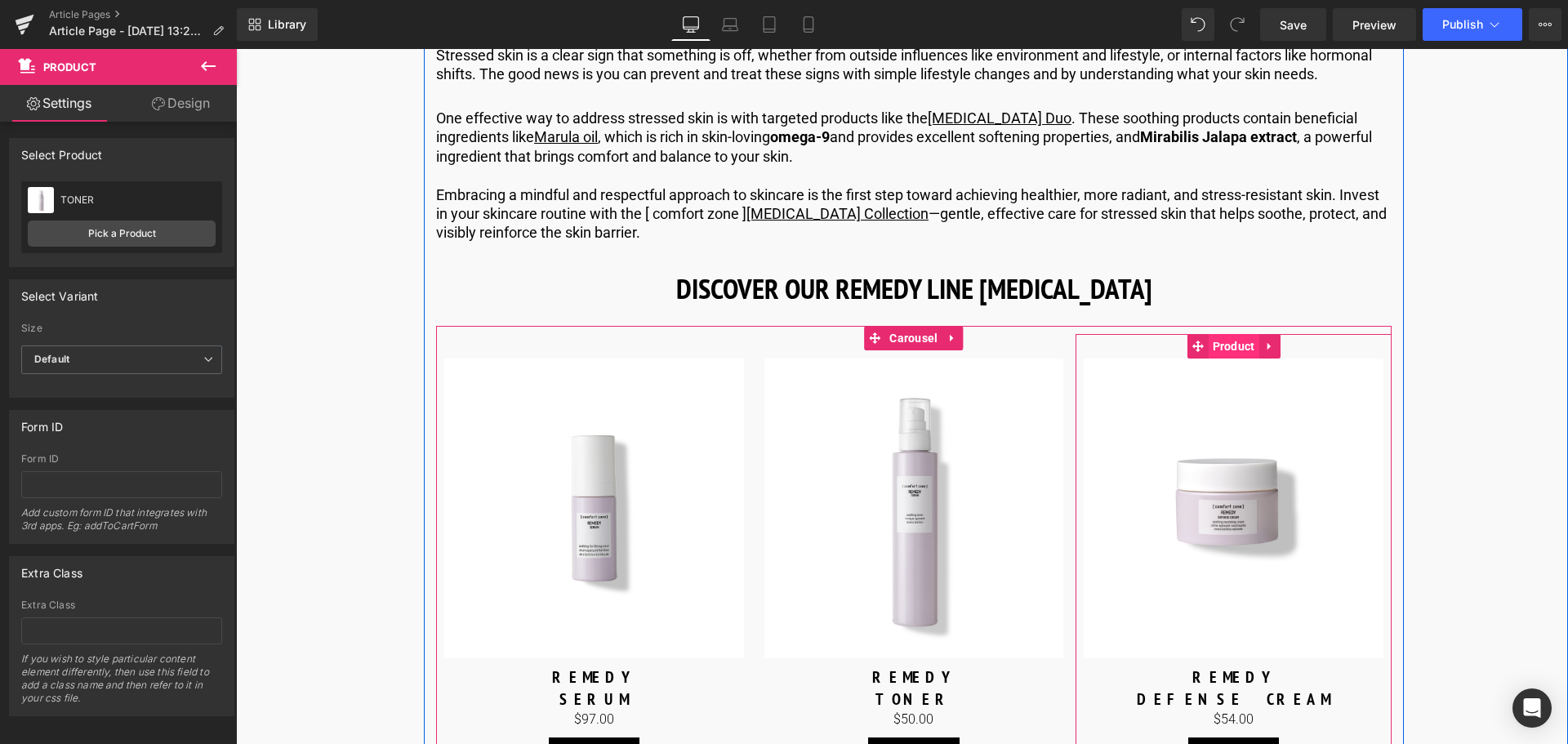
click at [1229, 359] on span "Product" at bounding box center [1233, 346] width 50 height 25
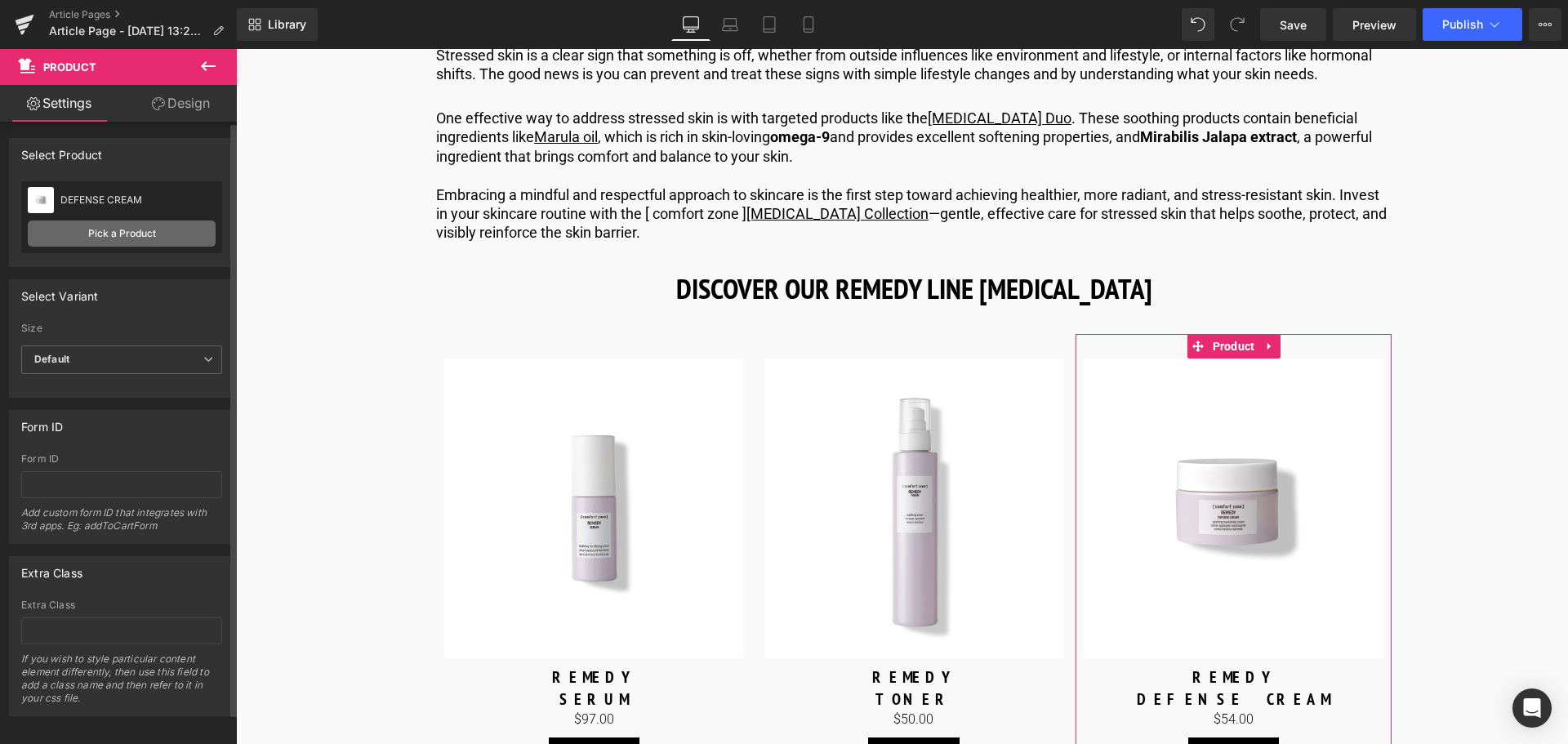
click at [140, 225] on link "Pick a Product" at bounding box center [121, 233] width 188 height 27
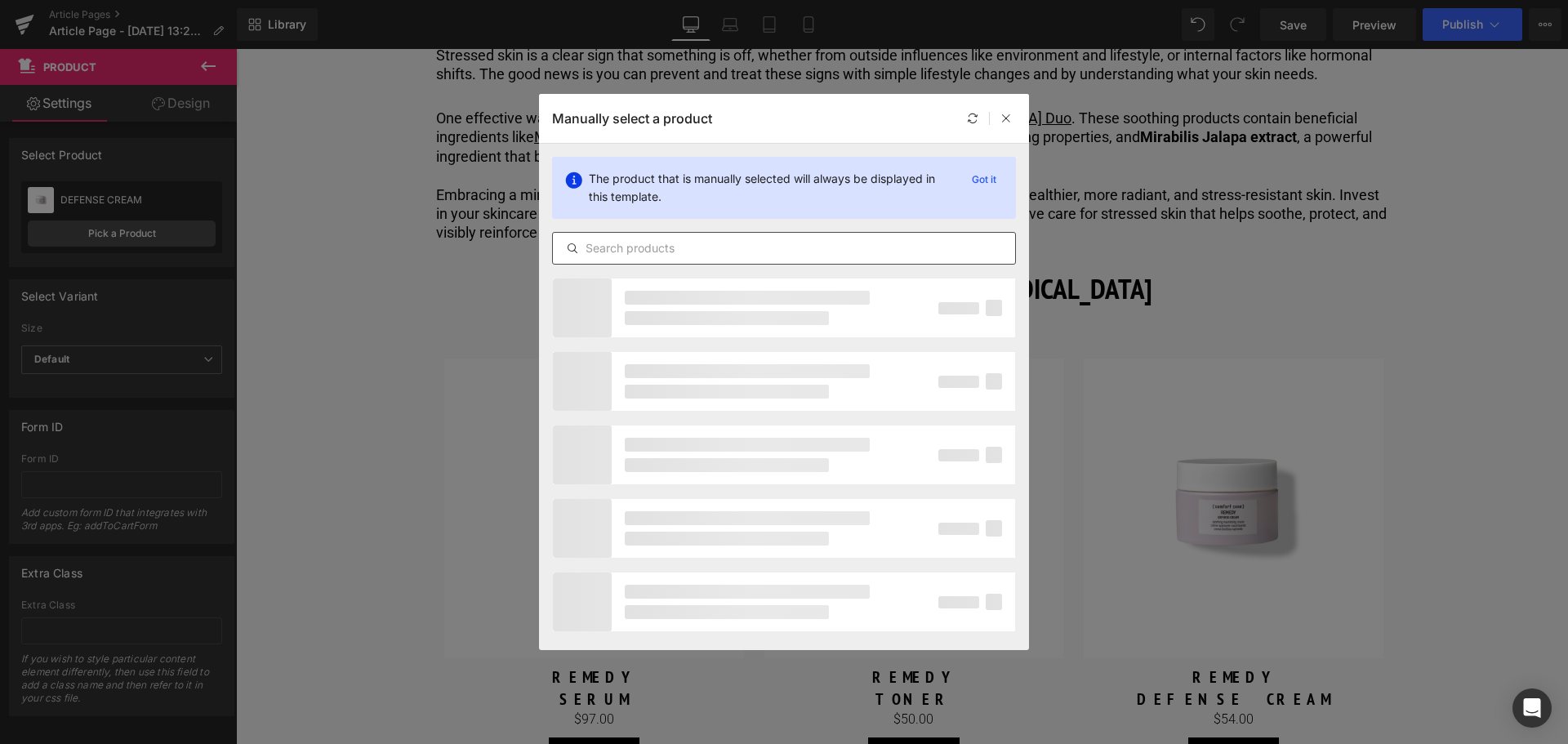
click at [659, 243] on input "text" at bounding box center [783, 248] width 462 height 20
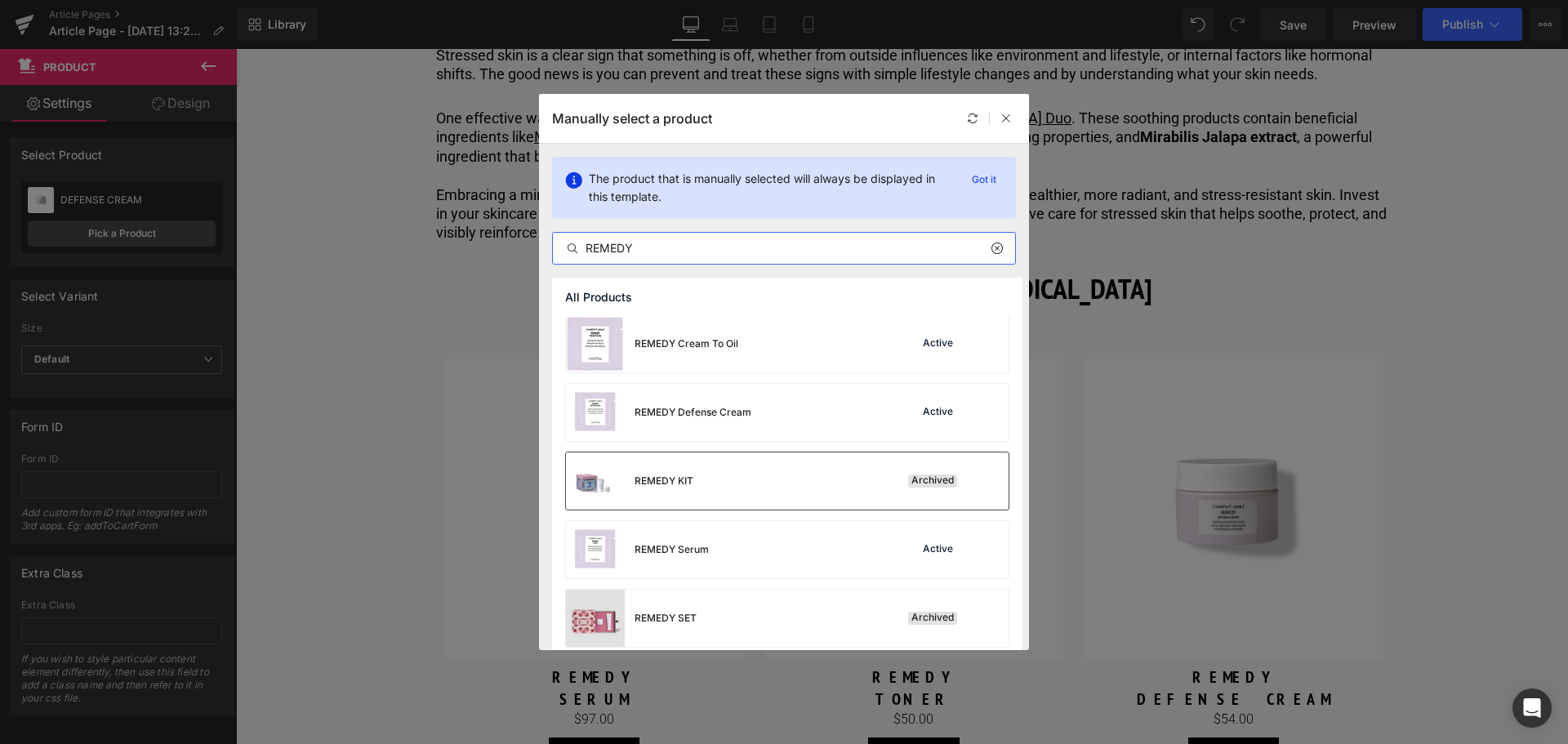
scroll to position [0, 0]
type input "REMEDY"
click at [999, 252] on icon at bounding box center [997, 249] width 11 height 13
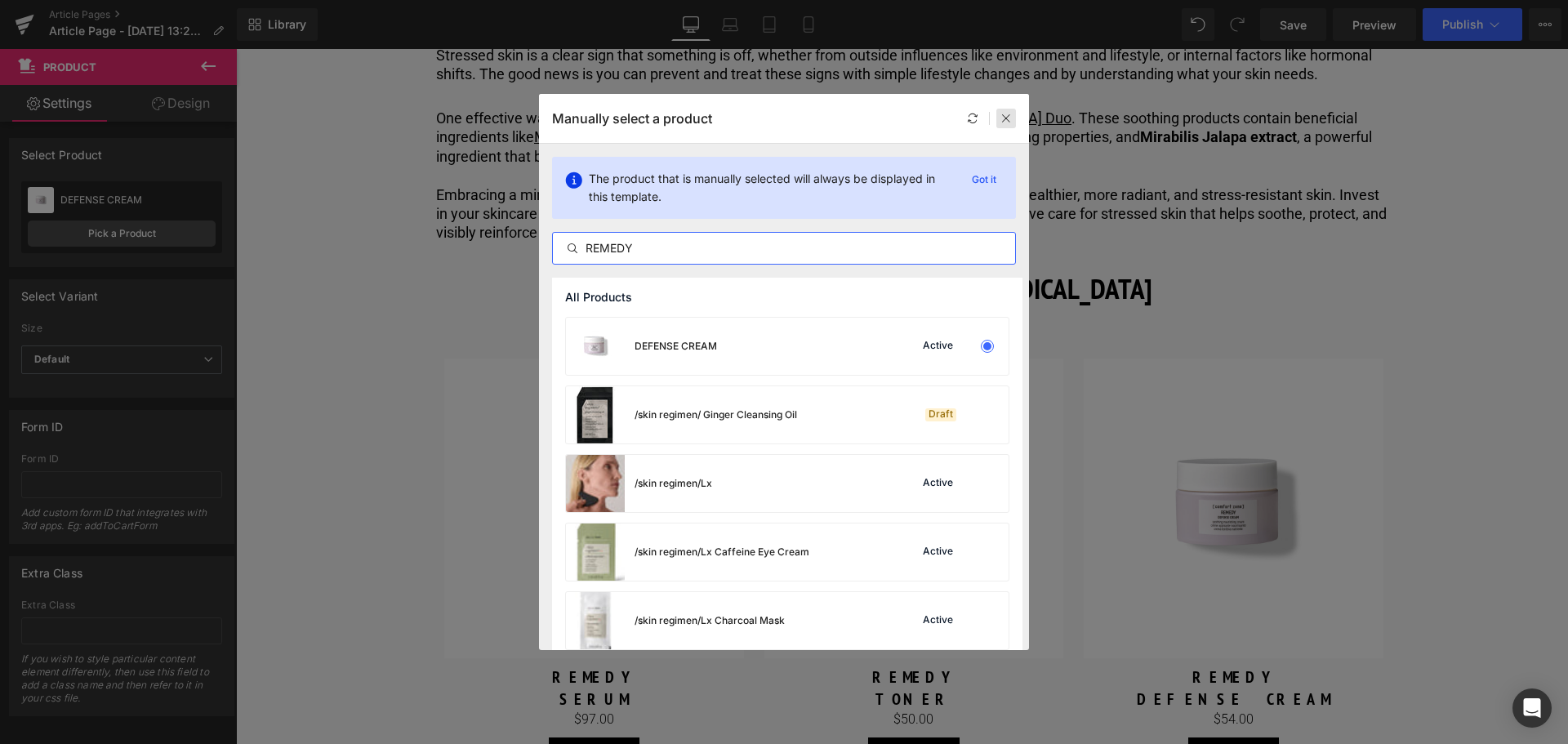
click at [1002, 121] on icon at bounding box center [1006, 119] width 11 height 11
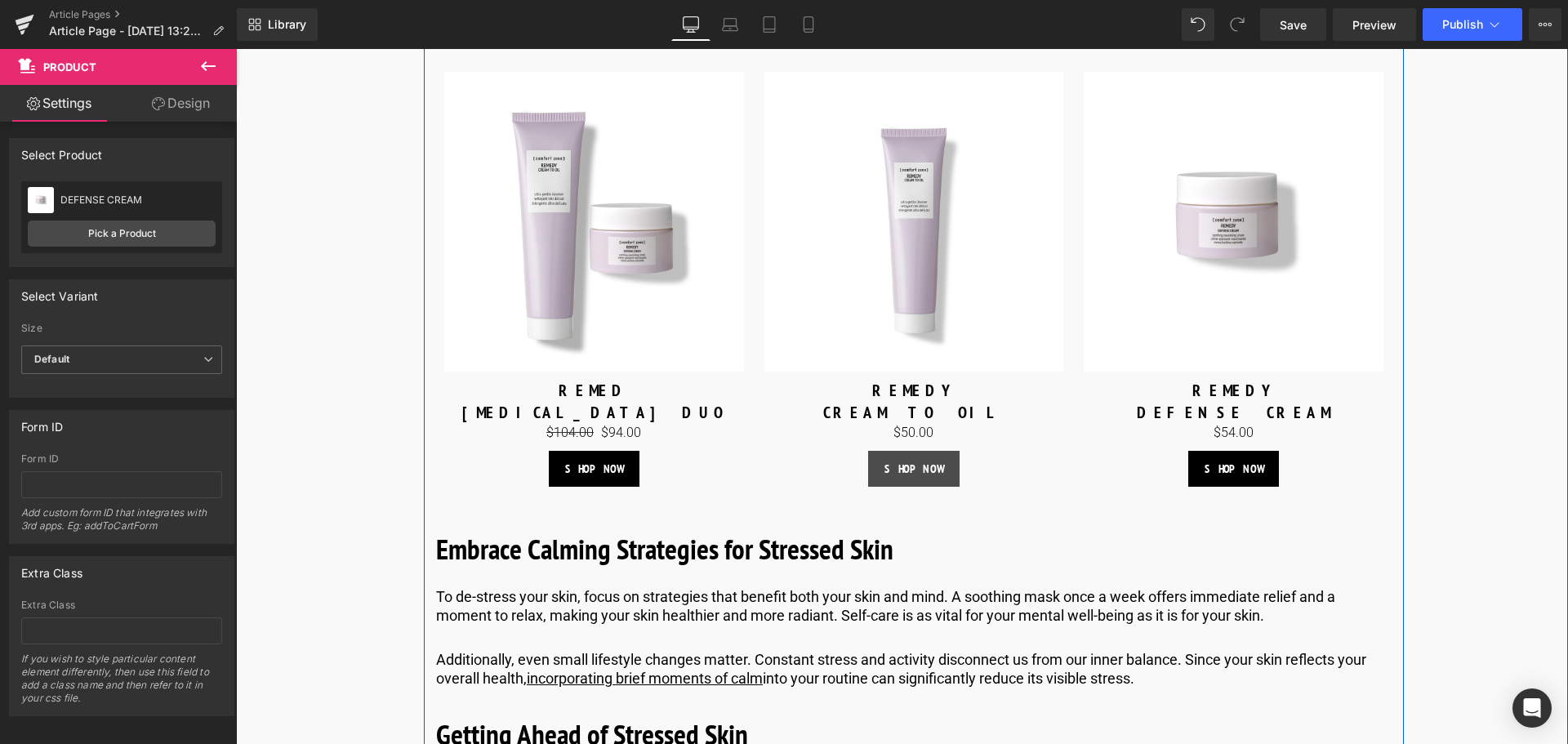
scroll to position [3750, 0]
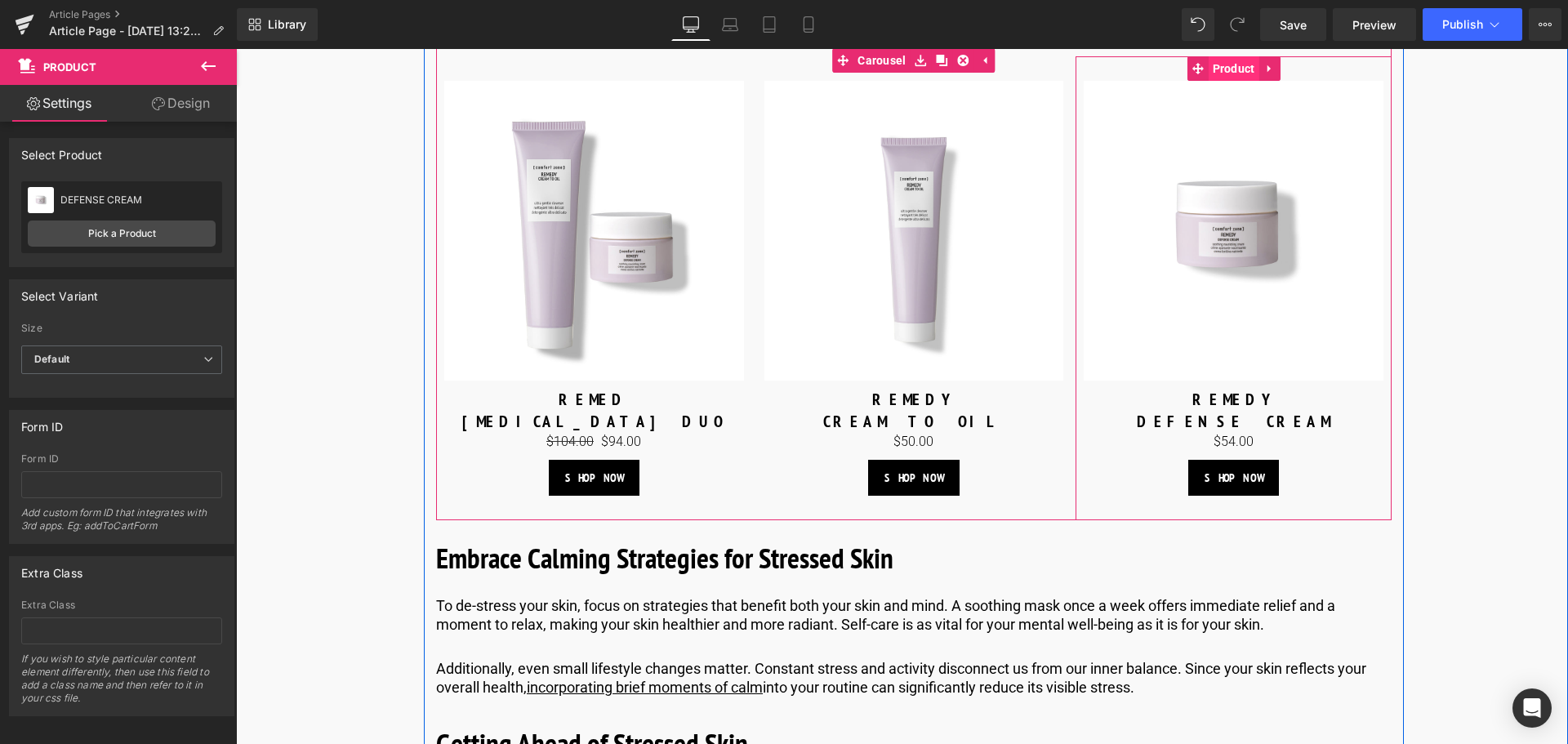
click at [1227, 81] on span "Product" at bounding box center [1233, 68] width 50 height 25
click at [1232, 82] on span "Product" at bounding box center [1233, 69] width 50 height 25
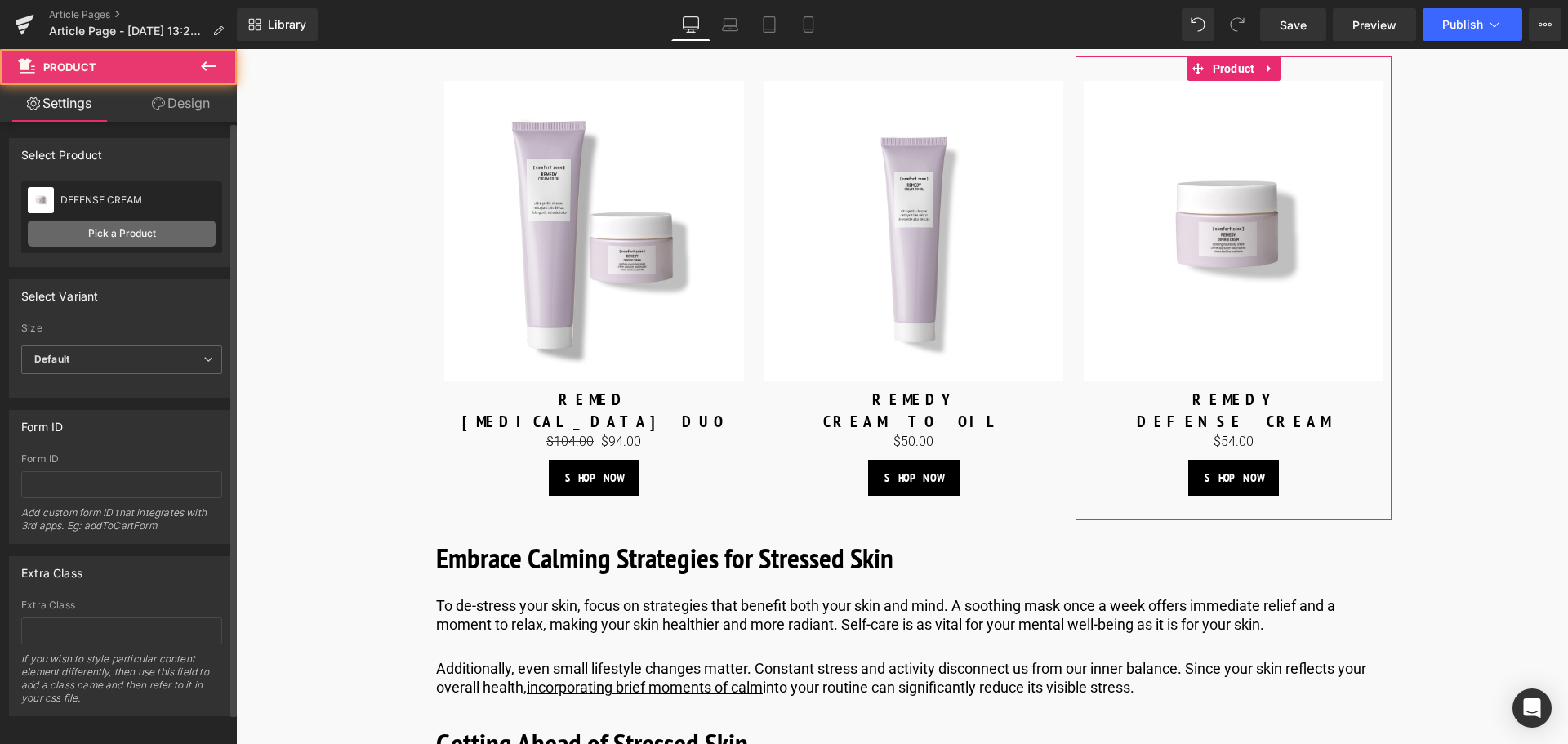
click at [131, 240] on link "Pick a Product" at bounding box center [121, 233] width 188 height 27
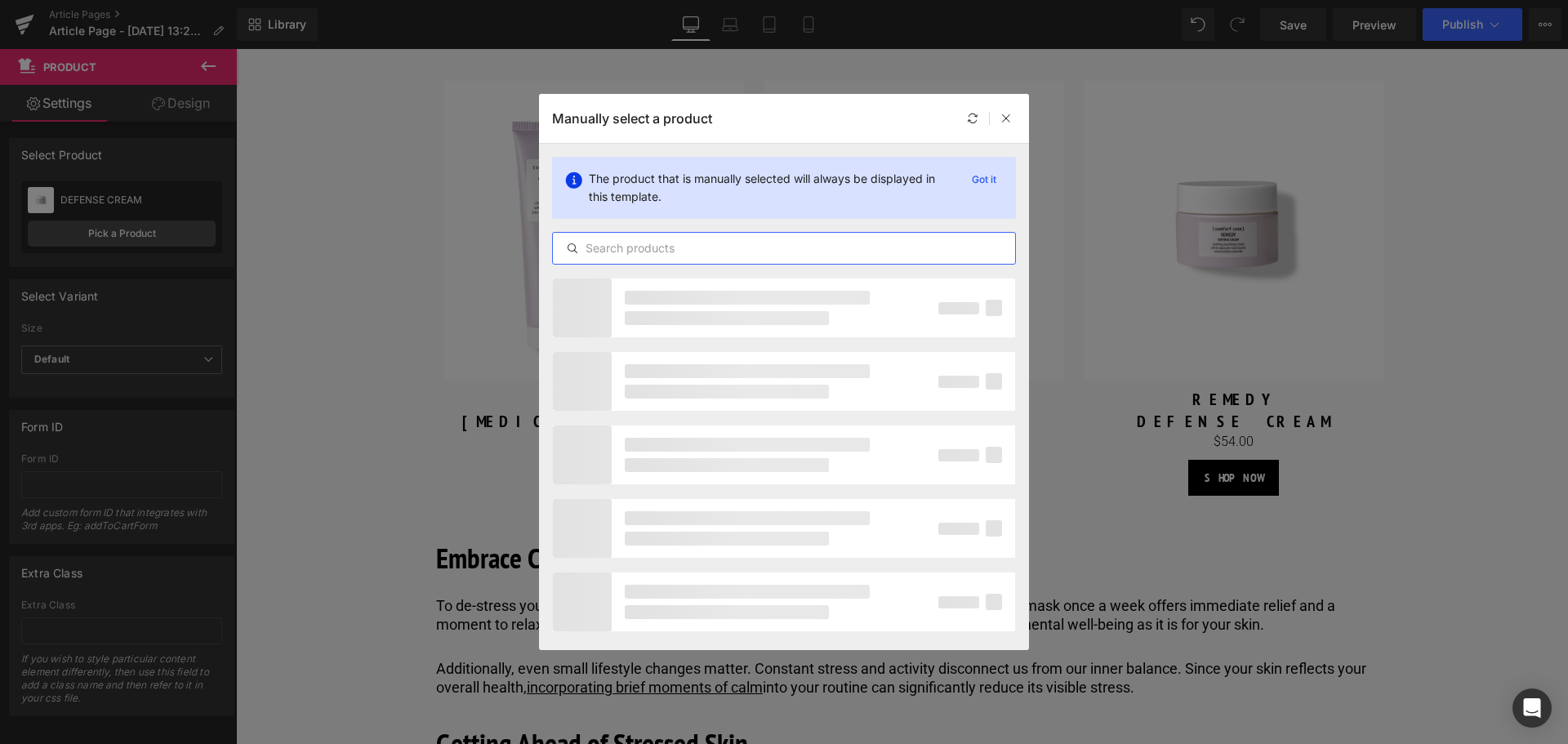
click at [596, 243] on input "text" at bounding box center [783, 248] width 462 height 20
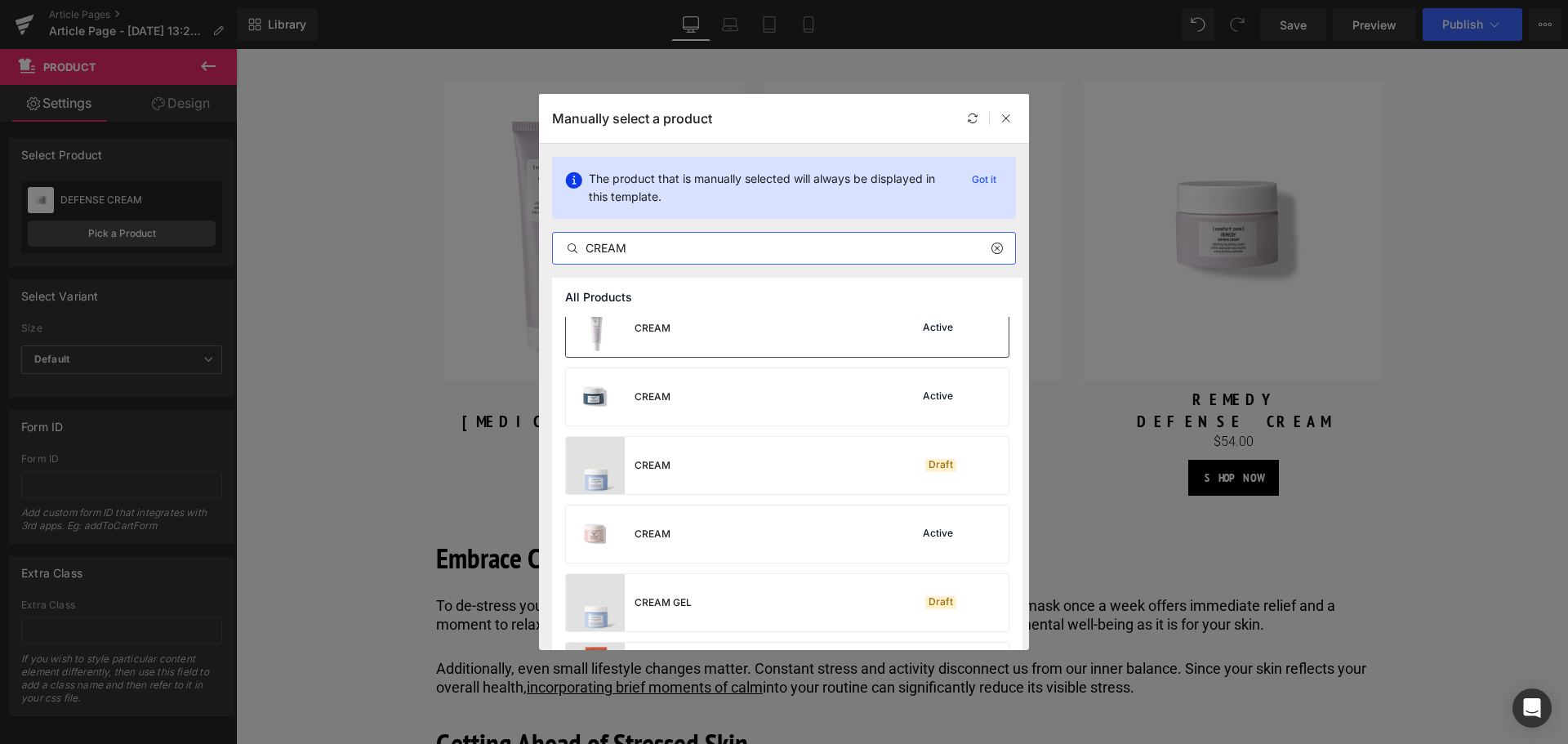
scroll to position [735, 0]
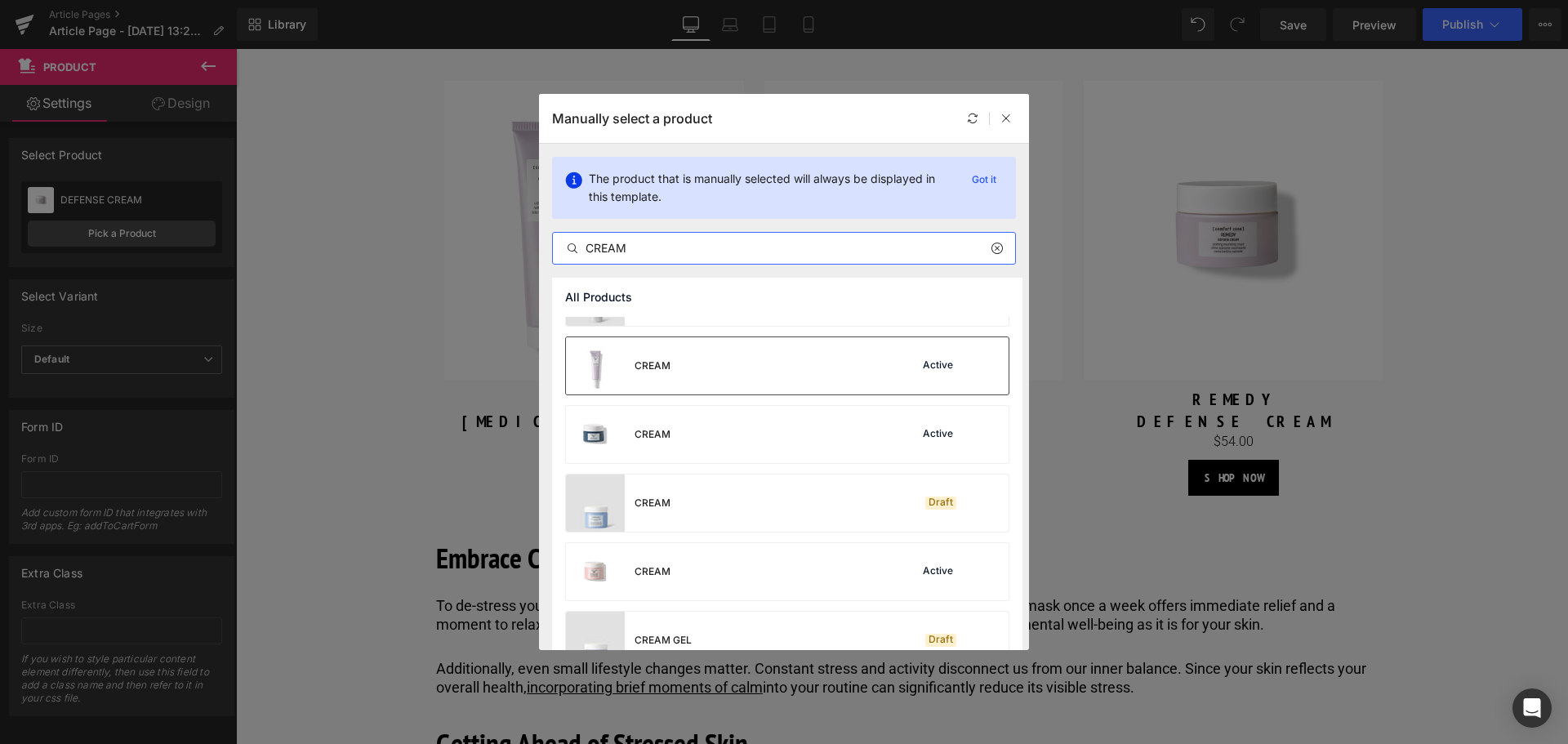
type input "CREAM"
click at [718, 377] on div "CREAM Active" at bounding box center [787, 365] width 442 height 57
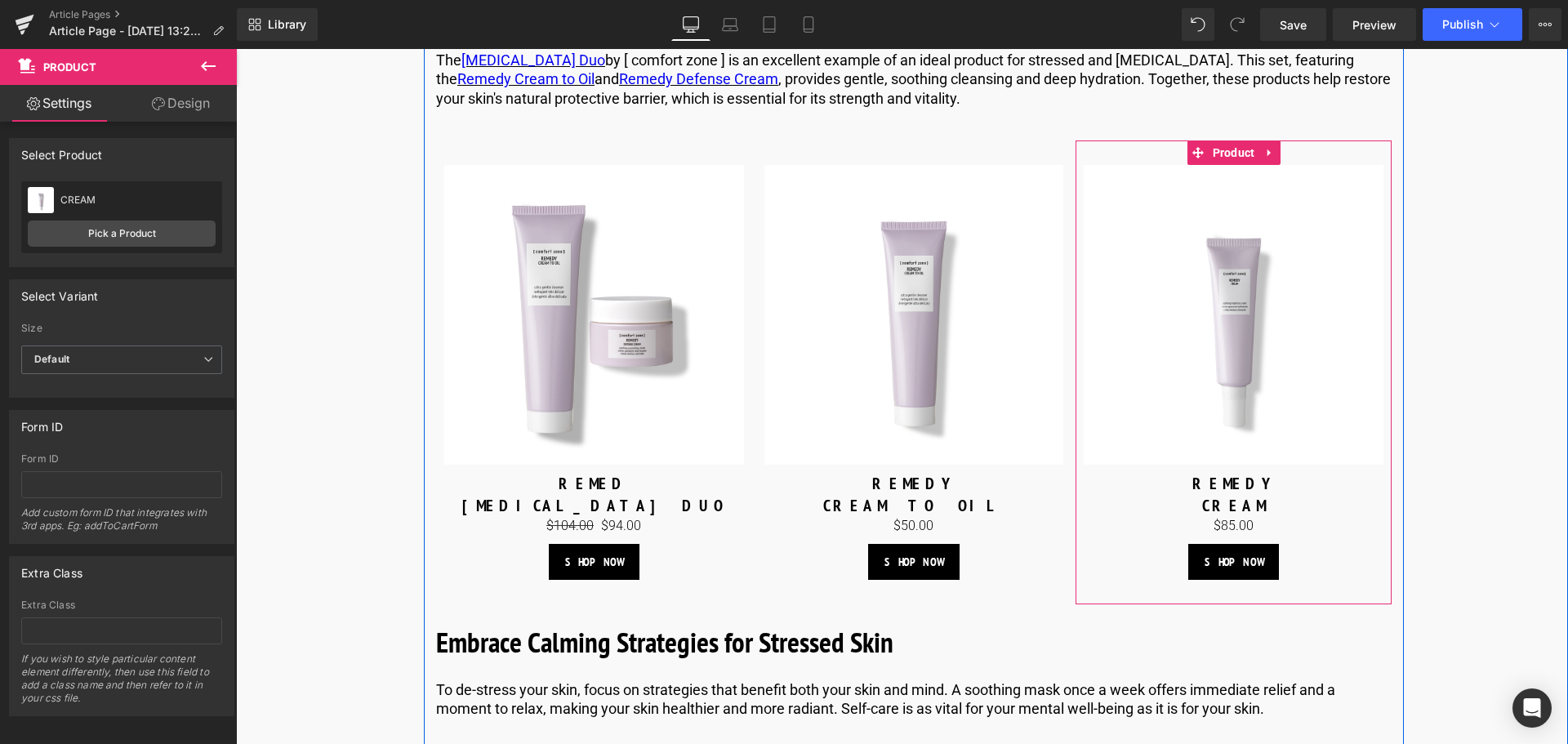
scroll to position [3586, 0]
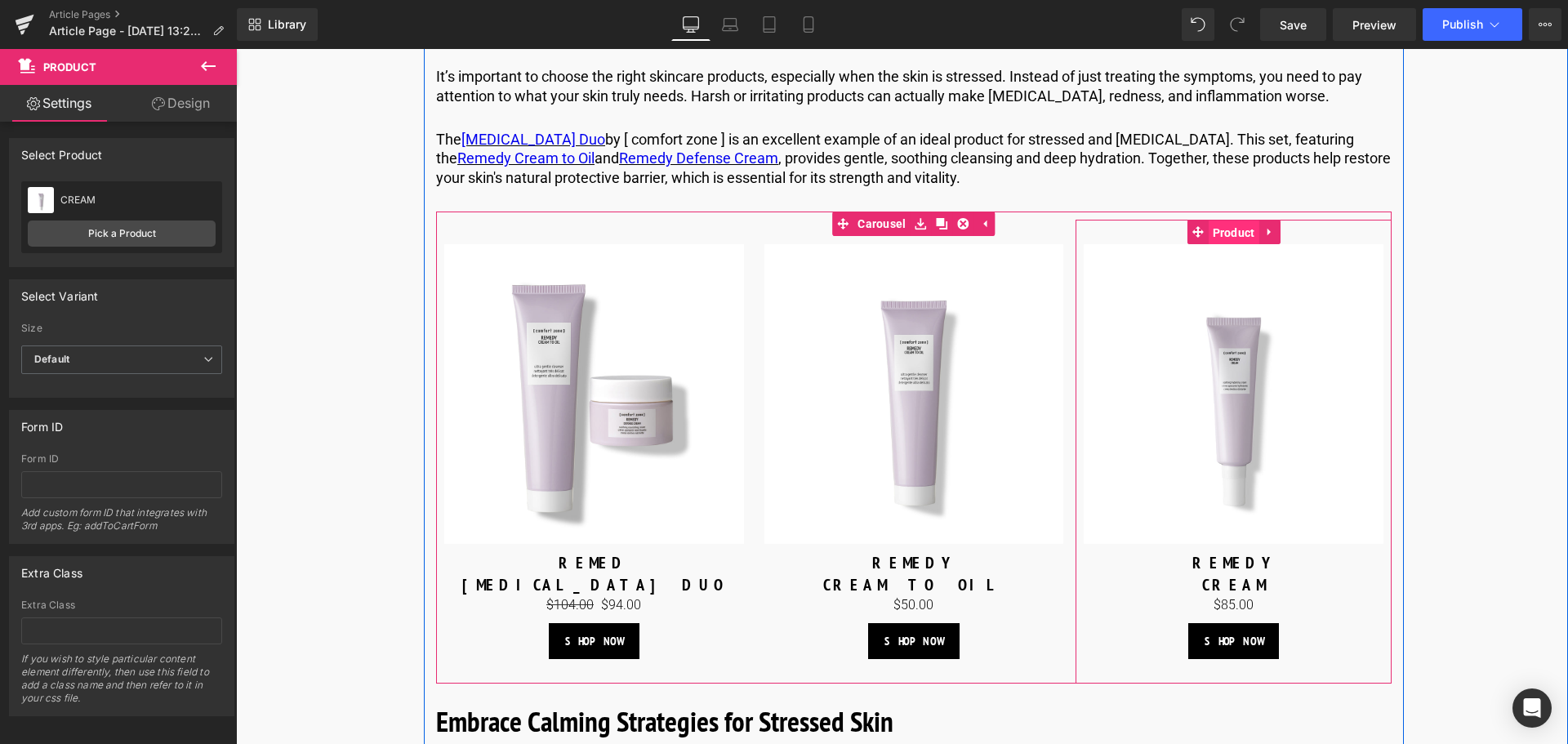
click at [1239, 245] on span "Product" at bounding box center [1233, 232] width 50 height 25
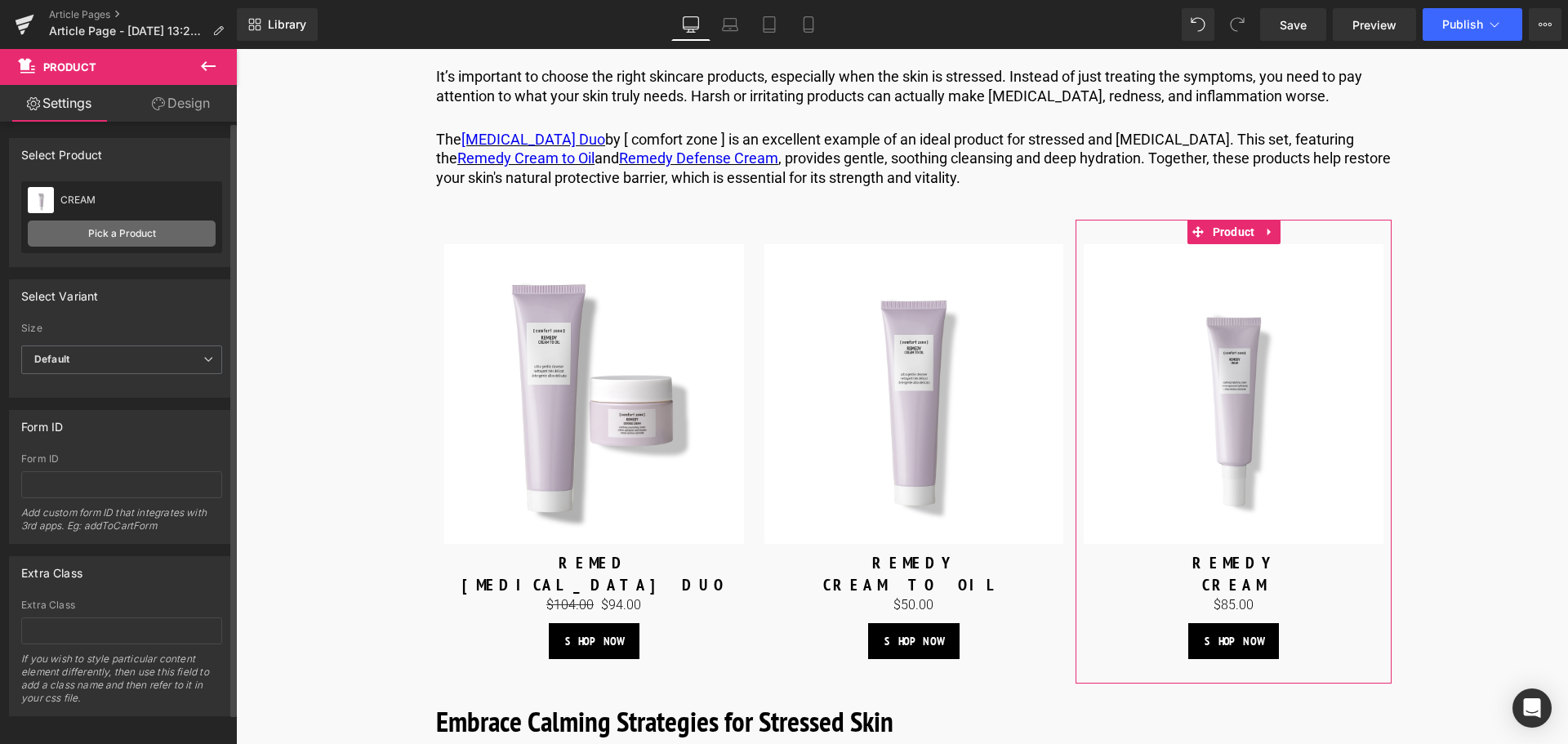
click at [139, 223] on link "Pick a Product" at bounding box center [121, 233] width 188 height 27
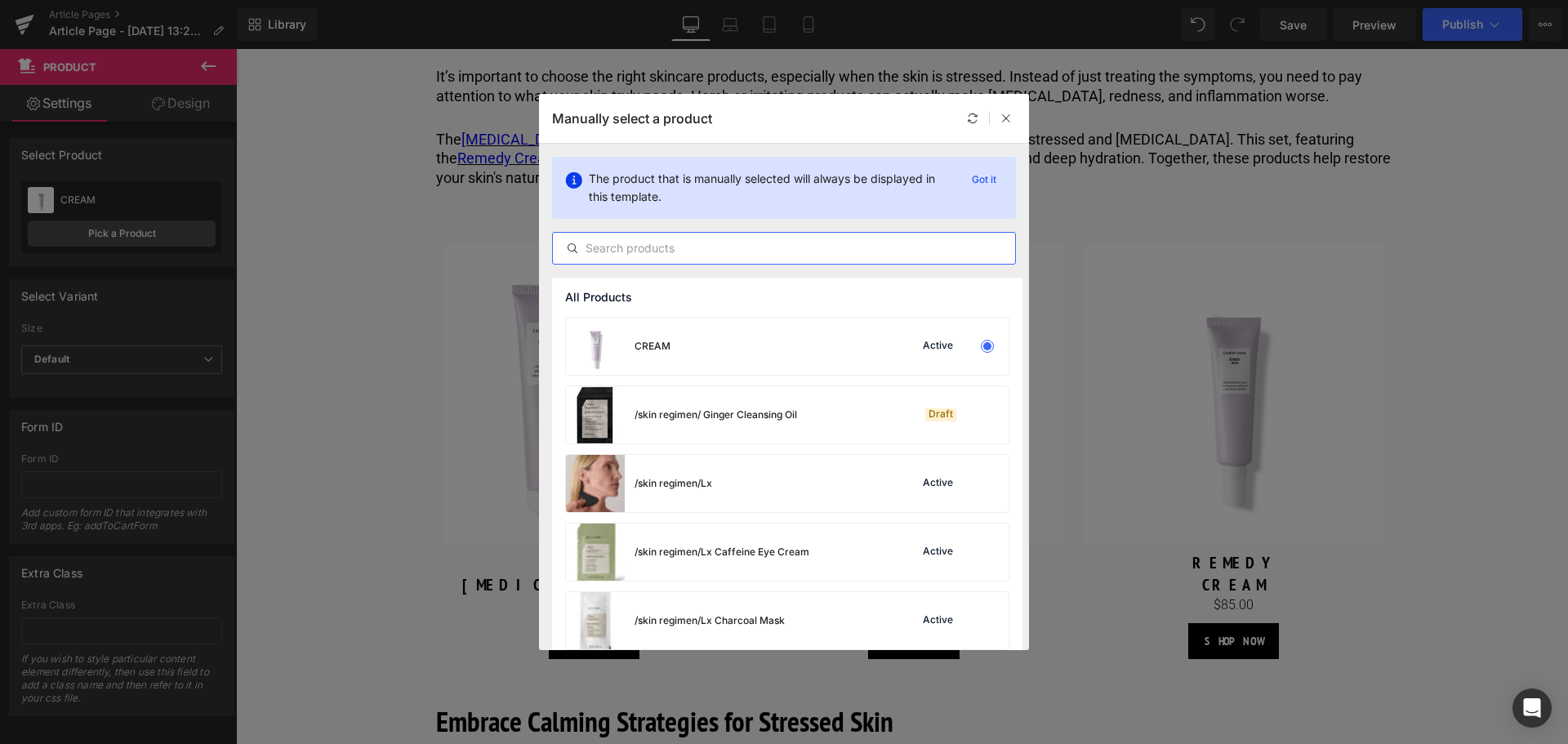
click at [676, 244] on input "text" at bounding box center [783, 248] width 462 height 20
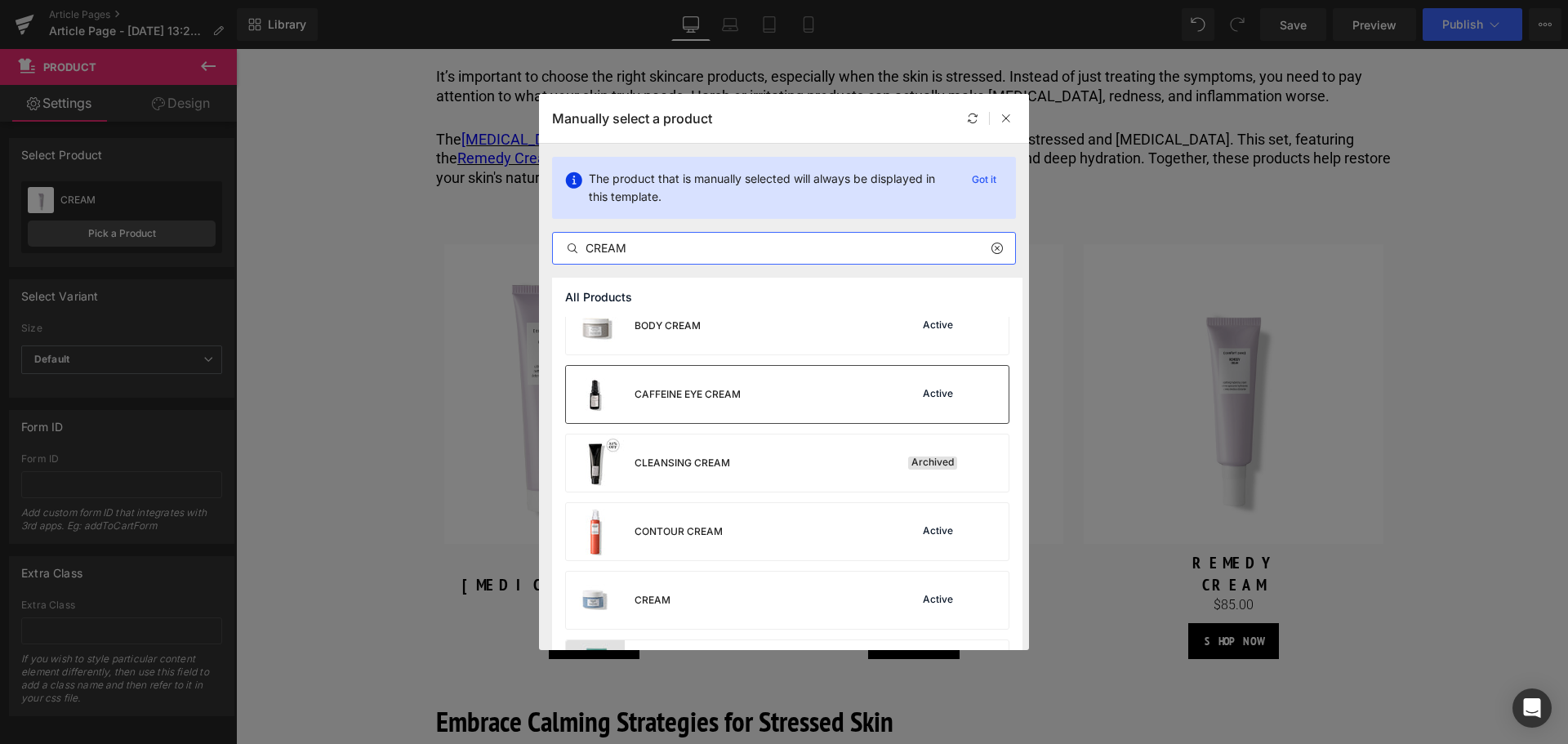
scroll to position [326, 0]
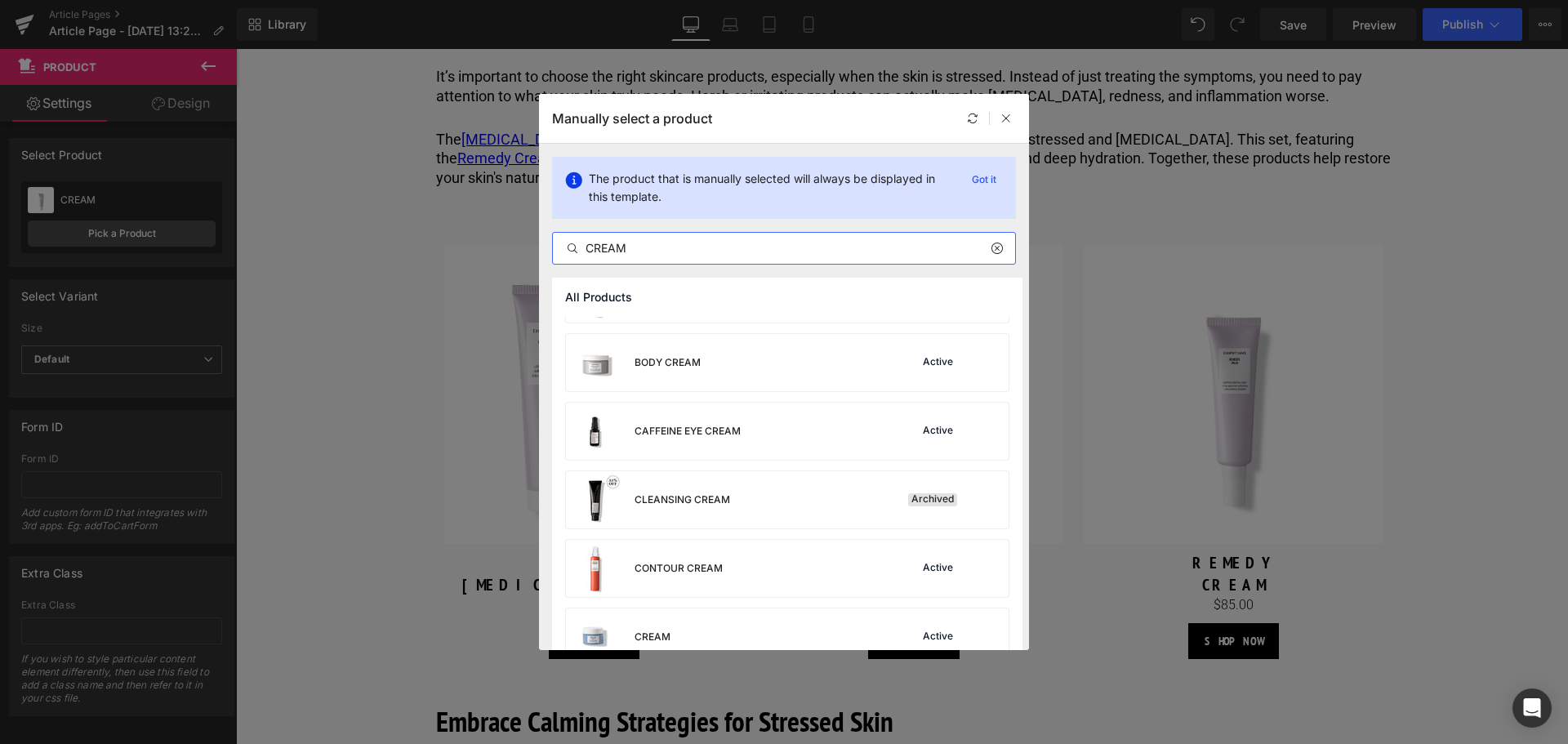
drag, startPoint x: 688, startPoint y: 245, endPoint x: 538, endPoint y: 231, distance: 150.7
click at [538, 231] on div "Manually select a product The product that is manually selected will always be …" at bounding box center [784, 372] width 1568 height 744
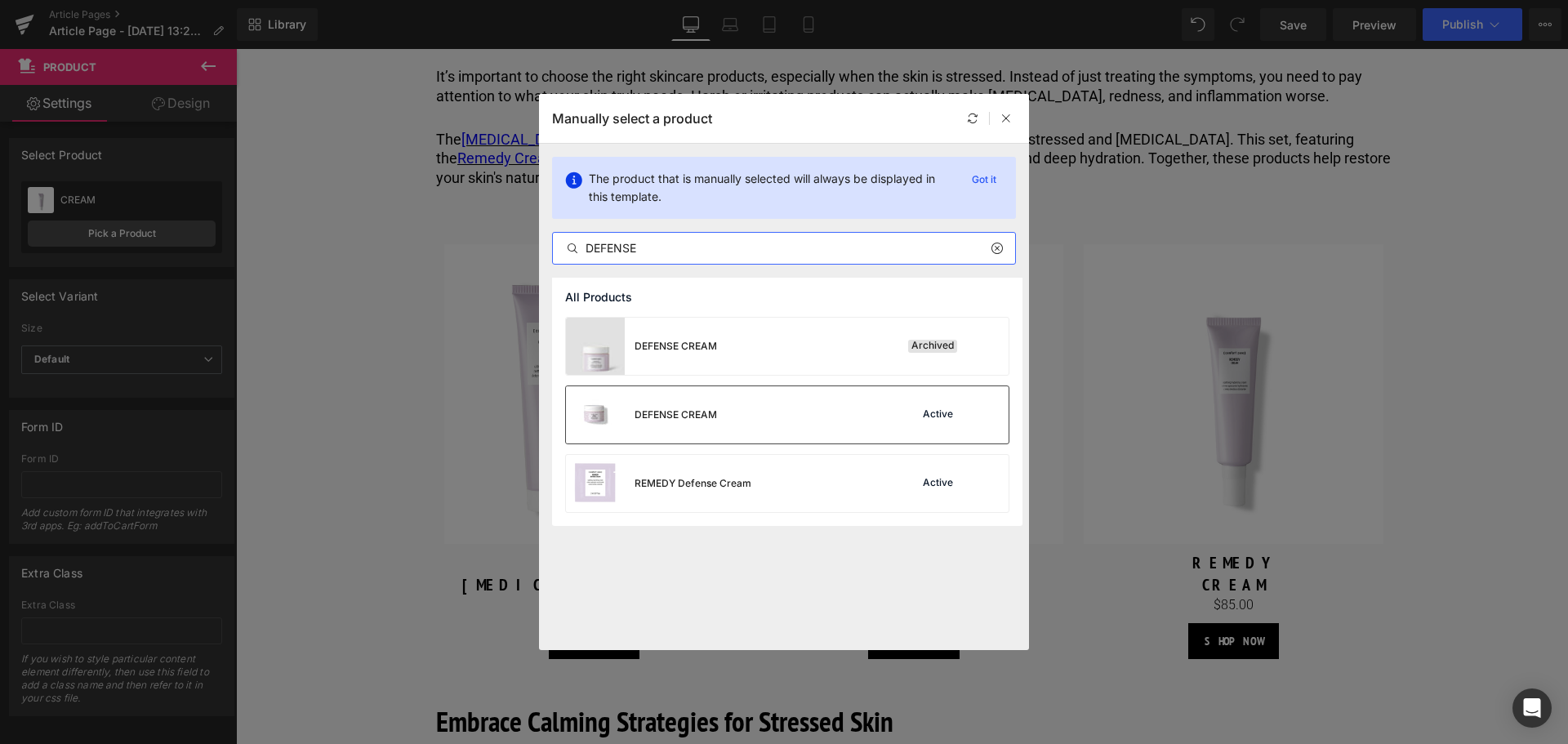
type input "DEFENSE"
click at [745, 427] on div "DEFENSE CREAM Active" at bounding box center [787, 415] width 442 height 57
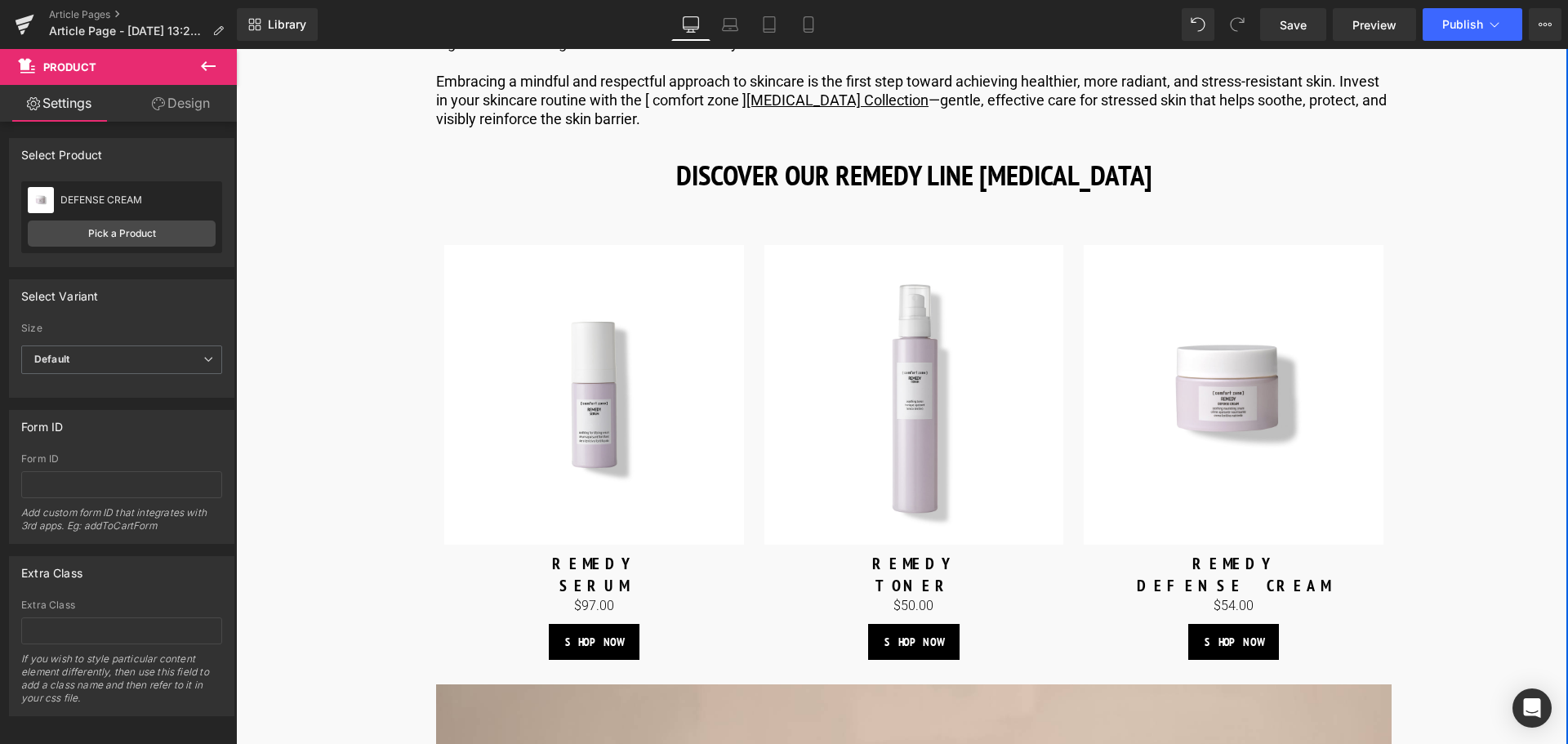
scroll to position [4566, 0]
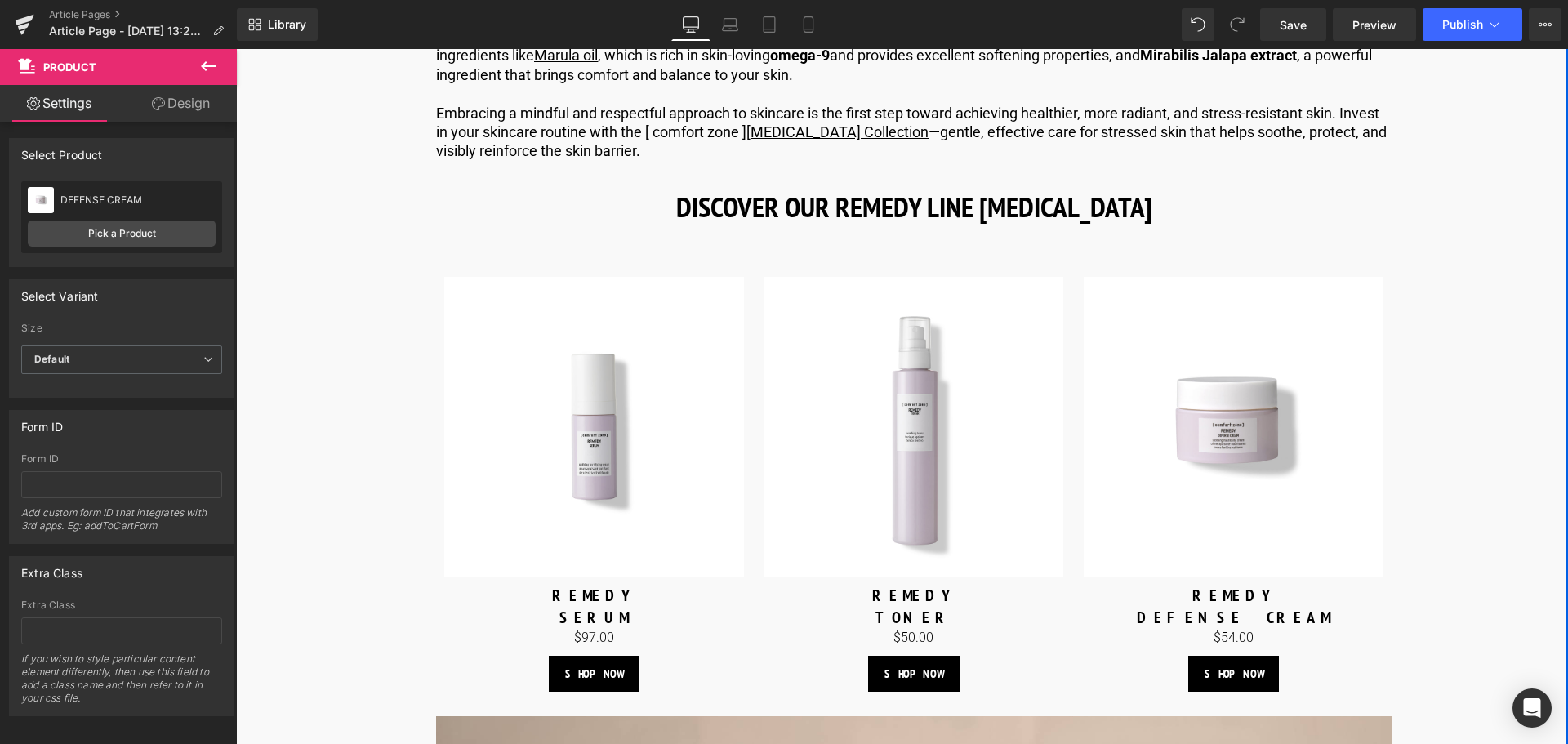
click at [1228, 346] on img at bounding box center [1234, 427] width 300 height 300
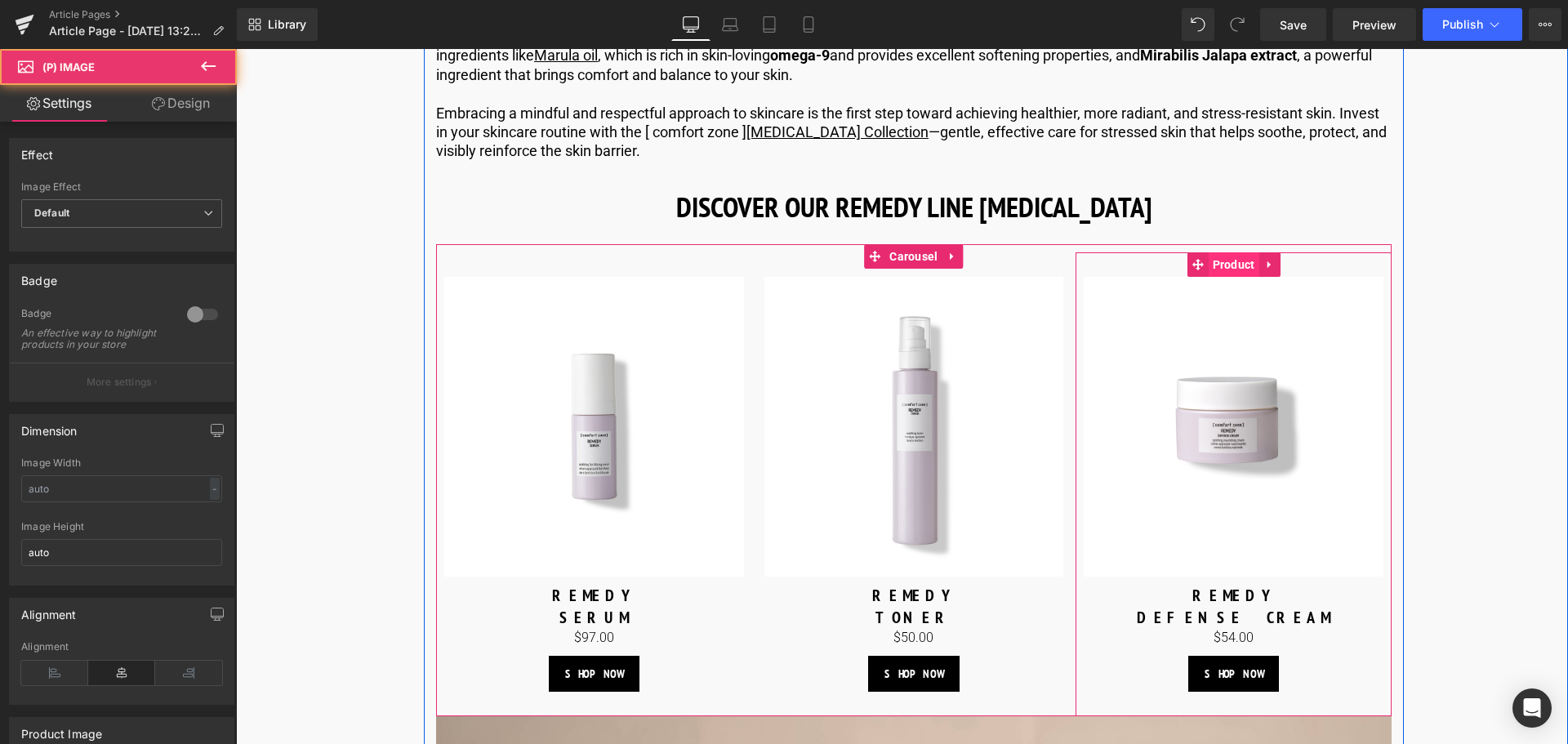
click at [1230, 277] on span "Product" at bounding box center [1233, 265] width 50 height 25
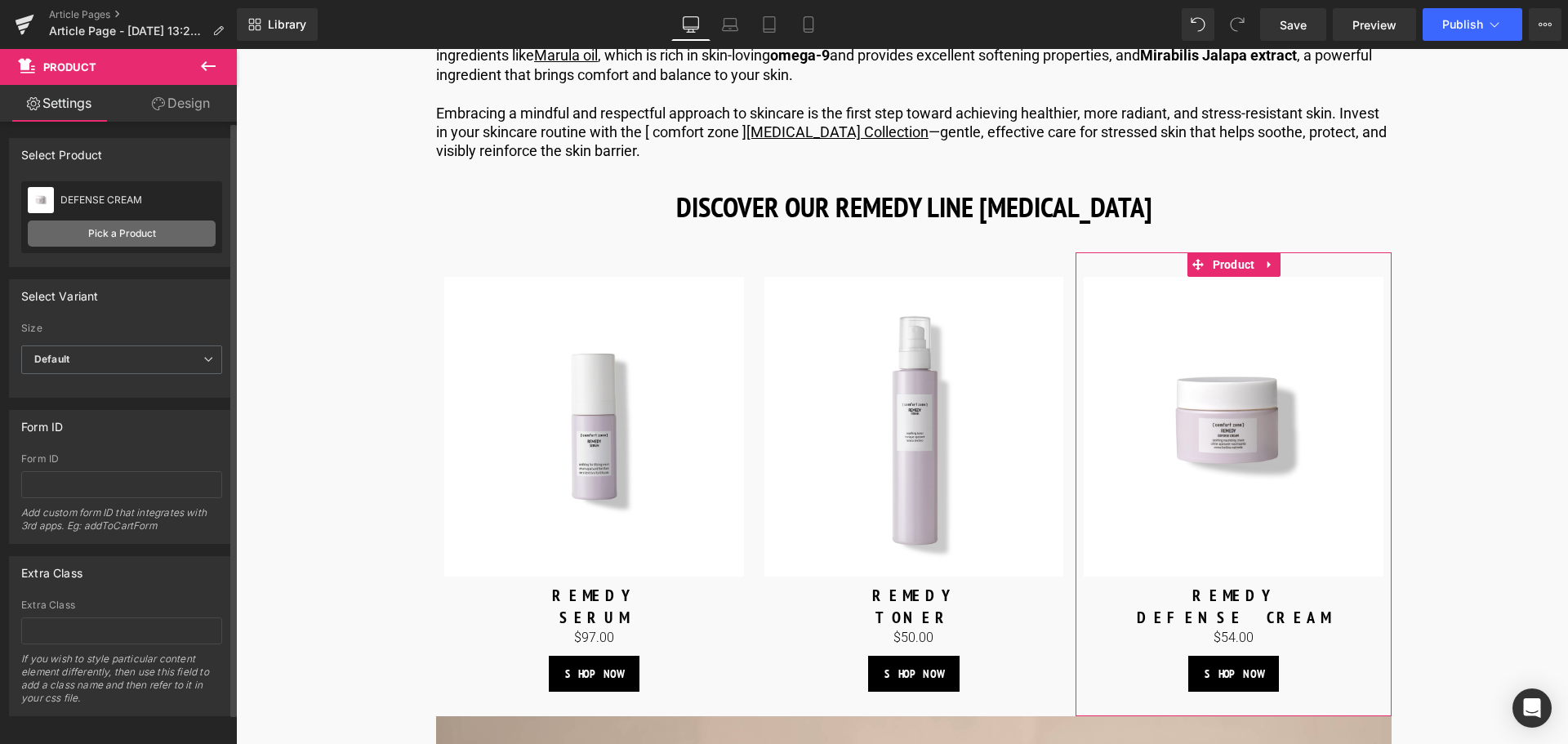
click at [129, 230] on link "Pick a Product" at bounding box center [121, 233] width 188 height 27
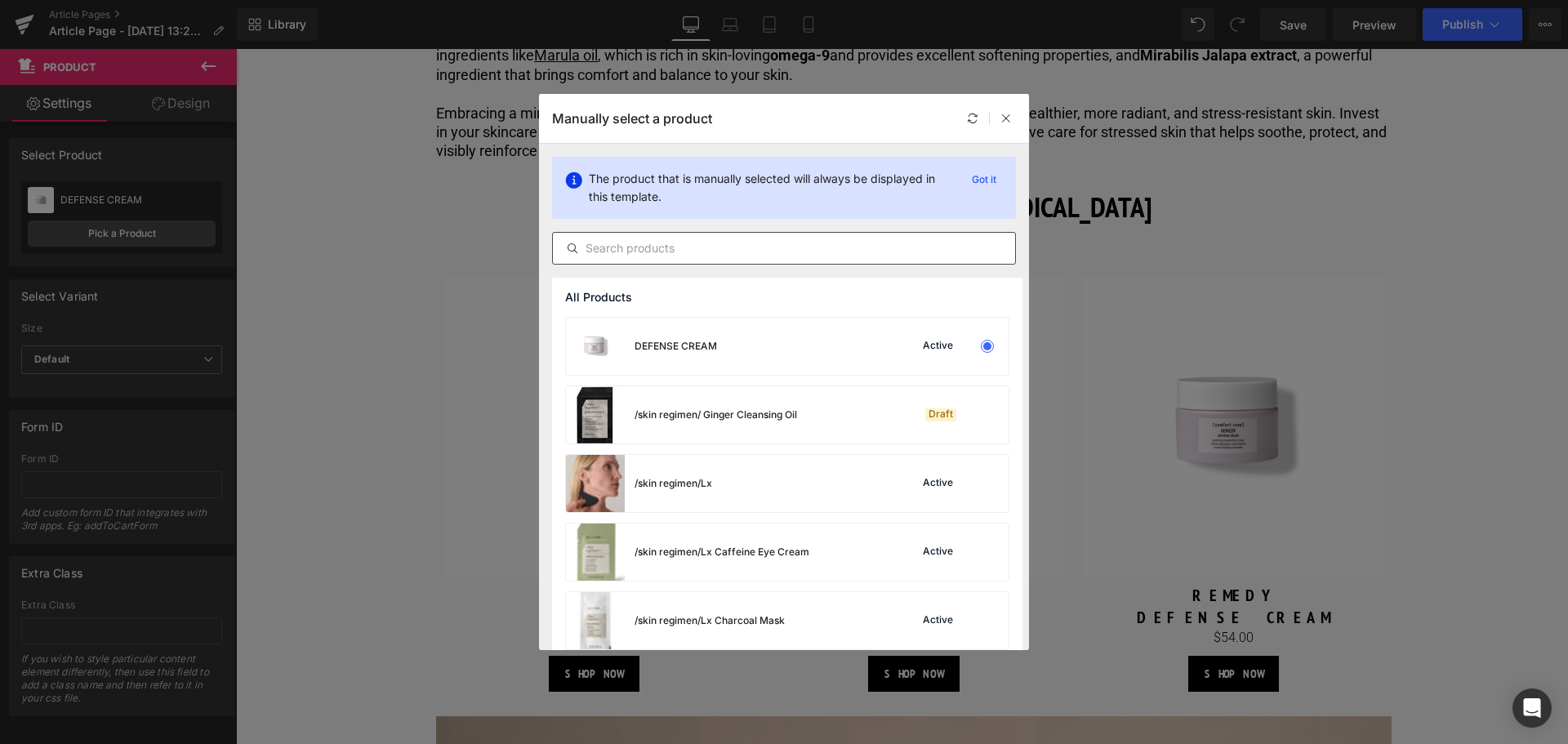
click at [610, 251] on input "text" at bounding box center [783, 248] width 462 height 20
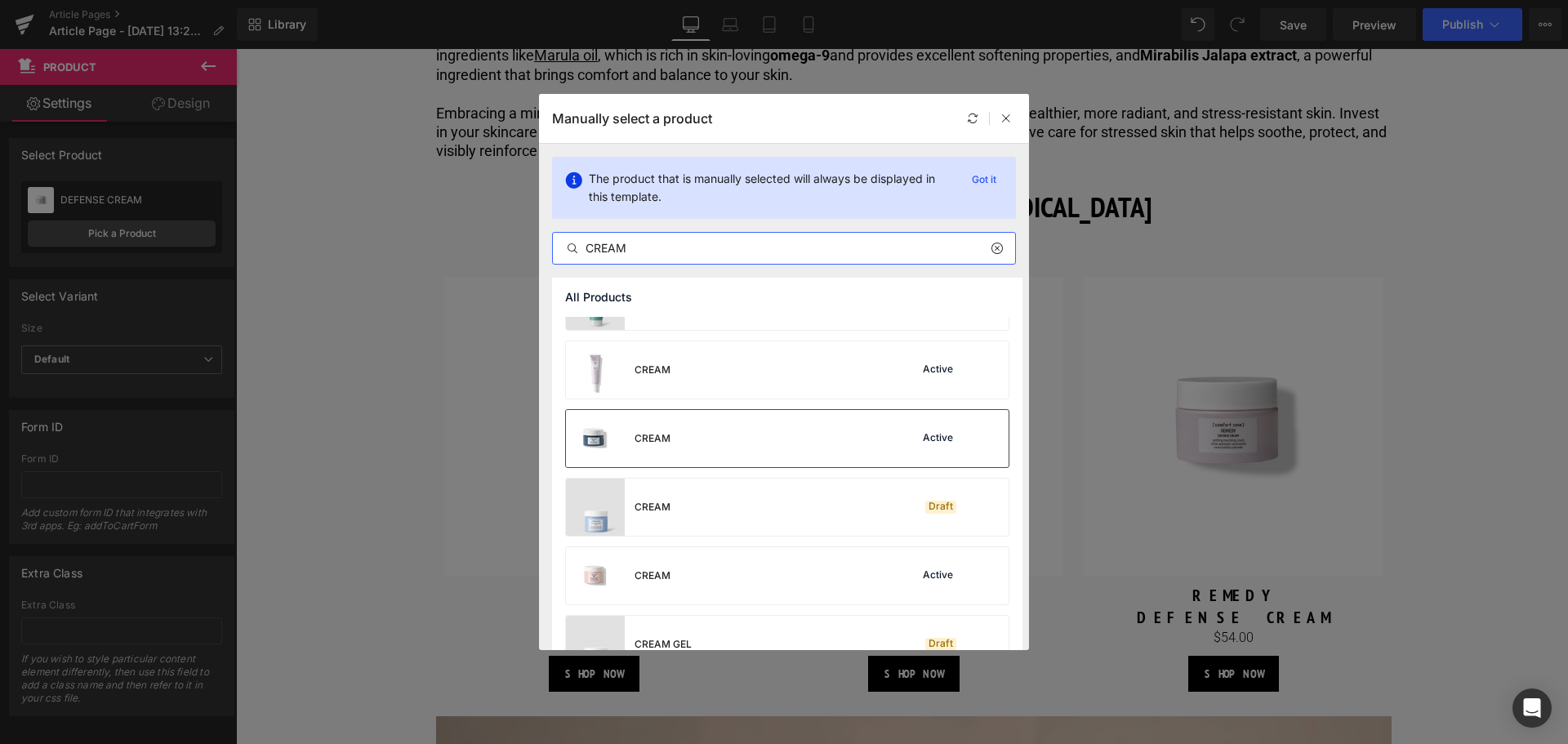
scroll to position [735, 0]
type input "CREAM"
click at [703, 379] on div "CREAM Active" at bounding box center [787, 365] width 442 height 57
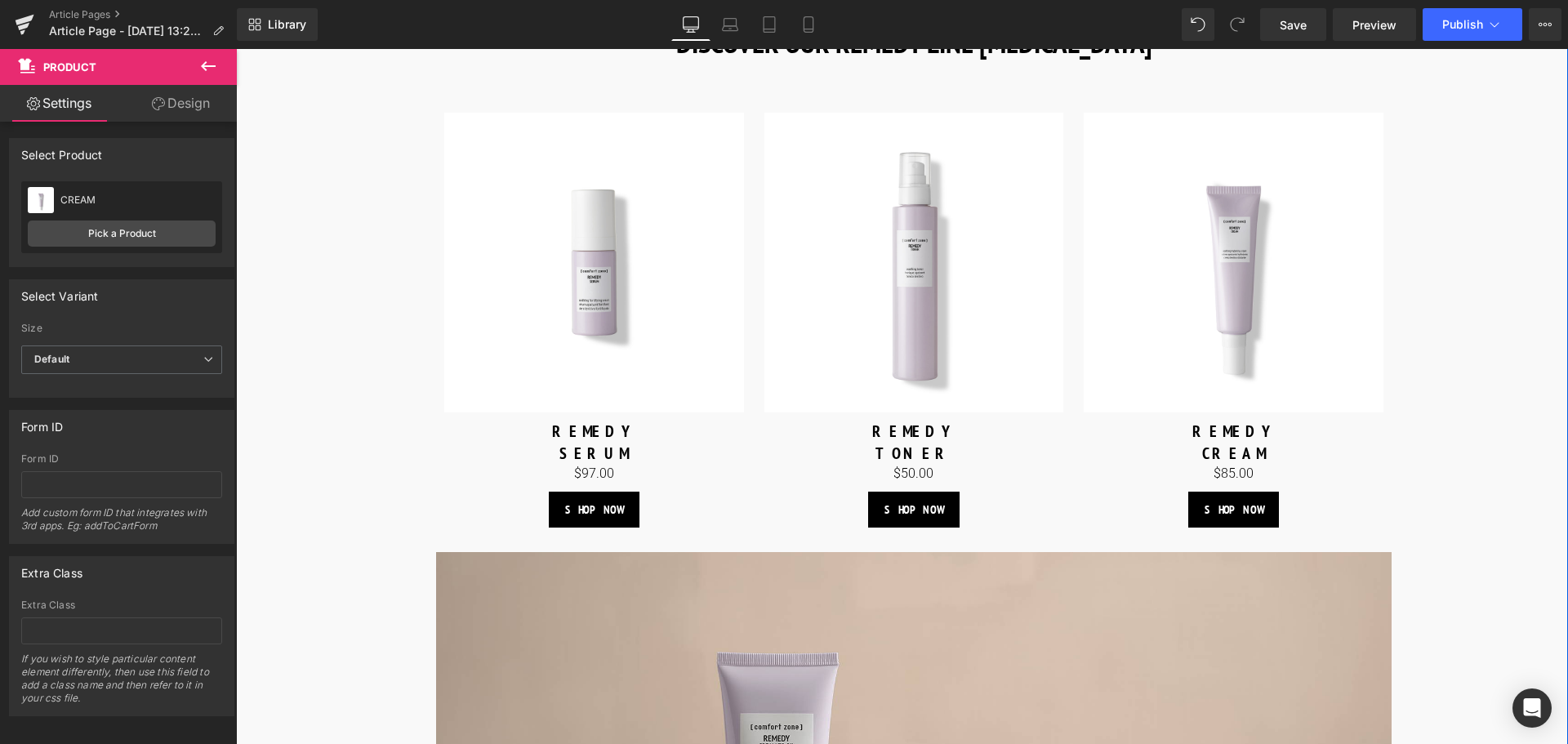
scroll to position [4730, 0]
click at [591, 522] on div "SHOP NOW Button" at bounding box center [594, 511] width 300 height 36
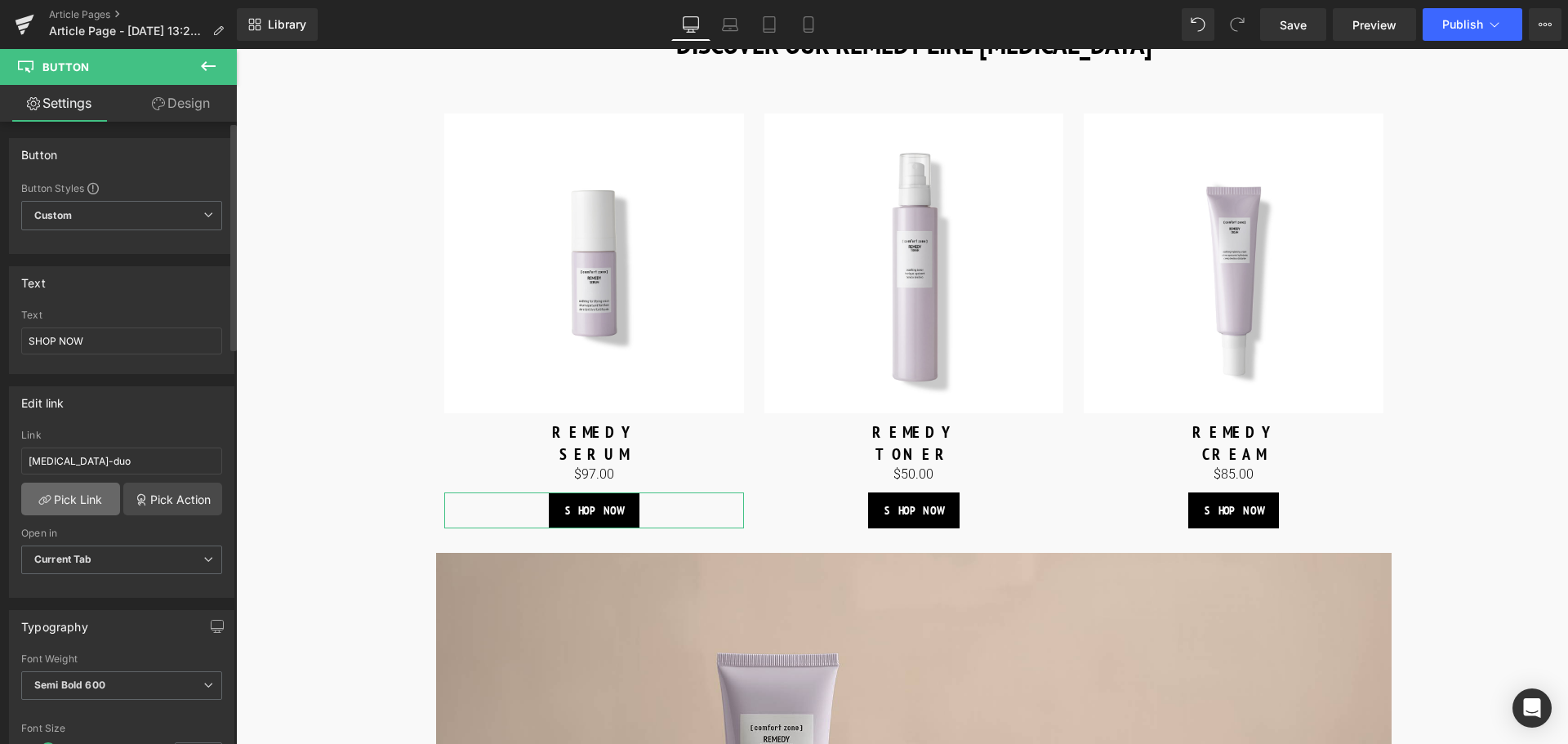
click at [97, 493] on link "Pick Link" at bounding box center [70, 498] width 99 height 32
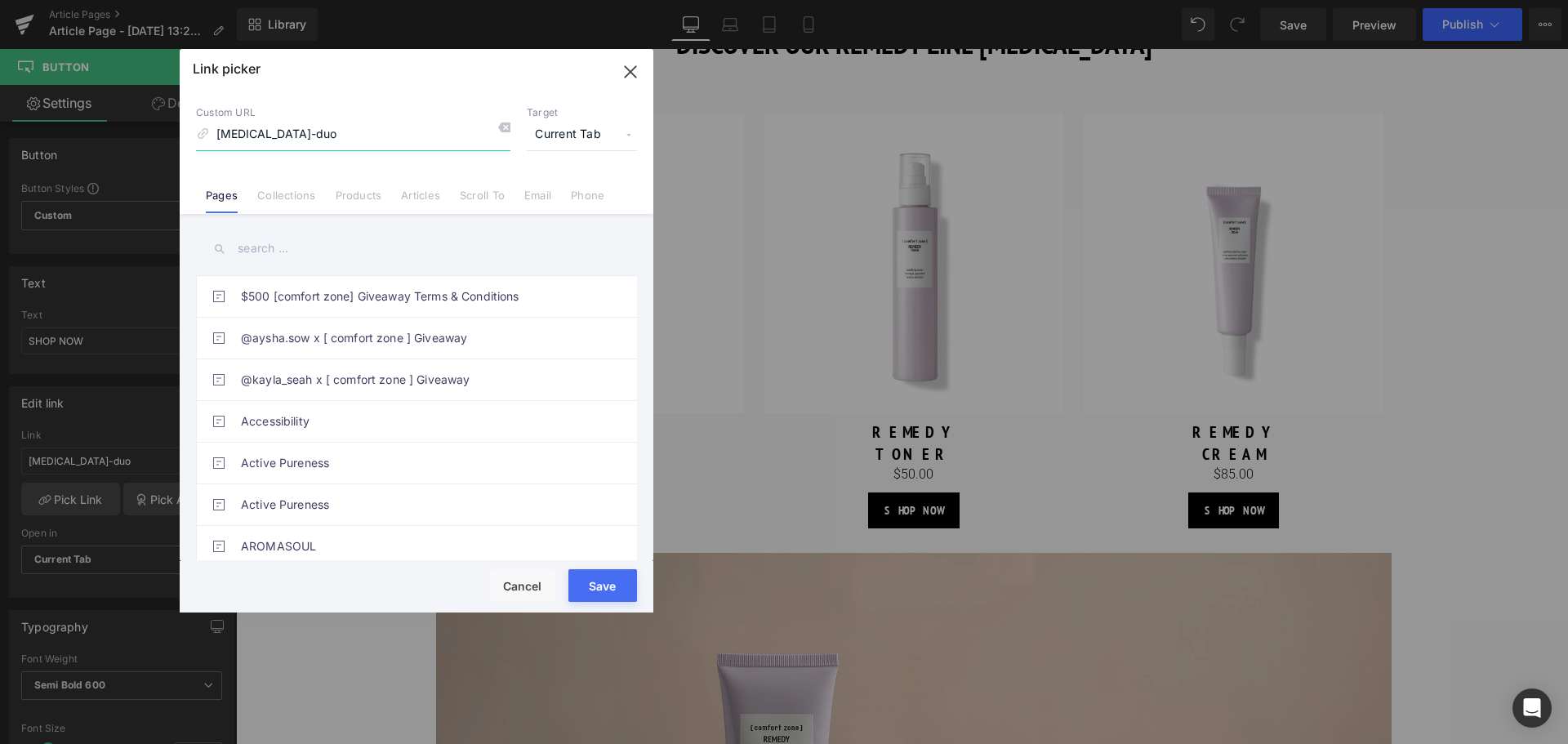
drag, startPoint x: 363, startPoint y: 134, endPoint x: 132, endPoint y: 115, distance: 231.8
click at [122, 117] on div "Link picker Back to Library Insert Custom URL [MEDICAL_DATA]-duo Target Current…" at bounding box center [784, 372] width 1568 height 744
click at [339, 185] on li "Products" at bounding box center [359, 189] width 66 height 28
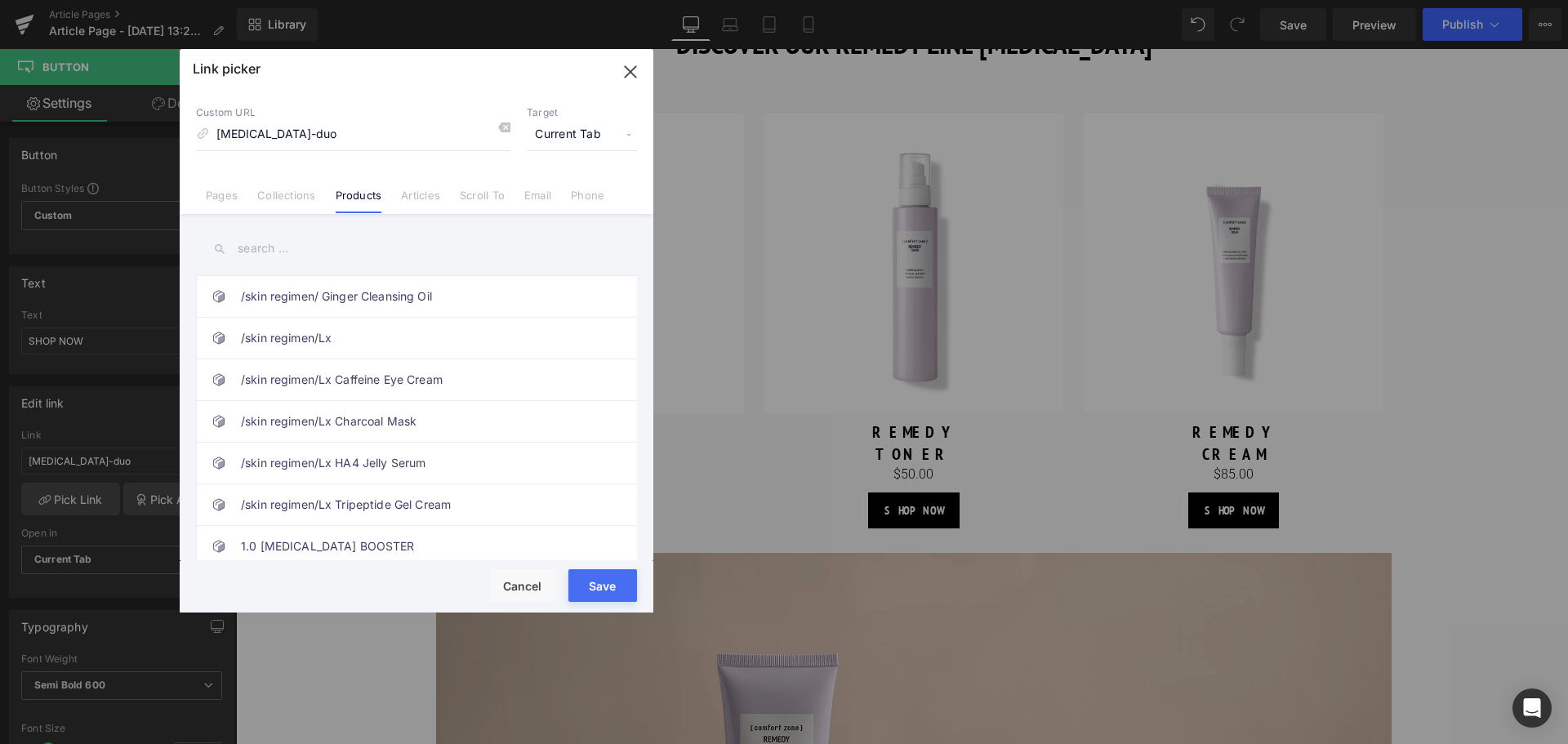
click at [312, 251] on input "text" at bounding box center [416, 249] width 441 height 37
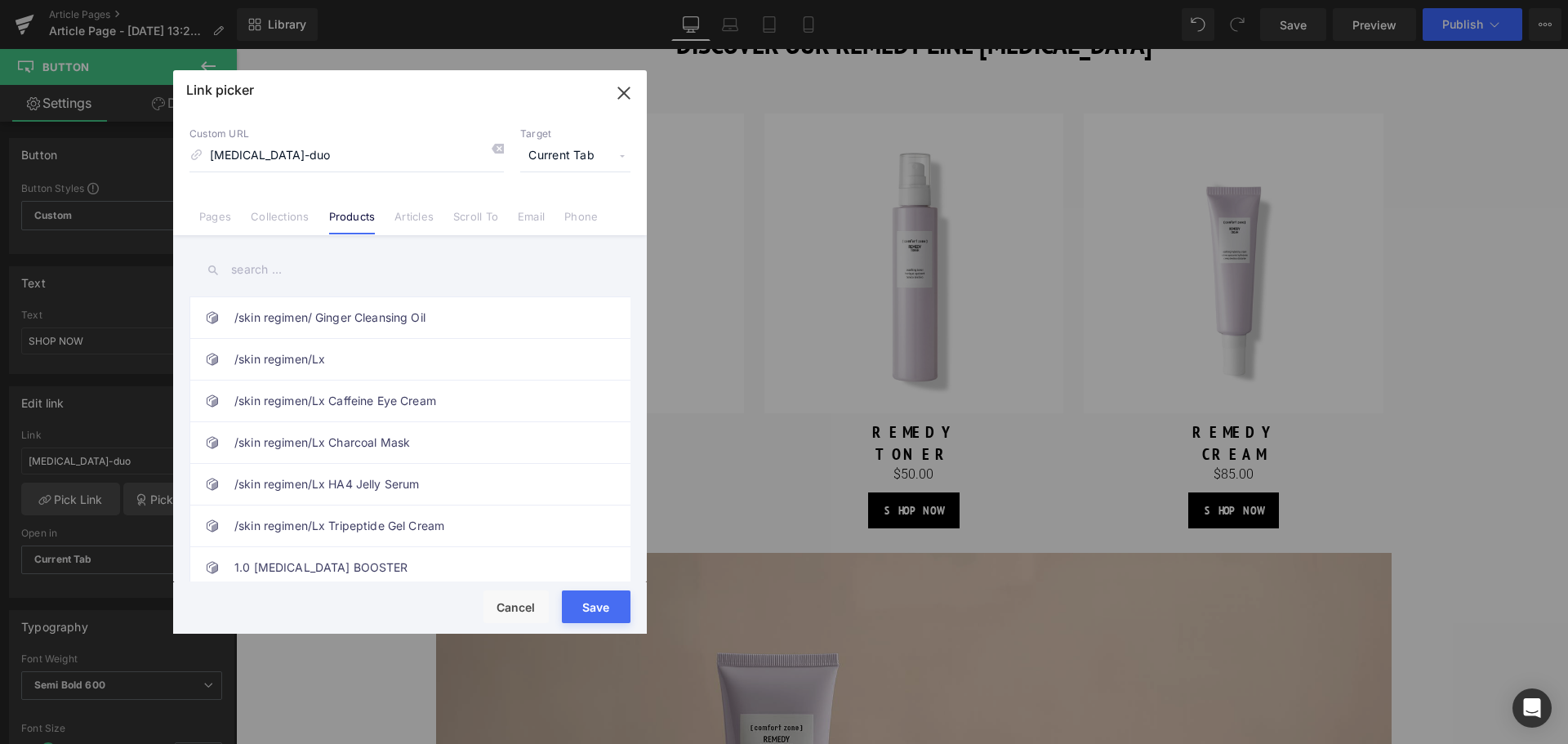
drag, startPoint x: 425, startPoint y: 76, endPoint x: 419, endPoint y: 84, distance: 10.0
click at [419, 81] on div "Link picker" at bounding box center [409, 90] width 474 height 41
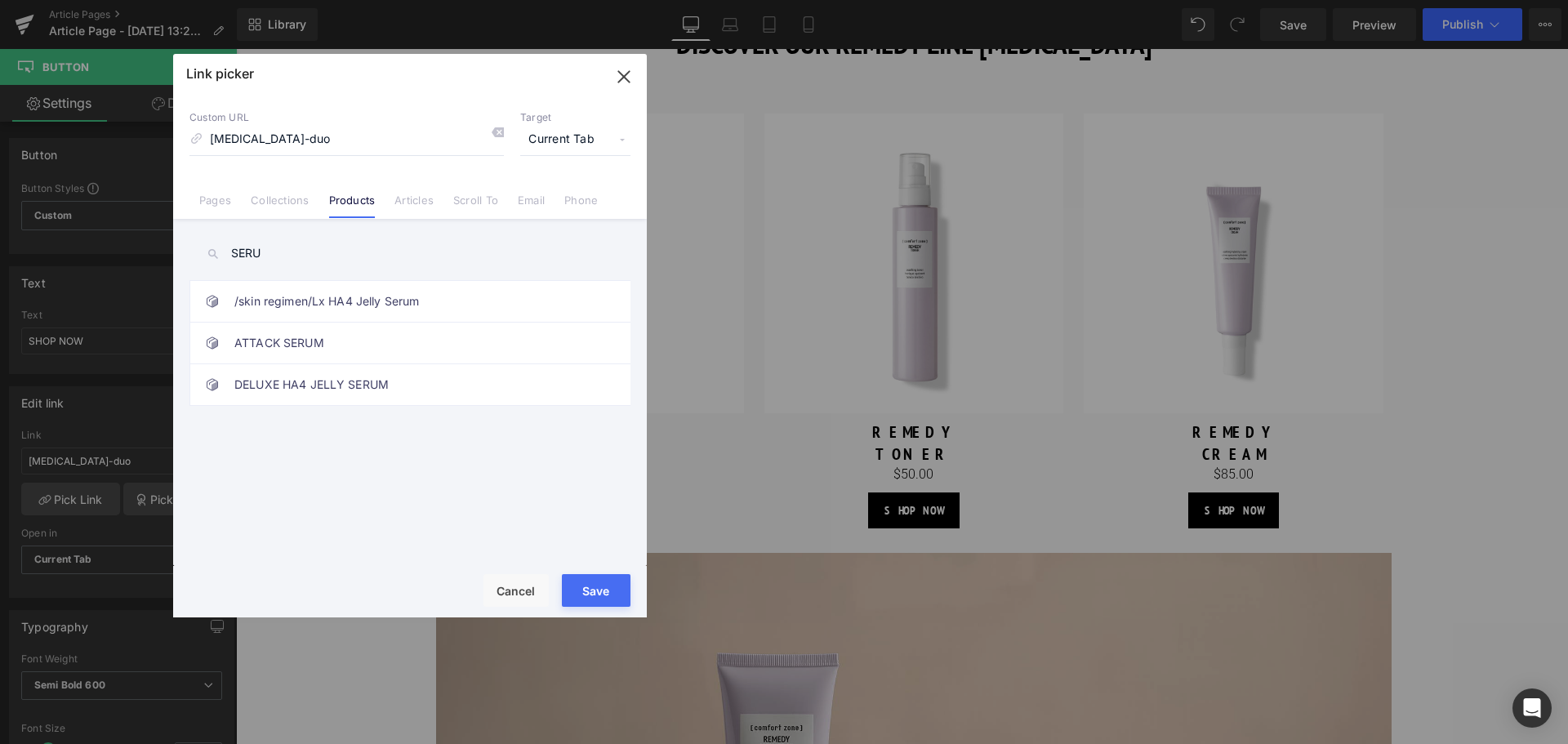
type input "SERUM"
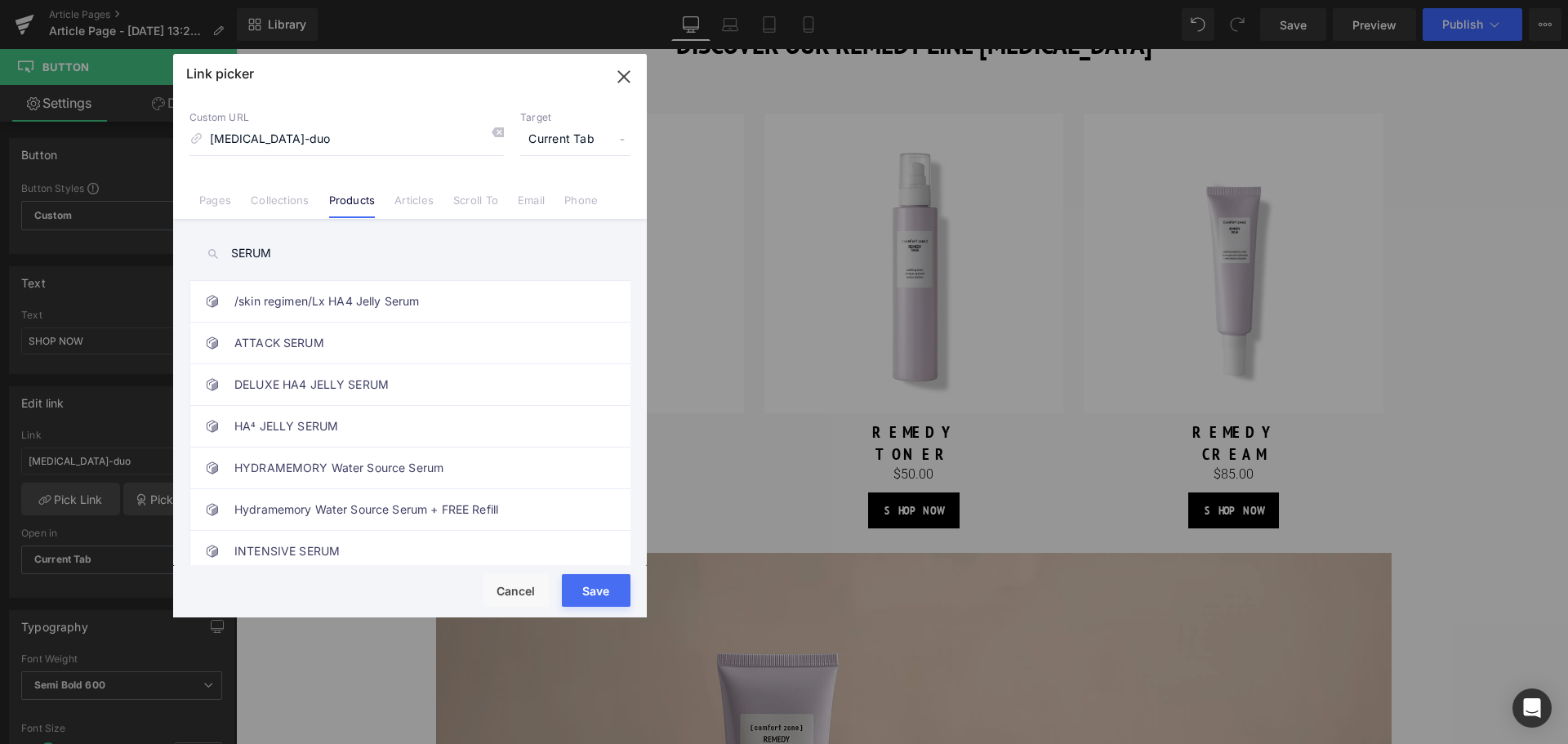
drag, startPoint x: 336, startPoint y: 259, endPoint x: 140, endPoint y: 246, distance: 196.4
click at [140, 246] on div "Link picker Back to Library Insert Custom URL [MEDICAL_DATA]-duo Target Current…" at bounding box center [784, 372] width 1568 height 744
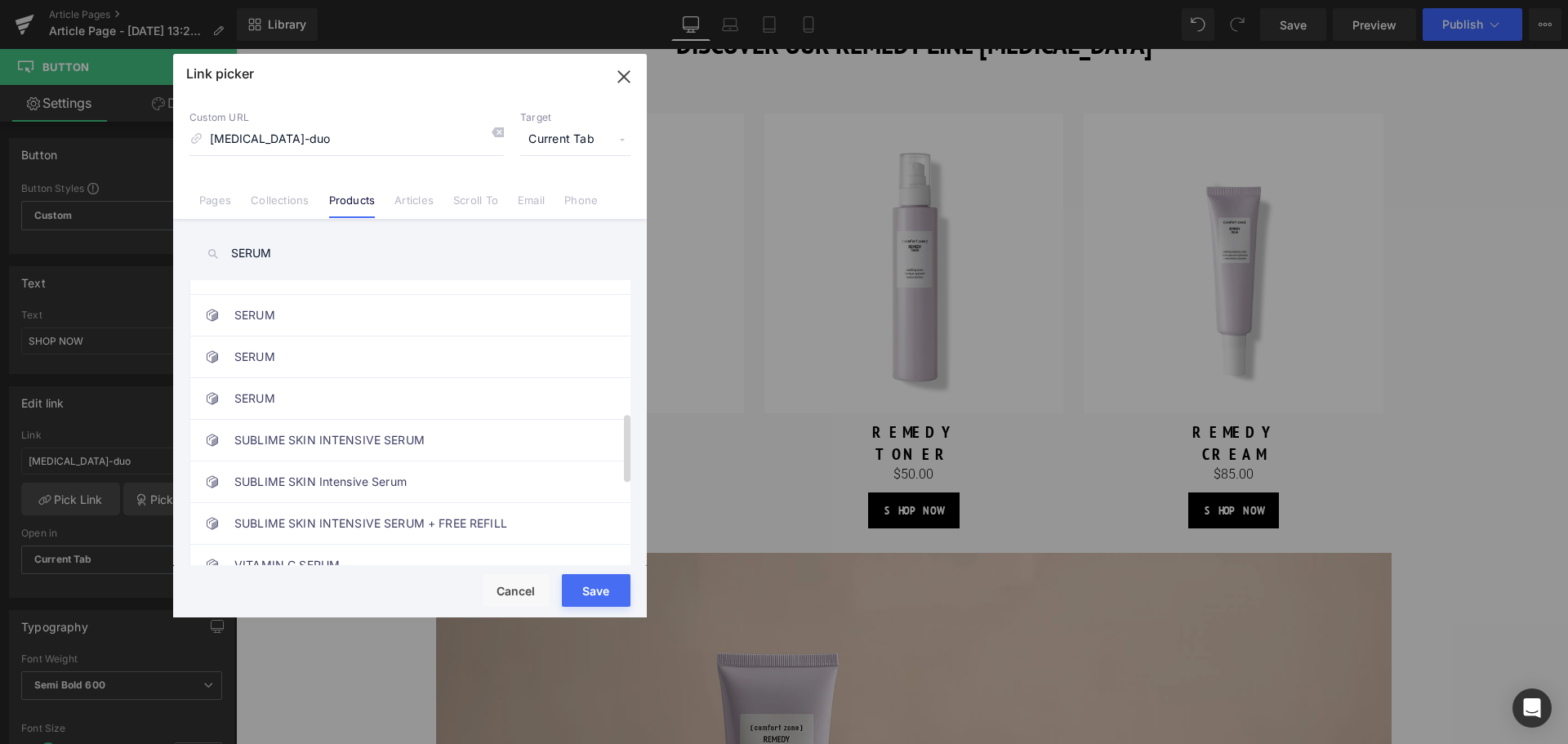
scroll to position [653, 0]
click at [611, 82] on icon "button" at bounding box center [625, 77] width 27 height 27
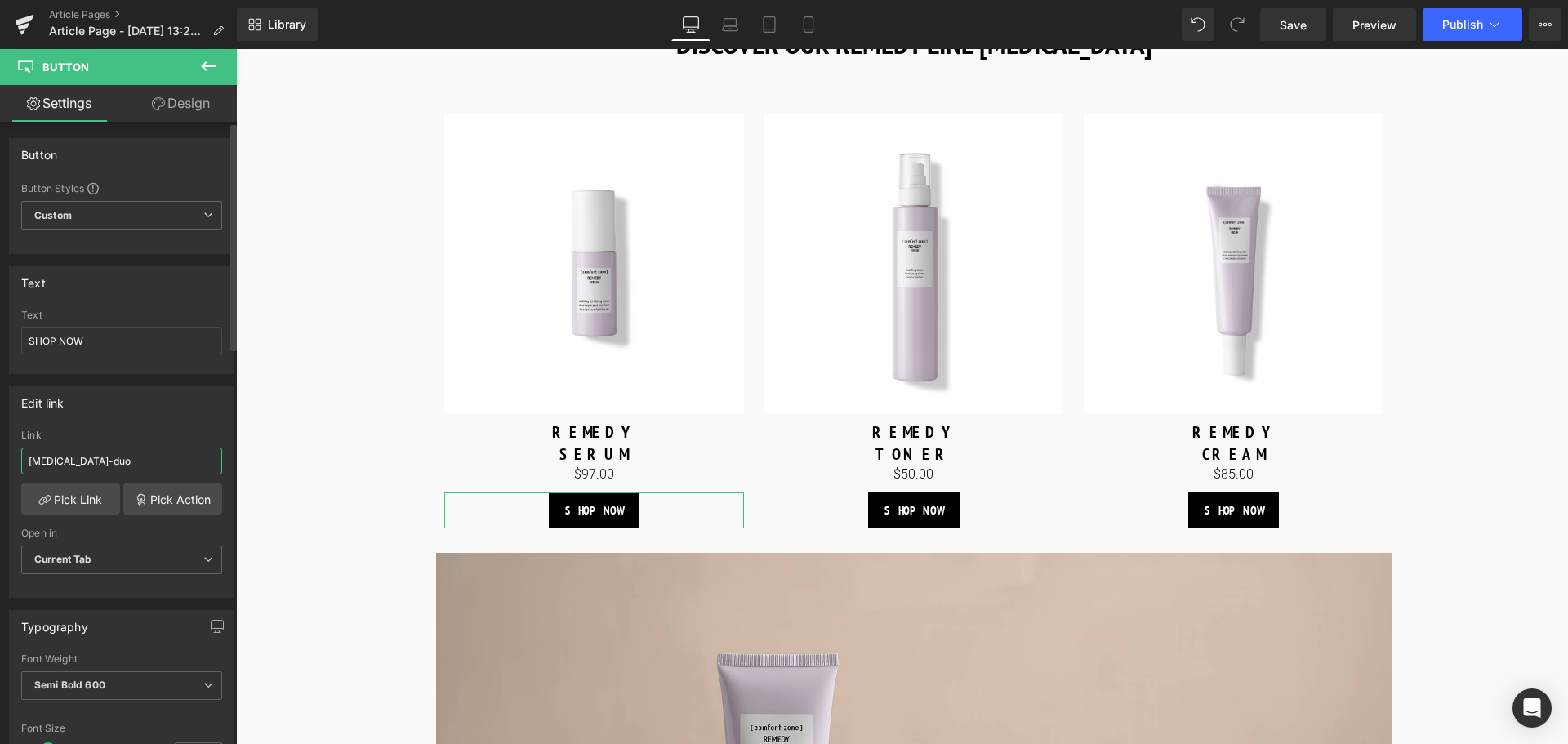
click at [152, 460] on input "[MEDICAL_DATA]-duo" at bounding box center [121, 460] width 201 height 27
click at [136, 462] on input "[MEDICAL_DATA]-duo" at bounding box center [121, 460] width 201 height 27
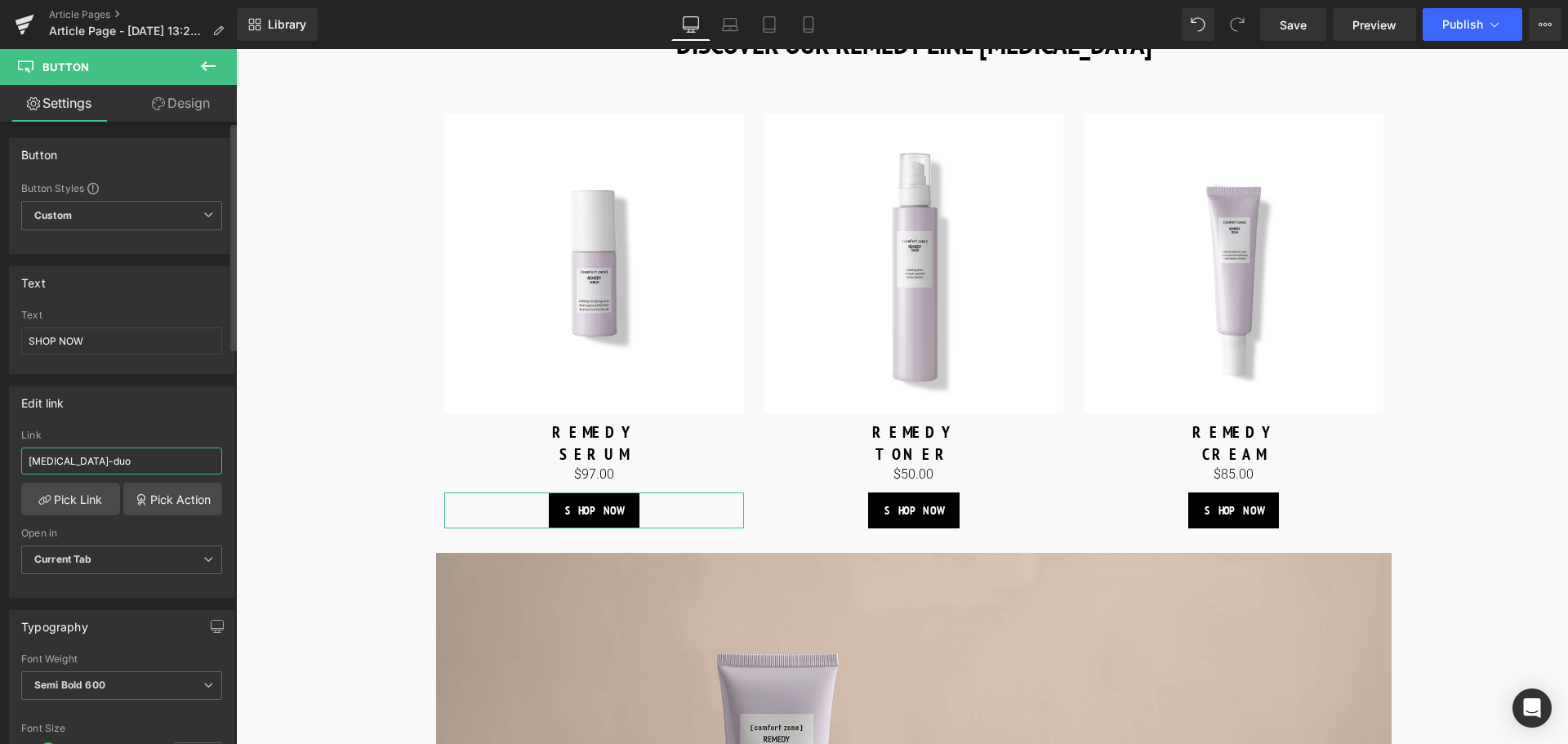
click at [136, 462] on input "[MEDICAL_DATA]-duo" at bounding box center [121, 460] width 201 height 27
paste input "remedy-serum"
type input "remedy-serum"
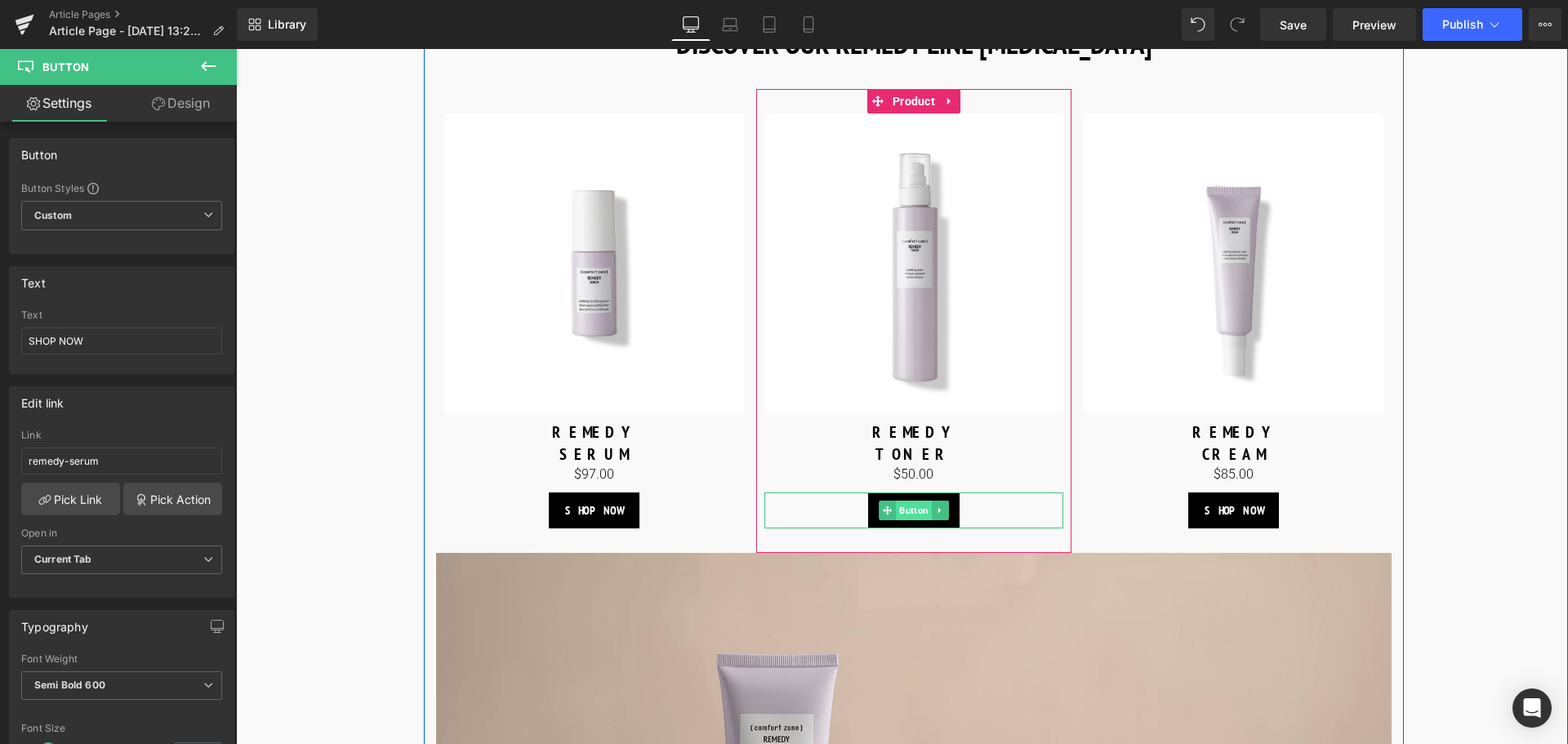
click at [915, 520] on span "Button" at bounding box center [914, 510] width 36 height 20
click at [916, 520] on span "Button" at bounding box center [914, 510] width 36 height 20
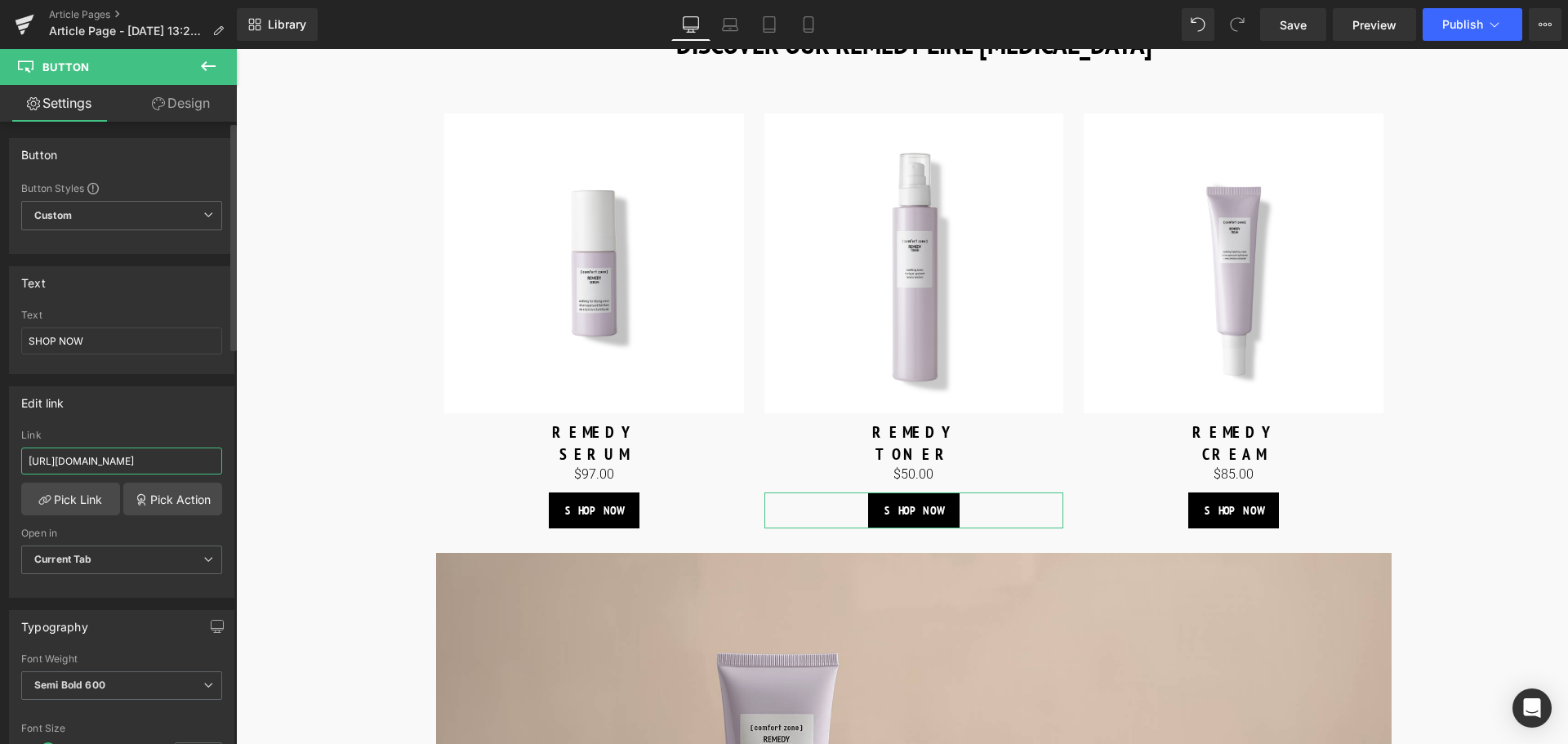
click at [120, 467] on input "[URL][DOMAIN_NAME]" at bounding box center [121, 460] width 201 height 27
paste input "remedy-toner"
type input "remedy-toner"
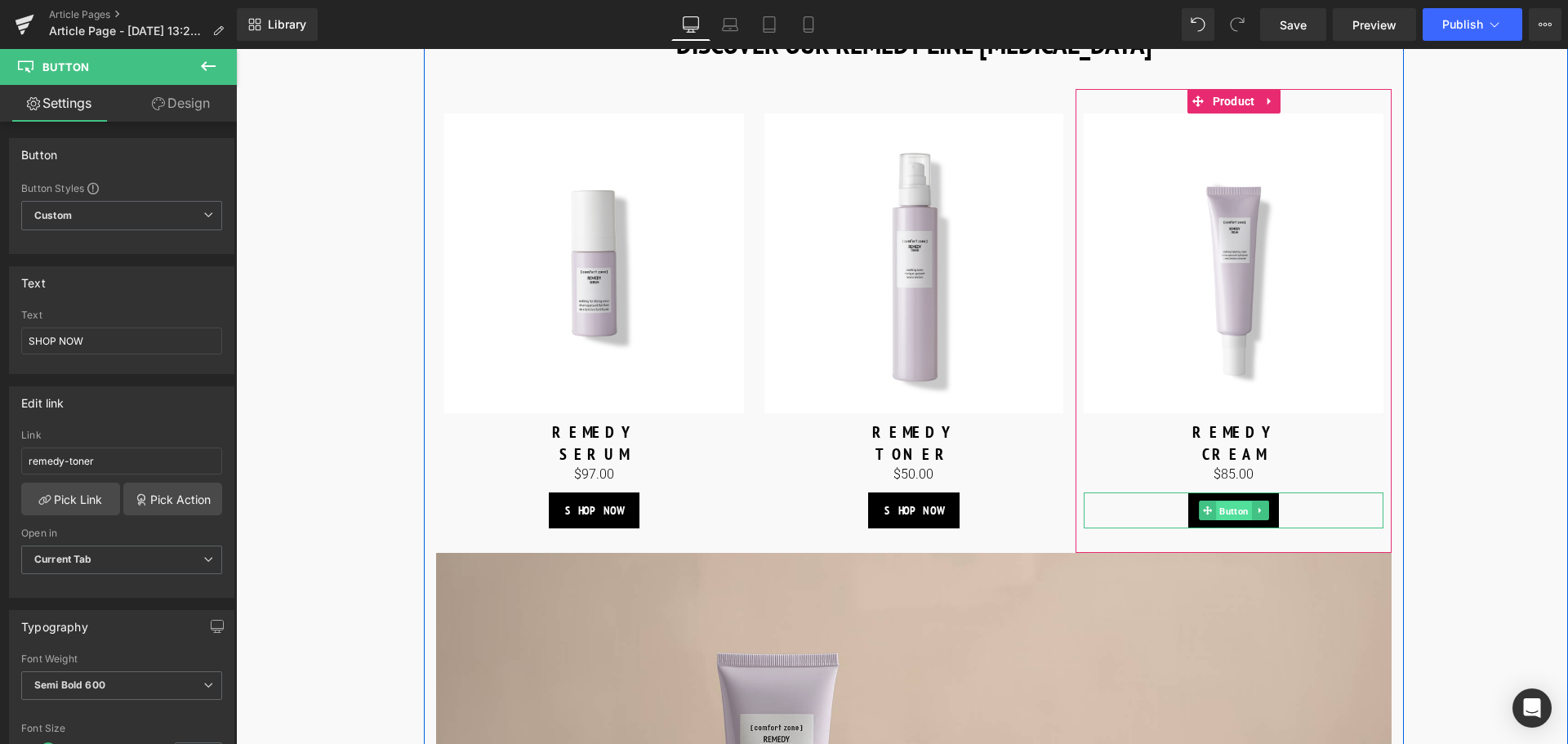
click at [1231, 521] on span "Button" at bounding box center [1234, 511] width 36 height 20
click at [1225, 521] on span "Button" at bounding box center [1234, 511] width 36 height 20
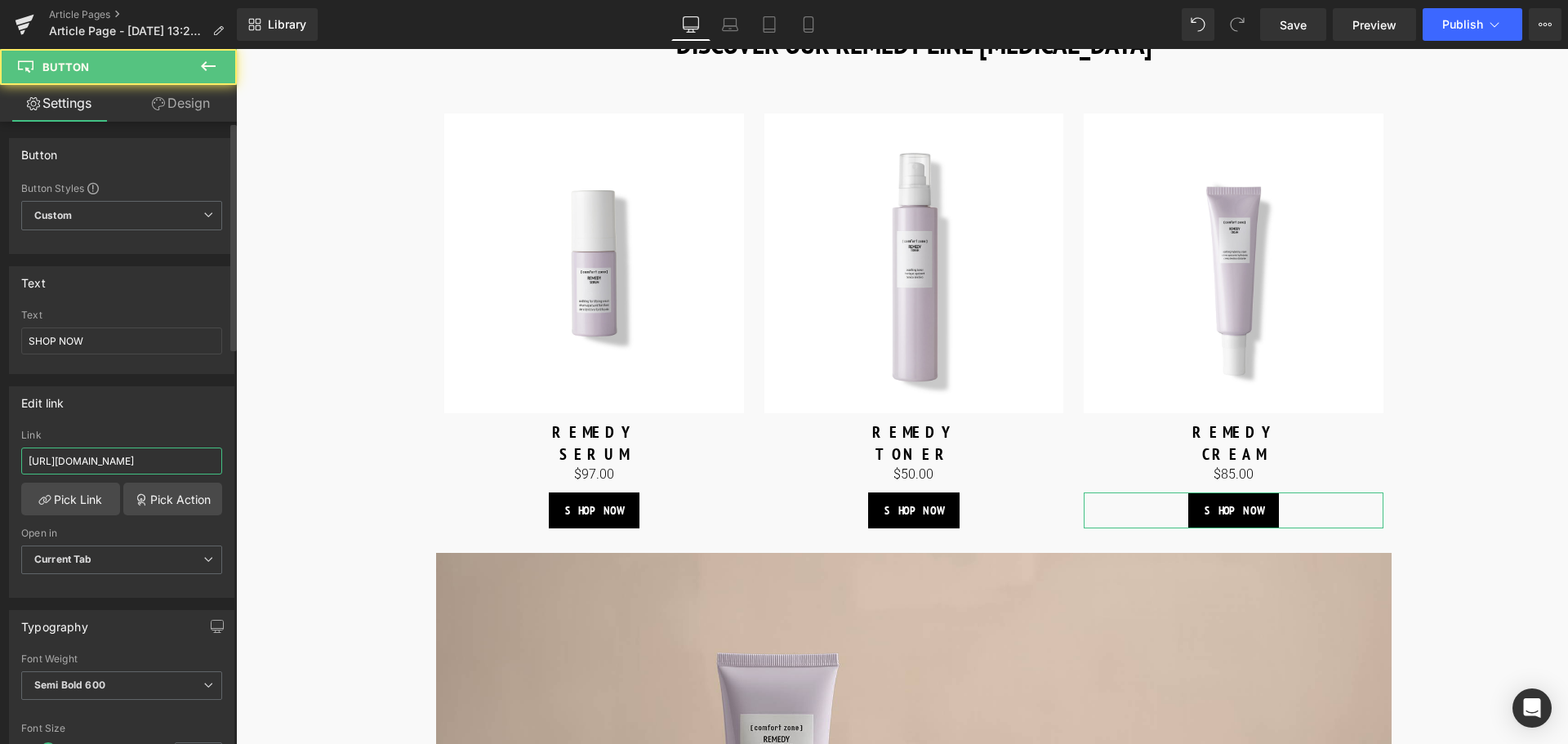
click at [117, 467] on input "[URL][DOMAIN_NAME]" at bounding box center [121, 460] width 201 height 27
click at [118, 467] on input "[URL][DOMAIN_NAME]" at bounding box center [121, 460] width 201 height 27
paste input "remedy"
type input "remedy-cream"
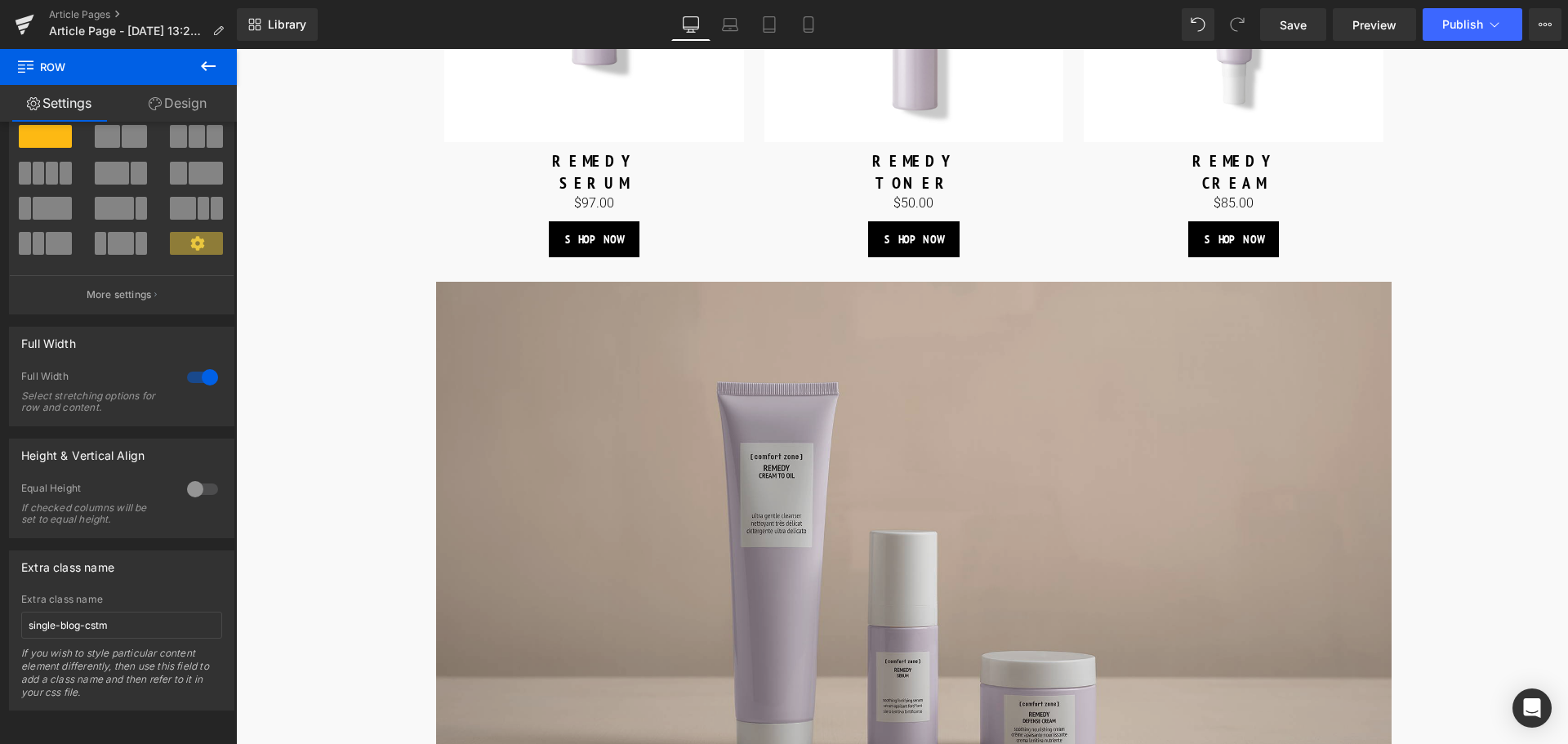
scroll to position [5138, 0]
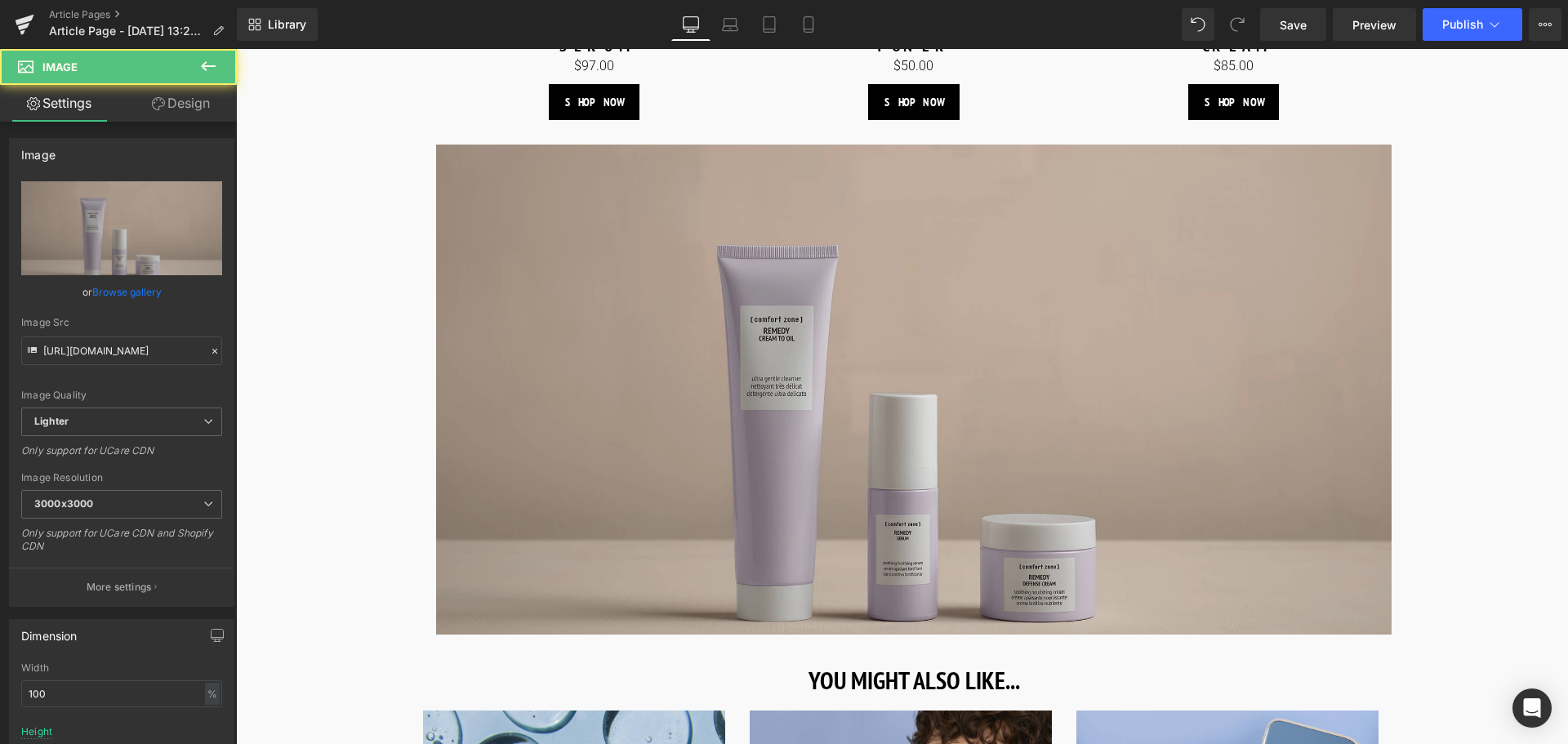
click at [783, 428] on img at bounding box center [913, 389] width 956 height 490
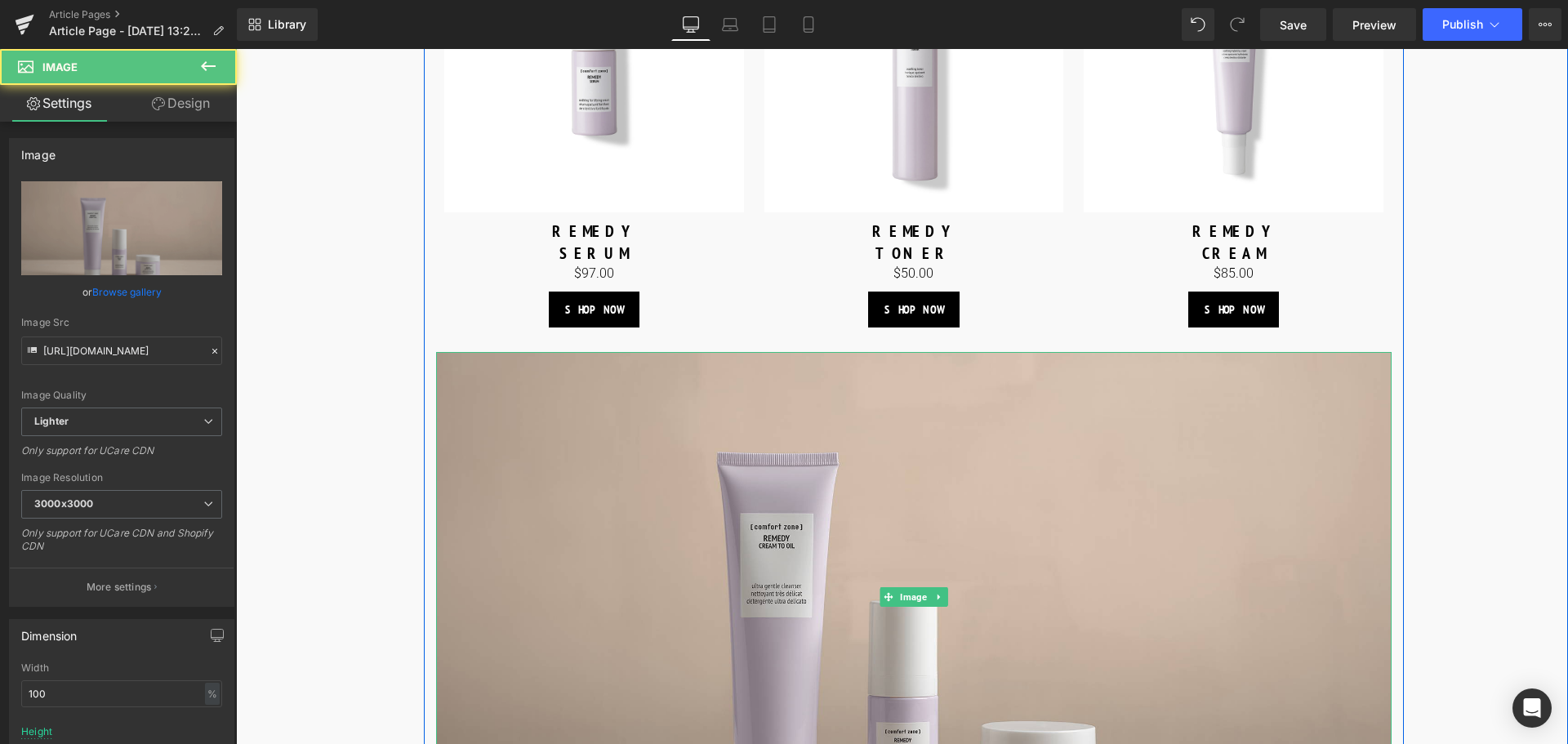
scroll to position [4730, 0]
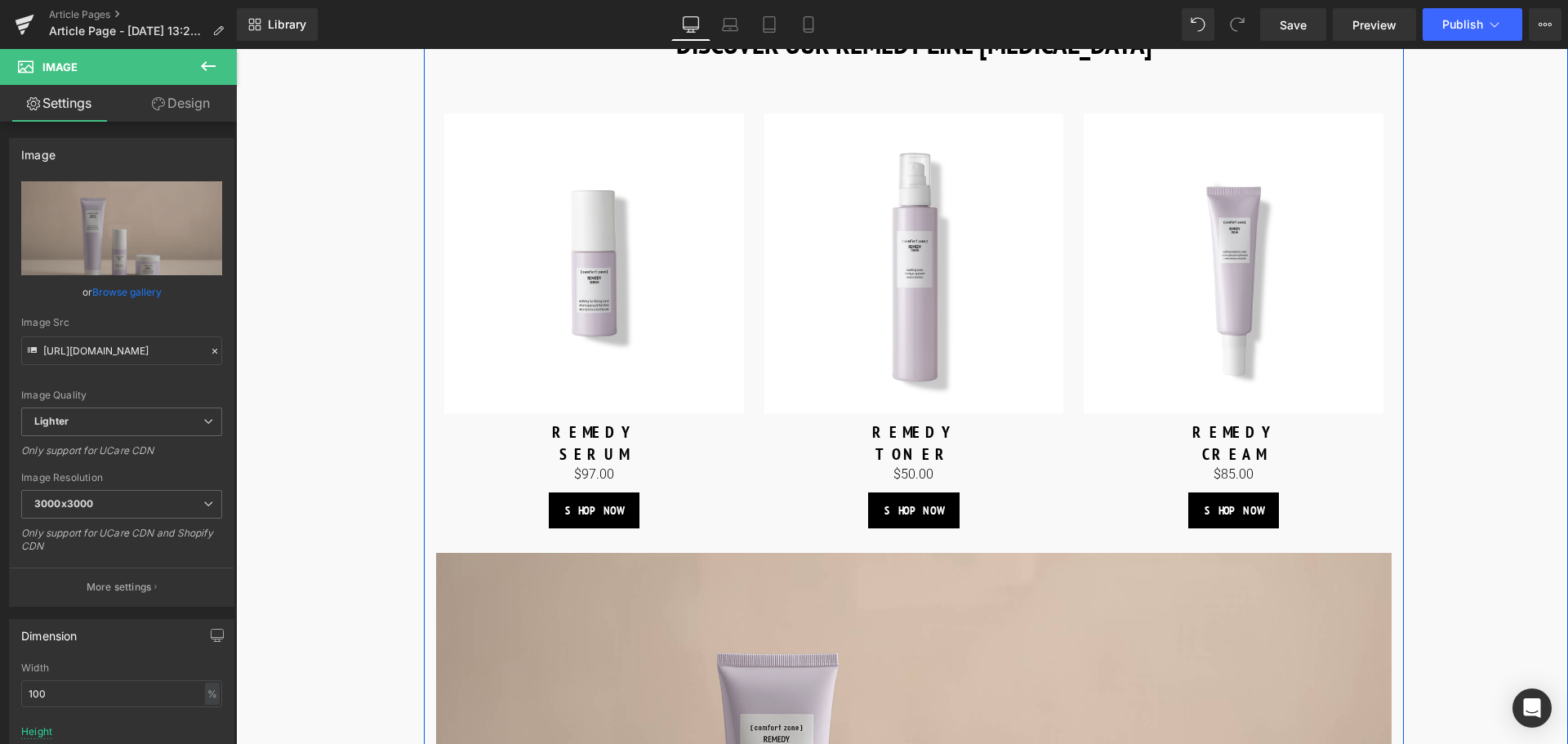
click at [605, 299] on img at bounding box center [594, 264] width 300 height 300
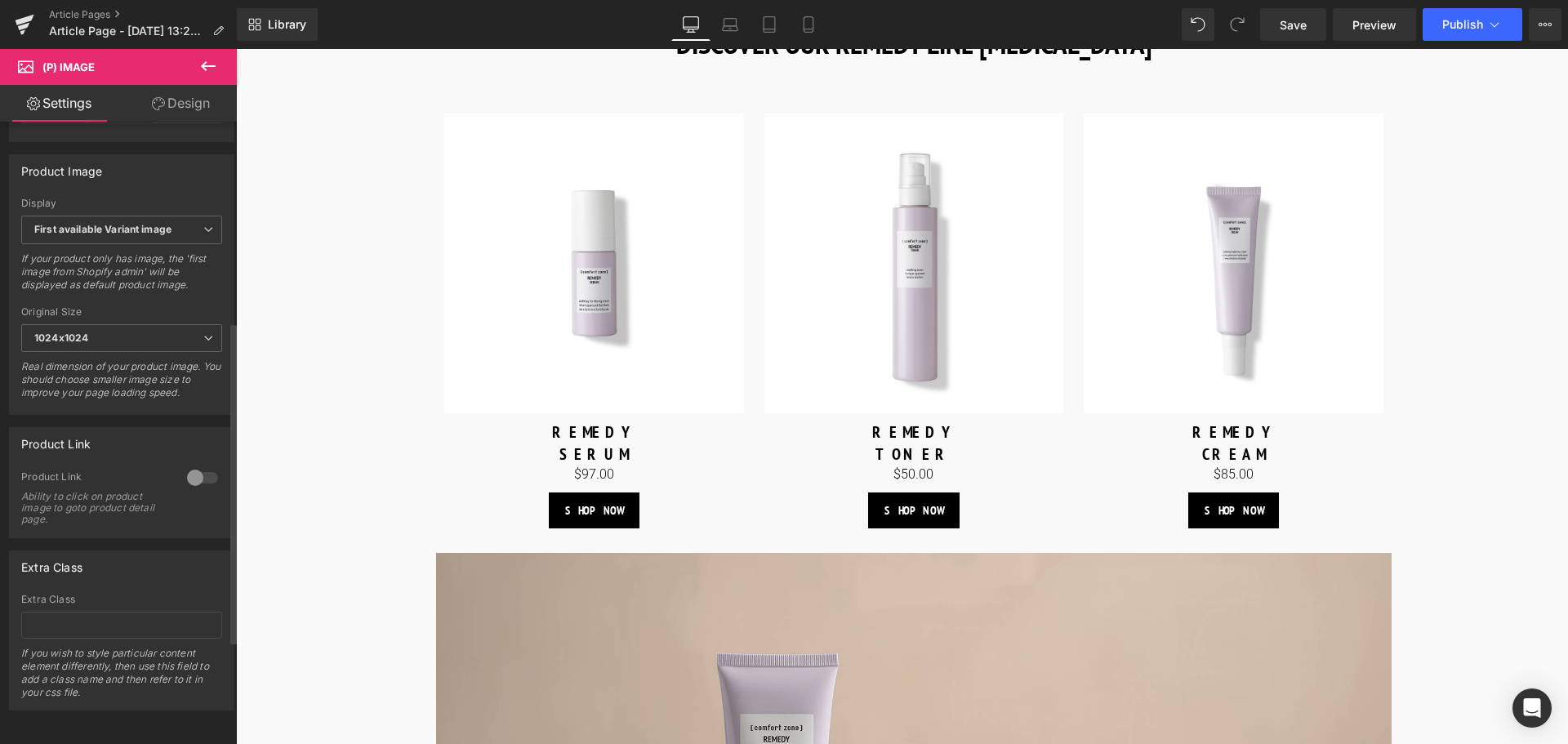
scroll to position [571, 0]
click at [192, 491] on div at bounding box center [202, 478] width 39 height 27
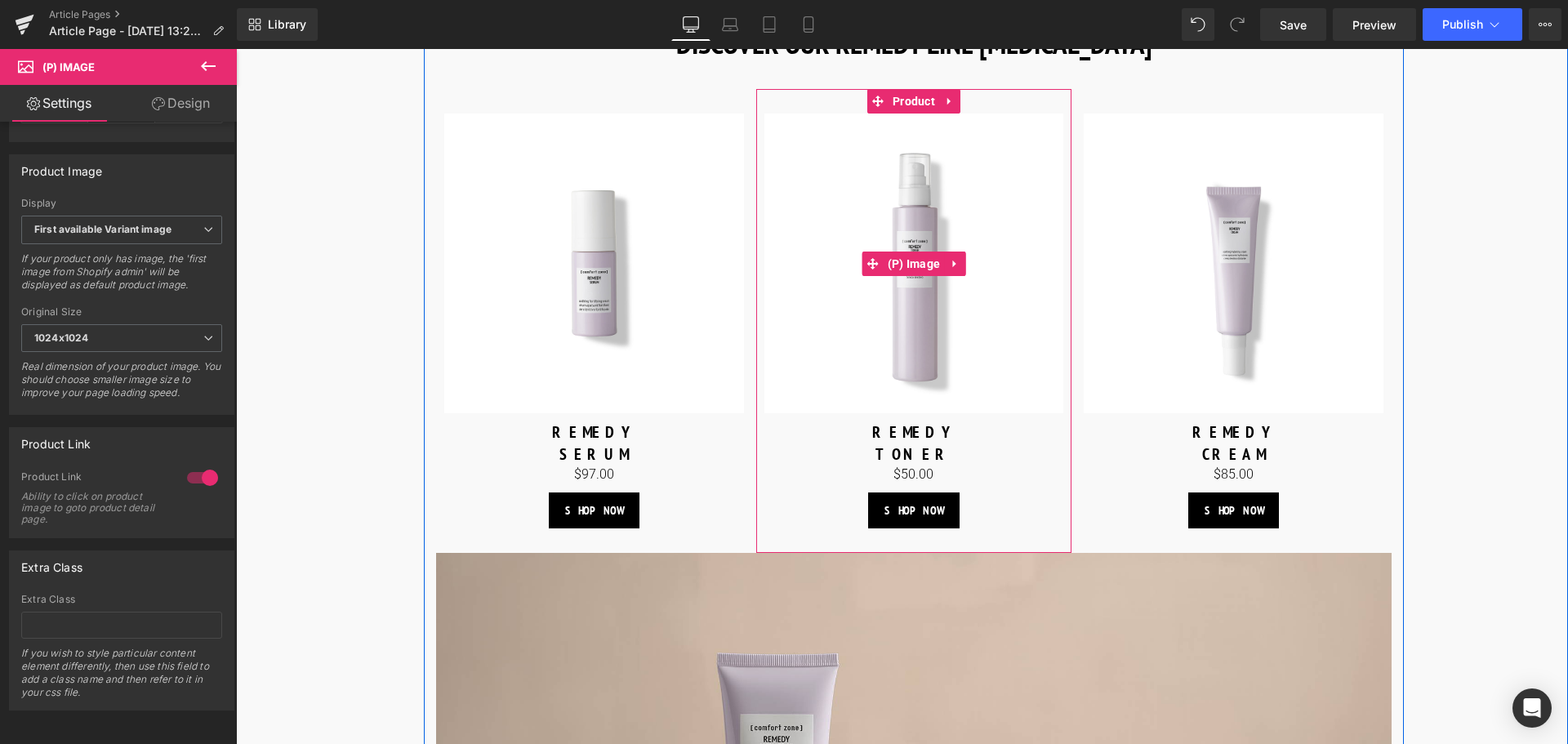
click at [885, 319] on img at bounding box center [914, 264] width 300 height 300
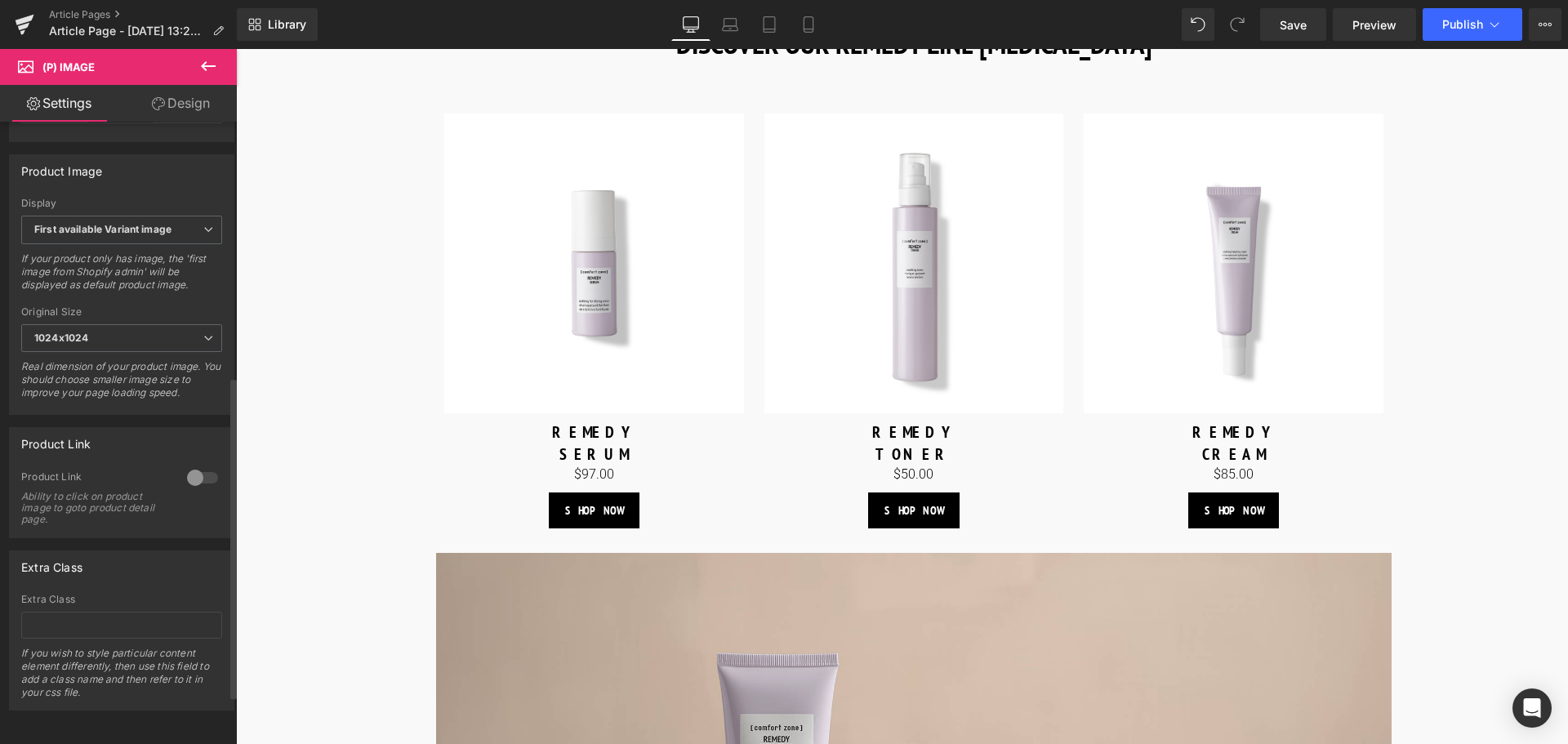
scroll to position [586, 0]
click at [200, 474] on div at bounding box center [202, 478] width 39 height 27
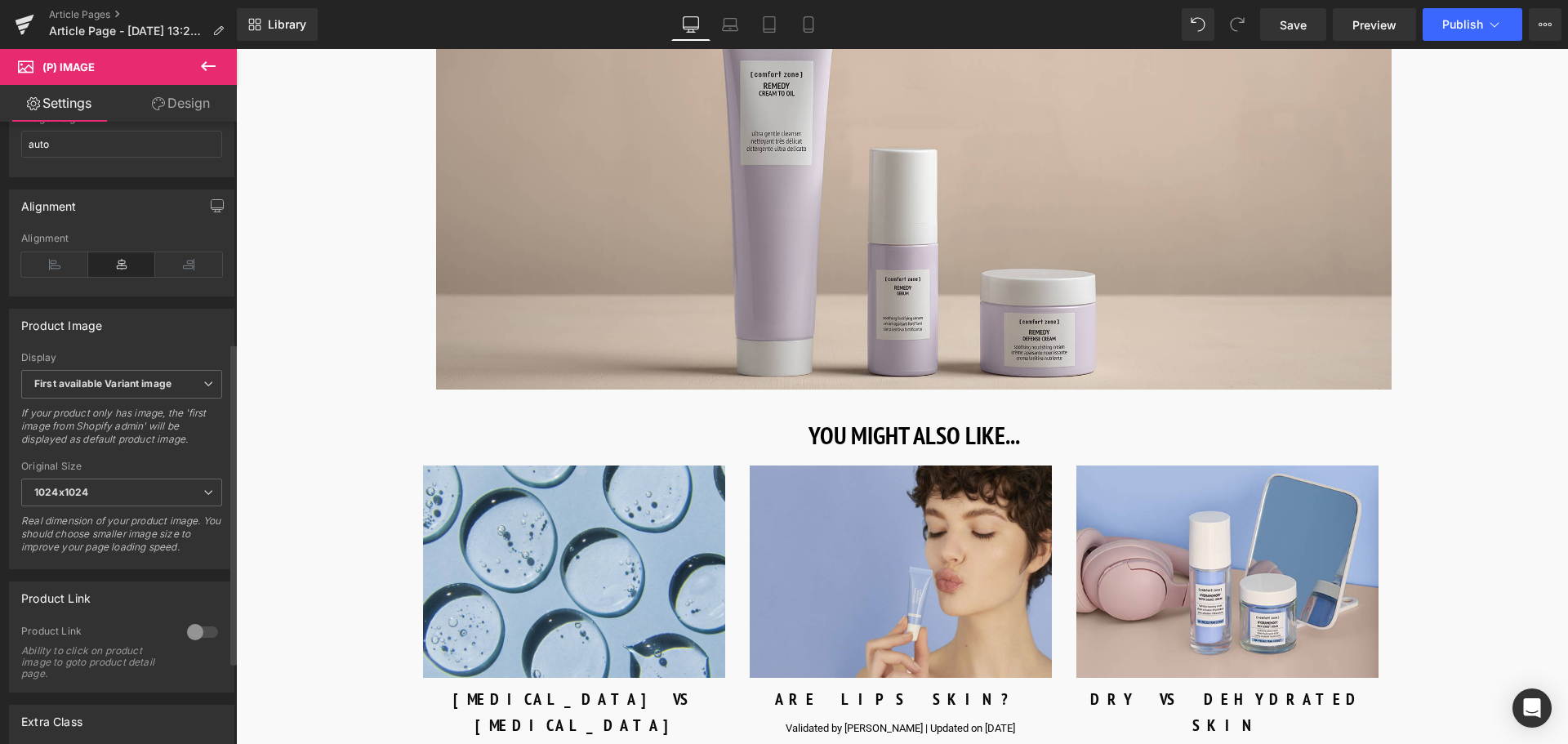
scroll to position [490, 0]
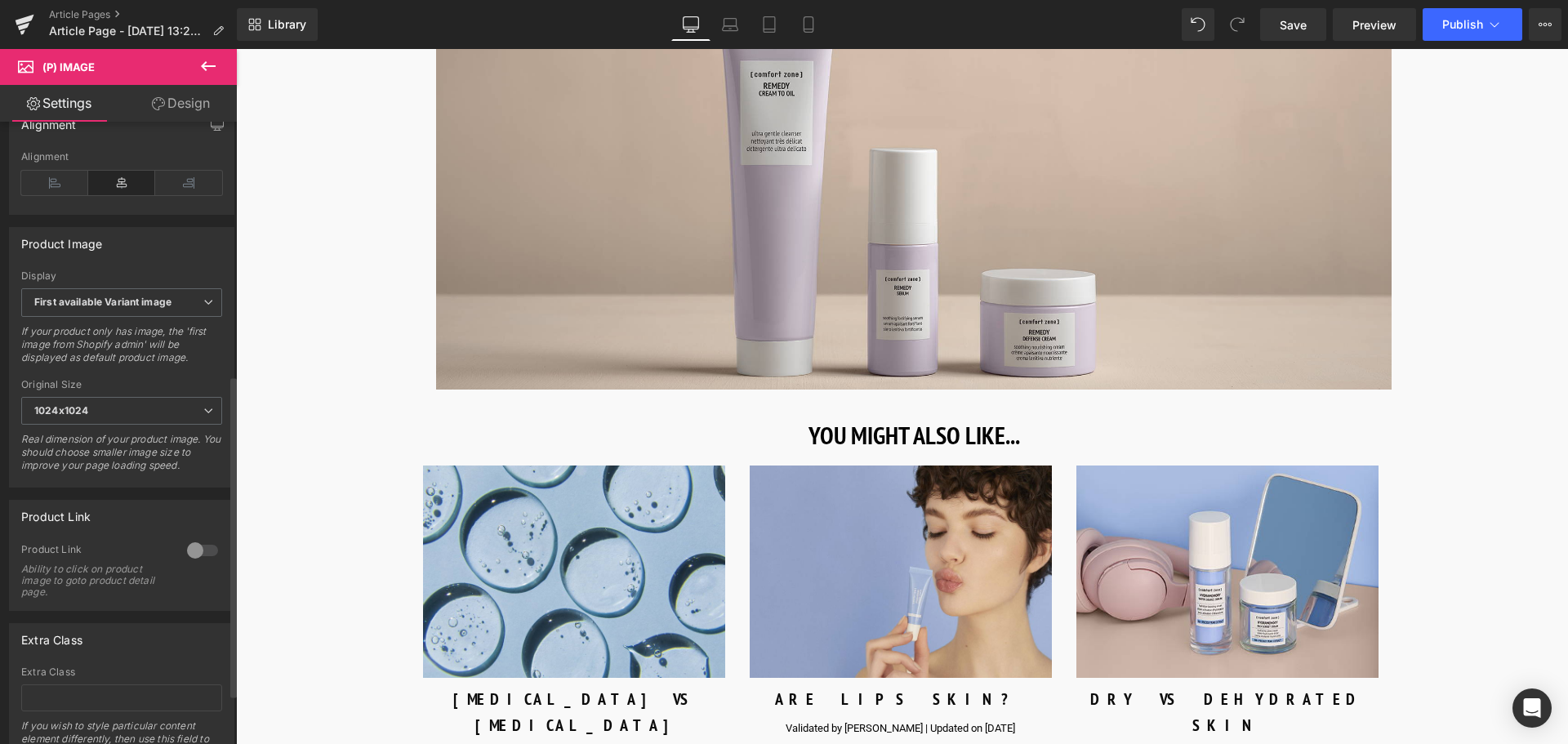
click at [196, 553] on div at bounding box center [202, 550] width 39 height 27
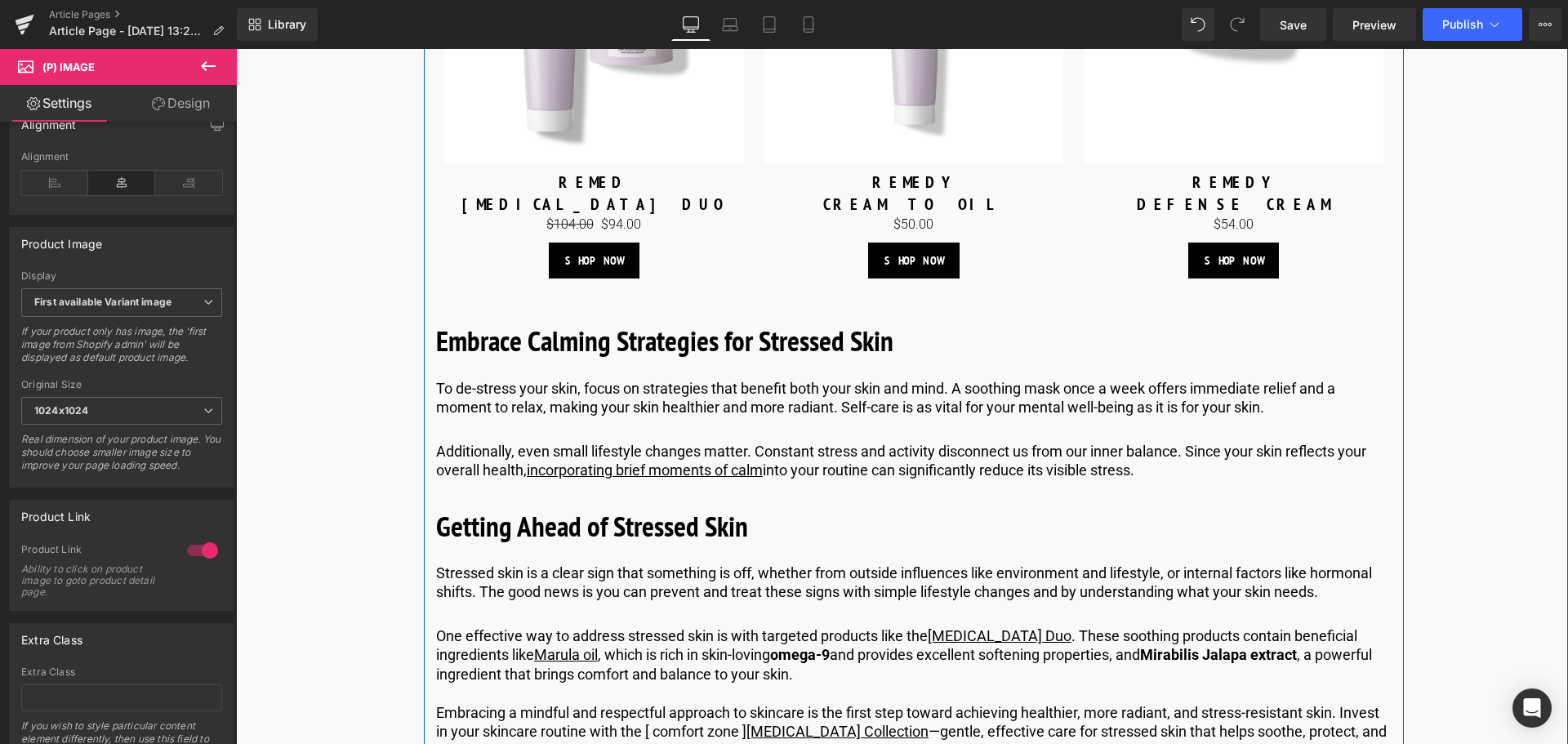
scroll to position [3586, 0]
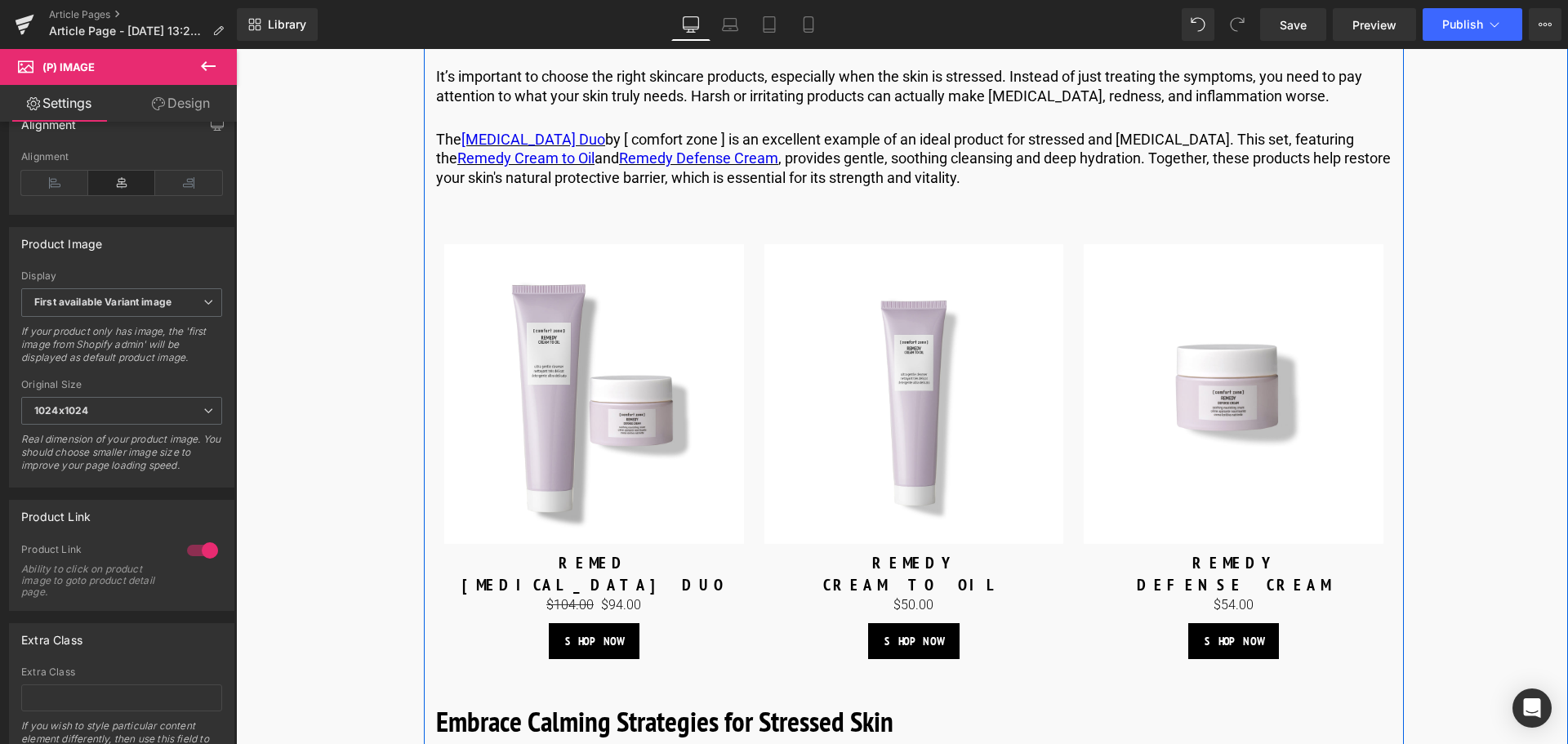
click at [608, 397] on img at bounding box center [594, 394] width 300 height 300
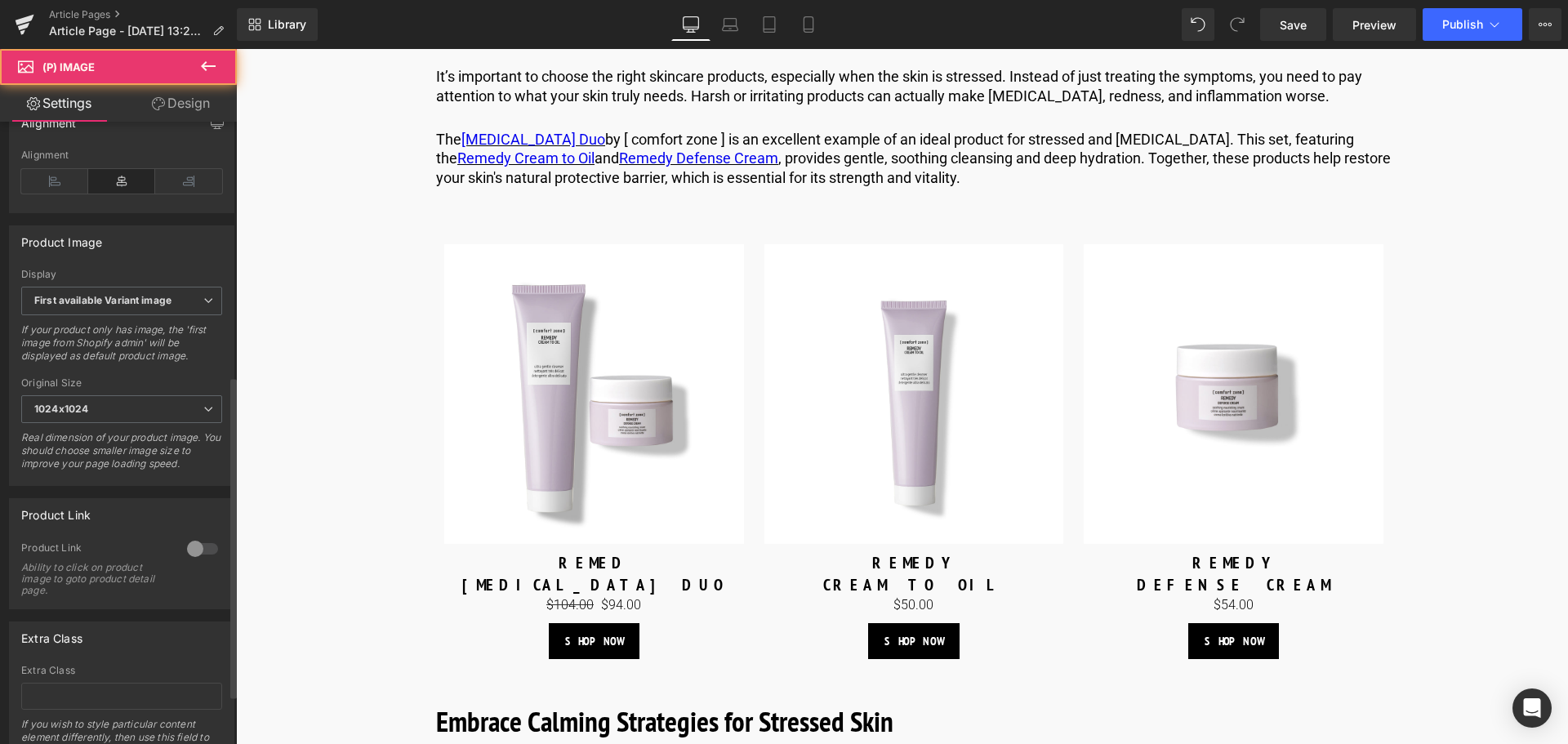
scroll to position [586, 0]
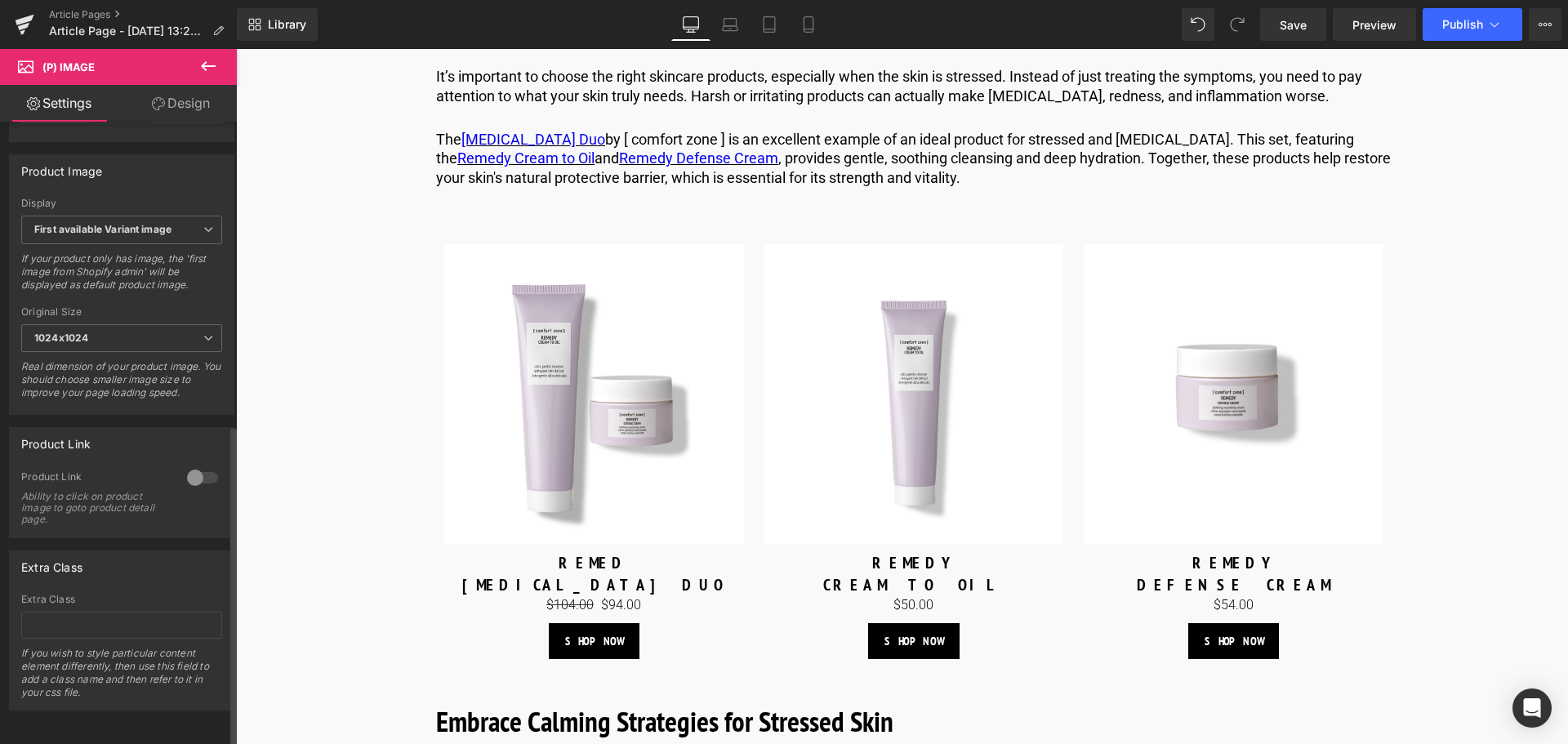
click at [190, 465] on div at bounding box center [202, 478] width 39 height 27
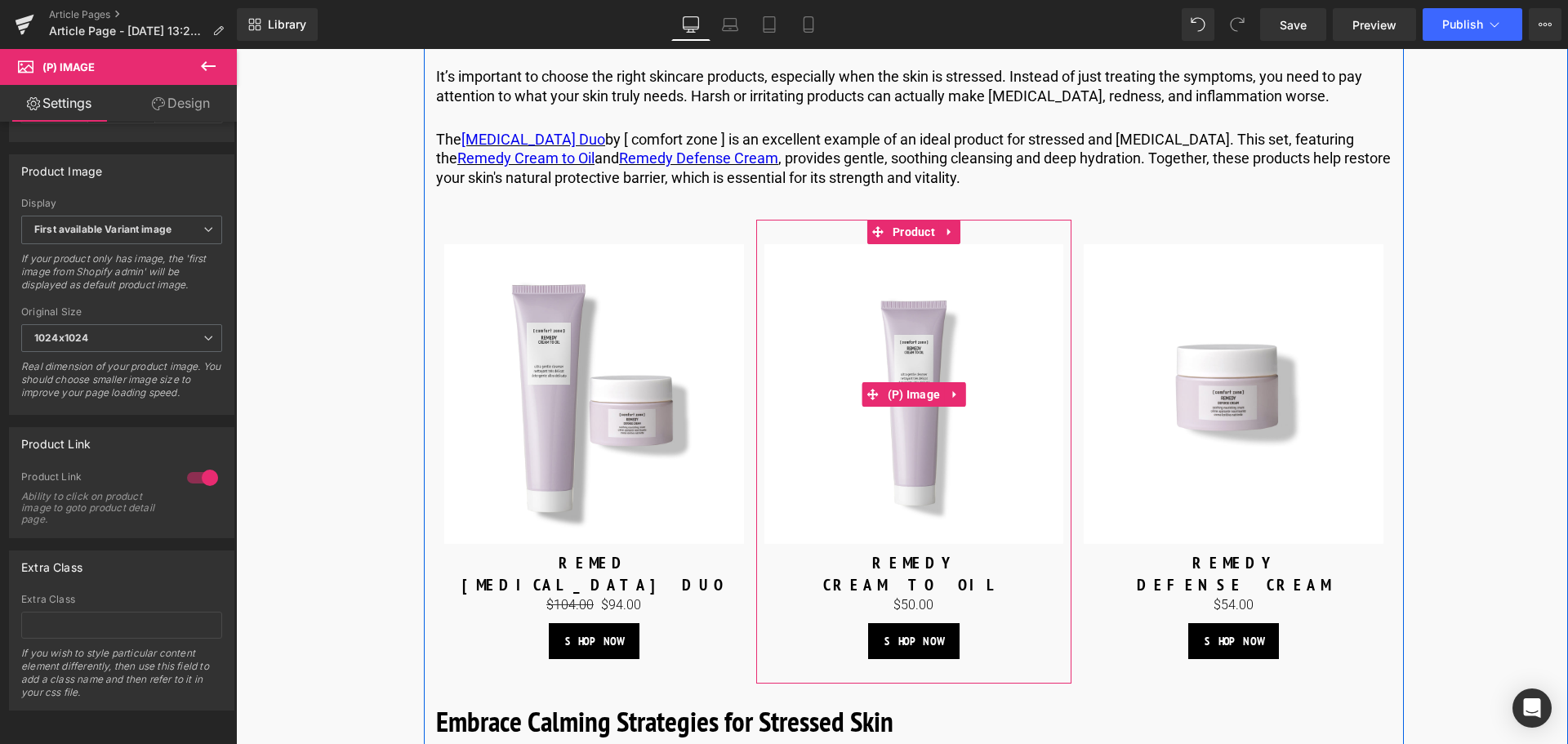
click at [875, 456] on img at bounding box center [914, 394] width 300 height 300
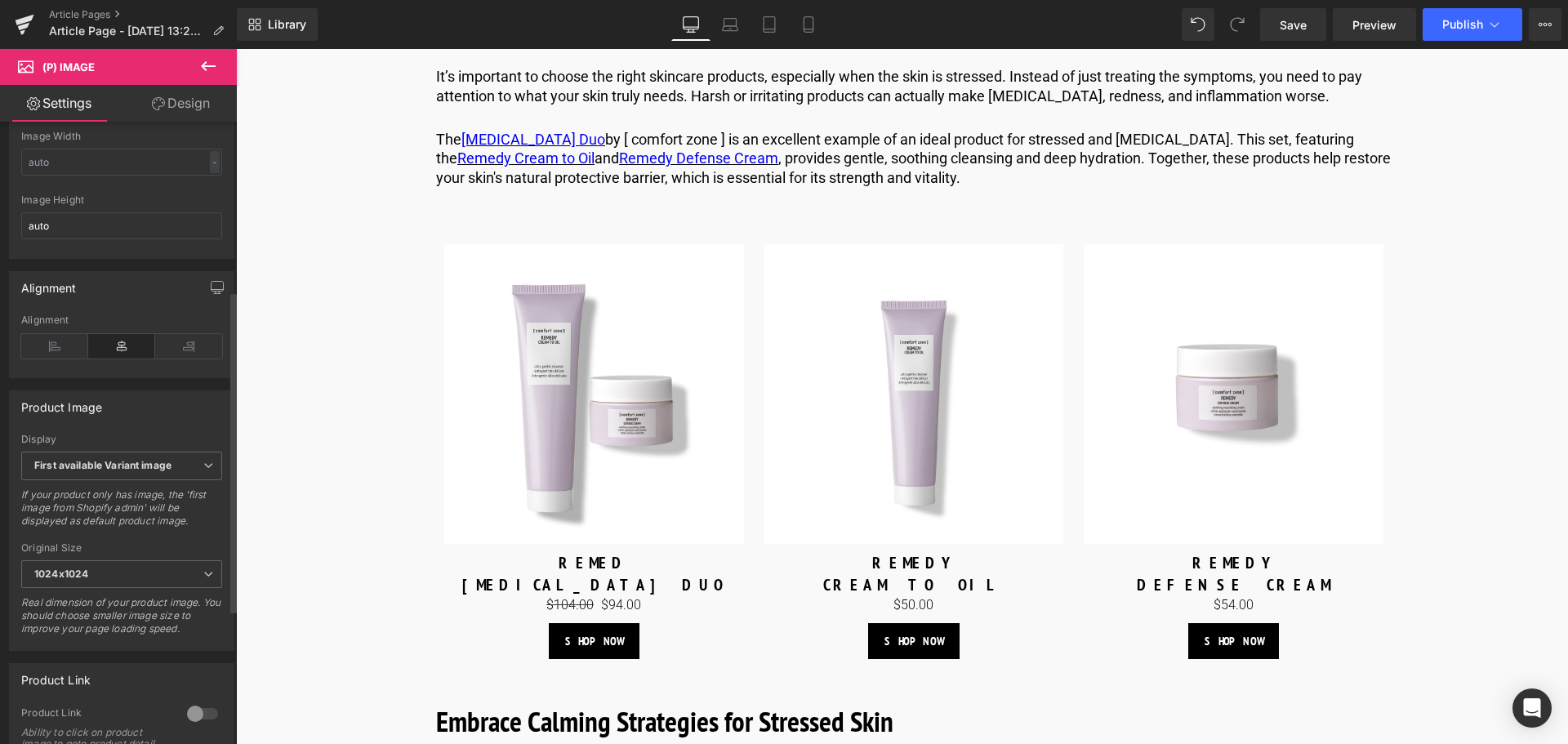
scroll to position [571, 0]
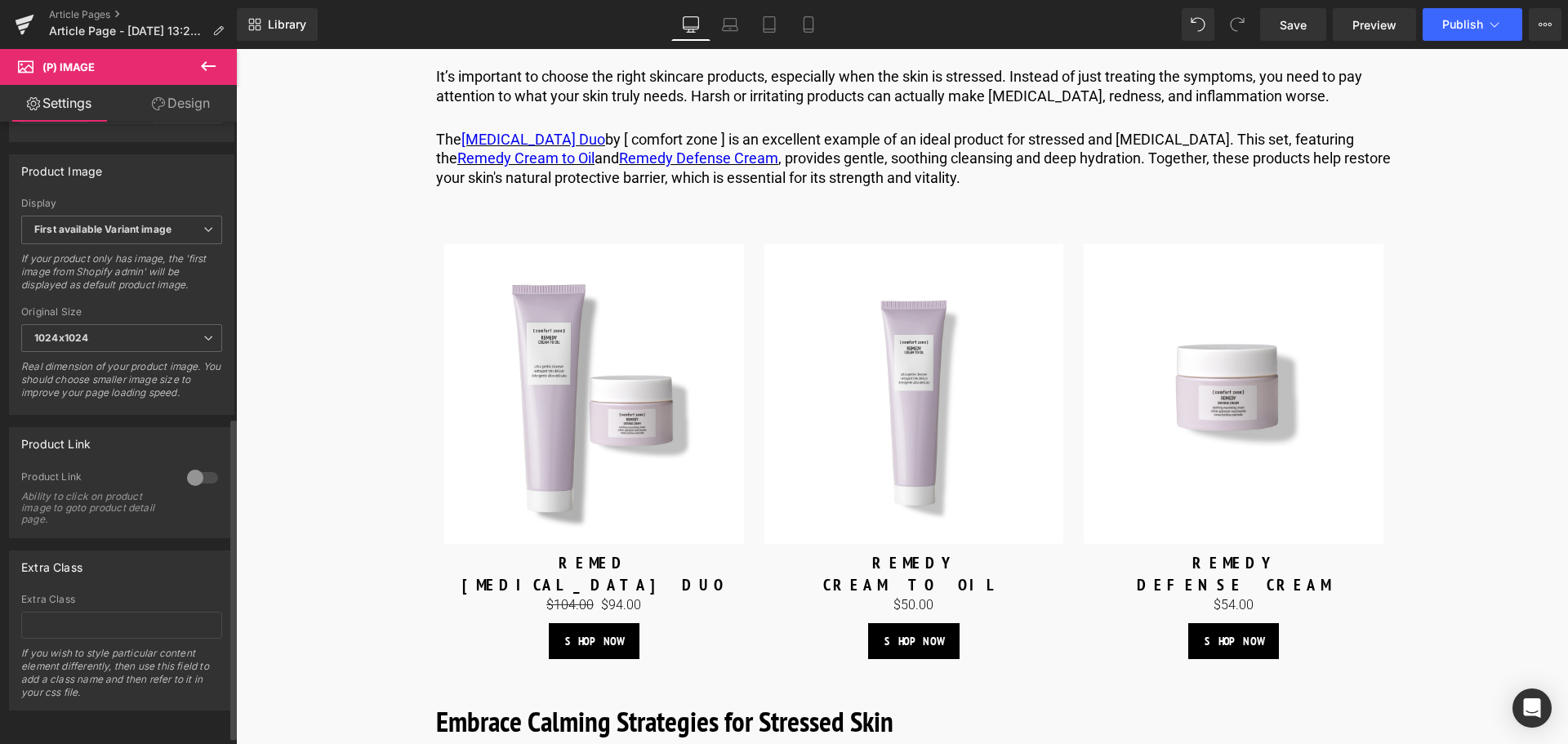
drag, startPoint x: 194, startPoint y: 482, endPoint x: 34, endPoint y: 460, distance: 161.5
click at [194, 482] on div at bounding box center [202, 478] width 39 height 27
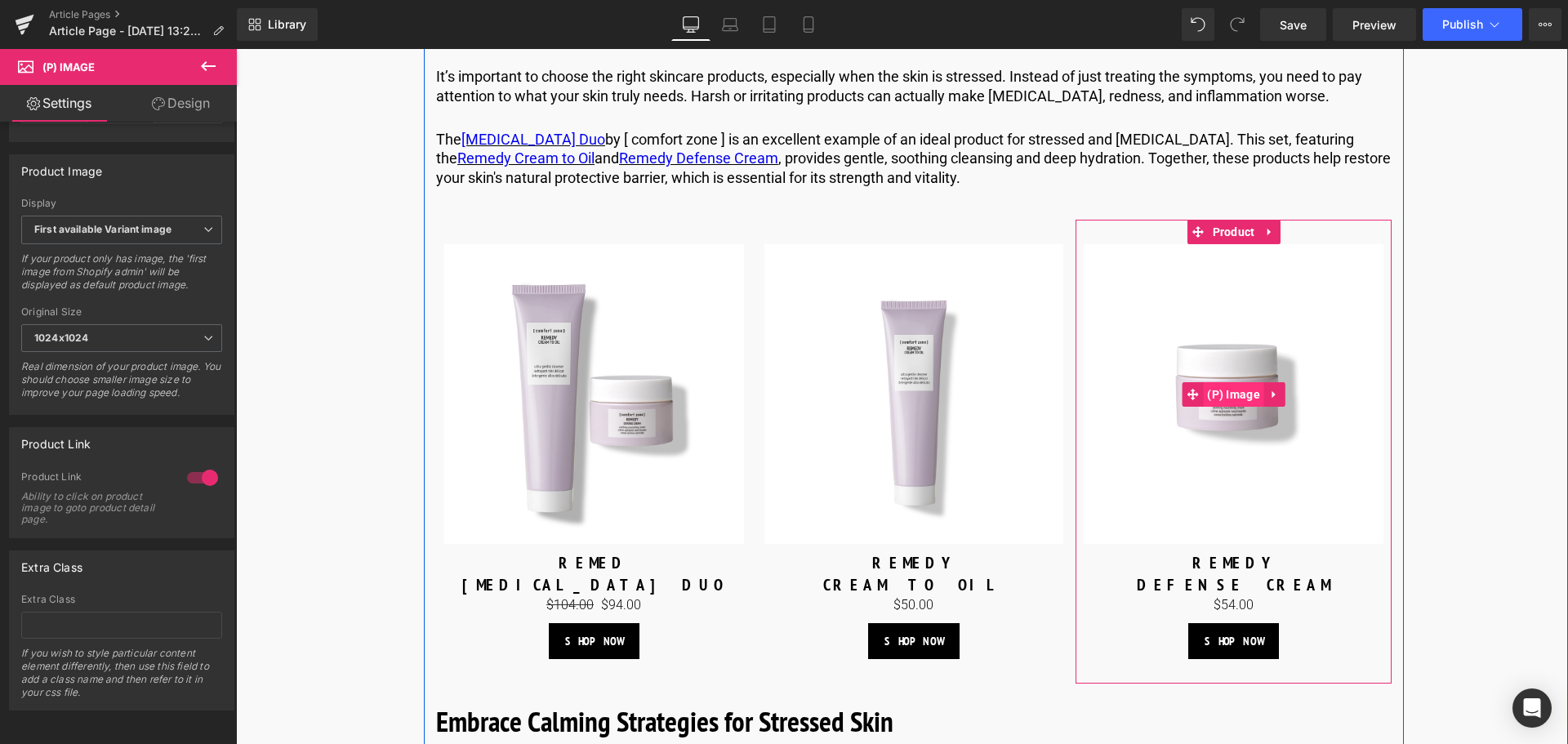
click at [1240, 406] on span "(P) Image" at bounding box center [1233, 395] width 62 height 25
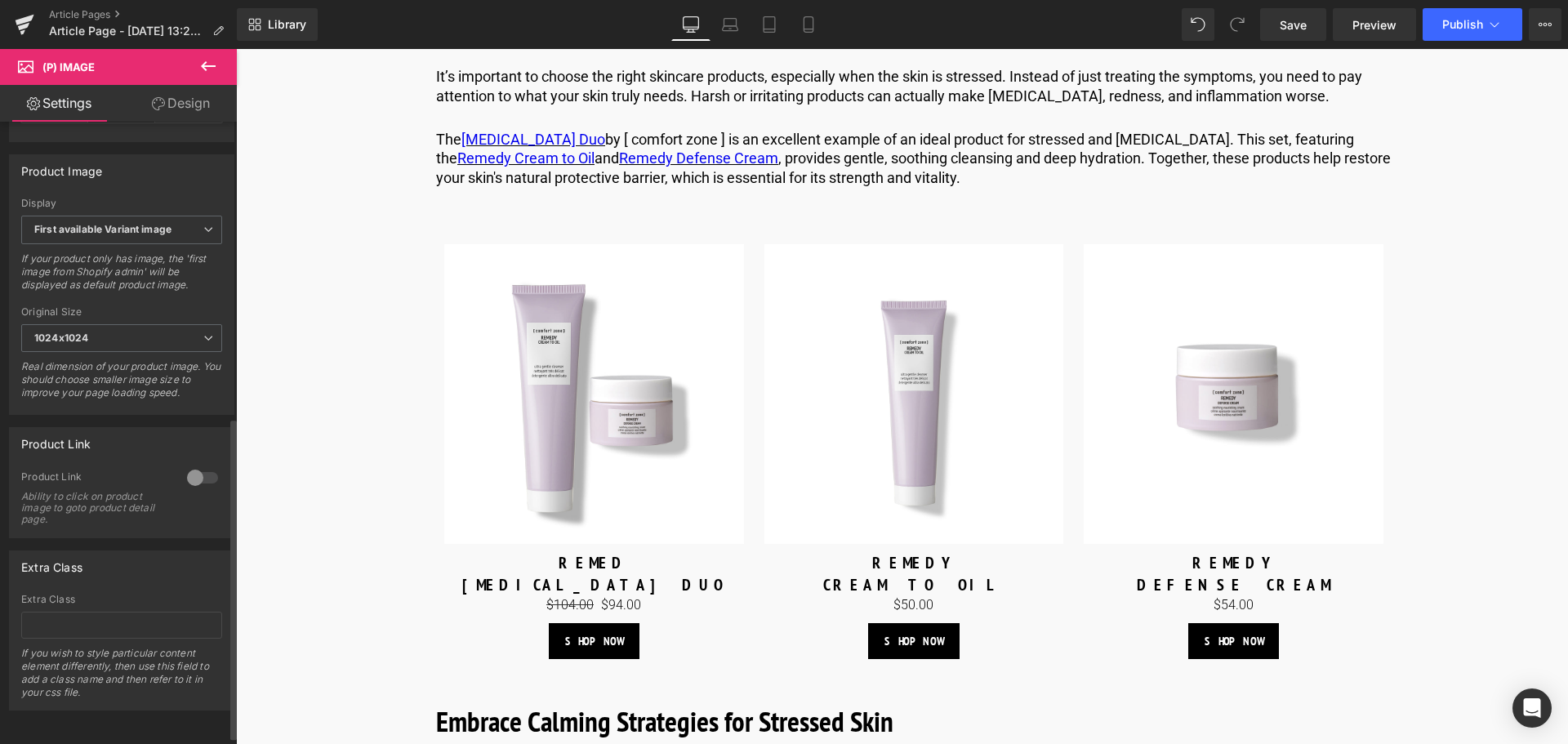
click at [191, 488] on div at bounding box center [202, 478] width 39 height 27
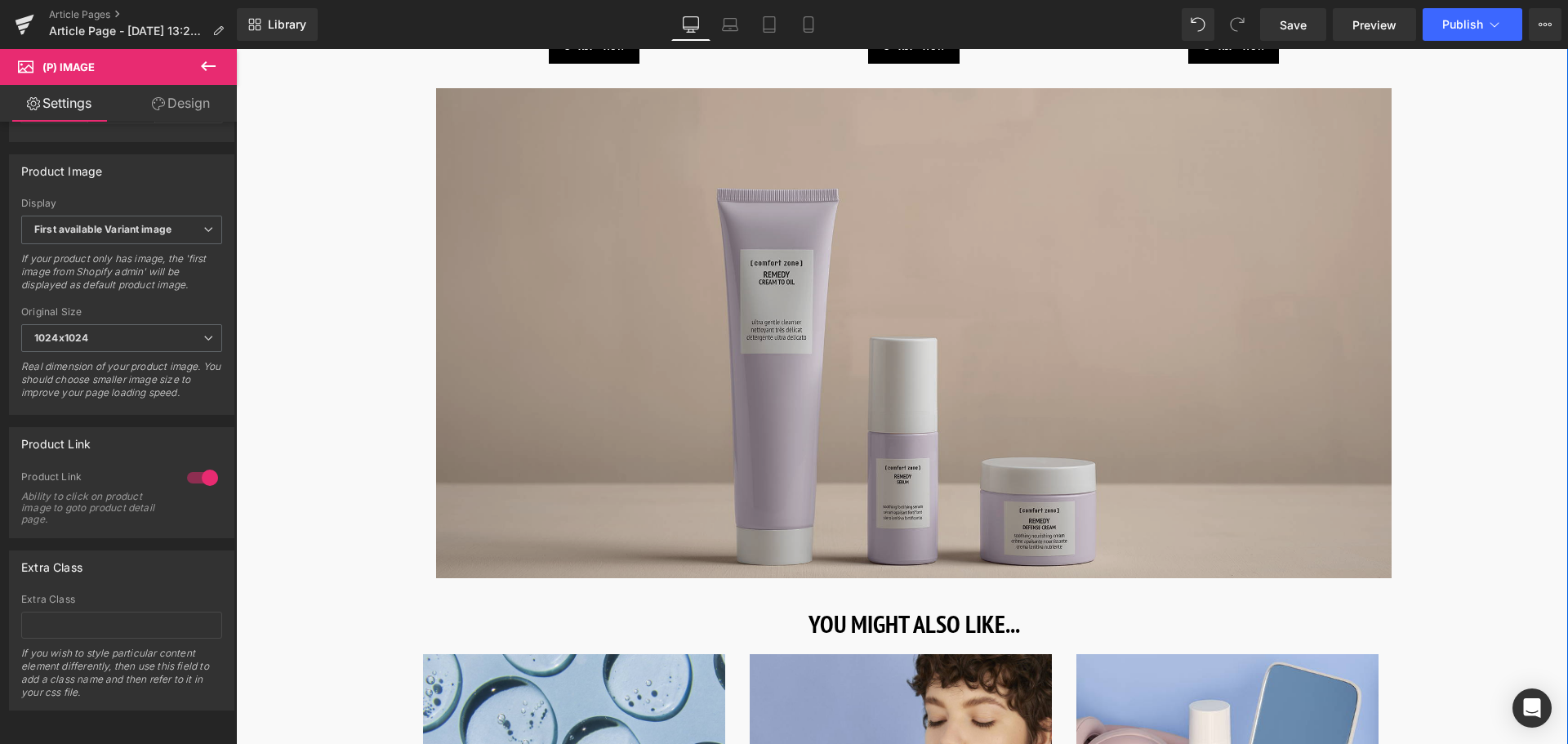
scroll to position [4893, 0]
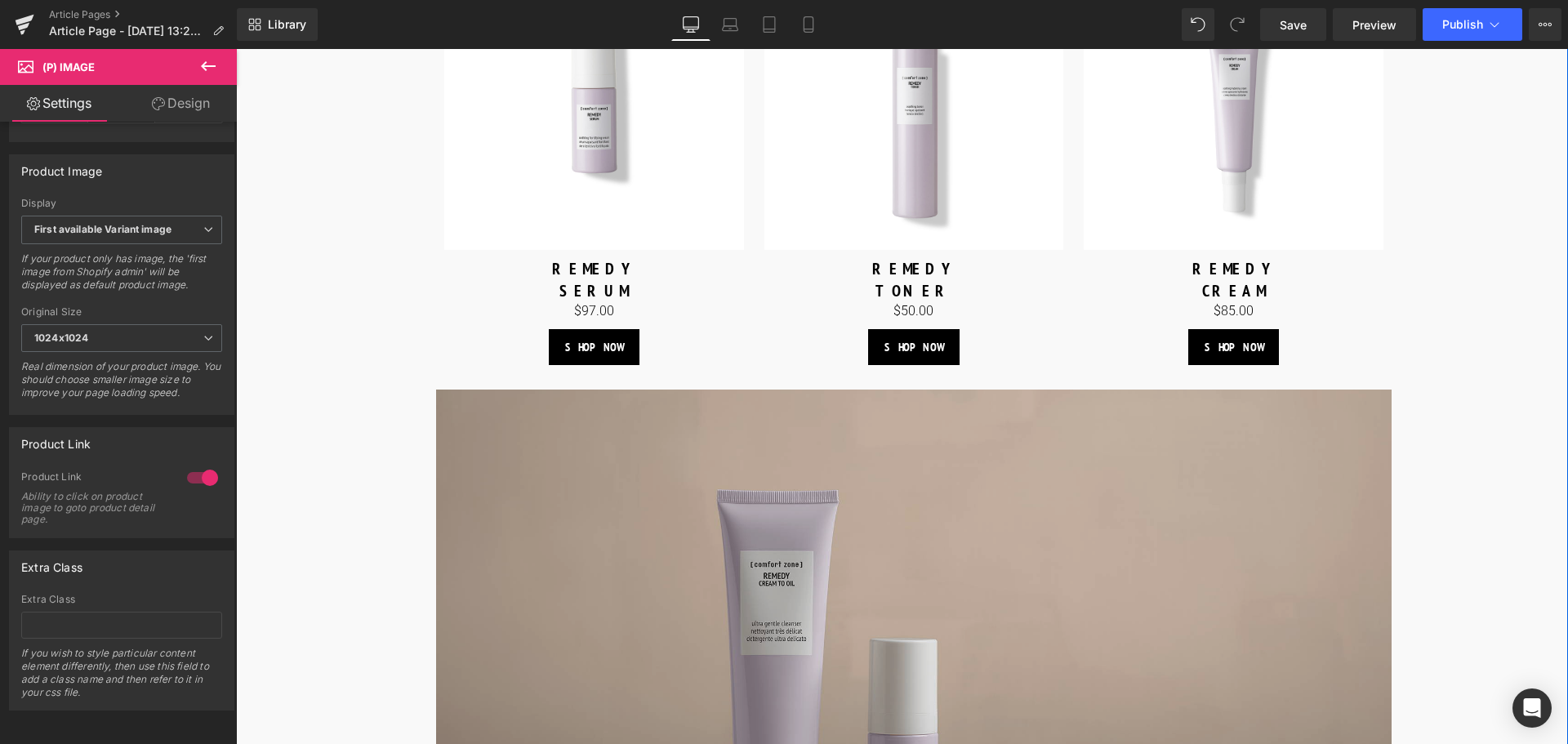
click at [780, 572] on img at bounding box center [913, 634] width 956 height 490
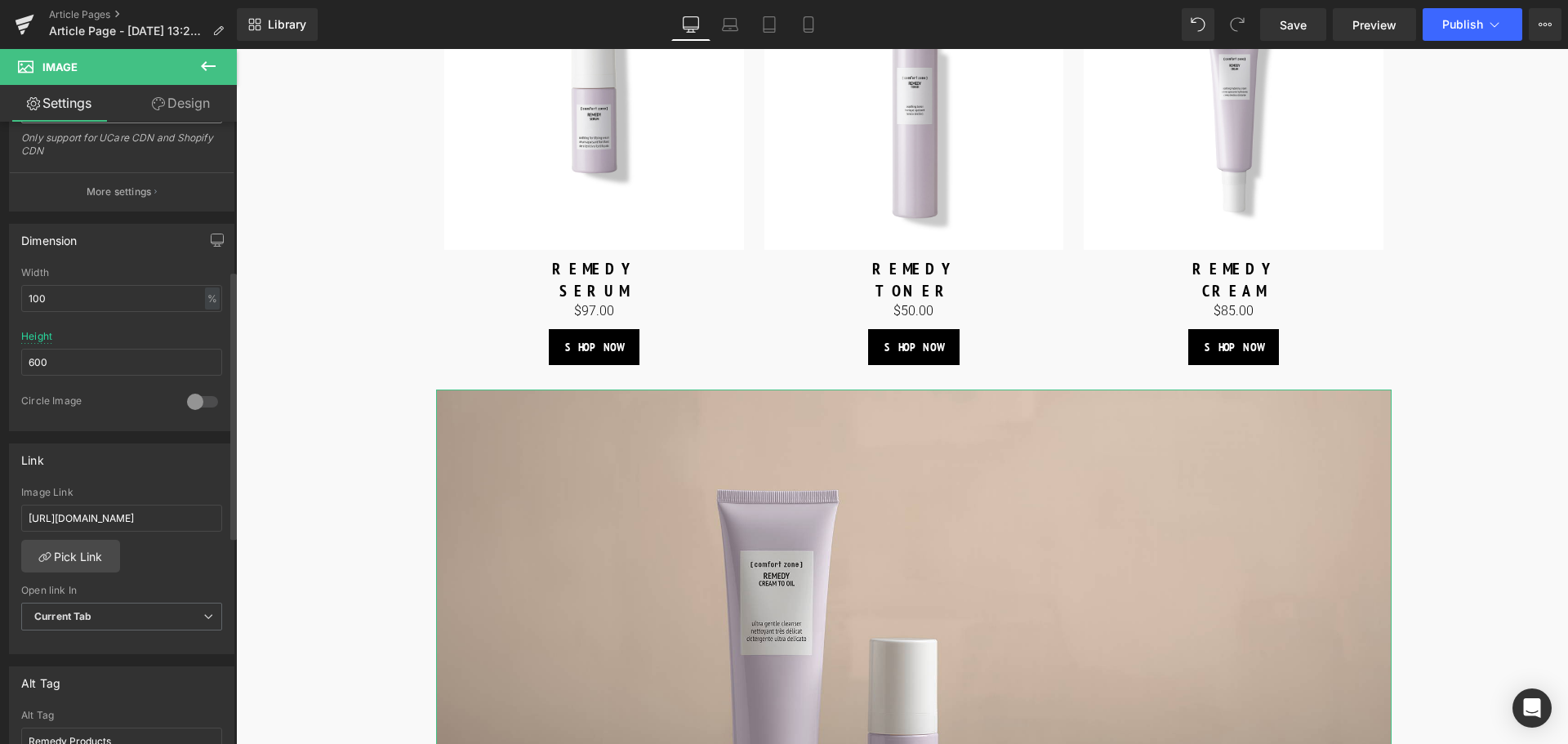
scroll to position [408, 0]
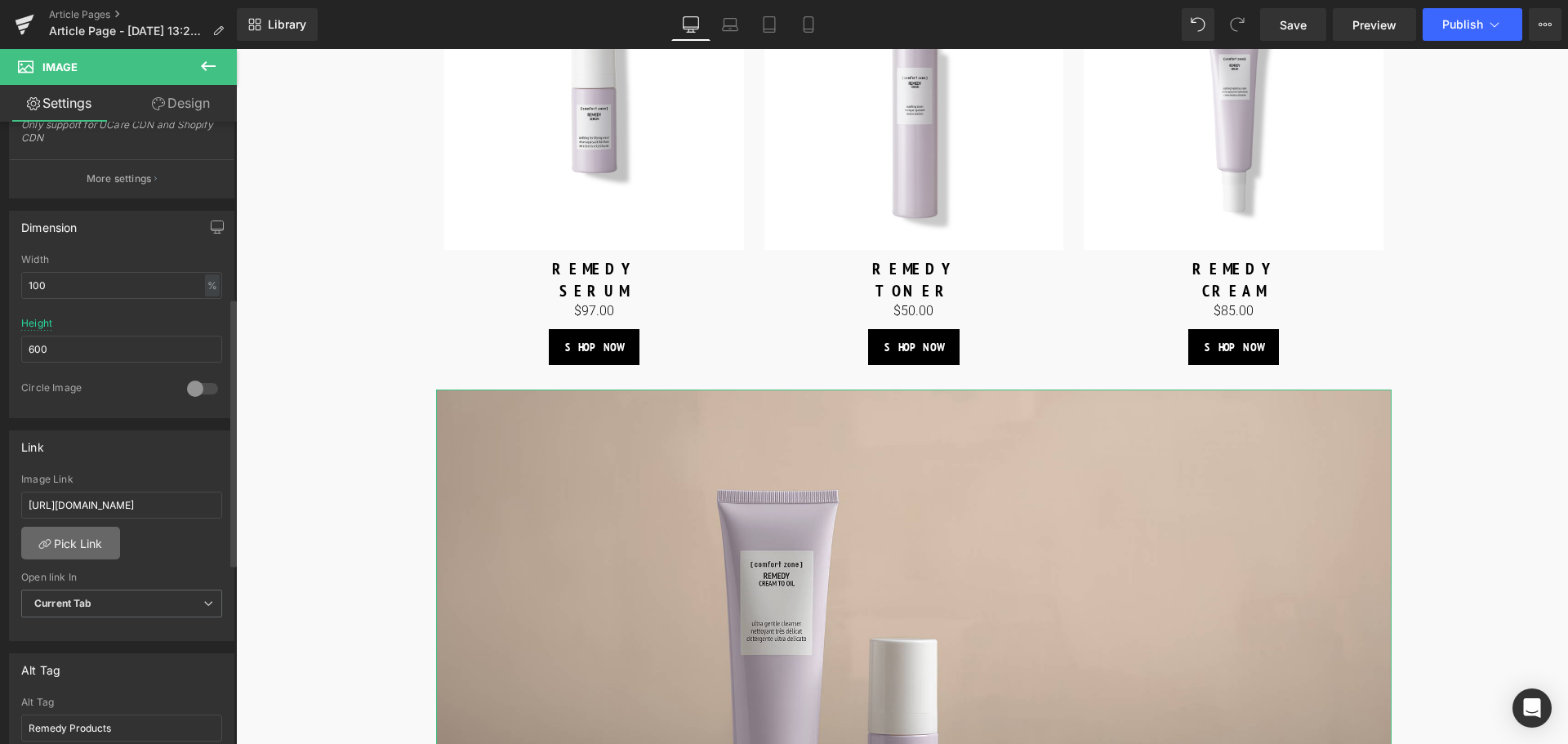
click at [80, 543] on link "Pick Link" at bounding box center [70, 543] width 99 height 32
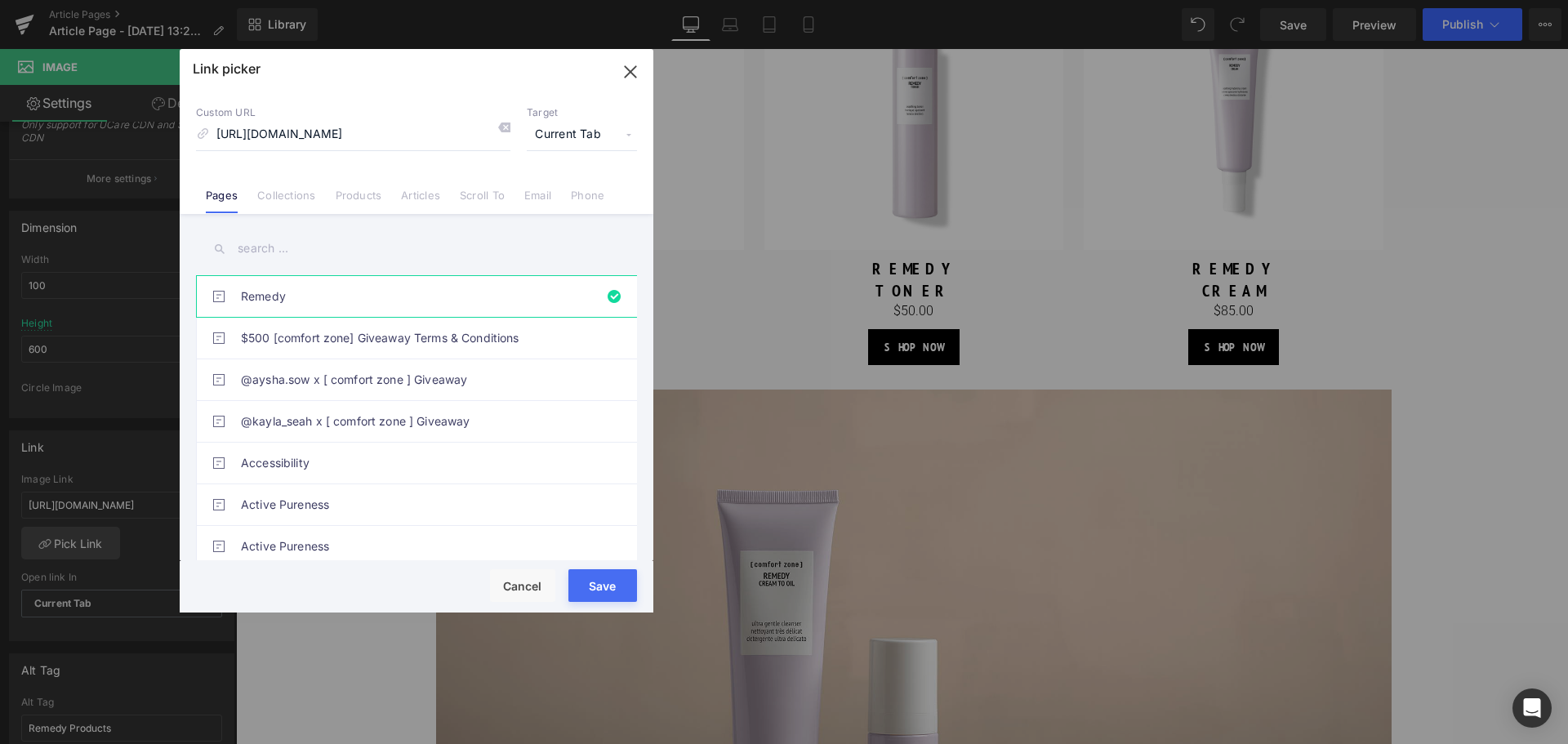
click at [611, 596] on button "Save" at bounding box center [603, 586] width 68 height 32
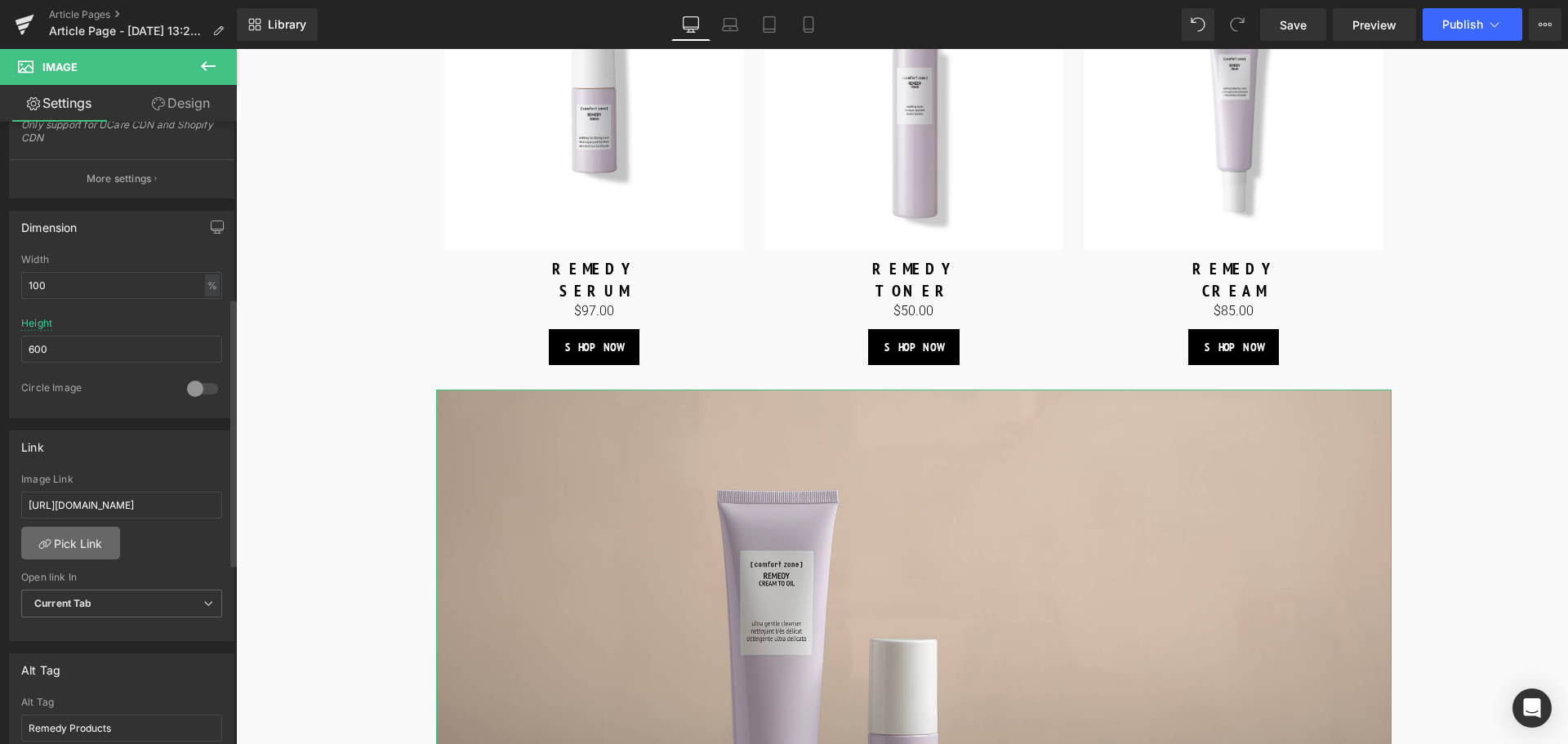
click at [67, 543] on link "Pick Link" at bounding box center [70, 543] width 99 height 32
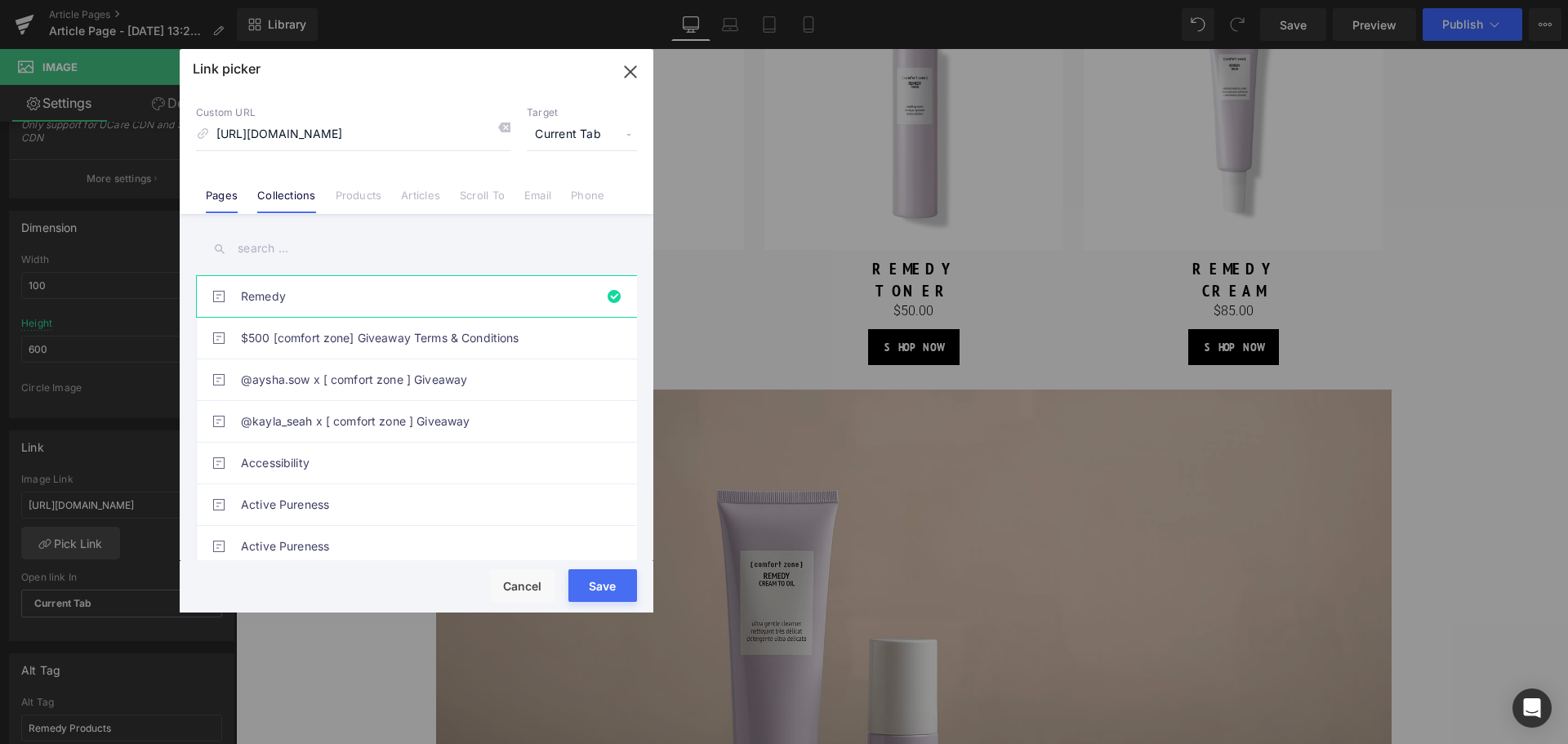
click at [295, 200] on link "Collections" at bounding box center [286, 201] width 58 height 25
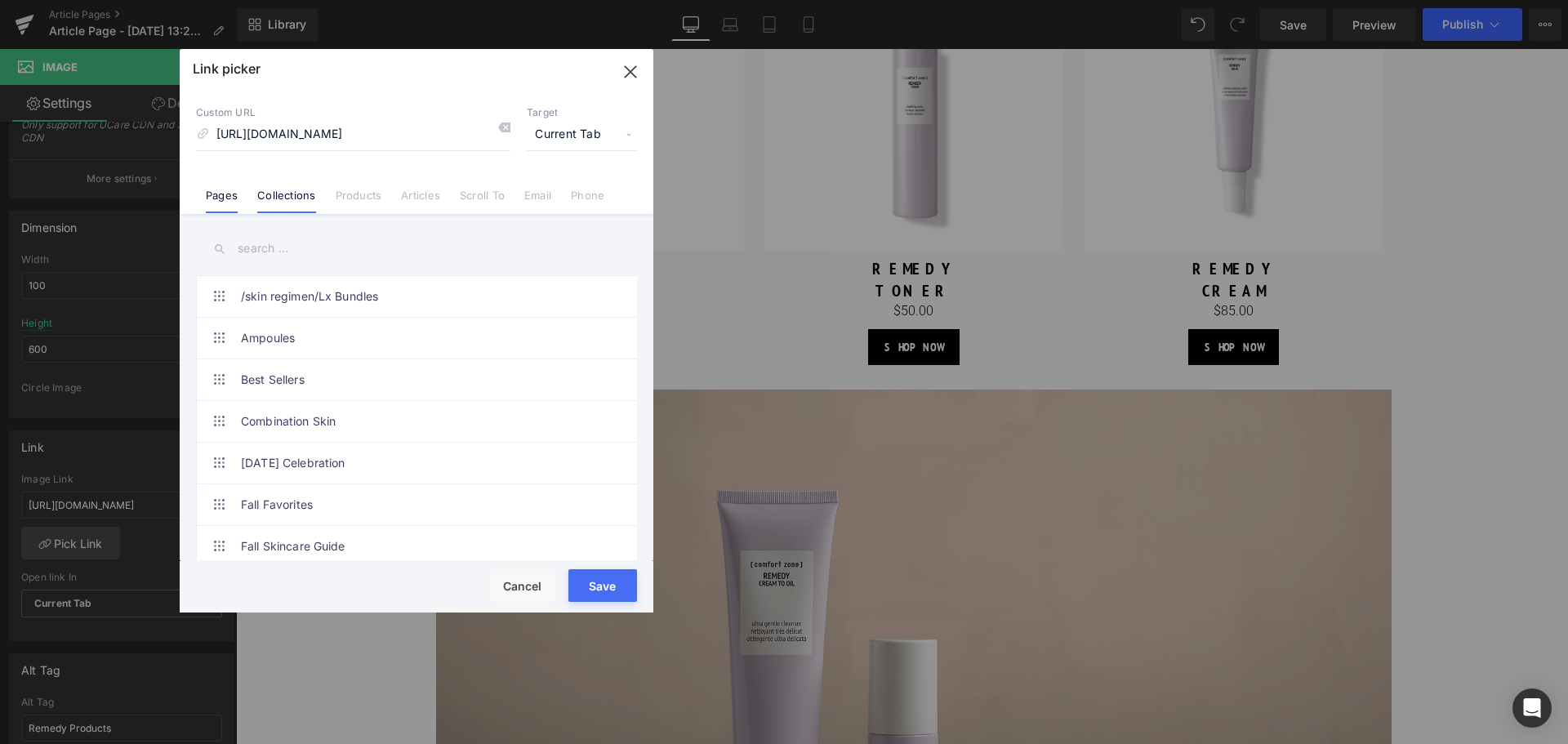
click at [232, 186] on li "Pages" at bounding box center [221, 189] width 51 height 28
click at [347, 250] on input "text" at bounding box center [416, 249] width 441 height 37
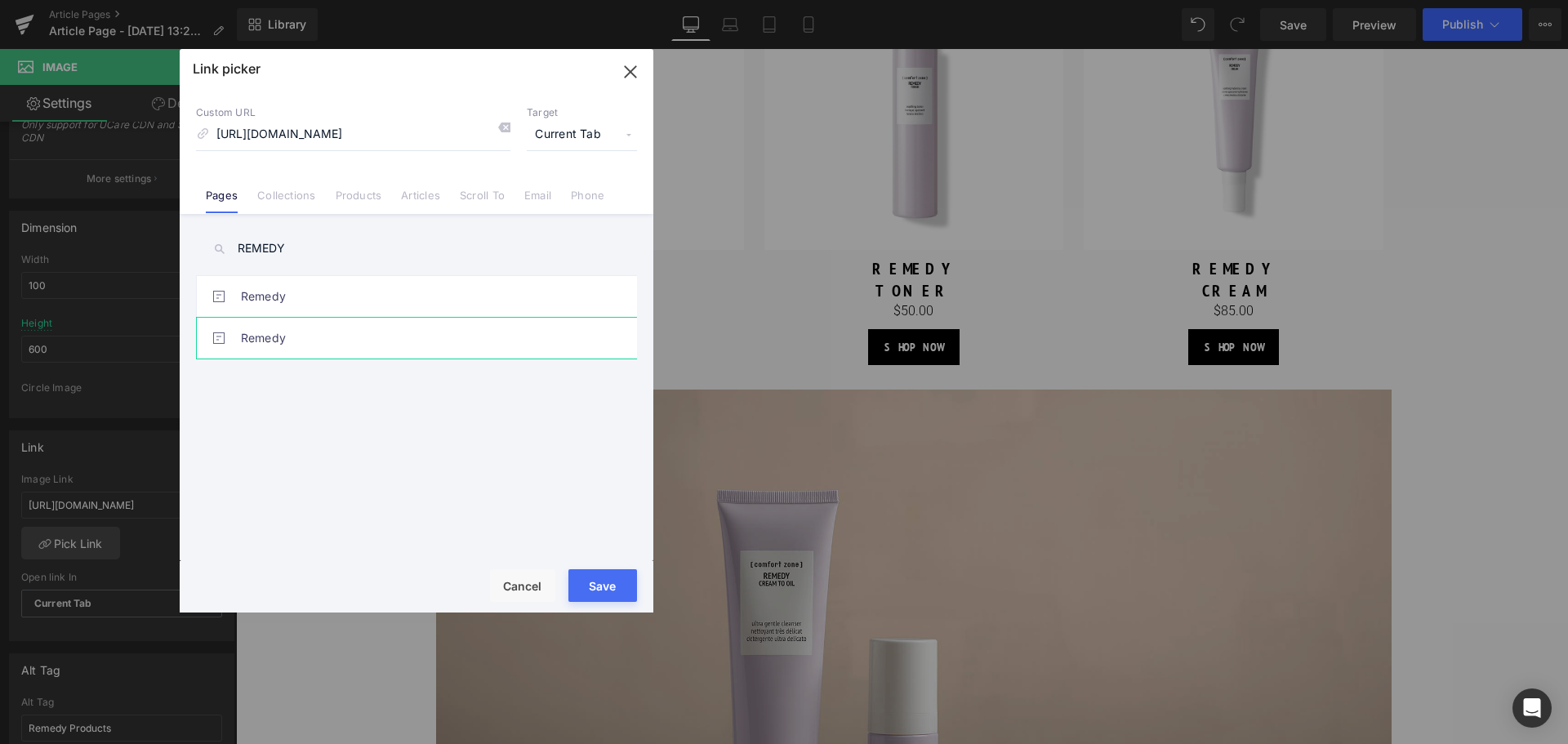
type input "REMEDY"
click at [297, 339] on link "Remedy" at bounding box center [420, 338] width 360 height 41
click at [318, 289] on link "Remedy" at bounding box center [420, 296] width 360 height 41
click at [315, 325] on link "Remedy" at bounding box center [420, 338] width 360 height 41
click at [426, 261] on input "REMEDY" at bounding box center [416, 249] width 441 height 37
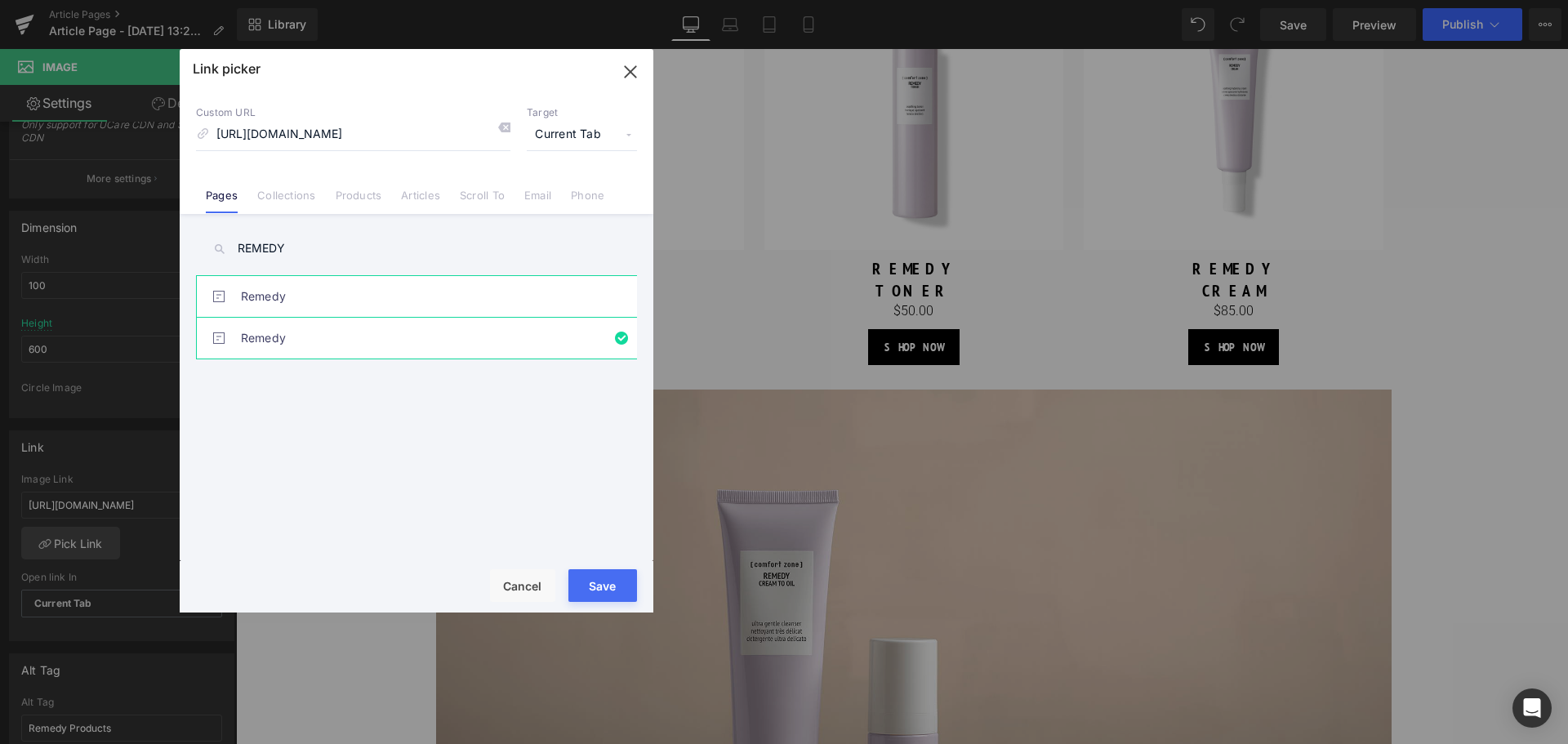
click at [424, 295] on link "Remedy" at bounding box center [420, 296] width 360 height 41
click at [595, 576] on button "Save" at bounding box center [603, 586] width 68 height 32
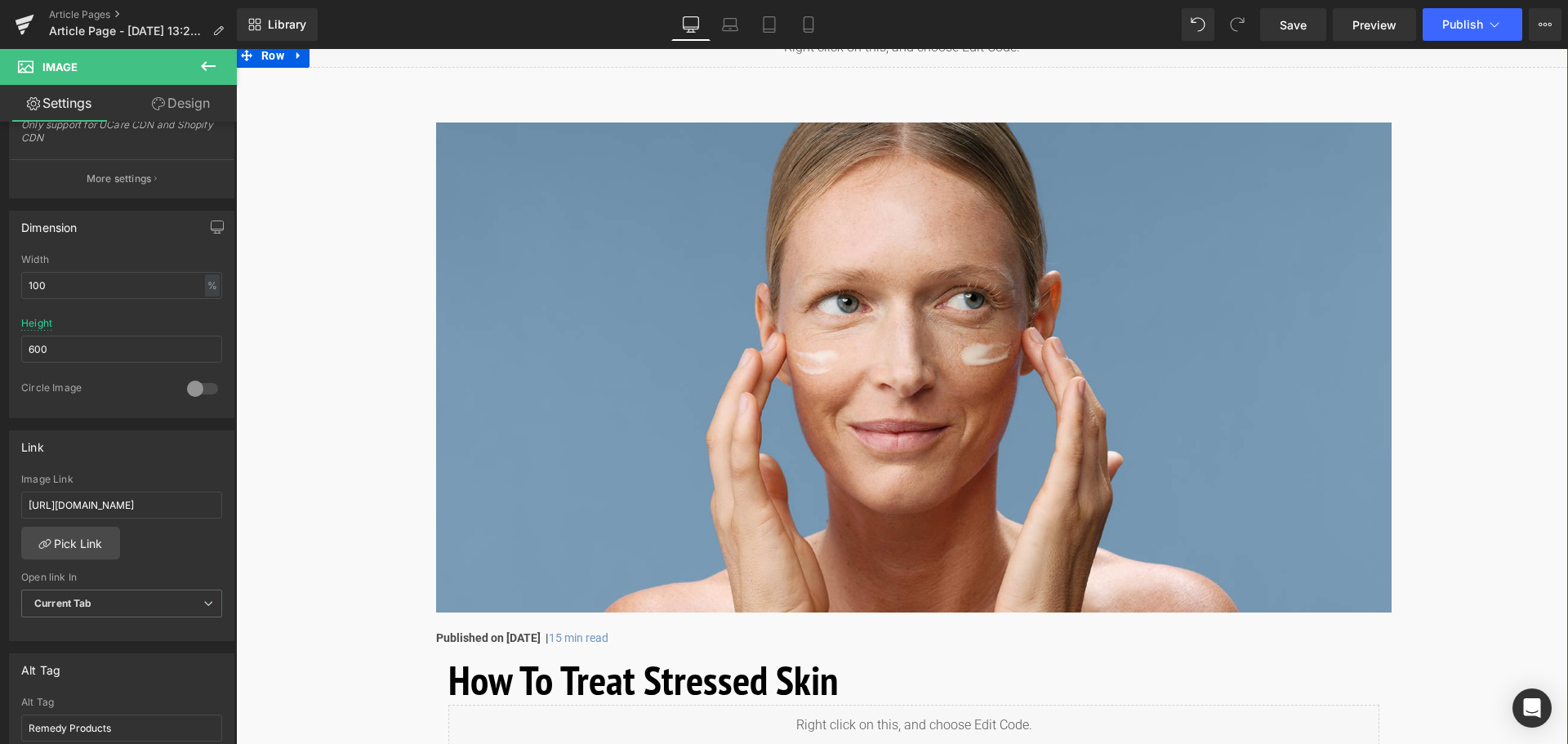
scroll to position [76, 0]
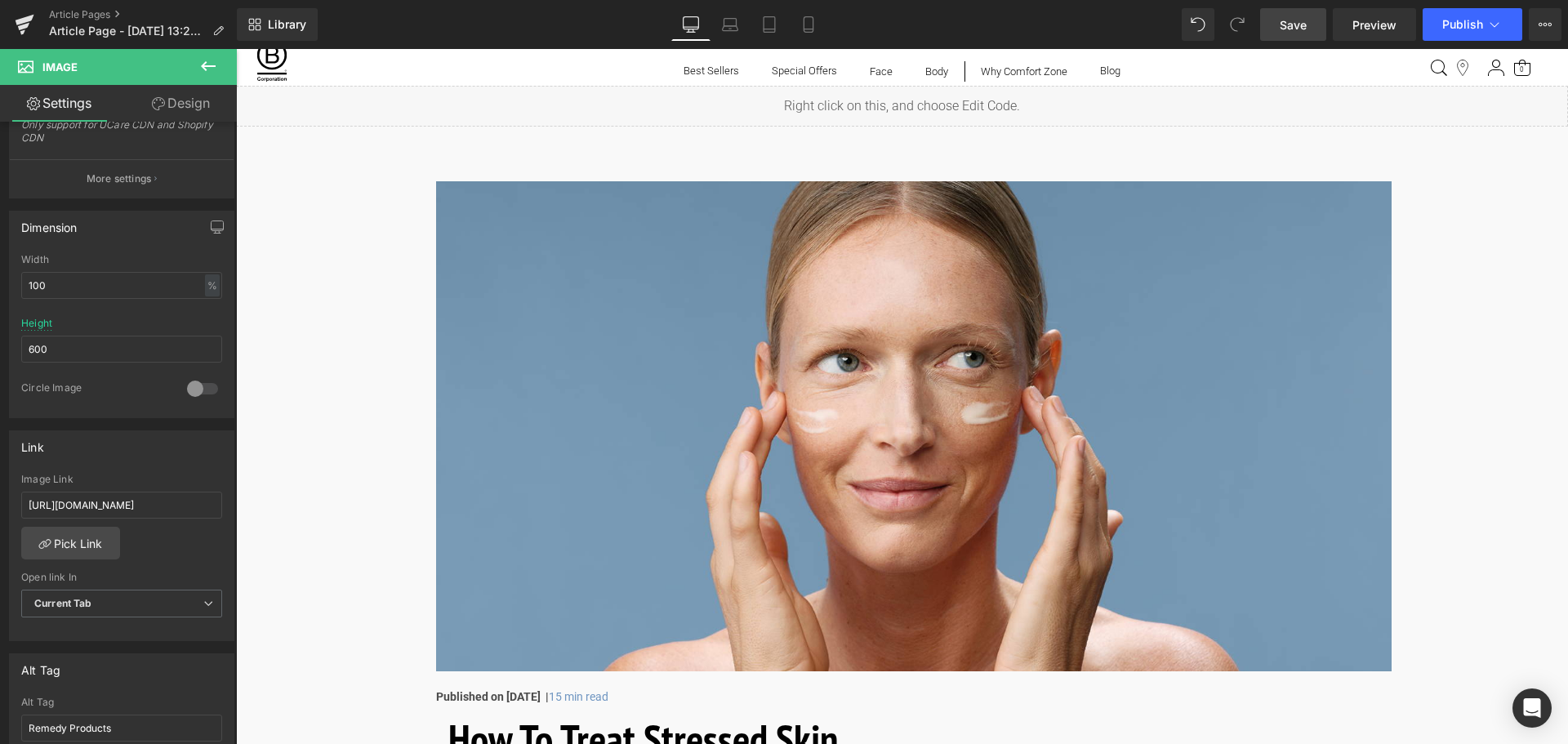
click at [1294, 29] on span "Save" at bounding box center [1293, 25] width 27 height 17
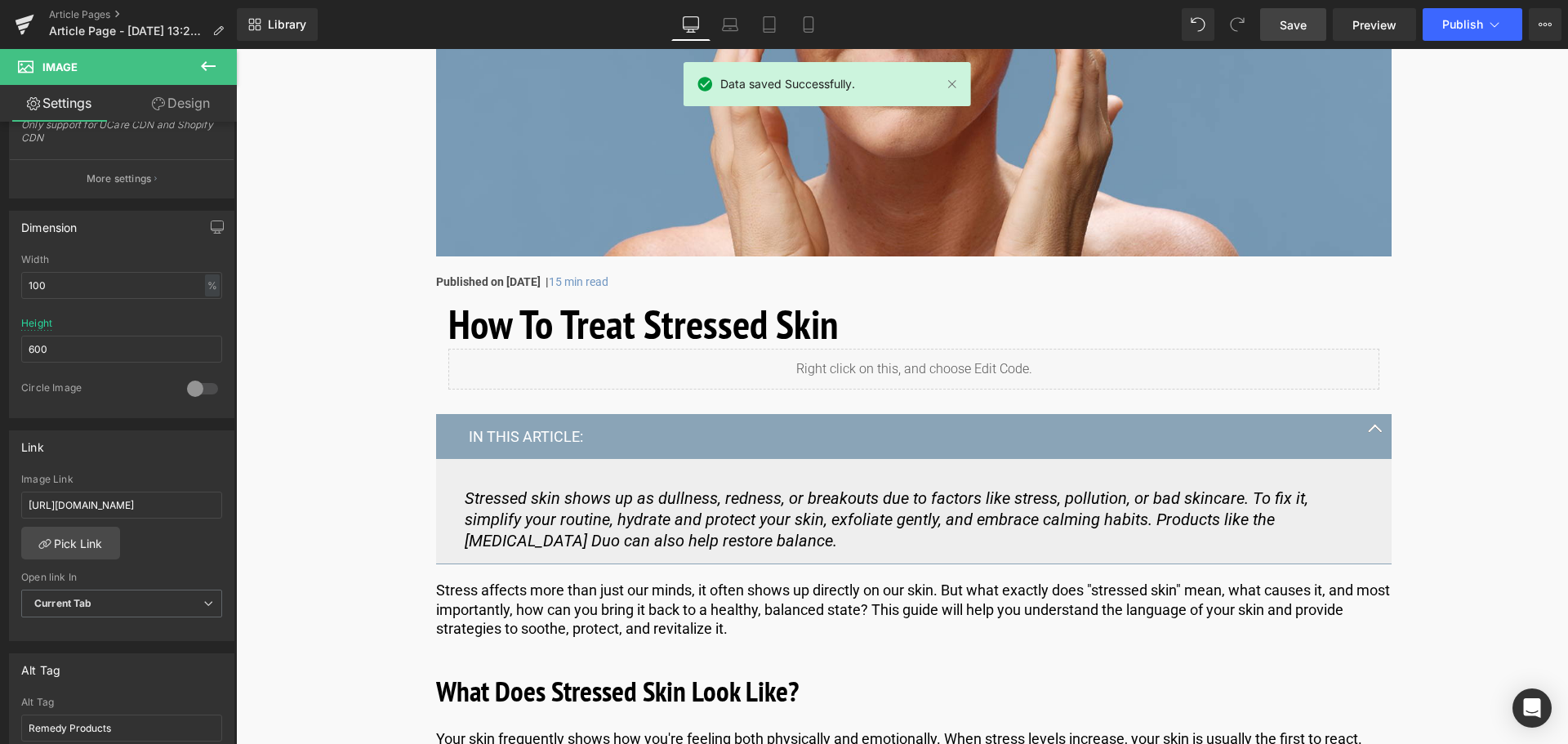
scroll to position [490, 0]
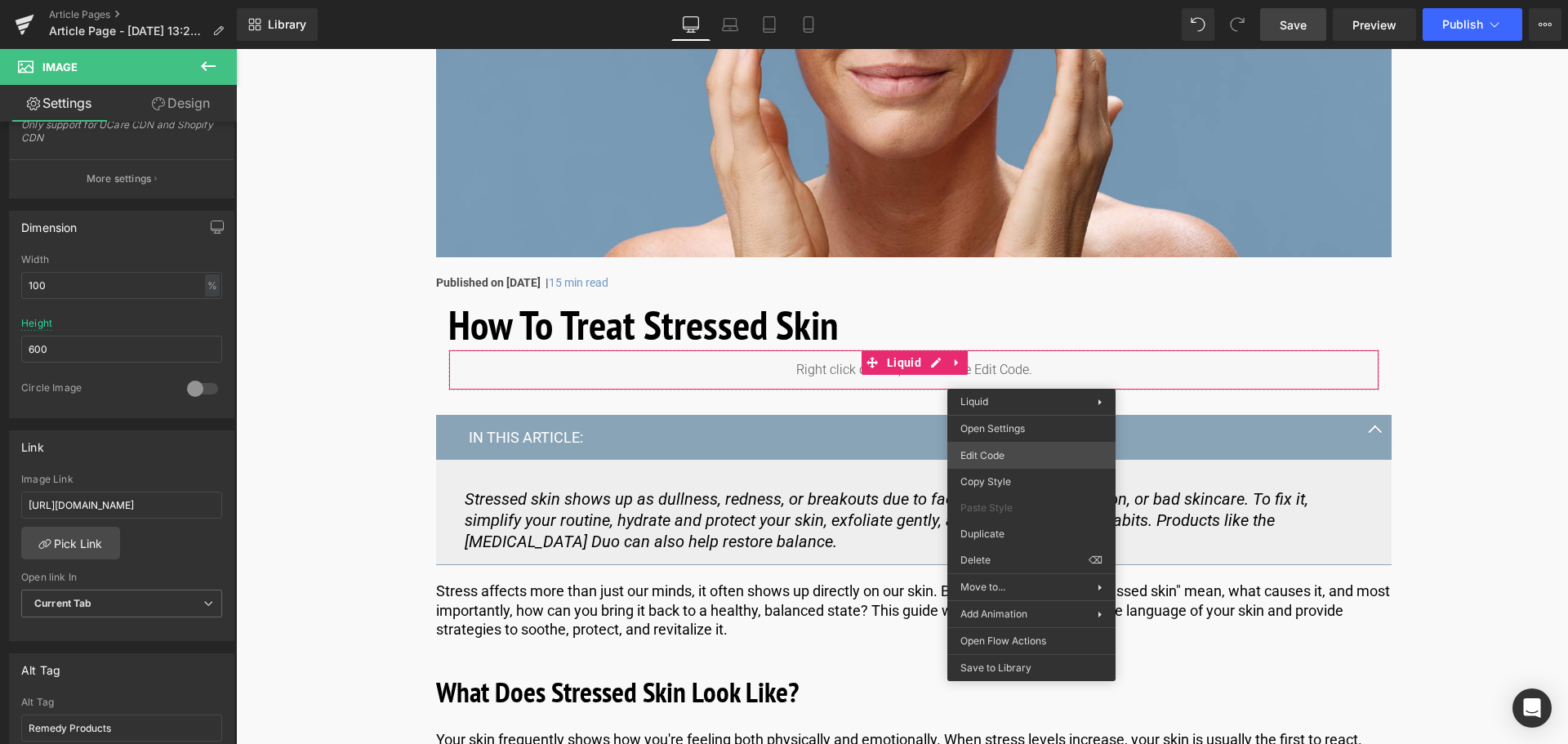
click at [997, 0] on div "(P) Image You are previewing how the will restyle your page. You can not edit E…" at bounding box center [784, 0] width 1568 height 0
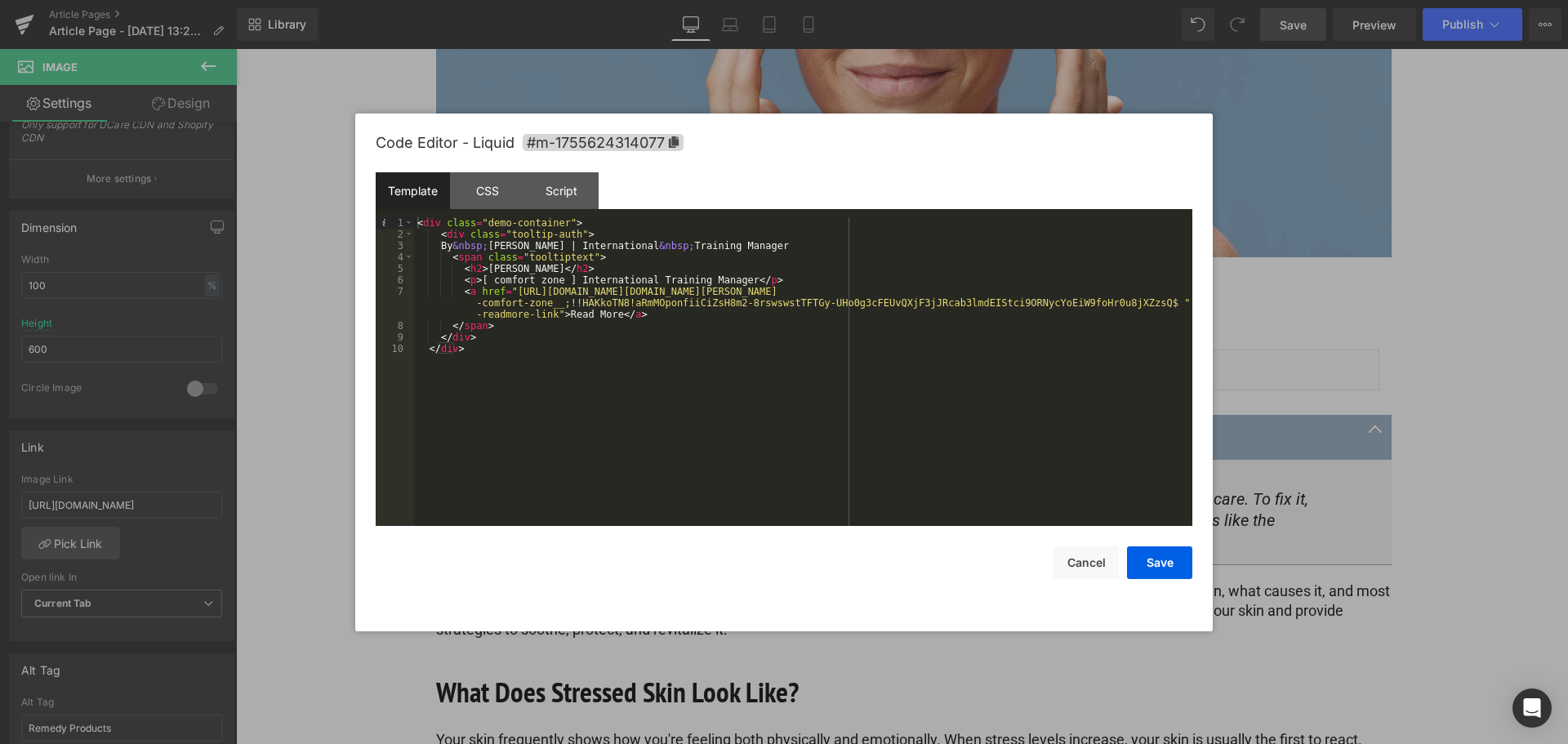
click at [670, 304] on div "< div class = "demo-container" > < div class = "tooltip-auth" > By &nbsp; [PERS…" at bounding box center [803, 382] width 778 height 331
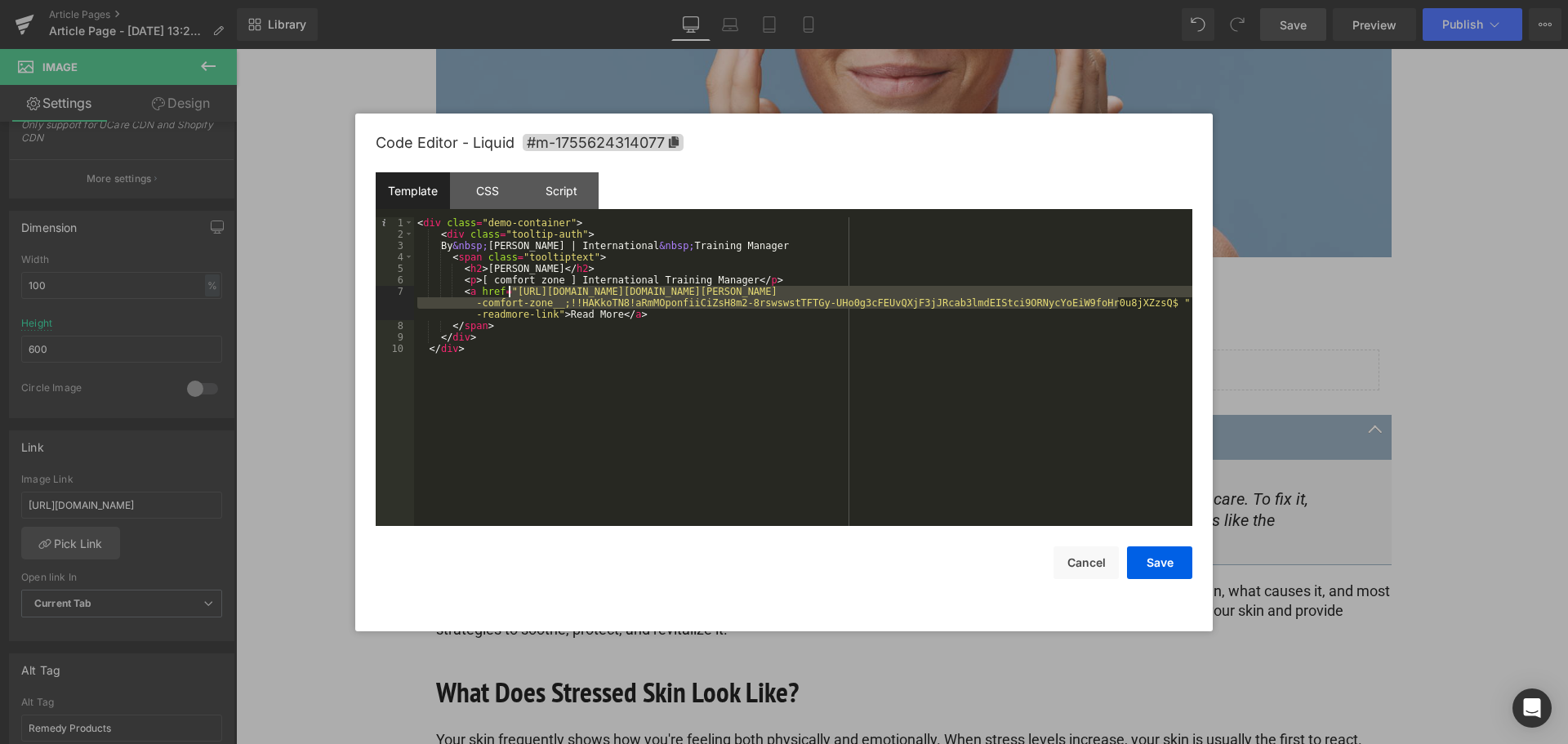
drag, startPoint x: 1117, startPoint y: 301, endPoint x: 512, endPoint y: 296, distance: 605.0
click at [512, 296] on div "< div class = "demo-container" > < div class = "tooltip-auth" > By &nbsp; [PERS…" at bounding box center [803, 382] width 778 height 331
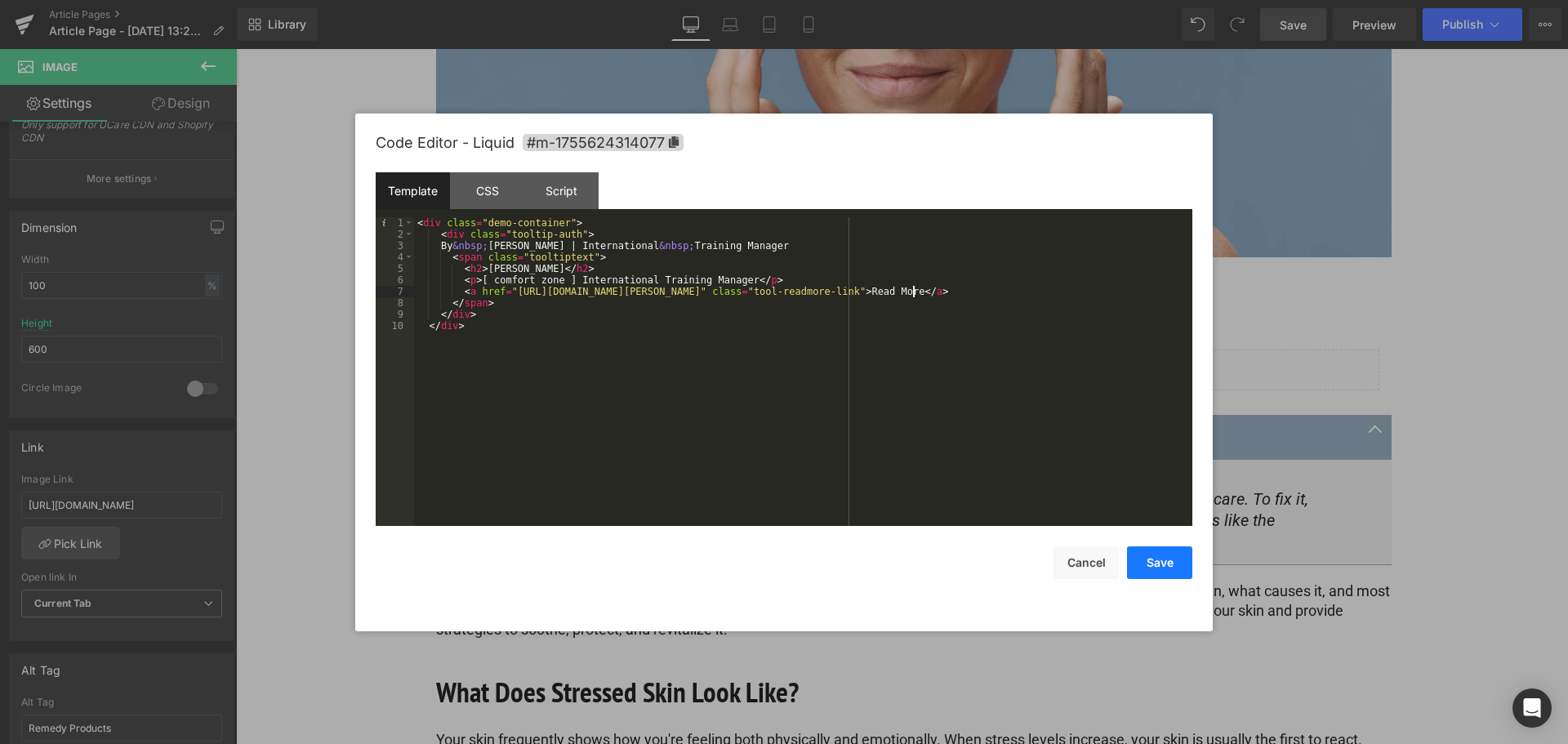
click at [1160, 555] on button "Save" at bounding box center [1159, 563] width 65 height 32
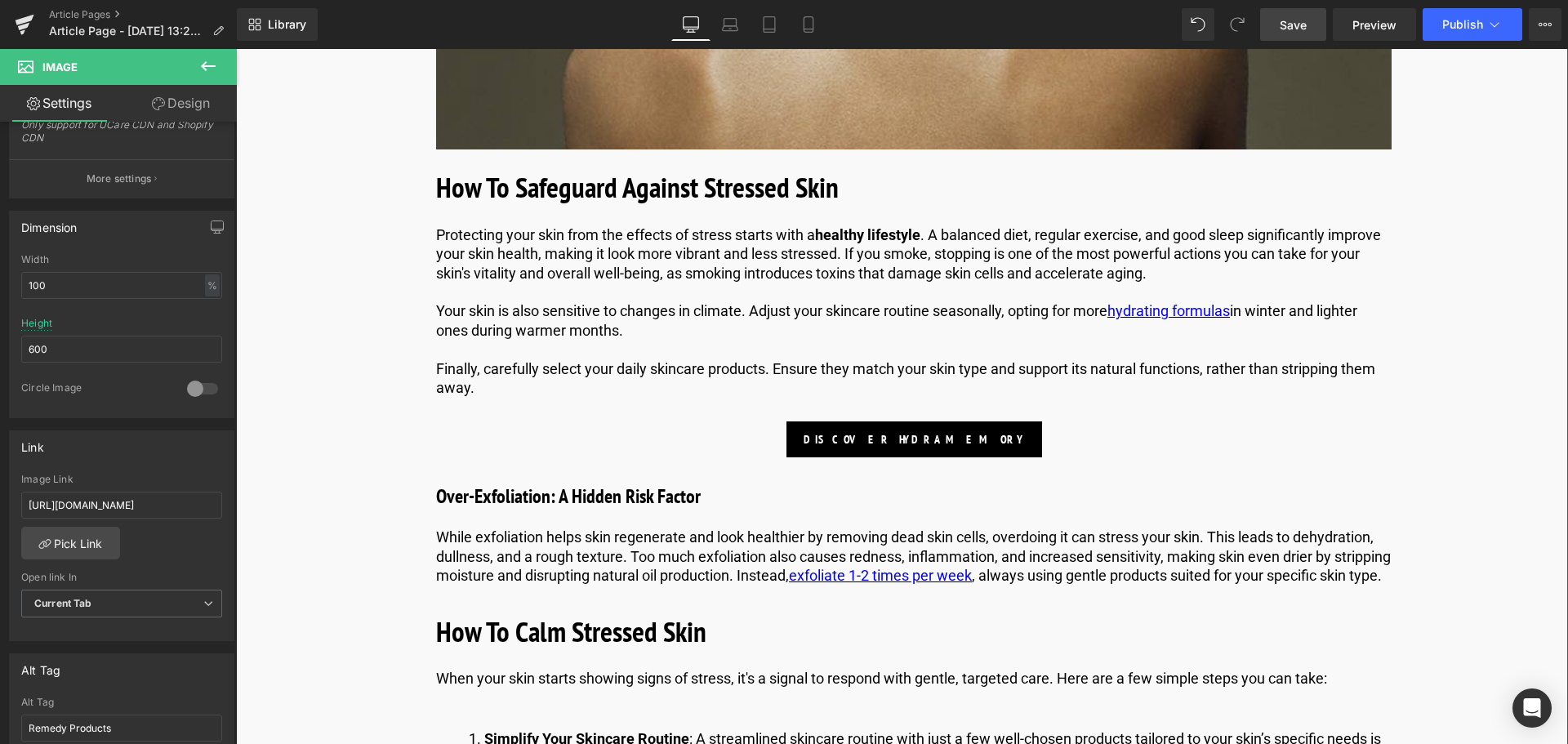
scroll to position [2694, 0]
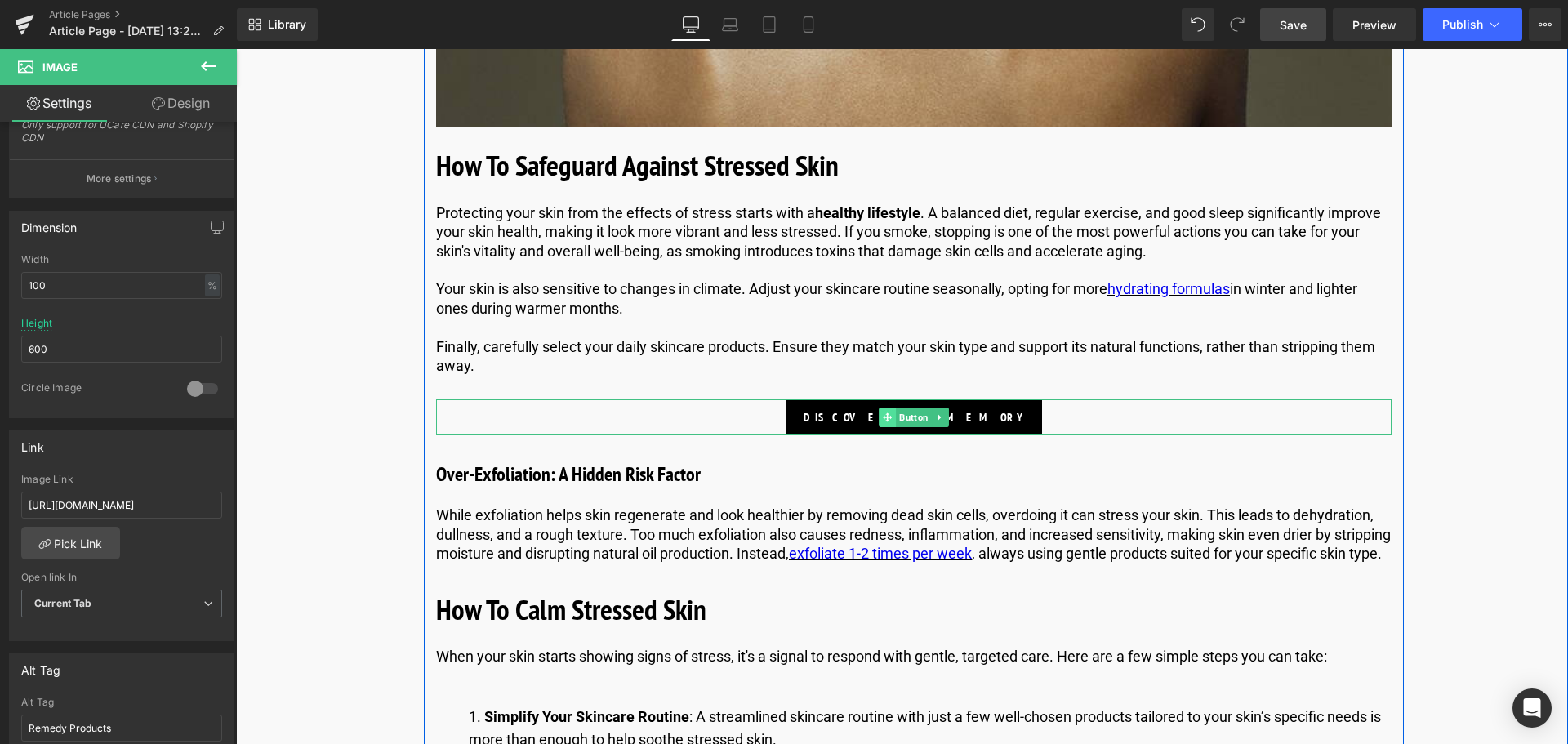
click at [887, 417] on icon at bounding box center [887, 417] width 9 height 9
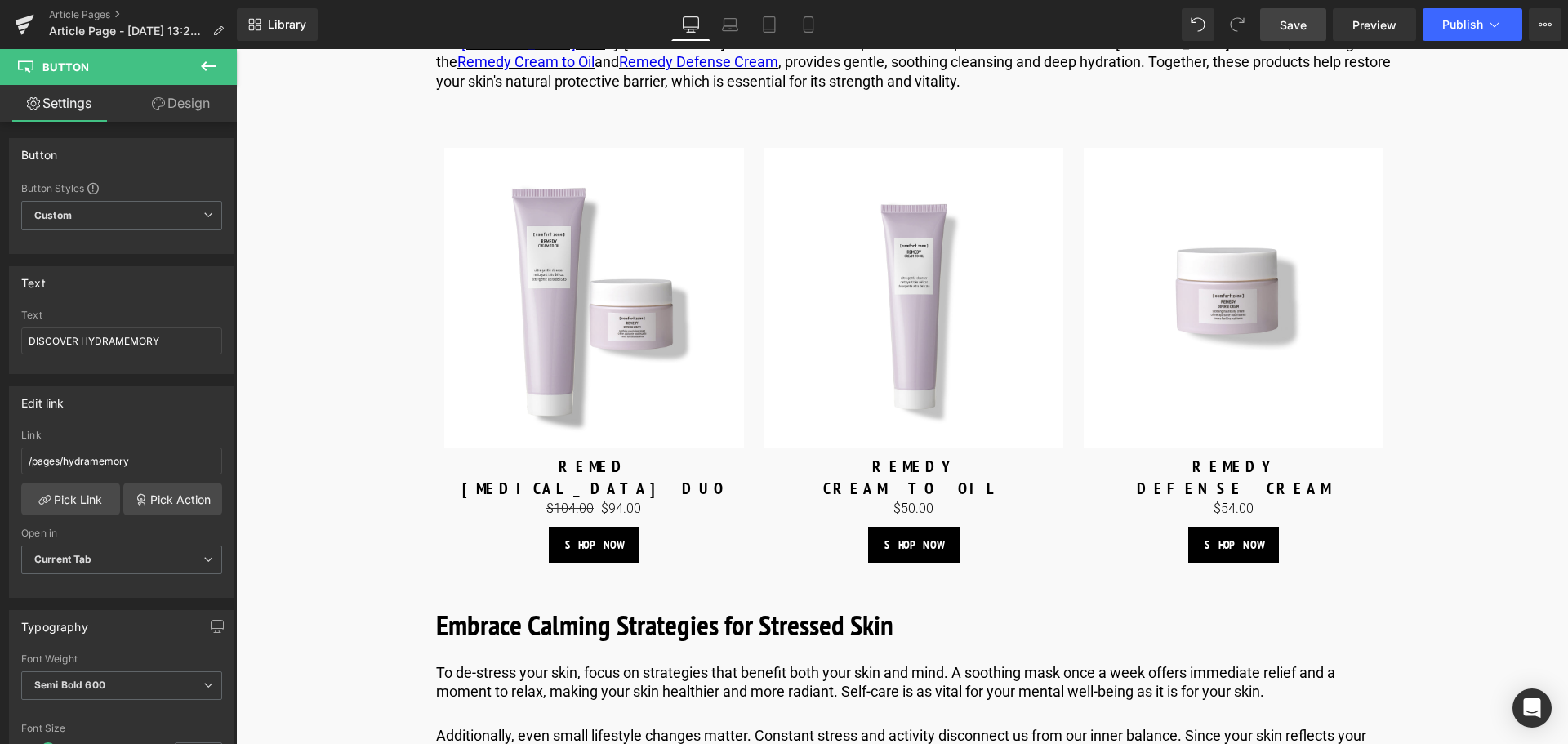
scroll to position [3674, 0]
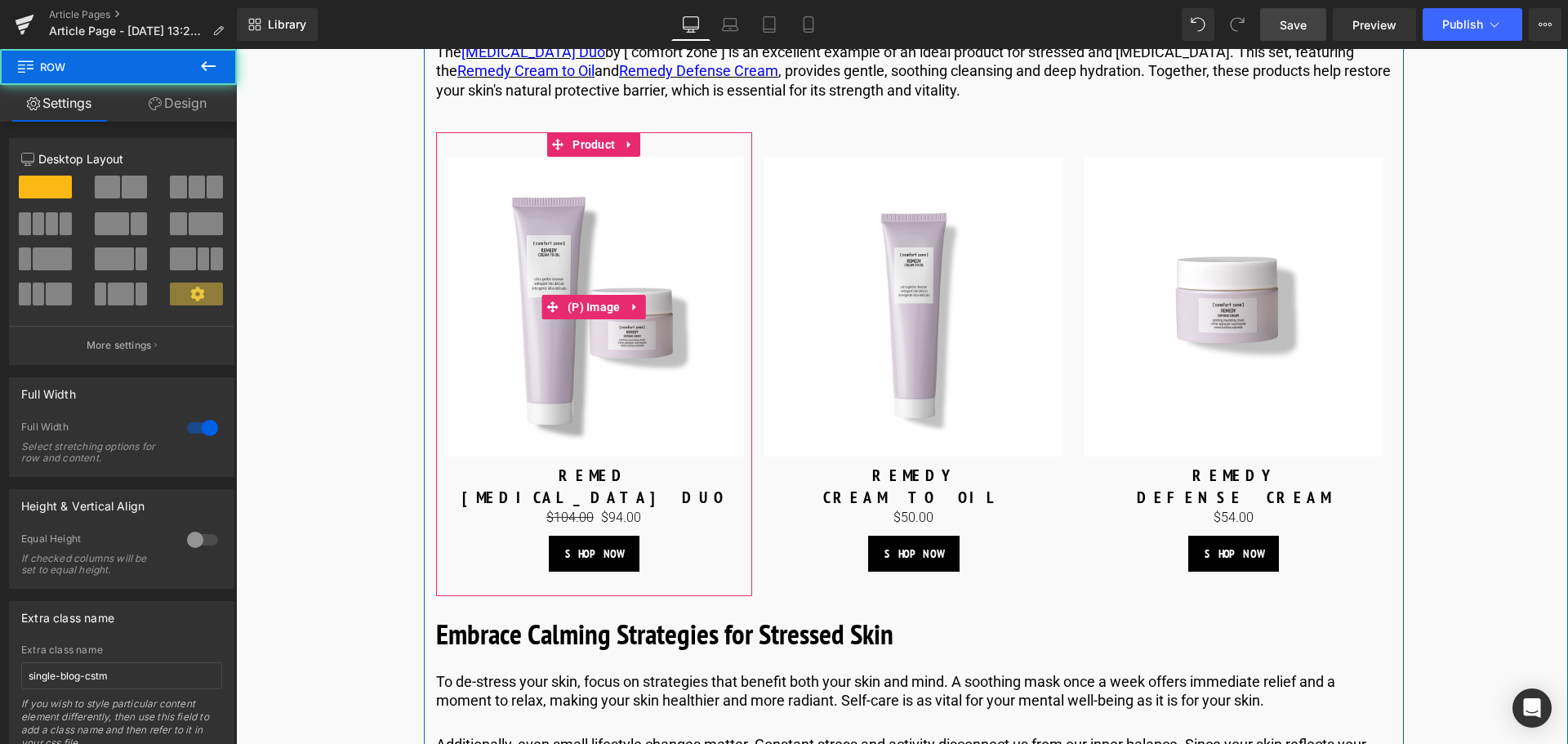
click at [579, 443] on img at bounding box center [594, 307] width 300 height 300
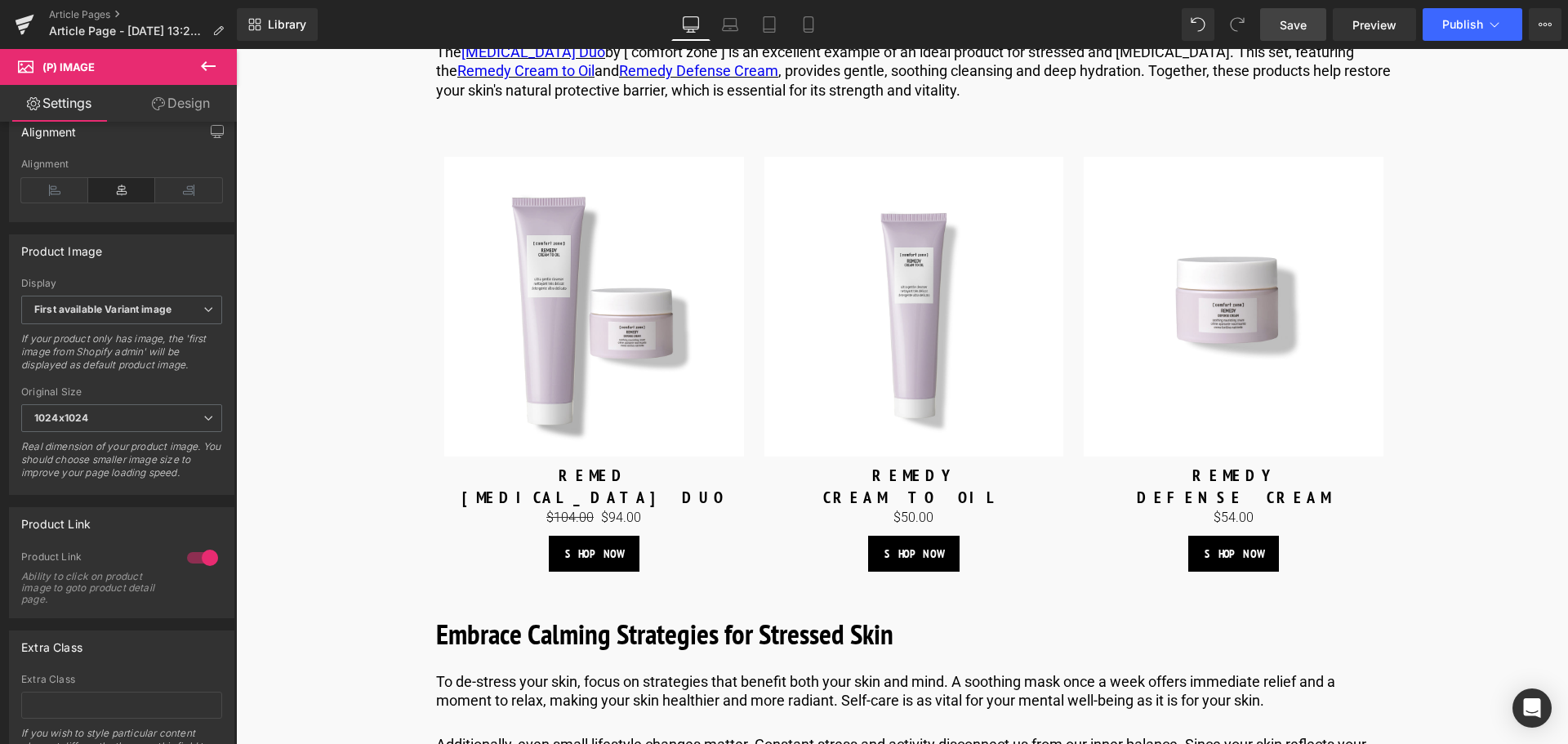
scroll to position [571, 0]
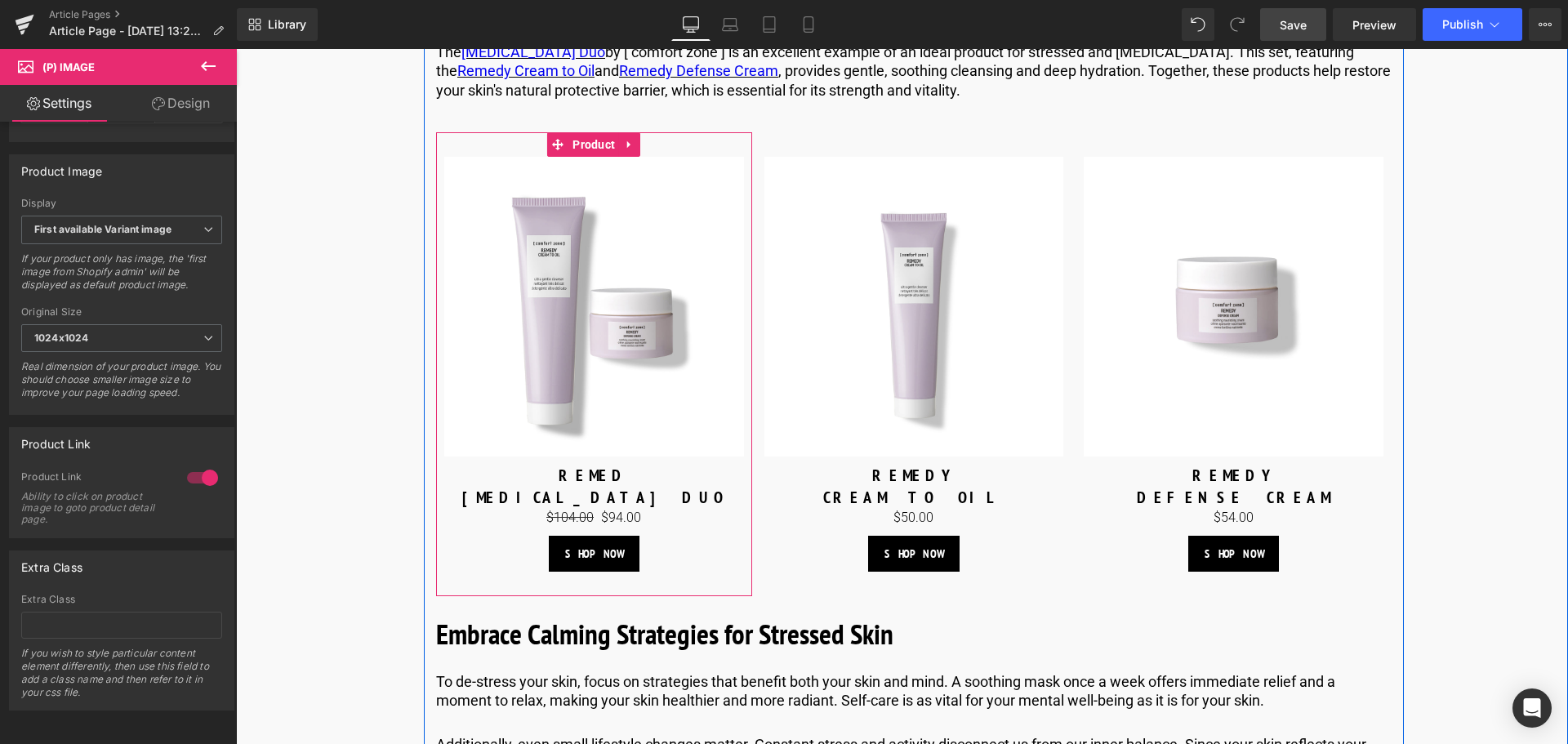
click at [589, 483] on div "REMED Text Block" at bounding box center [594, 475] width 300 height 21
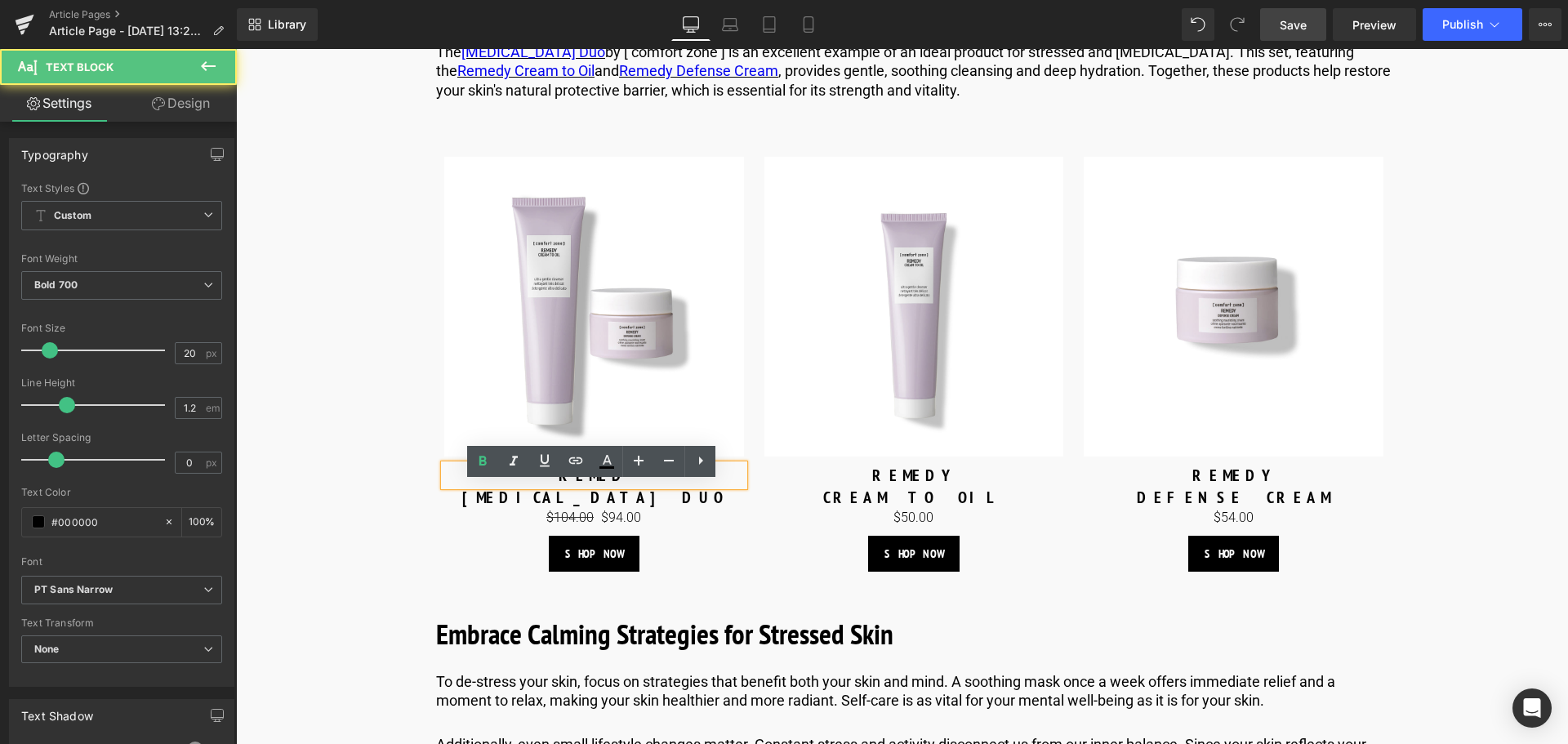
click at [608, 486] on p "REMED" at bounding box center [594, 475] width 300 height 21
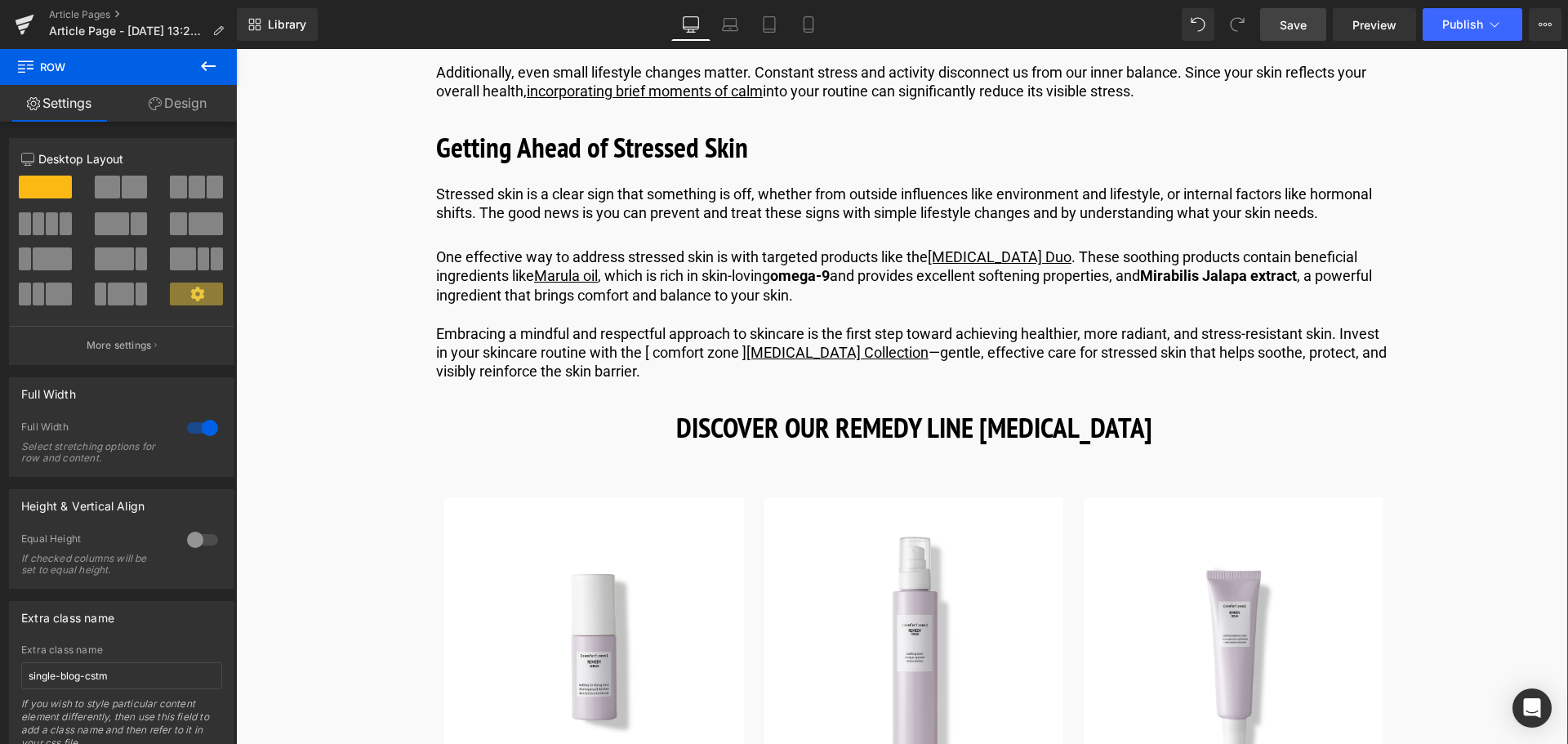
scroll to position [4327, 0]
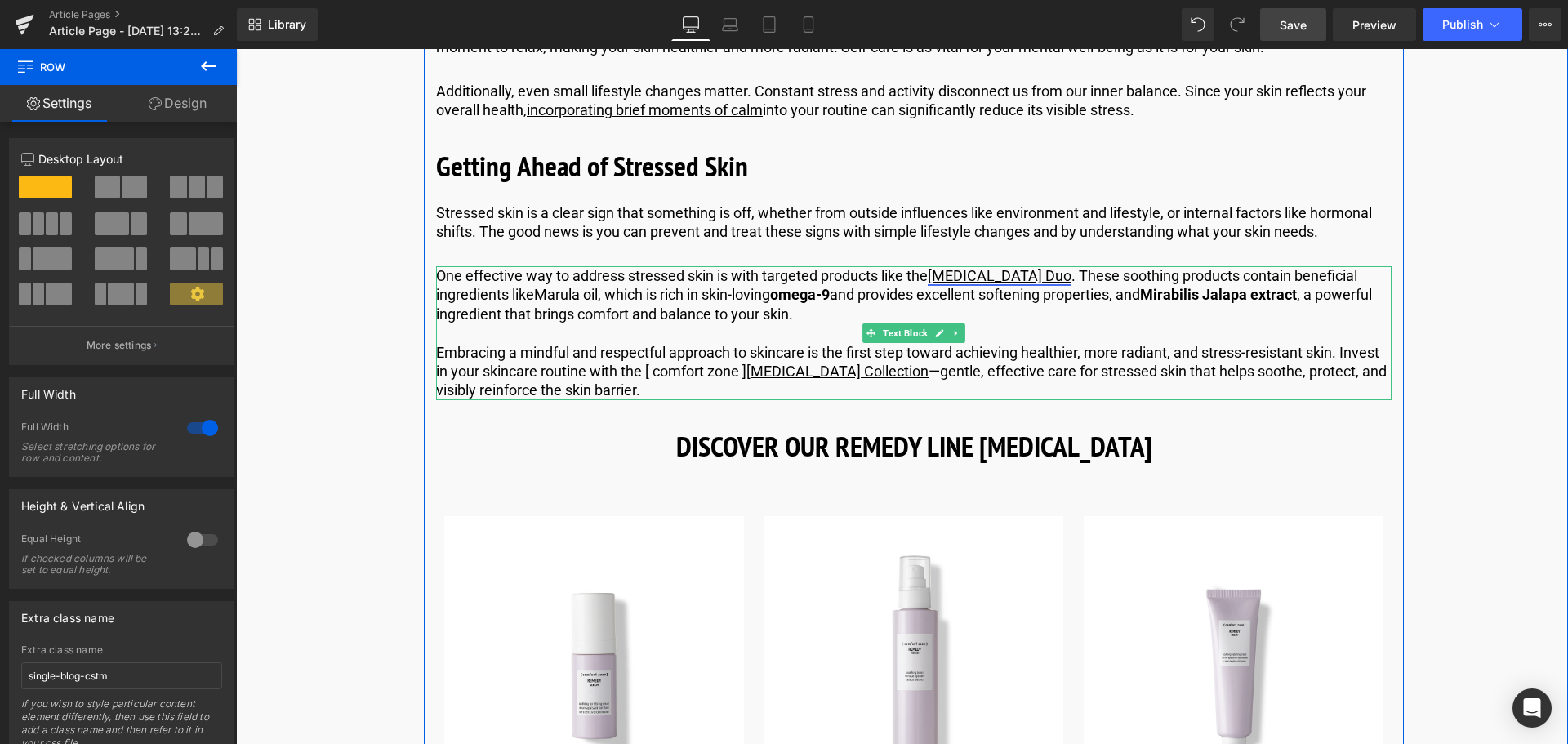
click at [1042, 284] on link "[MEDICAL_DATA] Duo" at bounding box center [999, 275] width 143 height 17
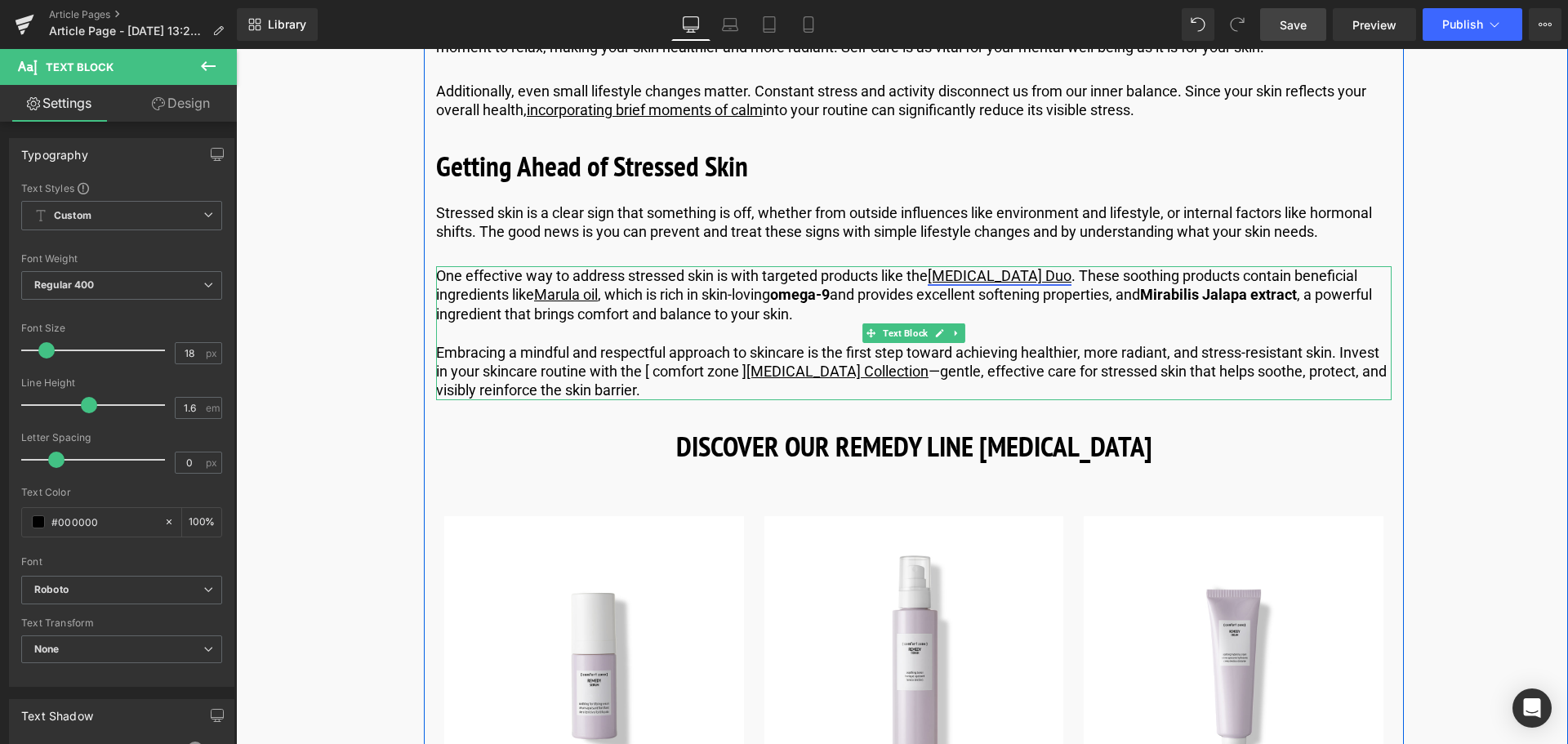
click at [1005, 284] on link "[MEDICAL_DATA] Duo" at bounding box center [999, 275] width 143 height 17
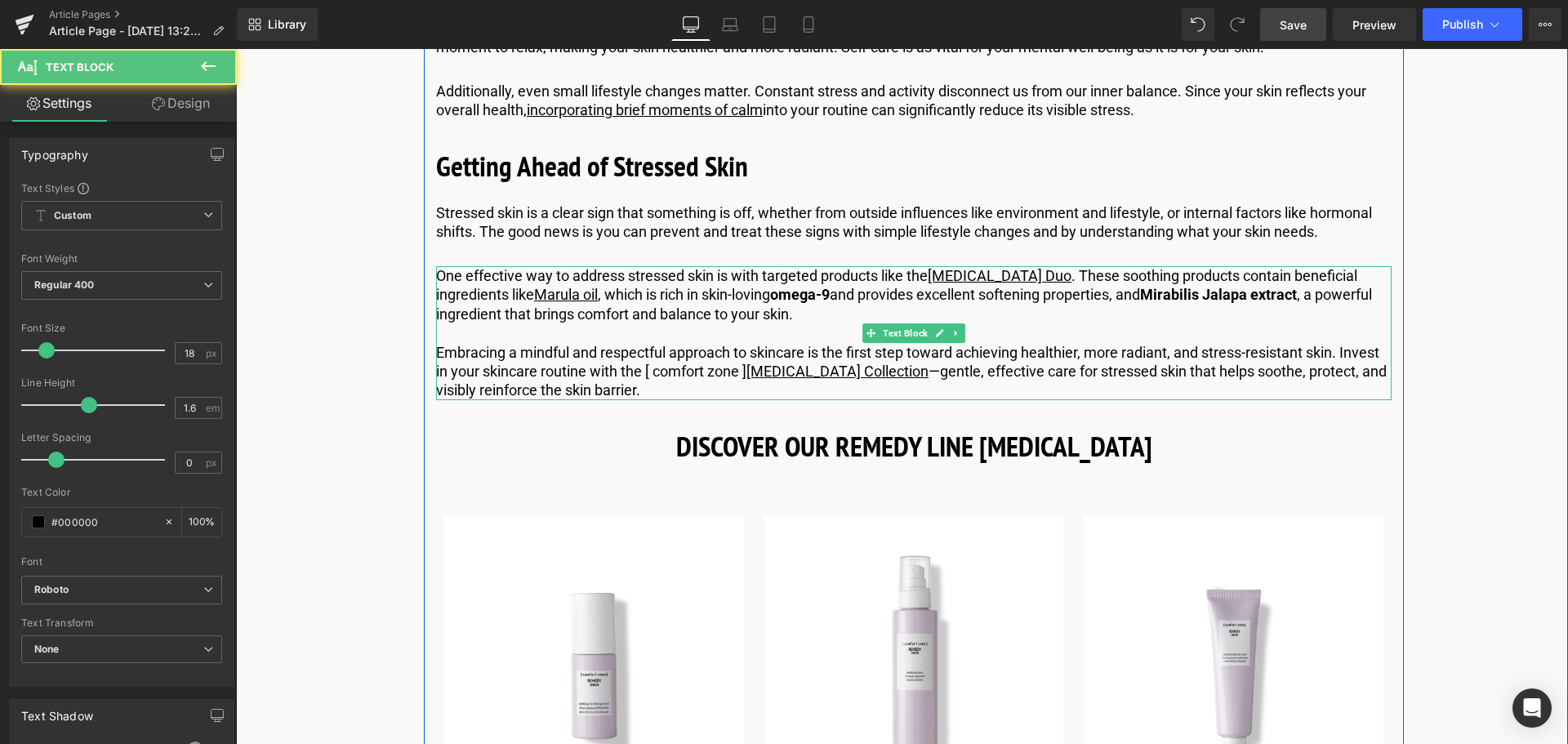
click at [1119, 296] on p "One effective way to address stressed skin is with targeted products like the […" at bounding box center [913, 294] width 956 height 57
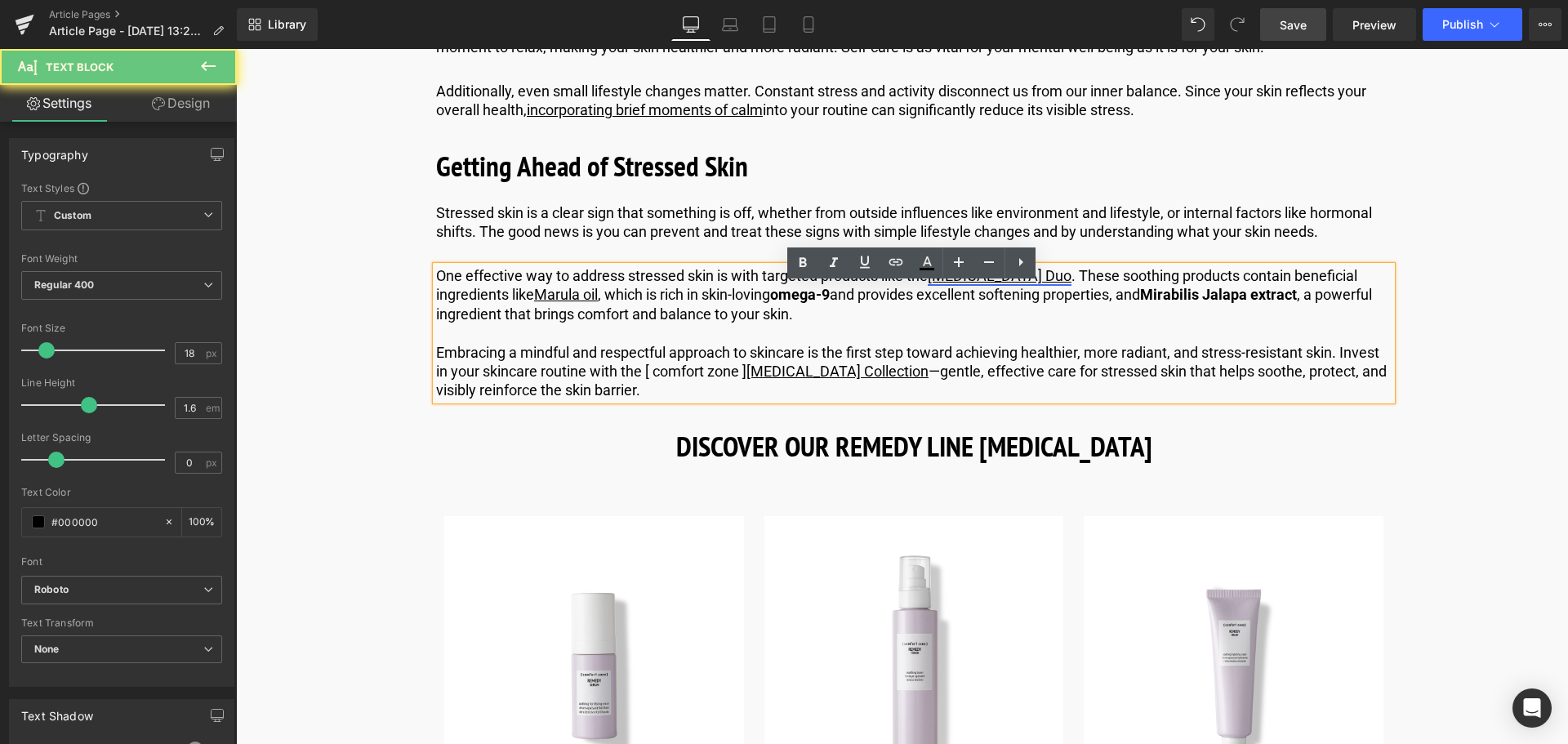
click at [1019, 284] on link "[MEDICAL_DATA] Duo" at bounding box center [999, 275] width 143 height 17
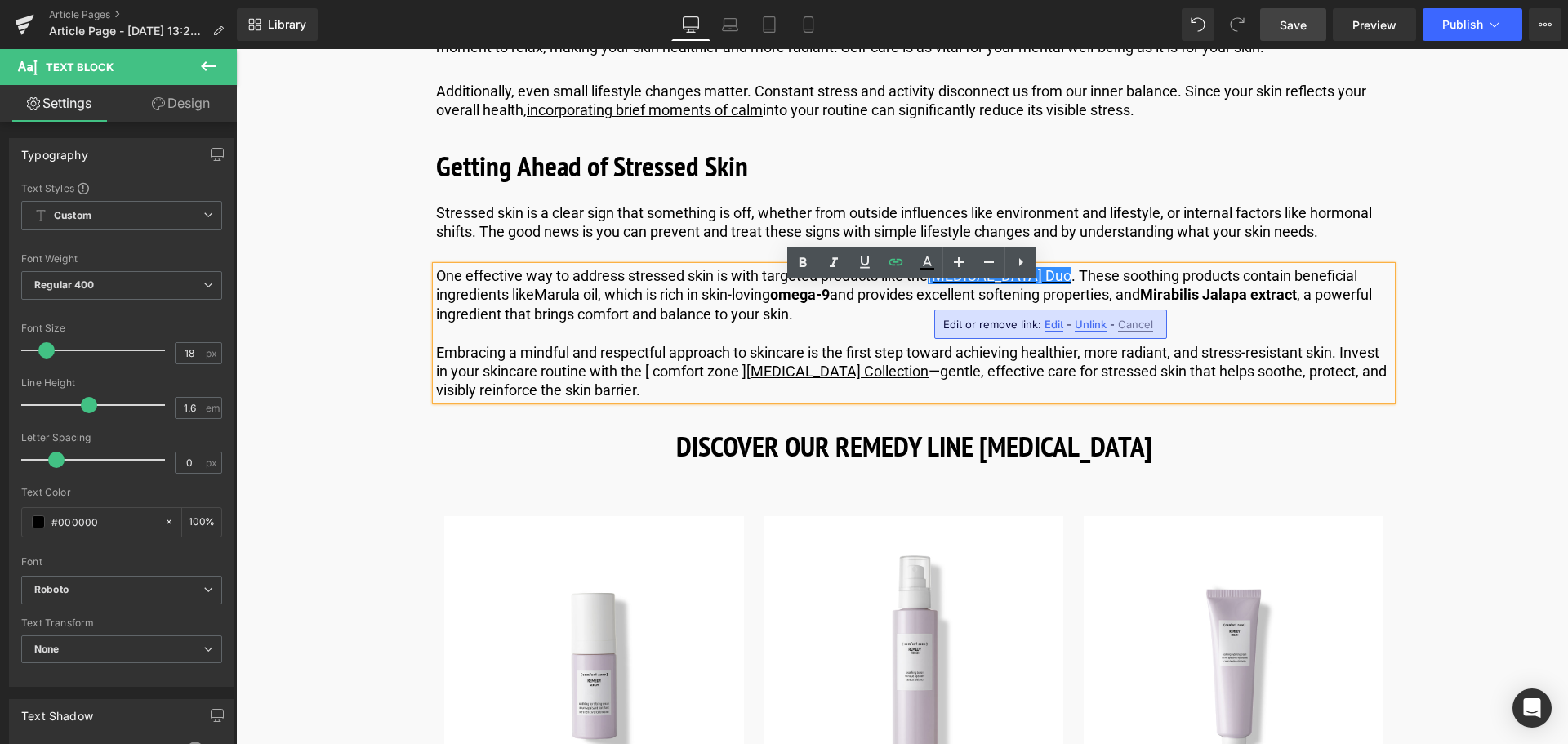
click at [1052, 321] on span "Edit" at bounding box center [1054, 325] width 19 height 14
click at [1001, 312] on input "[URL][DOMAIN_NAME]" at bounding box center [1036, 329] width 252 height 41
paste input "us"
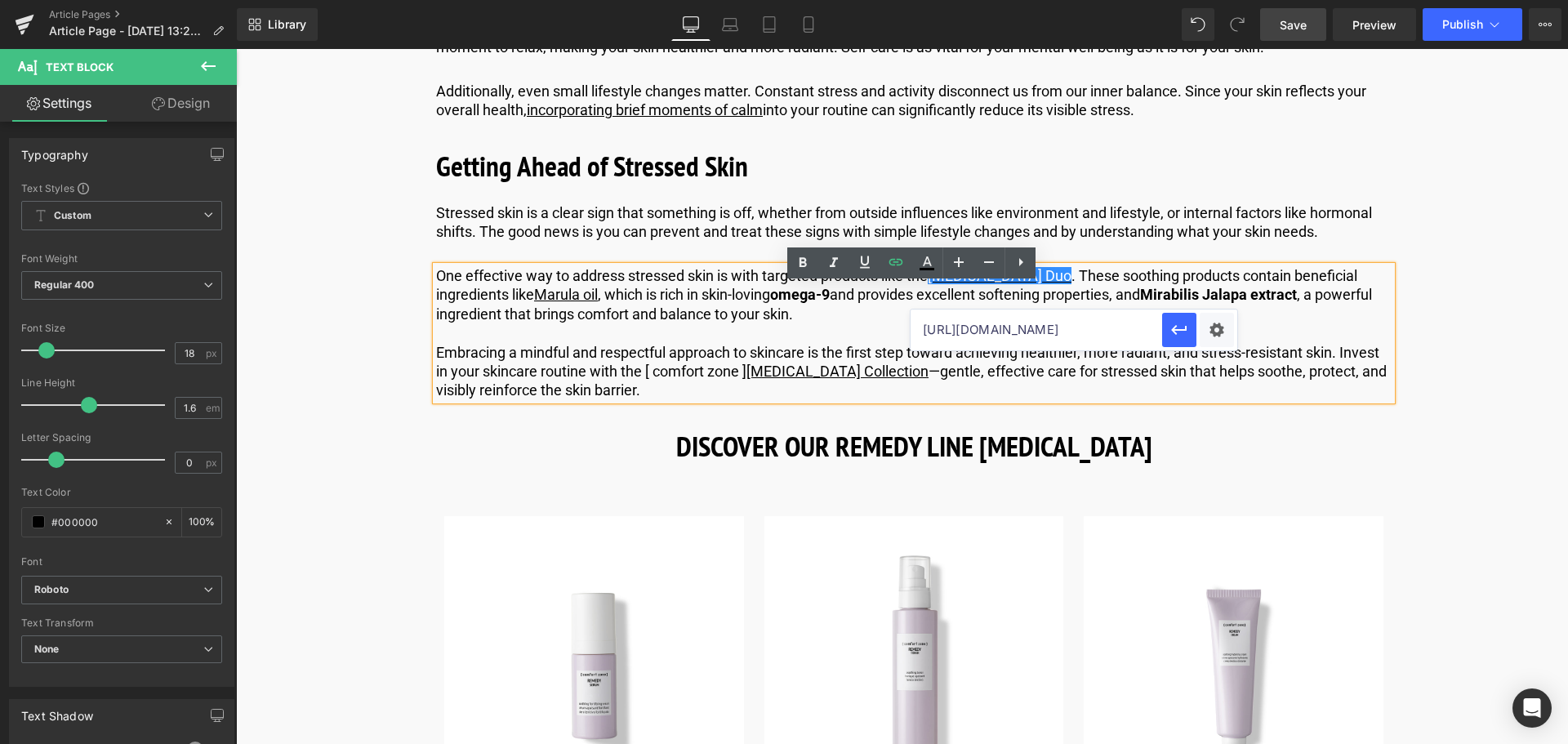
scroll to position [0, 140]
type input "[URL][DOMAIN_NAME]"
click at [1177, 333] on icon "button" at bounding box center [1179, 329] width 20 height 20
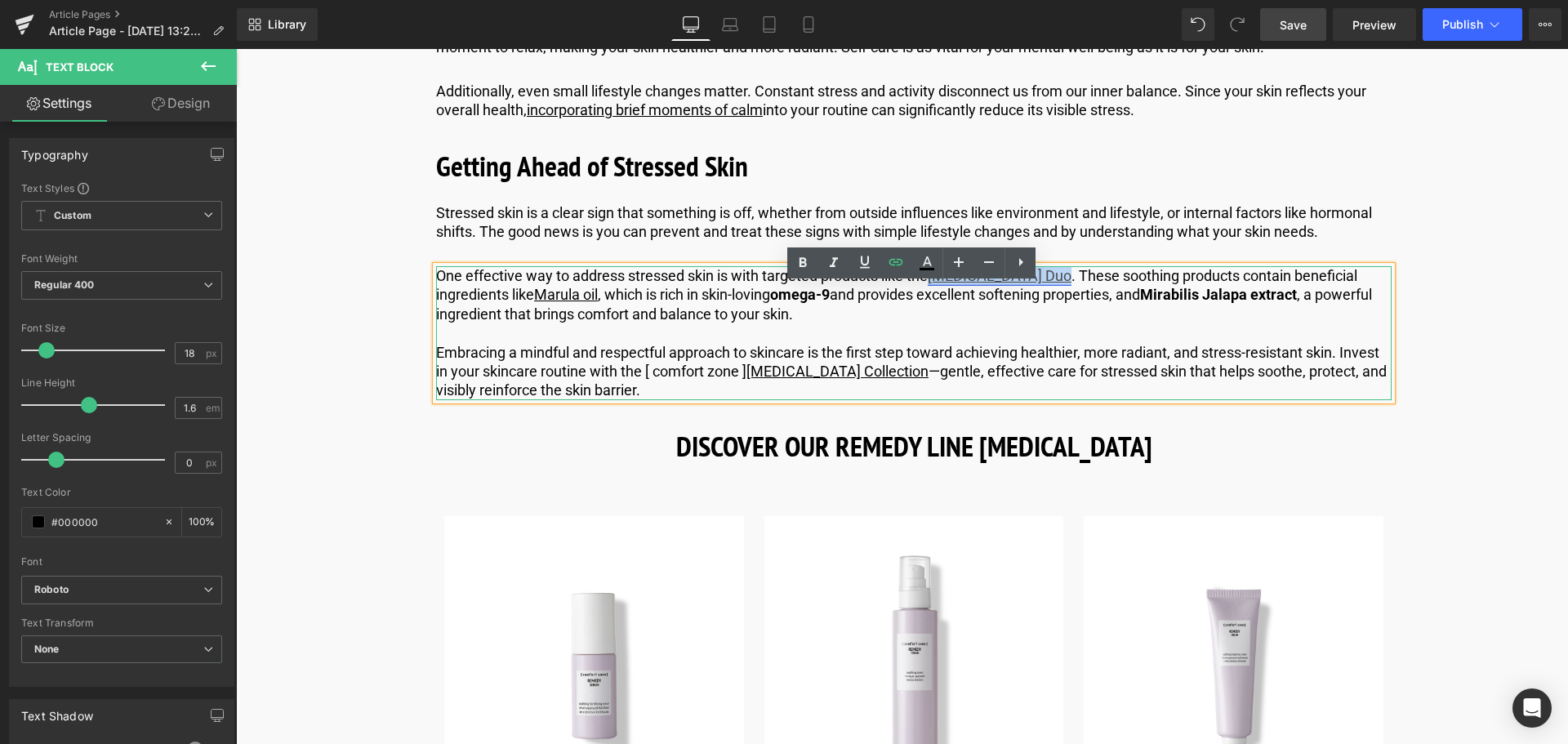
drag, startPoint x: 1051, startPoint y: 296, endPoint x: 933, endPoint y: 291, distance: 118.1
click at [933, 284] on link "[MEDICAL_DATA] Duo" at bounding box center [999, 275] width 143 height 17
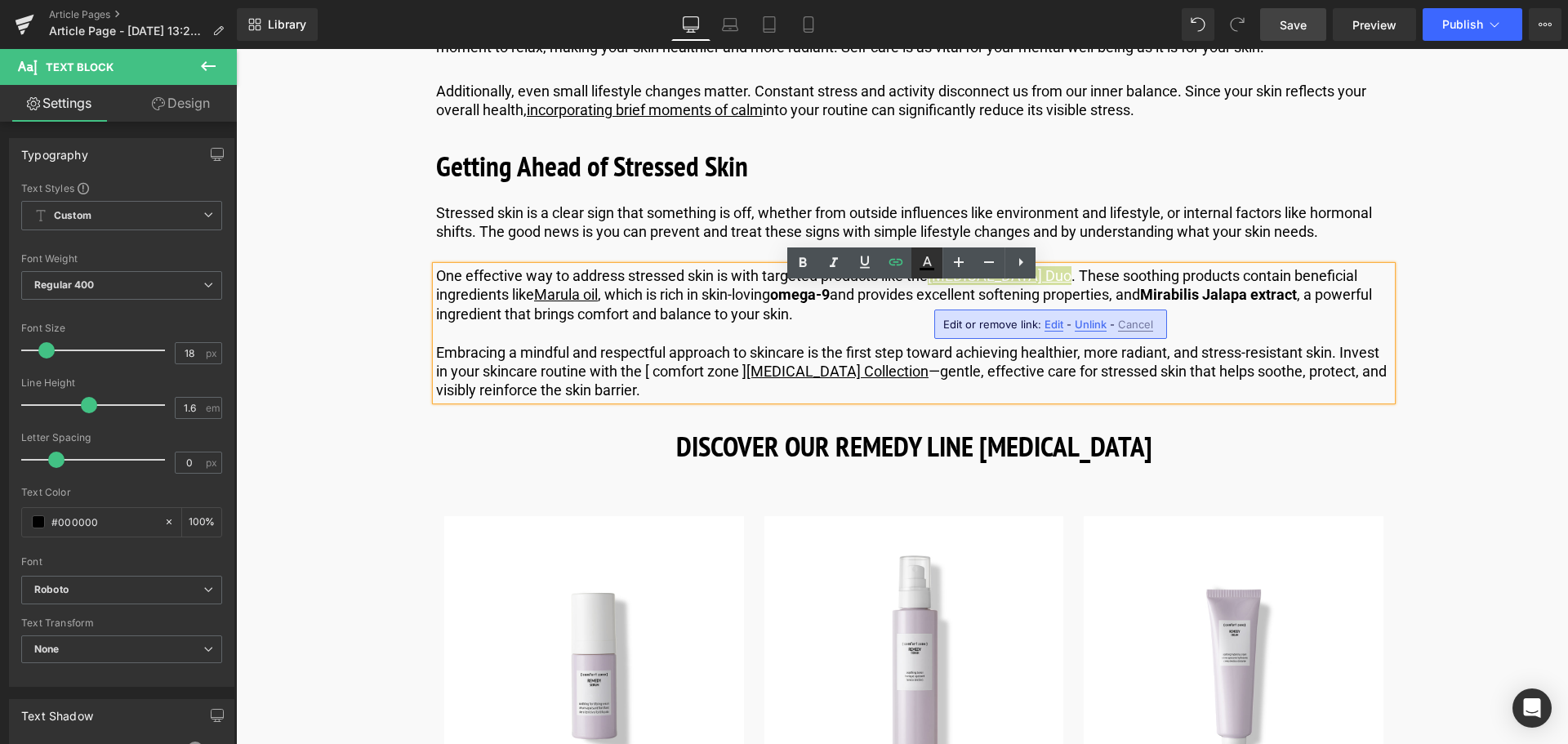
click at [930, 270] on icon at bounding box center [926, 269] width 14 height 3
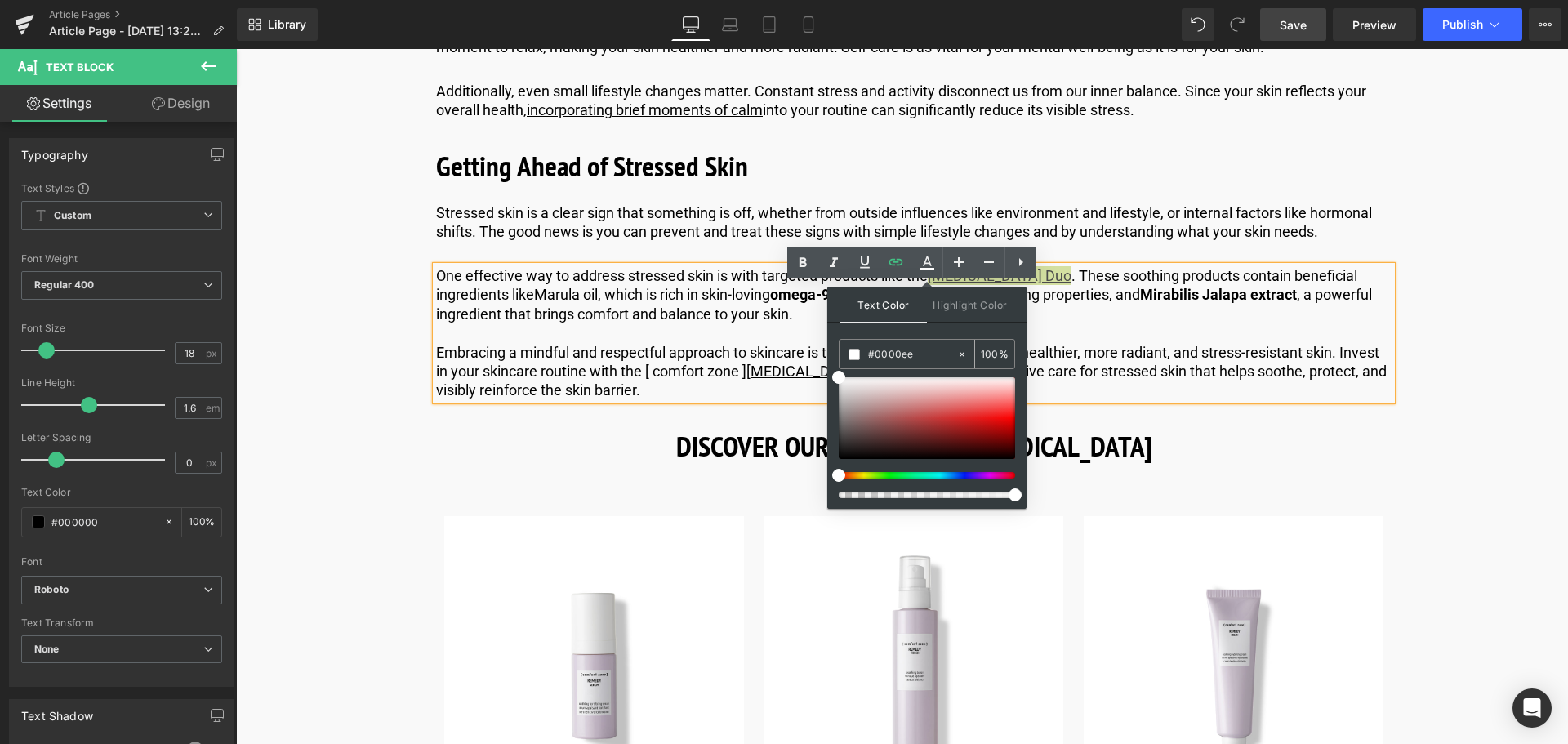
click at [919, 347] on input "#0000ee" at bounding box center [912, 354] width 88 height 18
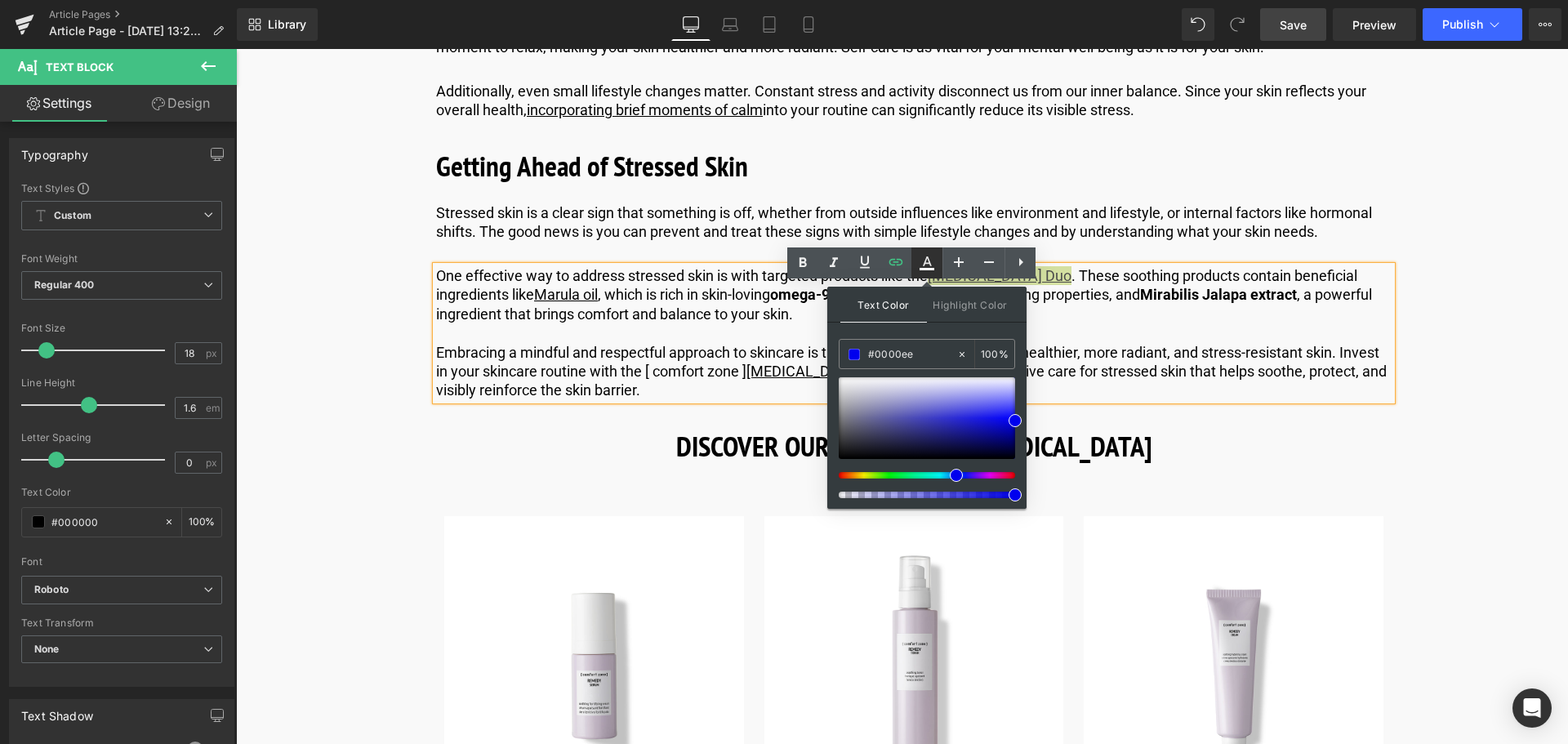
type input "#0000ee"
click at [931, 267] on icon at bounding box center [926, 263] width 20 height 20
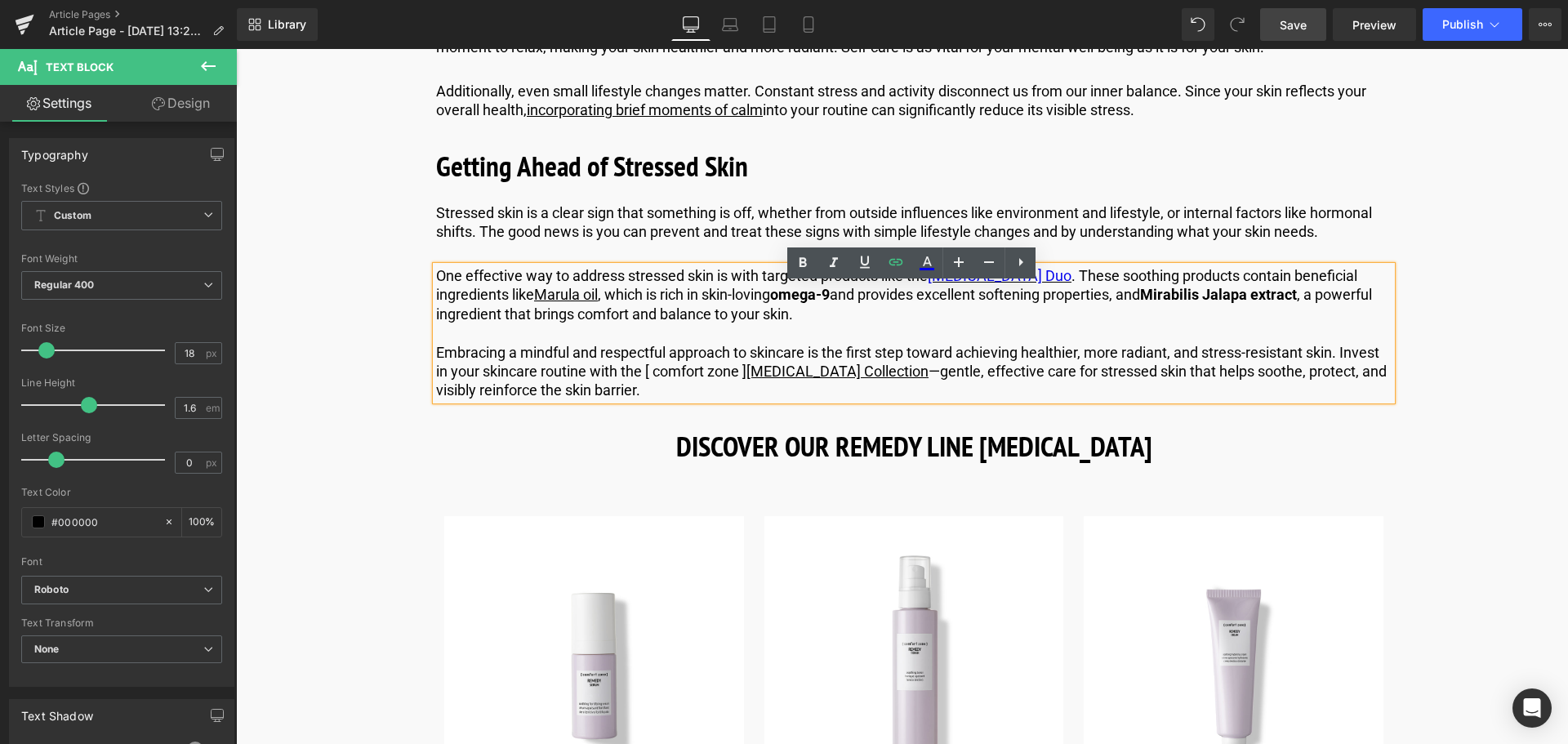
click at [841, 311] on p "One effective way to address stressed skin is with targeted products like the […" at bounding box center [913, 294] width 956 height 57
click at [588, 303] on link "Marula oil" at bounding box center [566, 294] width 64 height 17
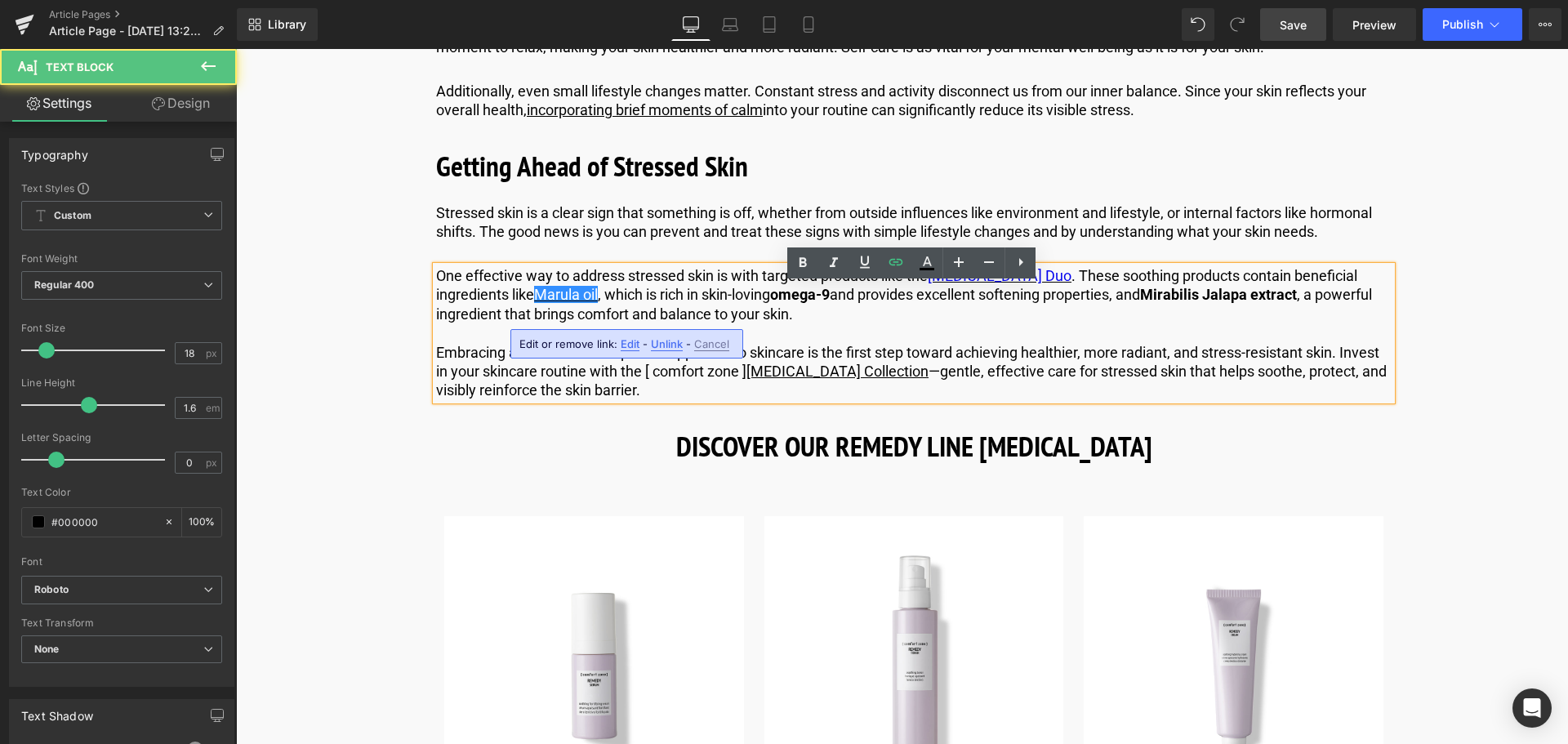
click at [628, 349] on span "Edit" at bounding box center [630, 344] width 19 height 14
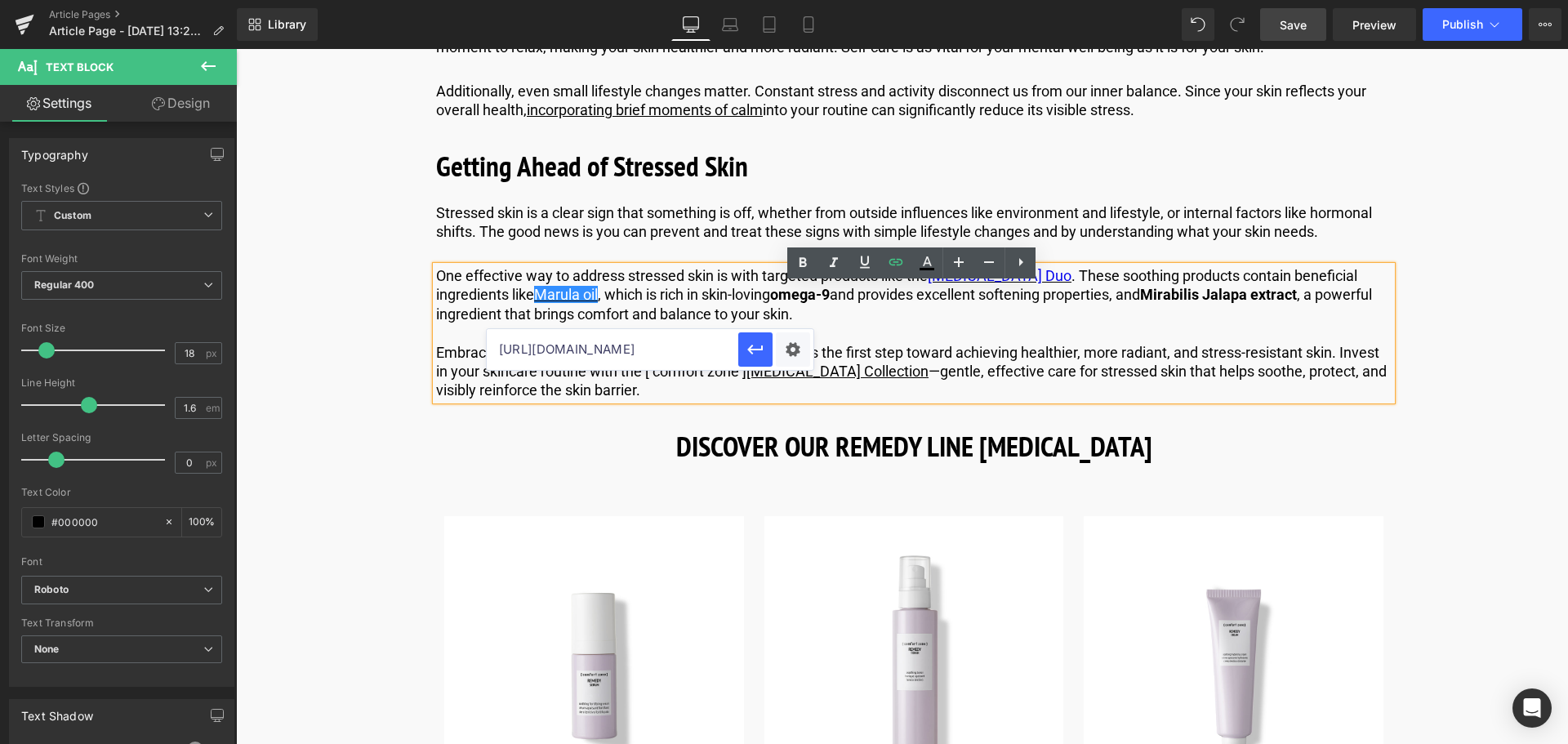
click at [625, 348] on input "[URL][DOMAIN_NAME]" at bounding box center [612, 349] width 252 height 41
click at [675, 362] on input "[URL][DOMAIN_NAME]" at bounding box center [612, 349] width 252 height 41
click at [576, 344] on input "[URL][DOMAIN_NAME]" at bounding box center [612, 349] width 252 height 41
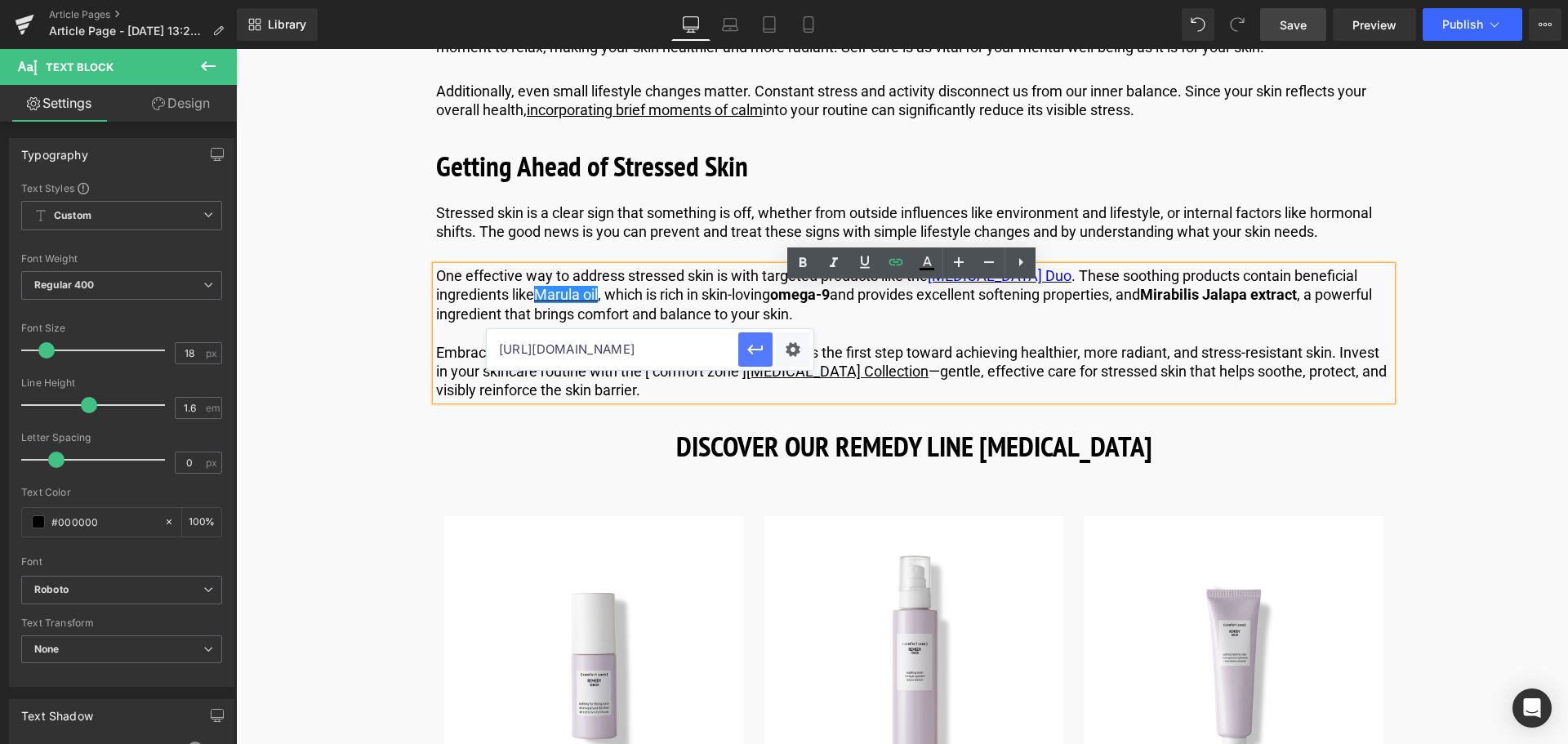
type input "[URL][DOMAIN_NAME]"
click at [743, 351] on button "button" at bounding box center [756, 349] width 34 height 34
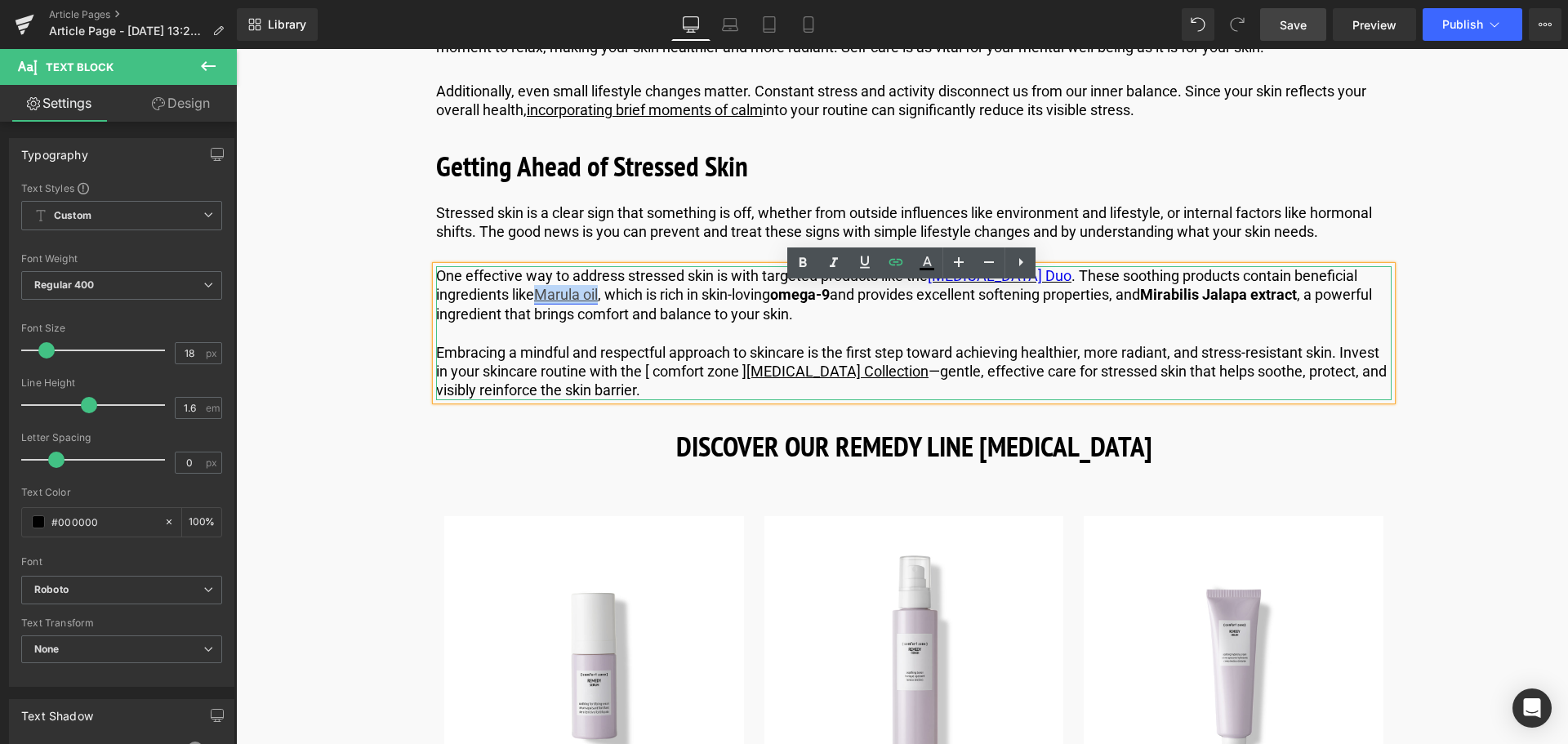
drag, startPoint x: 599, startPoint y: 315, endPoint x: 540, endPoint y: 319, distance: 59.1
click at [540, 303] on link "Marula oil" at bounding box center [566, 294] width 64 height 17
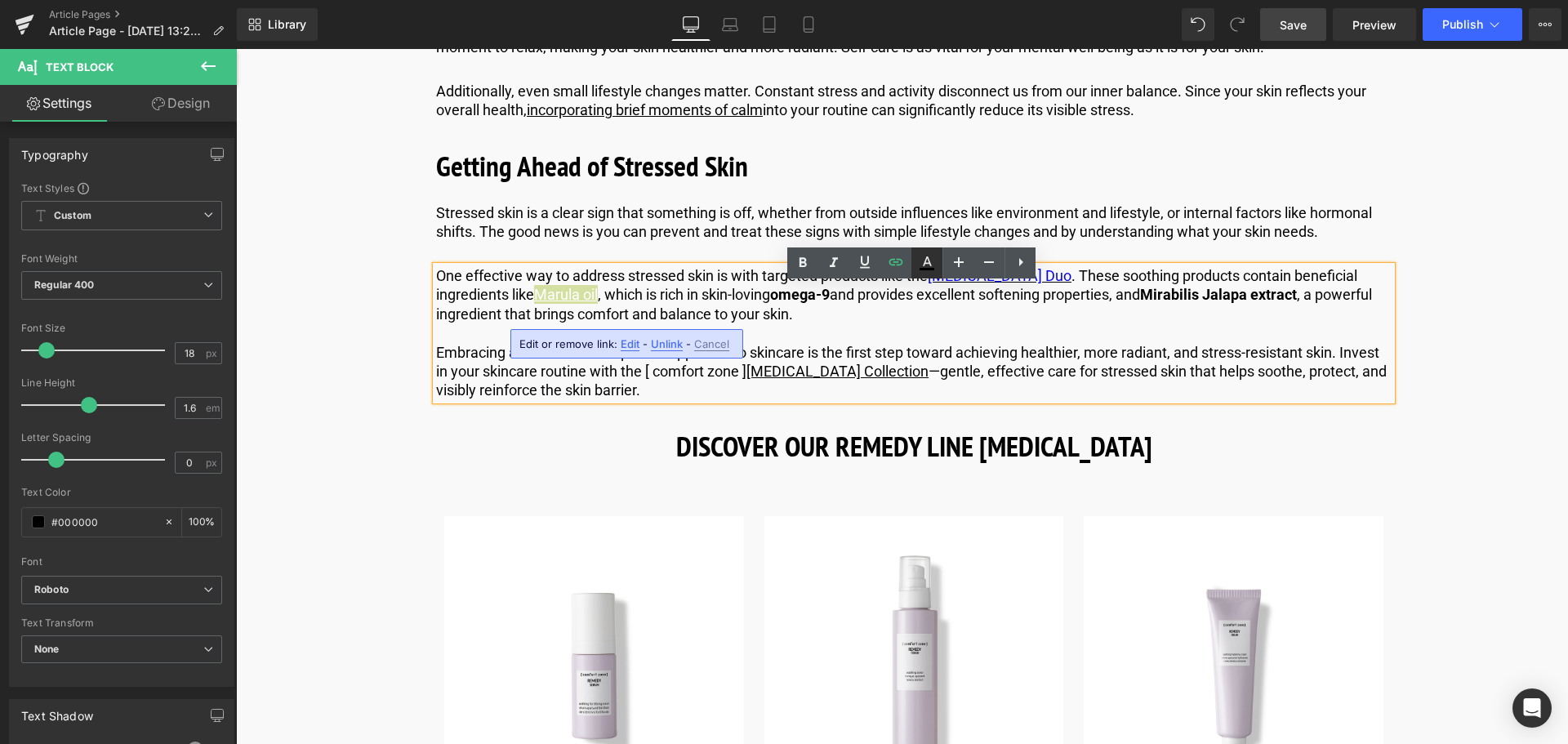
click at [929, 266] on icon at bounding box center [926, 263] width 20 height 20
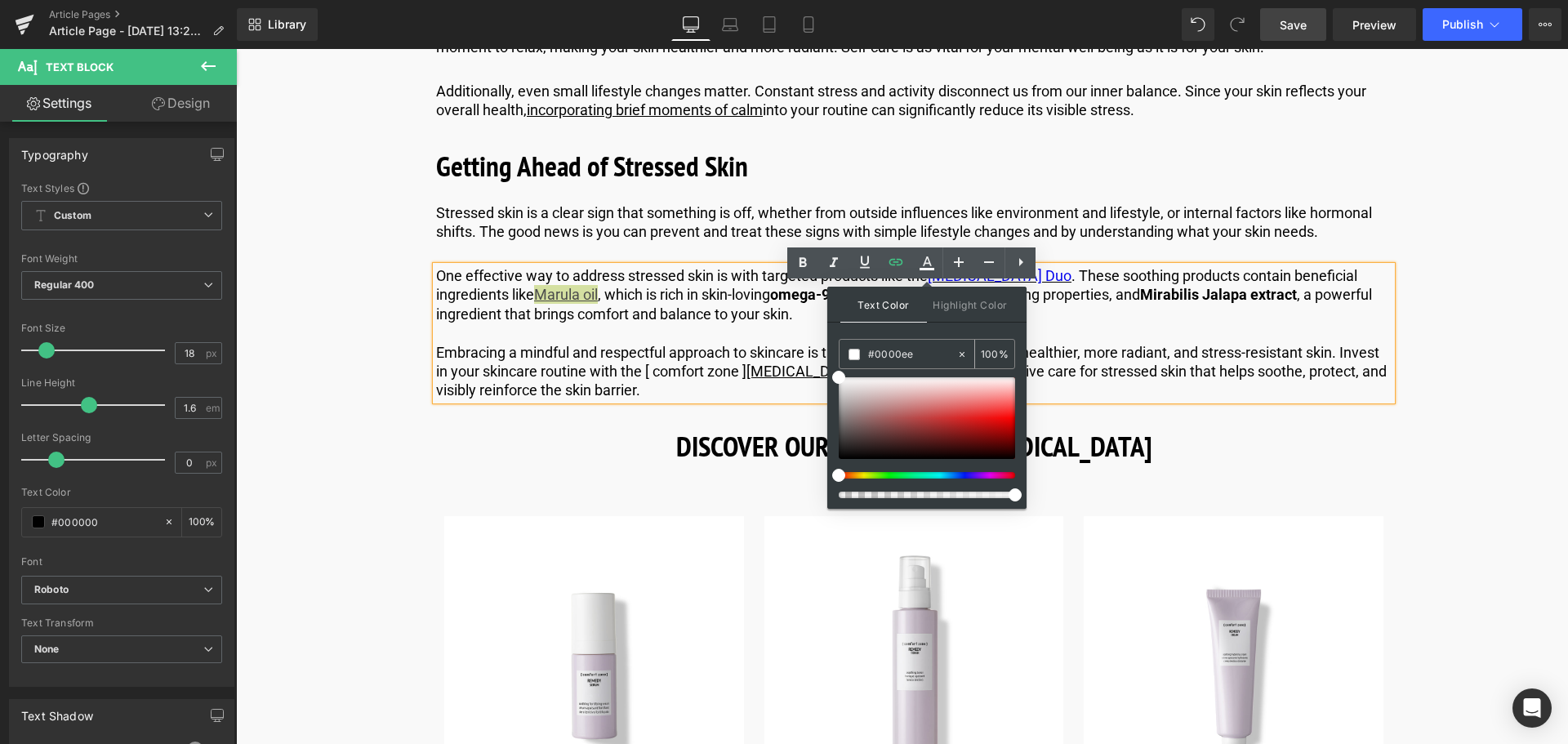
click at [916, 348] on input "#0000ee" at bounding box center [912, 354] width 88 height 18
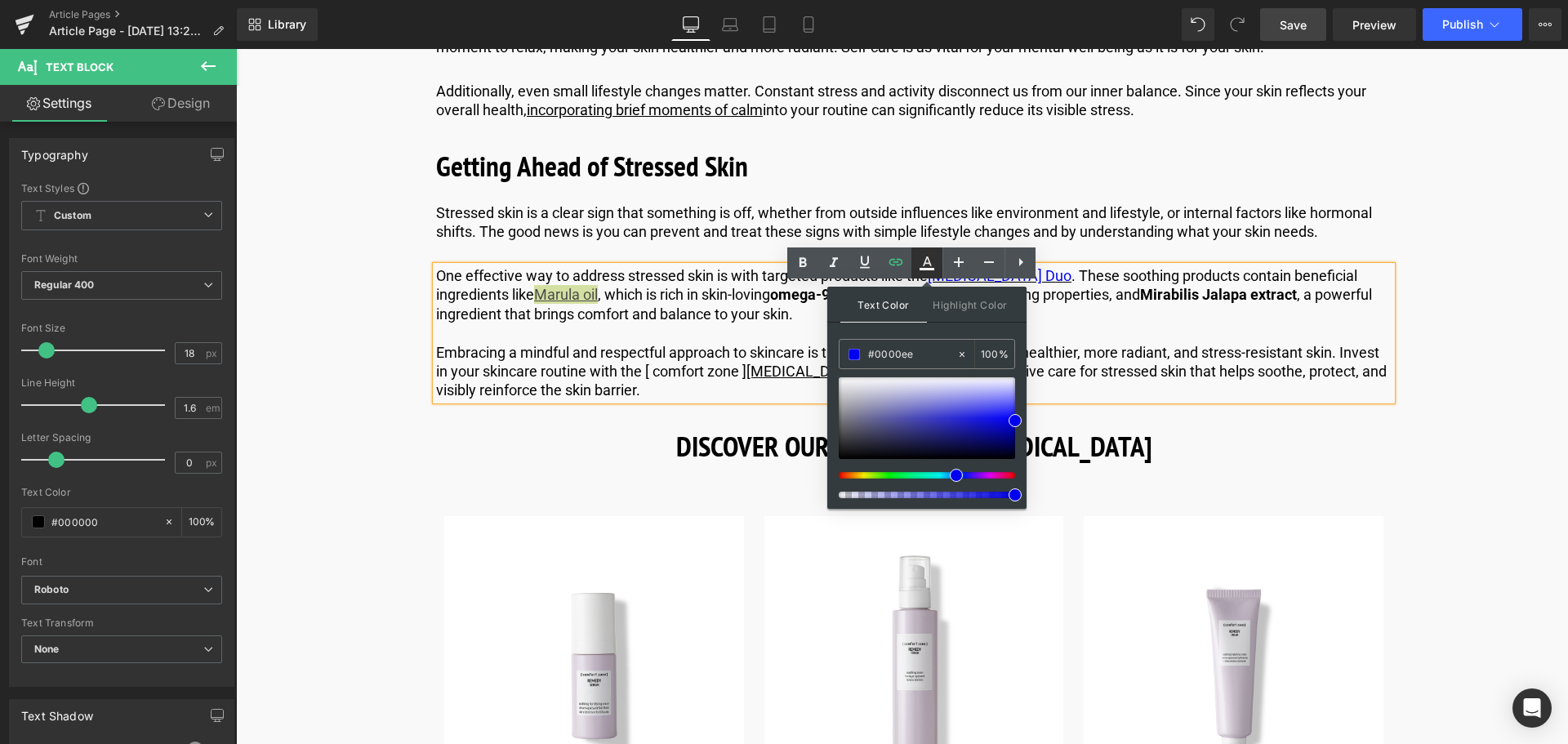
type input "#0000ee"
click at [920, 267] on icon at bounding box center [926, 263] width 20 height 20
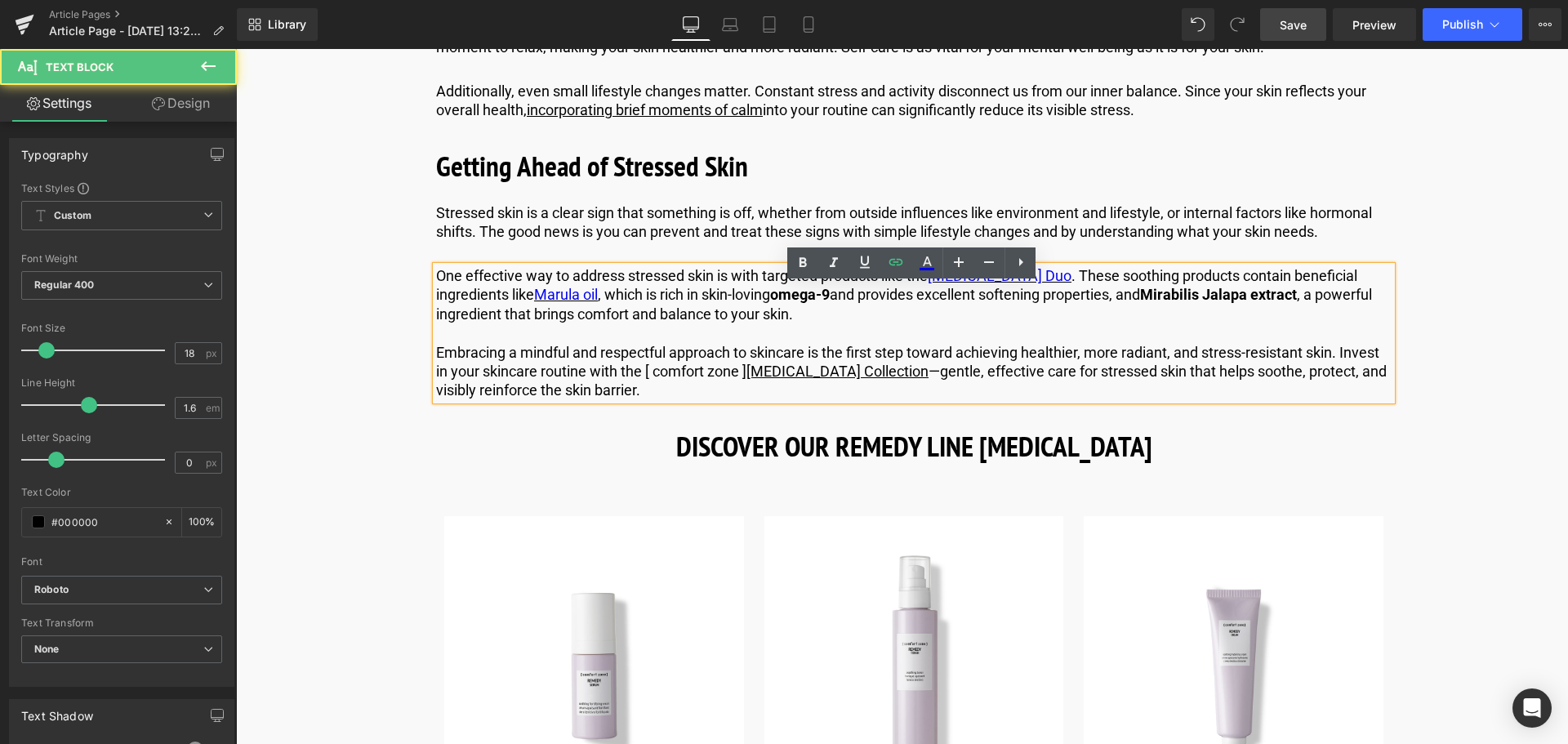
click at [740, 324] on p "One effective way to address stressed skin is with targeted products like the […" at bounding box center [913, 294] width 956 height 57
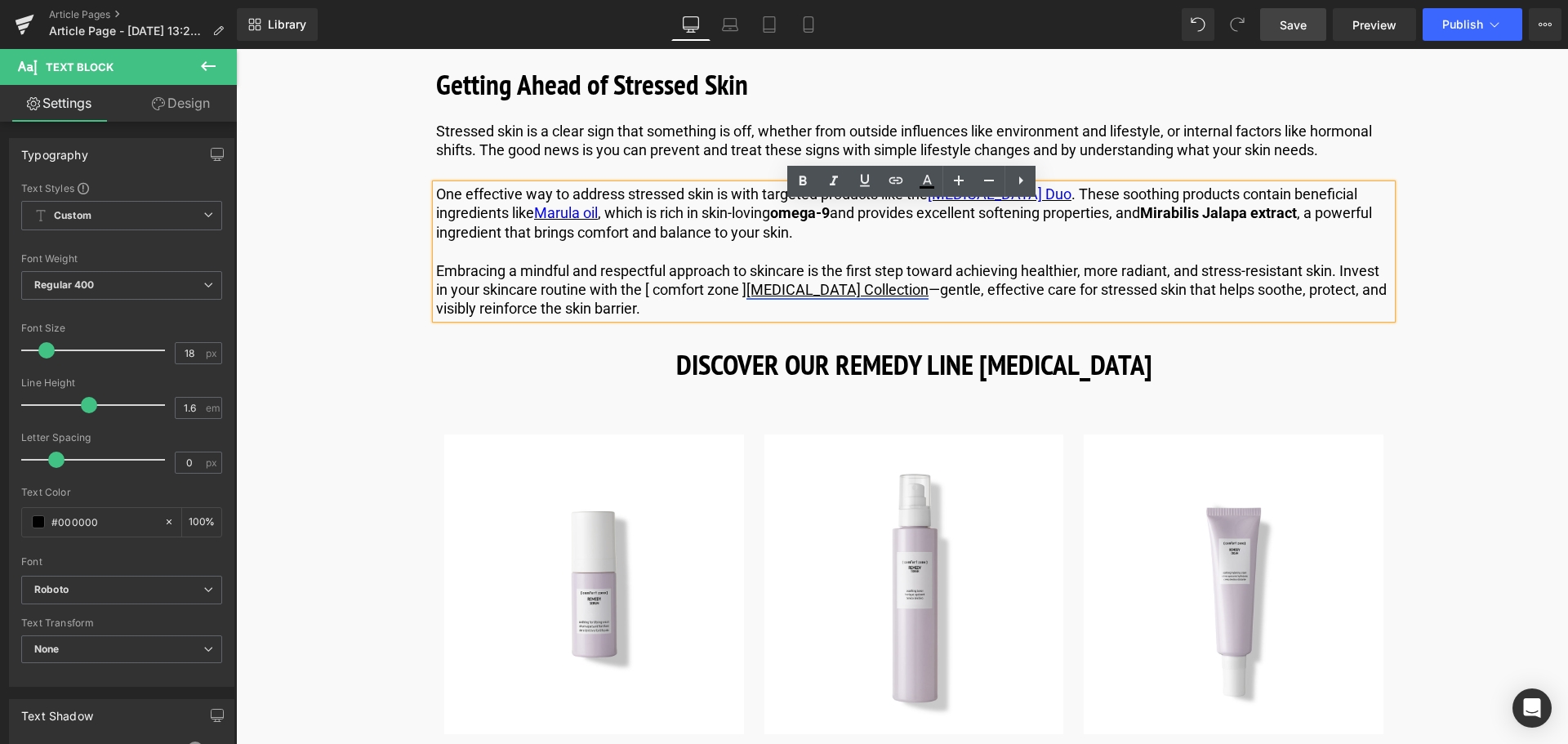
click at [847, 298] on link "[MEDICAL_DATA] Collection" at bounding box center [837, 289] width 182 height 17
click at [889, 343] on span "Edit" at bounding box center [892, 338] width 19 height 14
click at [933, 348] on input "[URL][DOMAIN_NAME]" at bounding box center [875, 344] width 252 height 41
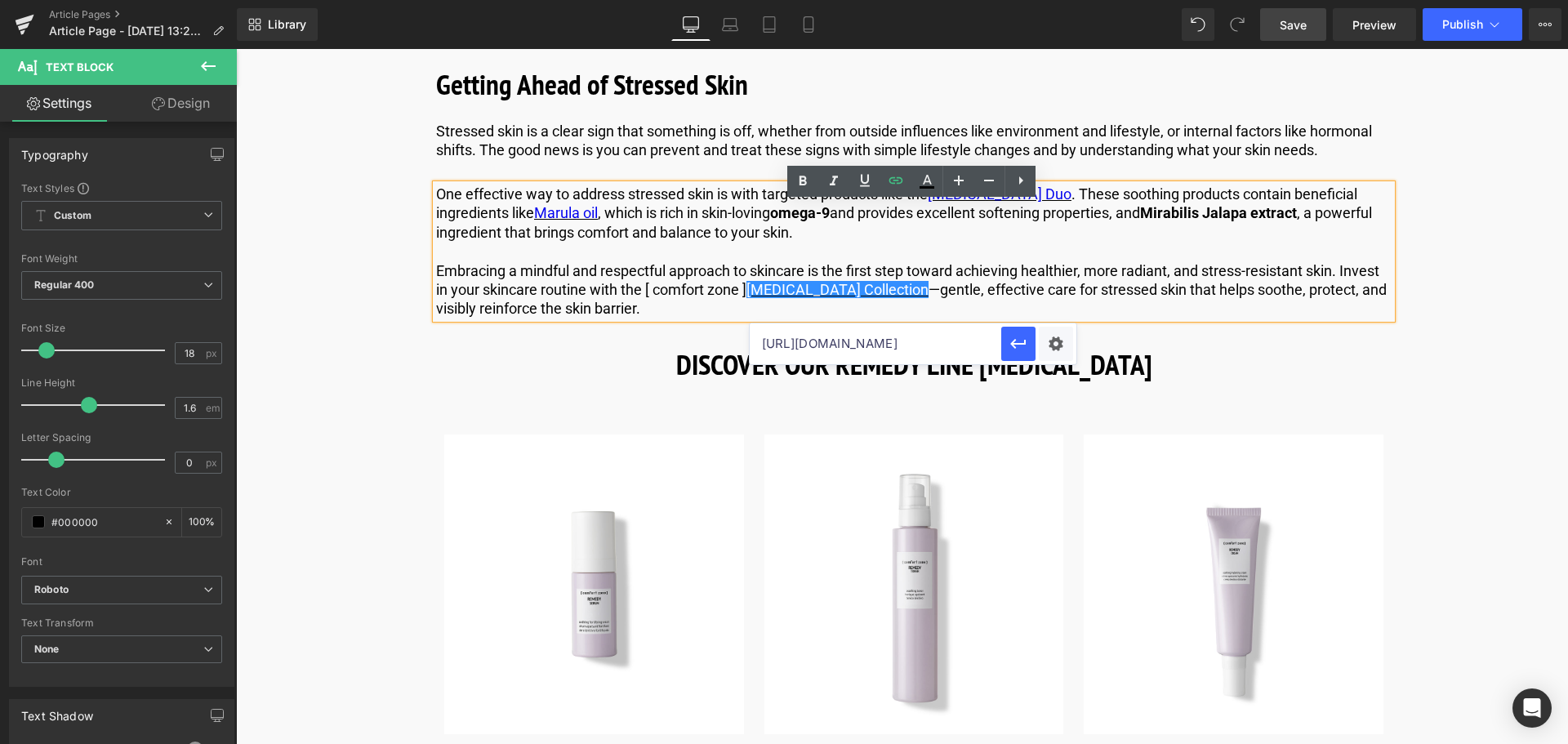
click at [928, 348] on input "[URL][DOMAIN_NAME]" at bounding box center [875, 344] width 252 height 41
paste input "us"
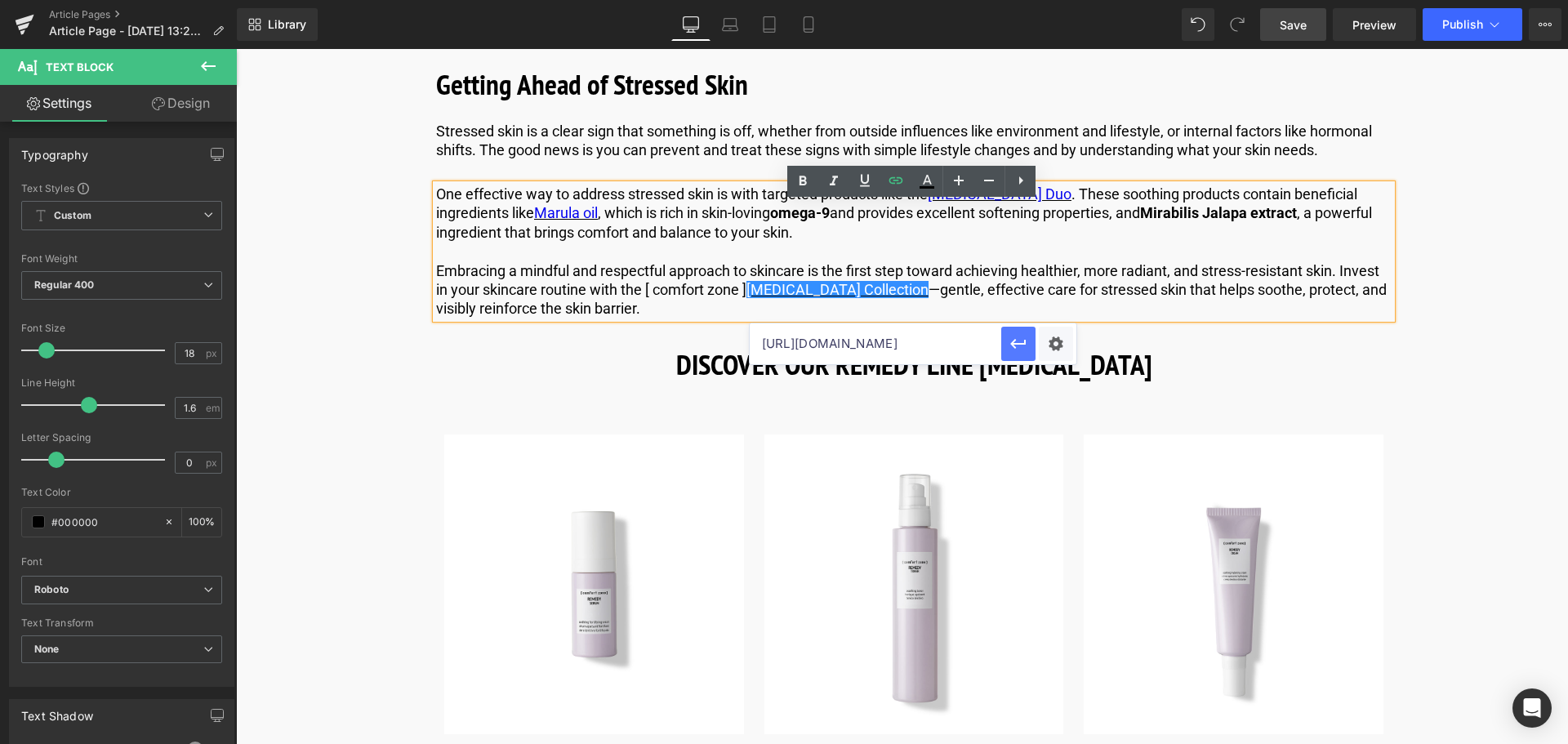
type input "[URL][DOMAIN_NAME]"
click at [1018, 344] on icon "button" at bounding box center [1017, 344] width 15 height 9
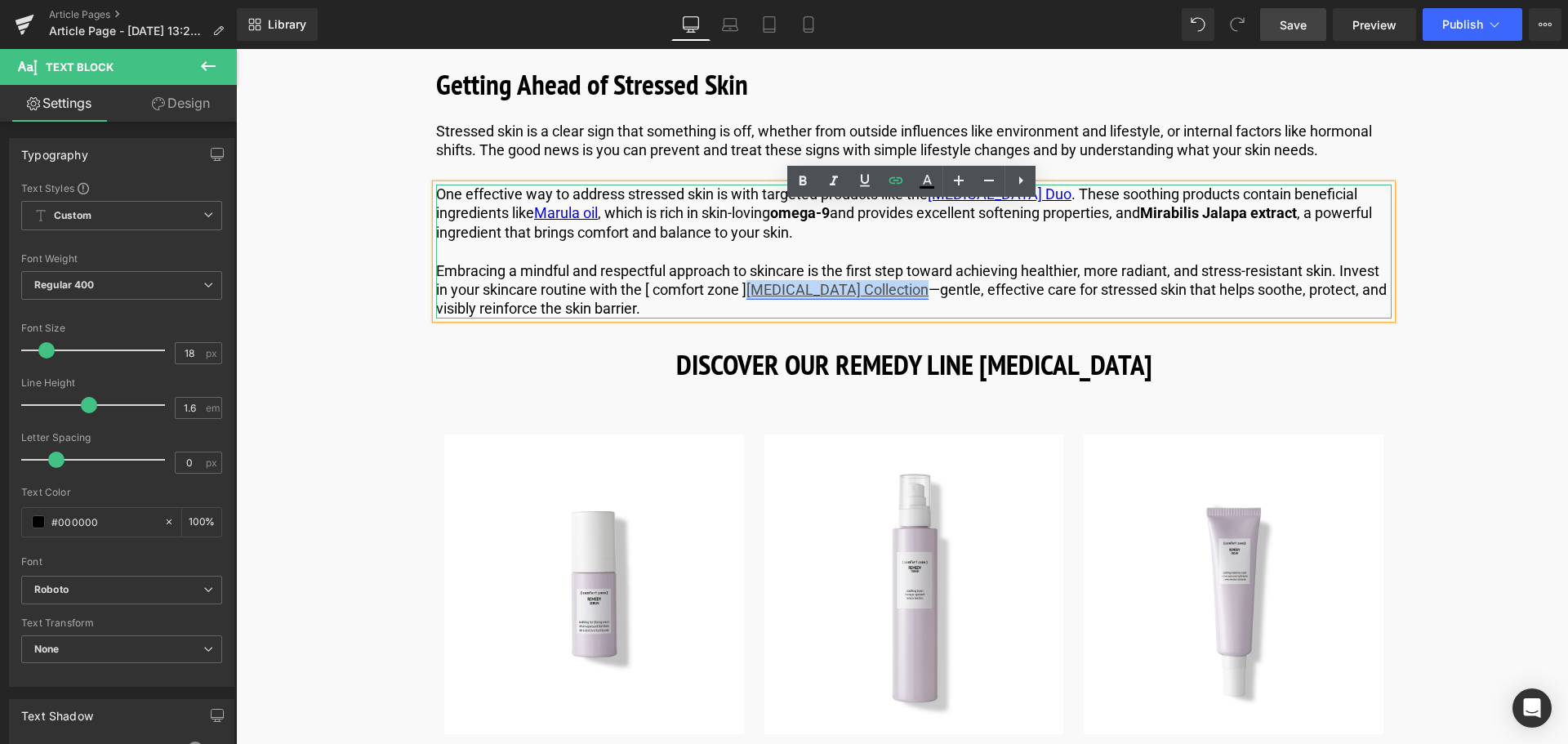
drag, startPoint x: 909, startPoint y: 308, endPoint x: 755, endPoint y: 308, distance: 154.0
click at [755, 298] on link "[MEDICAL_DATA] Collection" at bounding box center [837, 289] width 182 height 17
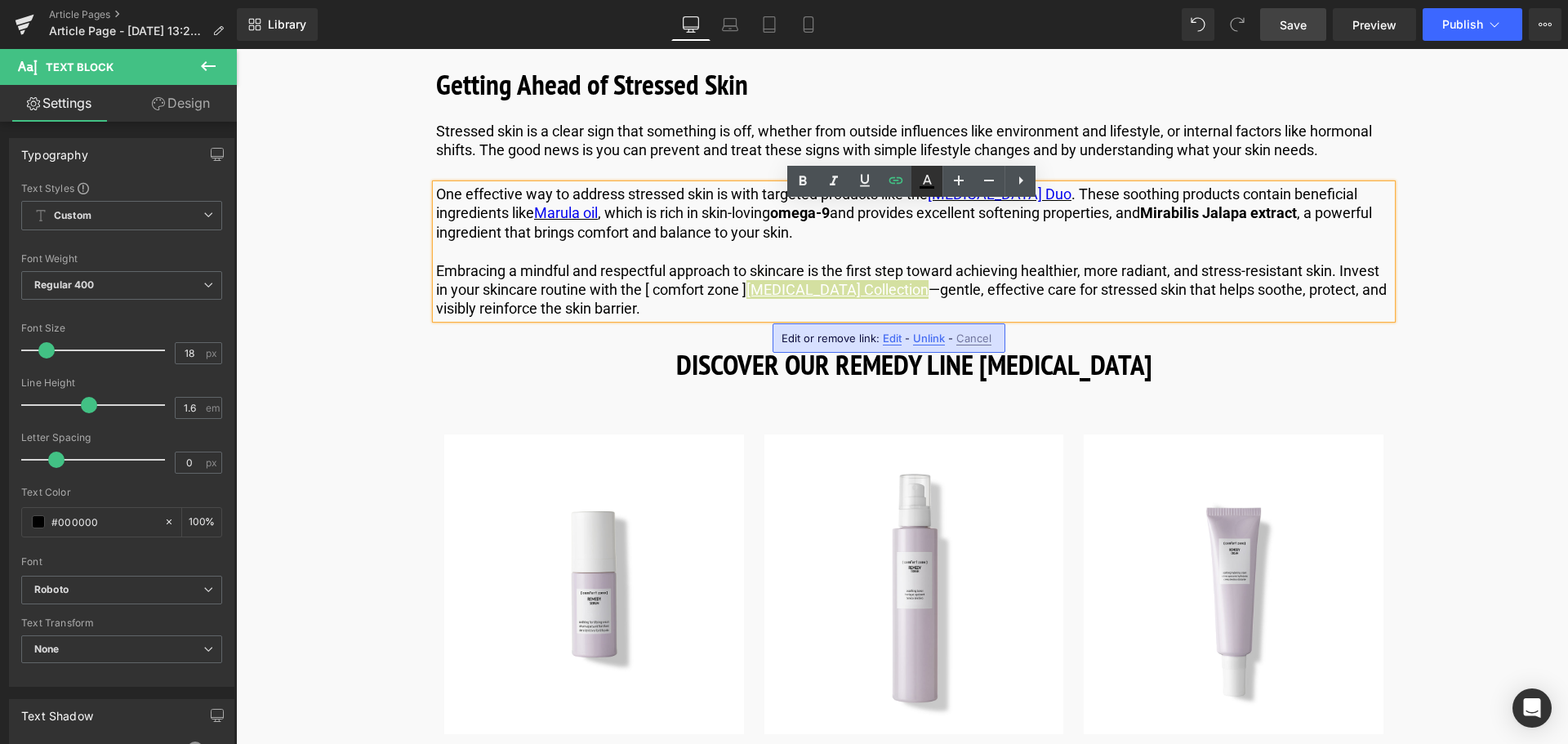
click at [930, 191] on icon at bounding box center [926, 181] width 20 height 20
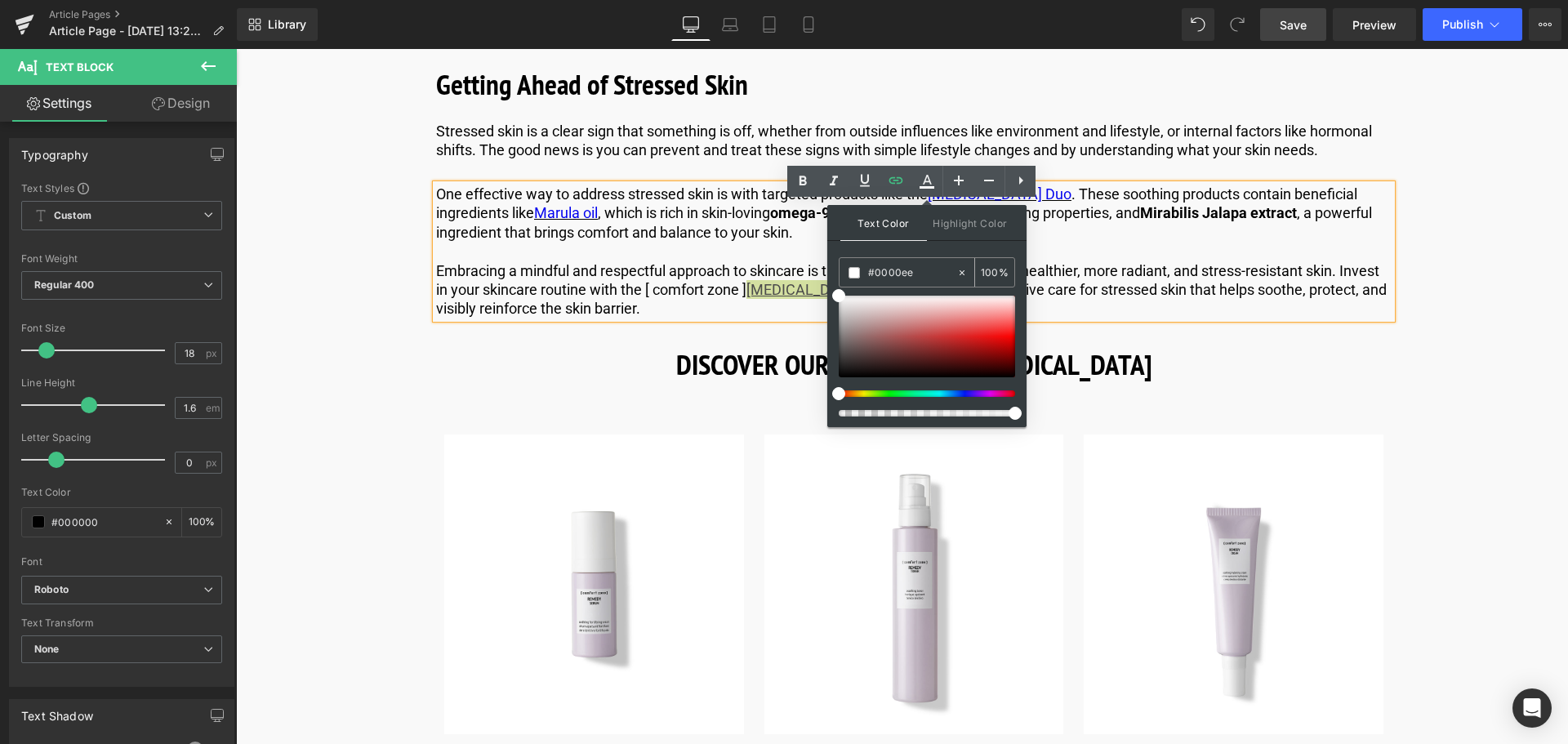
click at [929, 271] on input "#0000ee" at bounding box center [912, 272] width 88 height 18
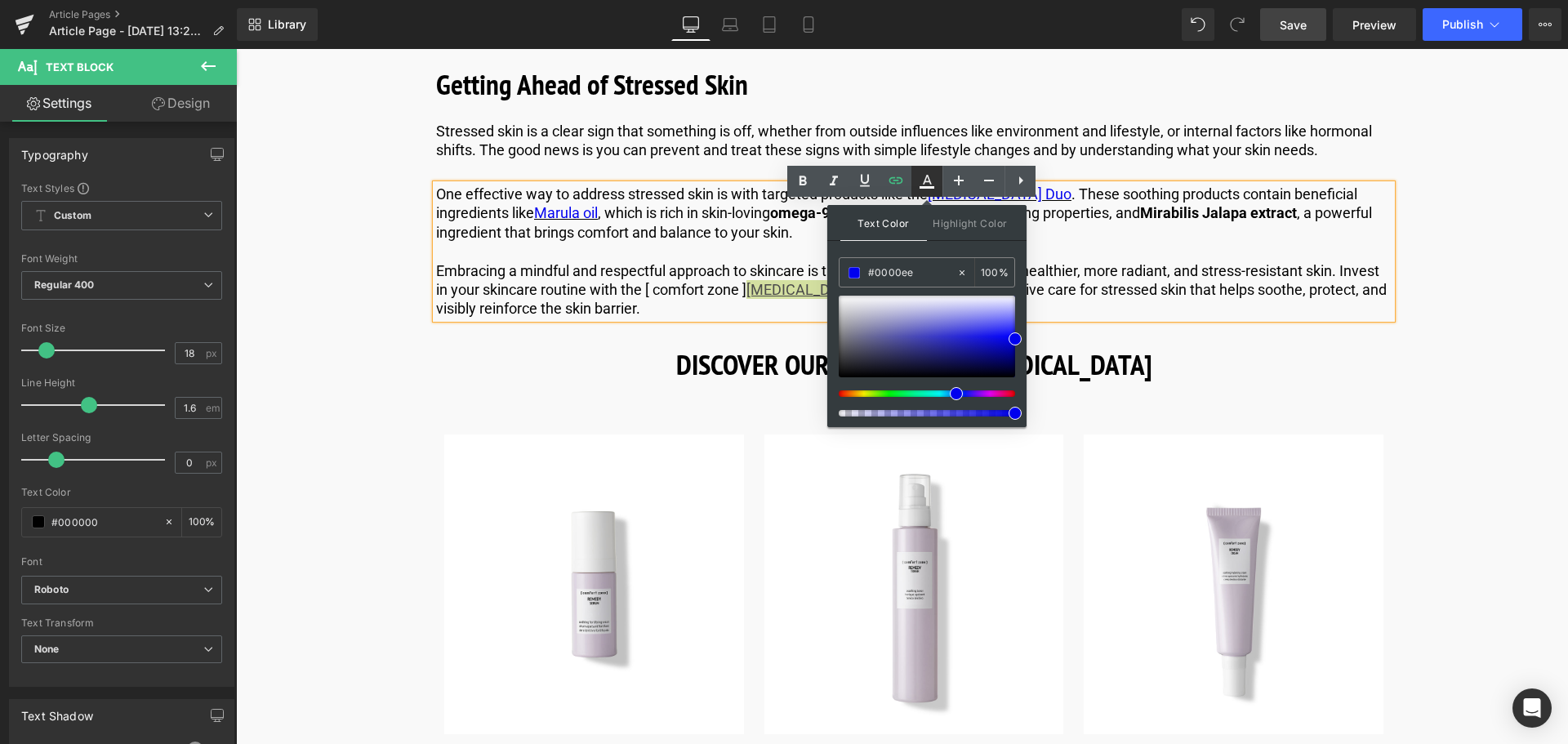
type input "#0000ee"
click at [931, 189] on icon at bounding box center [926, 187] width 14 height 3
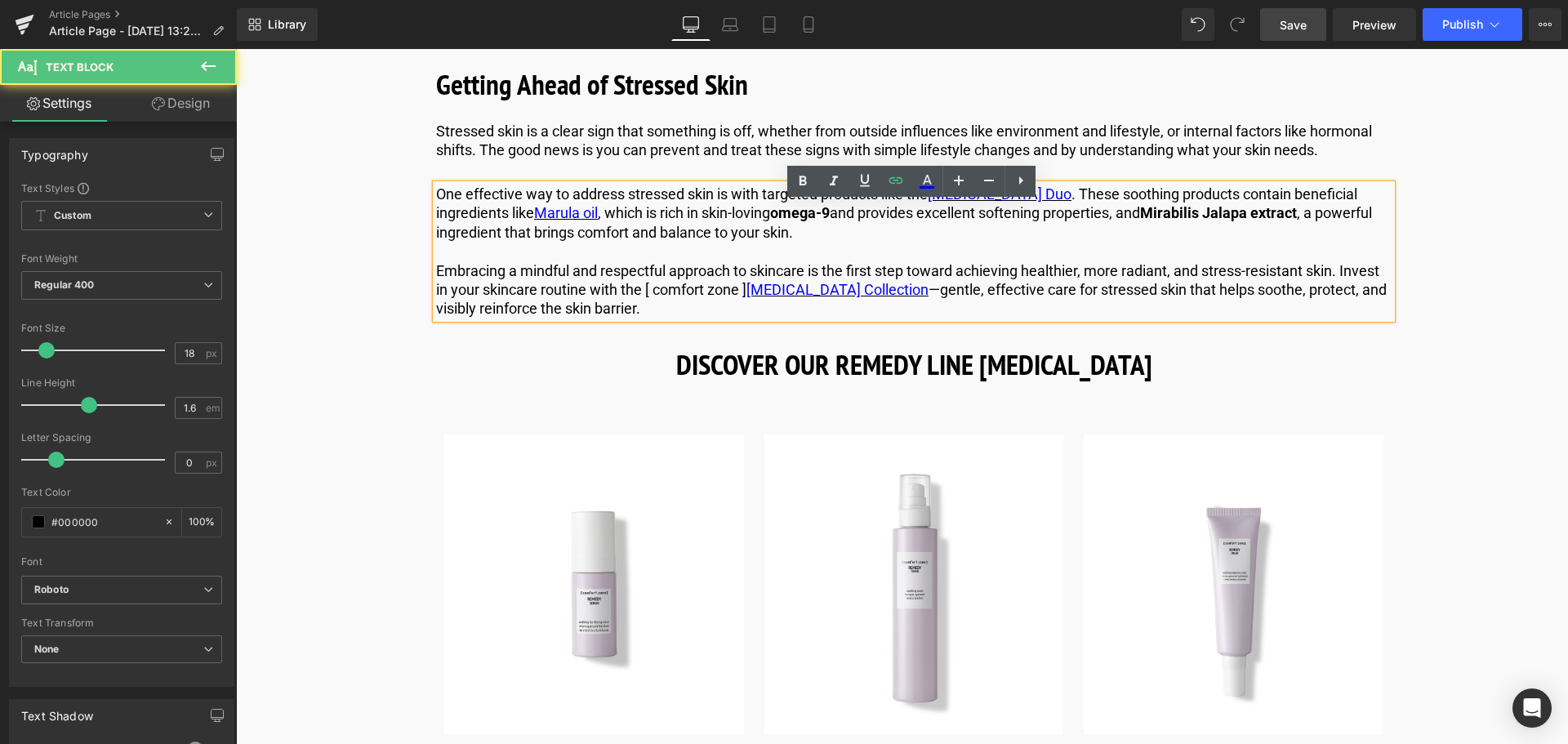
click at [1030, 242] on p "One effective way to address stressed skin is with targeted products like the […" at bounding box center [913, 213] width 956 height 57
click at [1015, 312] on p "Embracing a mindful and respectful approach to skincare is the first step towar…" at bounding box center [913, 289] width 956 height 57
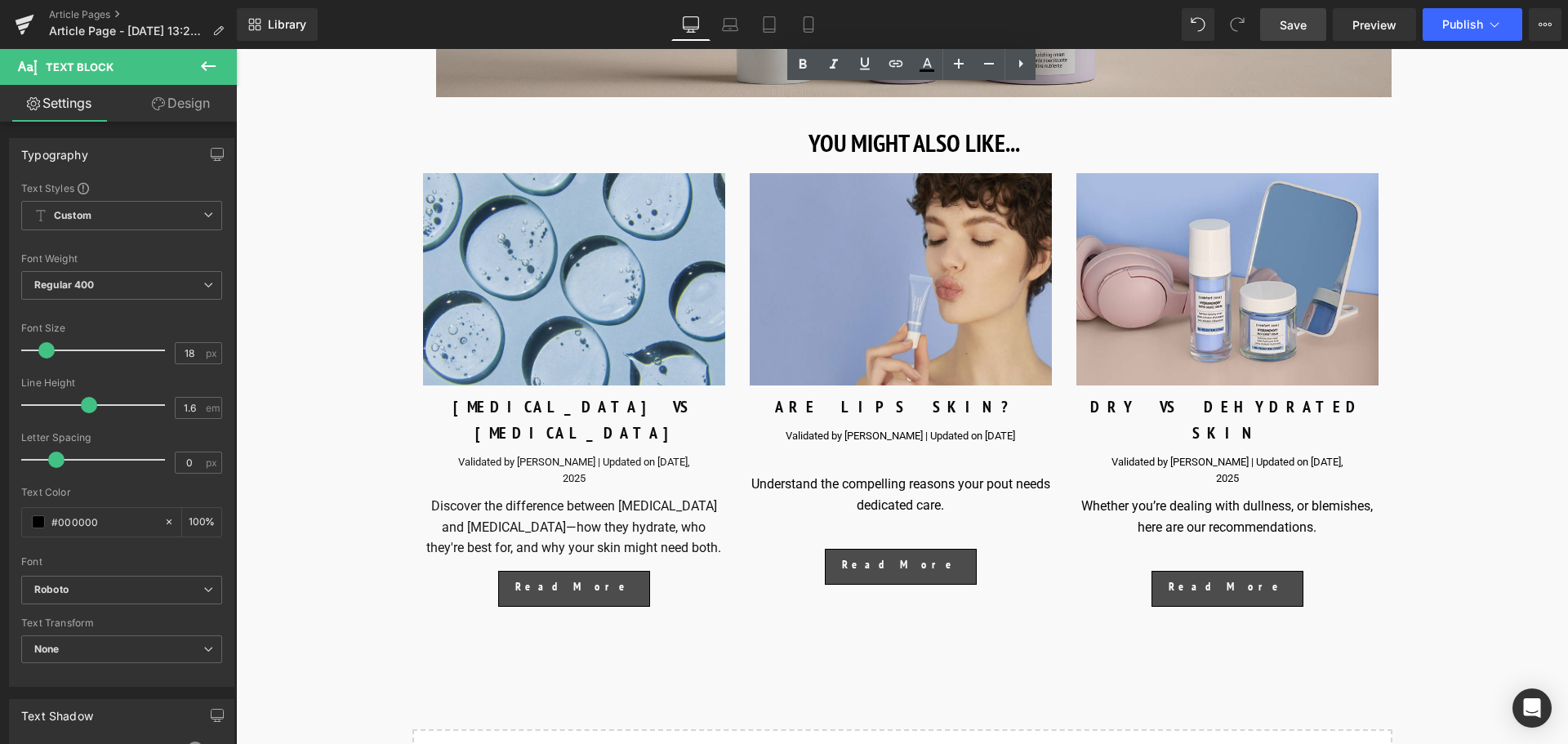
scroll to position [5715, 0]
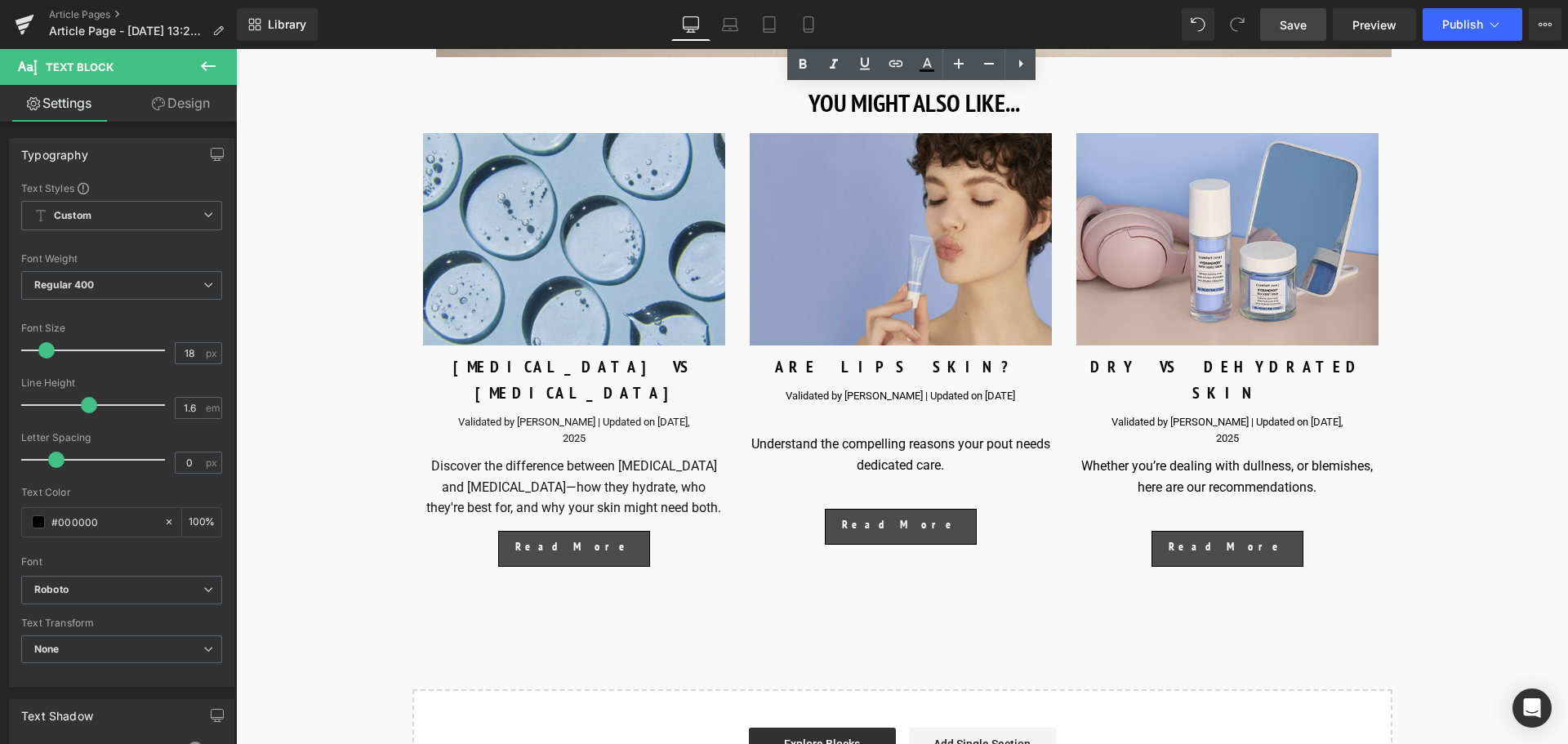
click at [1296, 18] on span "Save" at bounding box center [1293, 25] width 27 height 17
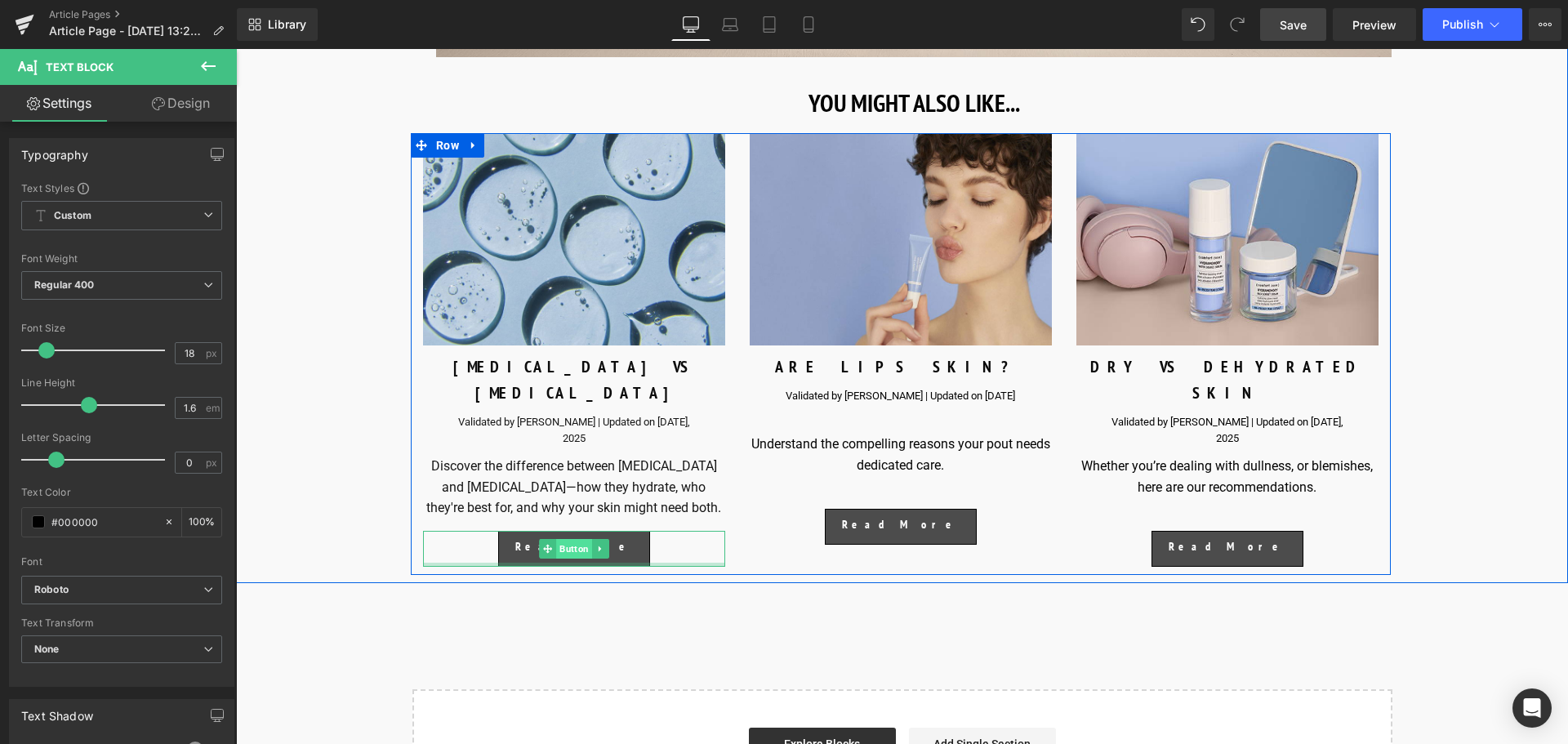
click at [577, 548] on span "Button" at bounding box center [574, 549] width 36 height 20
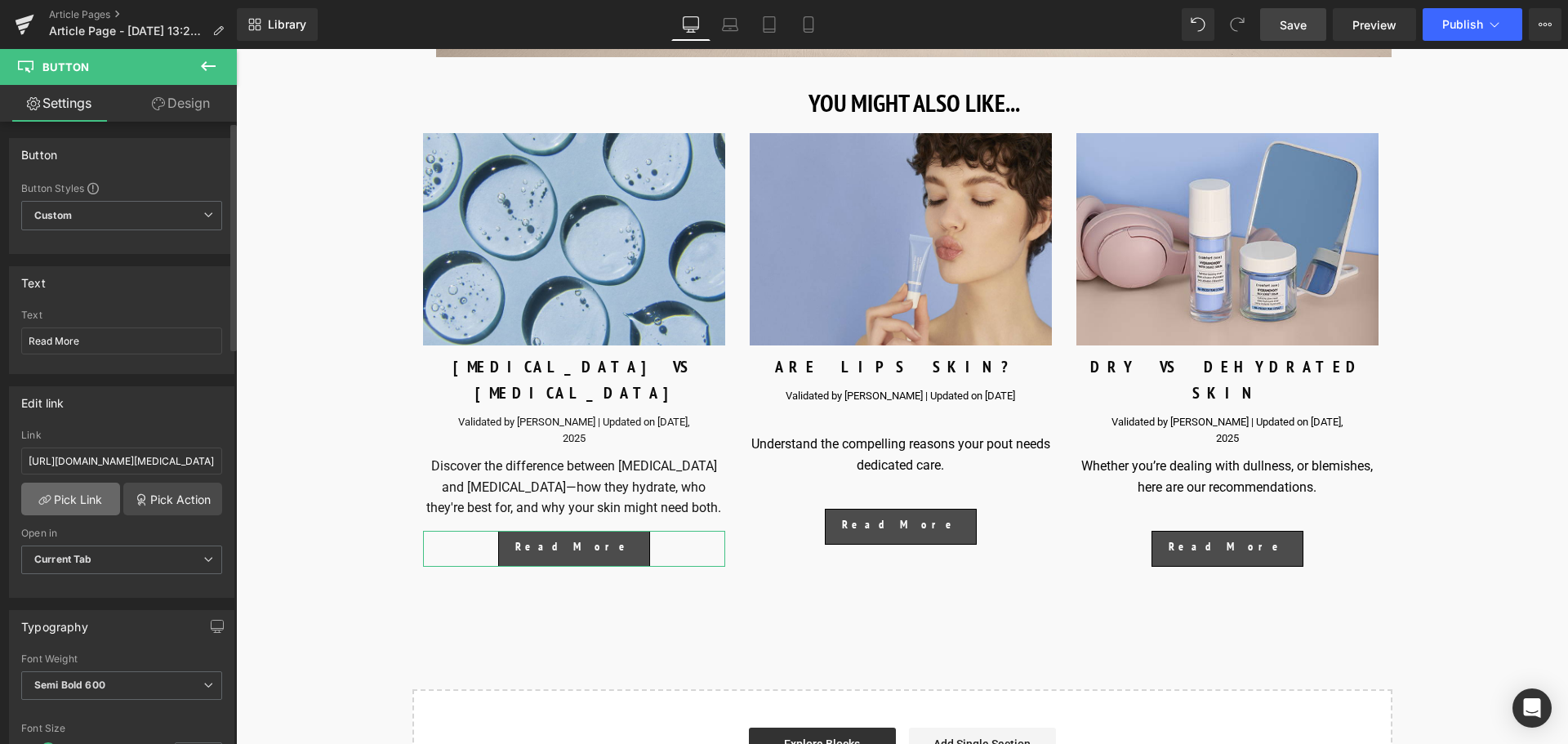
click at [91, 494] on link "Pick Link" at bounding box center [70, 498] width 99 height 32
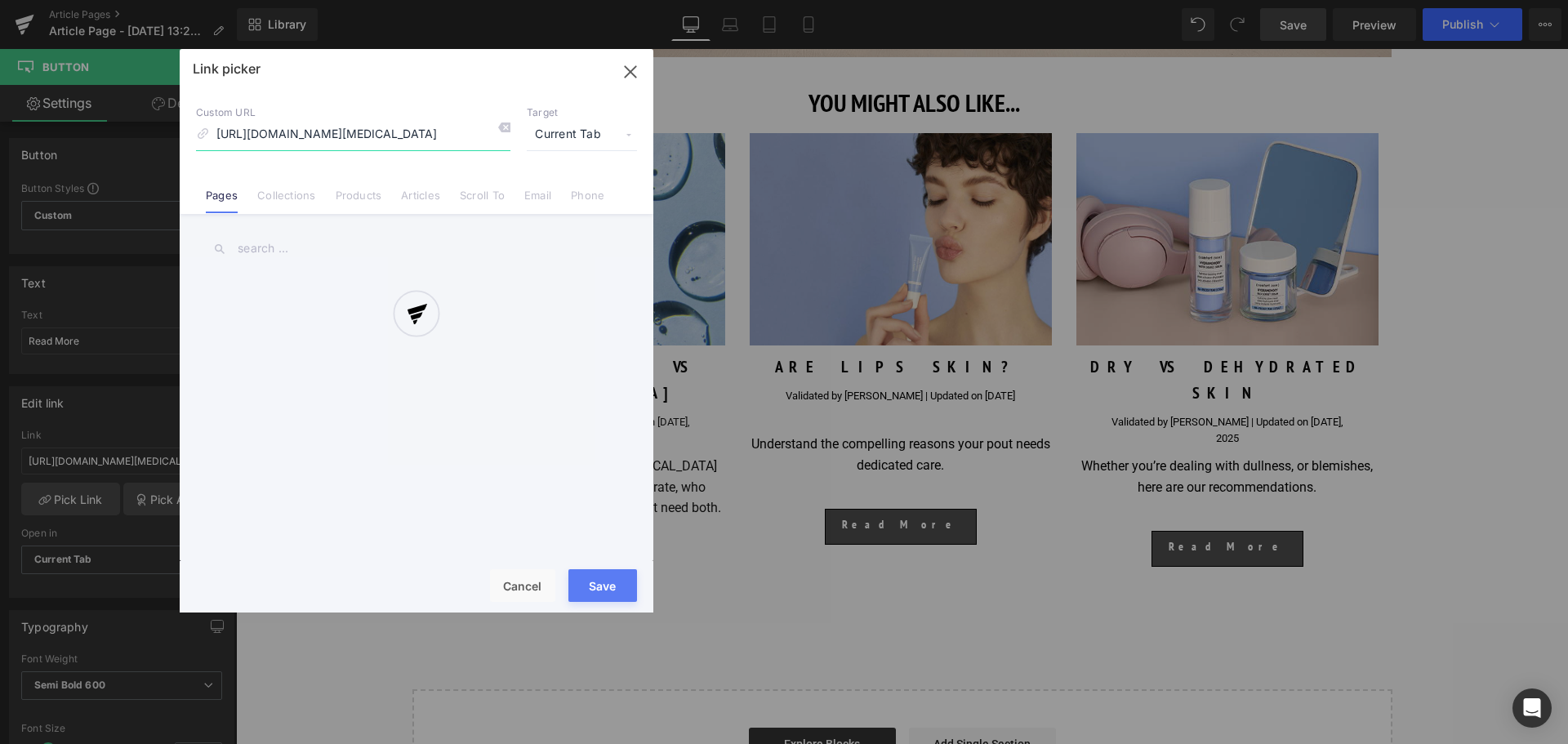
scroll to position [0, 120]
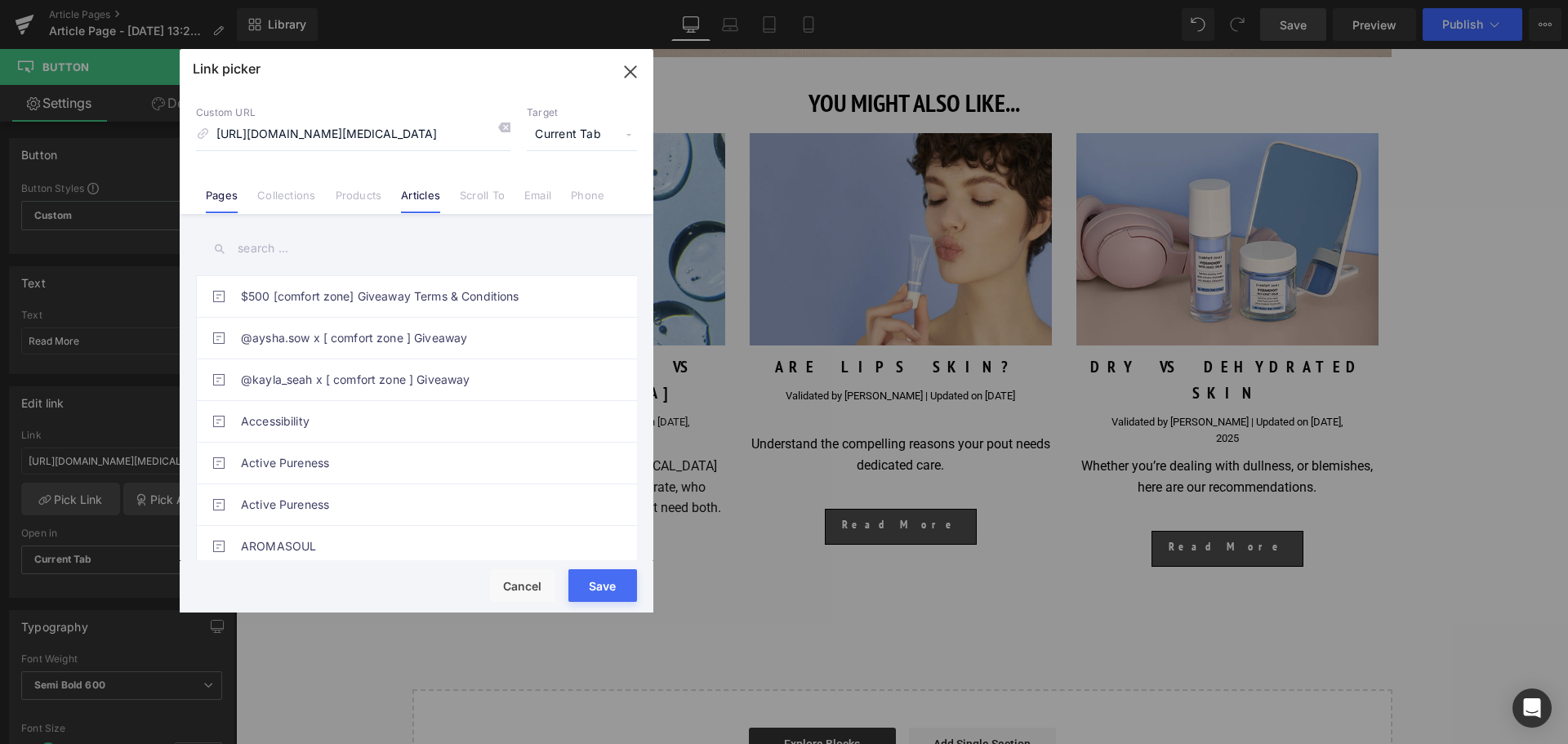
click at [406, 195] on link "Articles" at bounding box center [420, 201] width 39 height 25
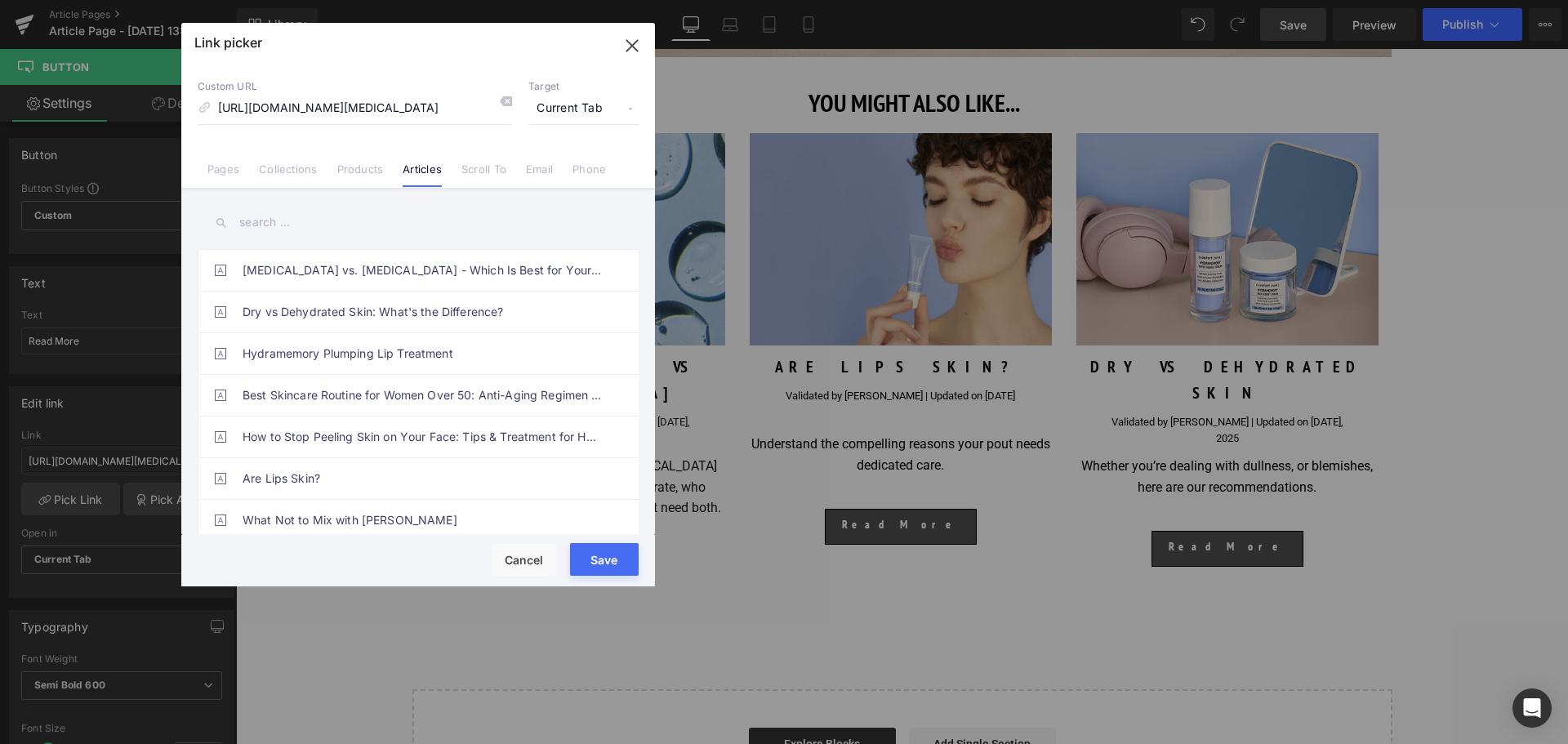
click at [489, 64] on div "Link picker" at bounding box center [418, 43] width 474 height 41
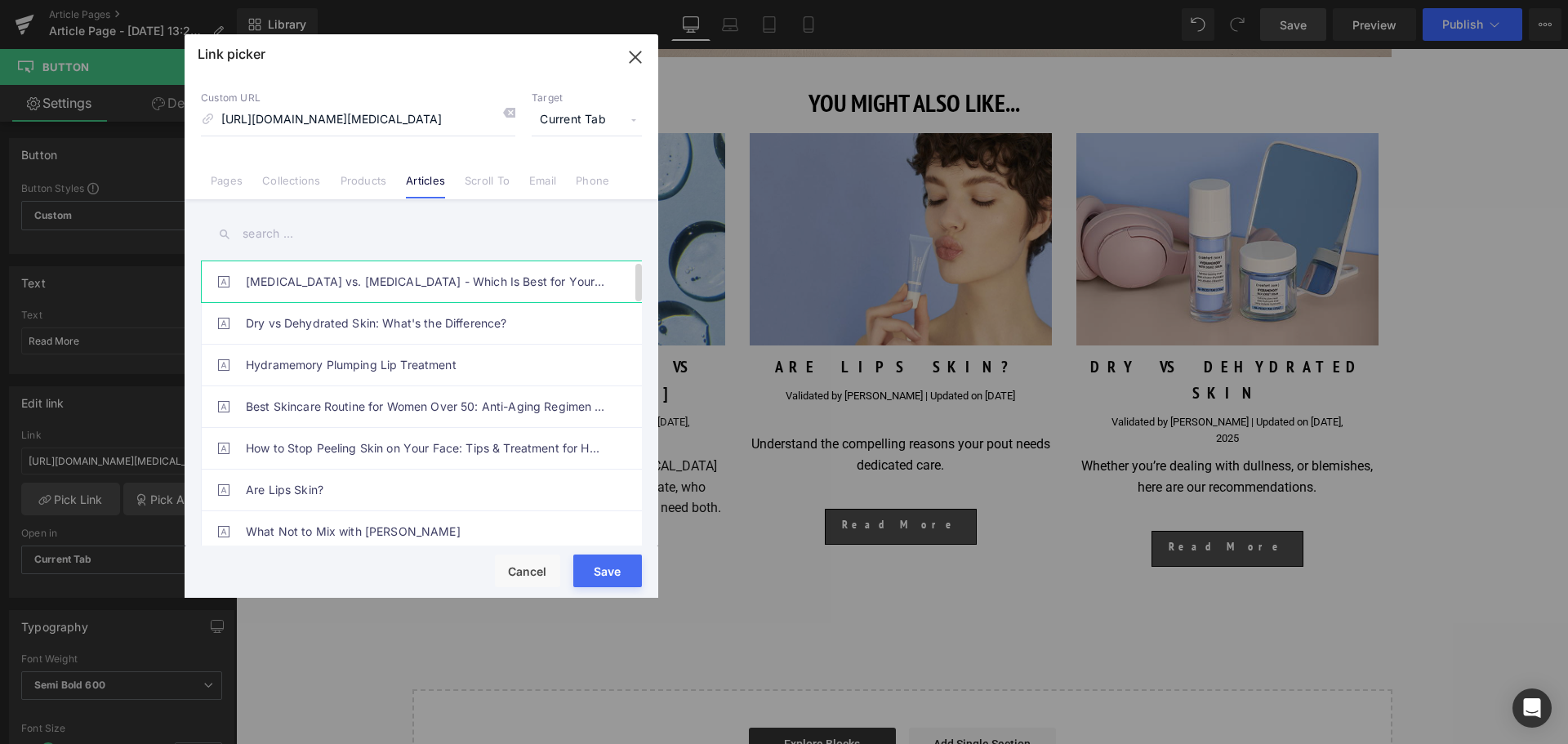
click at [362, 283] on link "[MEDICAL_DATA] vs. [MEDICAL_DATA] - Which Is Best for Your Skin?" at bounding box center [425, 281] width 360 height 41
drag, startPoint x: 622, startPoint y: 572, endPoint x: 480, endPoint y: 510, distance: 154.9
click at [622, 572] on button "Save" at bounding box center [607, 570] width 68 height 32
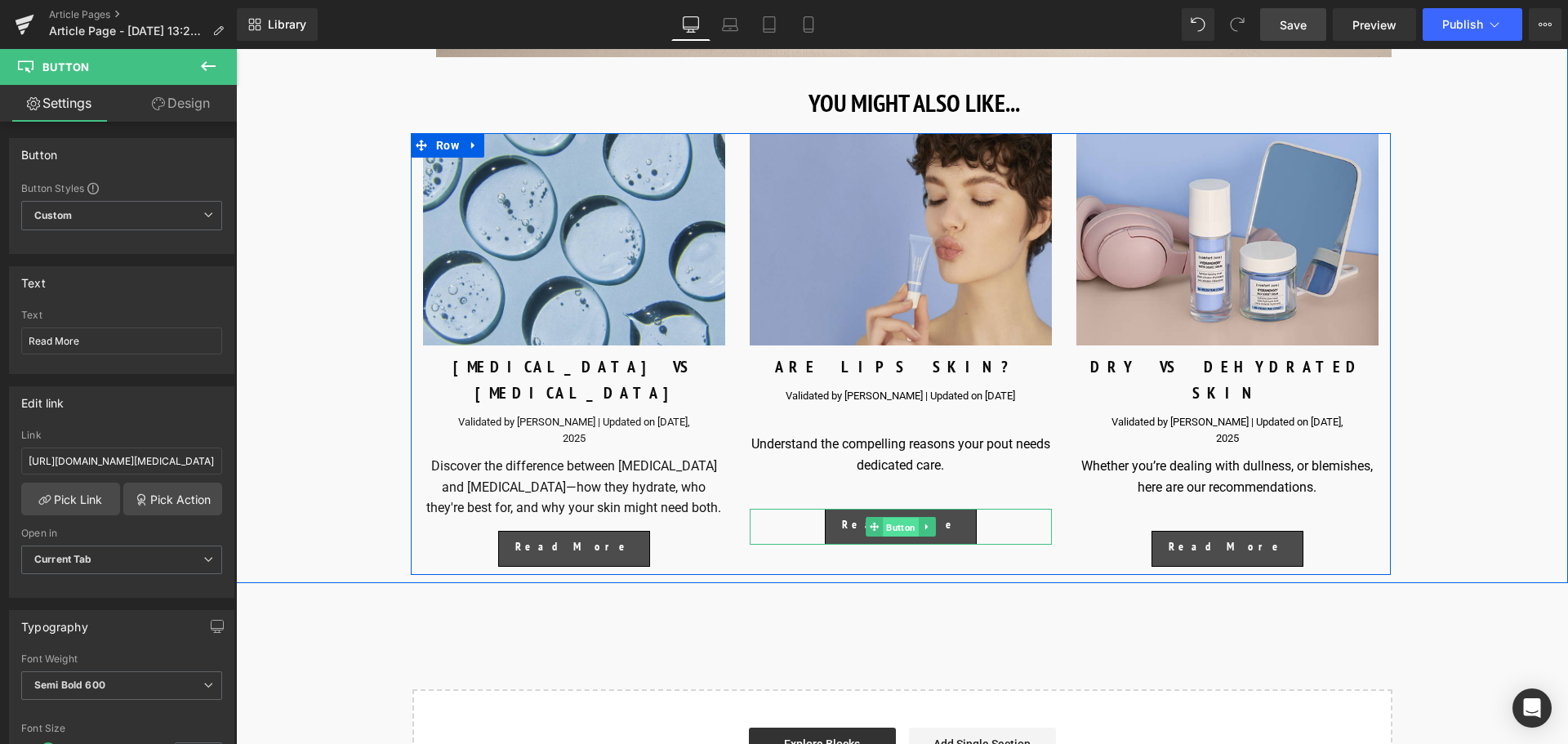
click at [893, 537] on span "Button" at bounding box center [901, 527] width 36 height 20
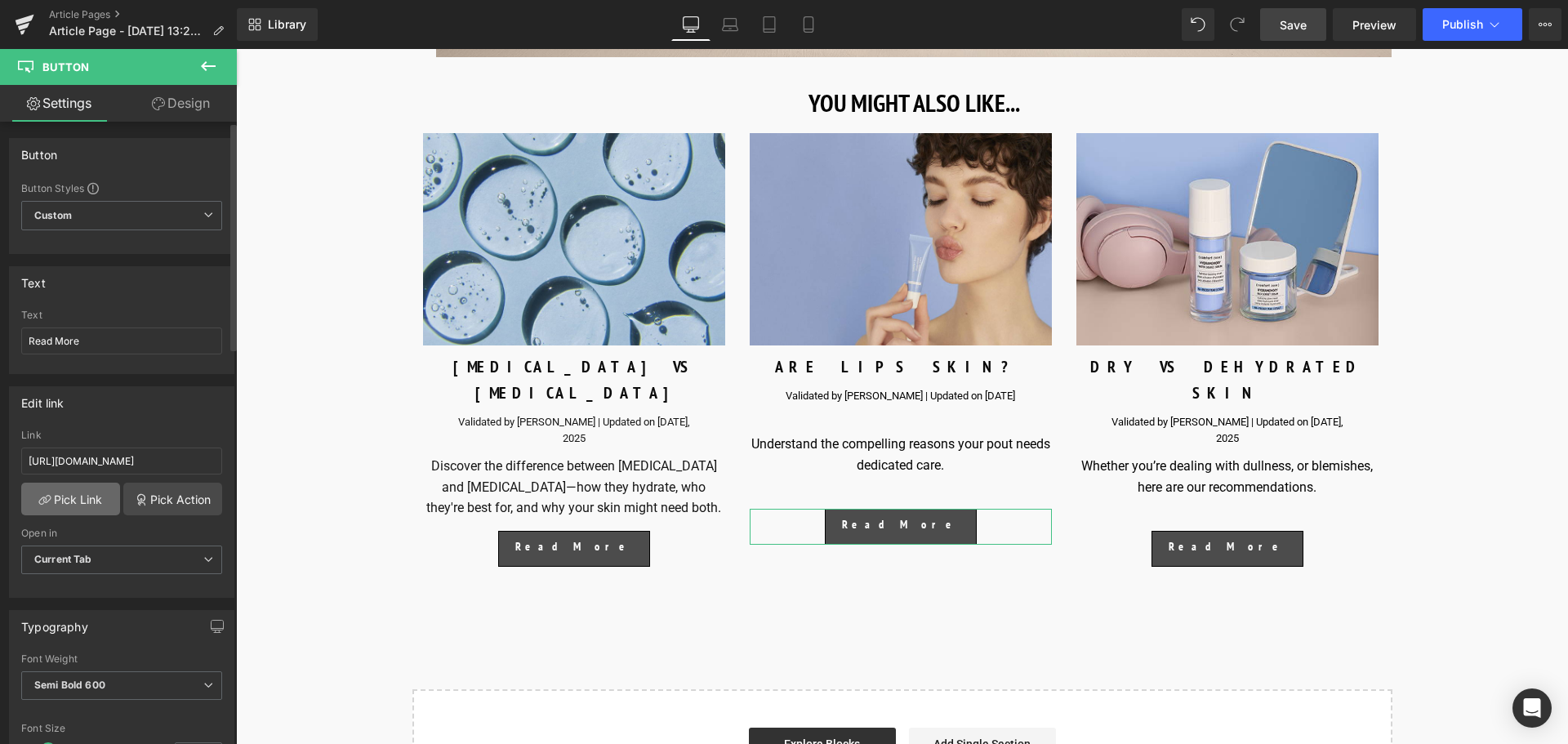
click at [83, 506] on link "Pick Link" at bounding box center [70, 498] width 99 height 32
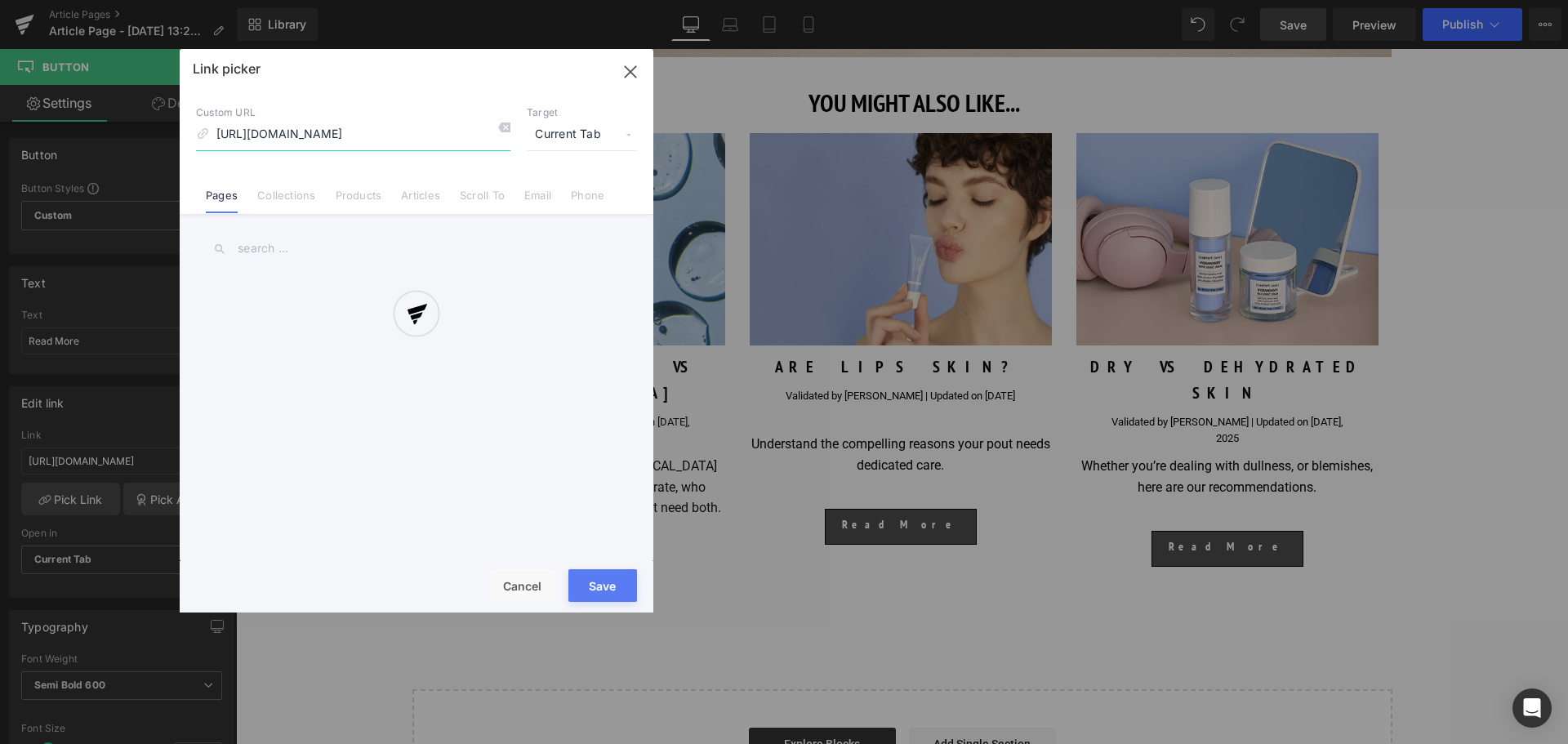
scroll to position [0, 38]
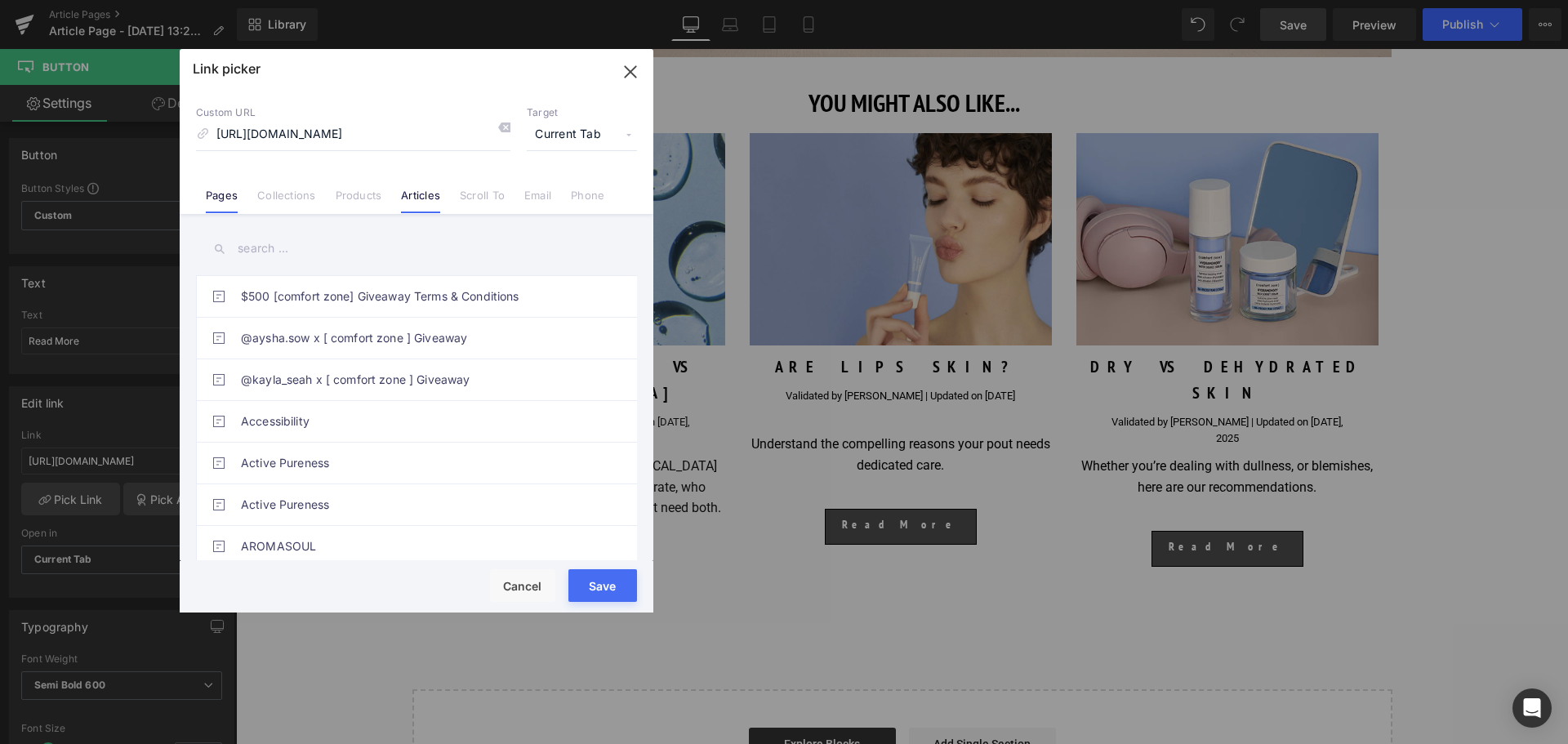
click at [404, 202] on link "Articles" at bounding box center [420, 201] width 39 height 25
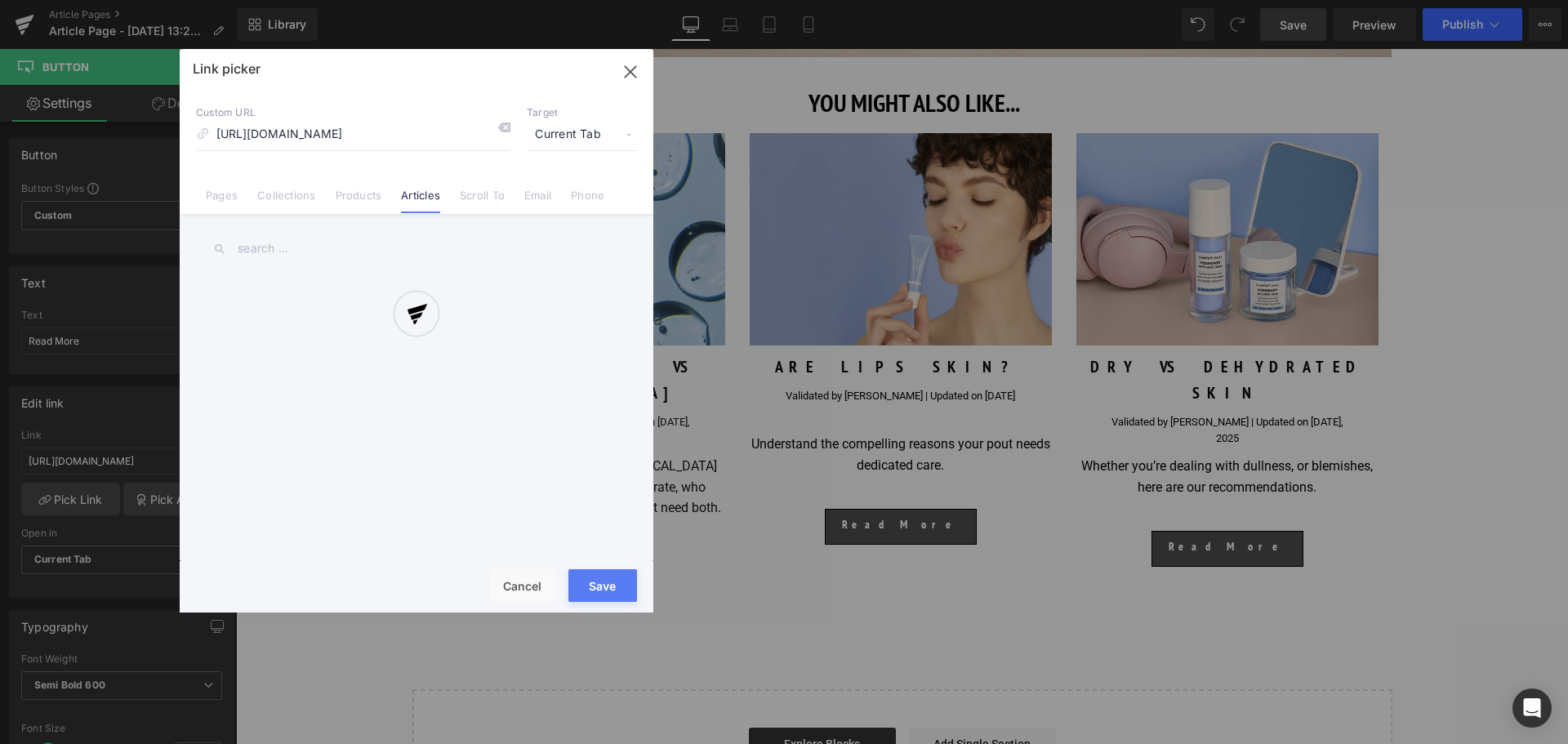
scroll to position [0, 0]
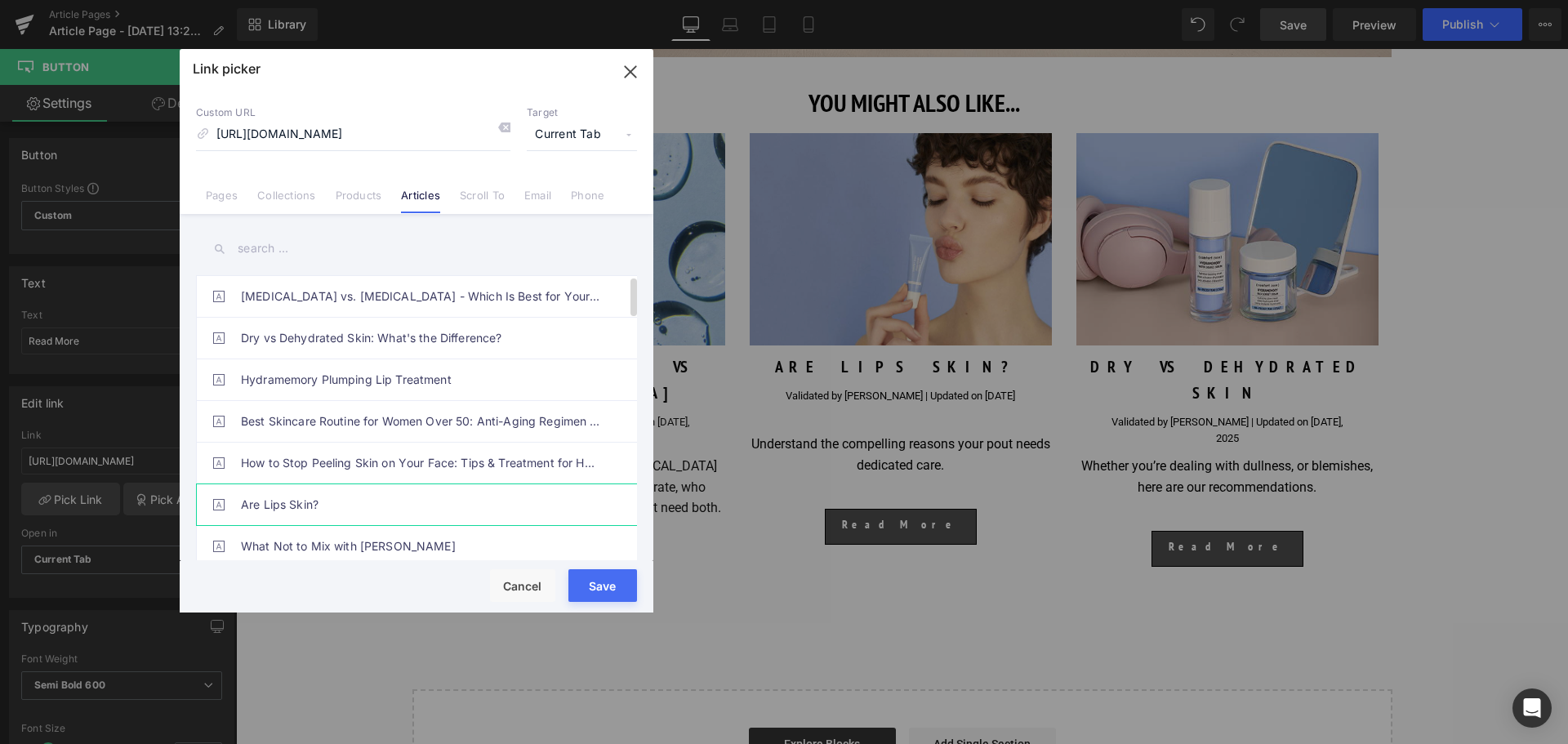
click at [325, 507] on link "Are Lips Skin?" at bounding box center [420, 504] width 360 height 41
drag, startPoint x: 616, startPoint y: 573, endPoint x: 380, endPoint y: 525, distance: 240.8
click at [616, 573] on button "Save" at bounding box center [603, 586] width 68 height 32
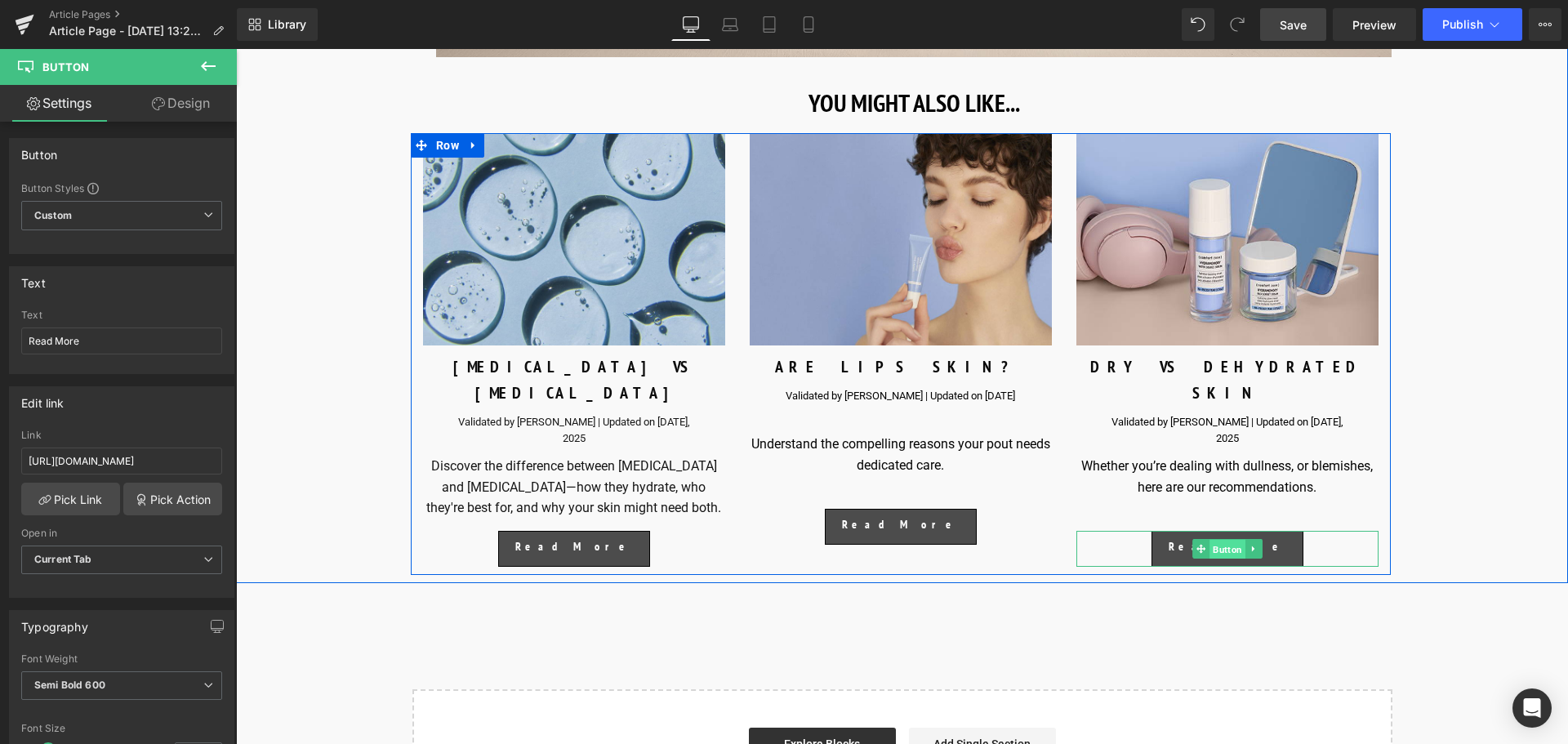
click at [1216, 547] on span "Button" at bounding box center [1227, 549] width 36 height 20
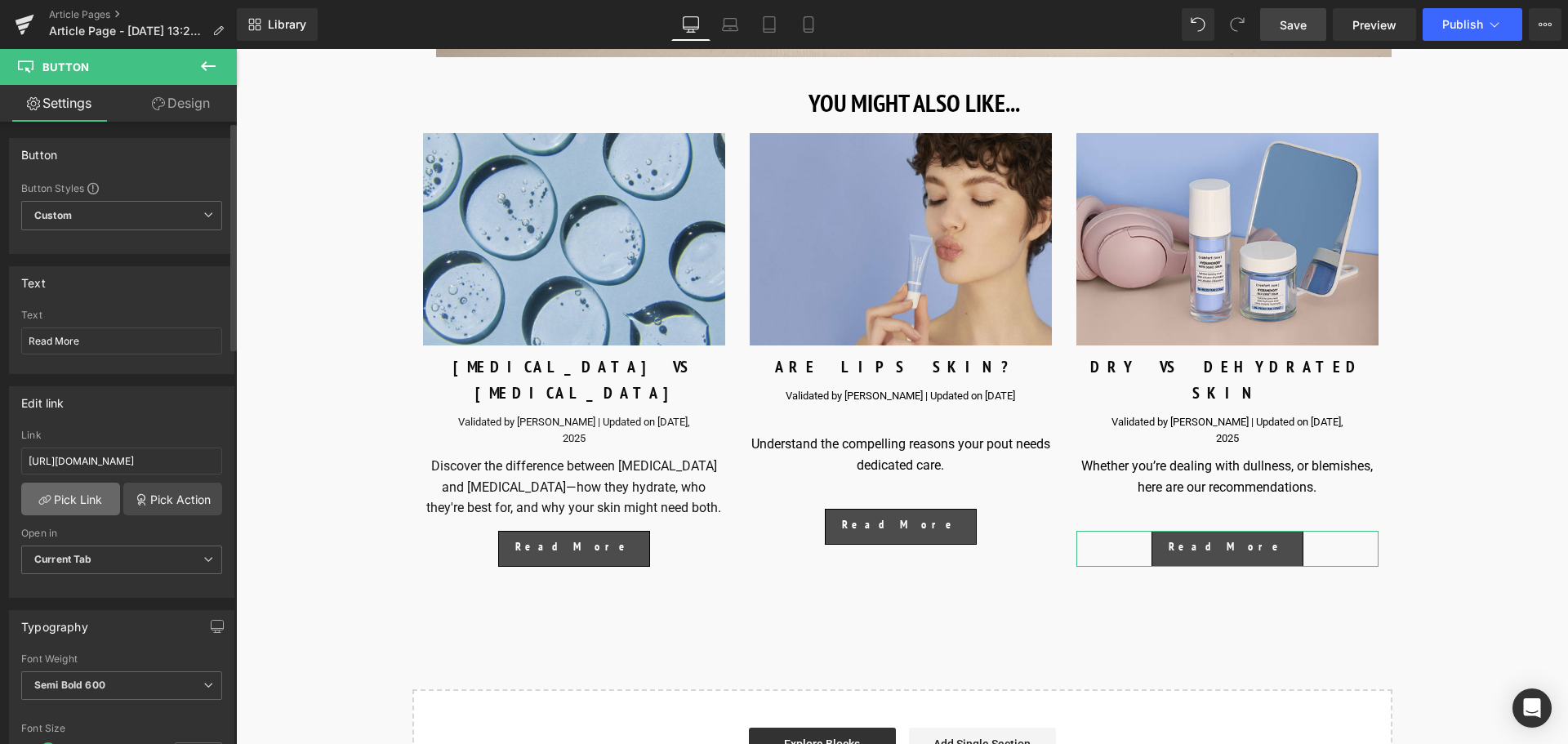
click at [97, 509] on link "Pick Link" at bounding box center [70, 498] width 99 height 32
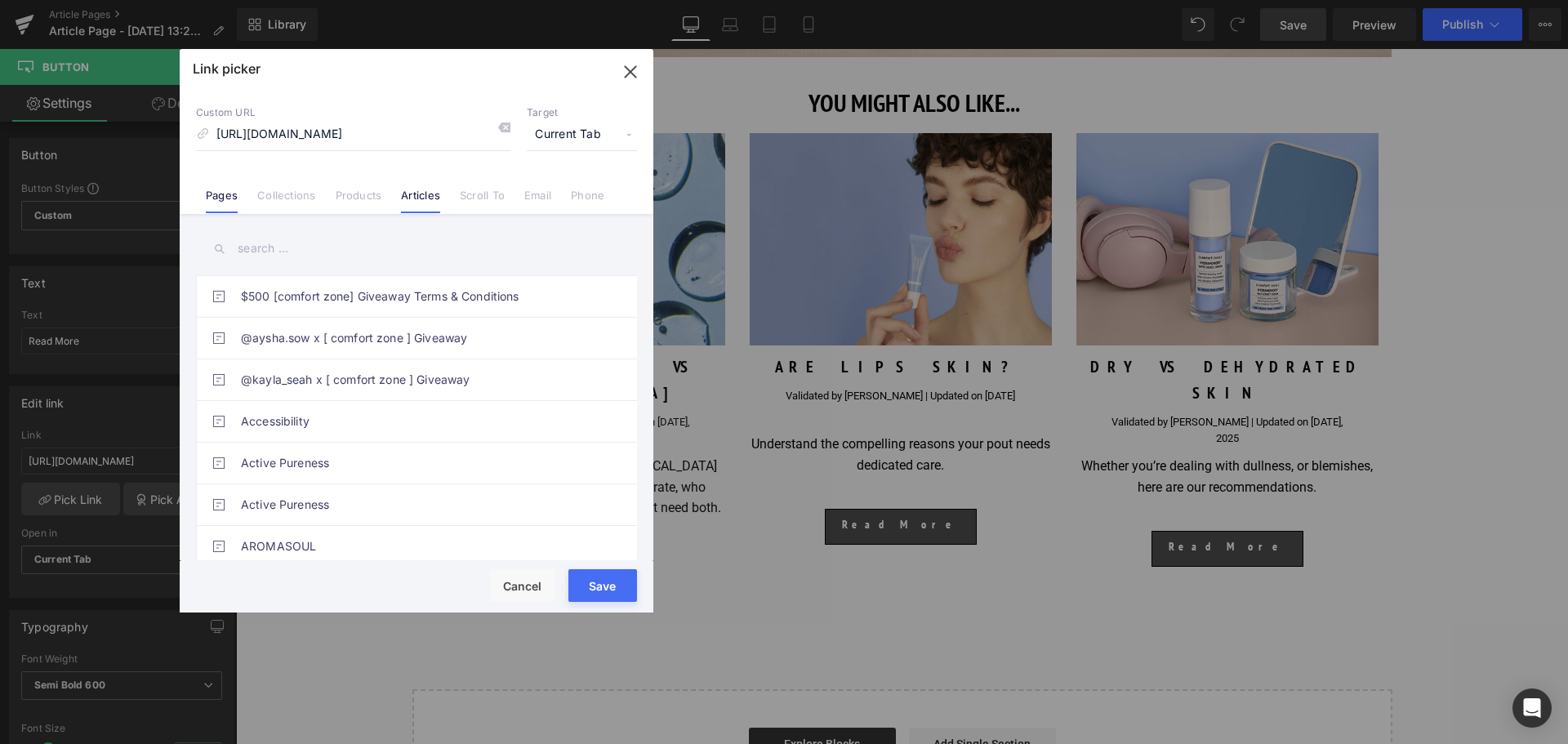
click at [423, 195] on link "Articles" at bounding box center [420, 201] width 39 height 25
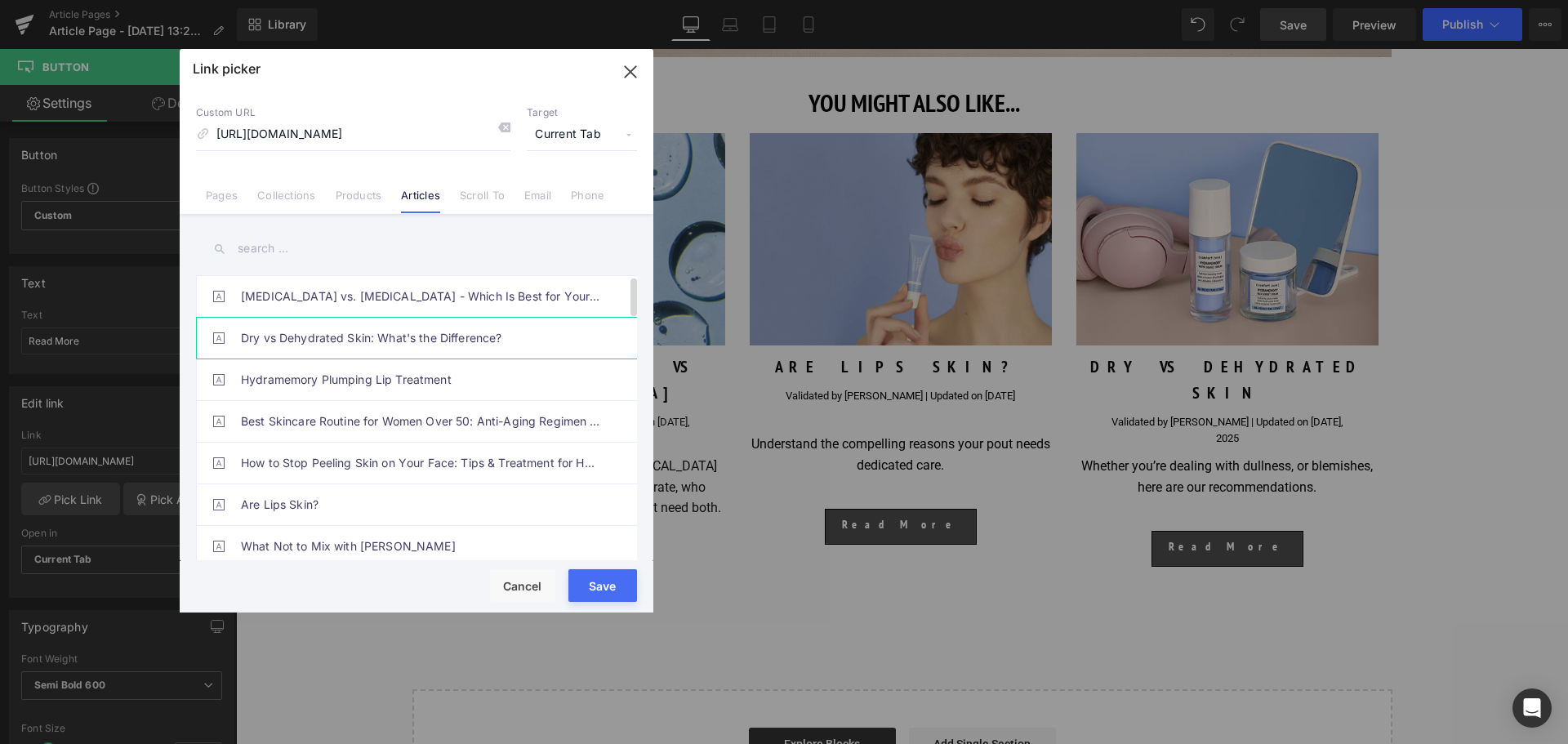
click at [367, 342] on link "Dry vs Dehydrated Skin: What's the Difference?" at bounding box center [420, 338] width 360 height 41
drag, startPoint x: 579, startPoint y: 591, endPoint x: 363, endPoint y: 538, distance: 222.4
click at [579, 591] on button "Save" at bounding box center [603, 586] width 68 height 32
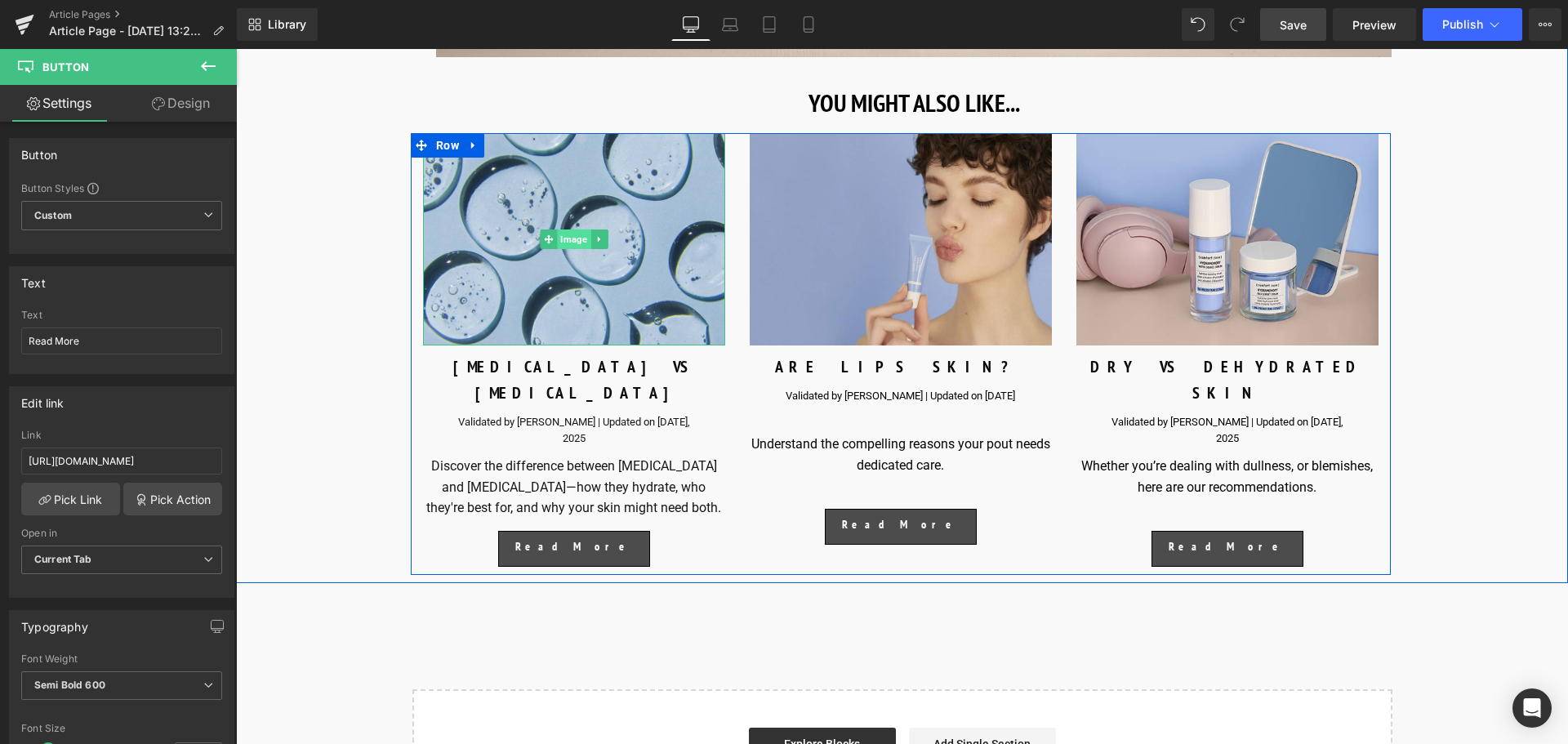
click at [559, 249] on span "Image" at bounding box center [573, 239] width 33 height 20
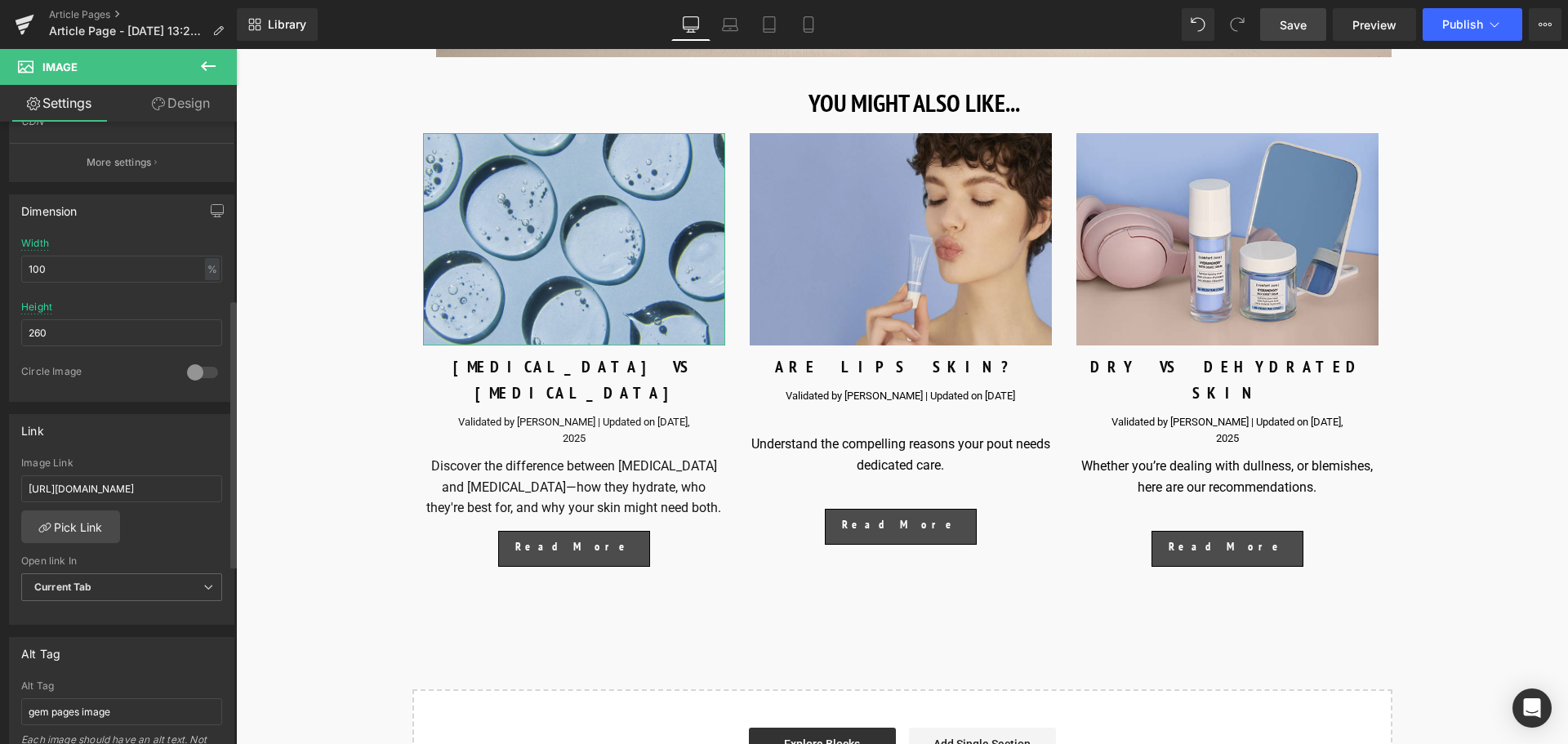
scroll to position [408, 0]
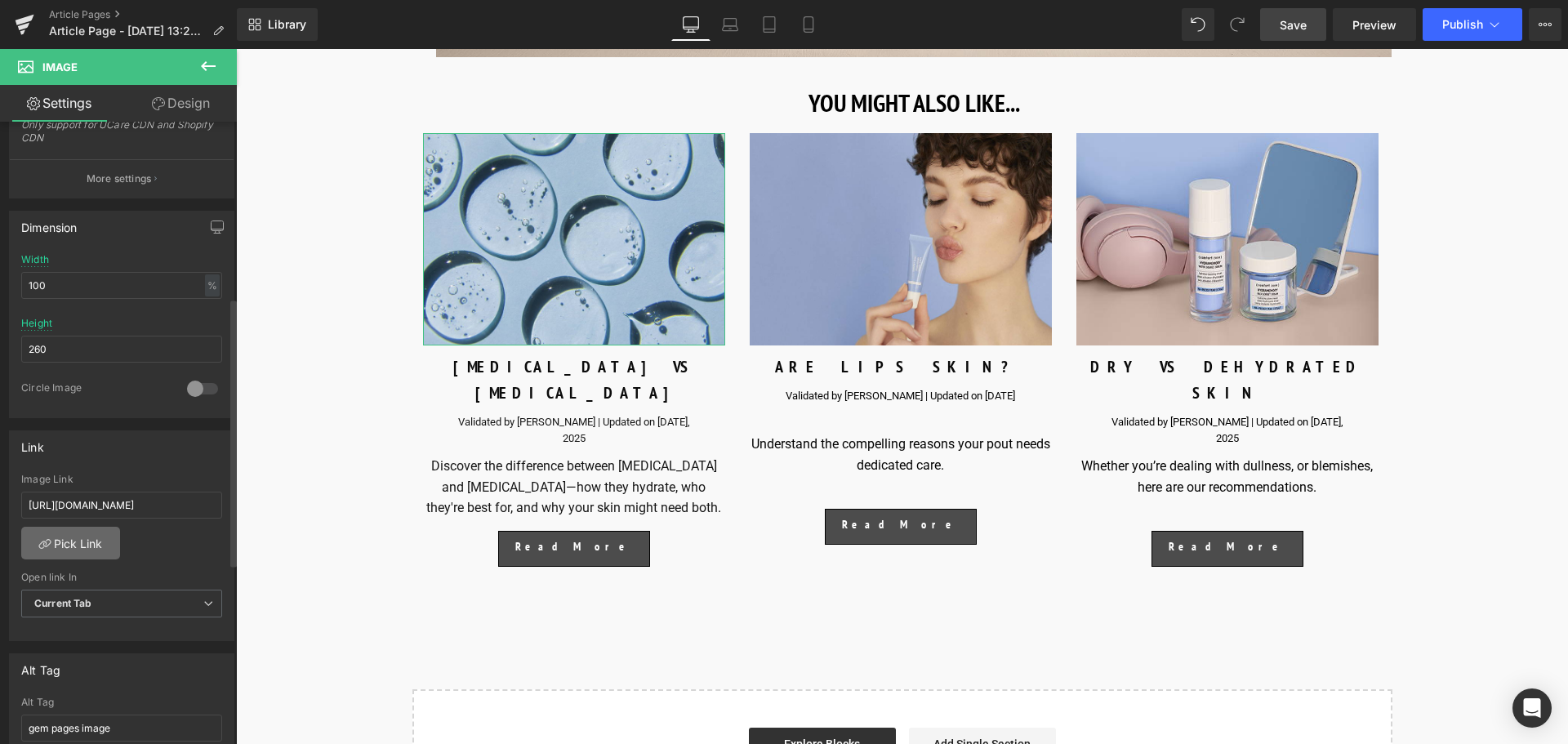
click at [83, 547] on link "Pick Link" at bounding box center [70, 543] width 99 height 32
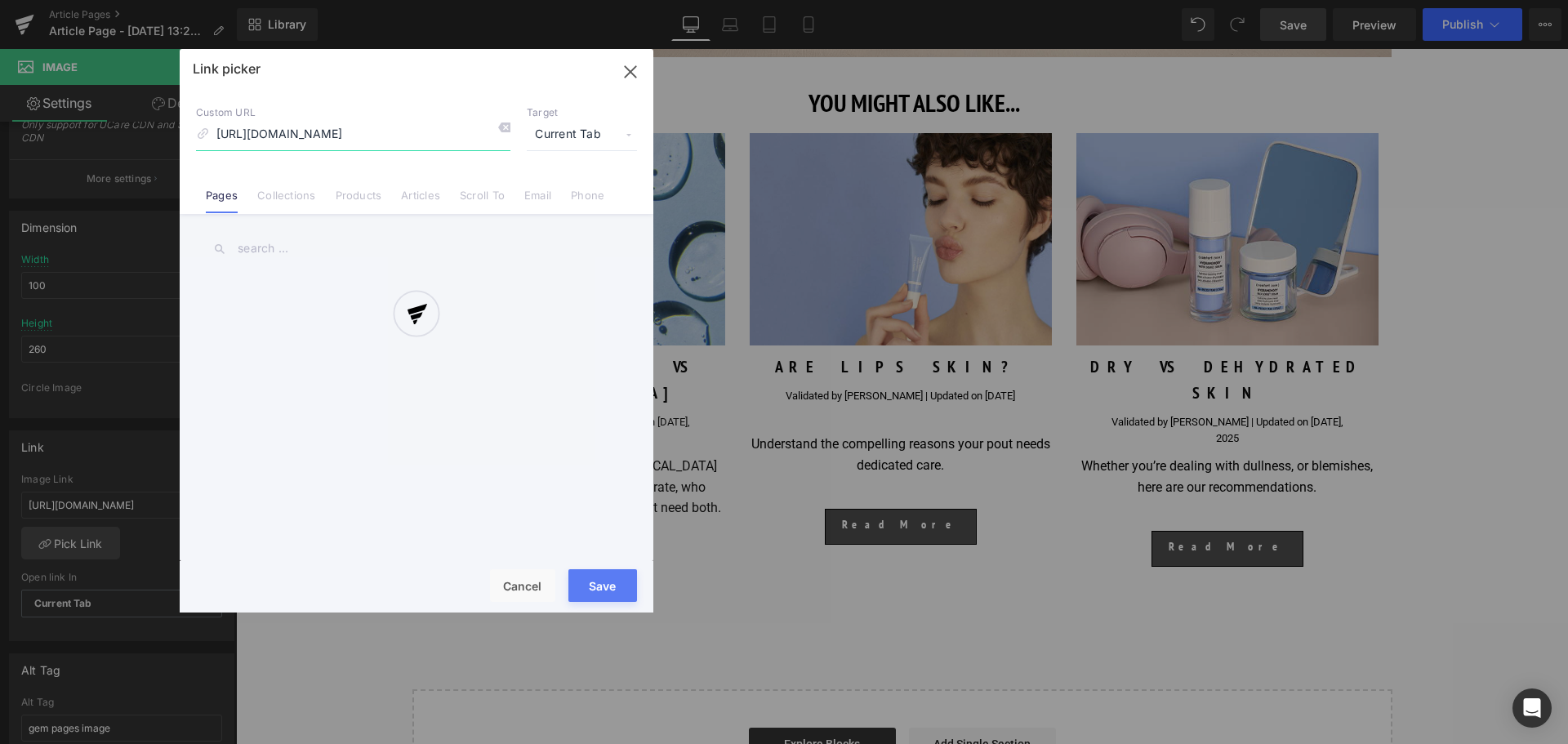
scroll to position [0, 121]
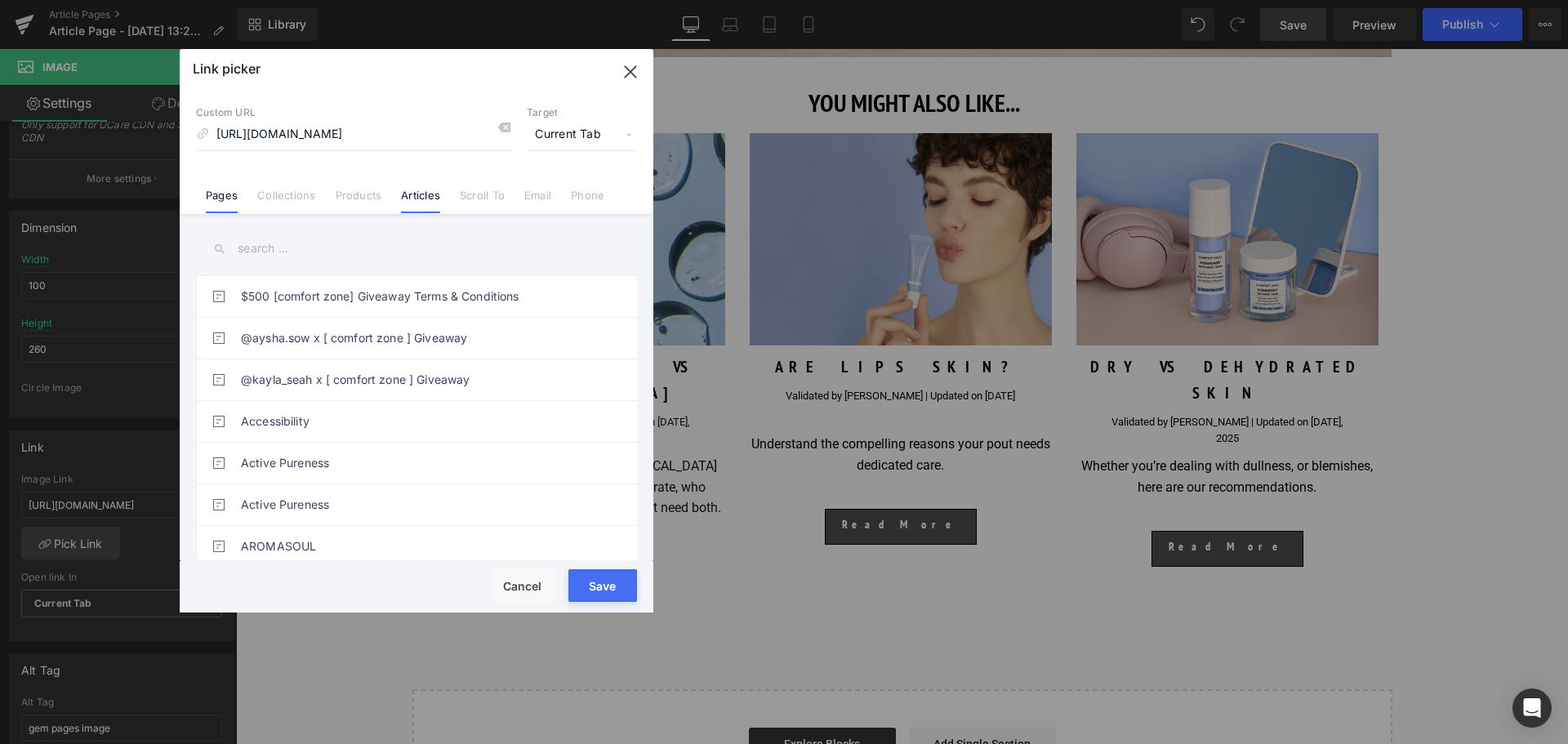
click at [431, 194] on link "Articles" at bounding box center [420, 201] width 39 height 25
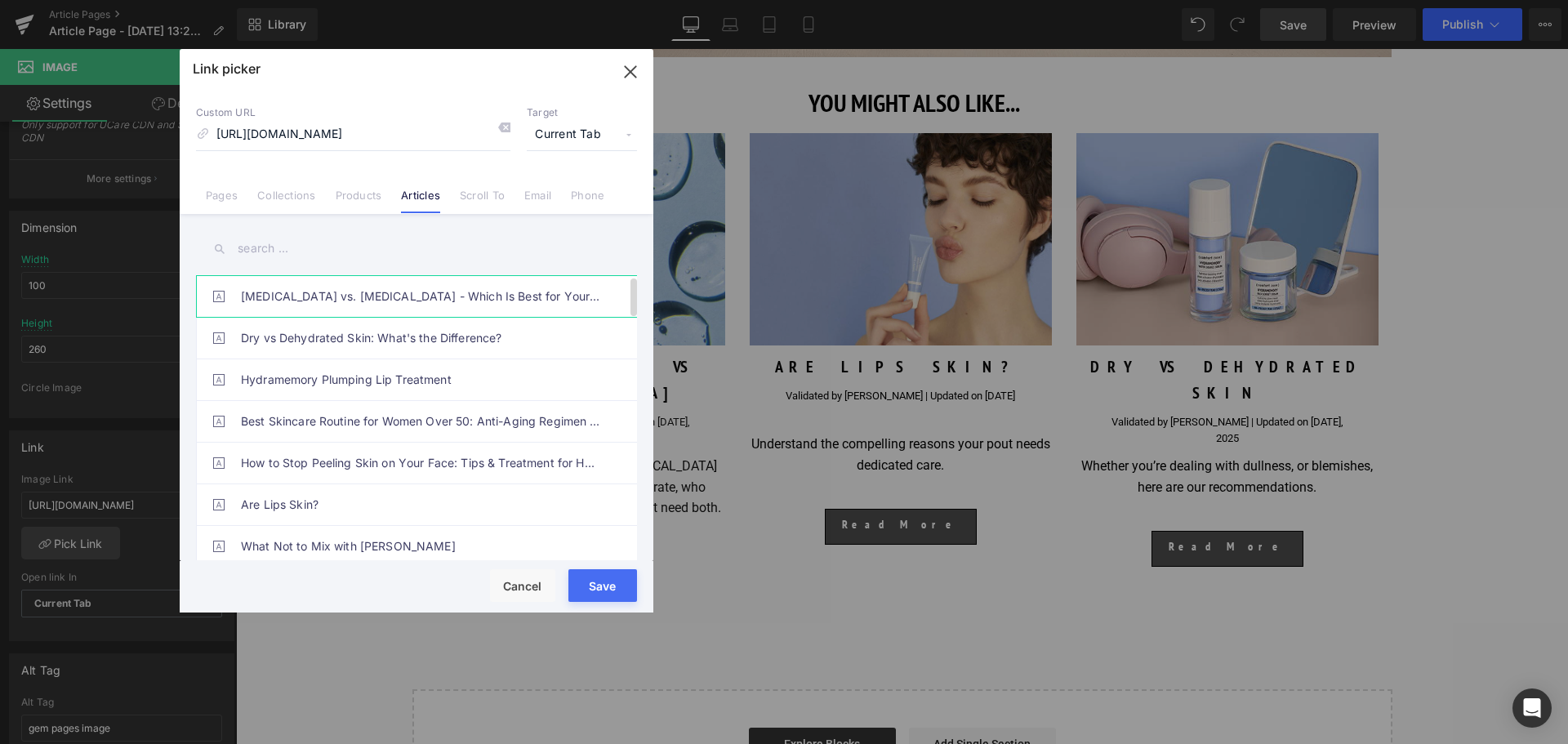
click at [383, 308] on link "[MEDICAL_DATA] vs. [MEDICAL_DATA] - Which Is Best for Your Skin?" at bounding box center [420, 296] width 360 height 41
click at [611, 573] on button "Save" at bounding box center [603, 586] width 68 height 32
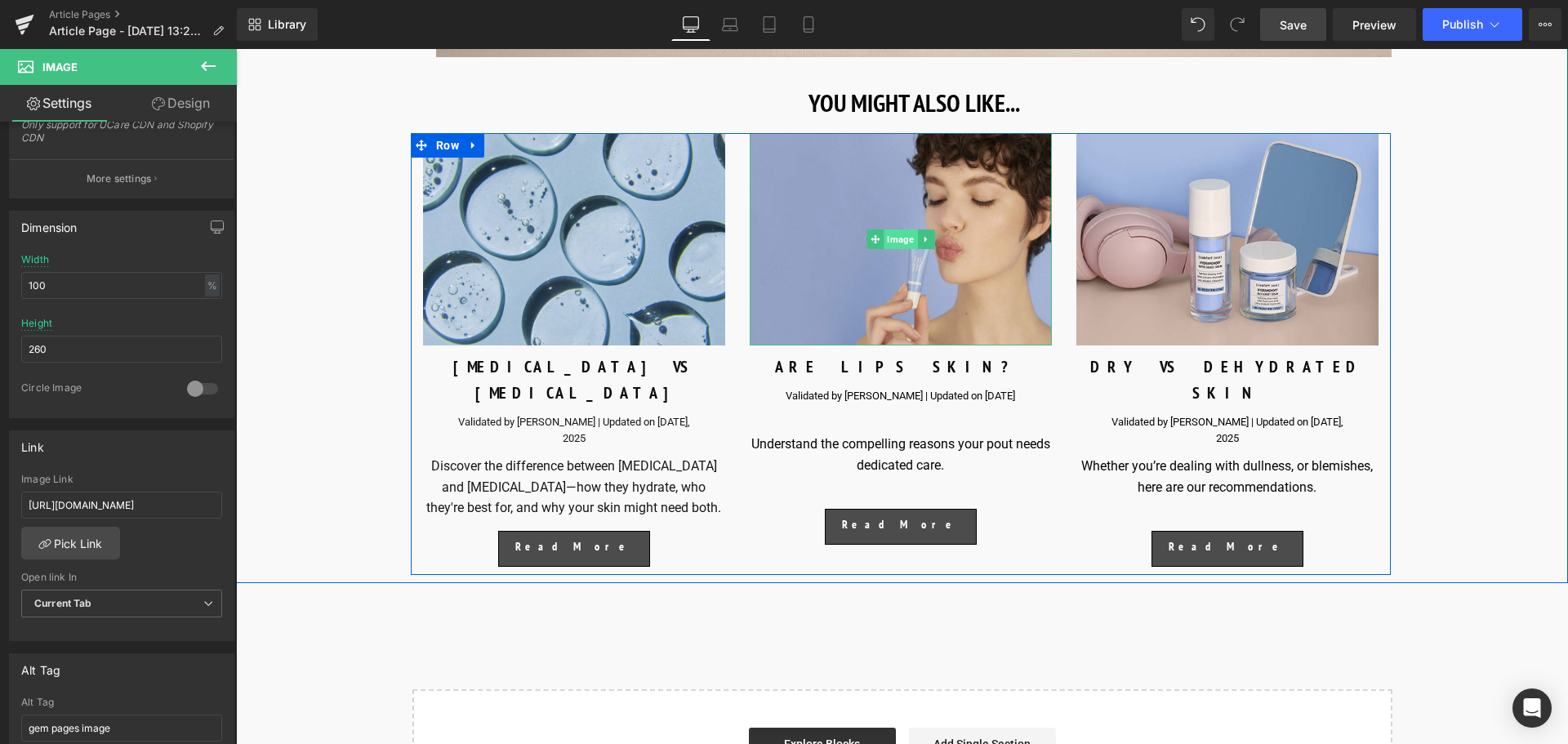
click at [911, 249] on span "Image" at bounding box center [900, 239] width 33 height 20
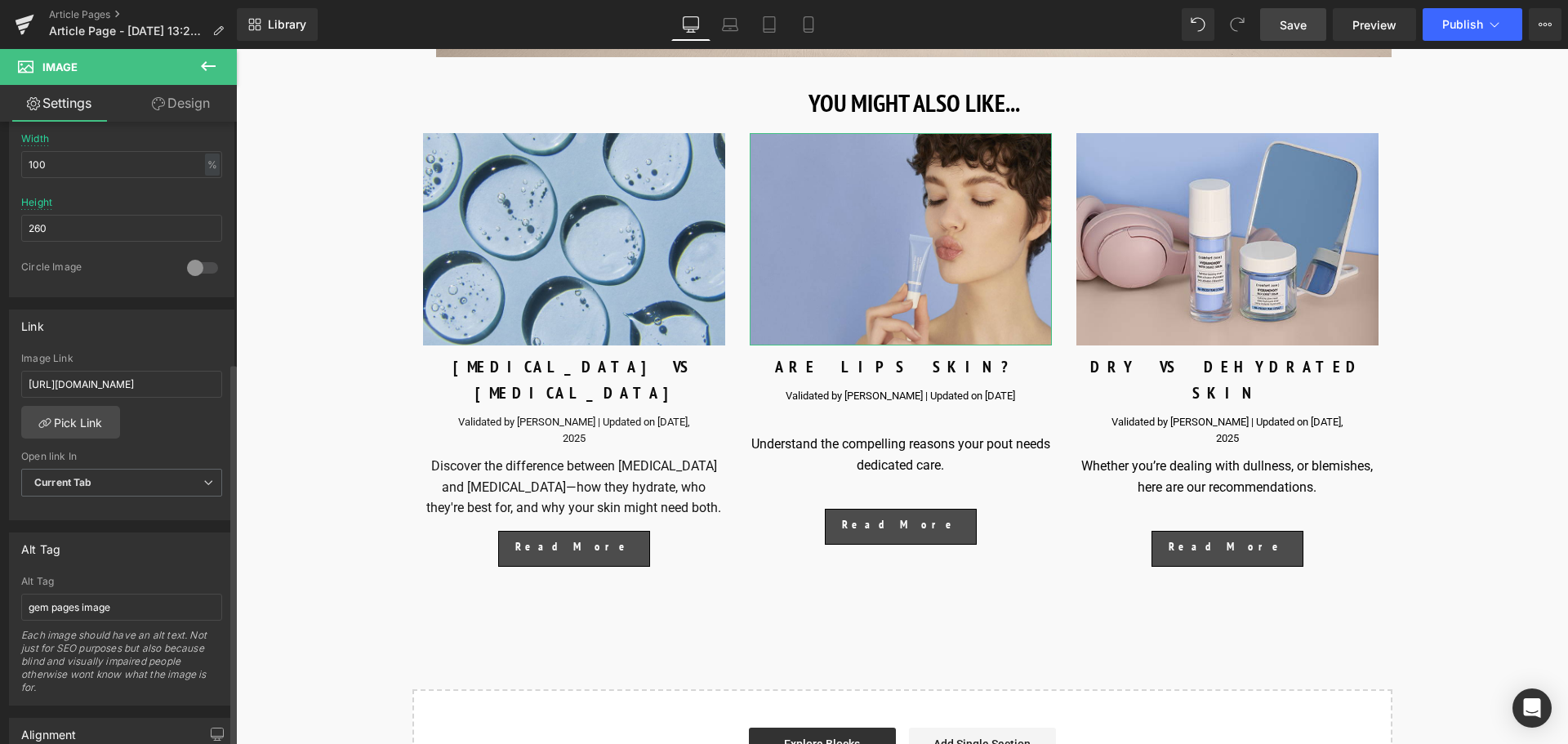
scroll to position [501, 0]
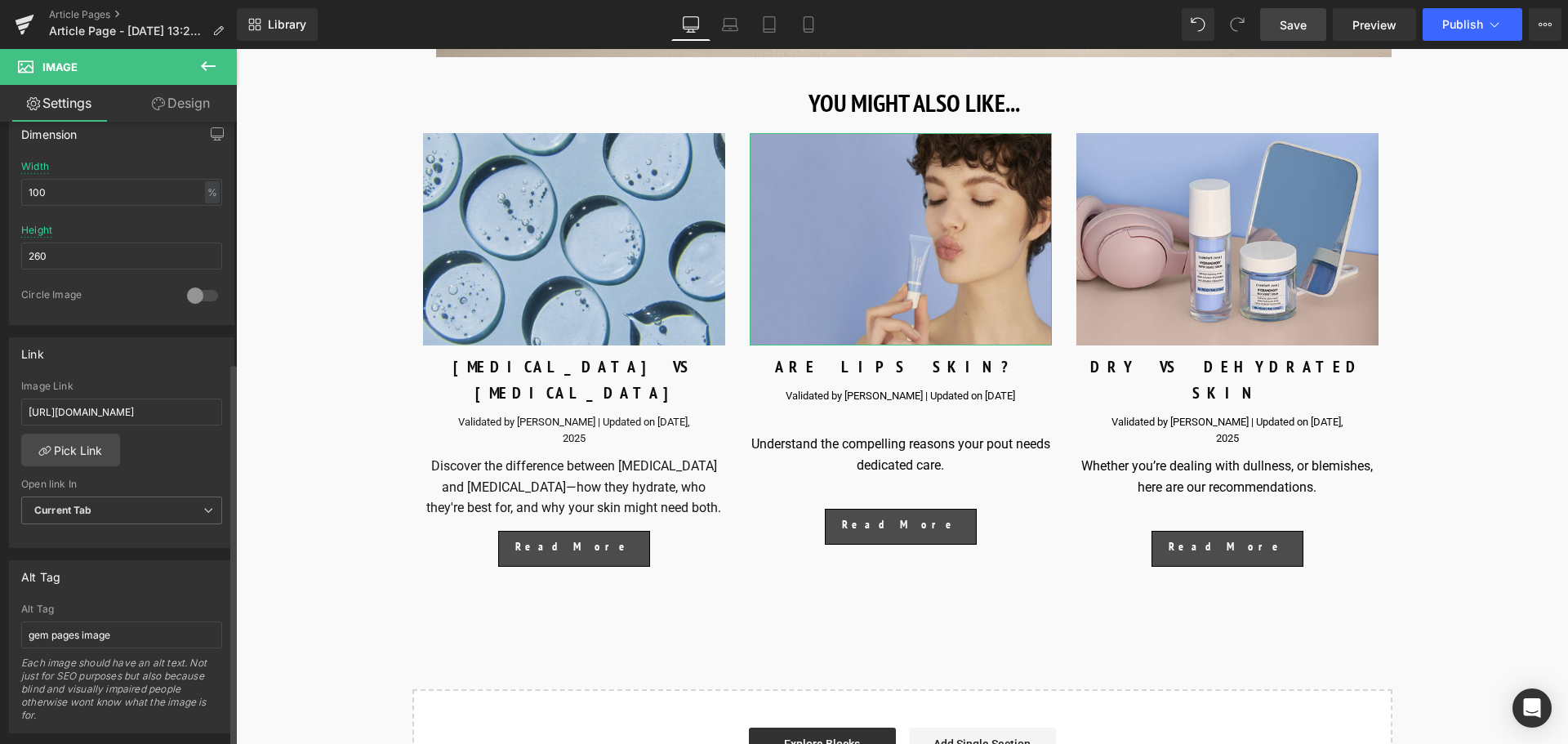
click at [84, 363] on div "Link" at bounding box center [121, 353] width 224 height 31
click at [73, 440] on link "Pick Link" at bounding box center [70, 450] width 99 height 32
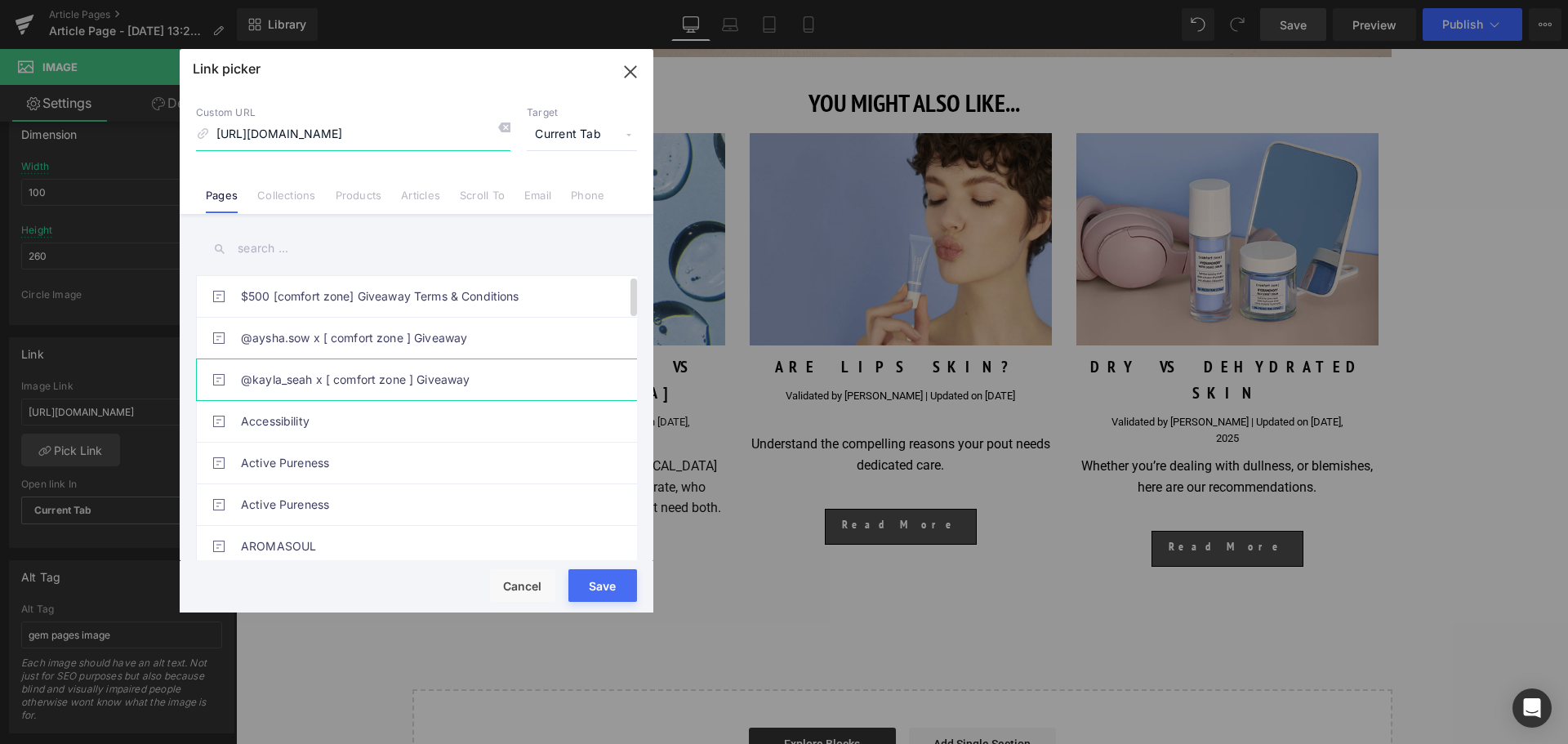
scroll to position [0, 237]
click at [406, 190] on link "Articles" at bounding box center [420, 201] width 39 height 25
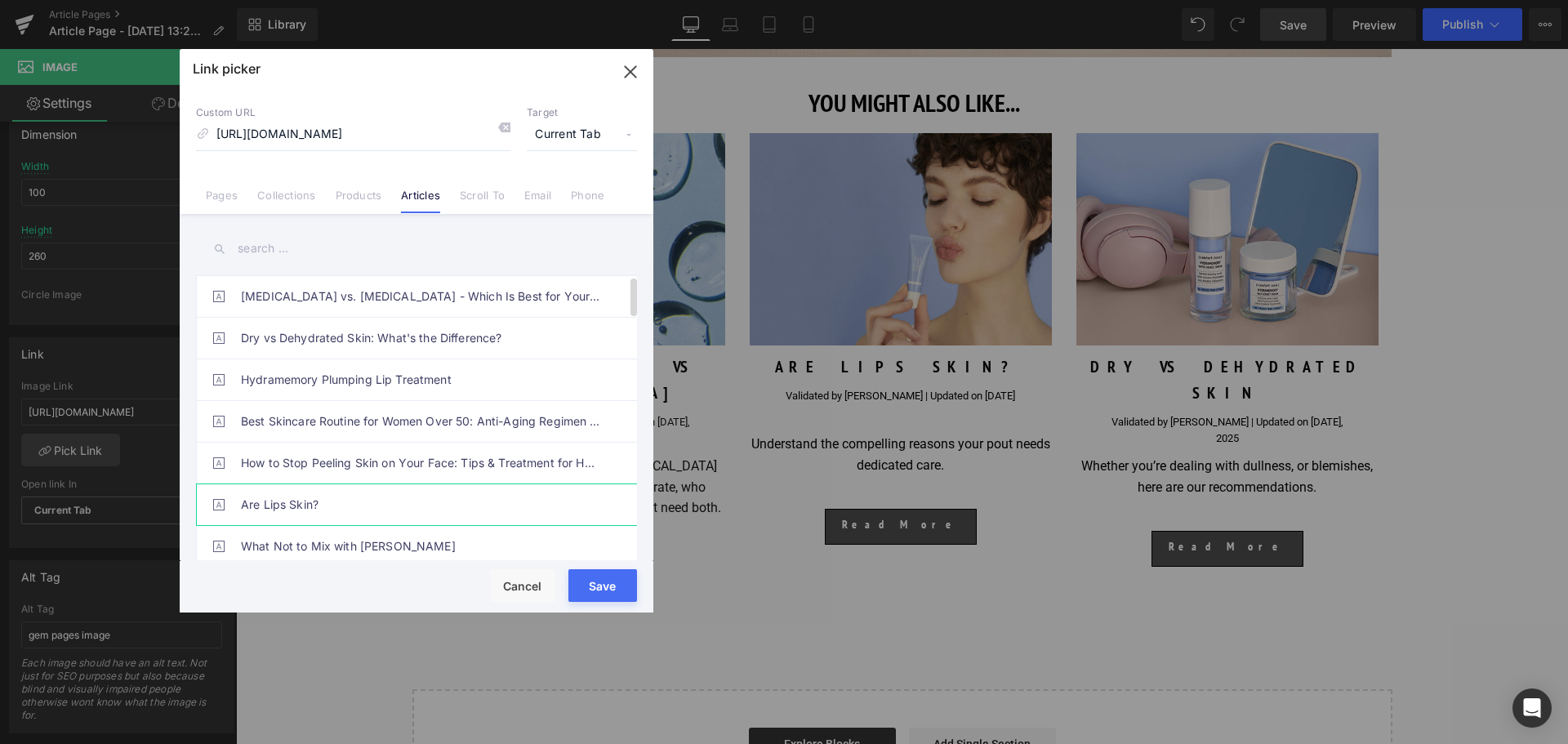
click at [289, 488] on link "Are Lips Skin?" at bounding box center [420, 504] width 360 height 41
click at [599, 576] on button "Save" at bounding box center [603, 586] width 68 height 32
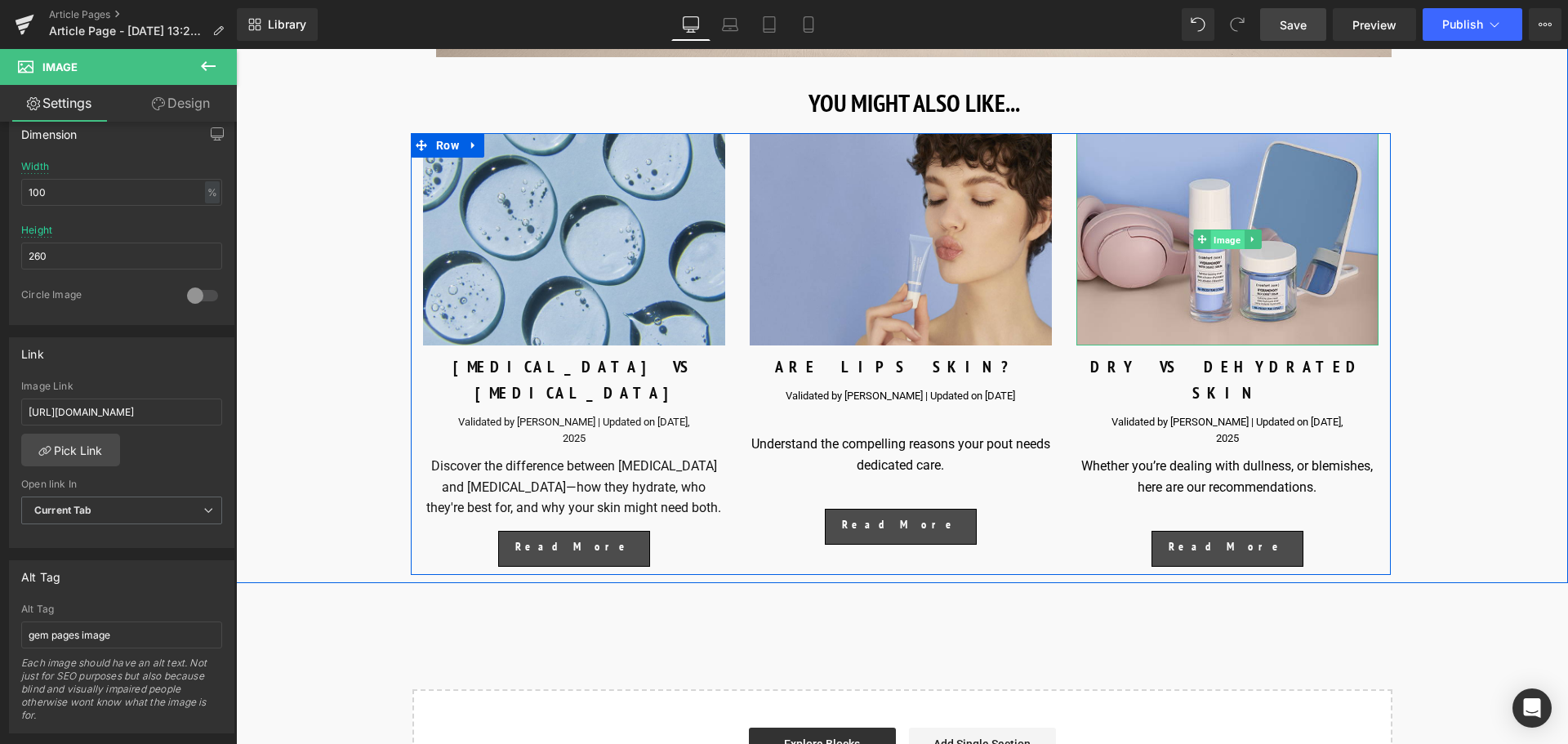
click at [1228, 249] on span "Image" at bounding box center [1226, 239] width 33 height 20
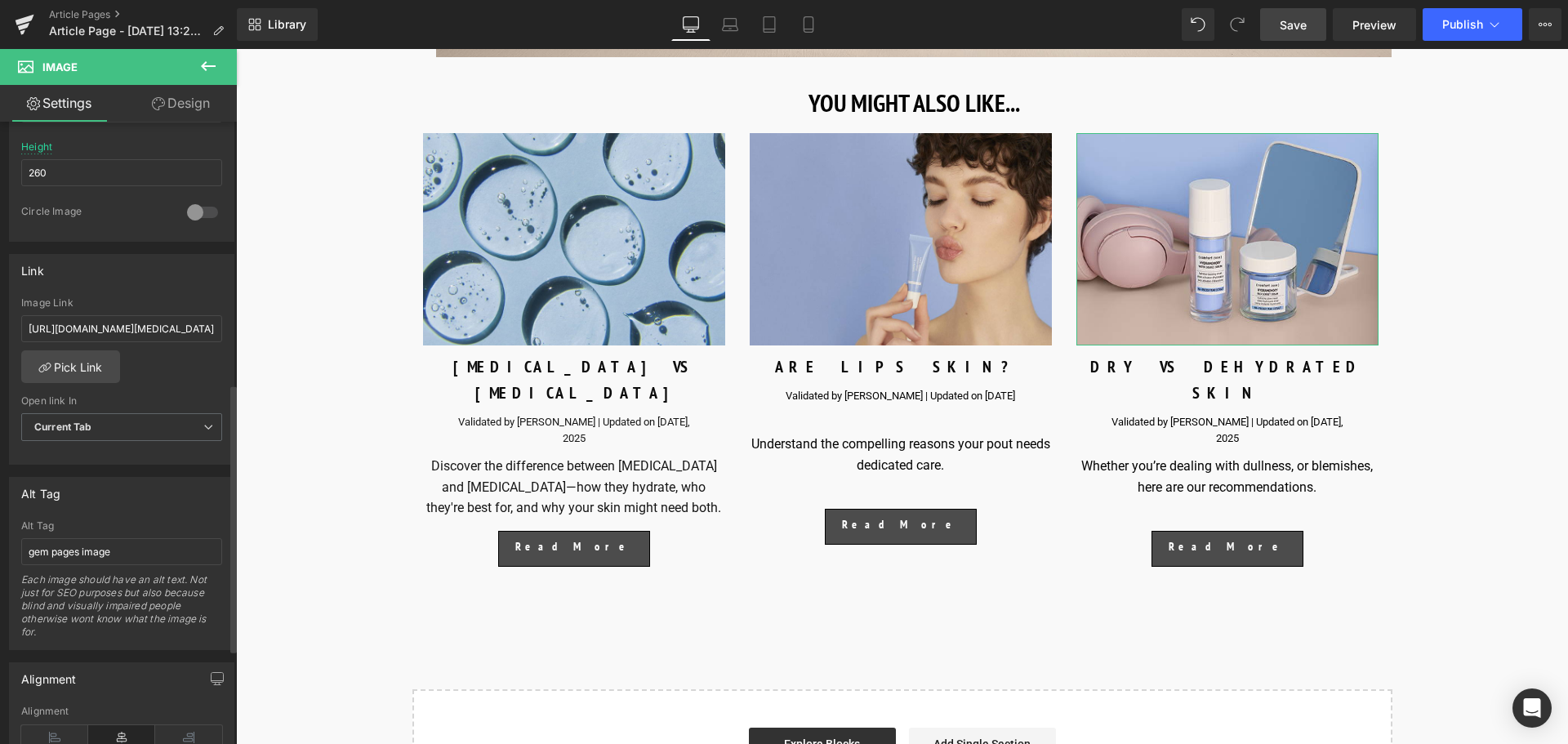
scroll to position [583, 0]
click at [83, 370] on link "Pick Link" at bounding box center [70, 368] width 99 height 32
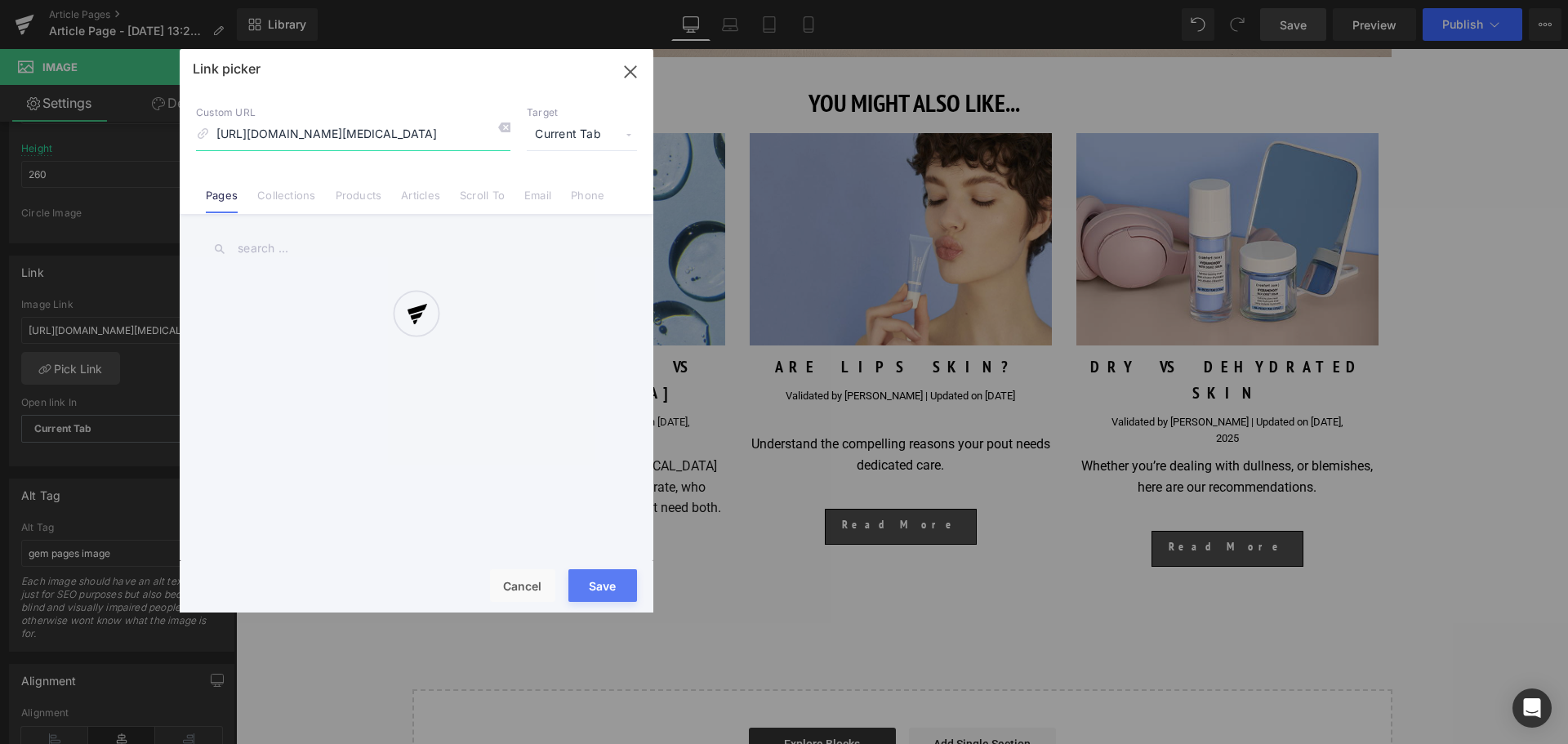
scroll to position [0, 122]
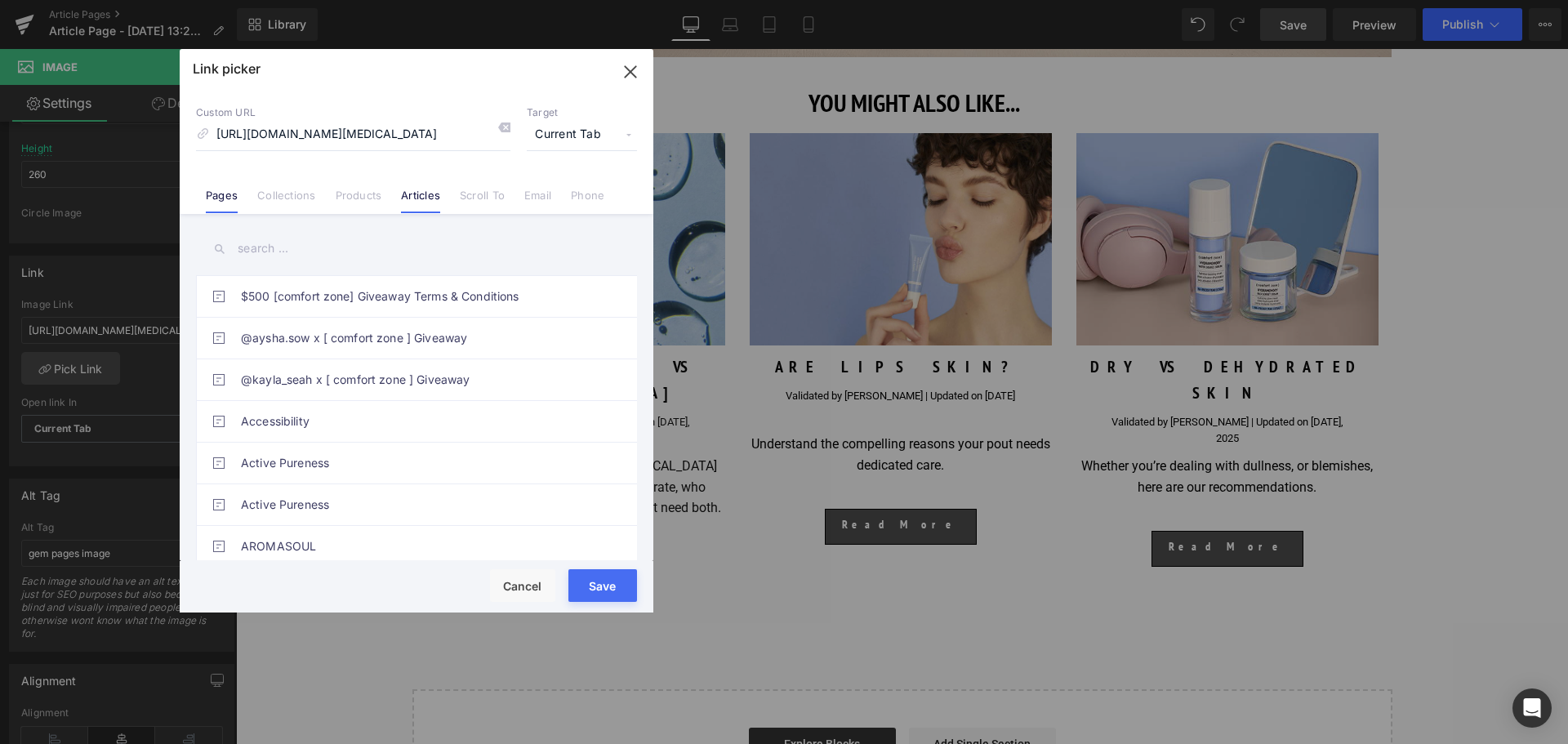
click at [401, 193] on link "Articles" at bounding box center [420, 201] width 39 height 25
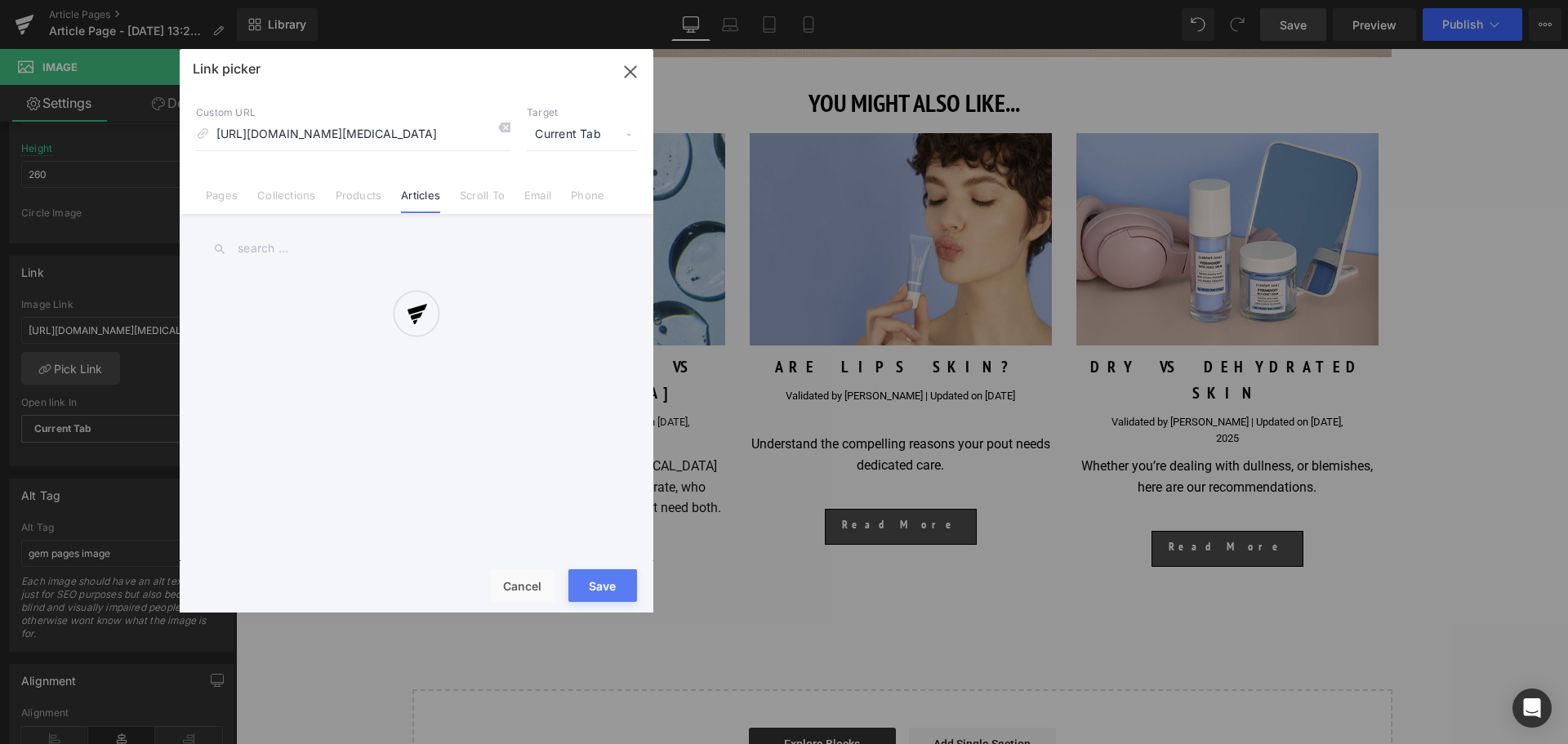
scroll to position [0, 0]
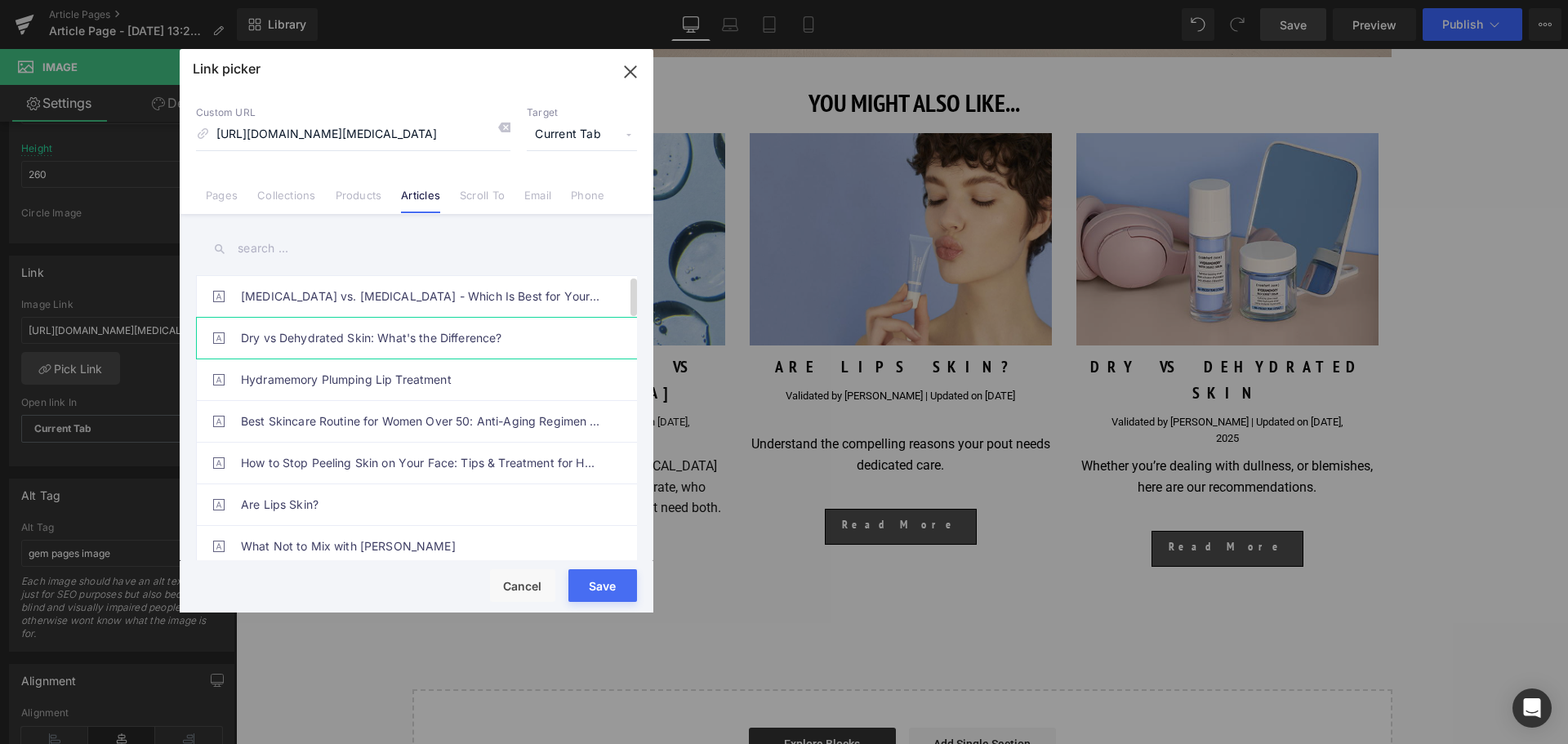
click at [330, 334] on link "Dry vs Dehydrated Skin: What's the Difference?" at bounding box center [420, 338] width 360 height 41
click at [605, 576] on button "Save" at bounding box center [603, 586] width 68 height 32
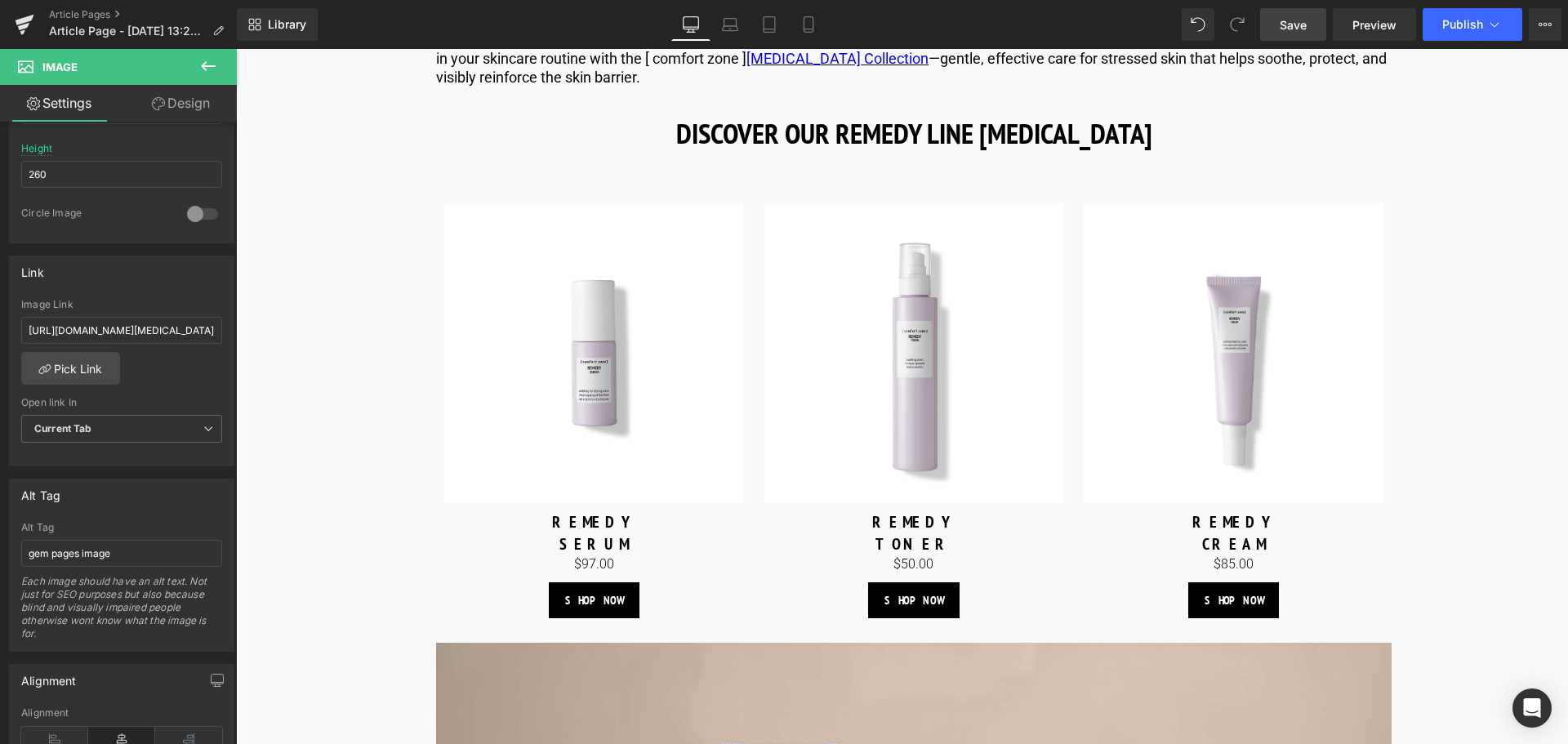
scroll to position [4572, 0]
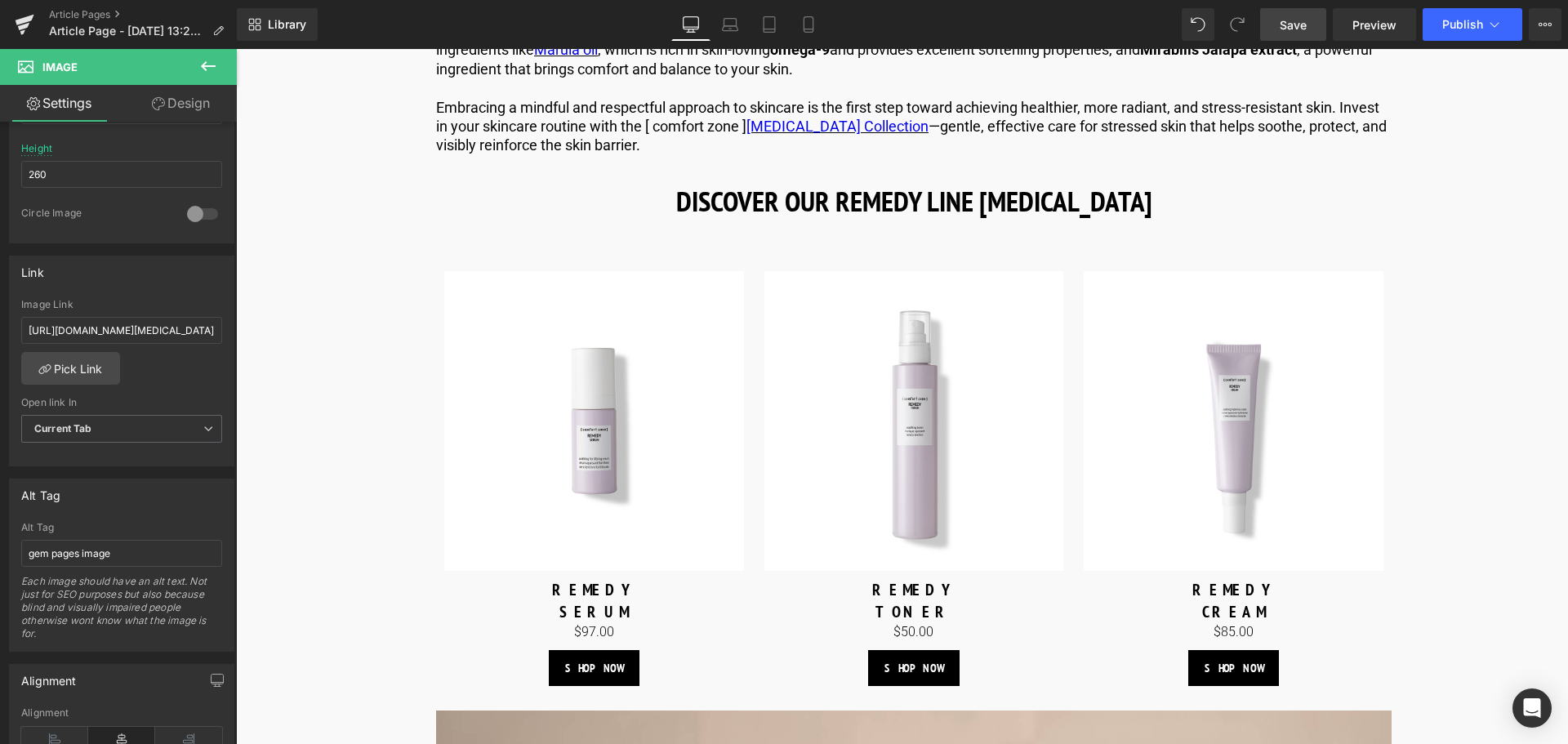
click at [1298, 33] on link "Save" at bounding box center [1294, 25] width 66 height 32
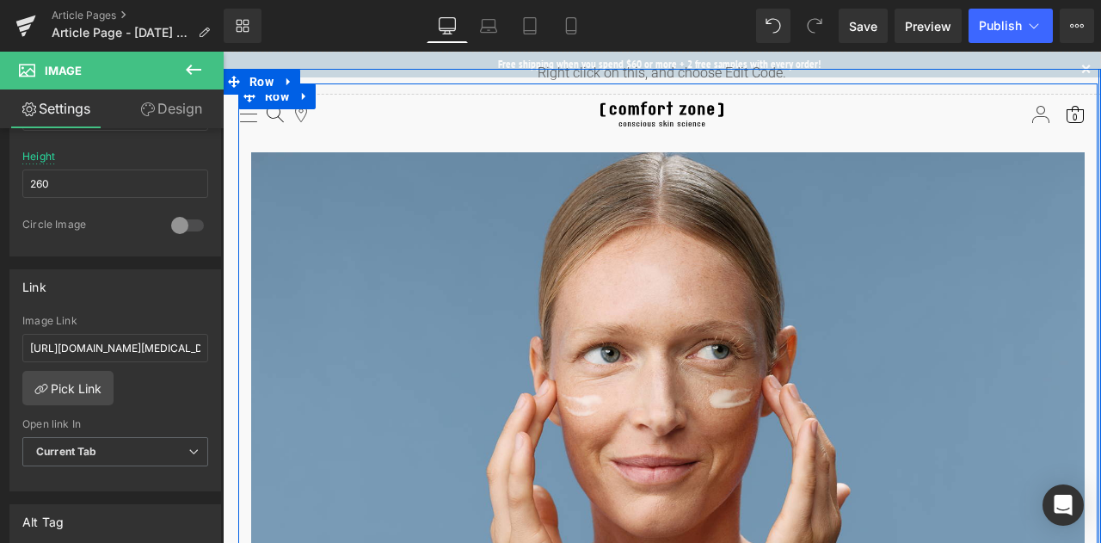
scroll to position [614, 0]
